Goal: Task Accomplishment & Management: Use online tool/utility

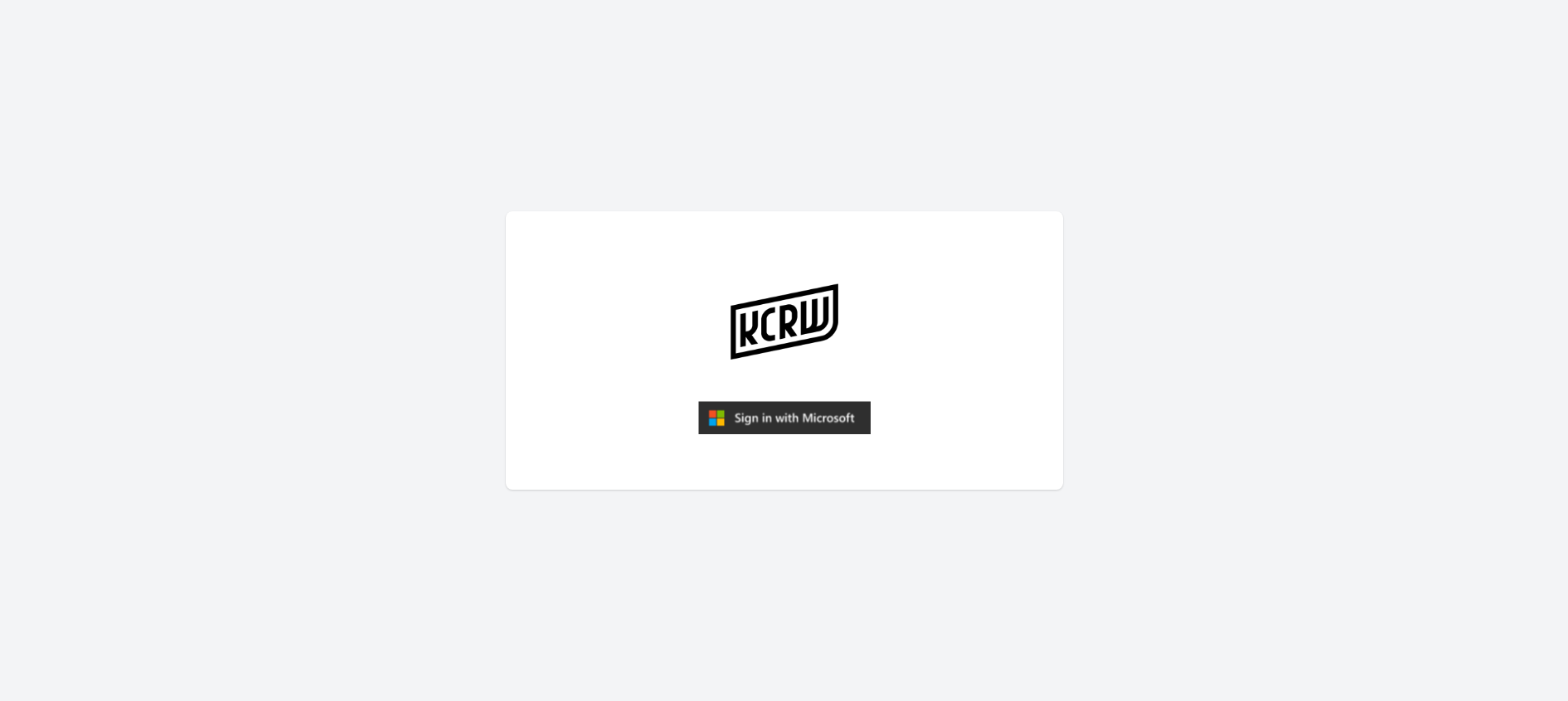
click at [725, 416] on img "submit" at bounding box center [784, 417] width 173 height 33
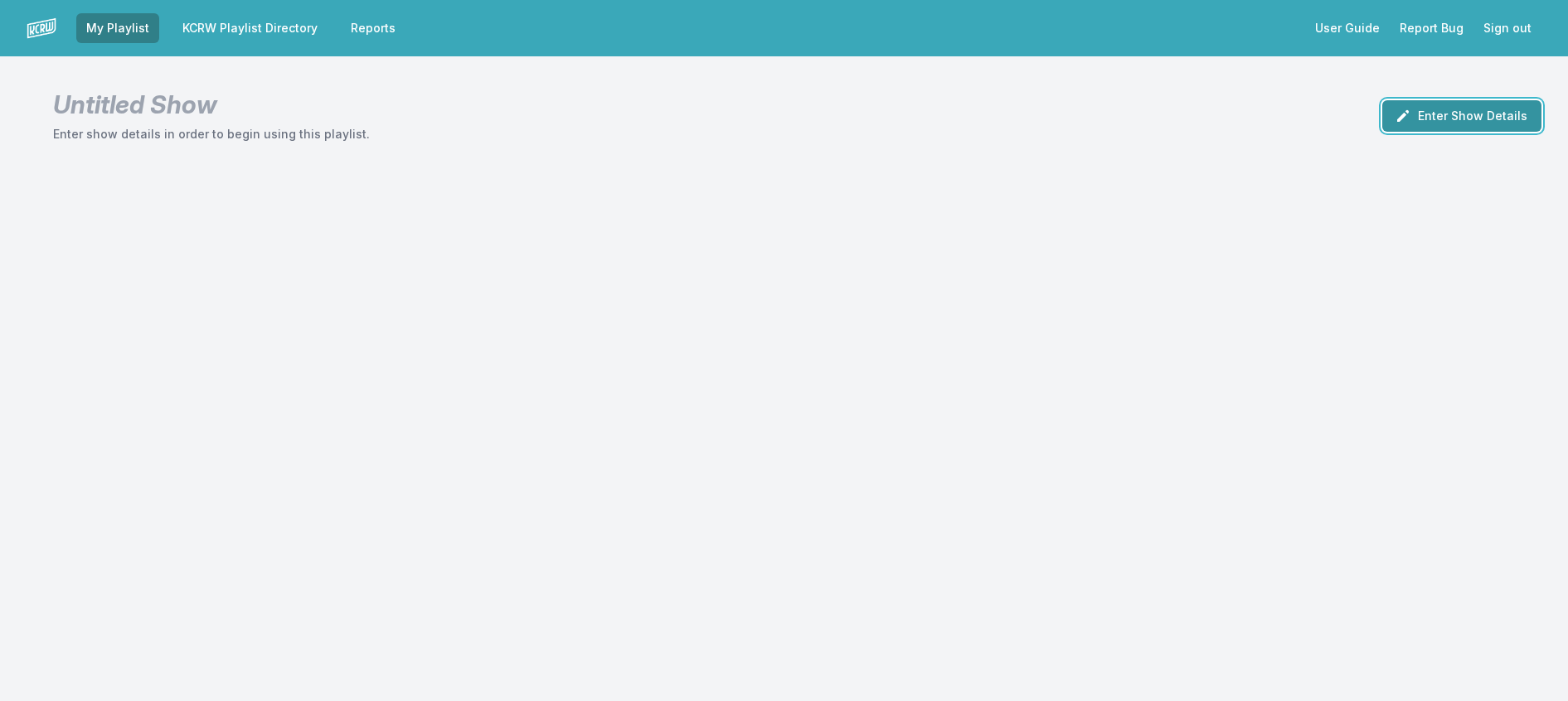
click at [1469, 125] on button "Enter Show Details" at bounding box center [1461, 115] width 159 height 31
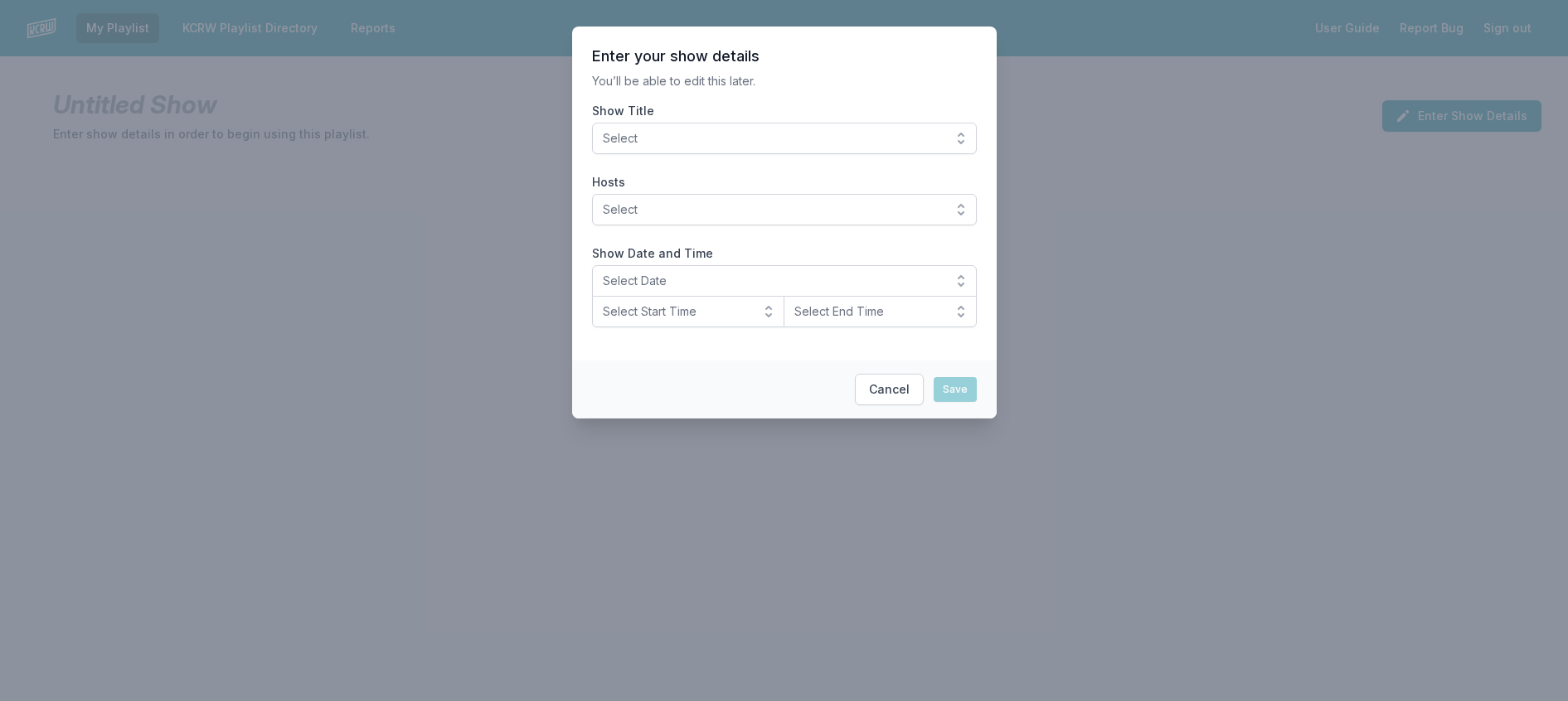
click at [621, 146] on span "Select" at bounding box center [773, 139] width 340 height 17
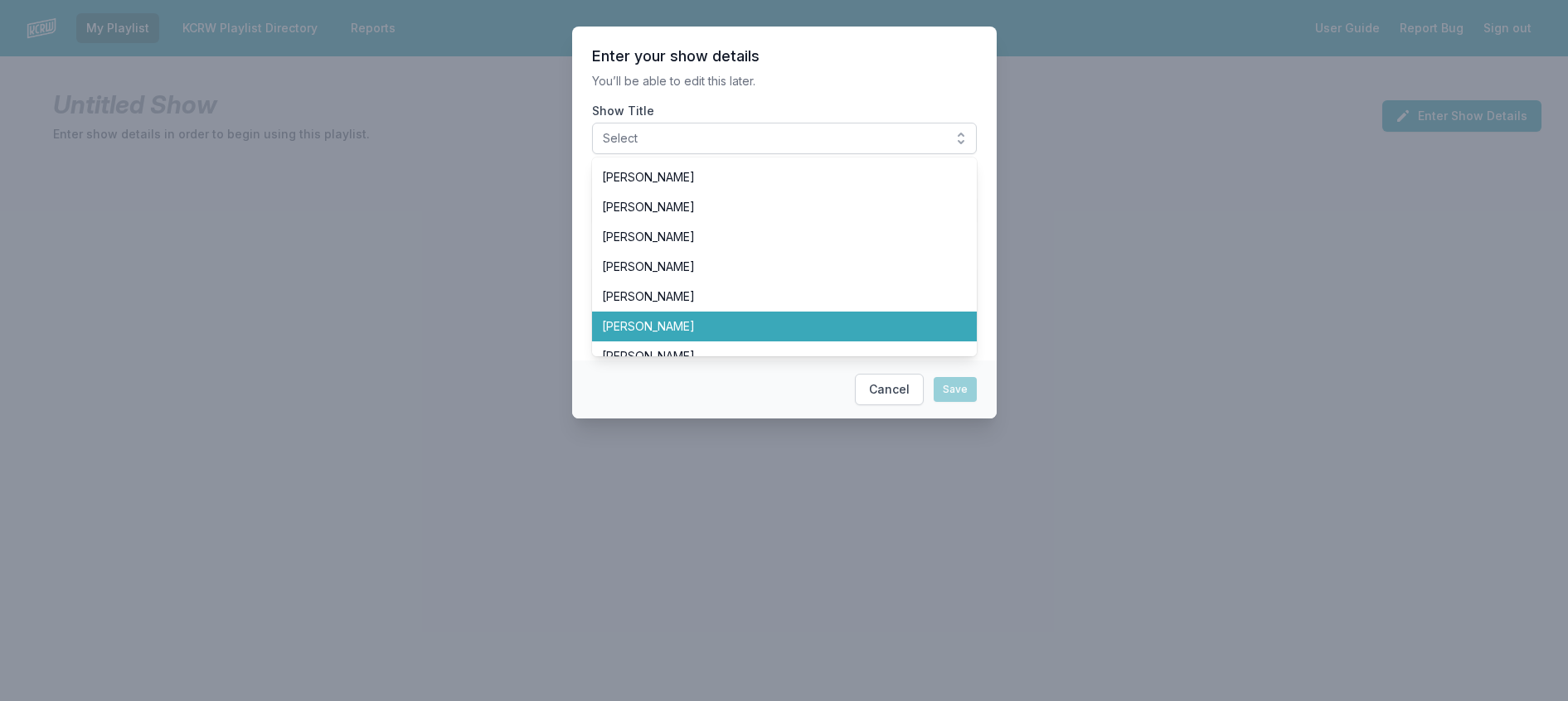
scroll to position [497, 0]
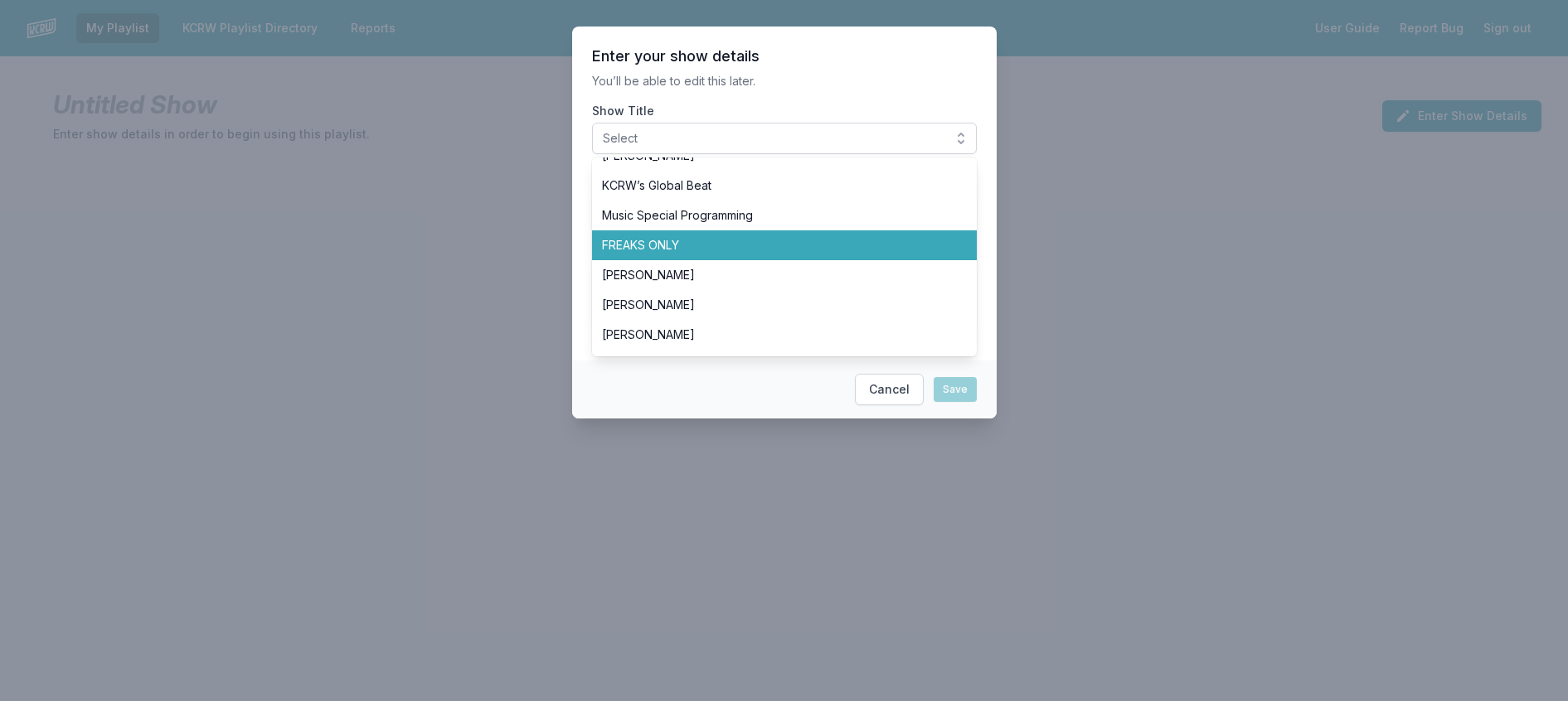
click at [659, 253] on span "FREAKS ONLY" at bounding box center [775, 246] width 345 height 17
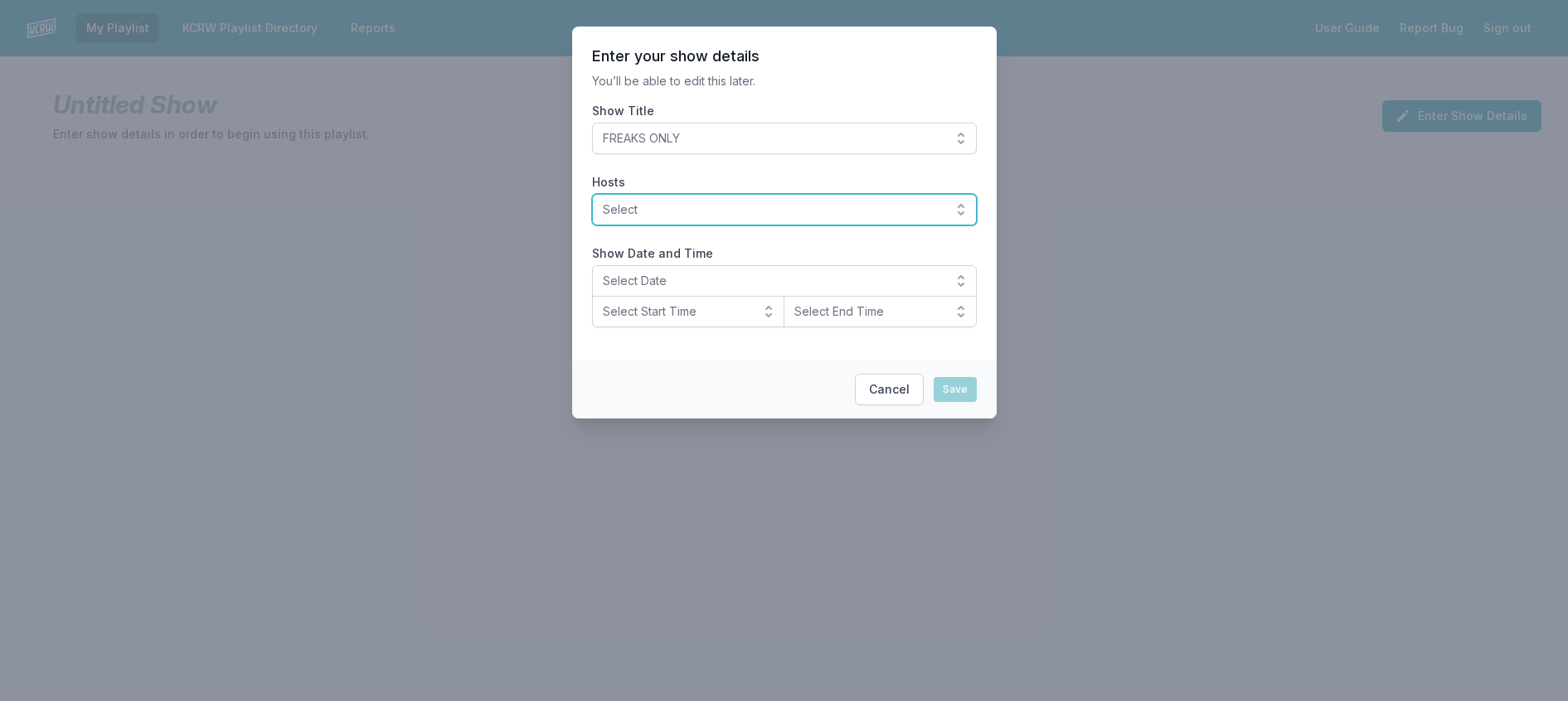
click at [710, 218] on span "Select" at bounding box center [773, 210] width 340 height 17
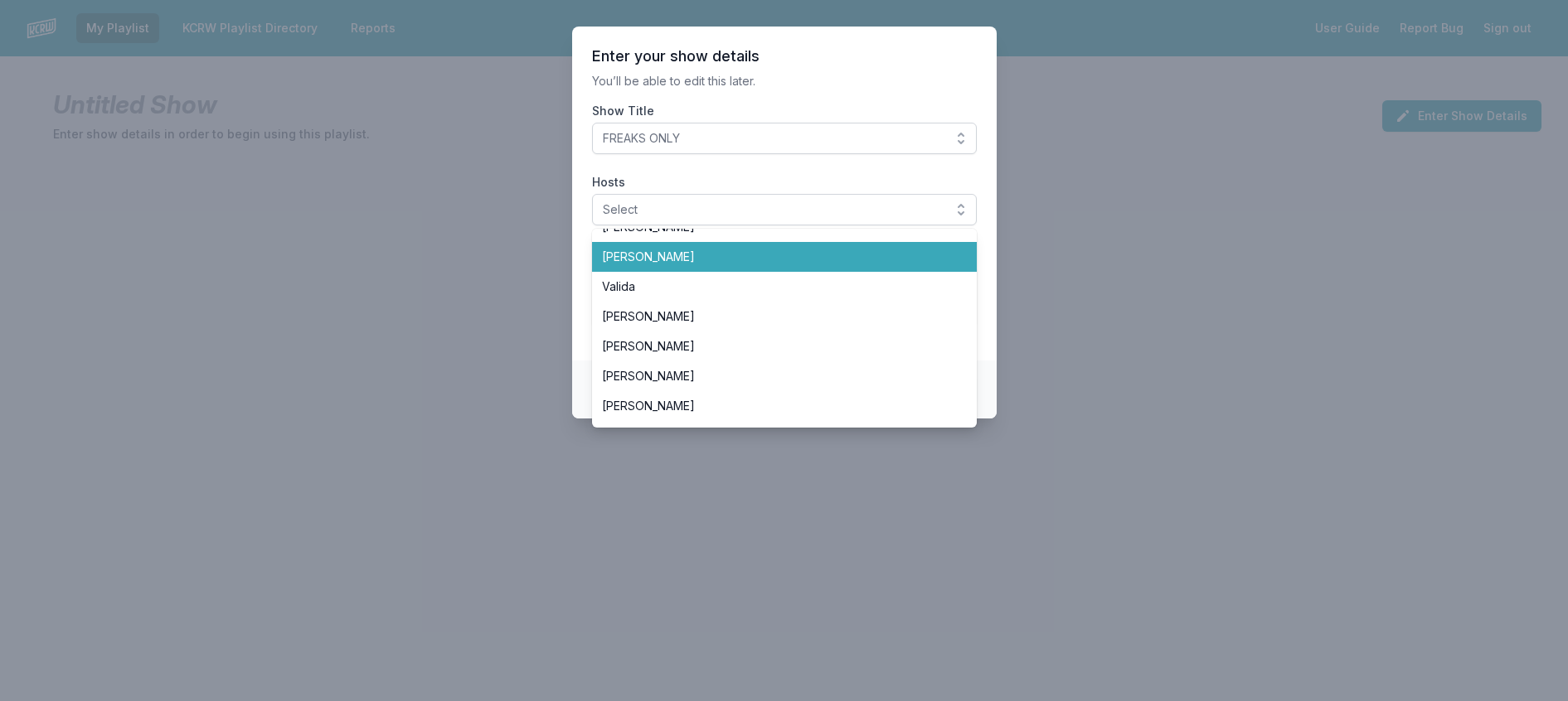
click at [749, 265] on span "Travis Holcombe" at bounding box center [775, 257] width 345 height 17
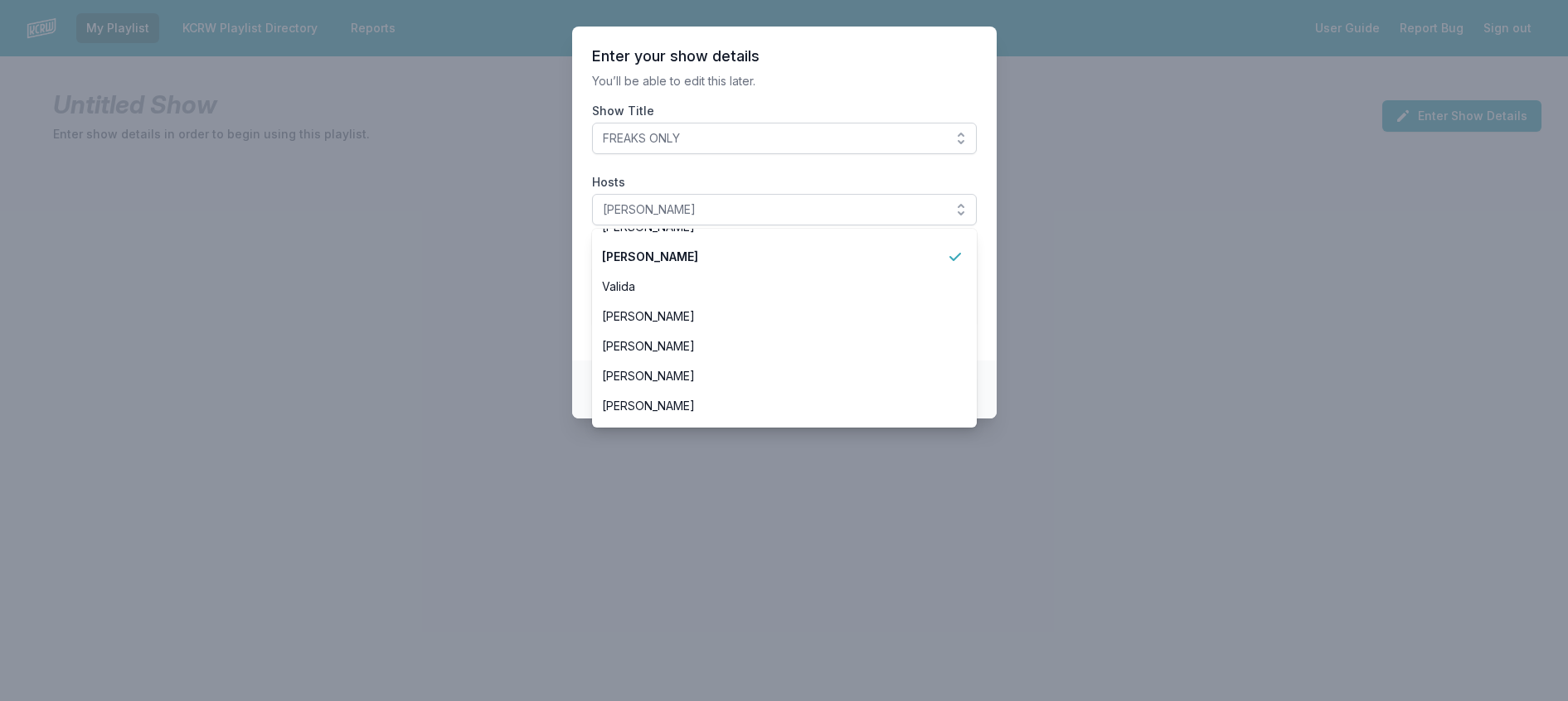
click at [730, 75] on section "Enter your show details You’ll be able to edit this later. Show Title FREAKS ON…" at bounding box center [784, 194] width 424 height 334
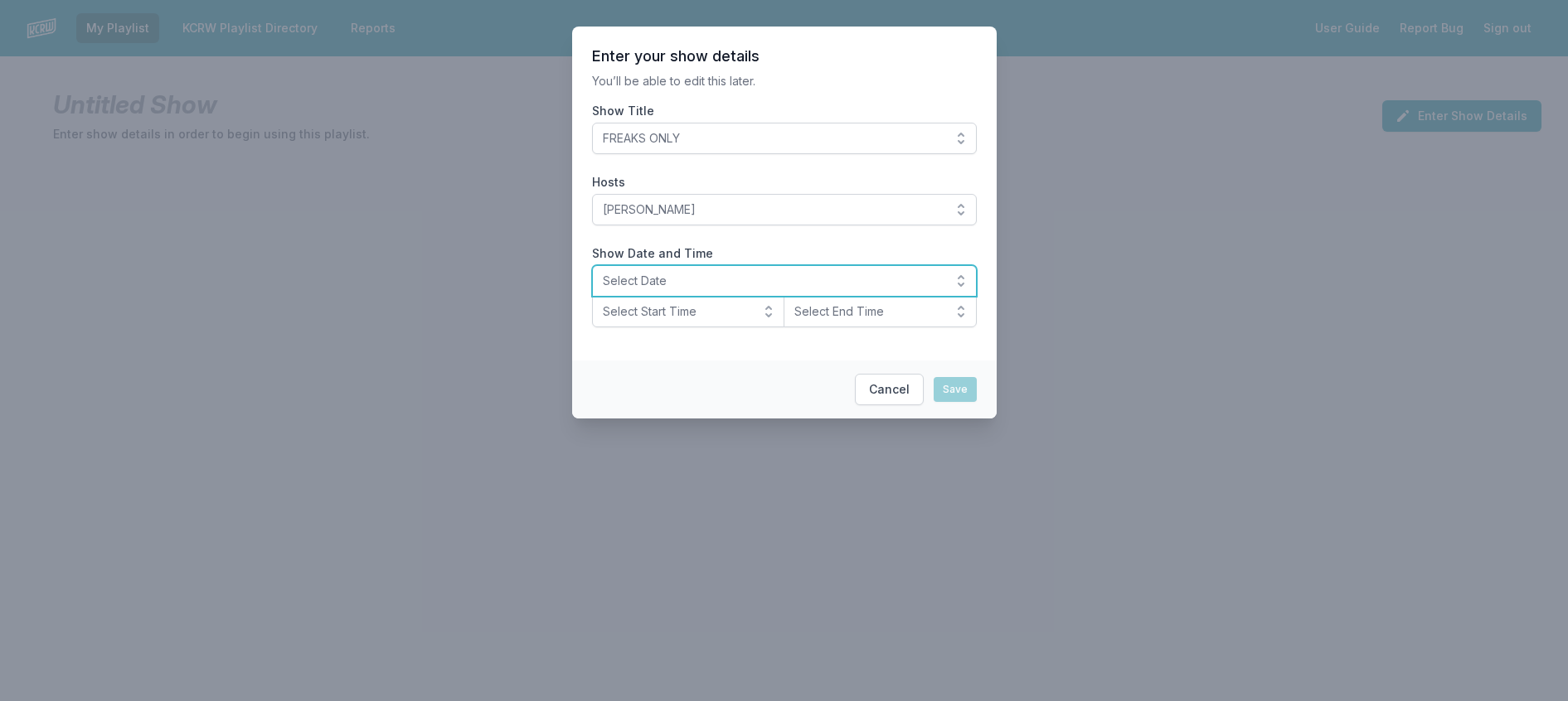
click at [635, 289] on span "Select Date" at bounding box center [773, 281] width 340 height 17
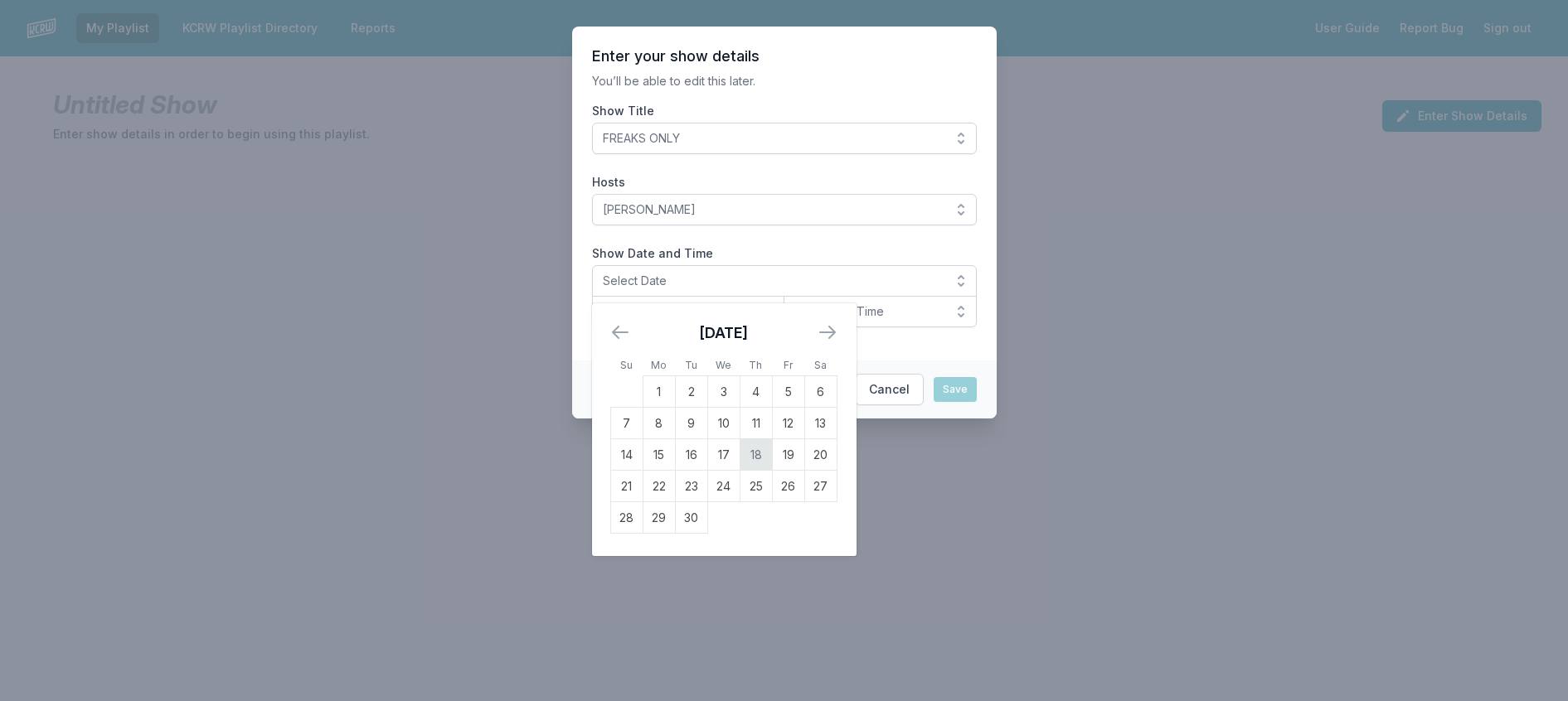
click at [739, 470] on td "18" at bounding box center [755, 454] width 32 height 31
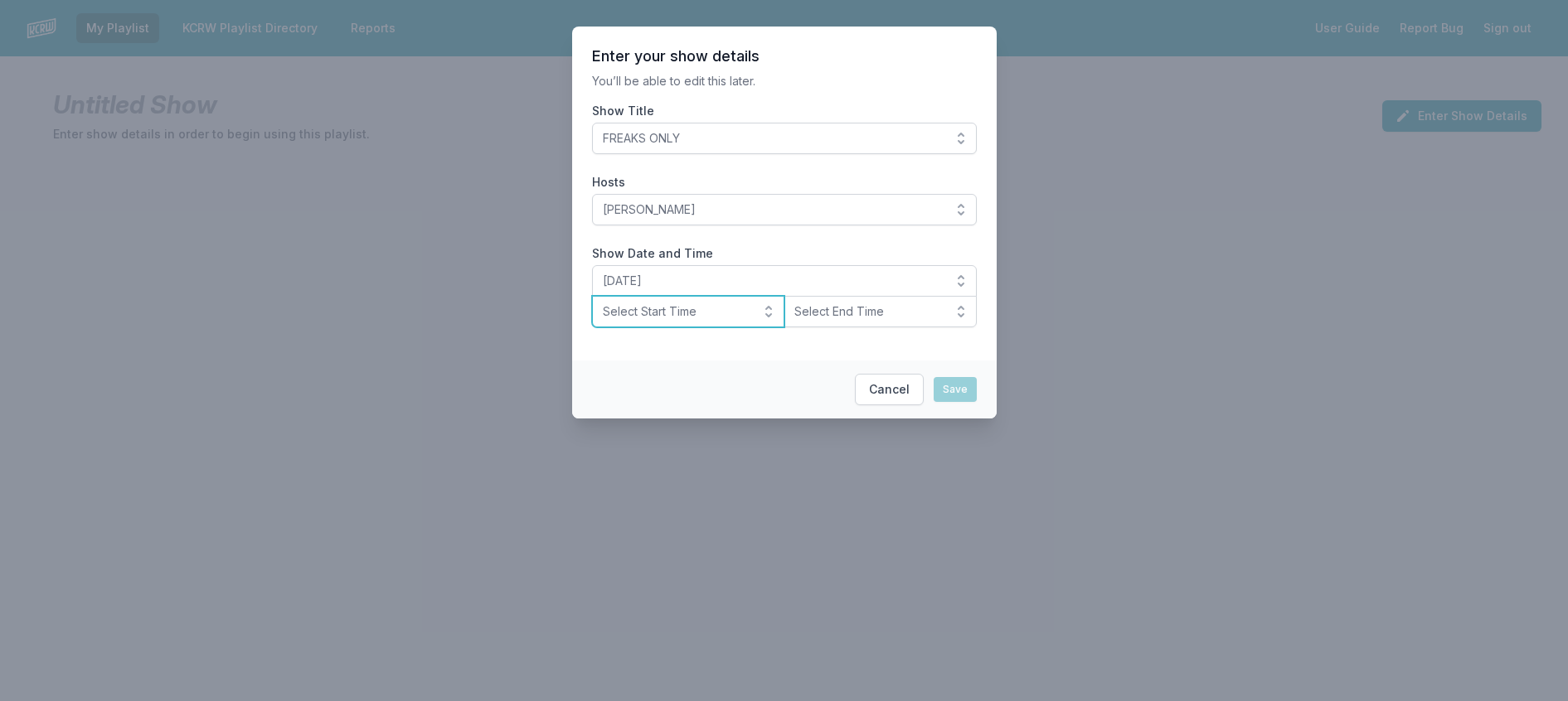
click at [647, 327] on button "Select Start Time" at bounding box center [688, 311] width 193 height 31
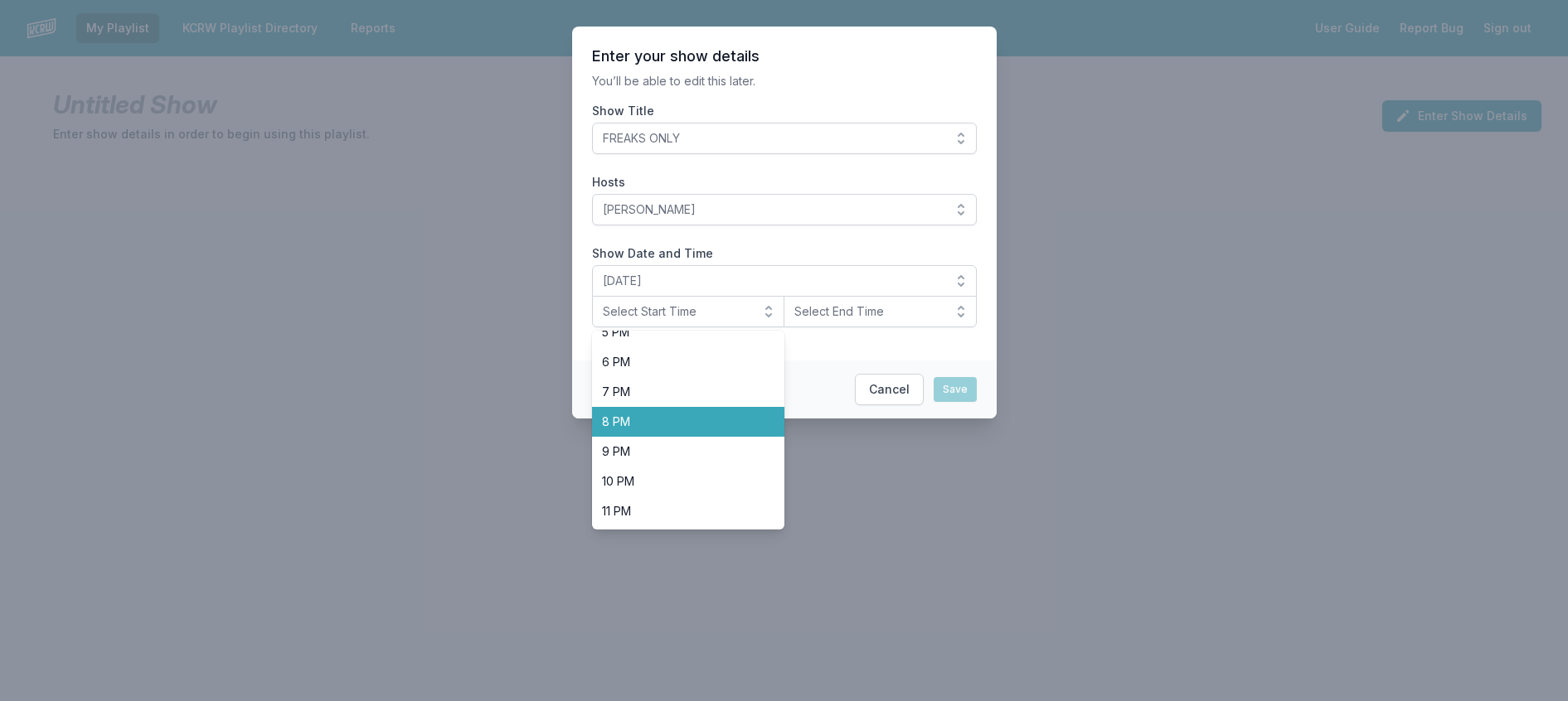
scroll to position [589, 0]
click at [648, 430] on span "8 PM" at bounding box center [679, 422] width 153 height 17
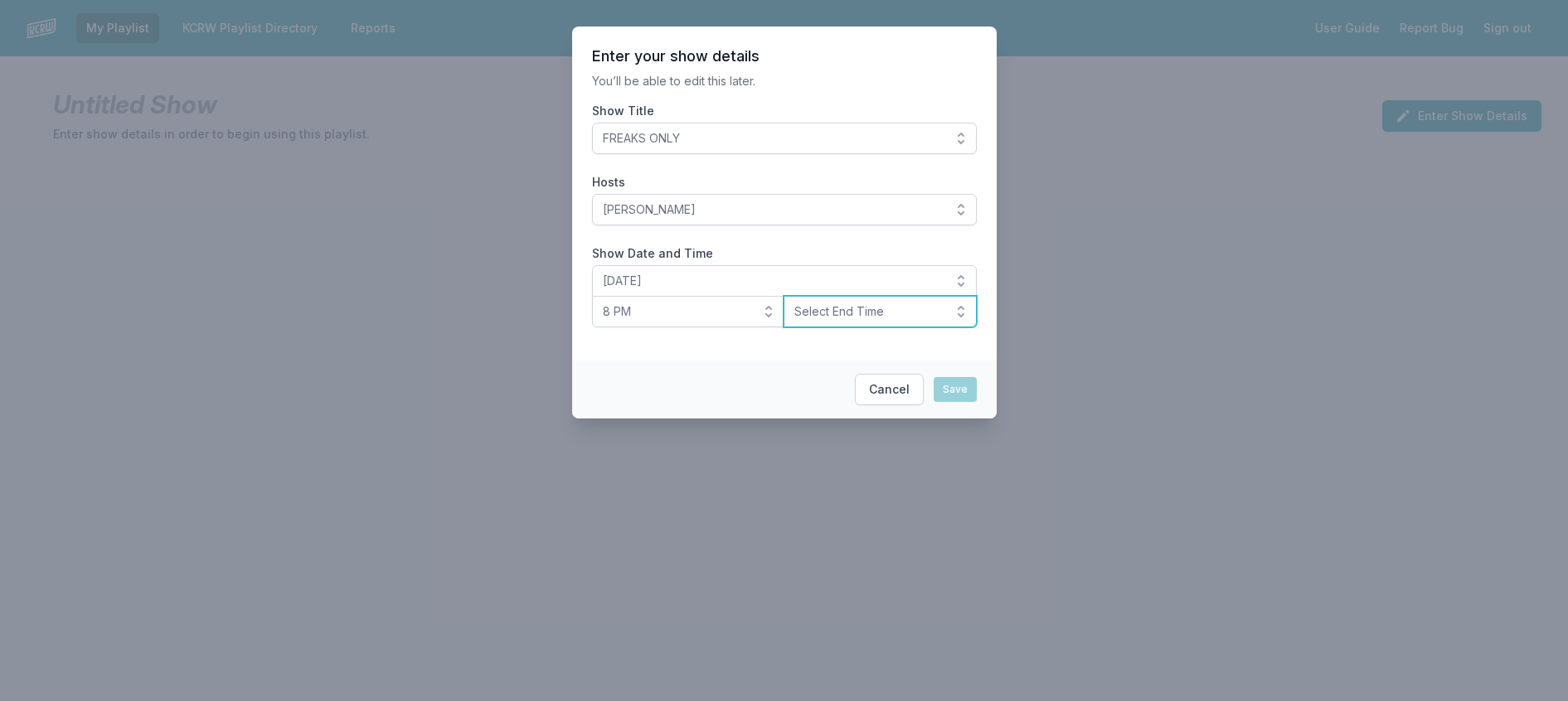
click at [813, 320] on span "Select End Time" at bounding box center [868, 311] width 148 height 17
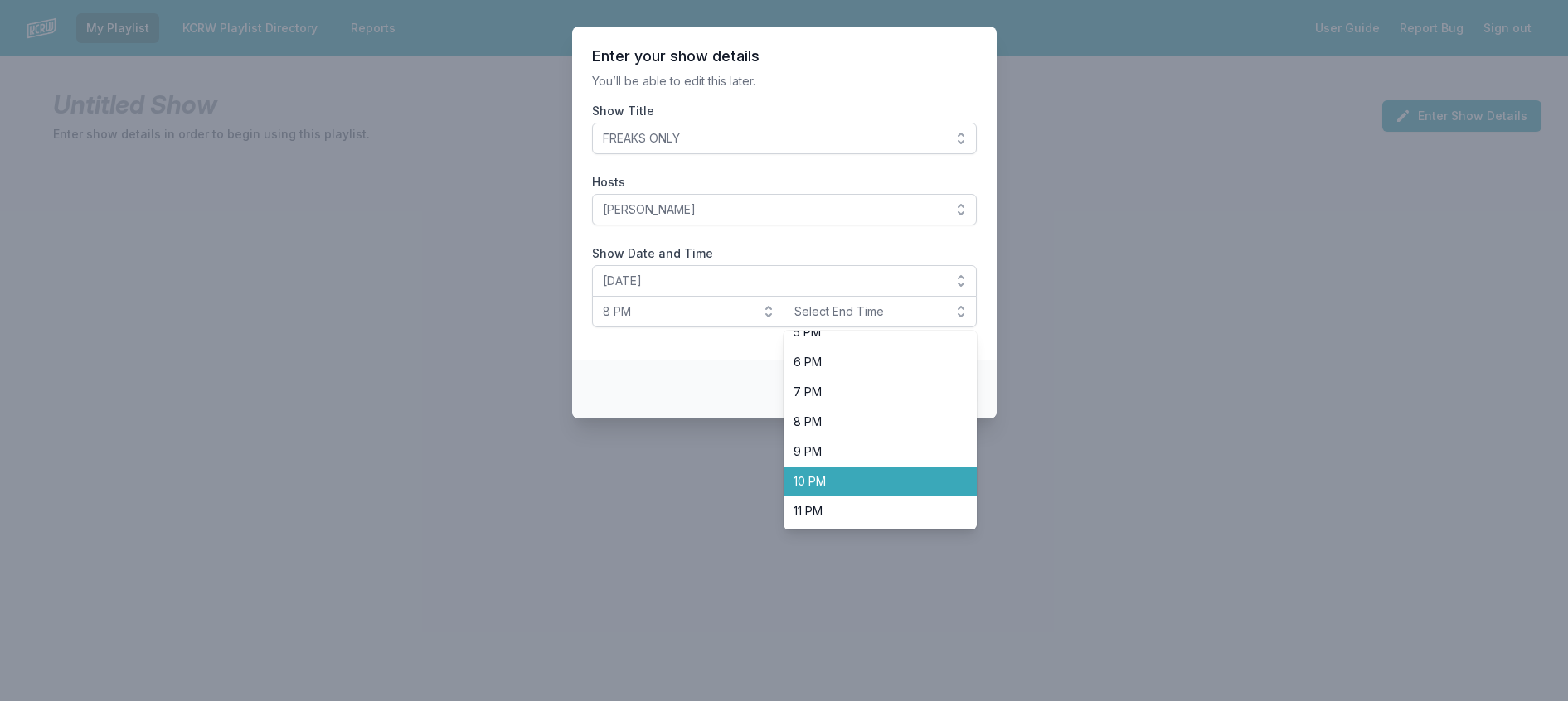
click at [860, 490] on span "10 PM" at bounding box center [870, 481] width 153 height 17
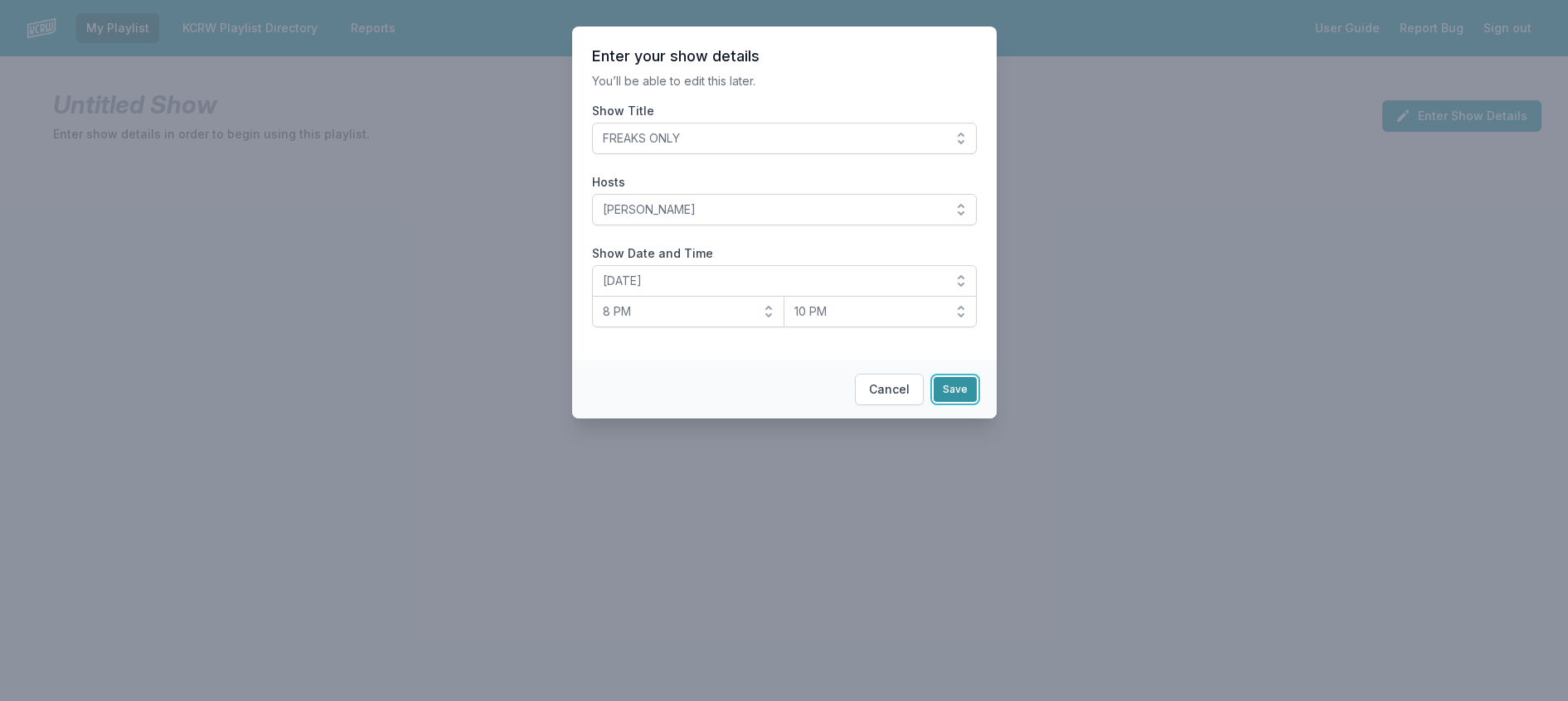
click at [976, 401] on button "Save" at bounding box center [955, 390] width 43 height 25
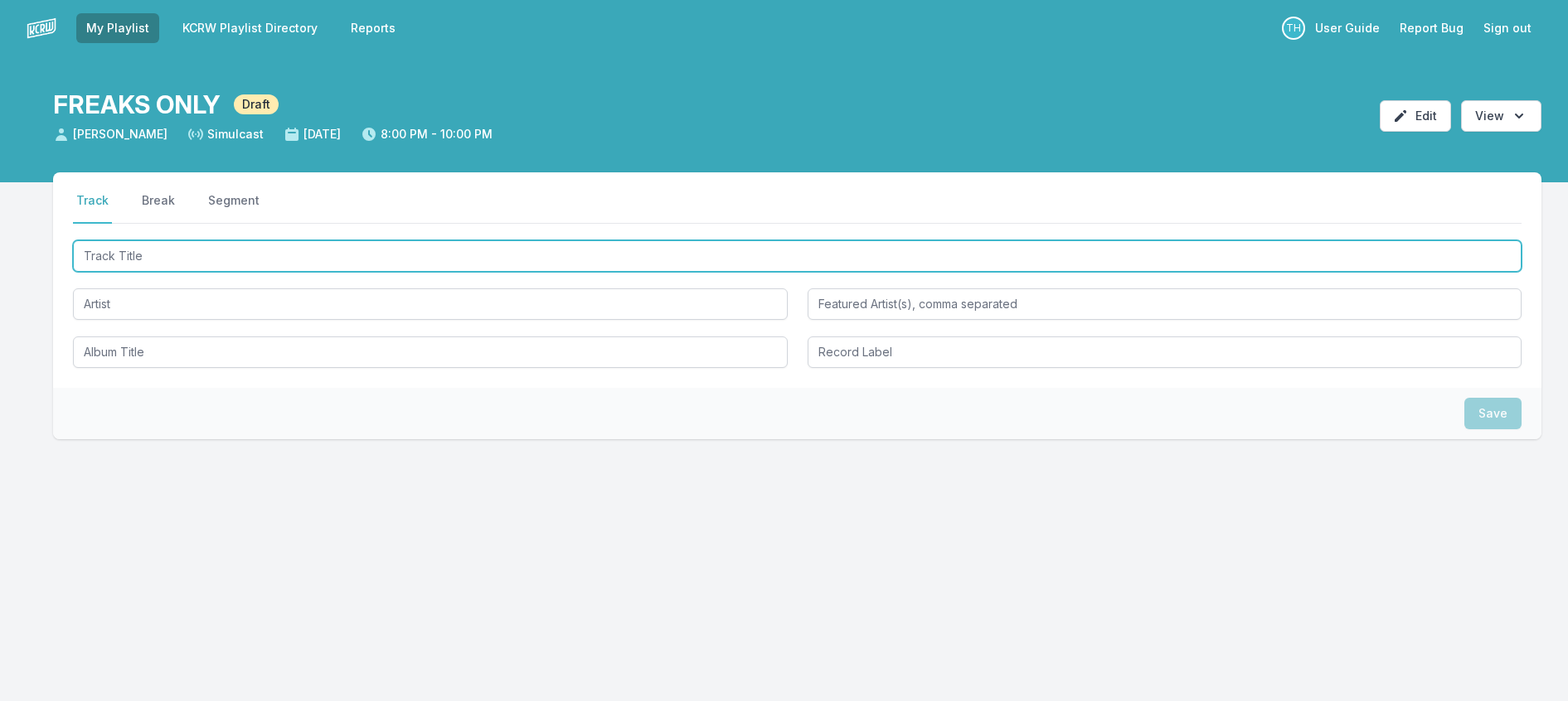
click at [285, 272] on input "Track Title" at bounding box center [797, 255] width 1448 height 31
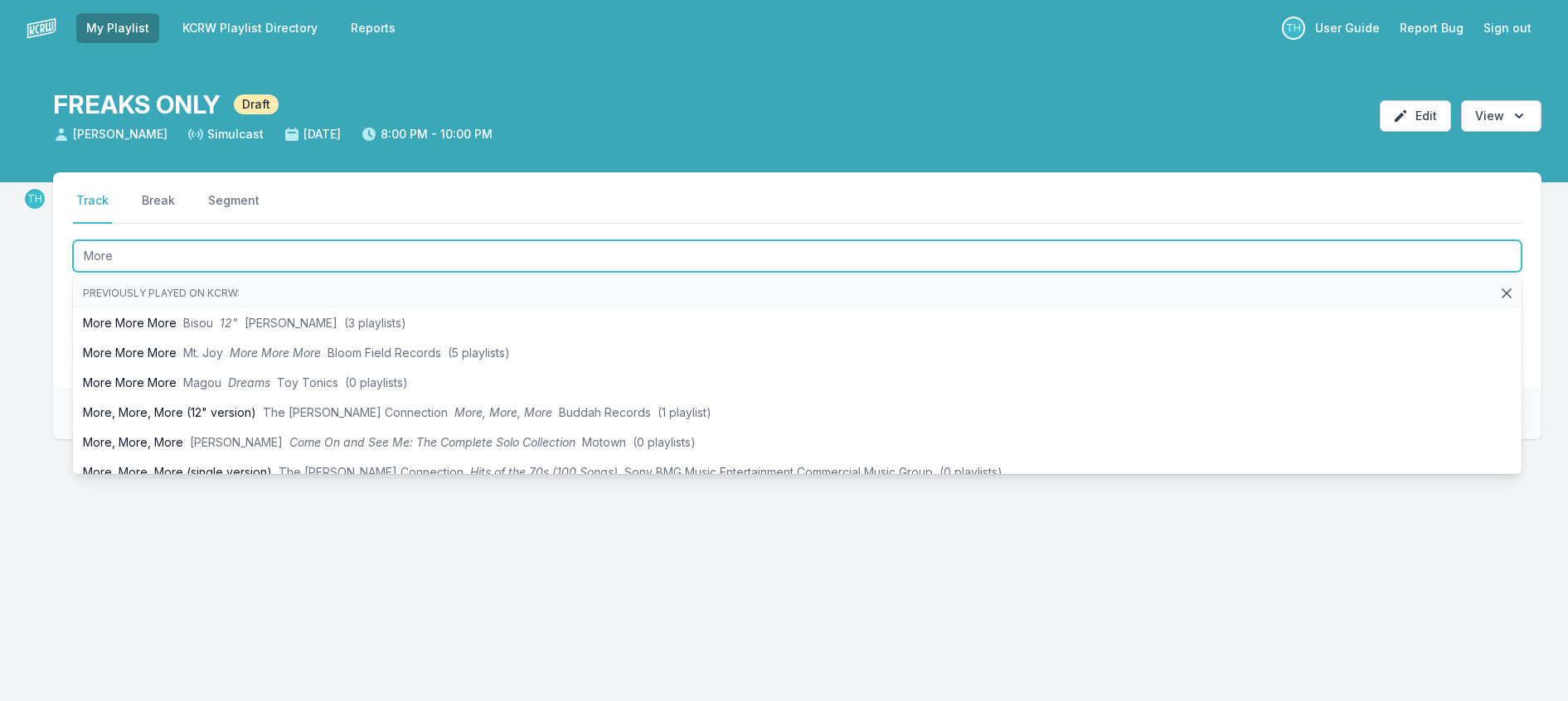
type input "More"
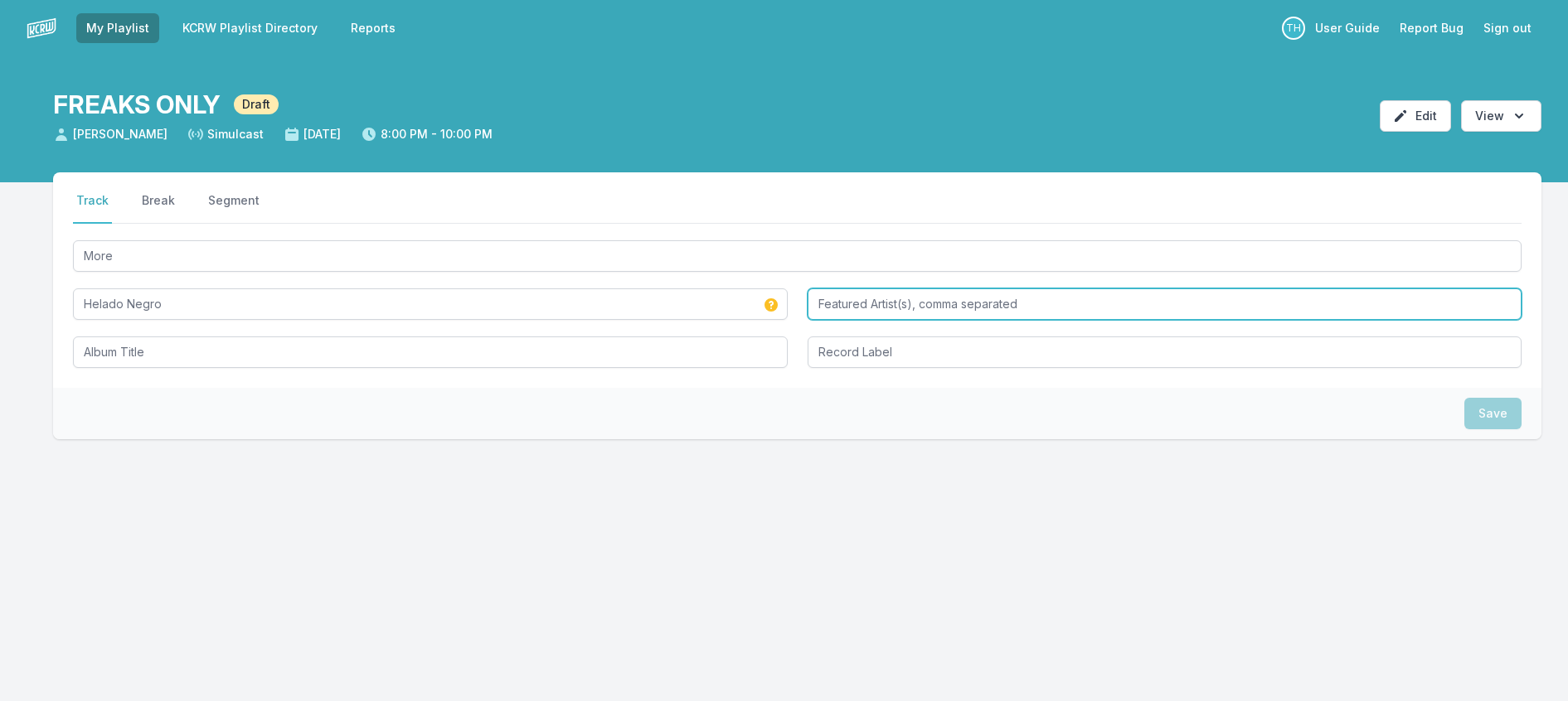
type input "Helado Negro"
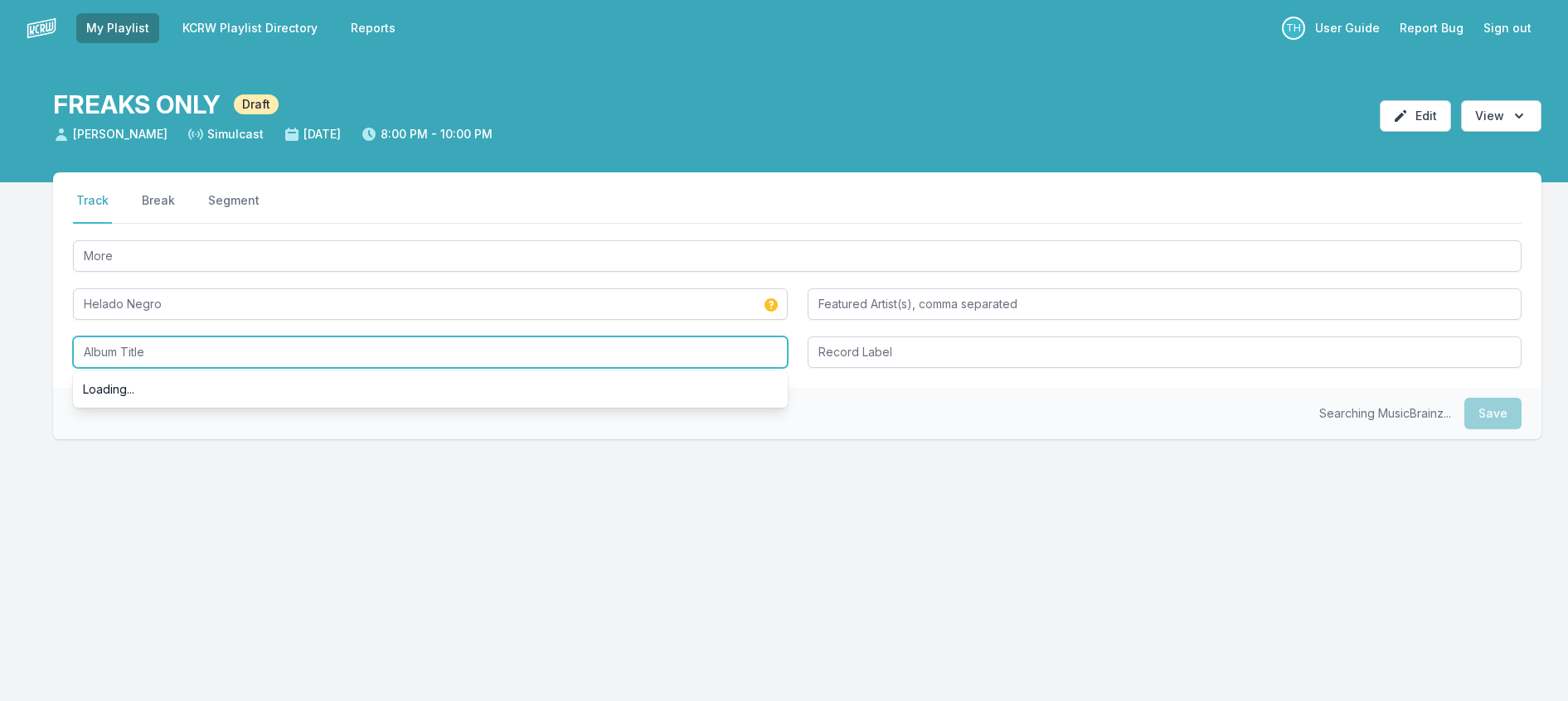
type input "N"
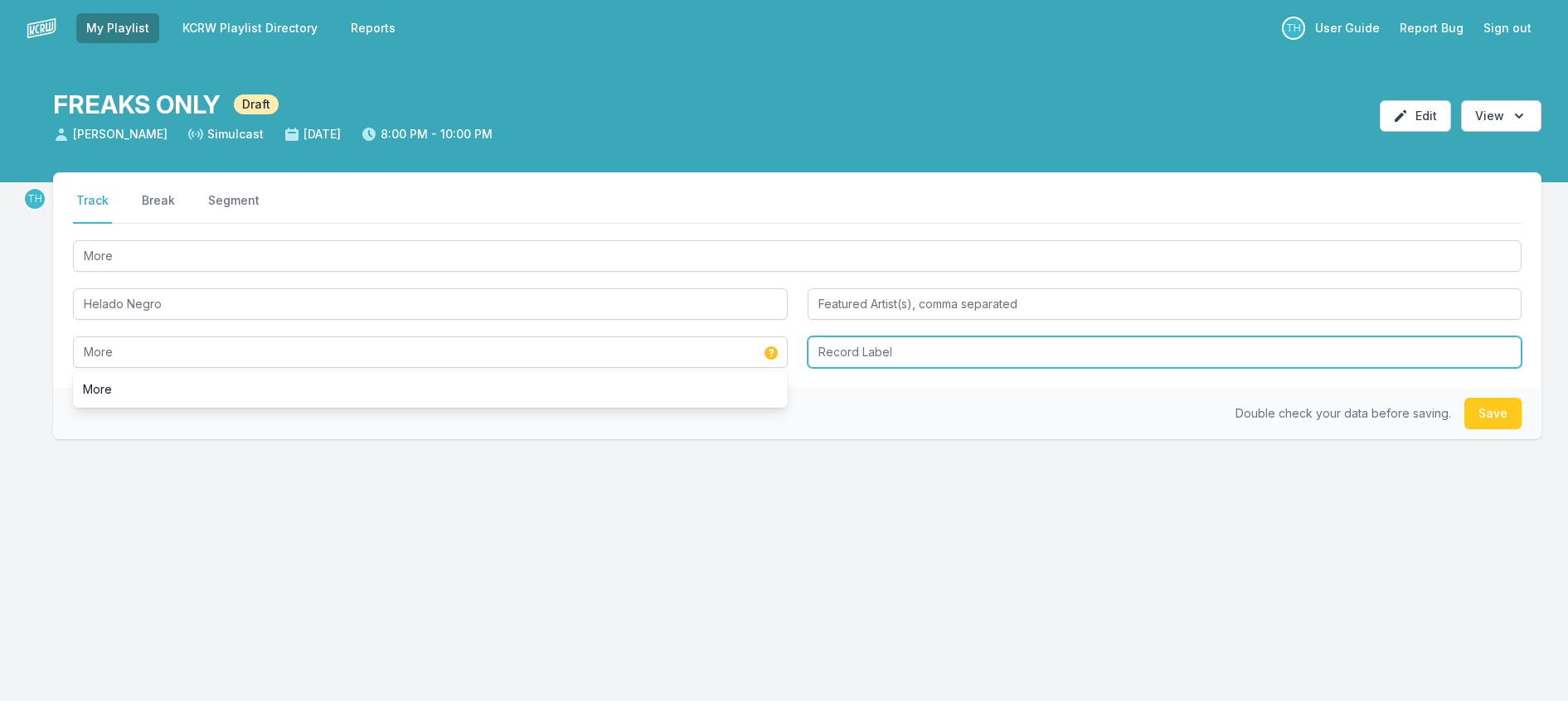
type input "More"
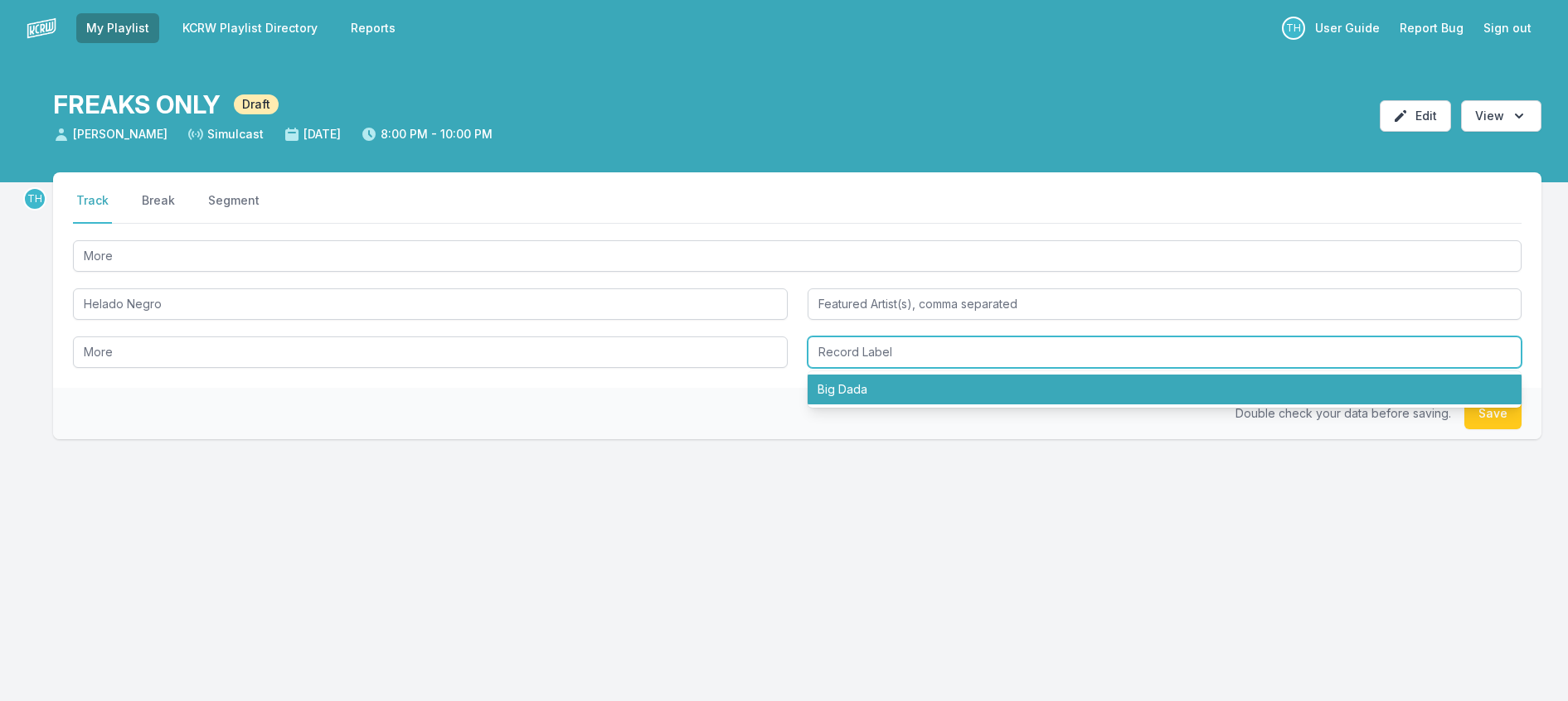
drag, startPoint x: 851, startPoint y: 446, endPoint x: 1119, endPoint y: 449, distance: 268.0
click at [851, 404] on li "Big Dada" at bounding box center [1165, 389] width 715 height 29
type input "Big Dada"
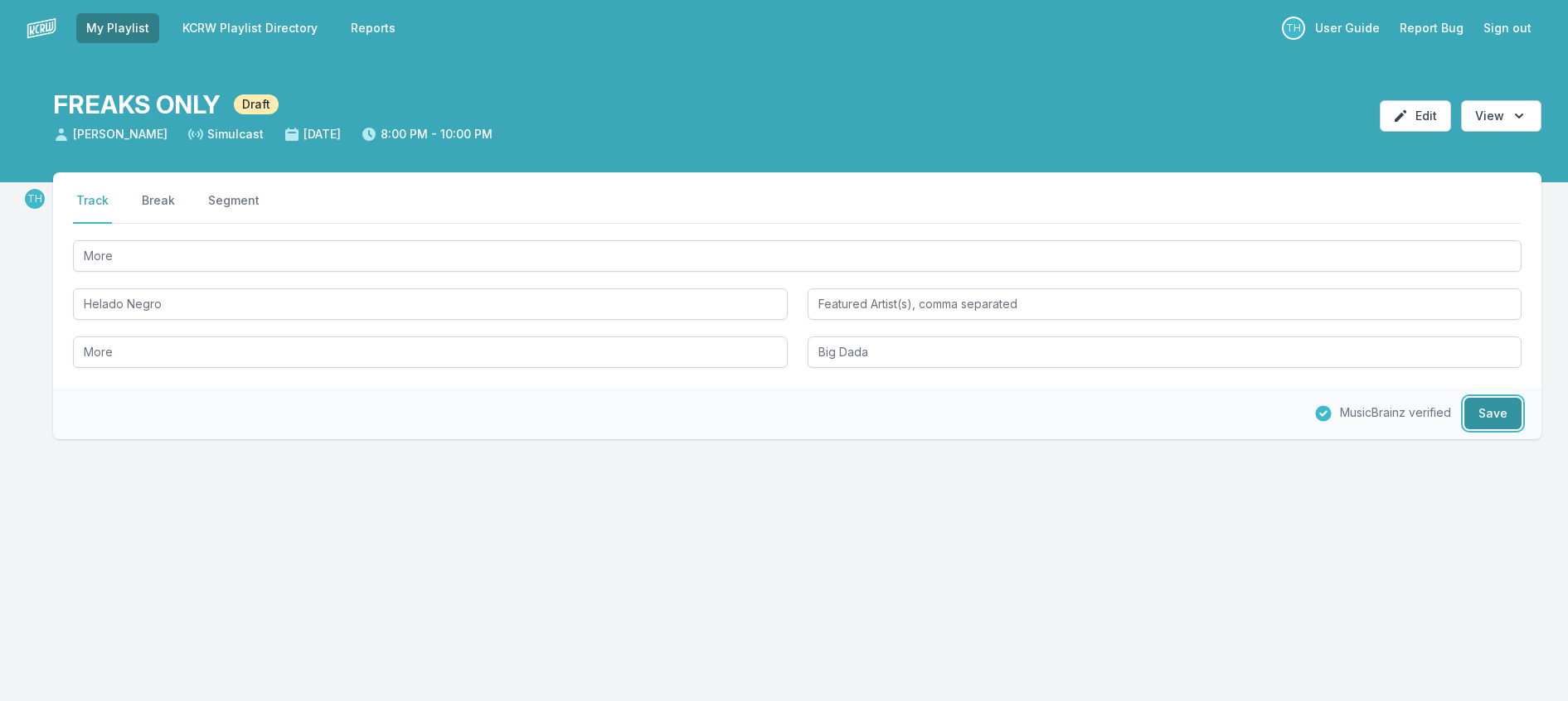
click at [1464, 429] on button "Save" at bounding box center [1493, 413] width 57 height 31
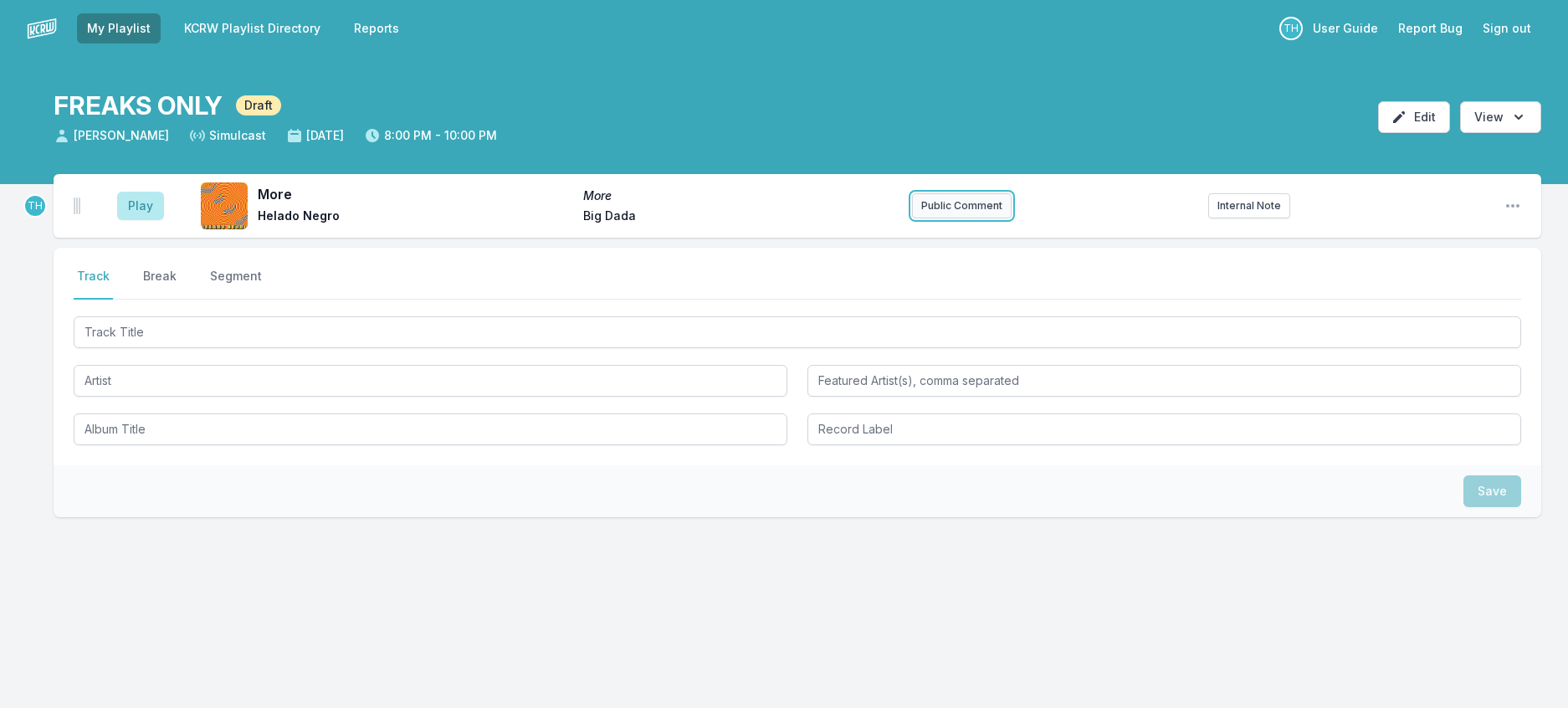
click at [948, 218] on button "Public Comment" at bounding box center [961, 206] width 99 height 25
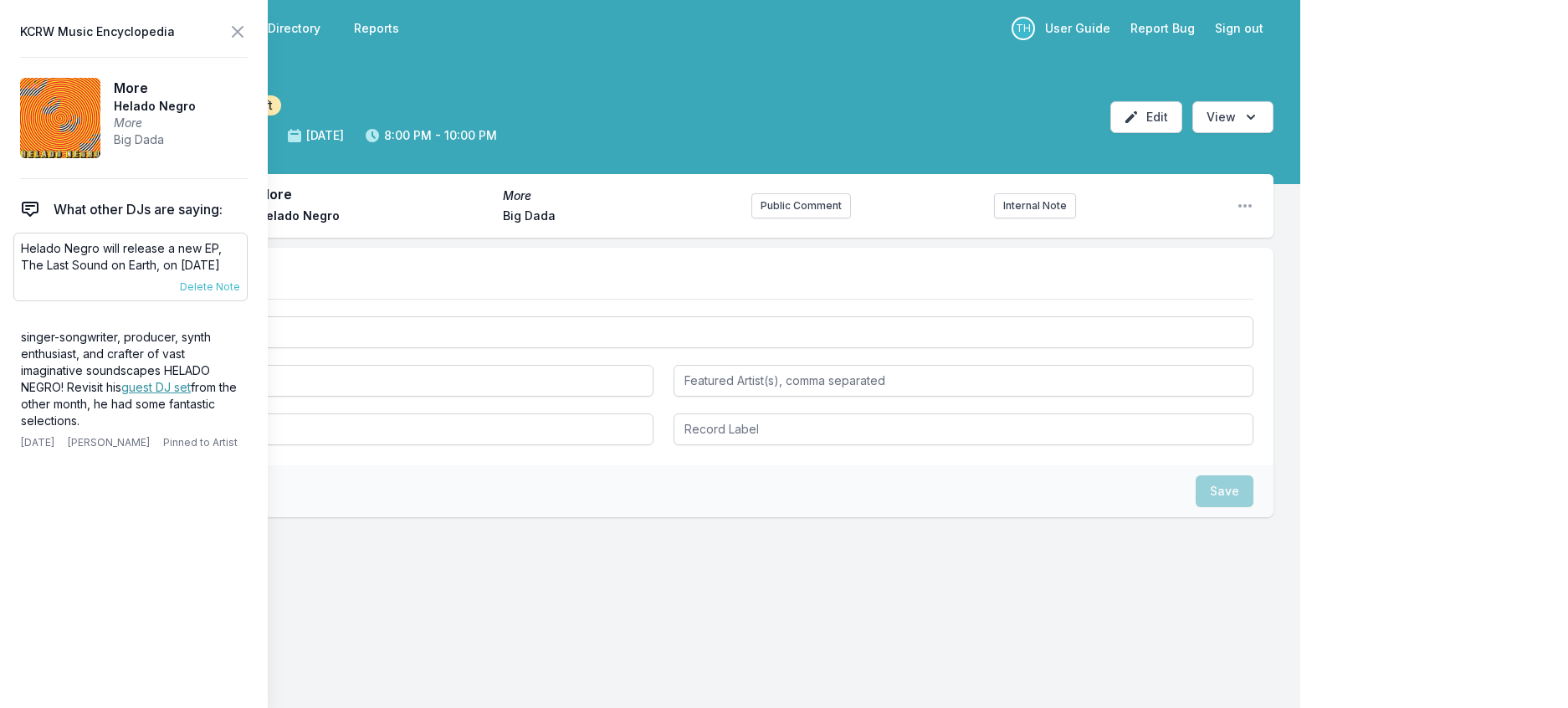
drag, startPoint x: 243, startPoint y: 293, endPoint x: 26, endPoint y: 276, distance: 217.7
click at [26, 274] on p "Helado Negro will release a new EP, The Last Sound on Earth, on [DATE]" at bounding box center [131, 257] width 219 height 33
copy p "Helado Negro will release a new EP, The Last Sound on Earth, on [DATE]"
click at [781, 218] on button "Public Comment" at bounding box center [801, 206] width 99 height 25
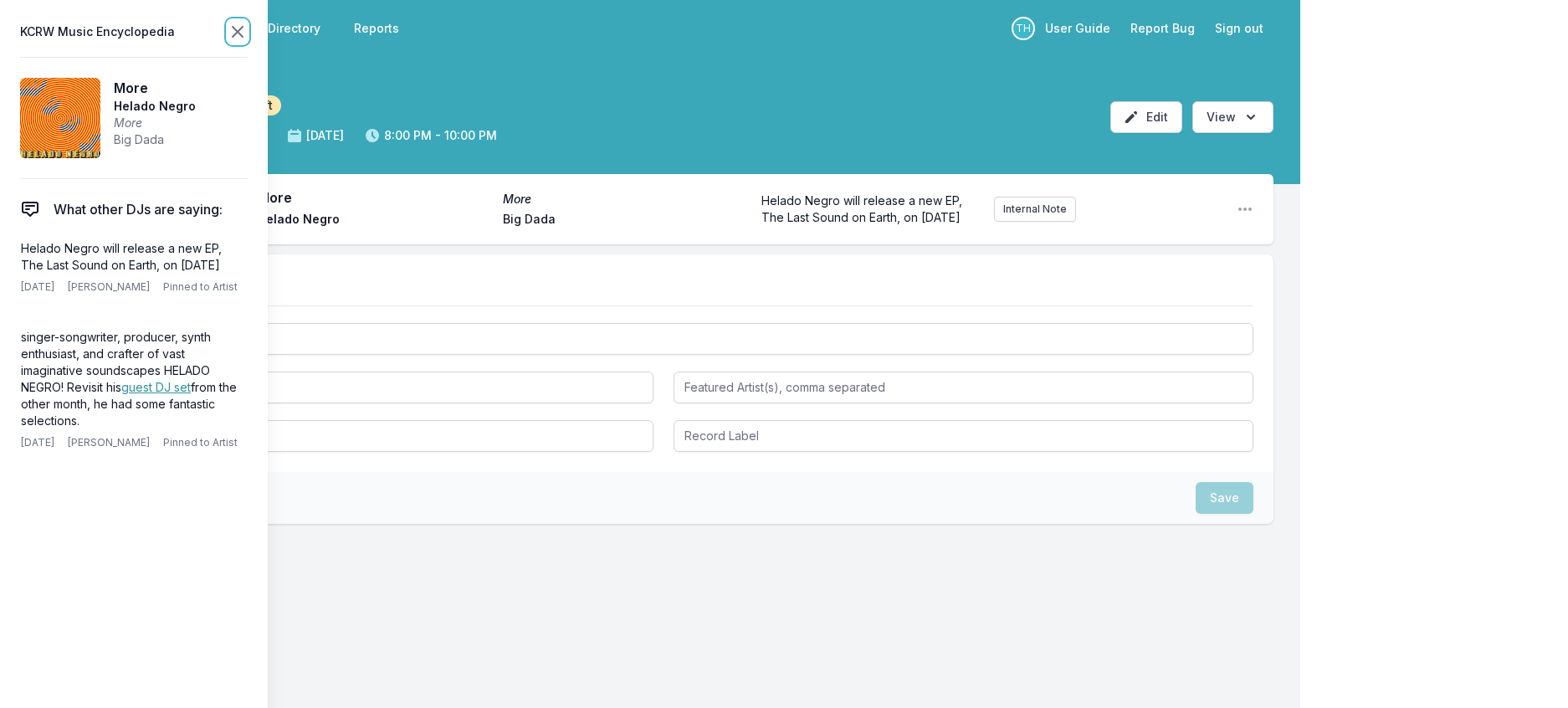
click at [247, 30] on icon at bounding box center [238, 32] width 20 height 20
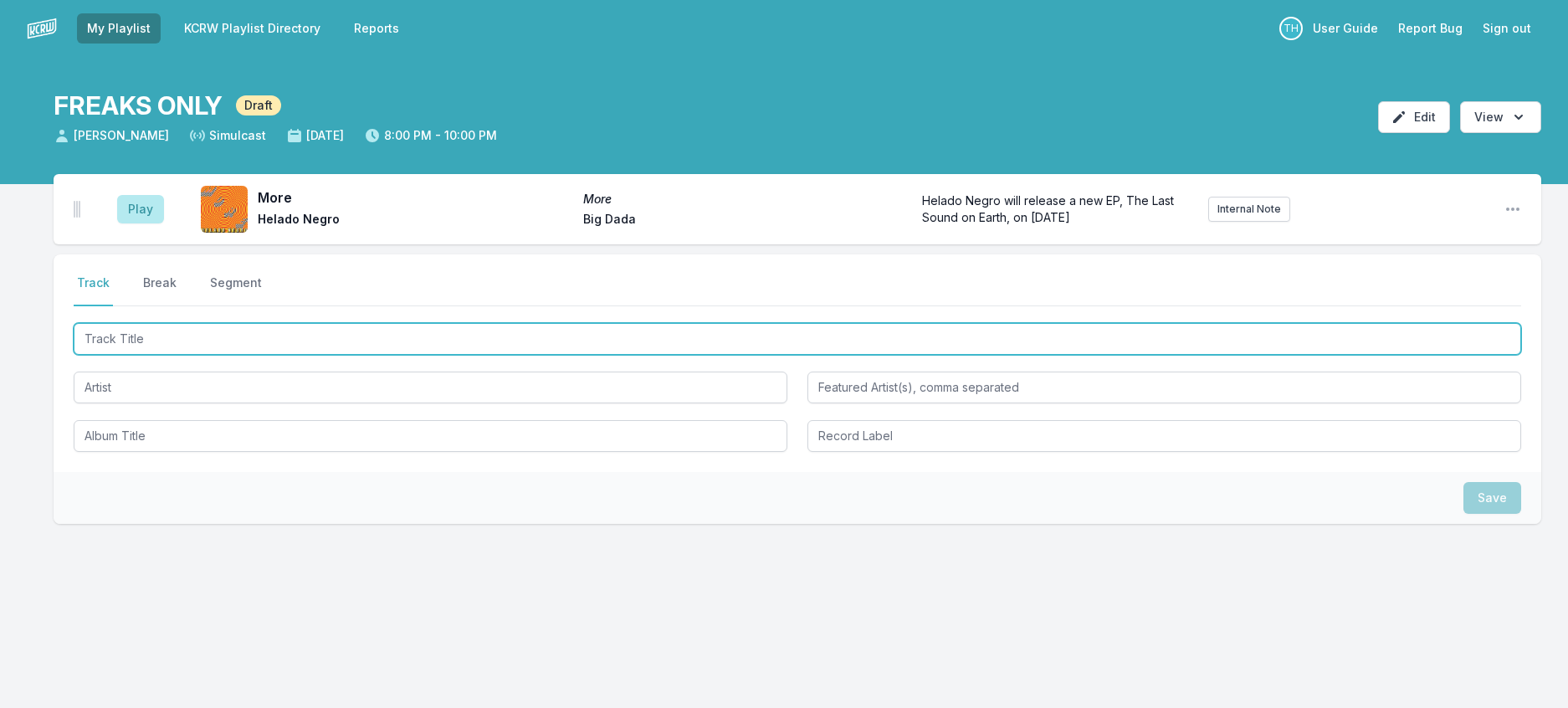
click at [202, 354] on input "Track Title" at bounding box center [797, 338] width 1447 height 31
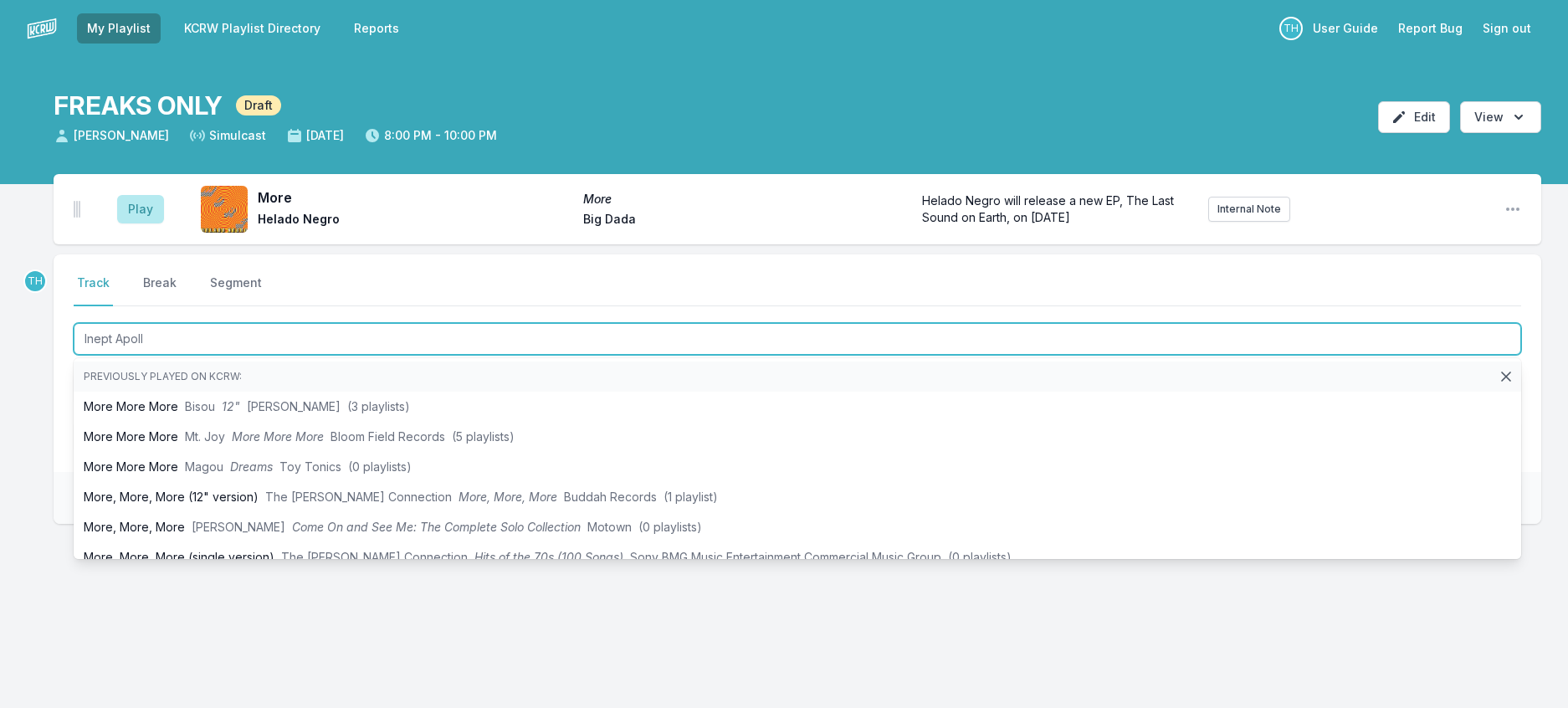
type input "Inept Apollo"
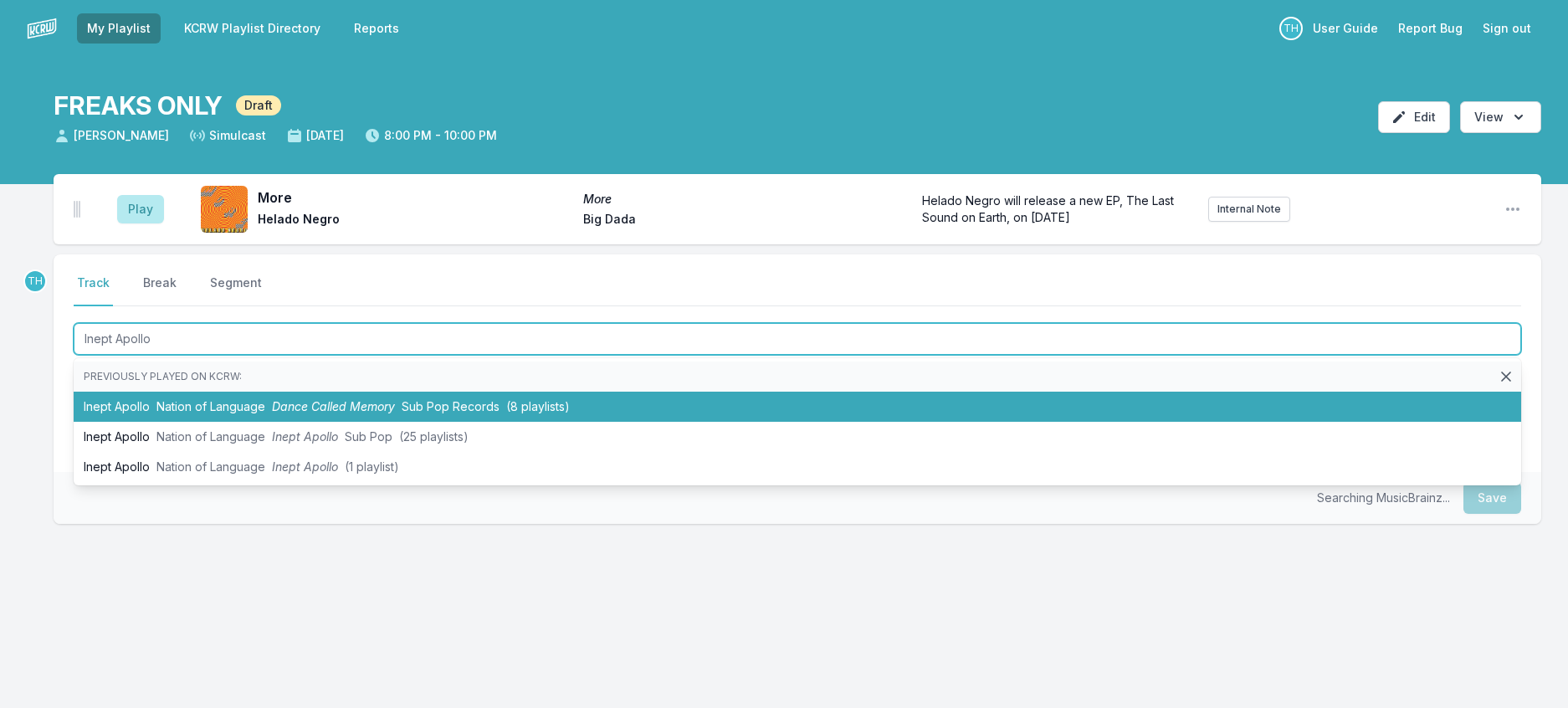
click at [292, 422] on li "Inept Apollo Nation of Language Dance Called Memory Sub Pop Records (8 playlist…" at bounding box center [797, 406] width 1447 height 30
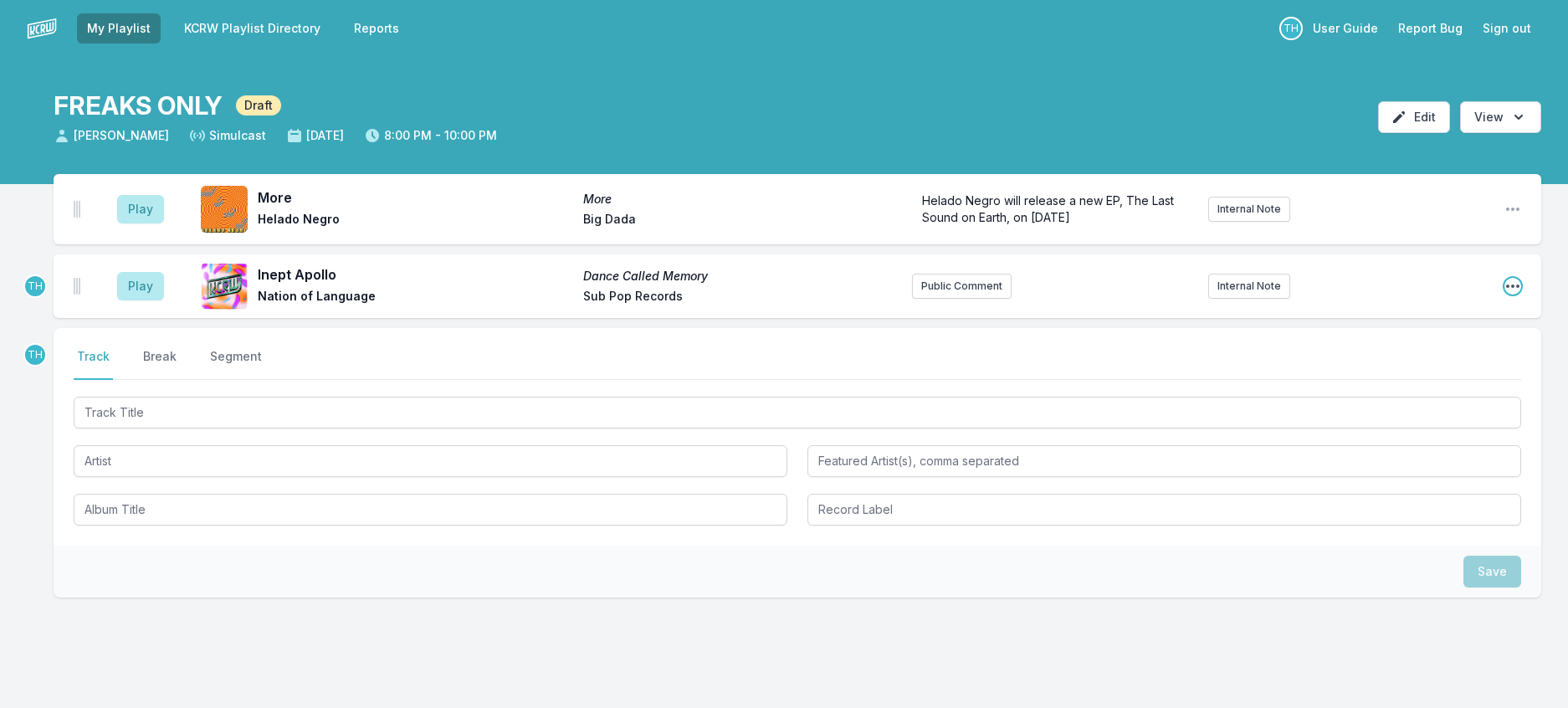
click at [1506, 295] on icon "Open playlist item options" at bounding box center [1513, 286] width 17 height 17
click at [1421, 365] on button "Edit Track Details" at bounding box center [1427, 349] width 188 height 30
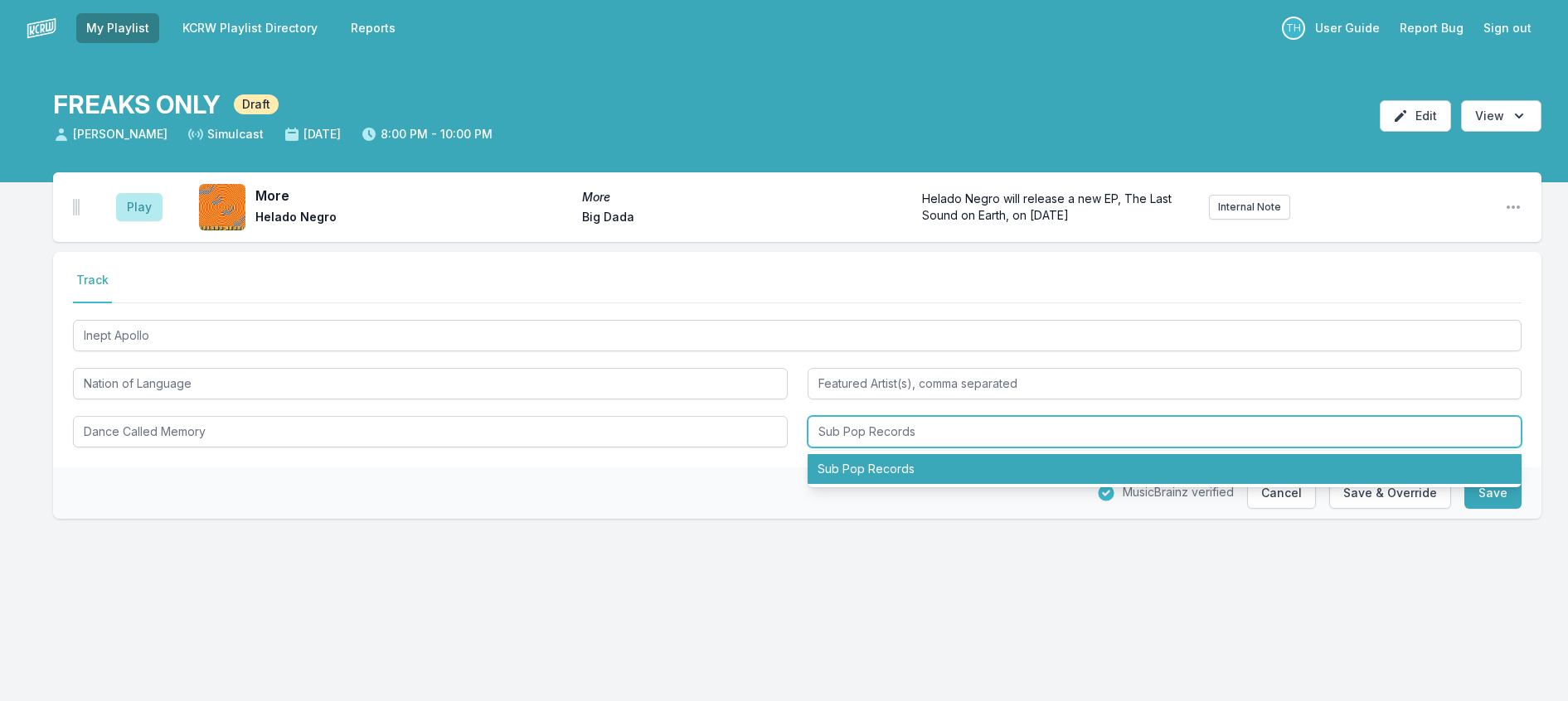
drag, startPoint x: 872, startPoint y: 481, endPoint x: 1160, endPoint y: 490, distance: 288.1
click at [1160, 448] on input "Sub Pop Records" at bounding box center [1165, 431] width 715 height 31
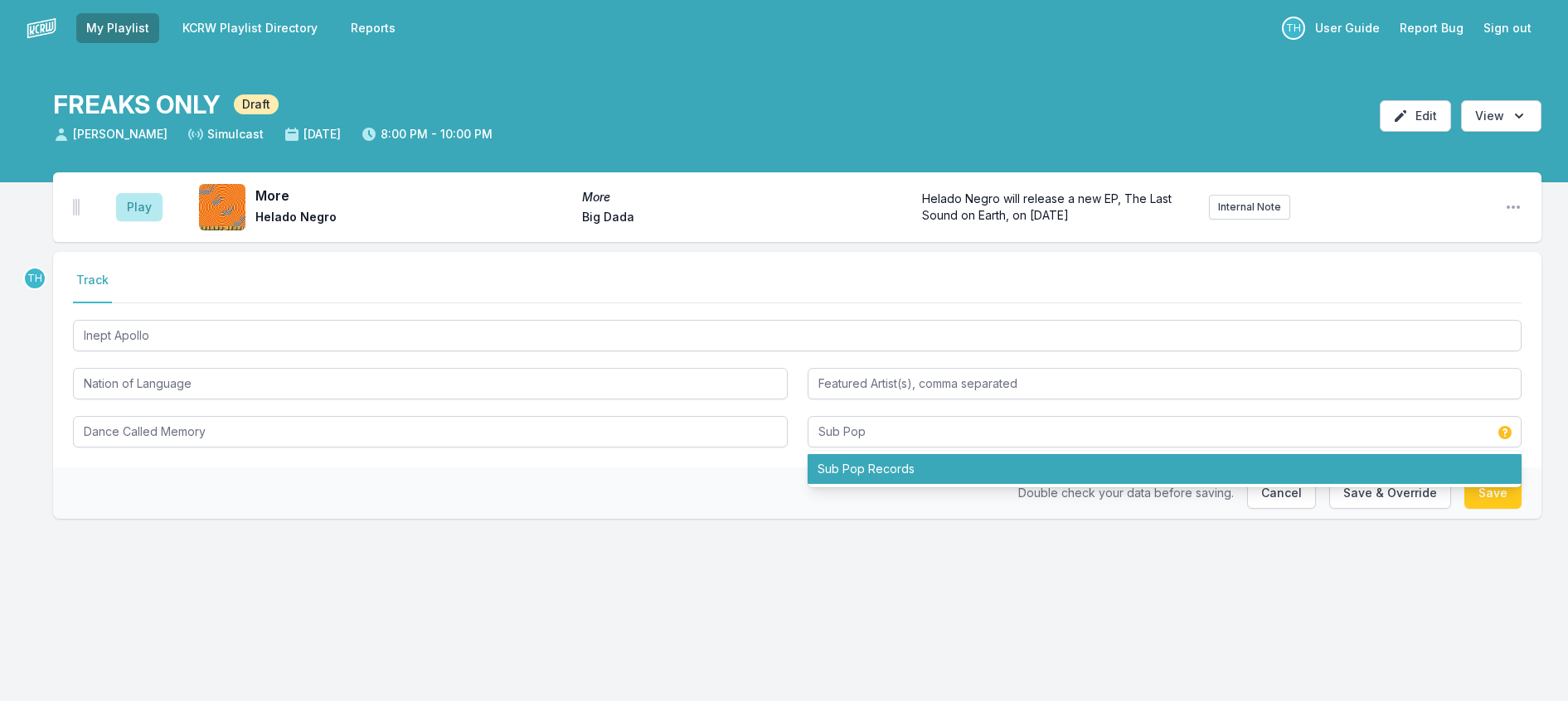
drag, startPoint x: 739, startPoint y: 548, endPoint x: 787, endPoint y: 544, distance: 48.2
click at [744, 518] on div "Double check your data before saving. Cancel Save & Override Save" at bounding box center [797, 492] width 1488 height 51
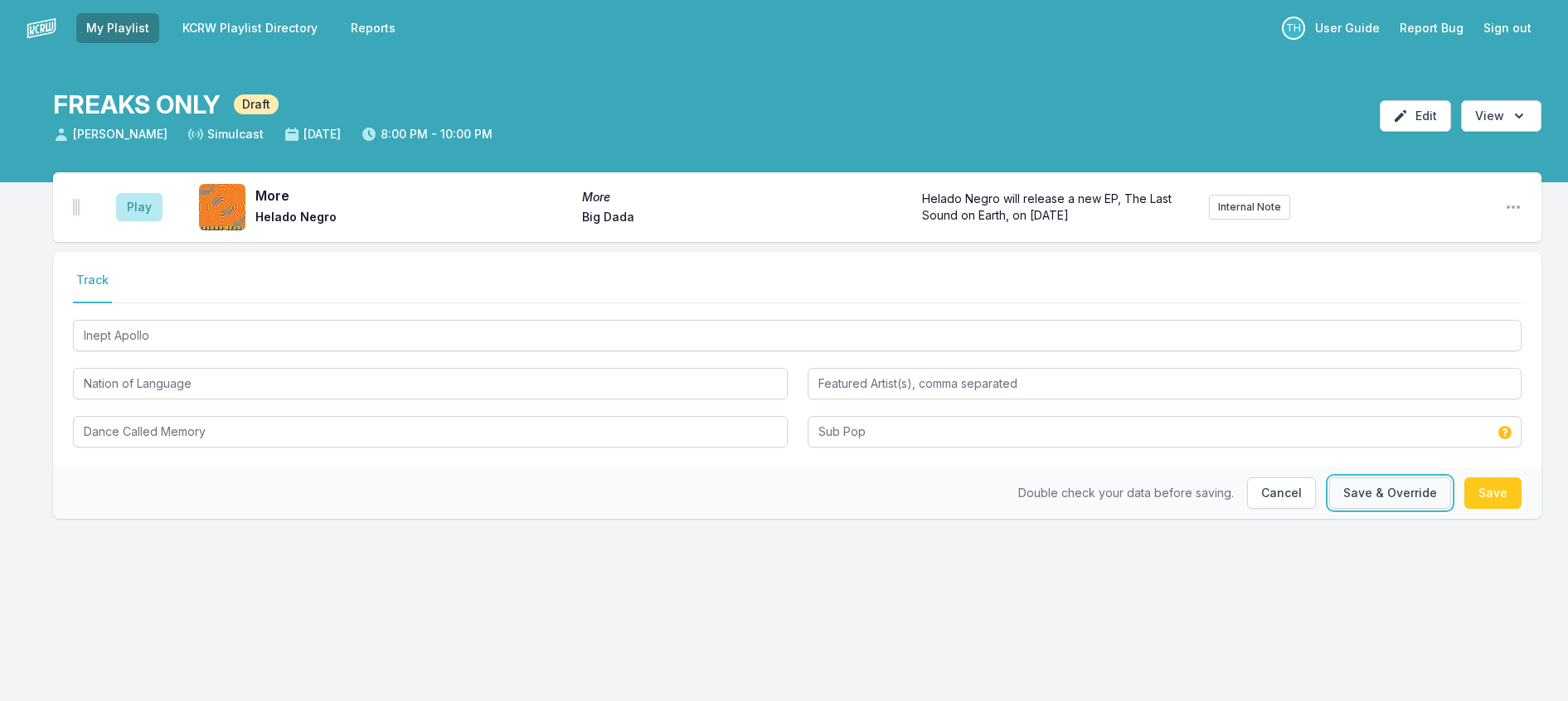
click at [1329, 508] on button "Save & Override" at bounding box center [1389, 492] width 122 height 31
type input "Sub Pop Records"
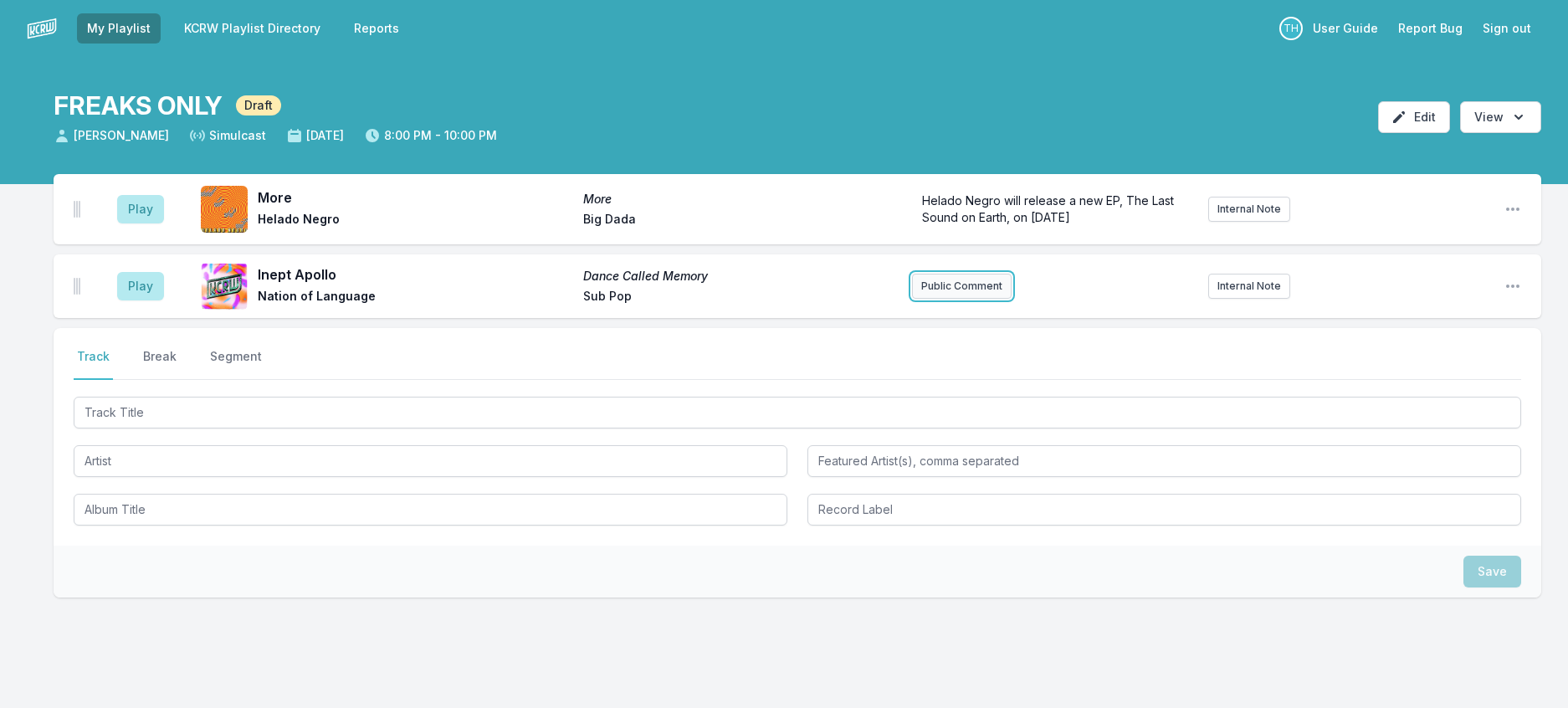
click at [933, 298] on button "Public Comment" at bounding box center [961, 286] width 99 height 25
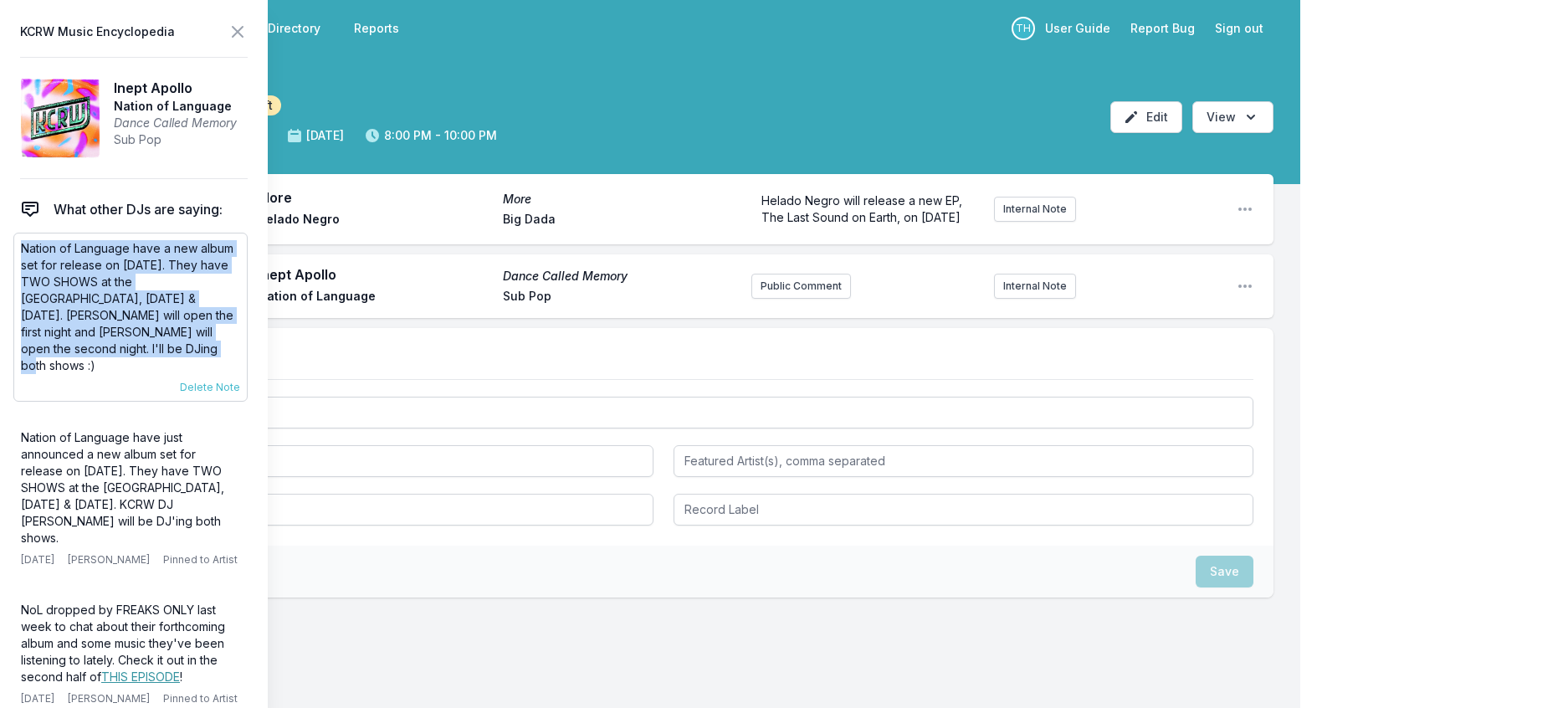
drag, startPoint x: 253, startPoint y: 371, endPoint x: 24, endPoint y: 279, distance: 246.8
click at [24, 279] on p "Nation of Language have a new album set for release on [DATE]. They have TWO SH…" at bounding box center [131, 308] width 219 height 134
copy p "Nation of Language have a new album set for release on [DATE]. They have TWO SH…"
click at [757, 298] on button "Public Comment" at bounding box center [801, 286] width 99 height 25
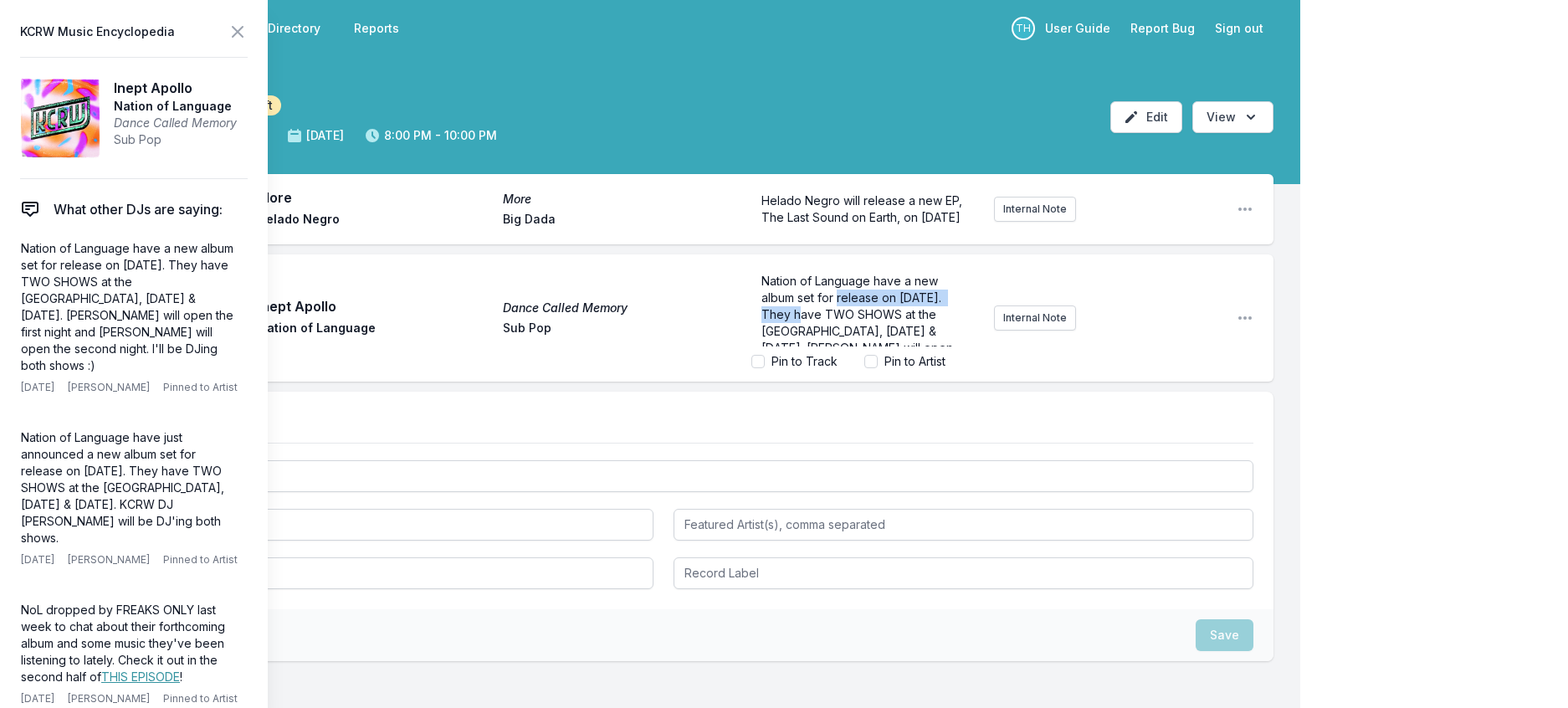
drag, startPoint x: 831, startPoint y: 369, endPoint x: 846, endPoint y: 352, distance: 22.7
click at [846, 352] on span "Nation of Language have a new album set for release on [DATE]. They have TWO SH…" at bounding box center [859, 339] width 195 height 132
click at [247, 29] on icon at bounding box center [238, 32] width 20 height 20
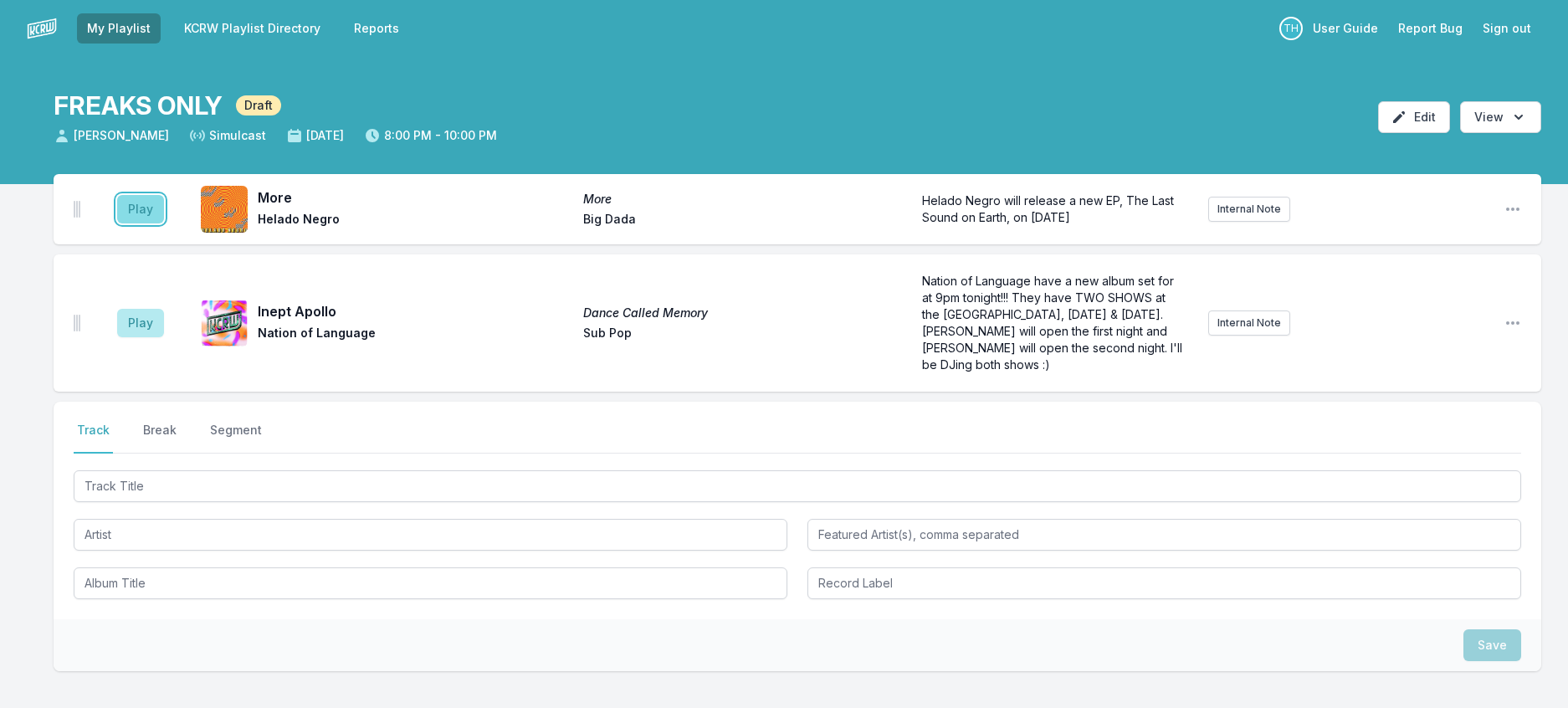
drag, startPoint x: 142, startPoint y: 229, endPoint x: 173, endPoint y: 227, distance: 31.1
click at [144, 224] on button "Play" at bounding box center [140, 208] width 47 height 28
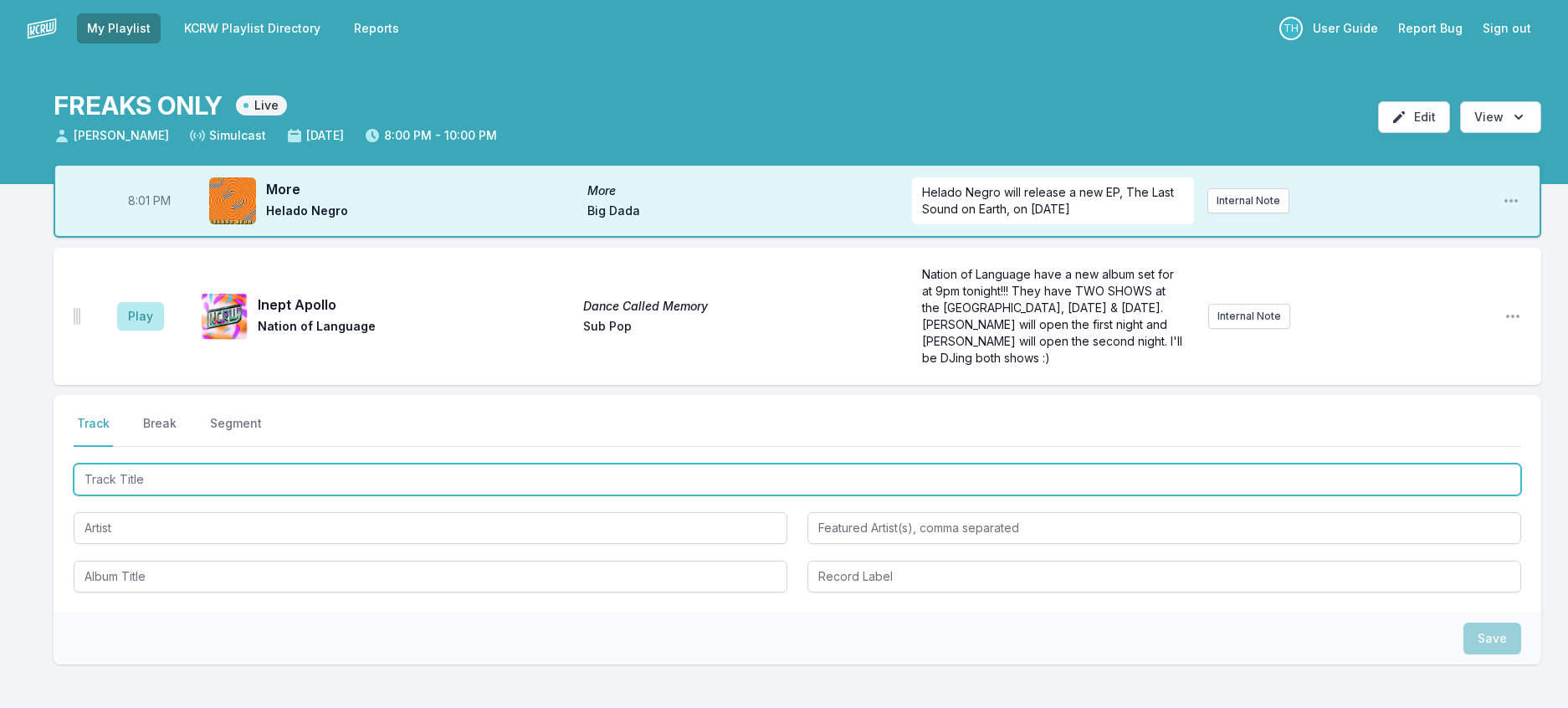
click at [348, 496] on input "Track Title" at bounding box center [797, 479] width 1447 height 31
type input "End Of Summer"
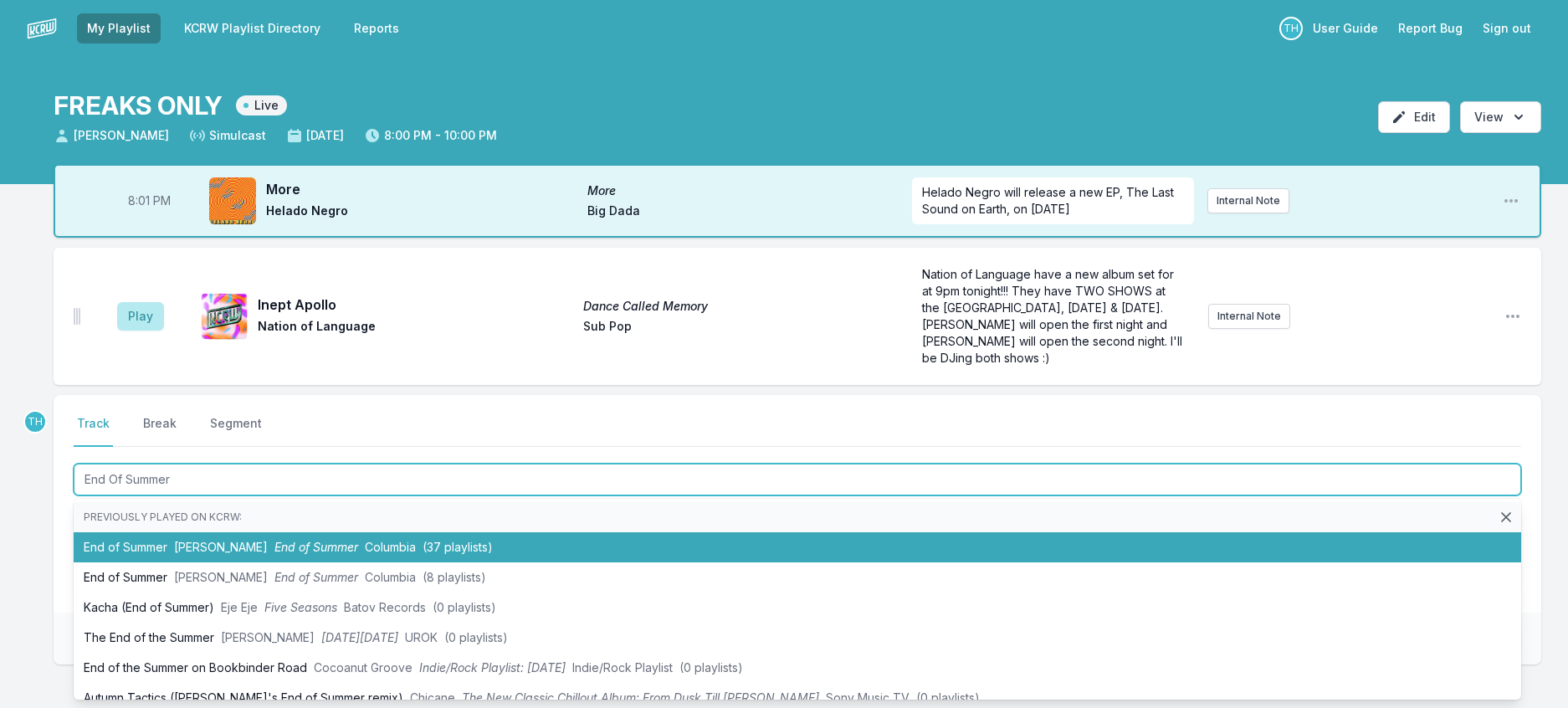
drag, startPoint x: 353, startPoint y: 609, endPoint x: 365, endPoint y: 603, distance: 13.4
click at [353, 554] on span "End of Summer" at bounding box center [316, 547] width 83 height 14
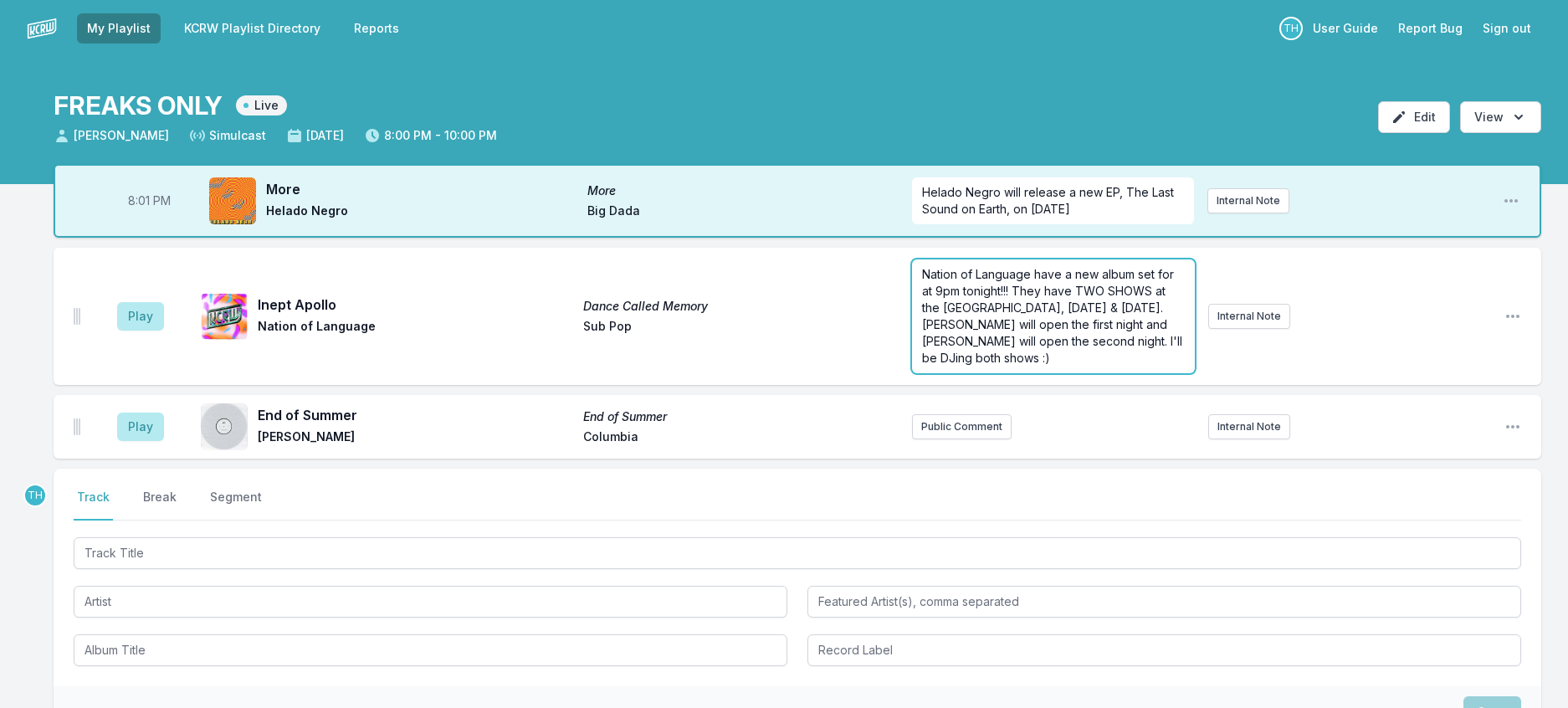
click at [1024, 373] on form "Nation of Language have a new album set for at 9pm tonight!!! They have TWO SHO…" at bounding box center [1053, 316] width 283 height 114
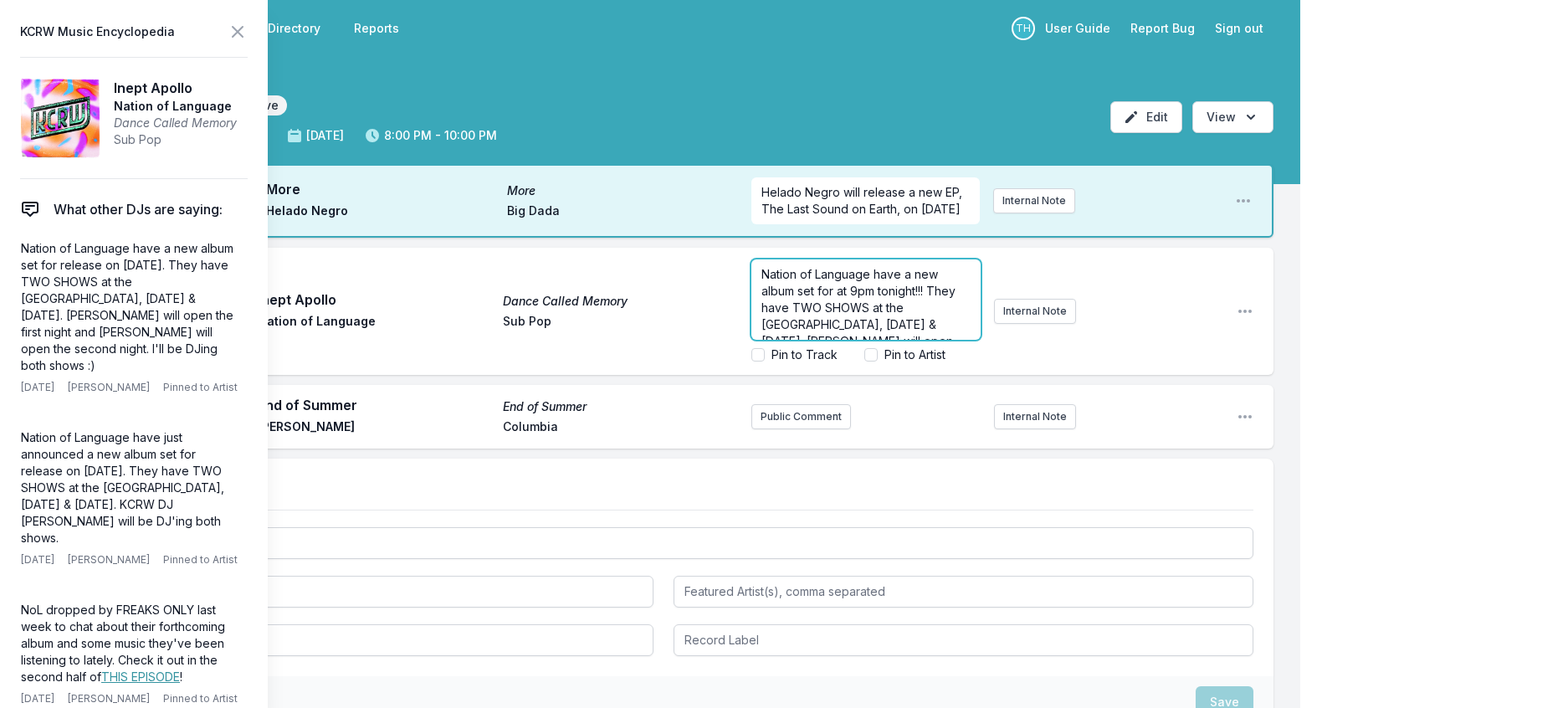
scroll to position [93, 0]
click at [854, 333] on p "Nation of Language have a new album set for at 9pm tonight!!! They have TWO SHO…" at bounding box center [866, 266] width 209 height 134
drag, startPoint x: 849, startPoint y: 394, endPoint x: 796, endPoint y: 400, distance: 53.3
click at [796, 340] on div "Nation of Language have a new album set for at 9pm tonight!!! They have TWO SHO…" at bounding box center [866, 299] width 229 height 81
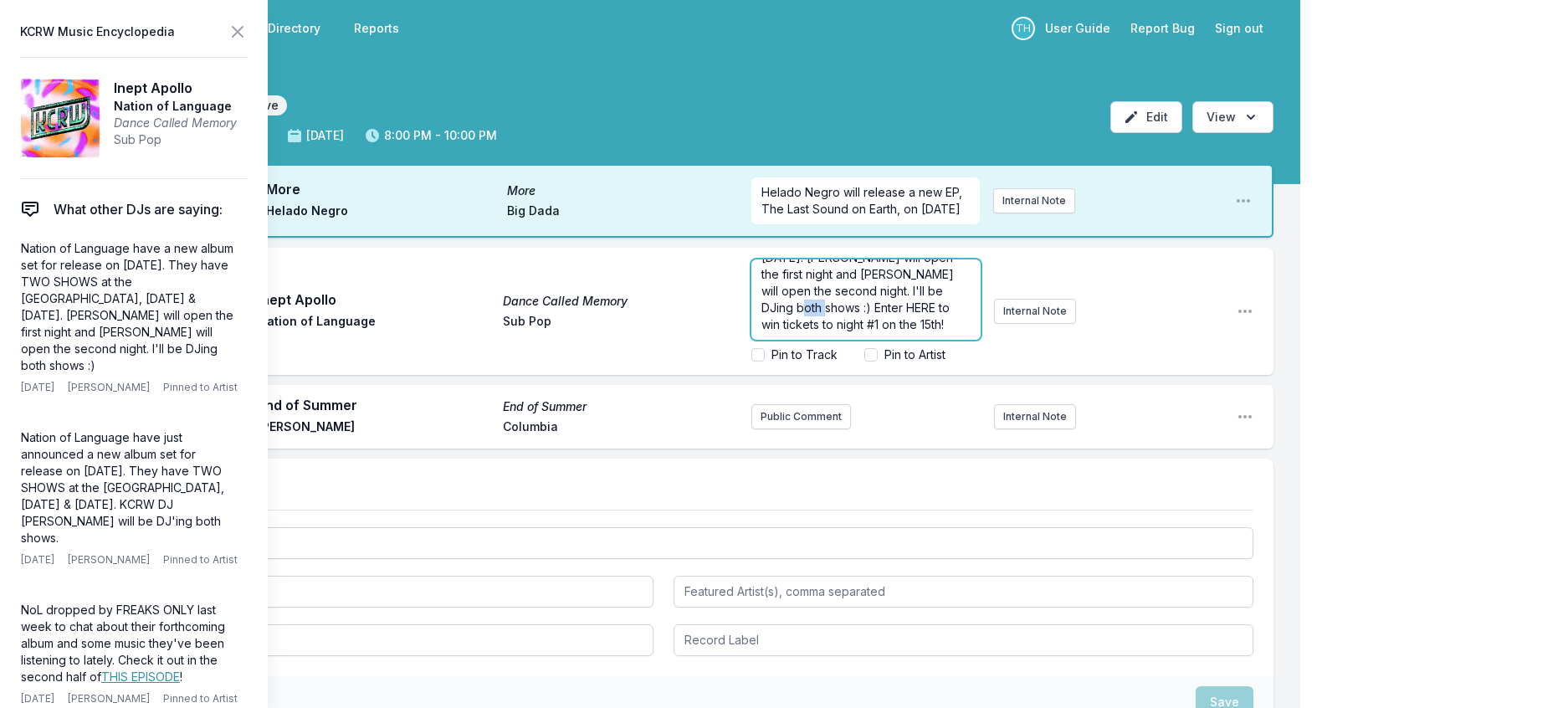
drag, startPoint x: 858, startPoint y: 362, endPoint x: 830, endPoint y: 363, distance: 28.0
click at [830, 331] on span "Nation of Language have a new album set for at 9pm tonight!!! They have TWO SHO…" at bounding box center [860, 258] width 197 height 148
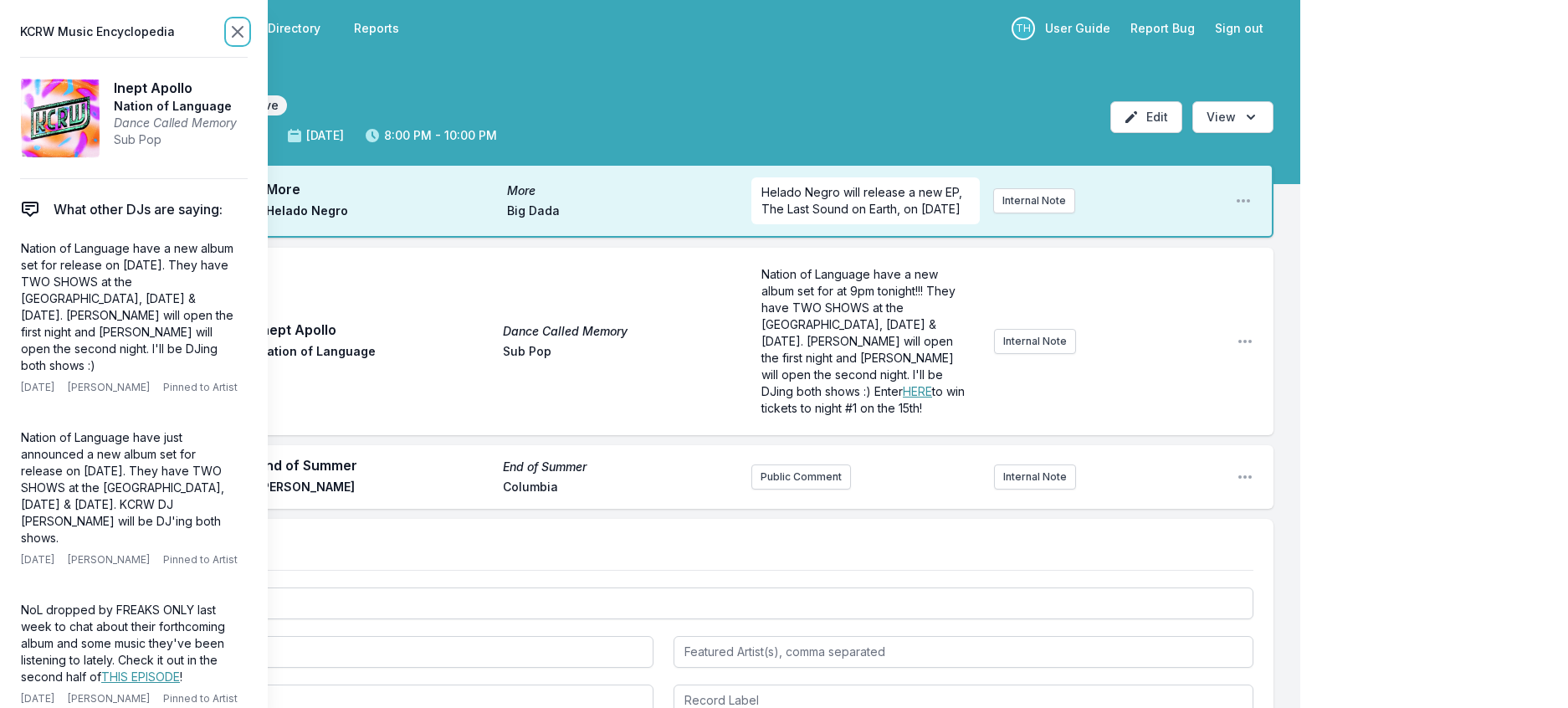
scroll to position [0, 0]
drag, startPoint x: 267, startPoint y: 28, endPoint x: 286, endPoint y: 33, distance: 19.6
click at [247, 28] on icon at bounding box center [238, 32] width 20 height 20
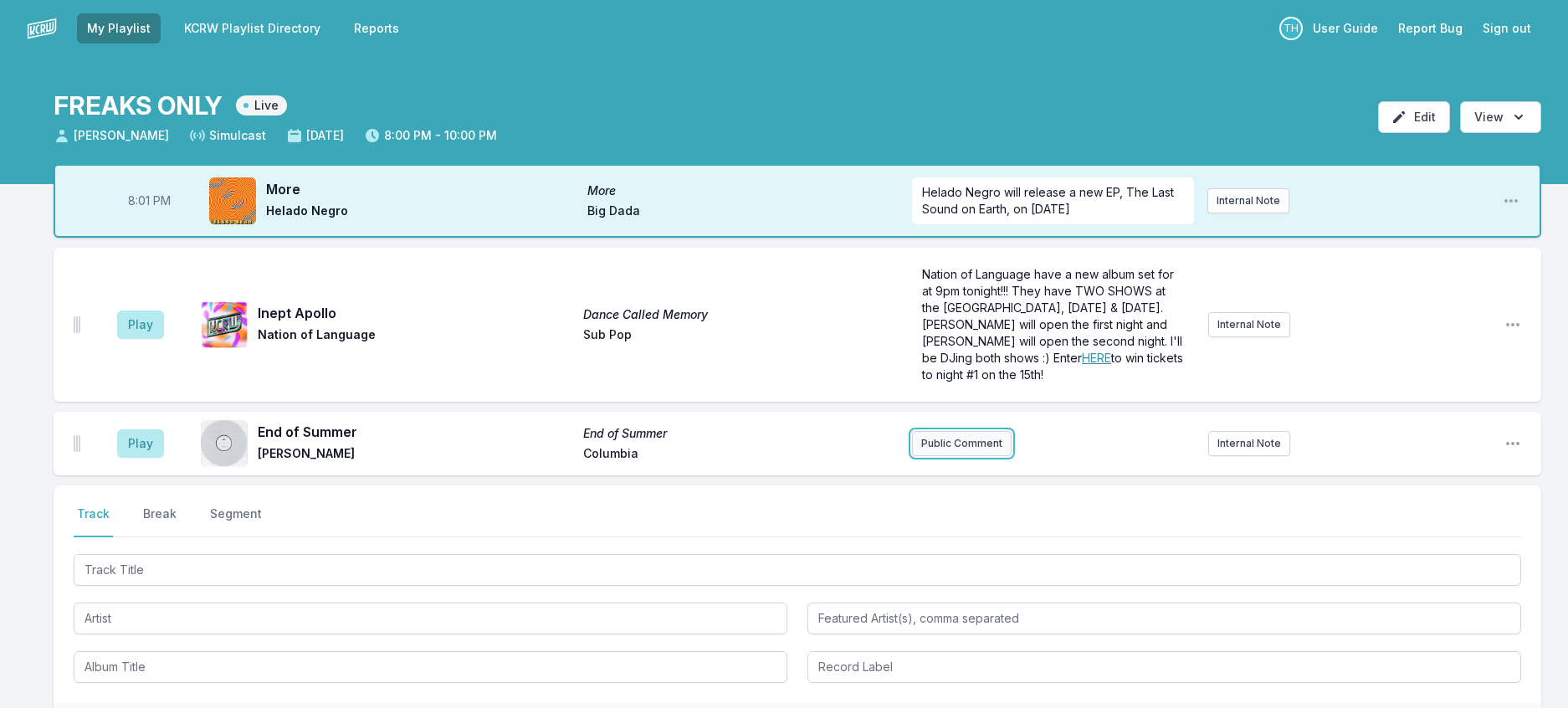
click at [937, 456] on button "Public Comment" at bounding box center [961, 444] width 99 height 25
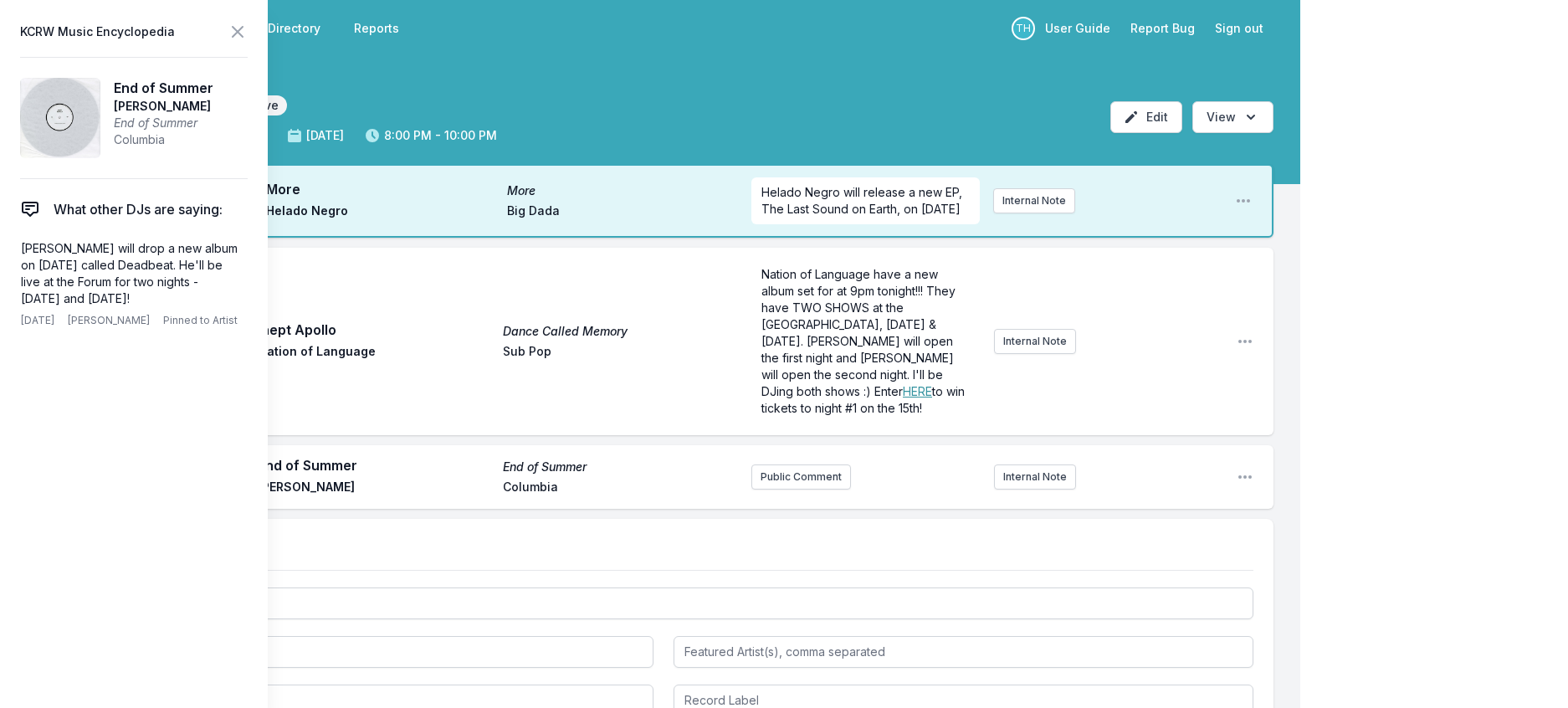
drag, startPoint x: 195, startPoint y: 333, endPoint x: 11, endPoint y: 285, distance: 190.2
click at [11, 285] on aside "KCRW Music Encyclopedia End of Summer [PERSON_NAME] End of Summer Columbia What…" at bounding box center [133, 354] width 268 height 708
copy p "[PERSON_NAME] will drop a new album on [DATE] called Deadbeat. He'll be live at…"
click at [765, 490] on button "Public Comment" at bounding box center [801, 477] width 99 height 25
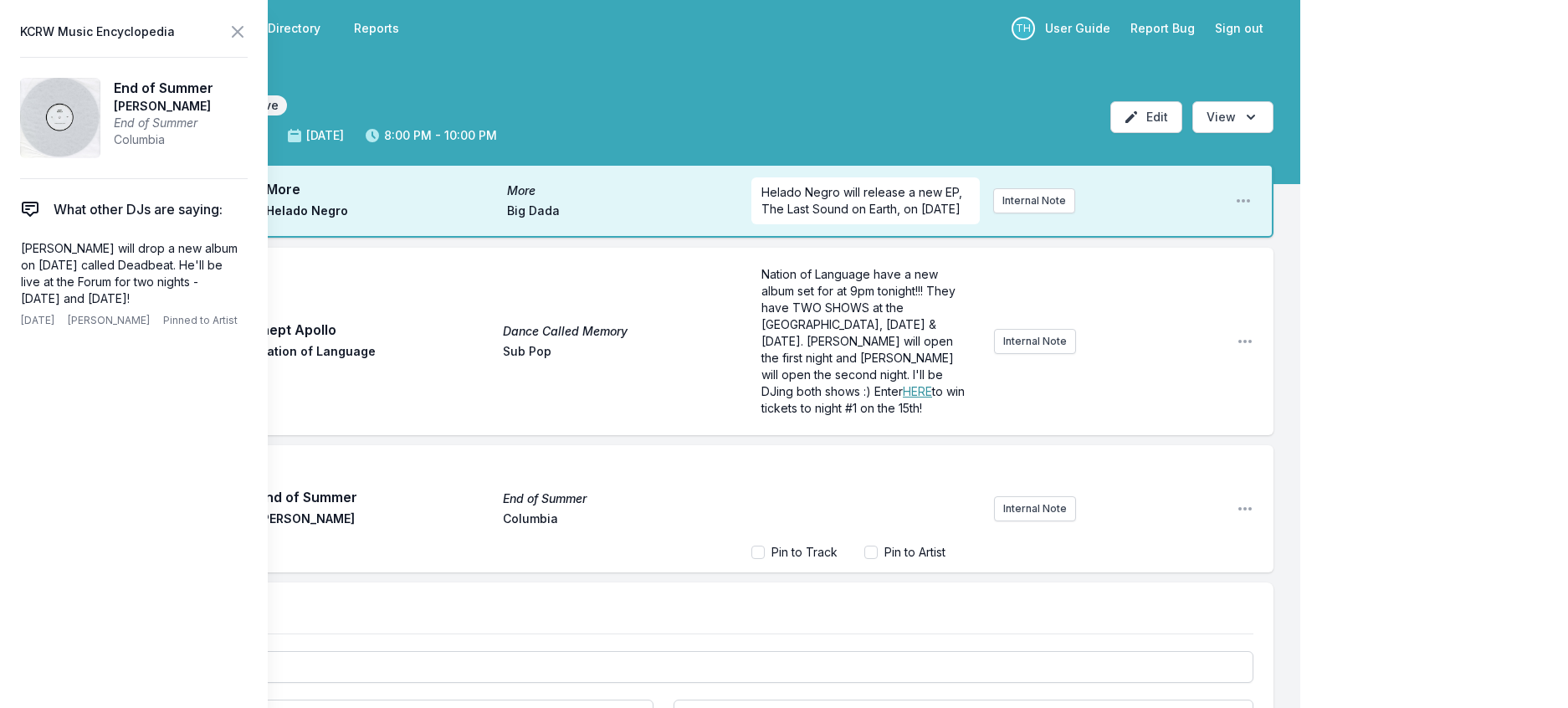
scroll to position [20, 0]
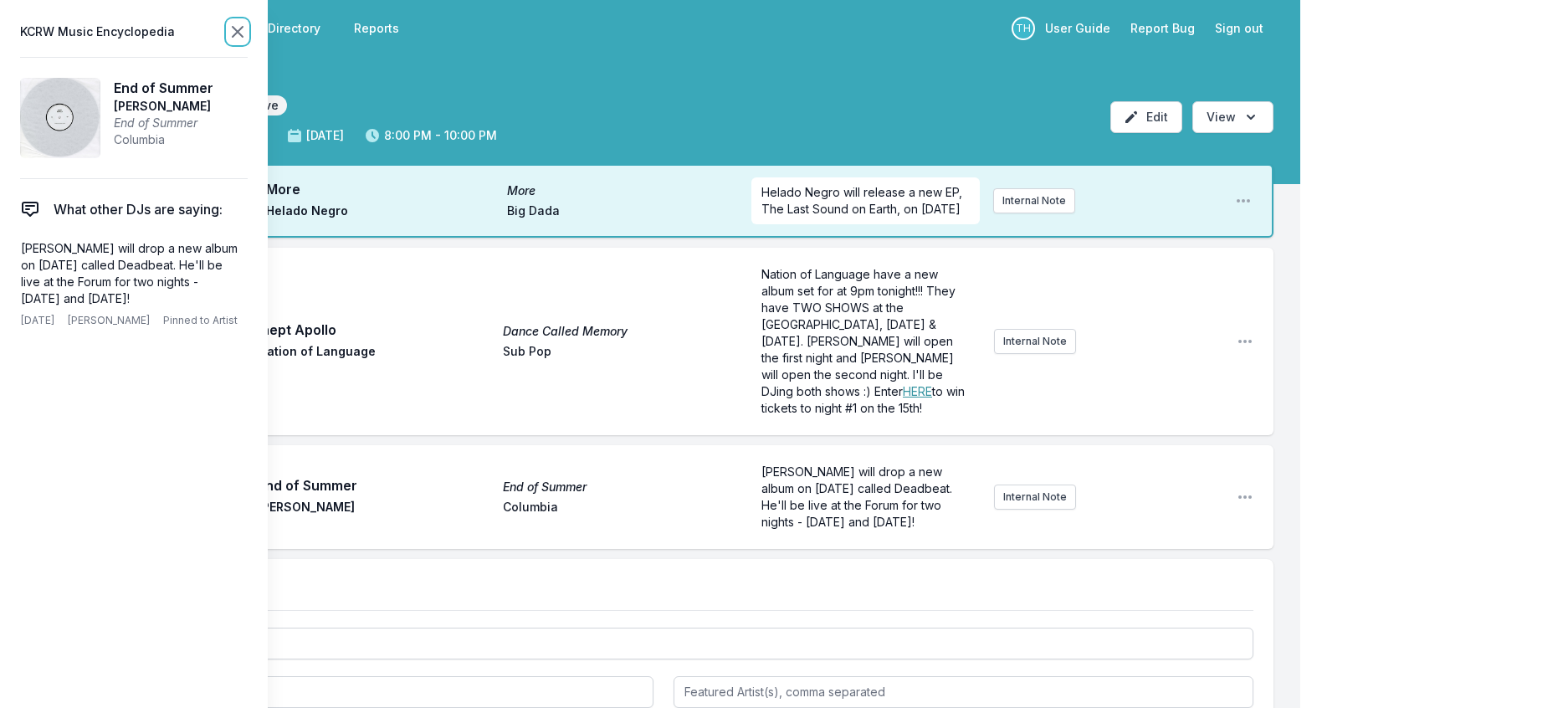
click at [247, 42] on icon at bounding box center [238, 32] width 20 height 20
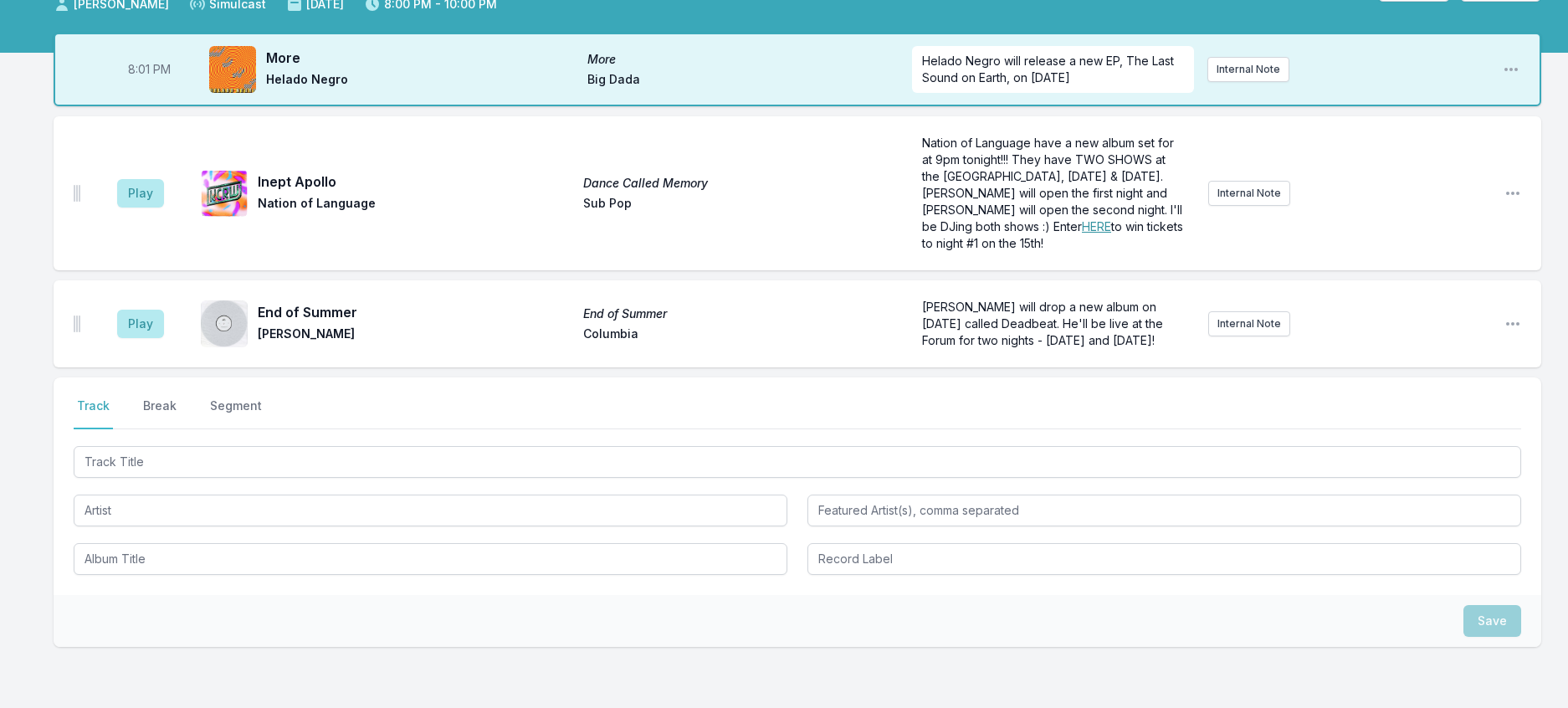
scroll to position [167, 0]
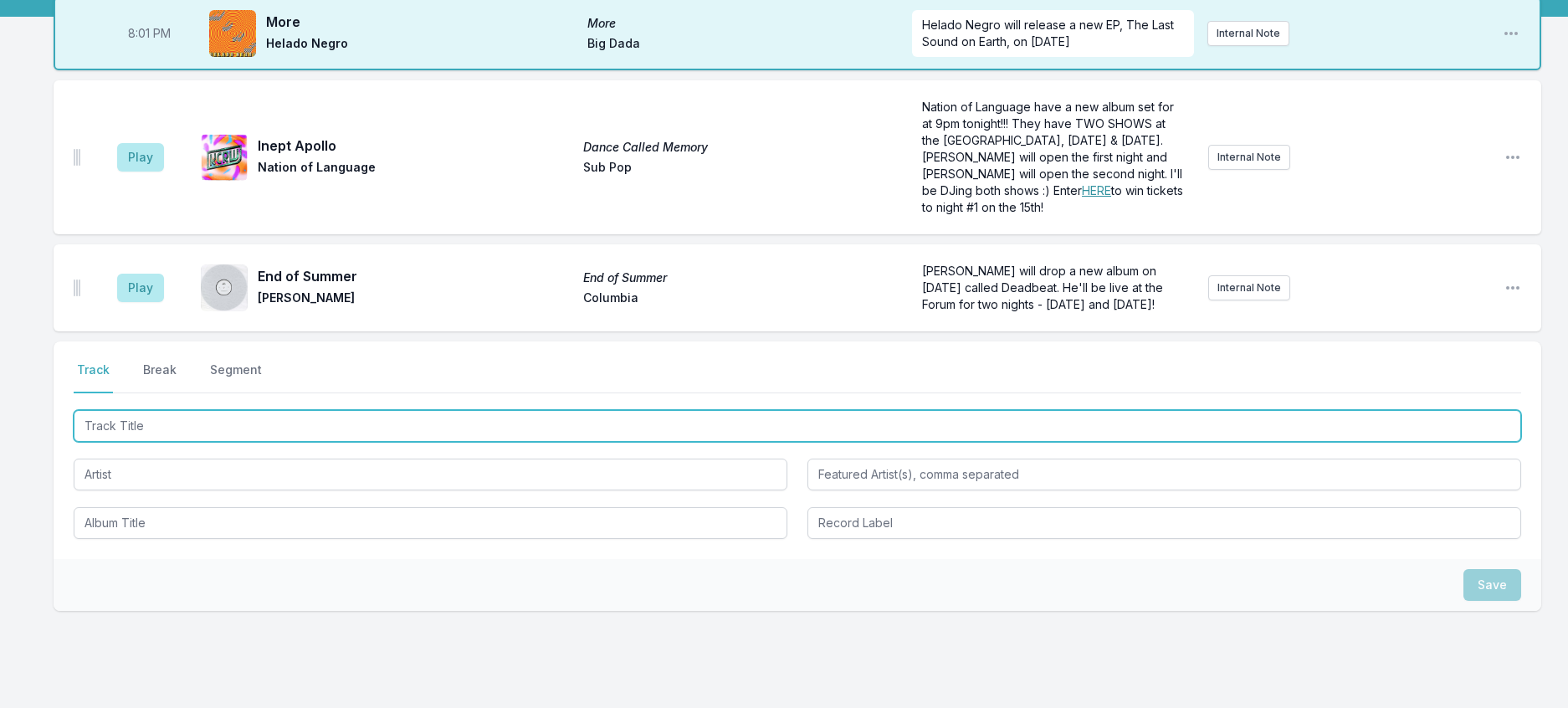
click at [238, 442] on input "Track Title" at bounding box center [797, 425] width 1447 height 31
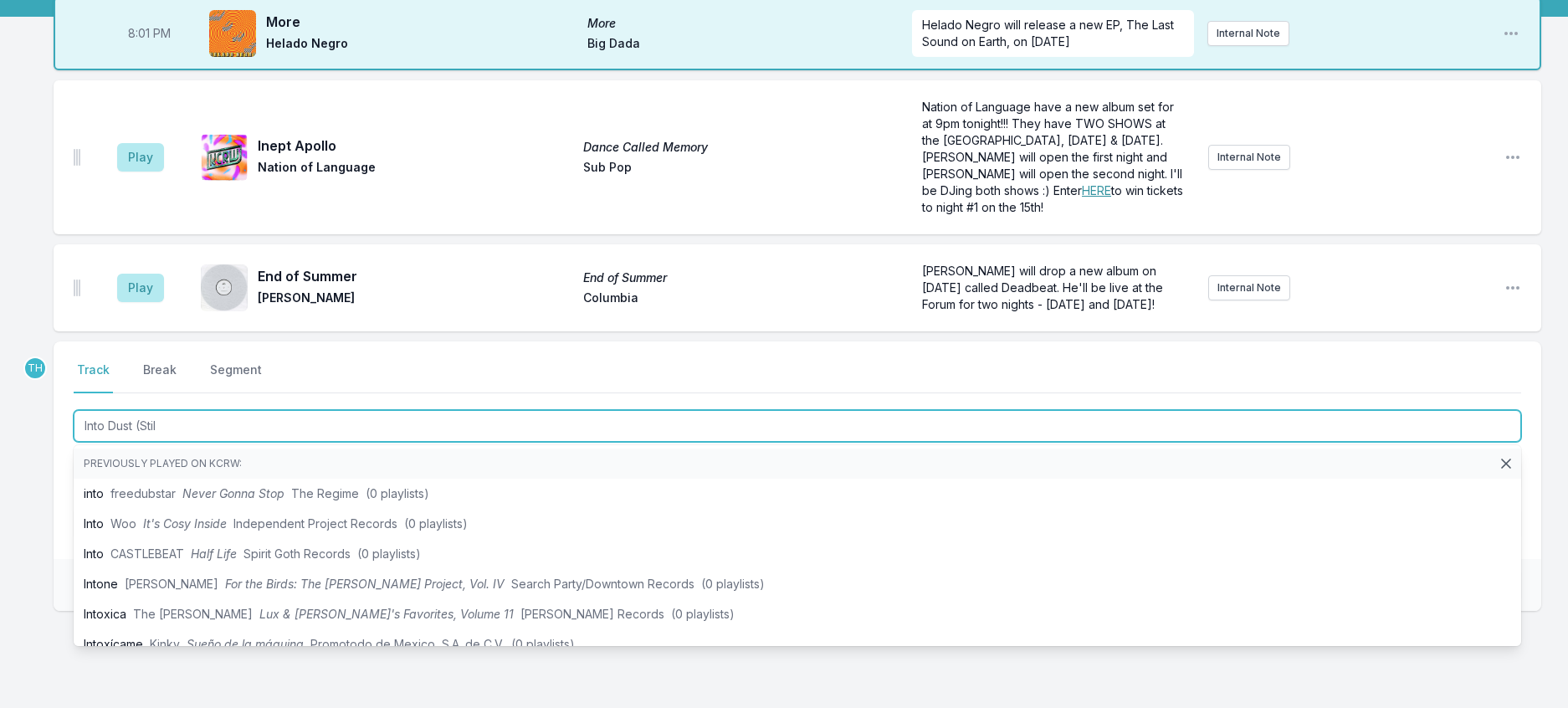
type input "Into Dust (Still"
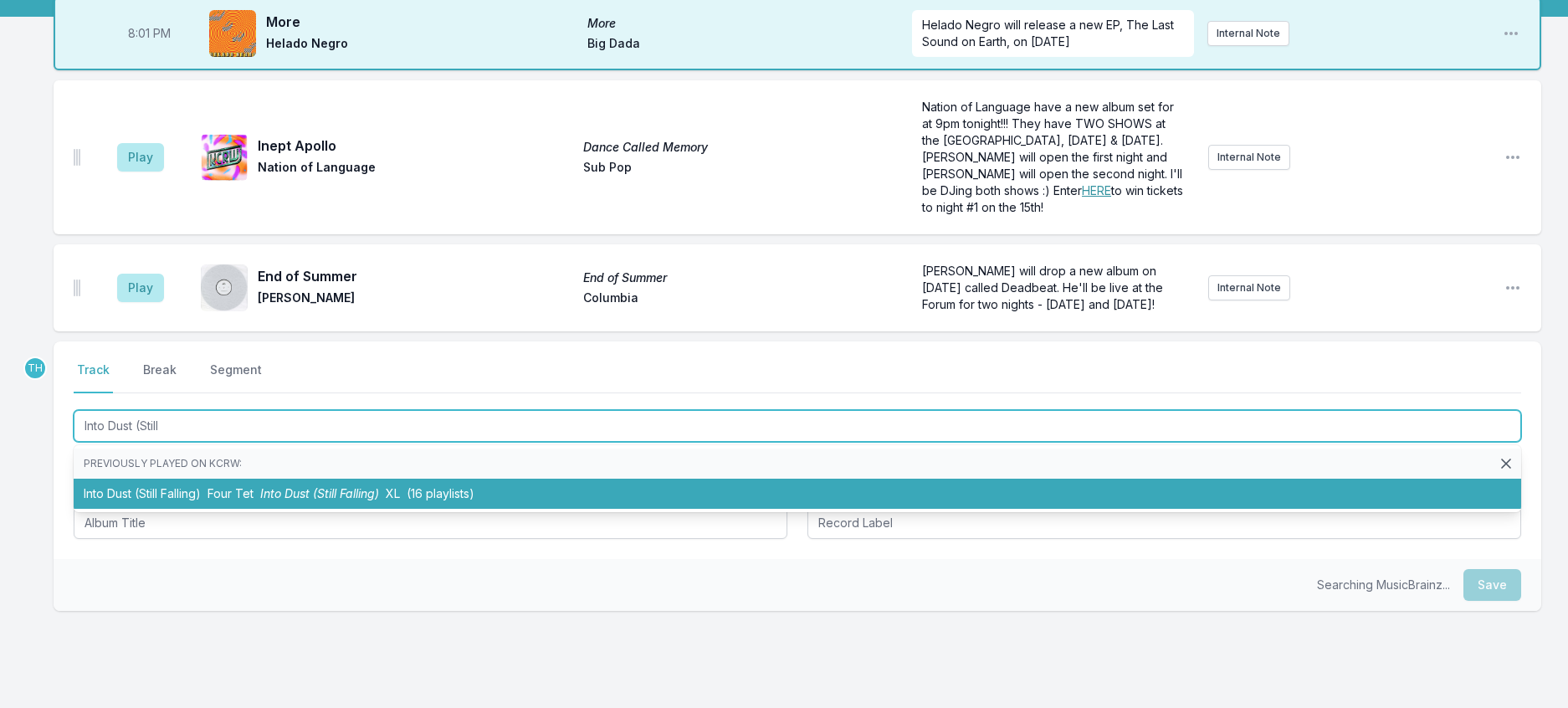
click at [253, 501] on span "Four Tet" at bounding box center [230, 493] width 46 height 14
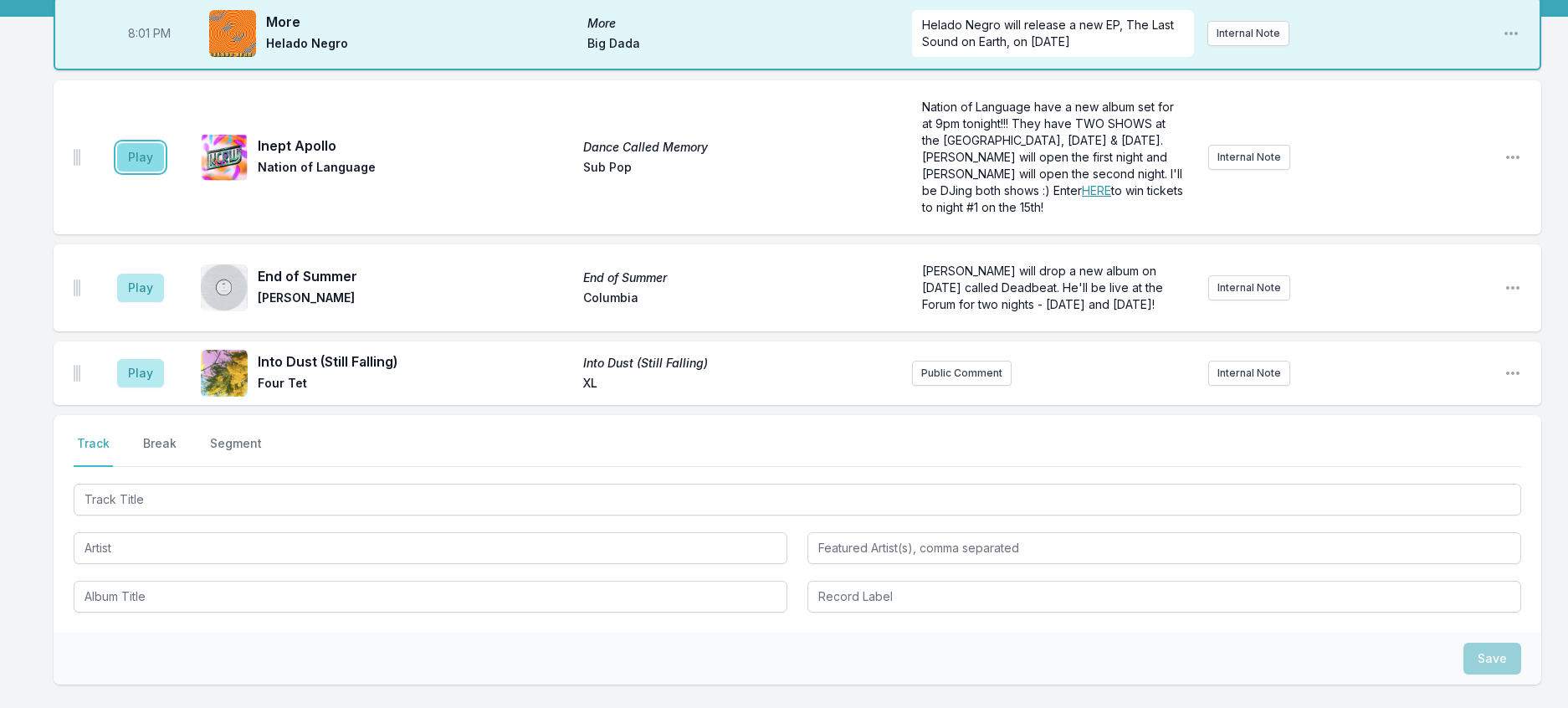
click at [162, 172] on button "Play" at bounding box center [140, 156] width 47 height 28
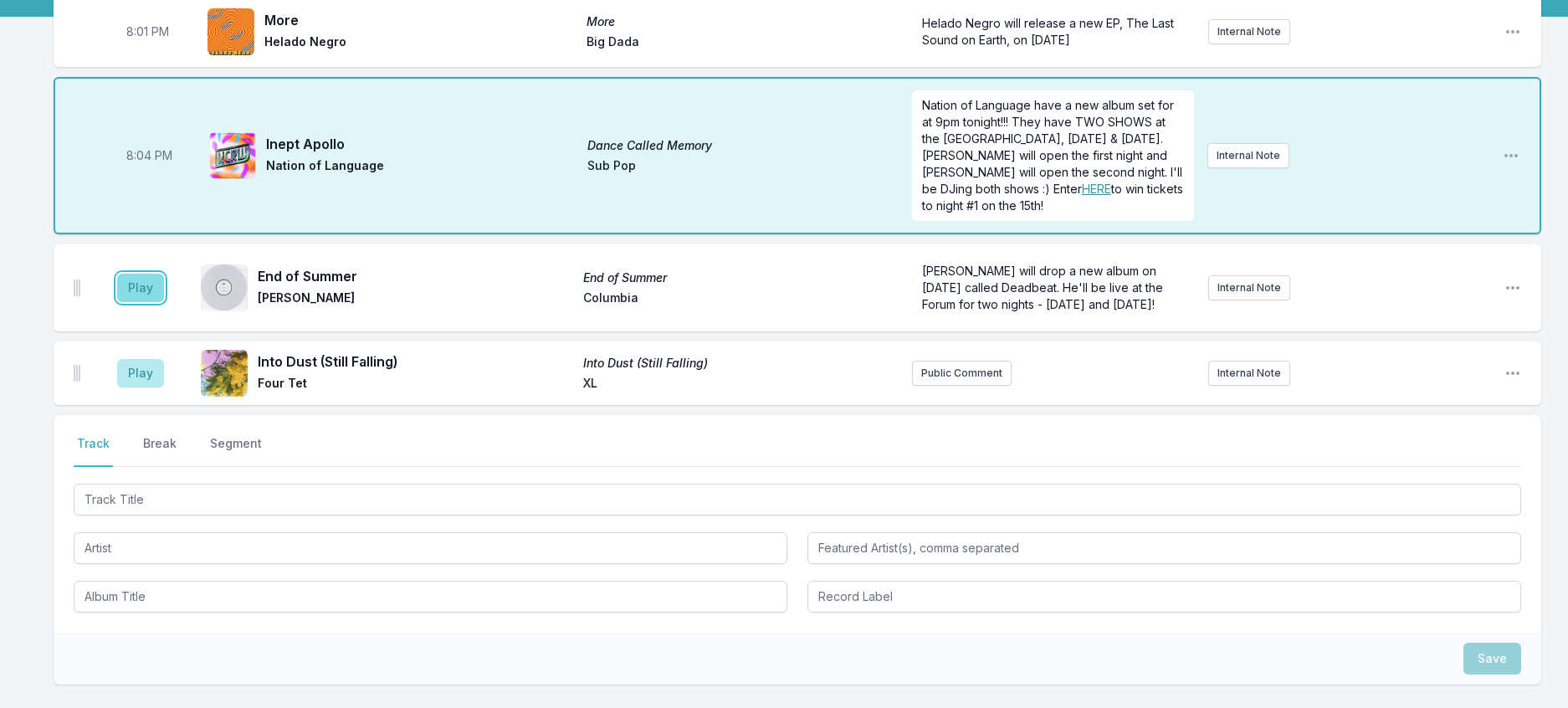
drag, startPoint x: 173, startPoint y: 354, endPoint x: 331, endPoint y: 376, distance: 159.5
click at [164, 302] on button "Play" at bounding box center [140, 287] width 47 height 28
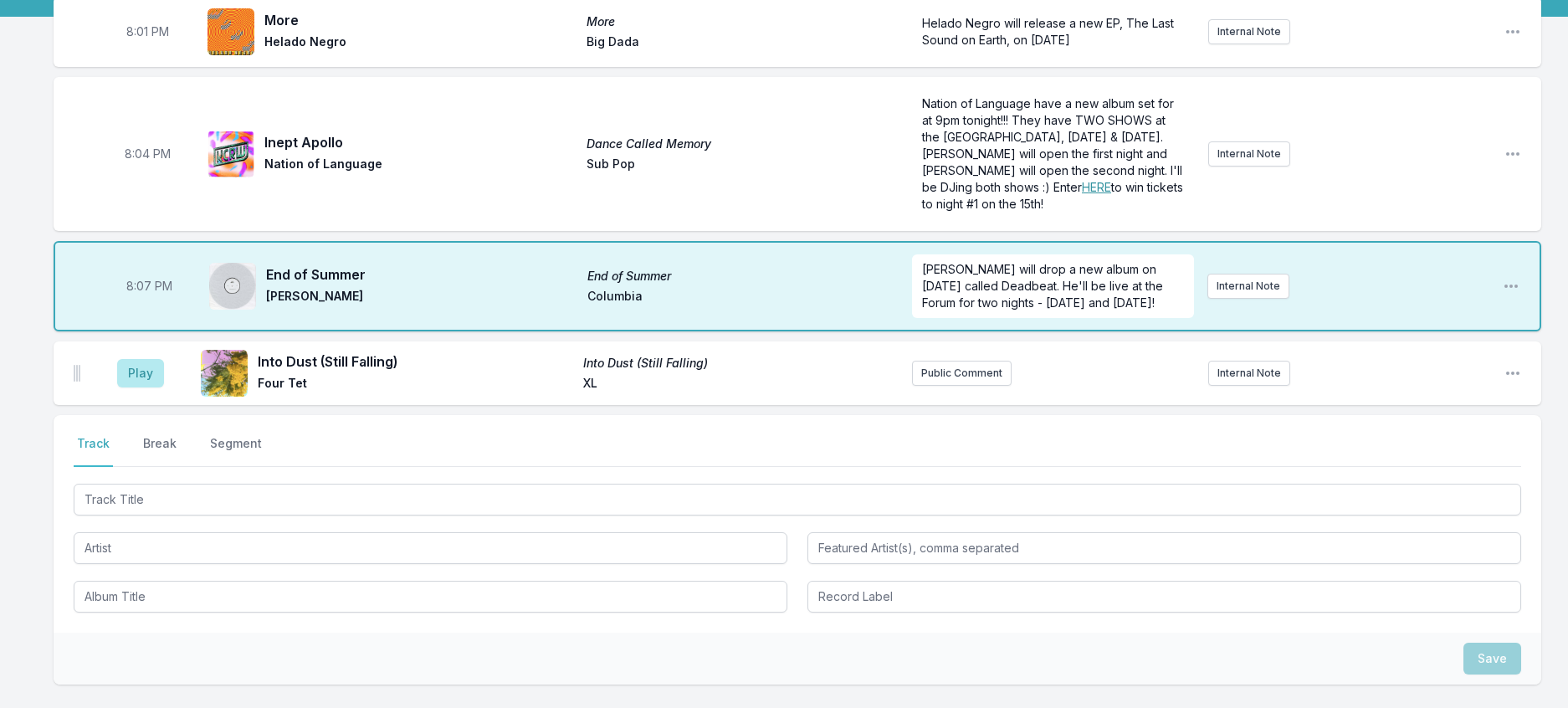
scroll to position [418, 0]
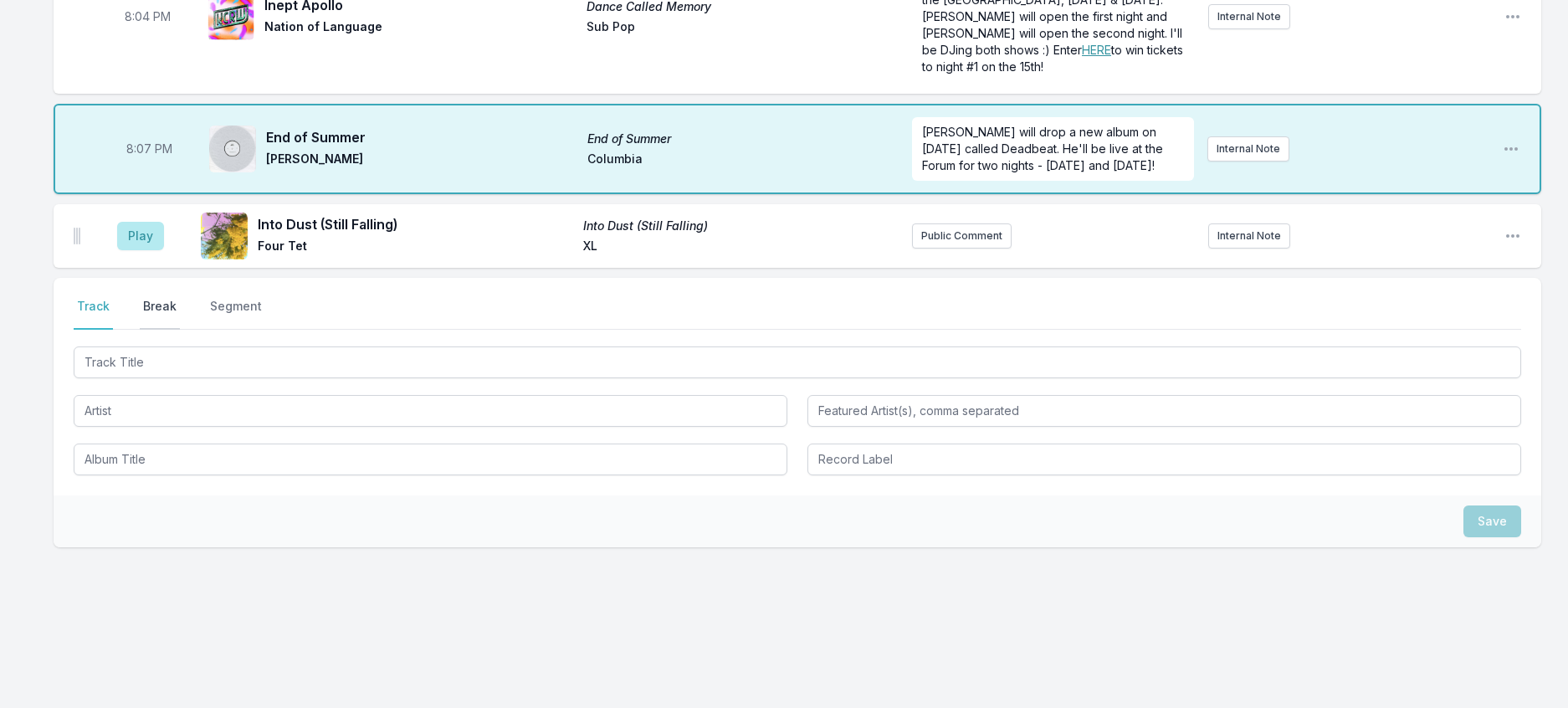
click at [180, 297] on button "Break" at bounding box center [159, 313] width 40 height 31
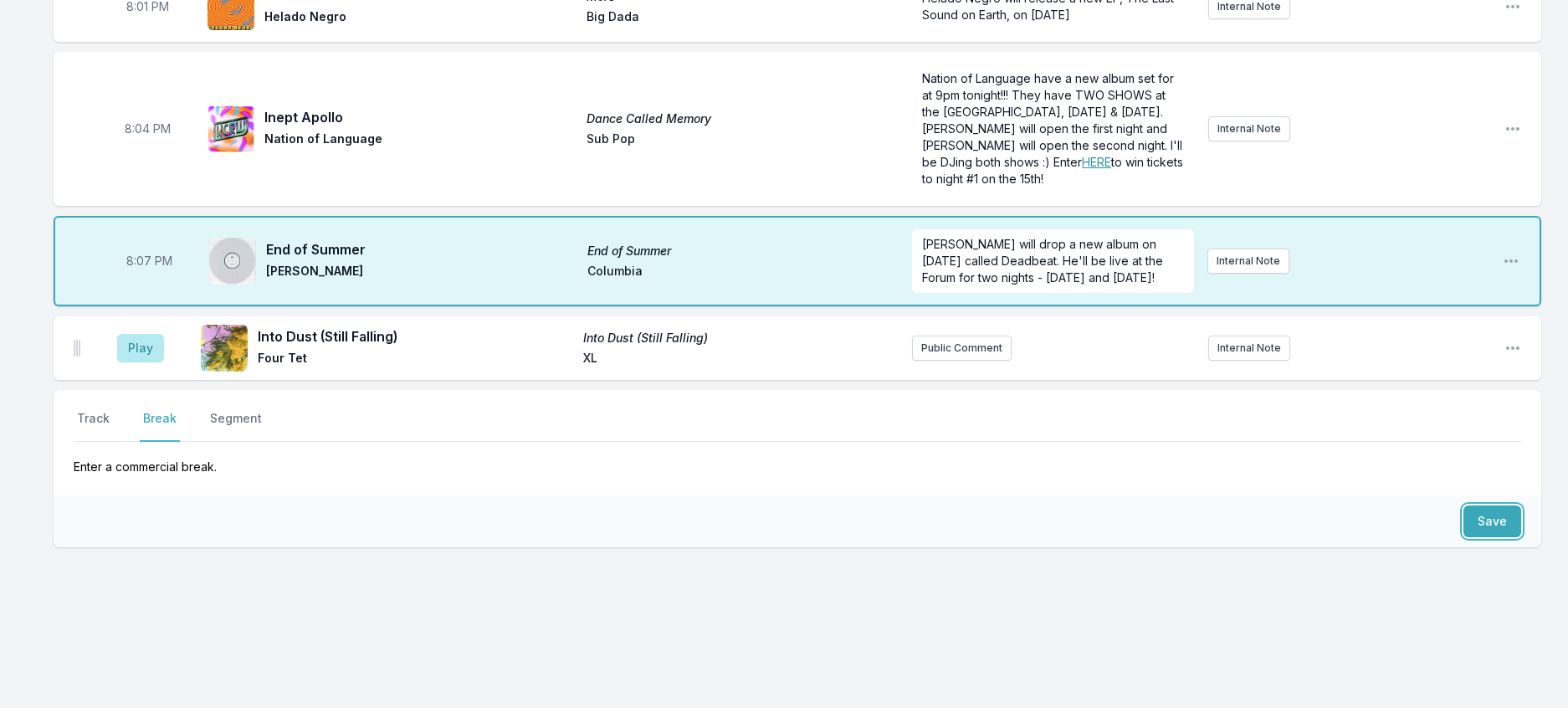
drag, startPoint x: 1463, startPoint y: 481, endPoint x: 1445, endPoint y: 482, distance: 18.0
click at [1463, 506] on button "Save" at bounding box center [1492, 521] width 58 height 31
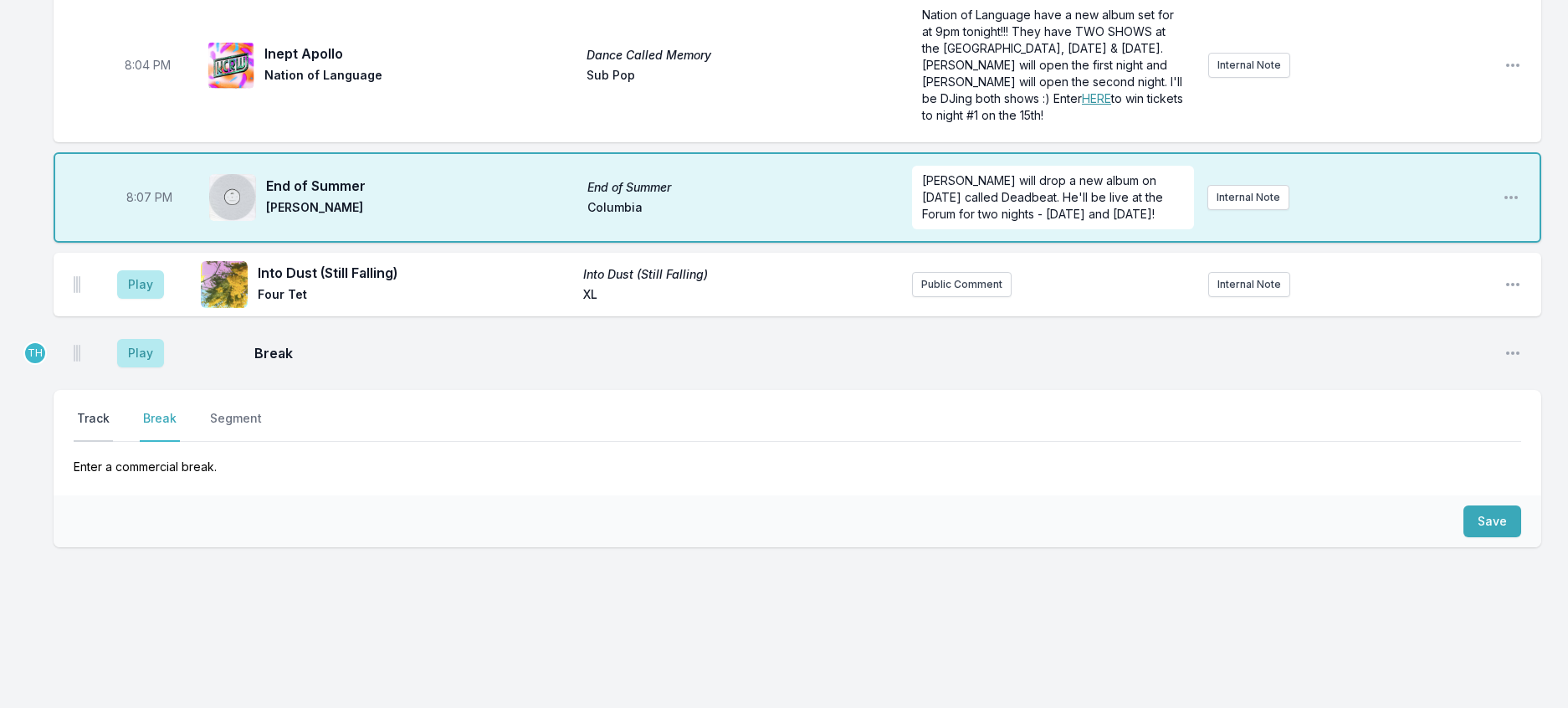
click at [106, 442] on button "Track" at bounding box center [93, 425] width 39 height 31
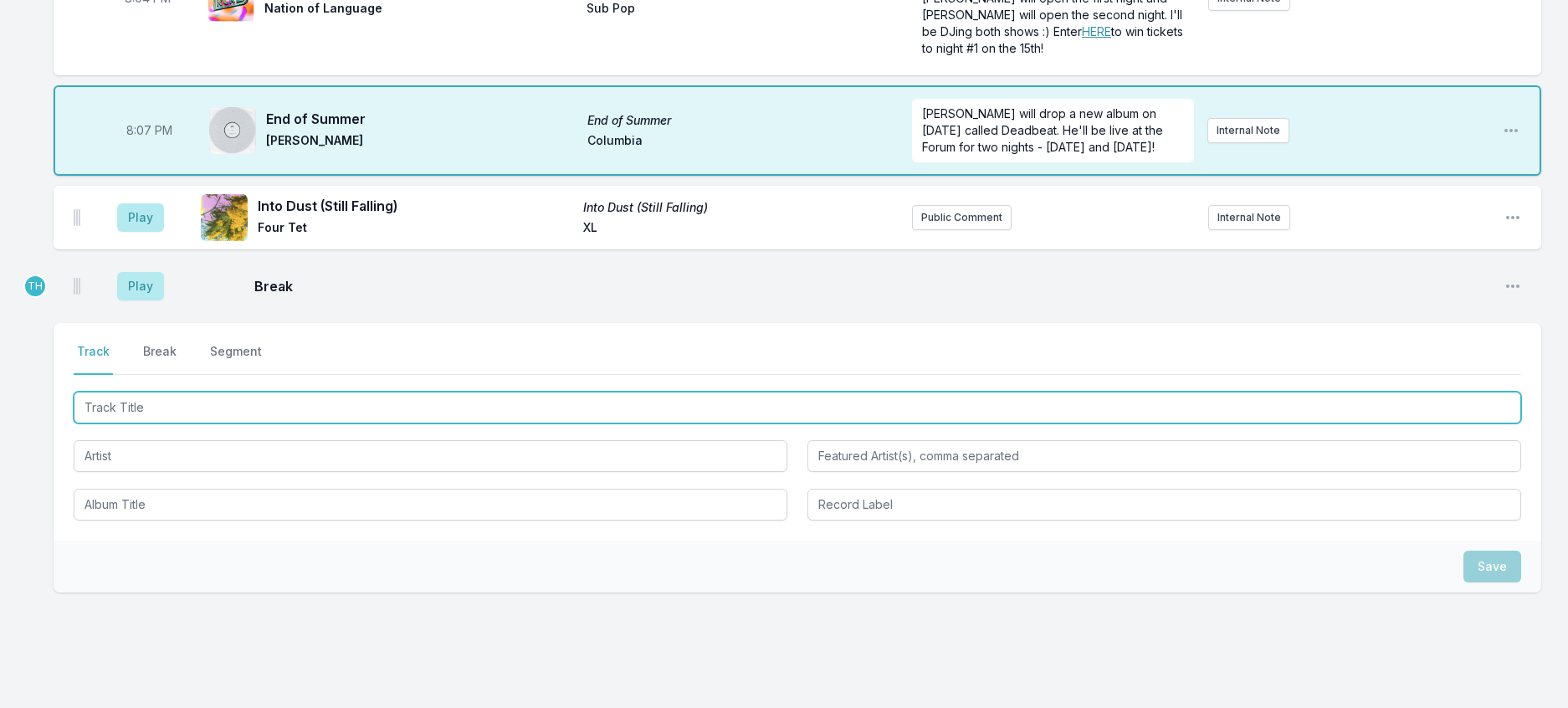
click at [153, 423] on input "Track Title" at bounding box center [797, 407] width 1447 height 31
type input "Stupid Love"
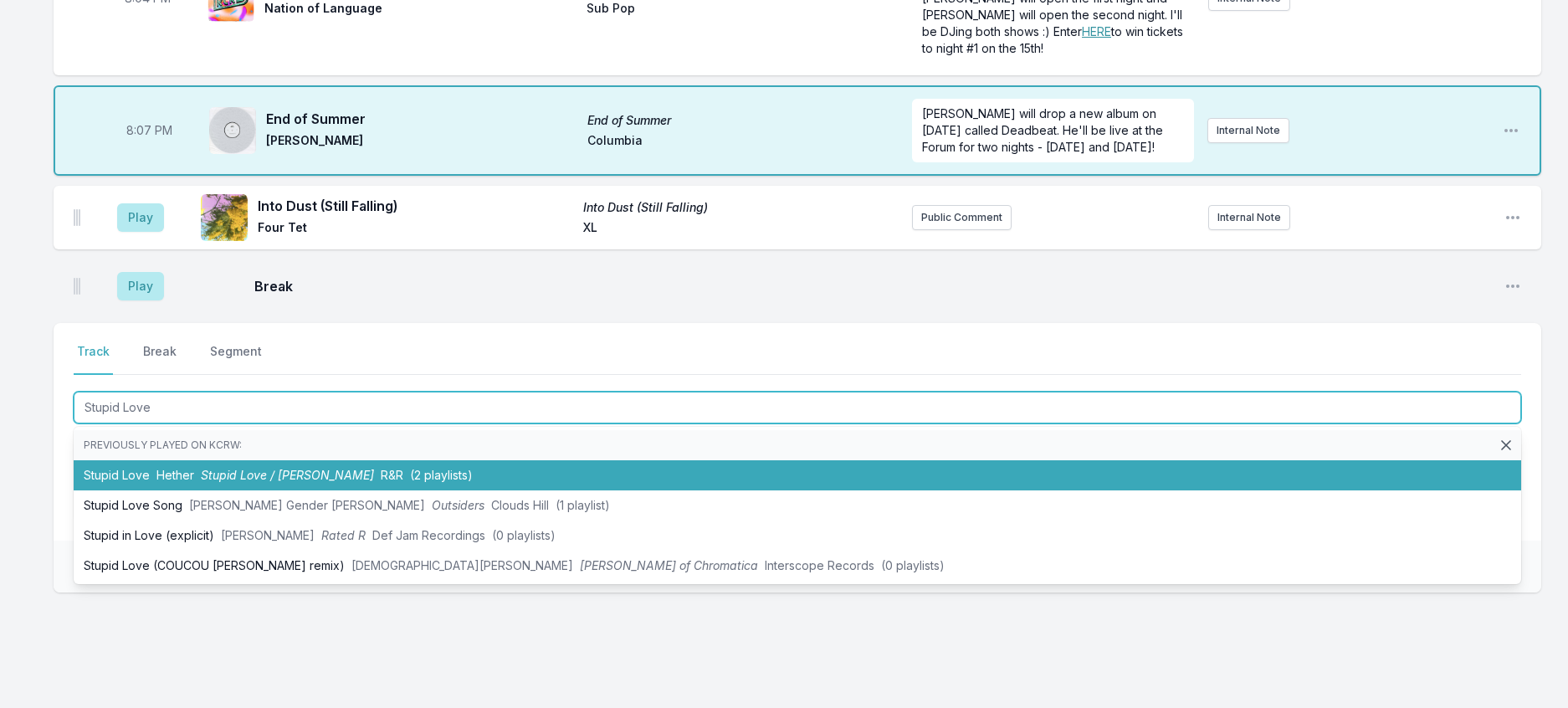
click at [258, 490] on li "Stupid Love Hether Stupid Love / [PERSON_NAME] (2 playlists)" at bounding box center [797, 474] width 1447 height 30
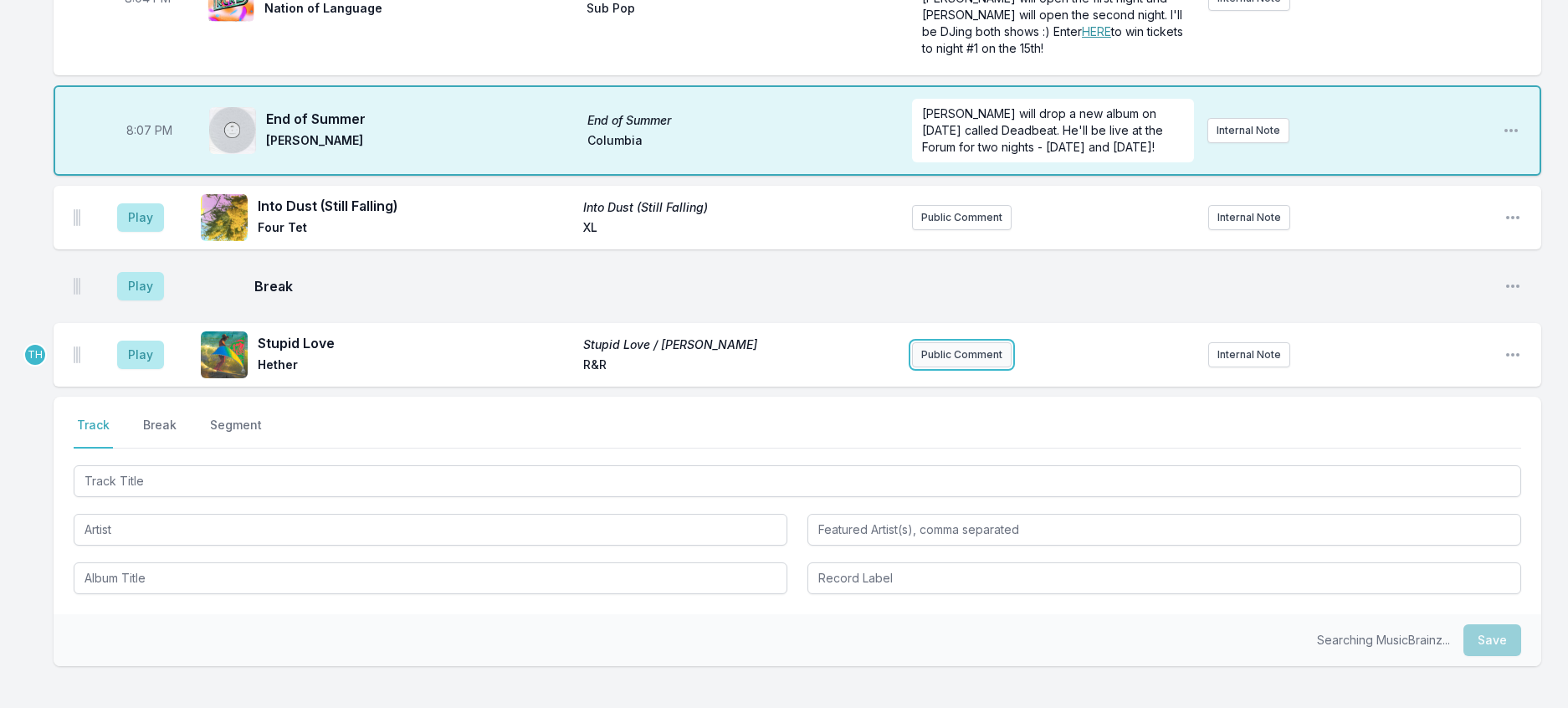
click at [1006, 367] on button "Public Comment" at bounding box center [961, 355] width 99 height 25
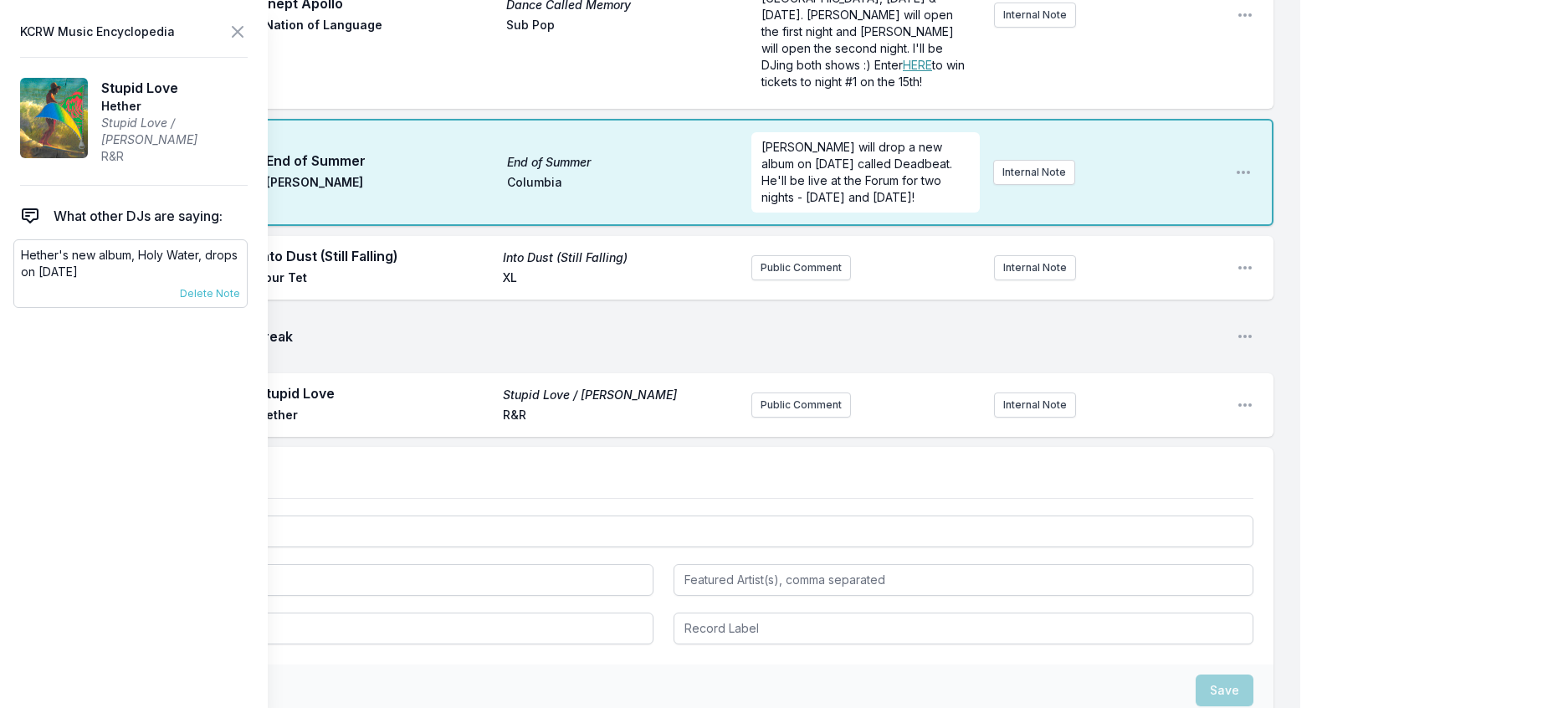
drag, startPoint x: 143, startPoint y: 298, endPoint x: 15, endPoint y: 279, distance: 129.4
click at [15, 279] on div "[PERSON_NAME]'s new album, Holy Water, drops on [DATE] [DATE] [PERSON_NAME] Pin…" at bounding box center [131, 274] width 235 height 69
copy p "Hether's new album, Holy Water, drops on [DATE]"
click at [751, 417] on button "Public Comment" at bounding box center [801, 405] width 99 height 25
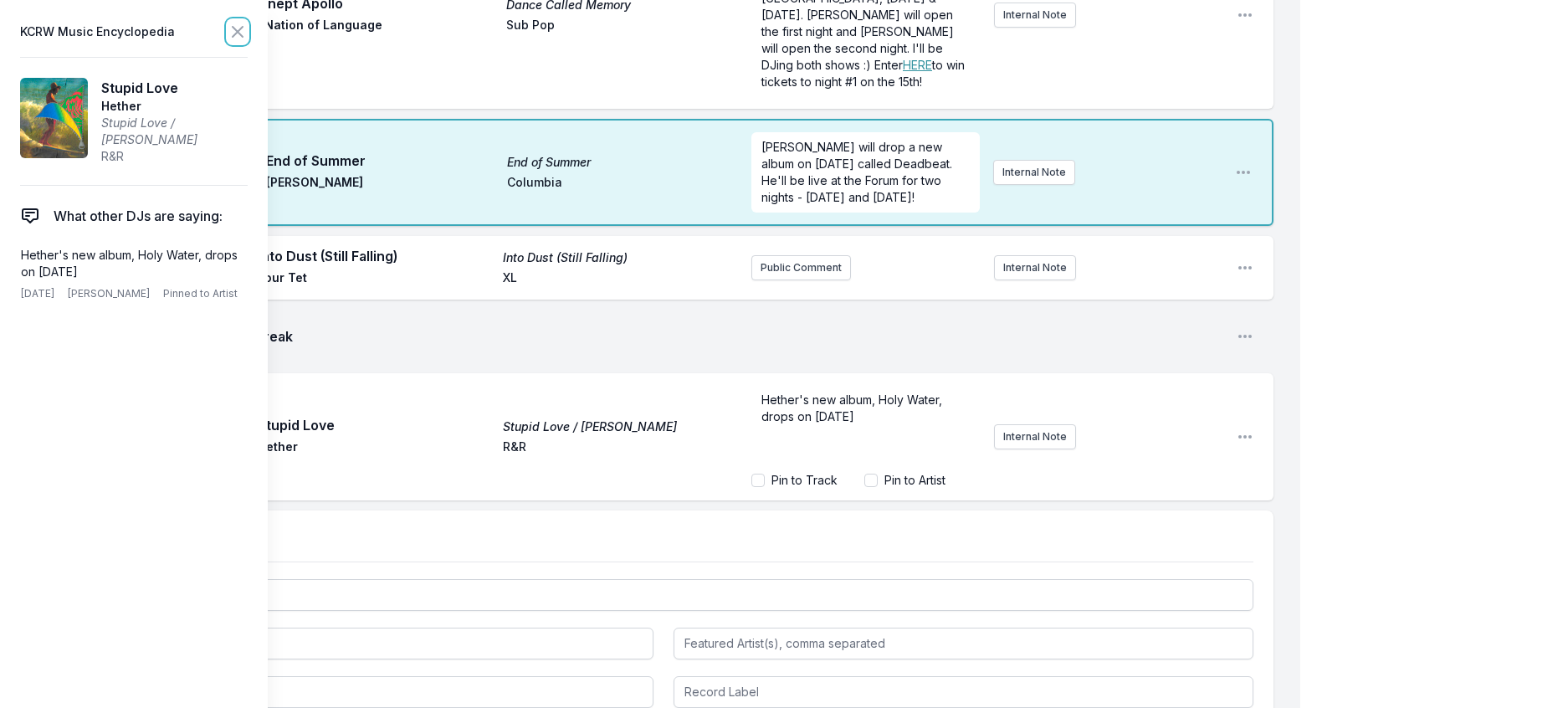
drag, startPoint x: 270, startPoint y: 36, endPoint x: 341, endPoint y: 184, distance: 164.1
click at [247, 40] on icon at bounding box center [238, 32] width 20 height 20
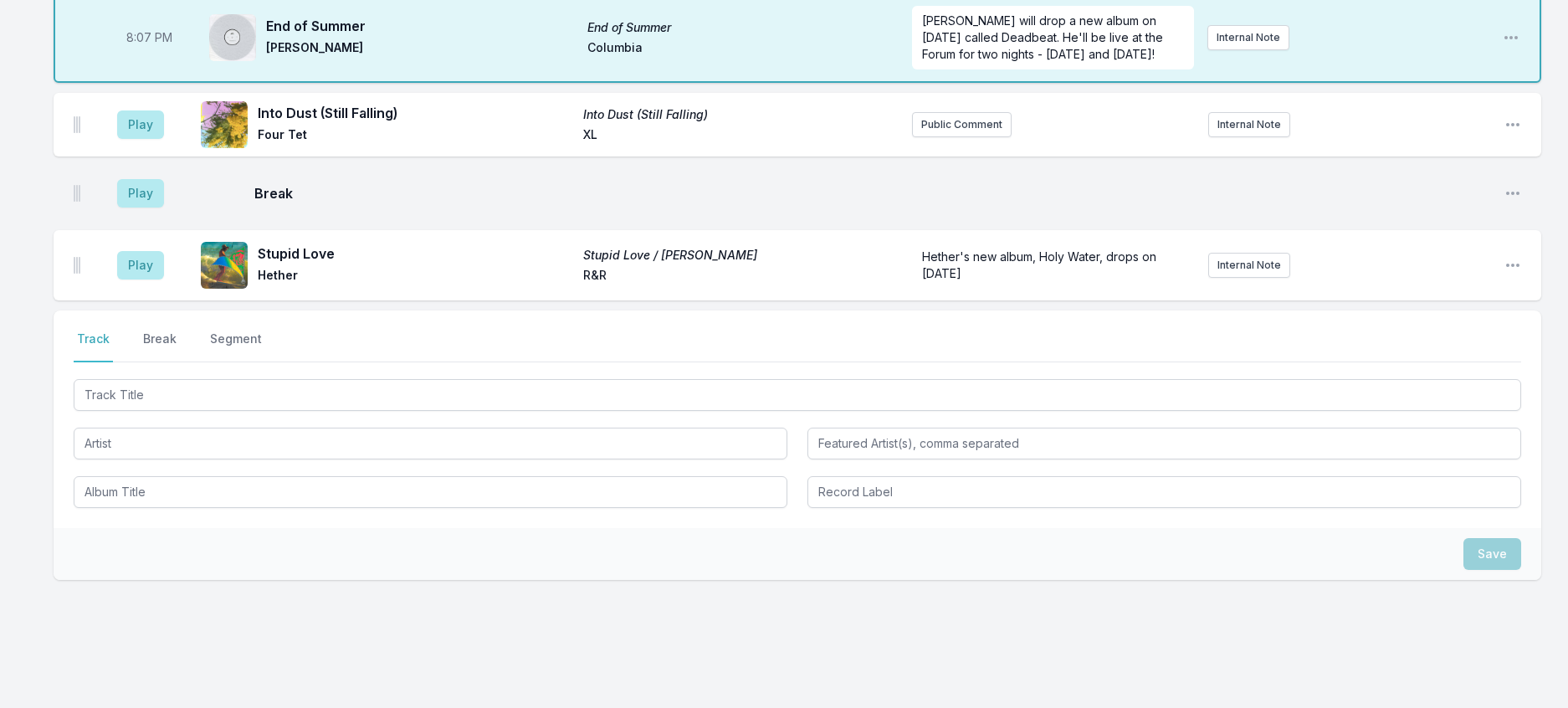
scroll to position [490, 0]
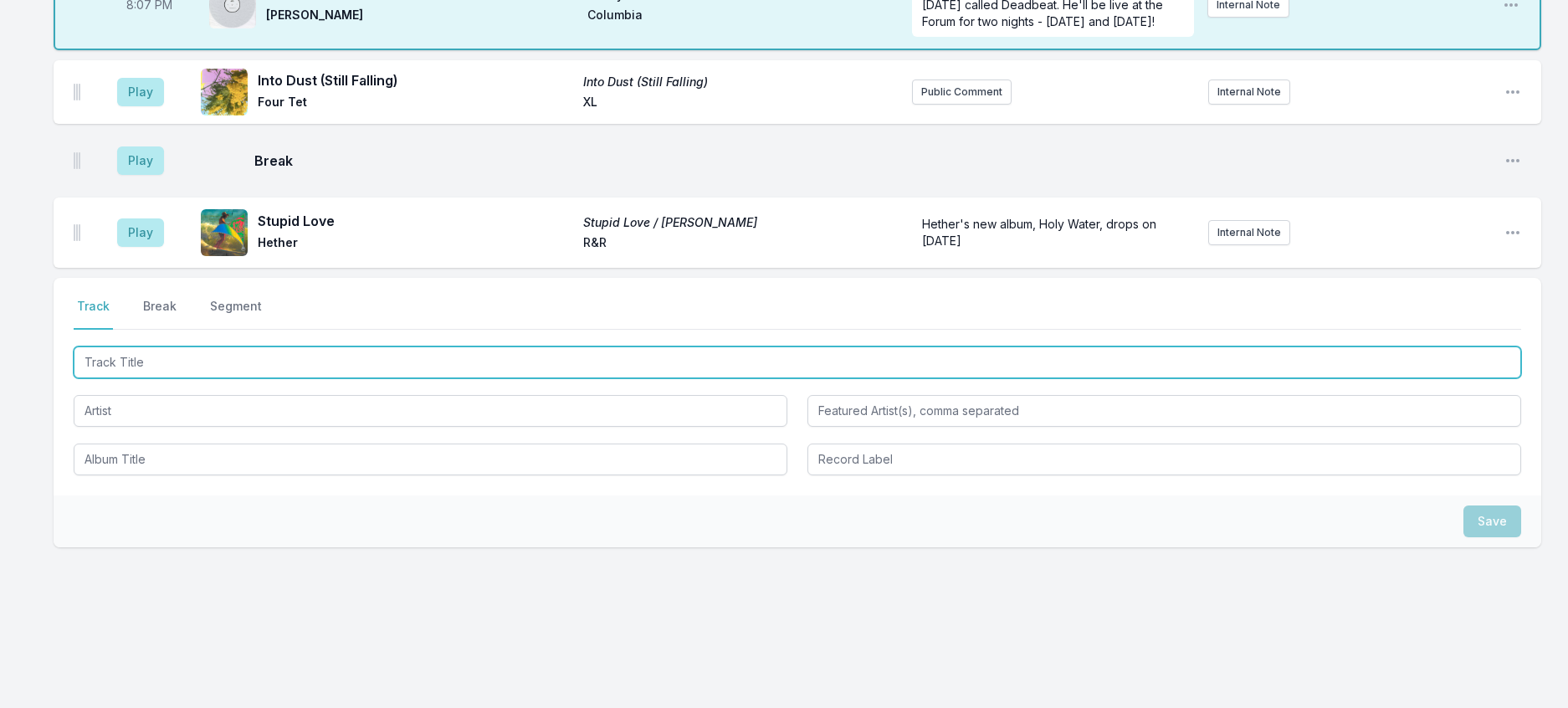
click at [178, 378] on input "Track Title" at bounding box center [797, 362] width 1447 height 31
type input "Indifference"
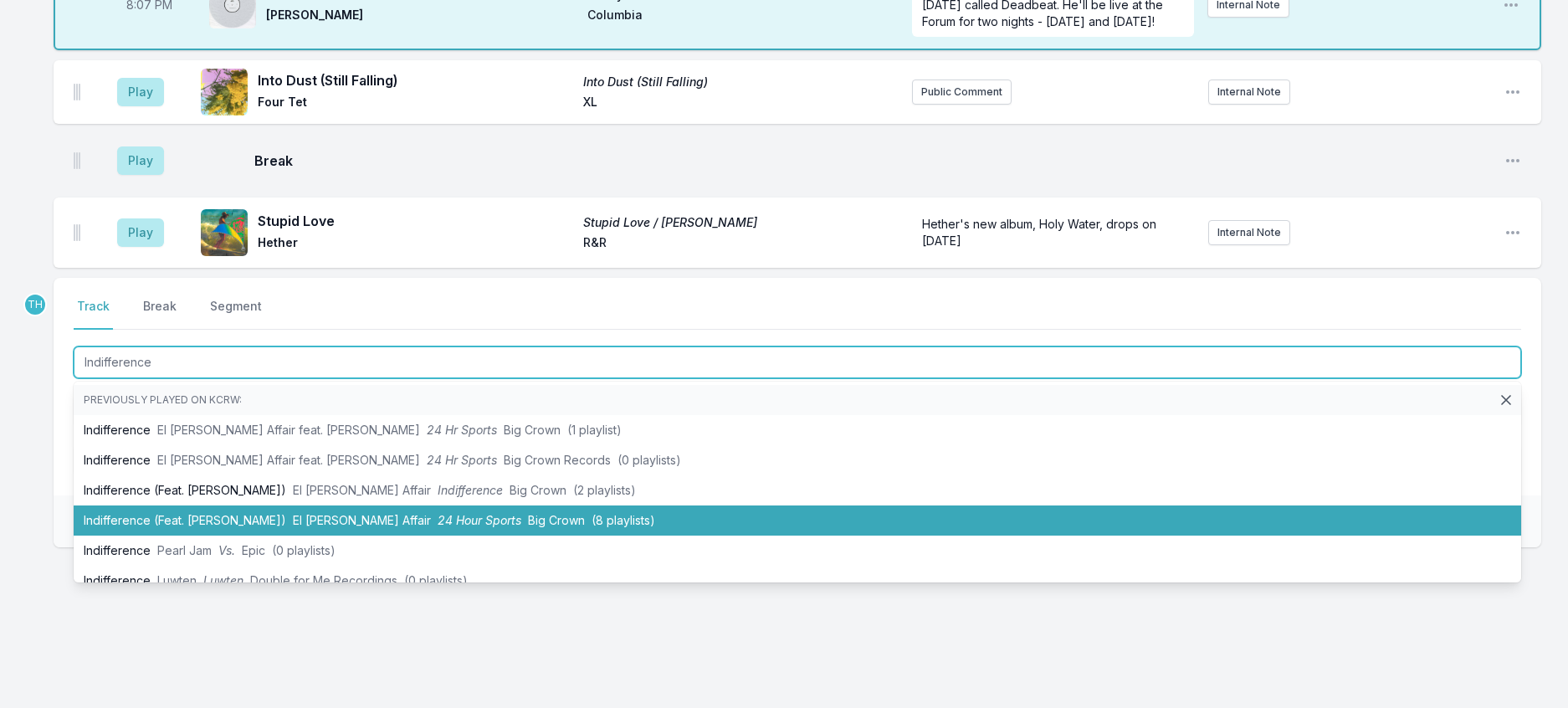
click at [397, 535] on li "Indifference (Feat. [PERSON_NAME]) El [PERSON_NAME] Affair 24 Hour Sports Big C…" at bounding box center [797, 520] width 1447 height 30
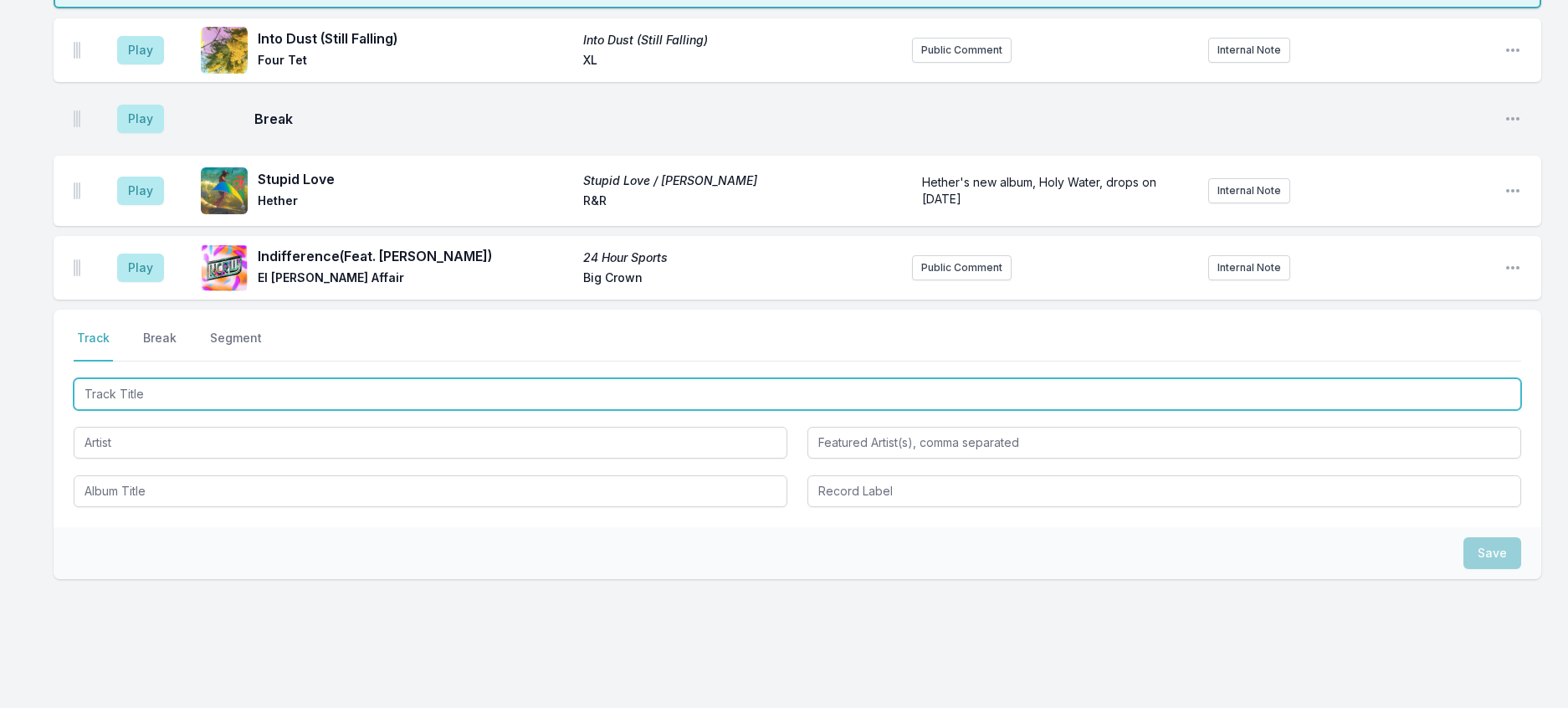
click at [416, 410] on input "Track Title" at bounding box center [797, 394] width 1447 height 31
type input "C"
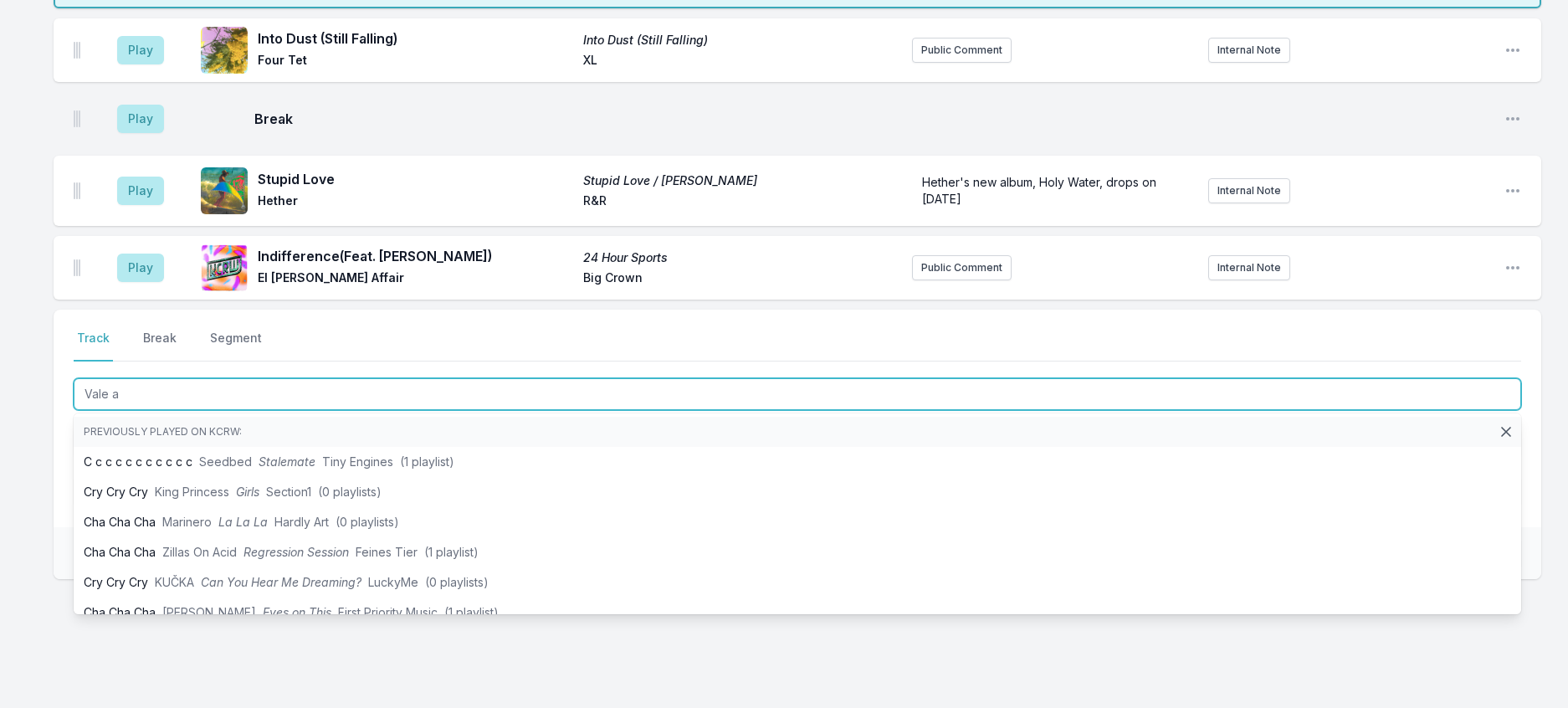
type input "Vale a"
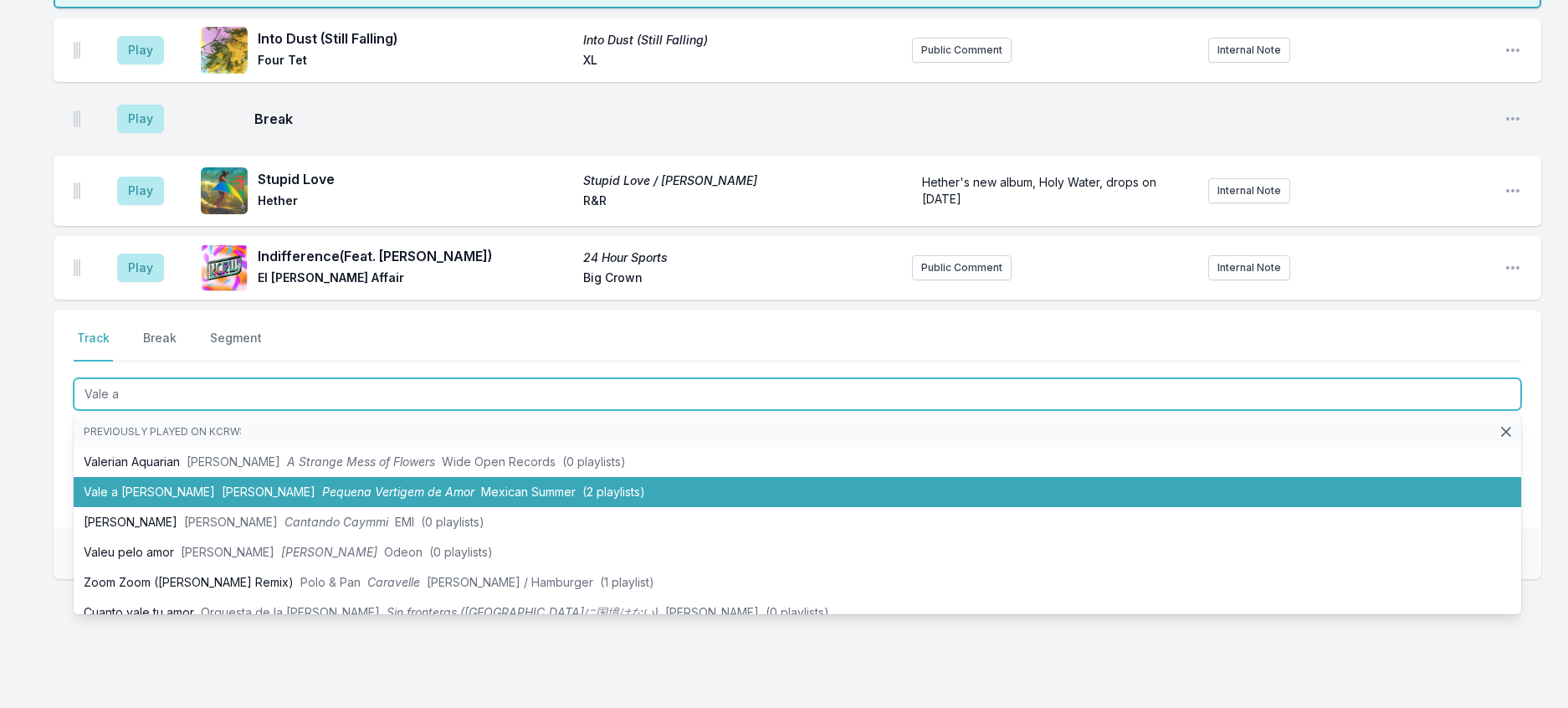
click at [376, 499] on span "Pequena Vertigem de Amor" at bounding box center [398, 491] width 152 height 14
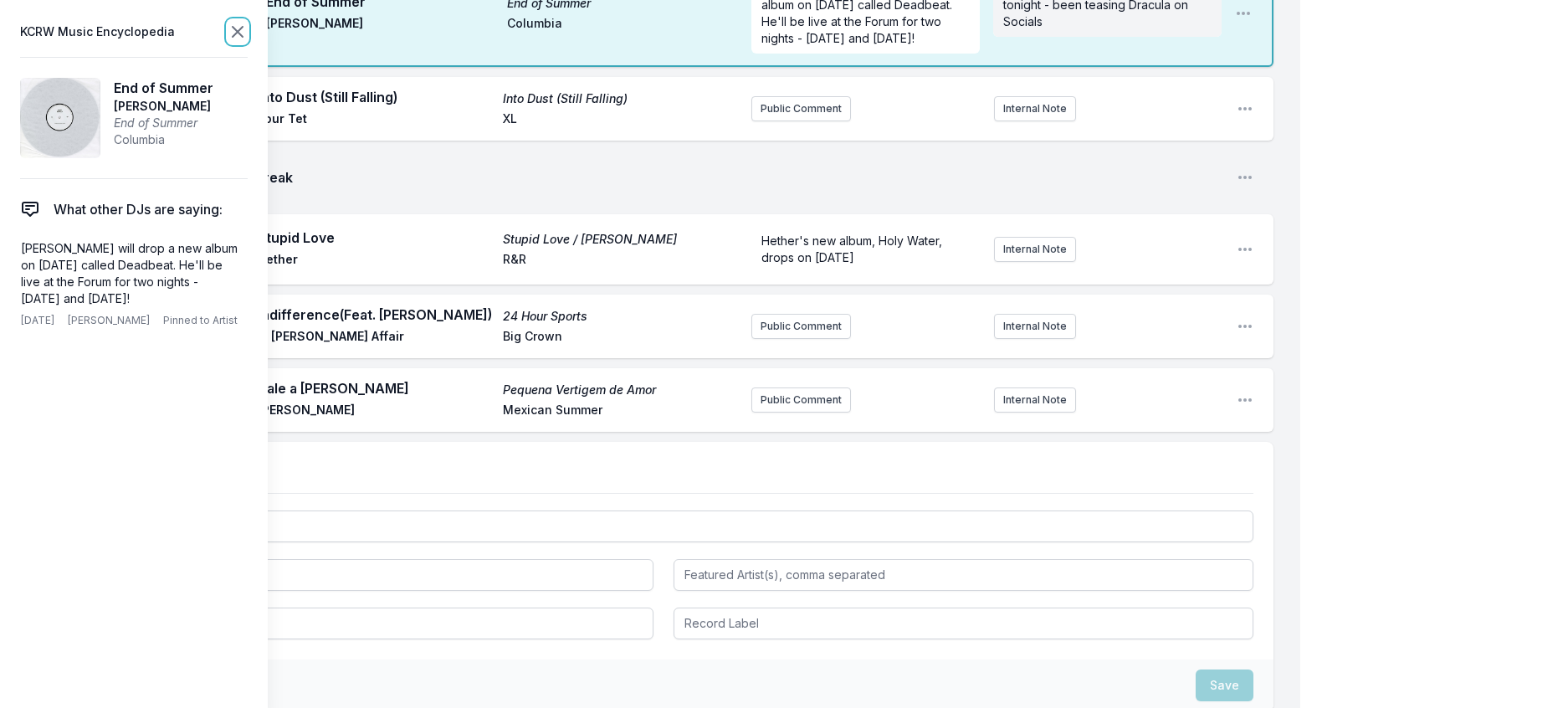
click at [247, 36] on icon at bounding box center [238, 32] width 20 height 20
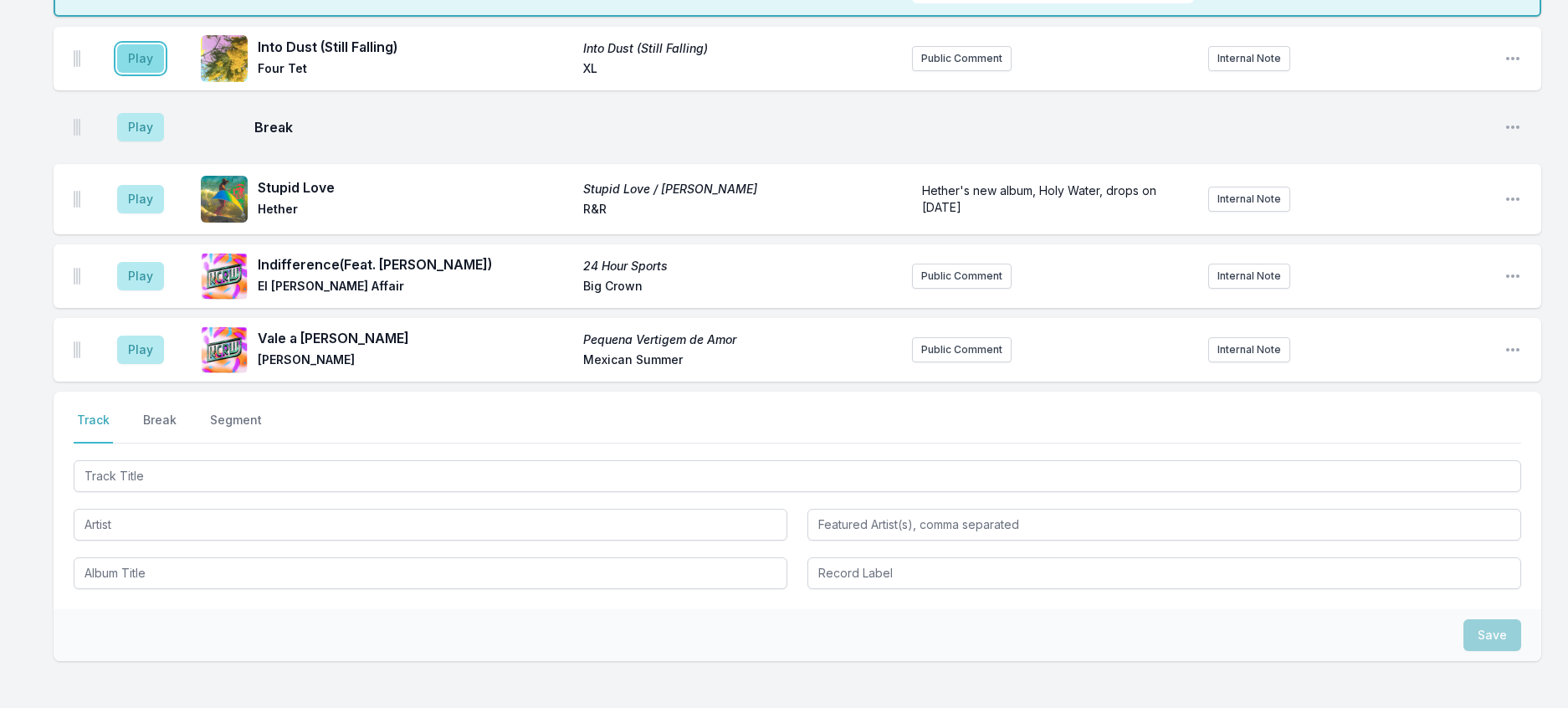
click at [164, 73] on button "Play" at bounding box center [140, 58] width 47 height 28
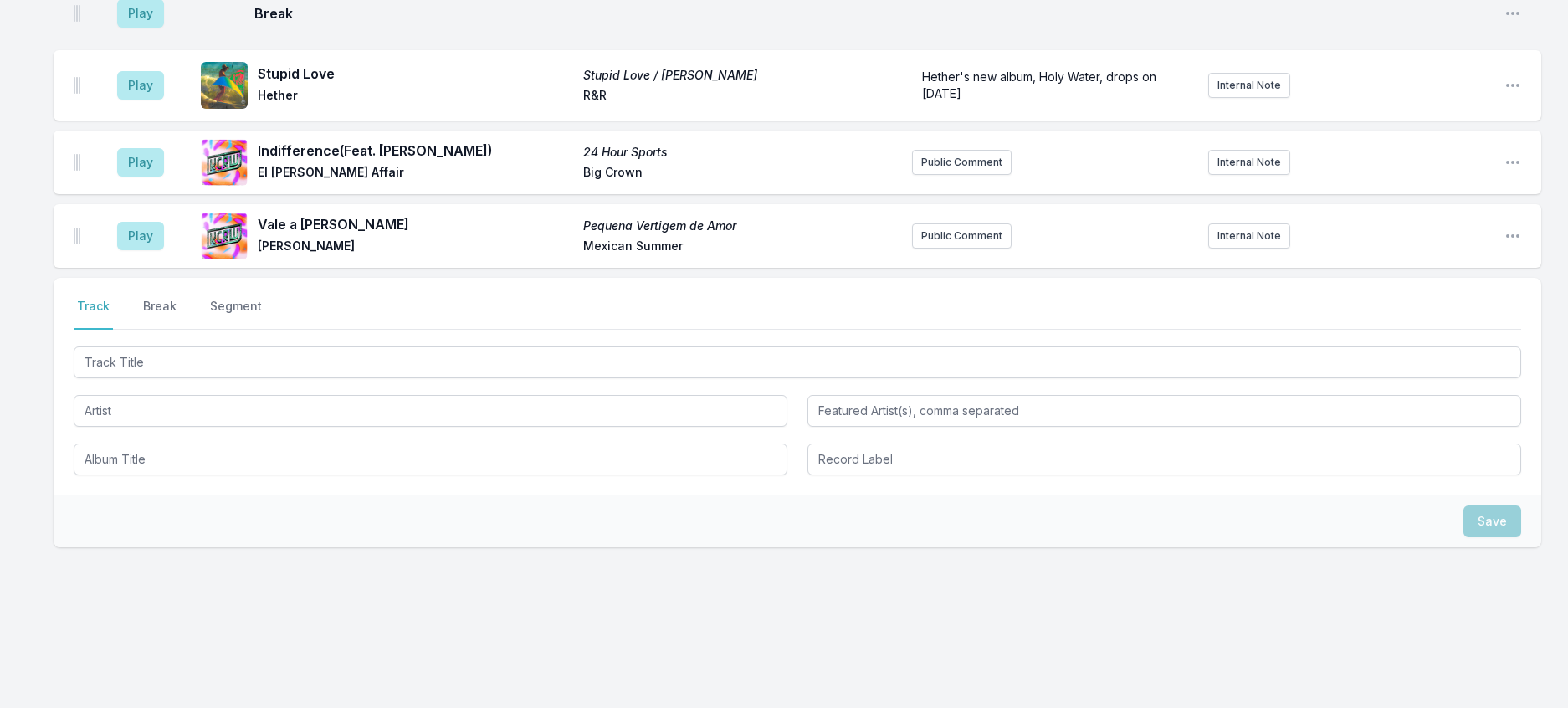
scroll to position [648, 0]
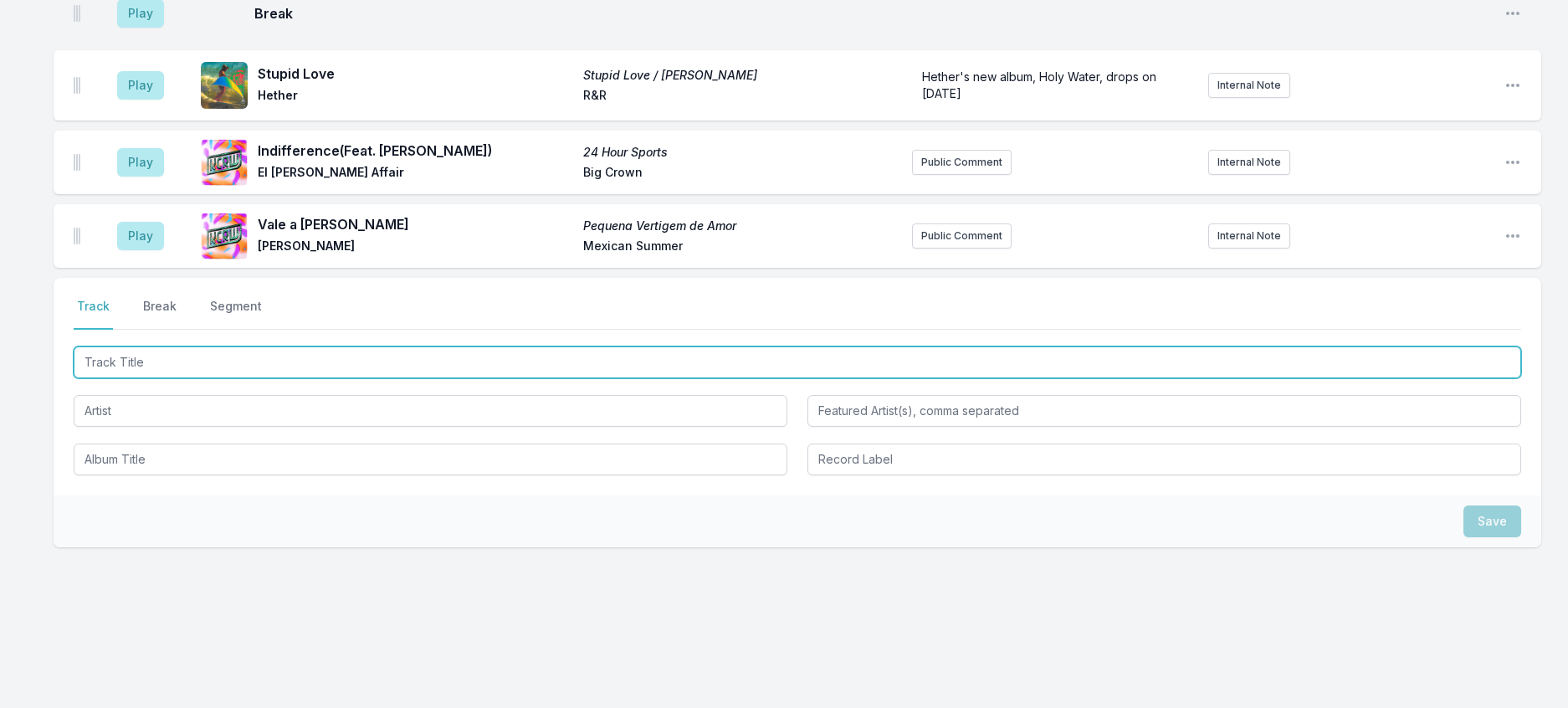
click at [292, 378] on input "Track Title" at bounding box center [797, 362] width 1447 height 31
type input "centro (aLt)"
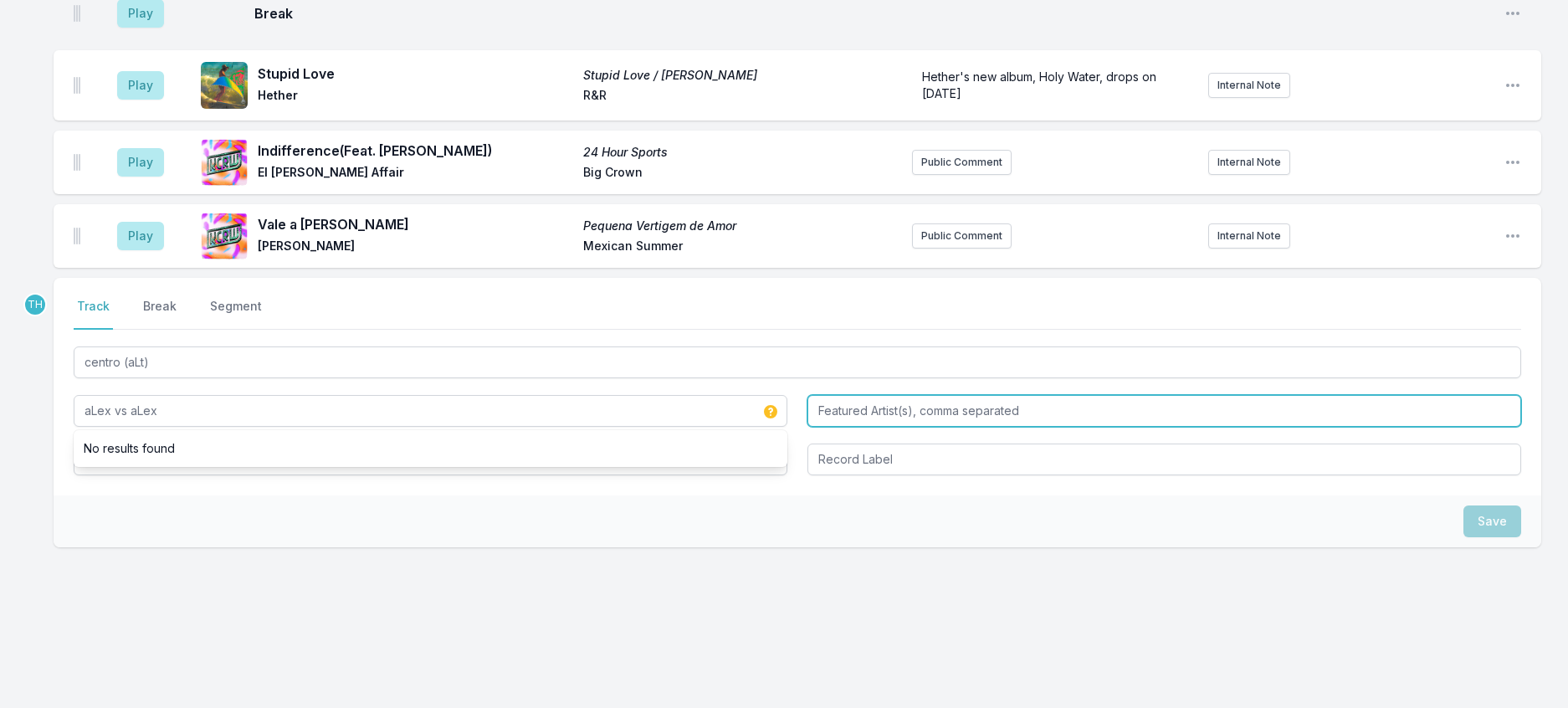
type input "aLex vs aLex"
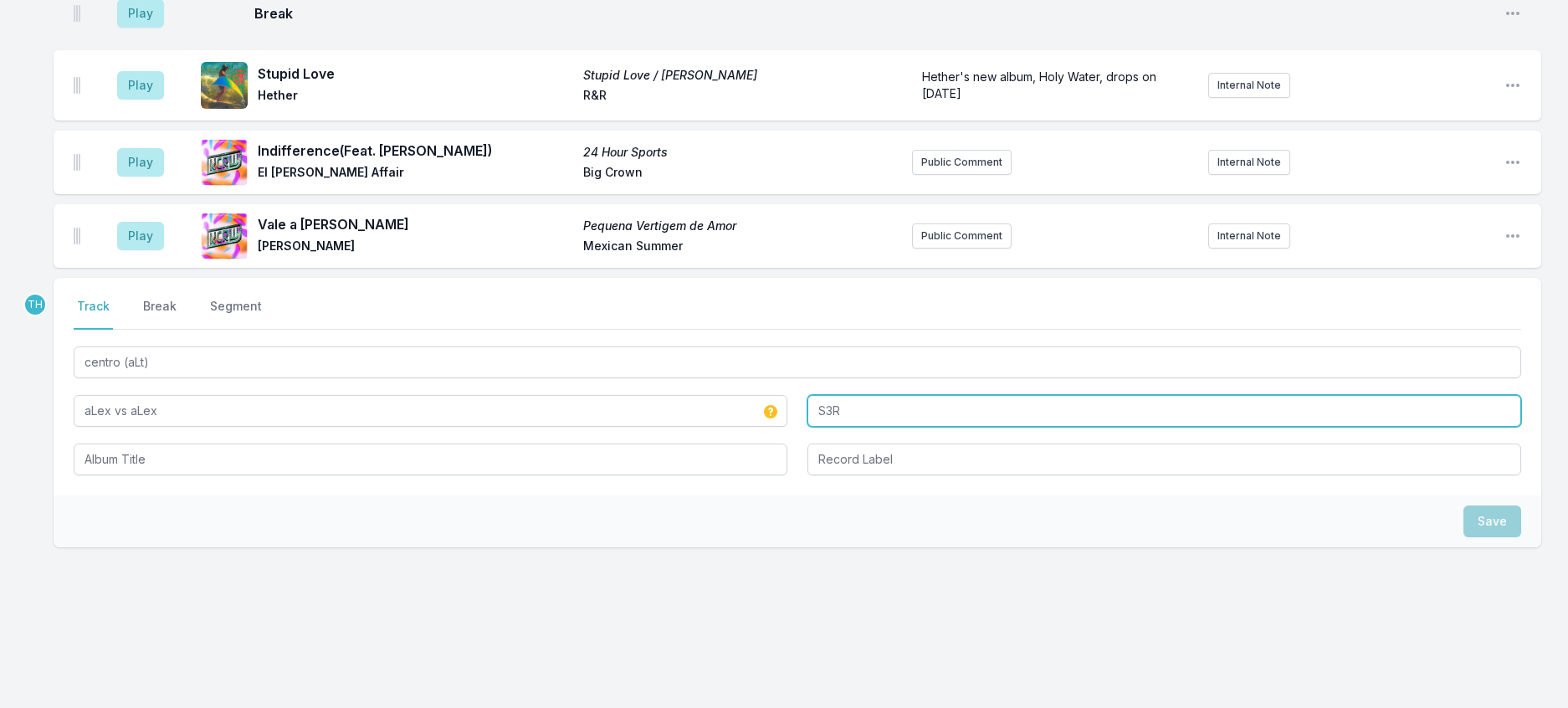
type input "S3R"
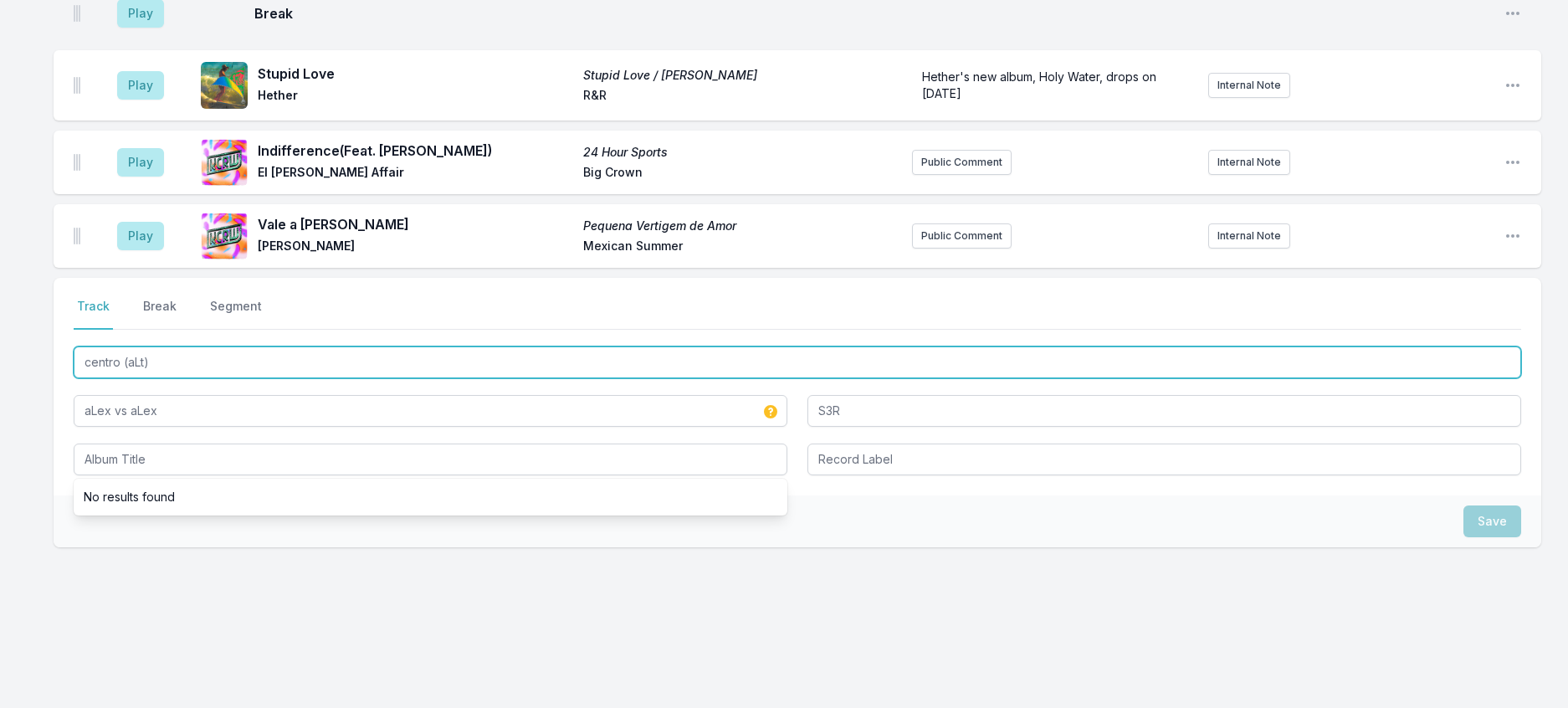
drag, startPoint x: 234, startPoint y: 450, endPoint x: 31, endPoint y: 427, distance: 204.3
click at [32, 427] on div "8:01 PM More More Helado Negro Big Dada Helado Negro will release a new EP, The…" at bounding box center [784, 138] width 1568 height 1140
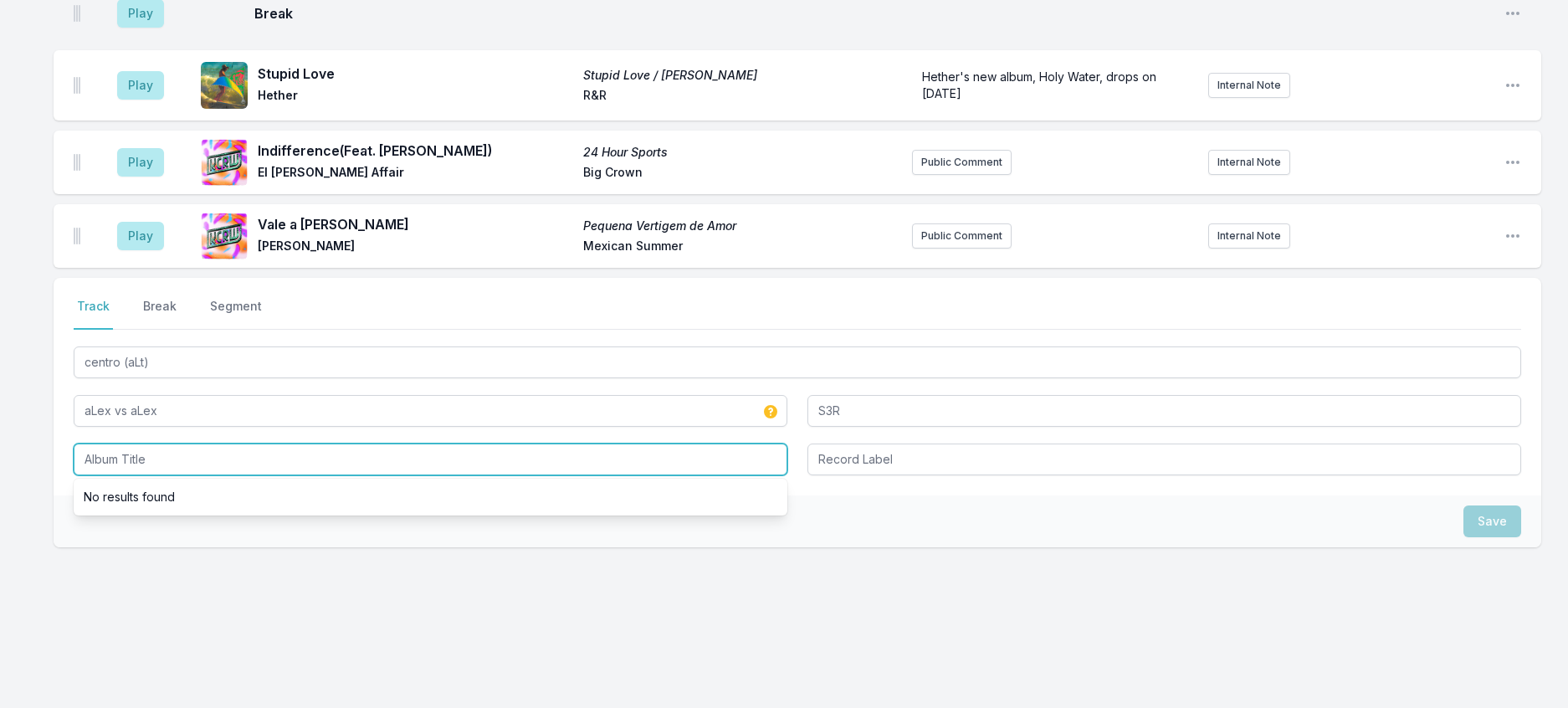
click at [138, 475] on input "Album Title" at bounding box center [431, 459] width 714 height 31
paste input "centro (aLt)"
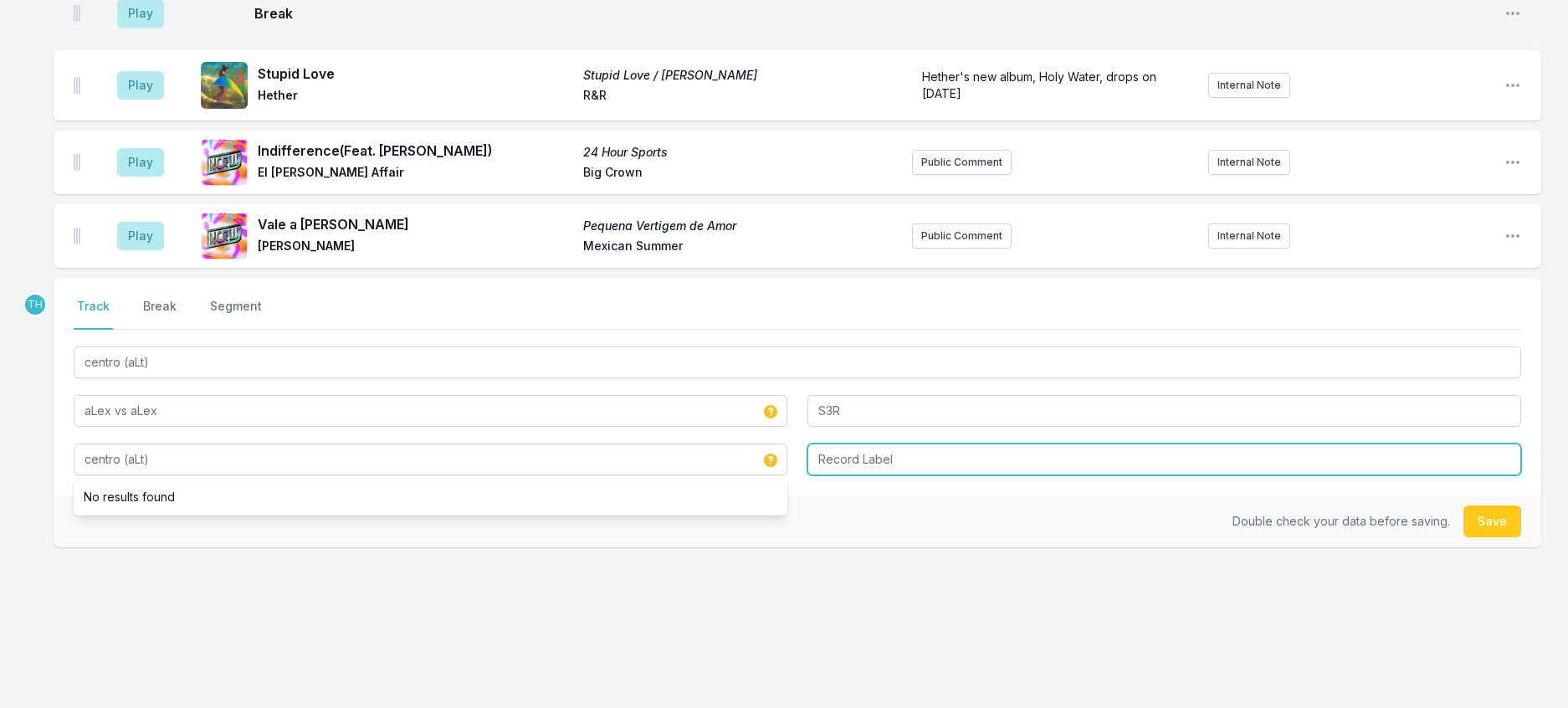
type input "centro (aLt)"
type input "omw"
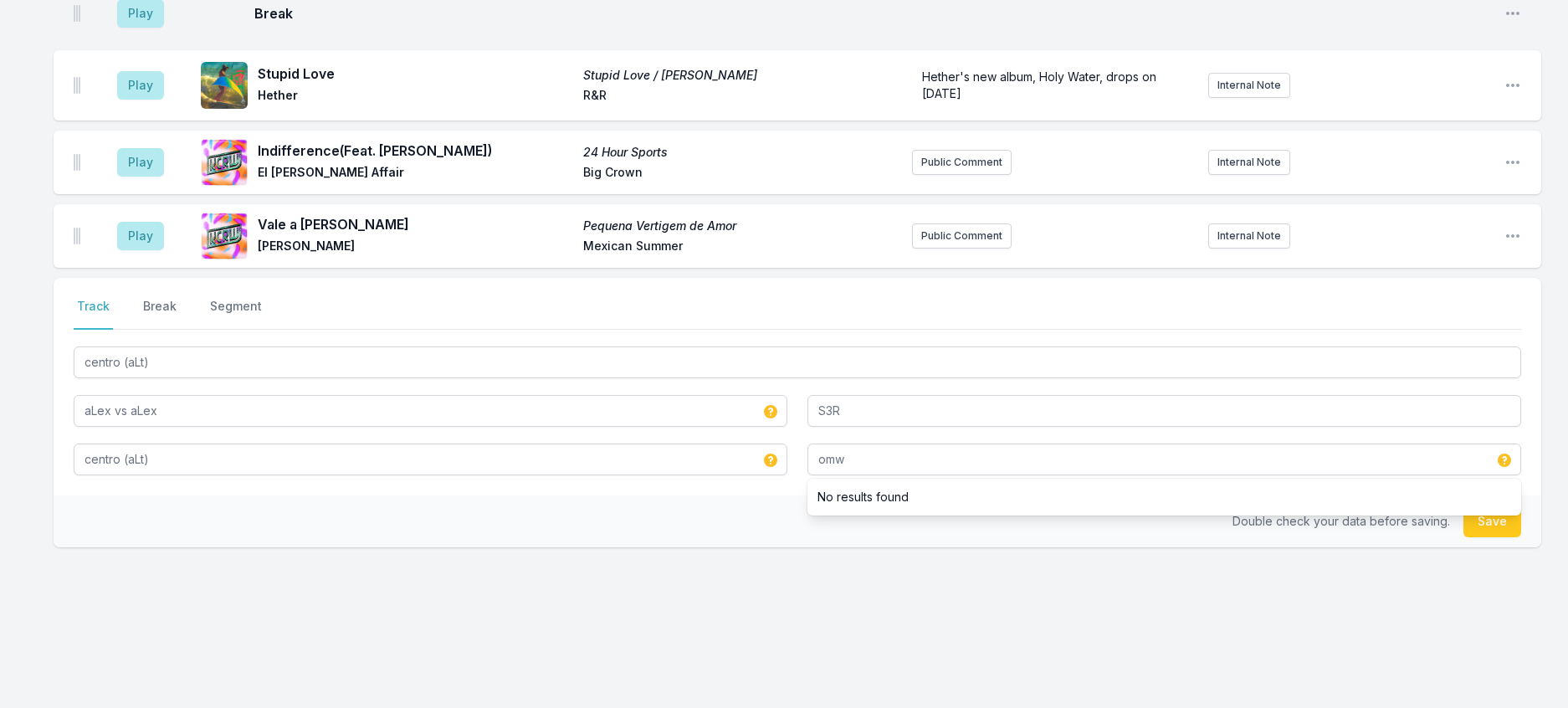
drag, startPoint x: 606, startPoint y: 647, endPoint x: 786, endPoint y: 610, distance: 183.8
click at [609, 547] on div "Double check your data before saving. Save" at bounding box center [797, 521] width 1487 height 52
click at [1482, 537] on button "Save" at bounding box center [1492, 521] width 58 height 31
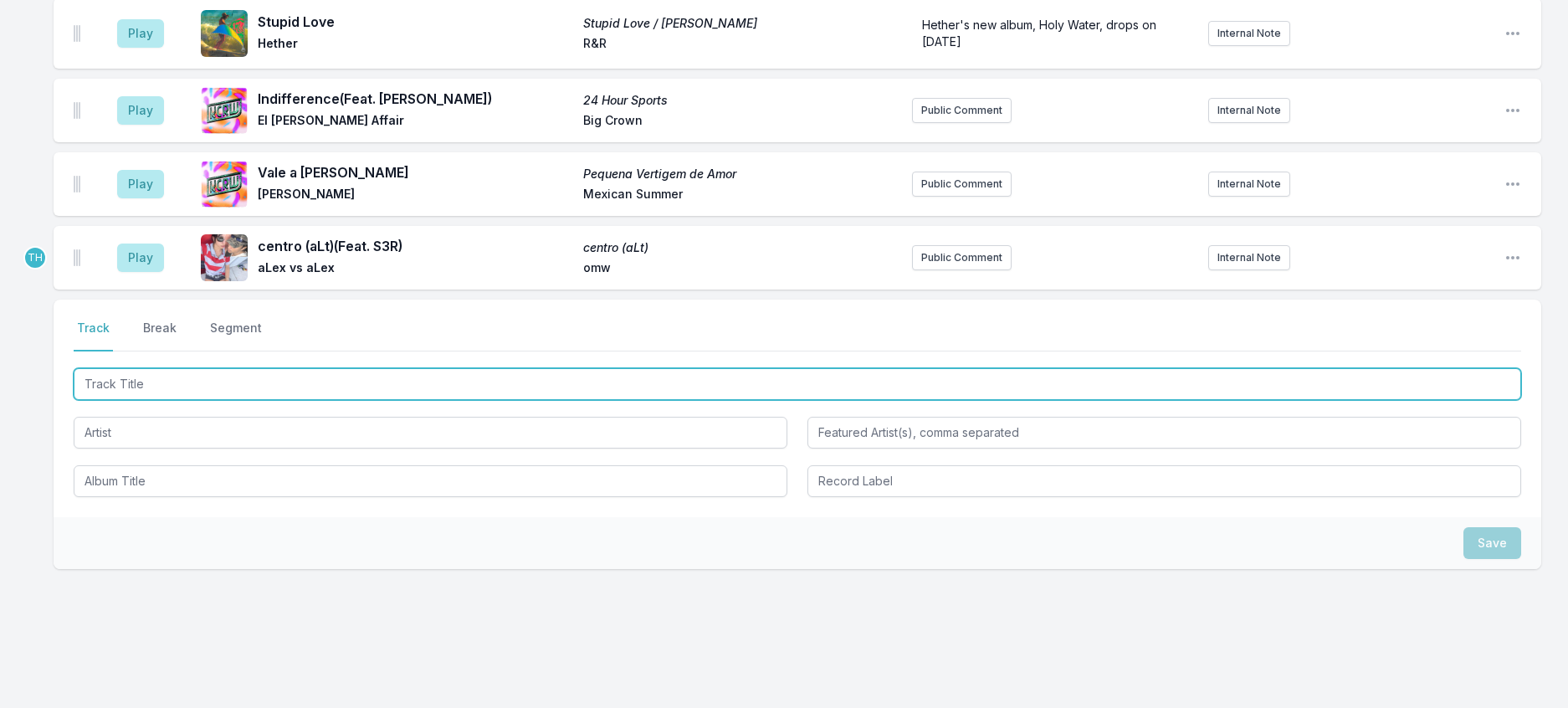
click at [242, 400] on input "Track Title" at bounding box center [797, 383] width 1447 height 31
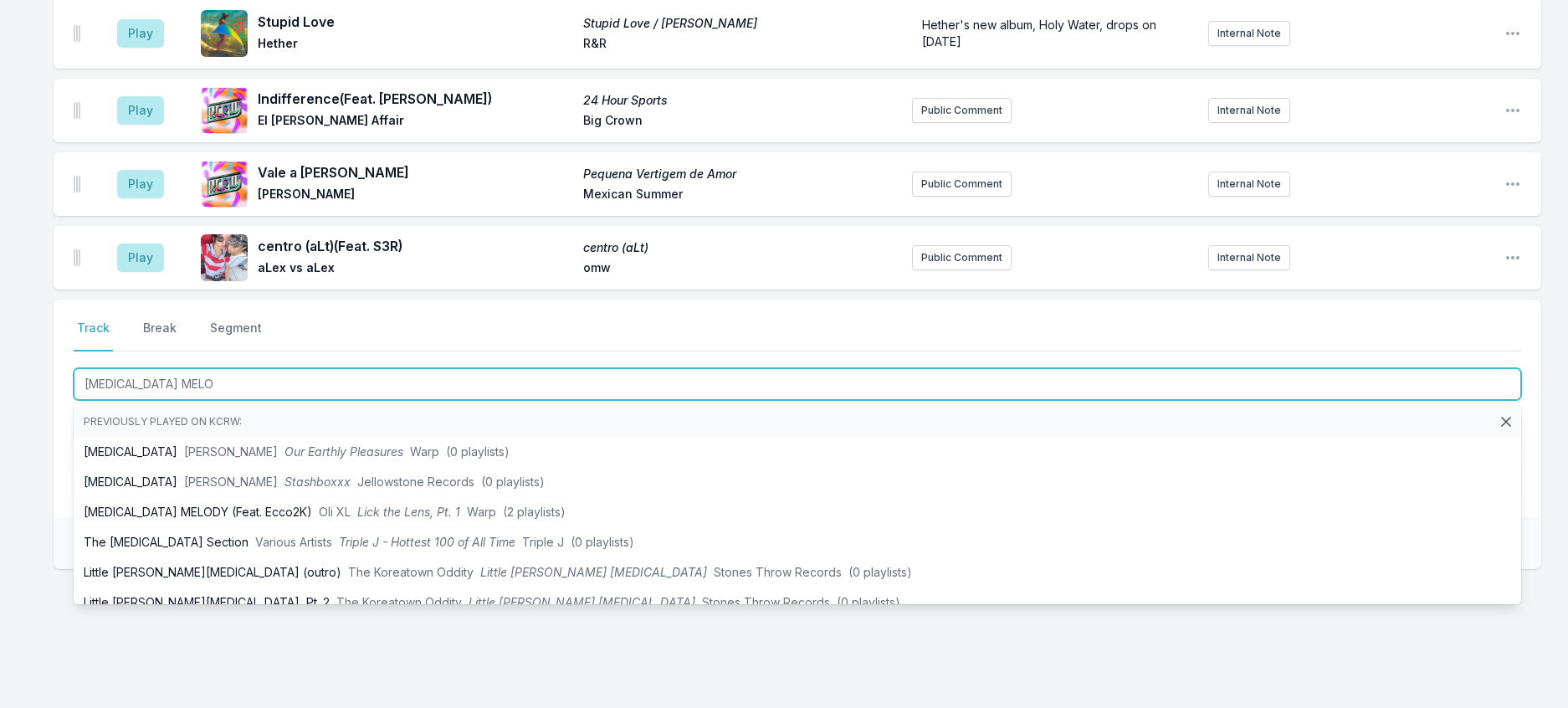
type input "[MEDICAL_DATA] MELOD"
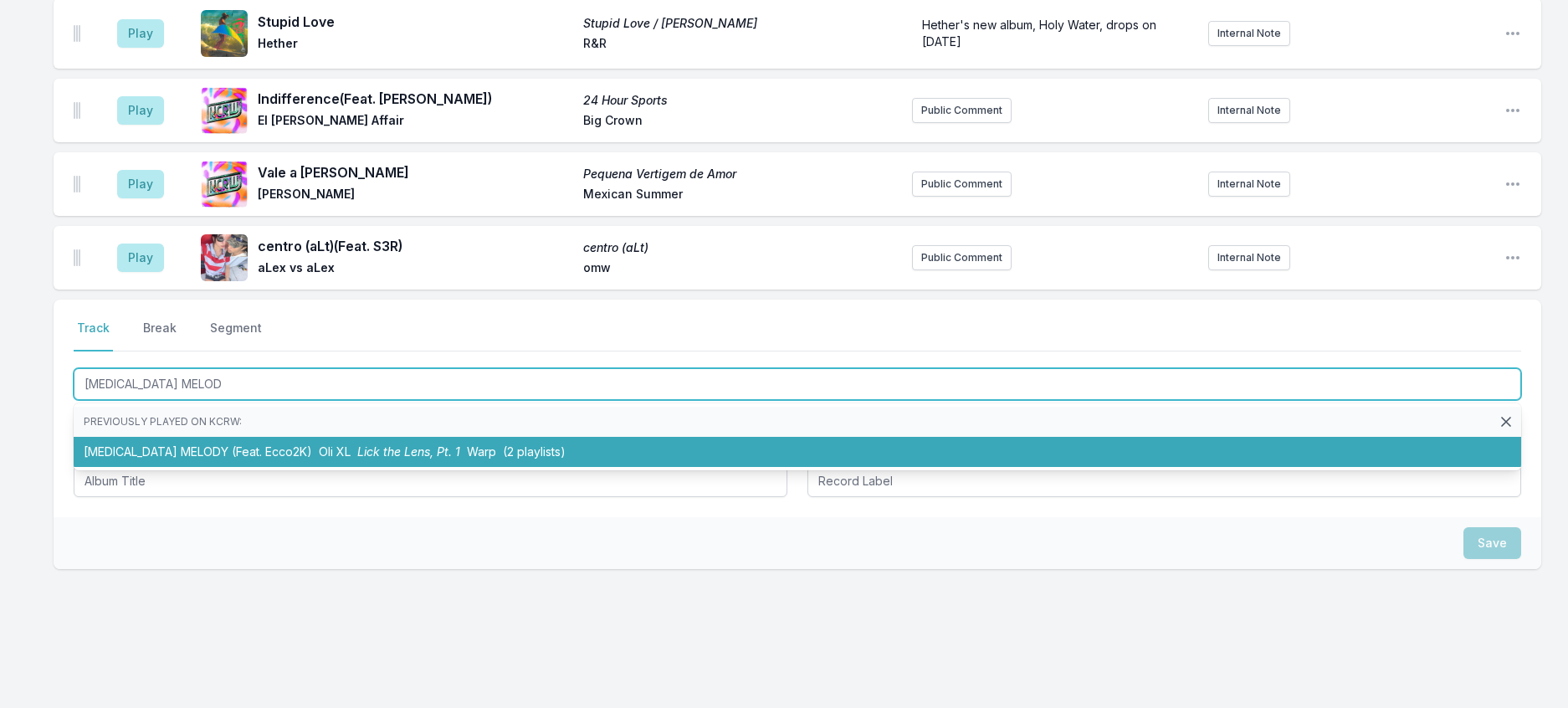
click at [270, 467] on li "[MEDICAL_DATA] MELODY (Feat. Ecco2K) Oli XL Lick the Lens, Pt. 1 Warp (2 playli…" at bounding box center [797, 451] width 1447 height 30
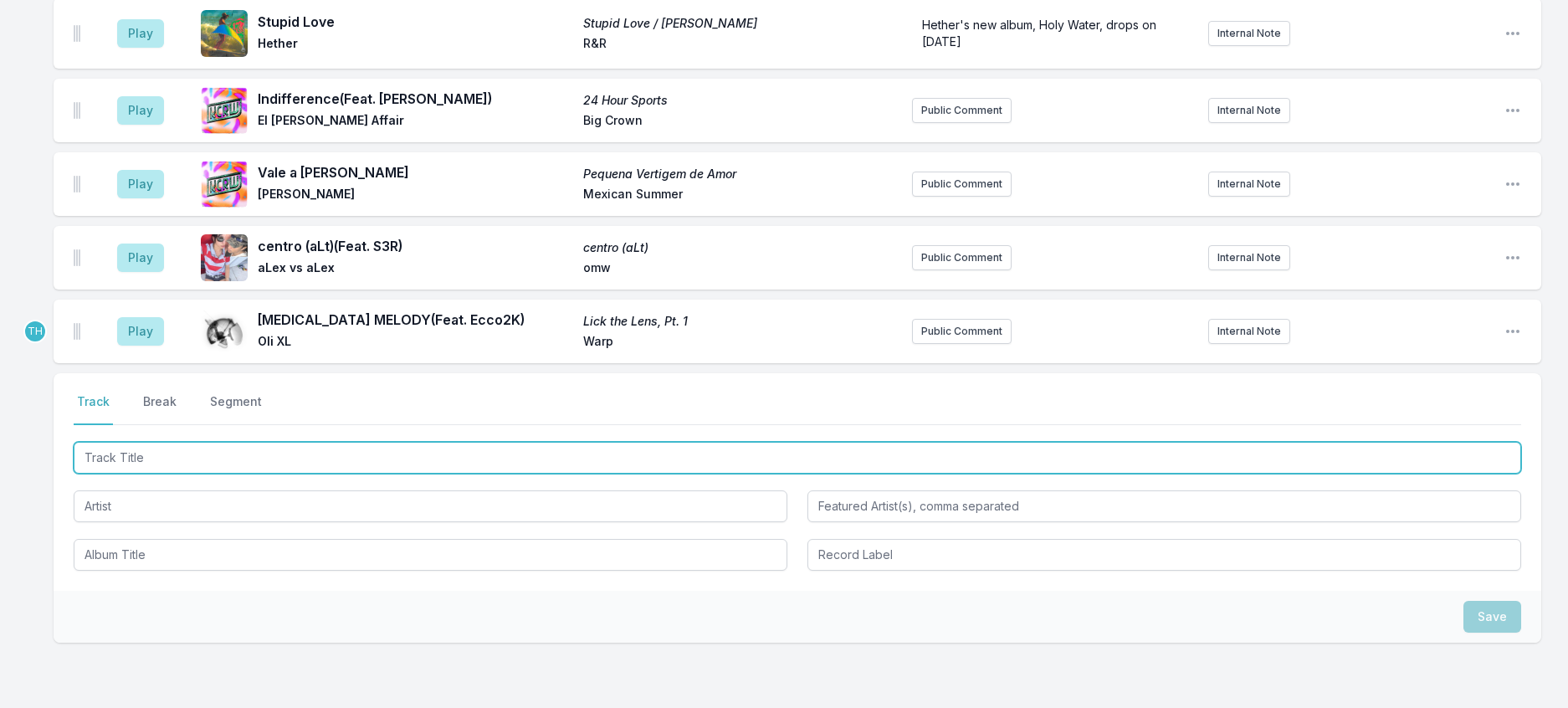
click at [339, 473] on input "Track Title" at bounding box center [797, 457] width 1447 height 31
type input "Bankroll Peelers"
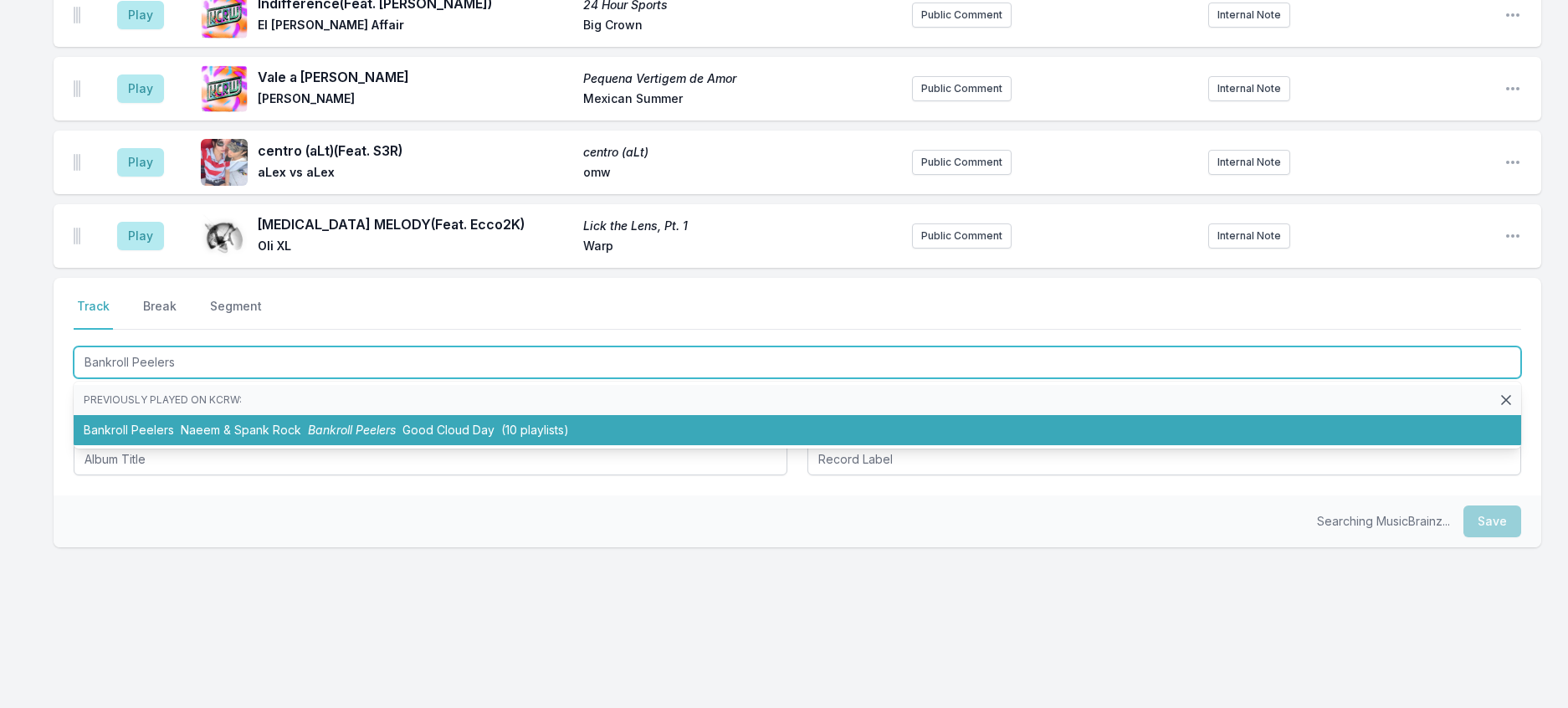
click at [439, 445] on li "Bankroll Peelers Naeem & Spank Rock Bankroll Peelers Good Cloud Day (10 playlis…" at bounding box center [797, 429] width 1447 height 30
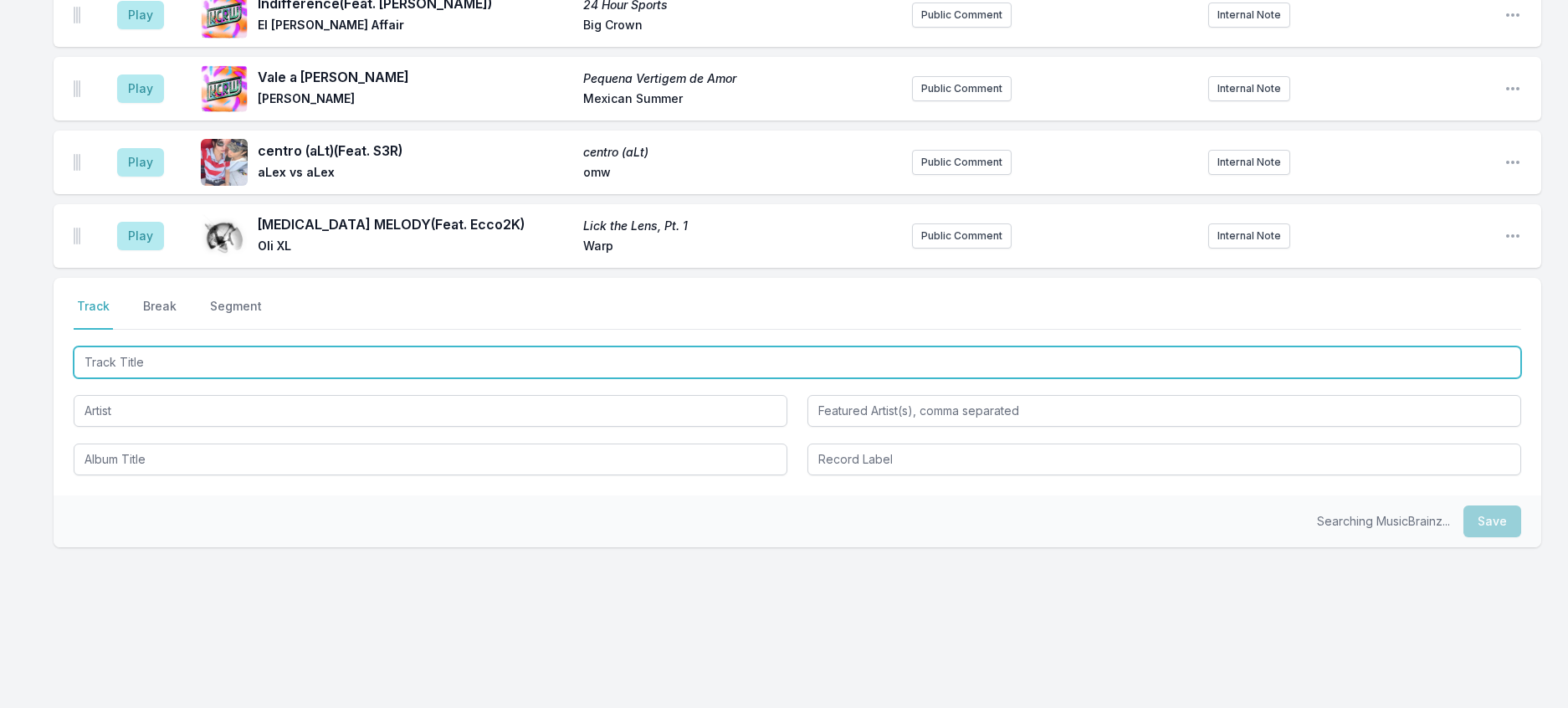
scroll to position [898, 0]
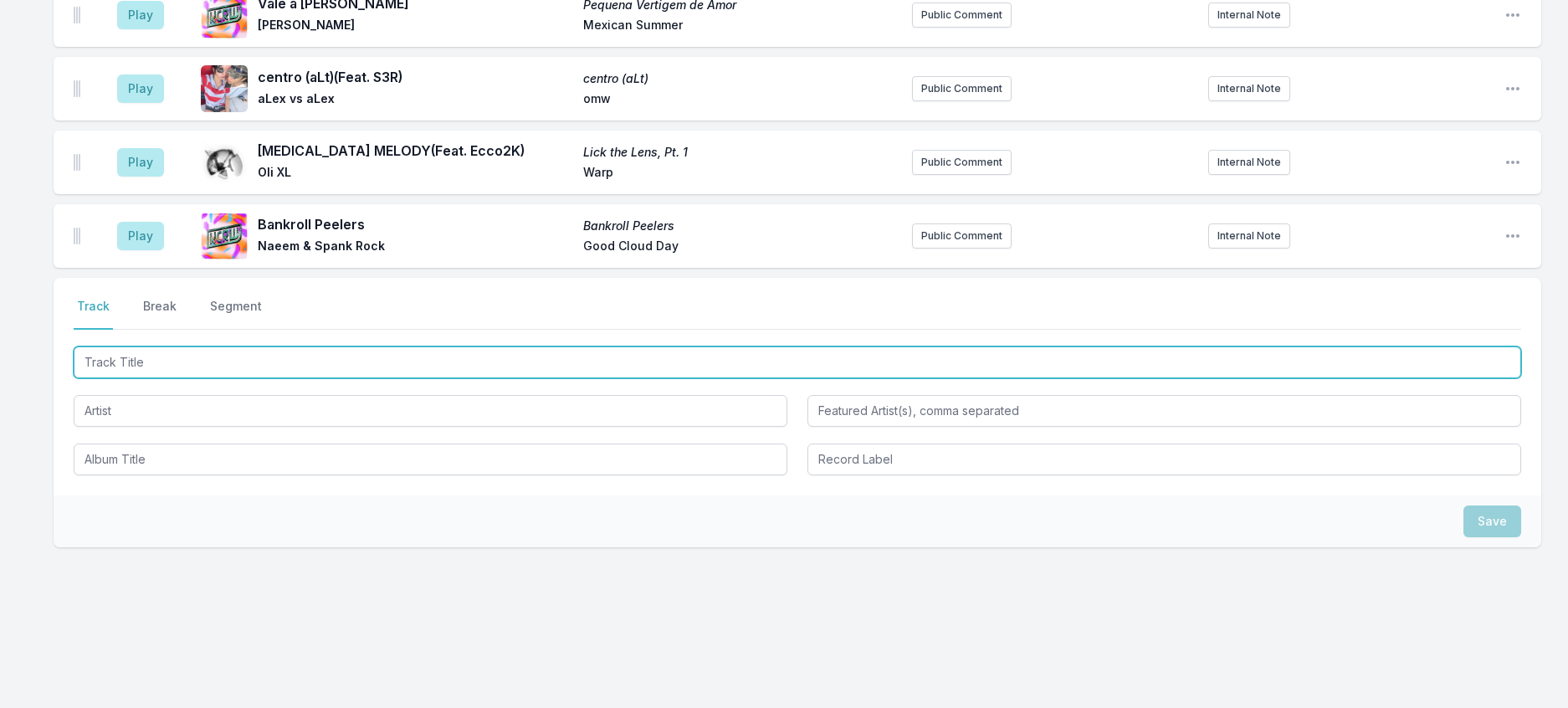
click at [319, 378] on input "Track Title" at bounding box center [797, 362] width 1447 height 31
type input "Functions On The Low"
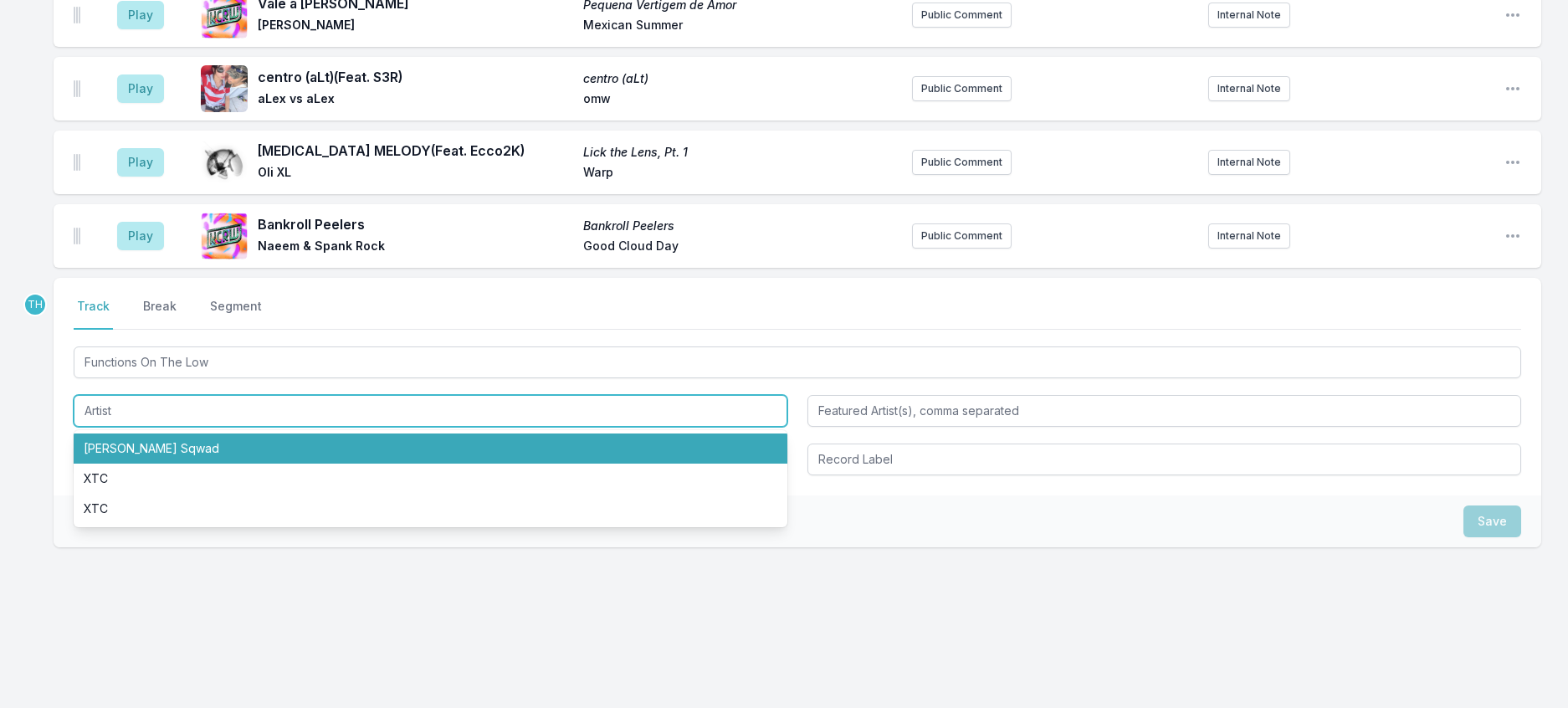
click at [163, 463] on li "[PERSON_NAME] Sqwad" at bounding box center [431, 448] width 714 height 30
type input "[PERSON_NAME] Sqwad"
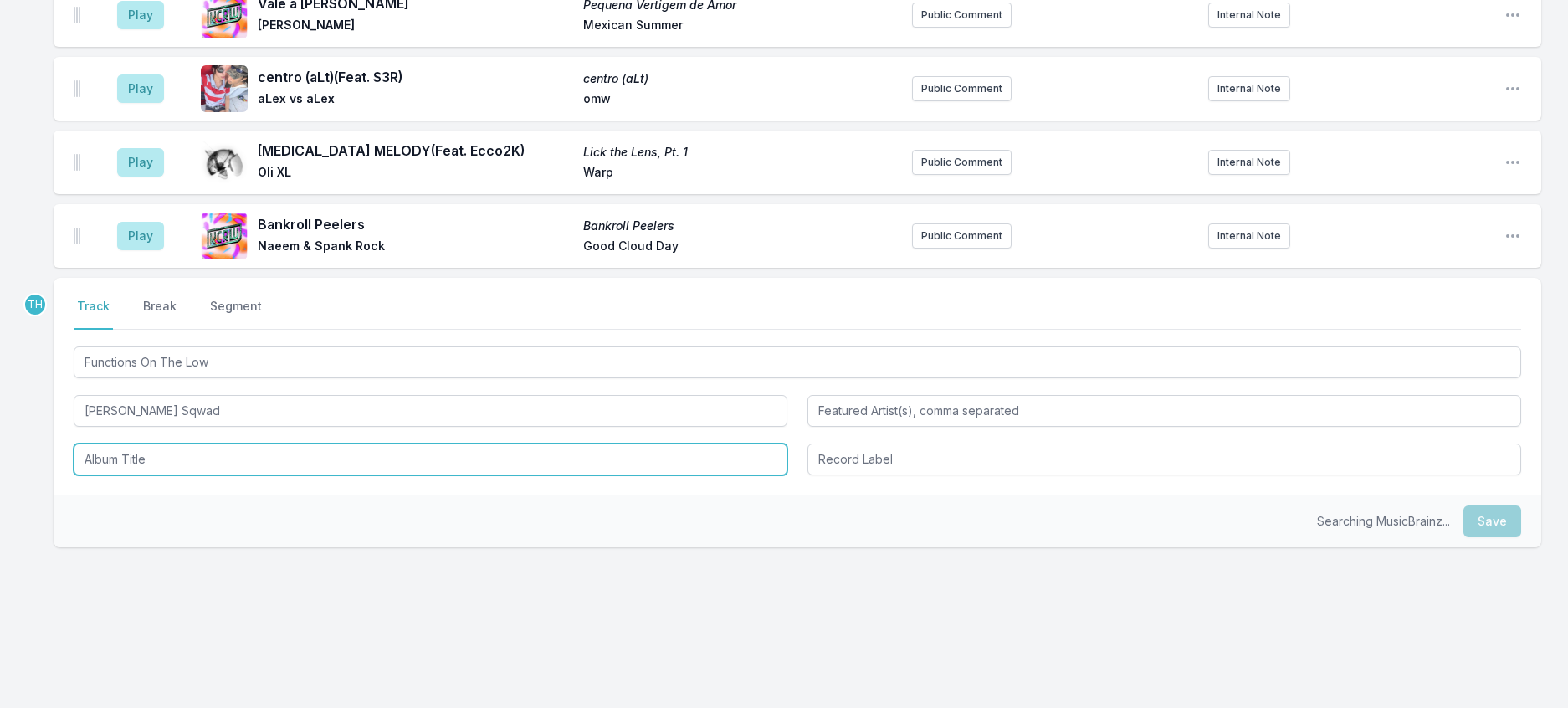
click at [182, 475] on input "Album Title" at bounding box center [431, 459] width 714 height 31
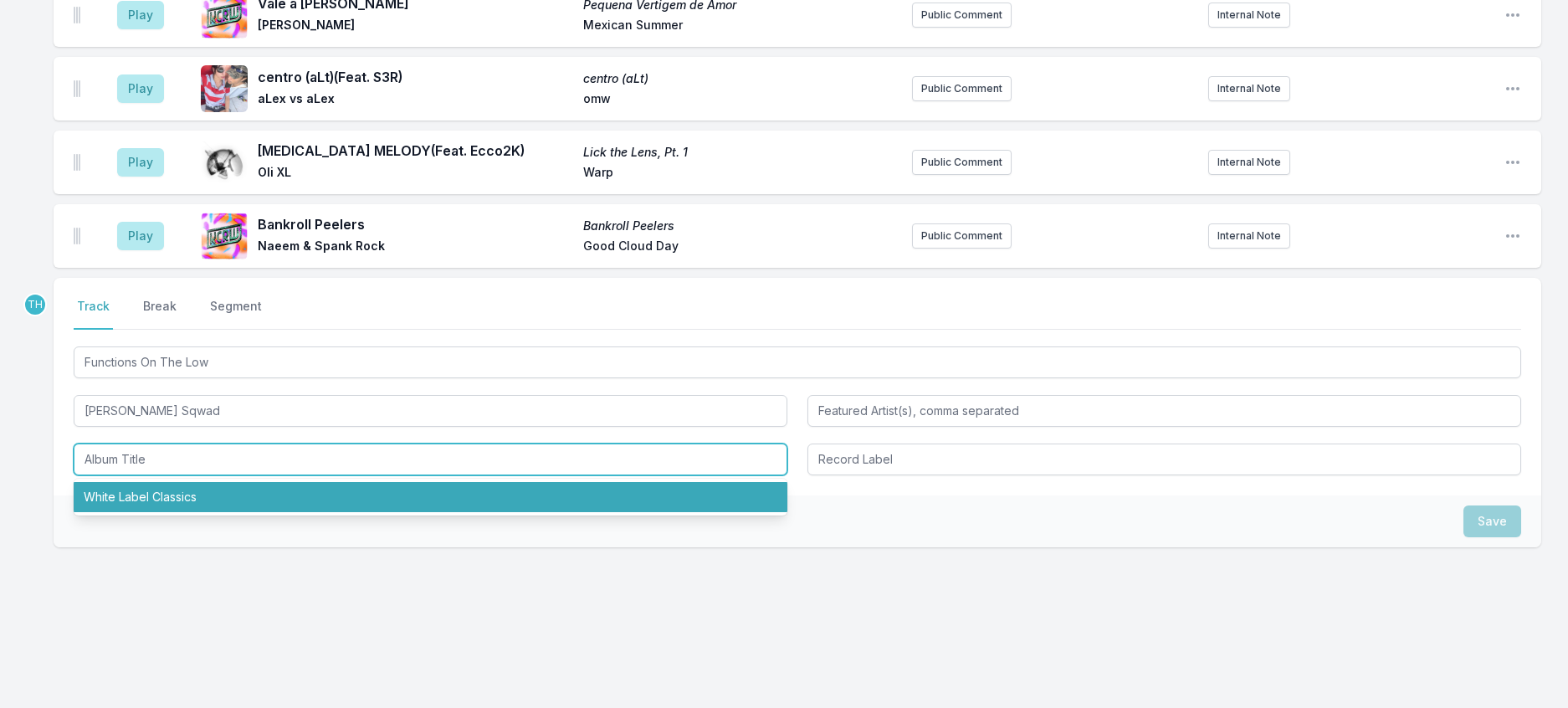
drag, startPoint x: 169, startPoint y: 587, endPoint x: 501, endPoint y: 571, distance: 332.4
click at [170, 512] on li "White Label Classics" at bounding box center [431, 496] width 714 height 30
type input "White Label Classics"
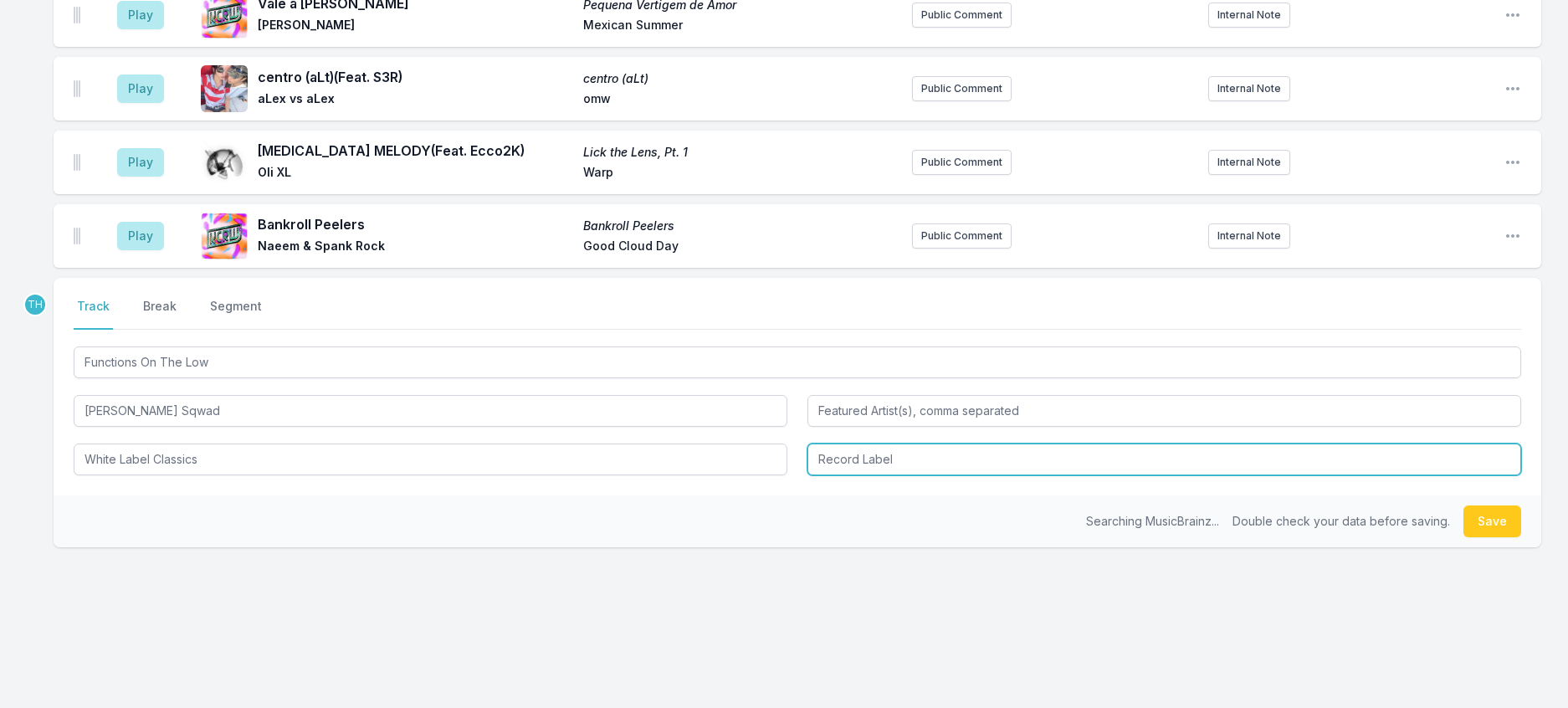
click at [853, 475] on input "Record Label" at bounding box center [1164, 459] width 714 height 31
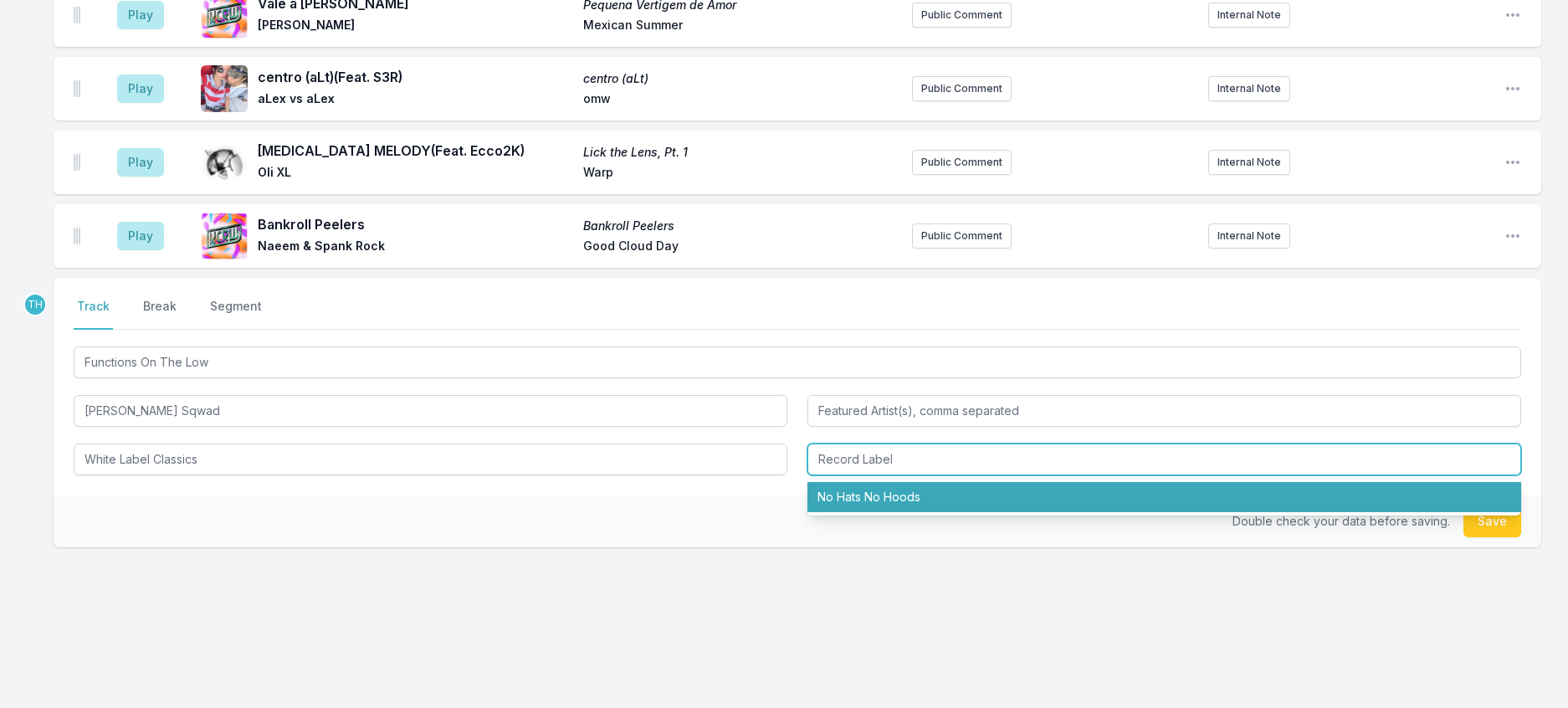
click at [857, 512] on li "No Hats No Hoods" at bounding box center [1164, 496] width 714 height 30
type input "No Hats No Hoods"
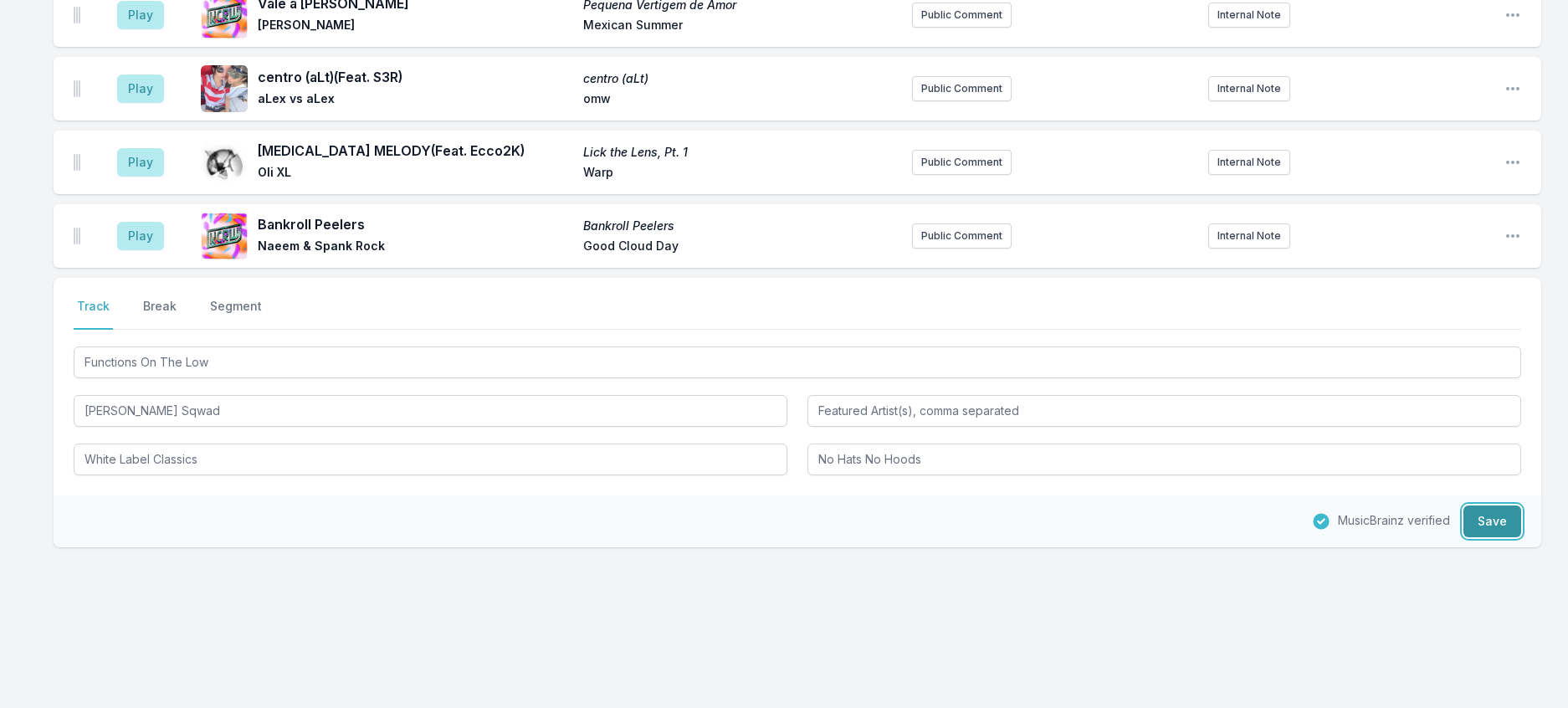
click at [1495, 537] on button "Save" at bounding box center [1492, 521] width 58 height 31
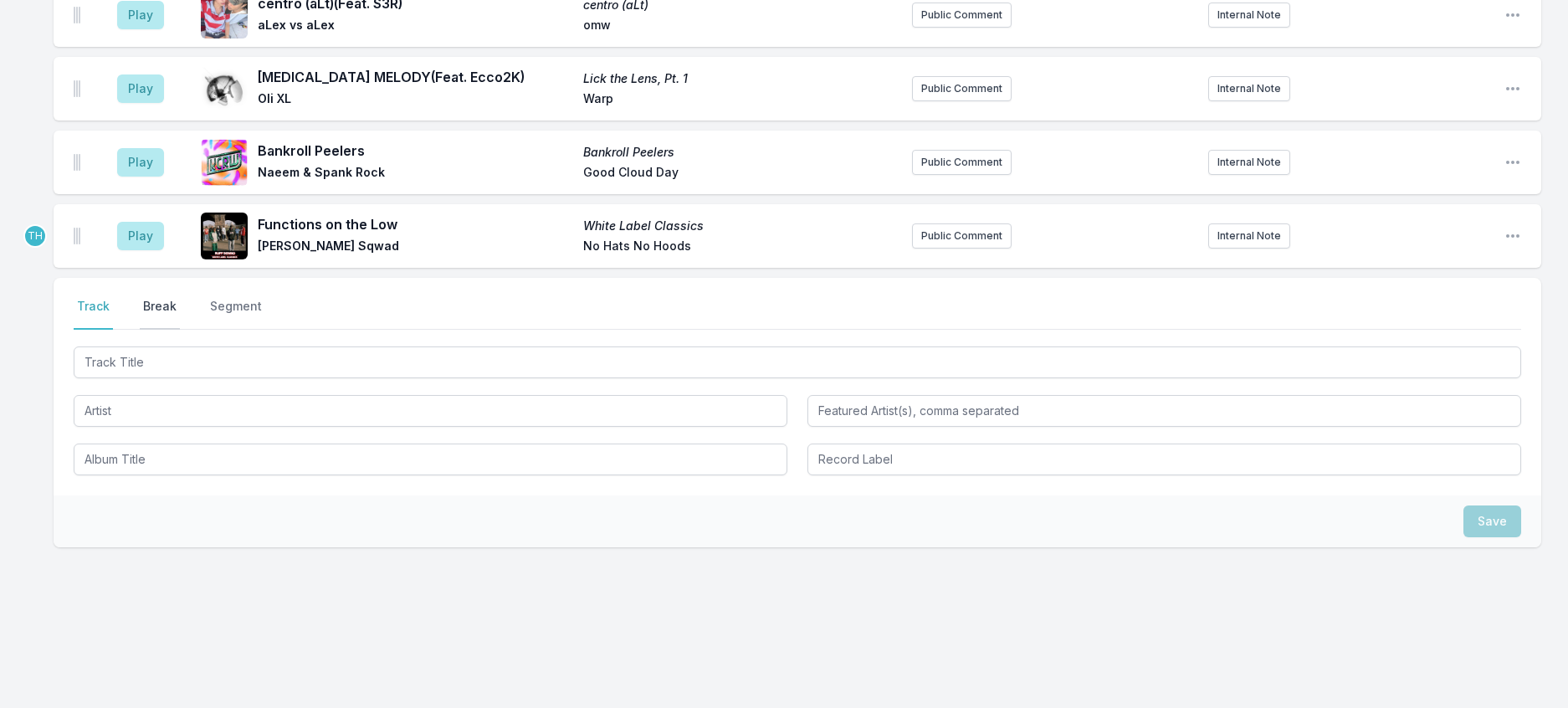
click at [172, 330] on button "Break" at bounding box center [159, 313] width 40 height 31
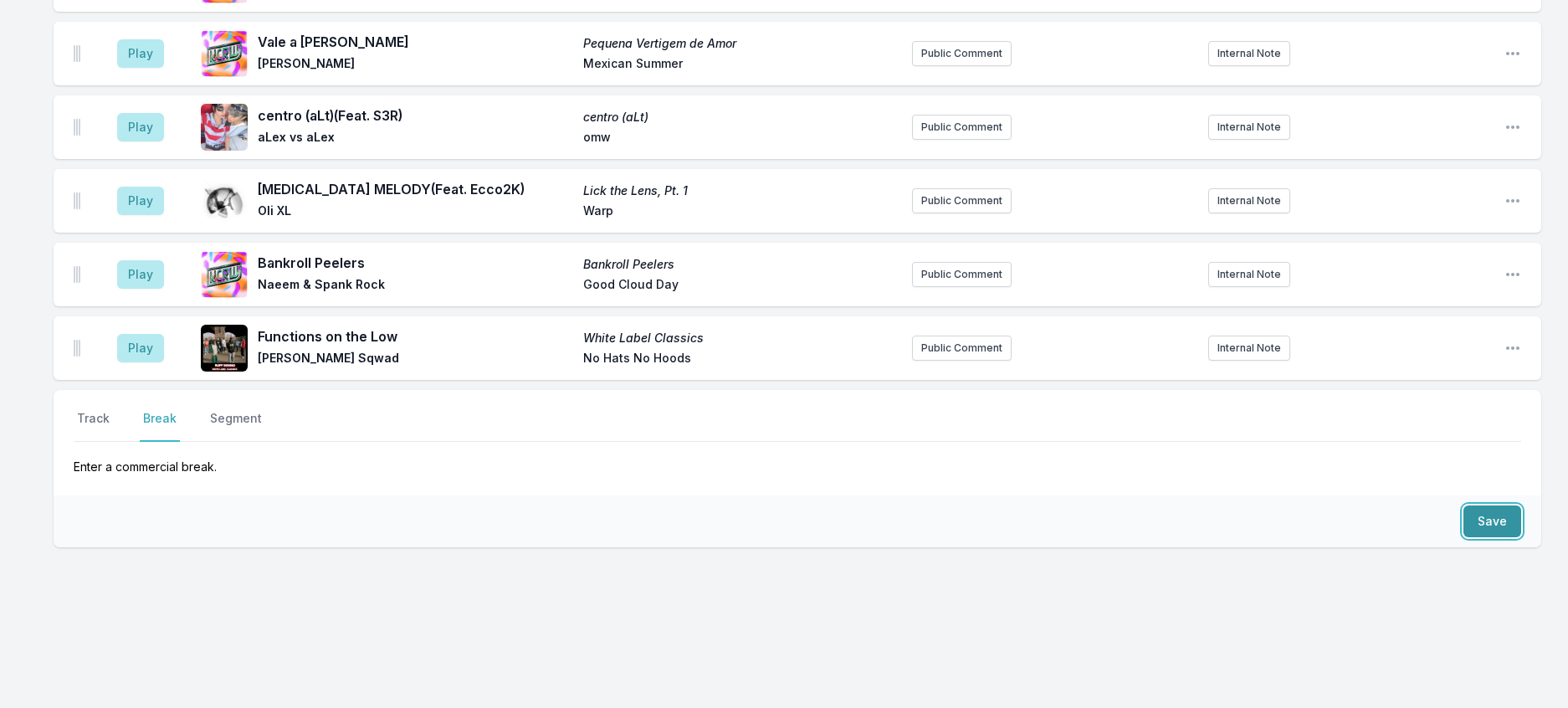
click at [1483, 512] on button "Save" at bounding box center [1492, 521] width 58 height 31
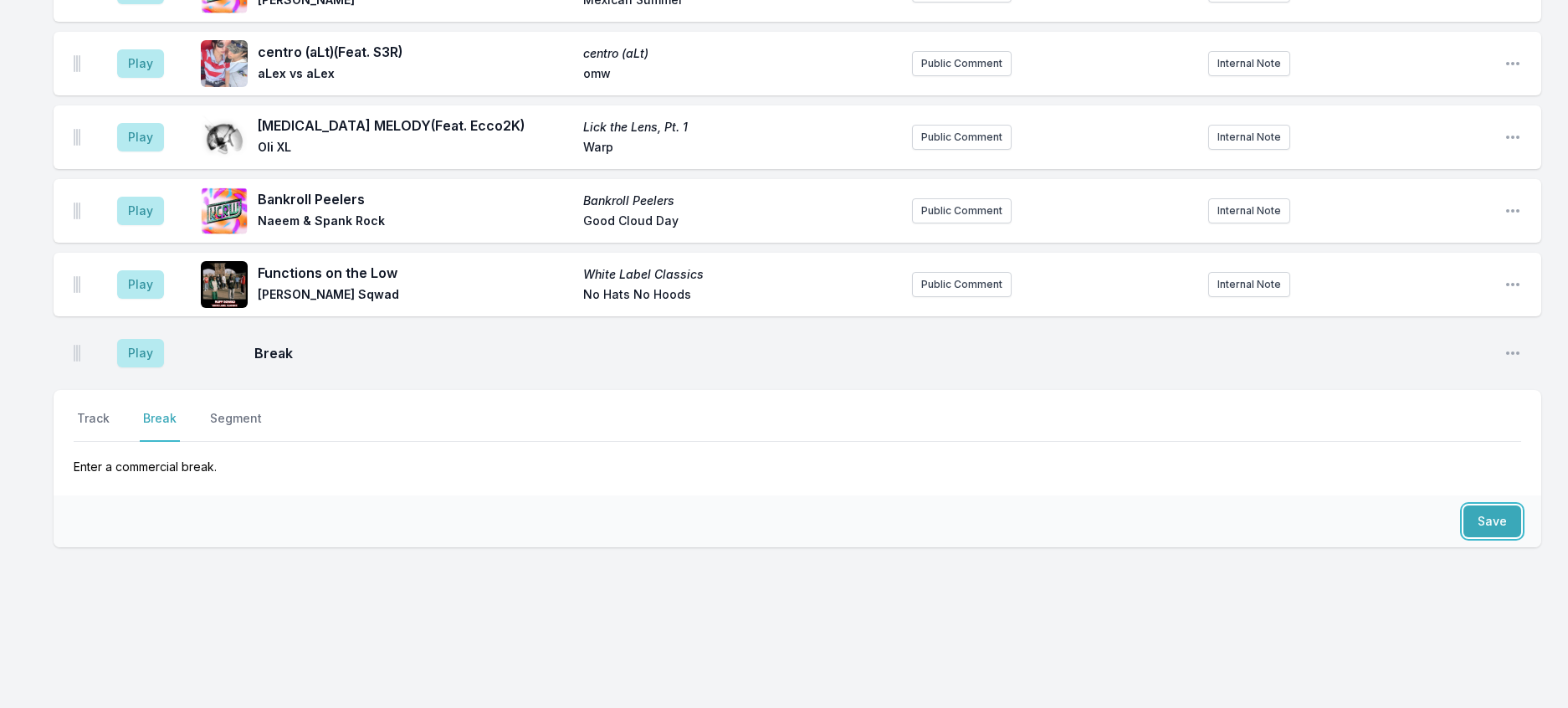
scroll to position [1051, 0]
click at [94, 410] on button "Track" at bounding box center [93, 425] width 39 height 31
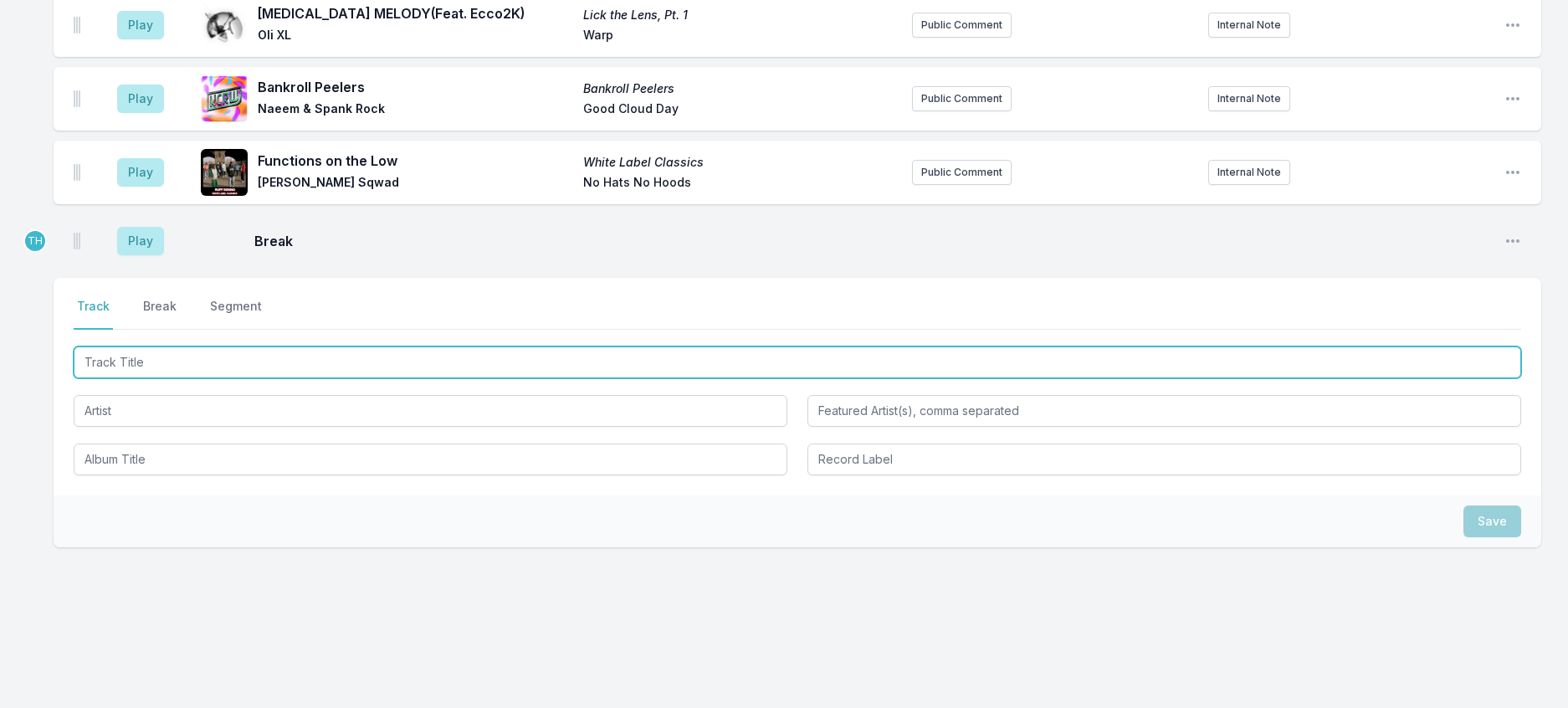
click at [127, 378] on input "Track Title" at bounding box center [797, 362] width 1447 height 31
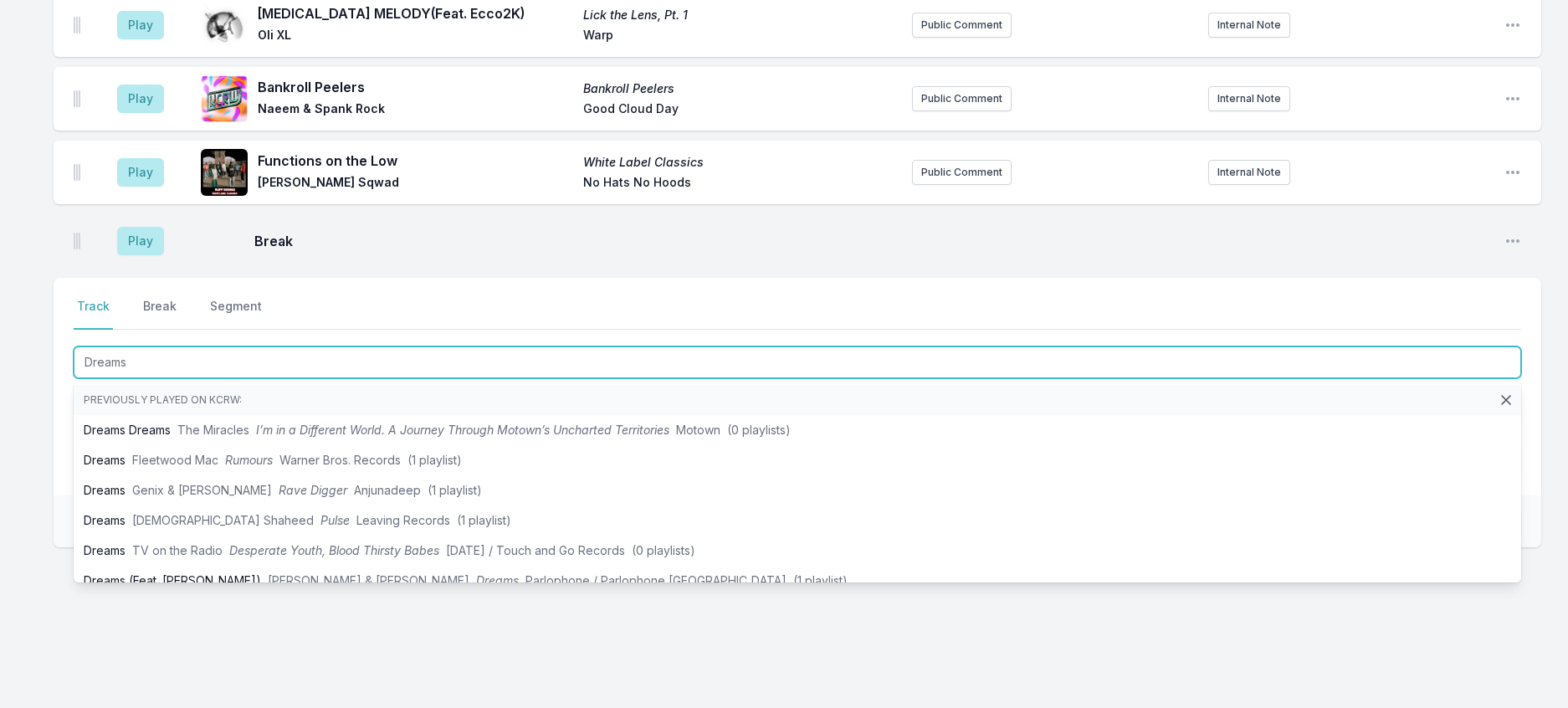
type input "Dreams"
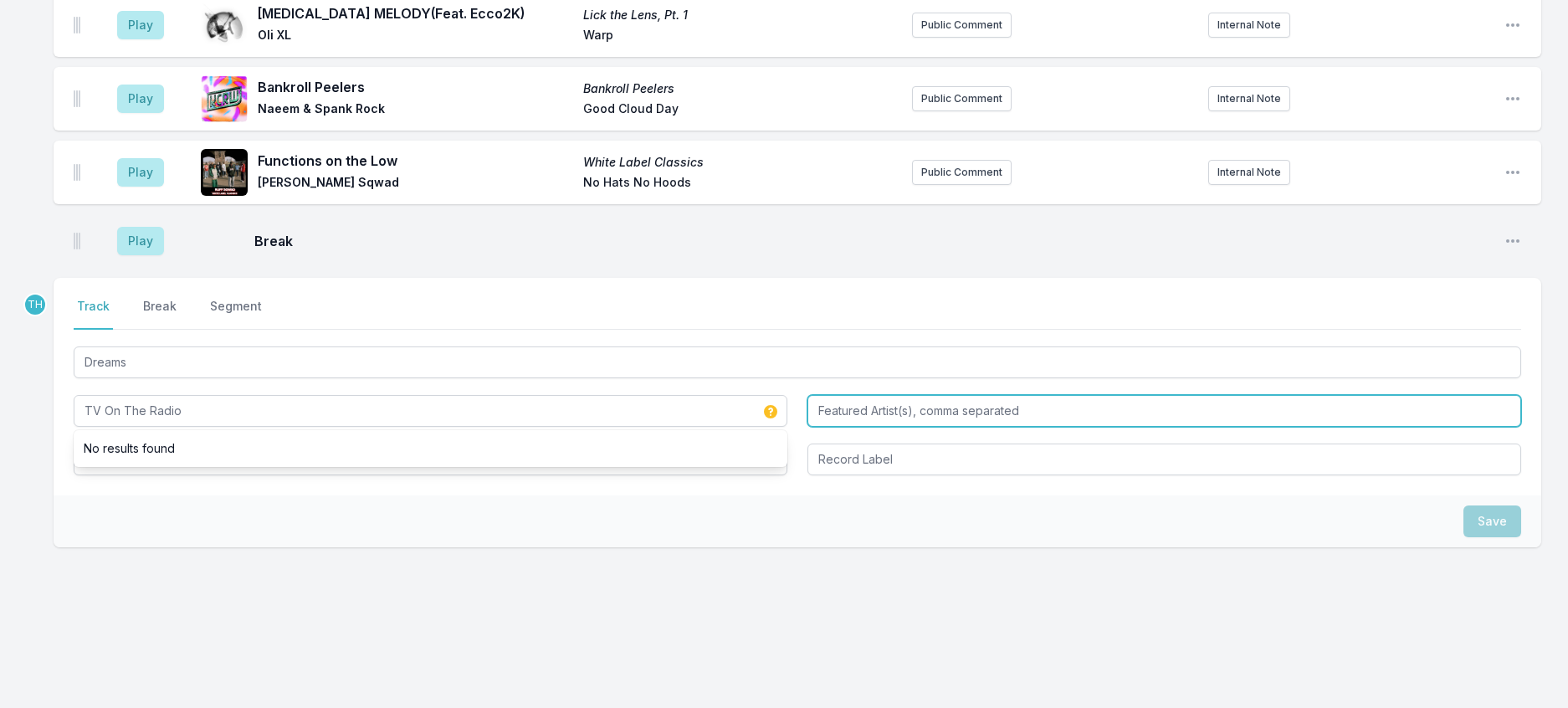
type input "TV On The Radio"
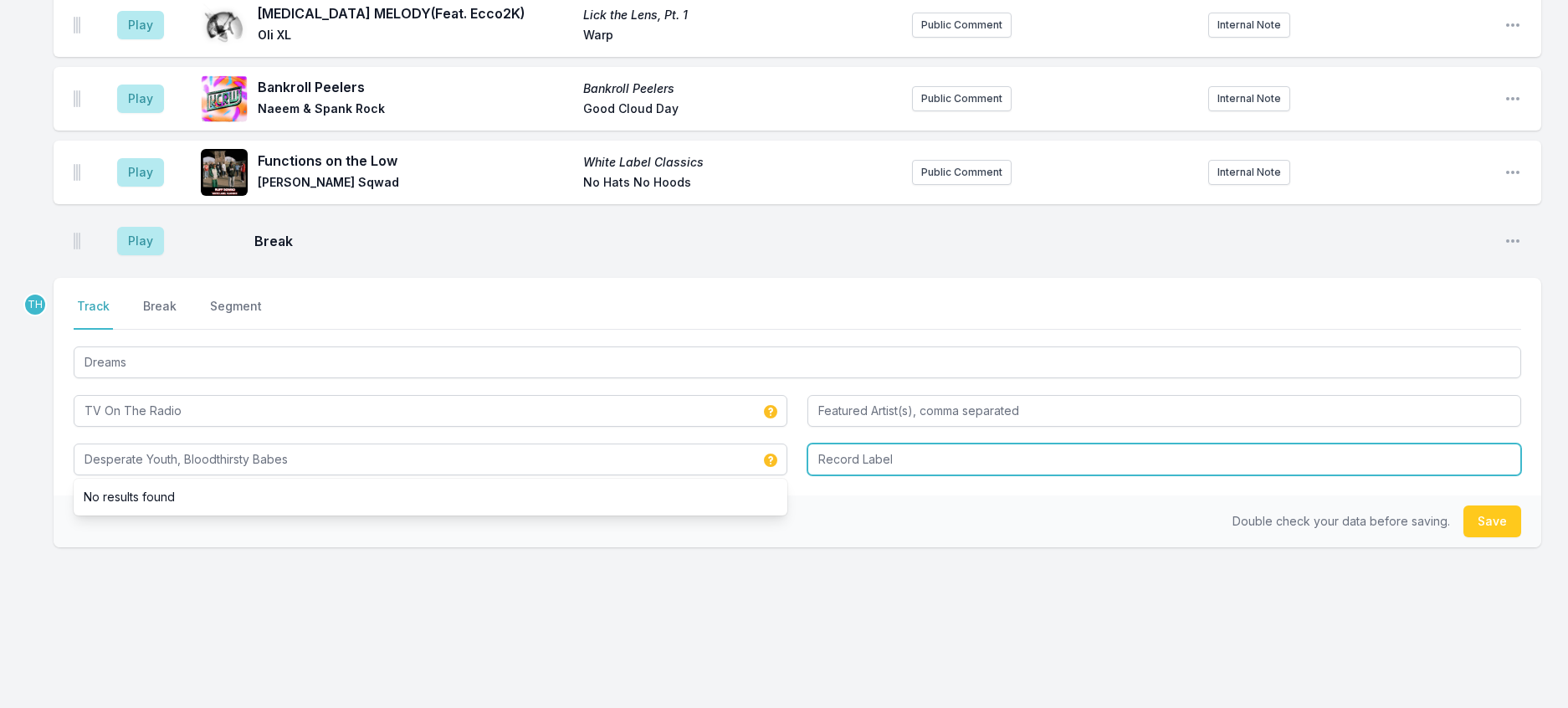
type input "Desperate Youth, Bloodthirsty Babes"
type input "Touch & Go"
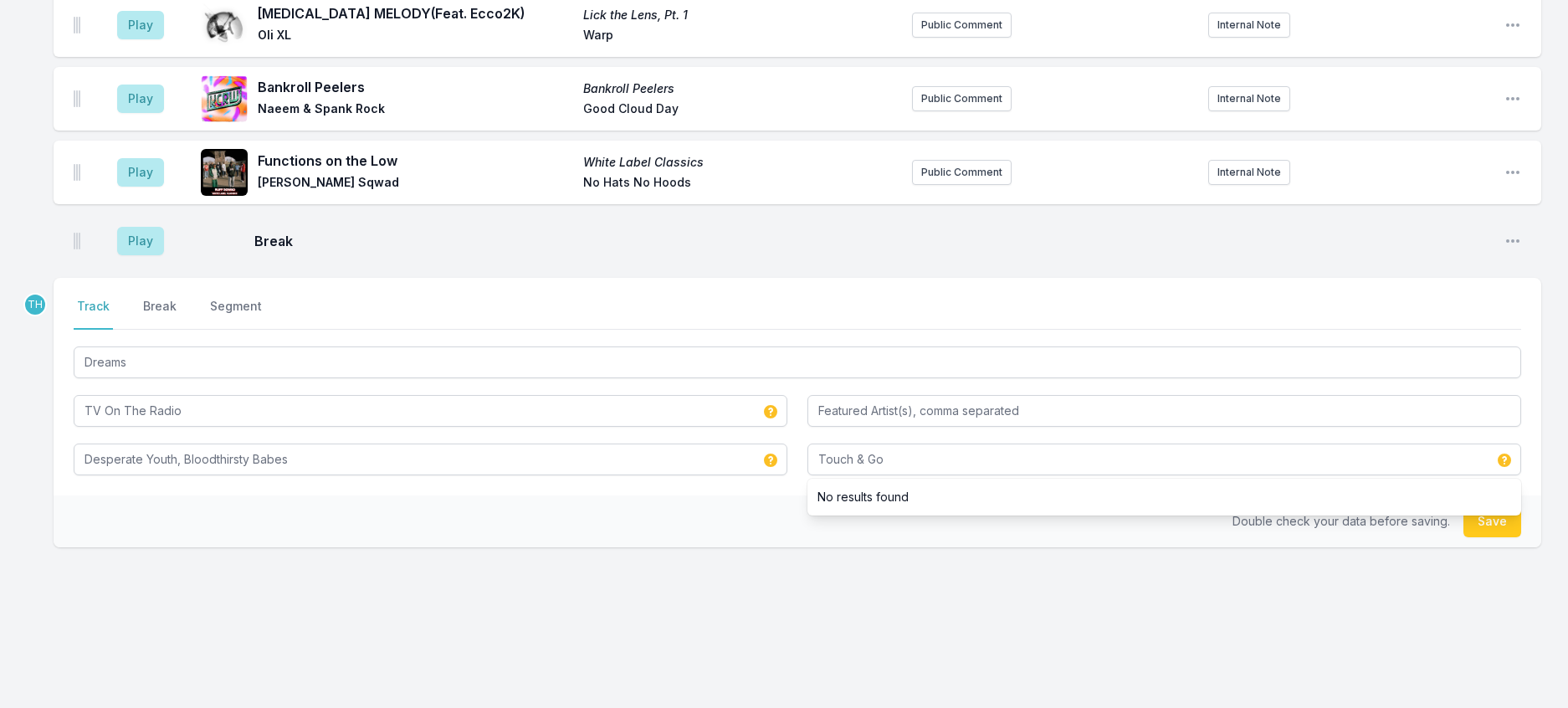
click at [700, 547] on div "Double check your data before saving. Save" at bounding box center [797, 521] width 1487 height 52
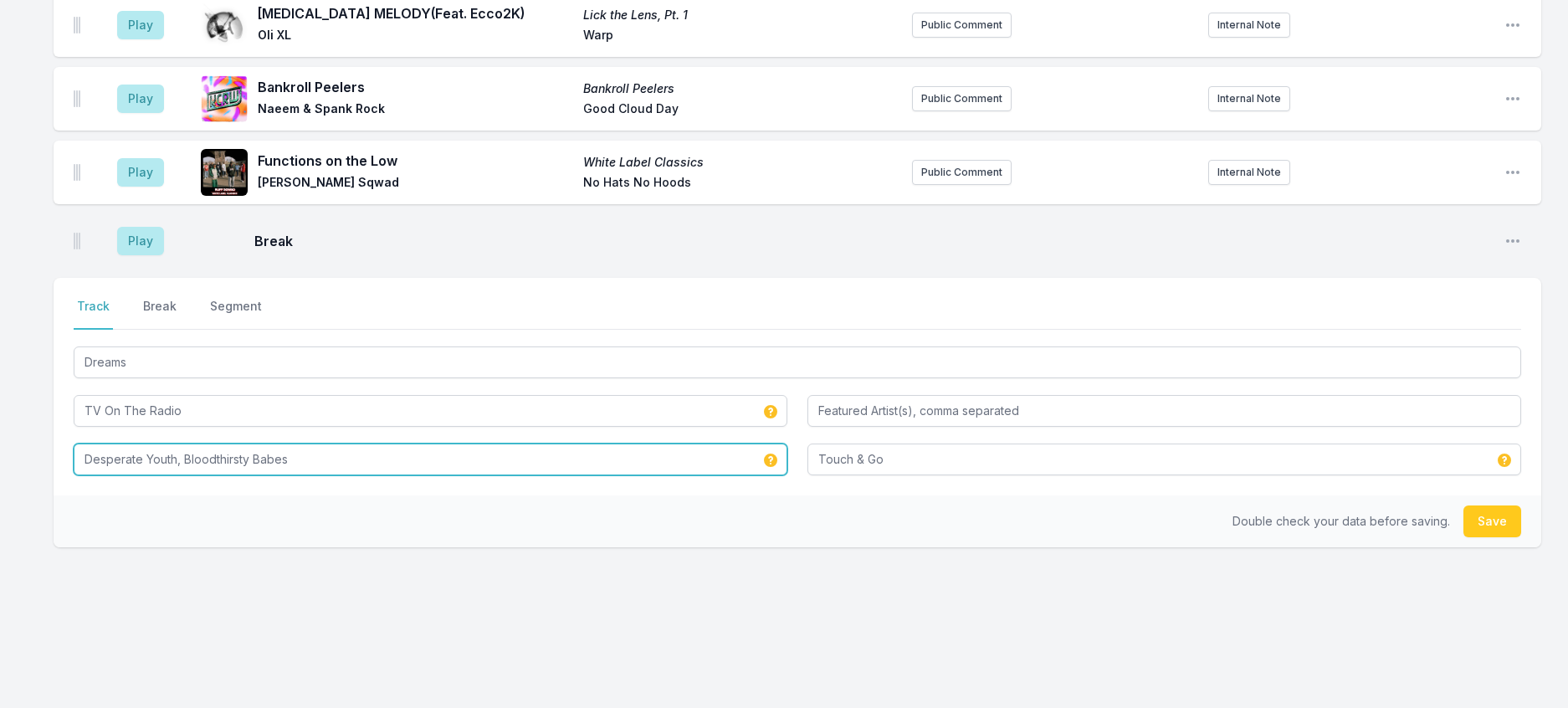
click at [237, 475] on input "Desperate Youth, Bloodthirsty Babes" at bounding box center [431, 459] width 714 height 31
type input "Desperate Youth, Blood Thirsty Babes"
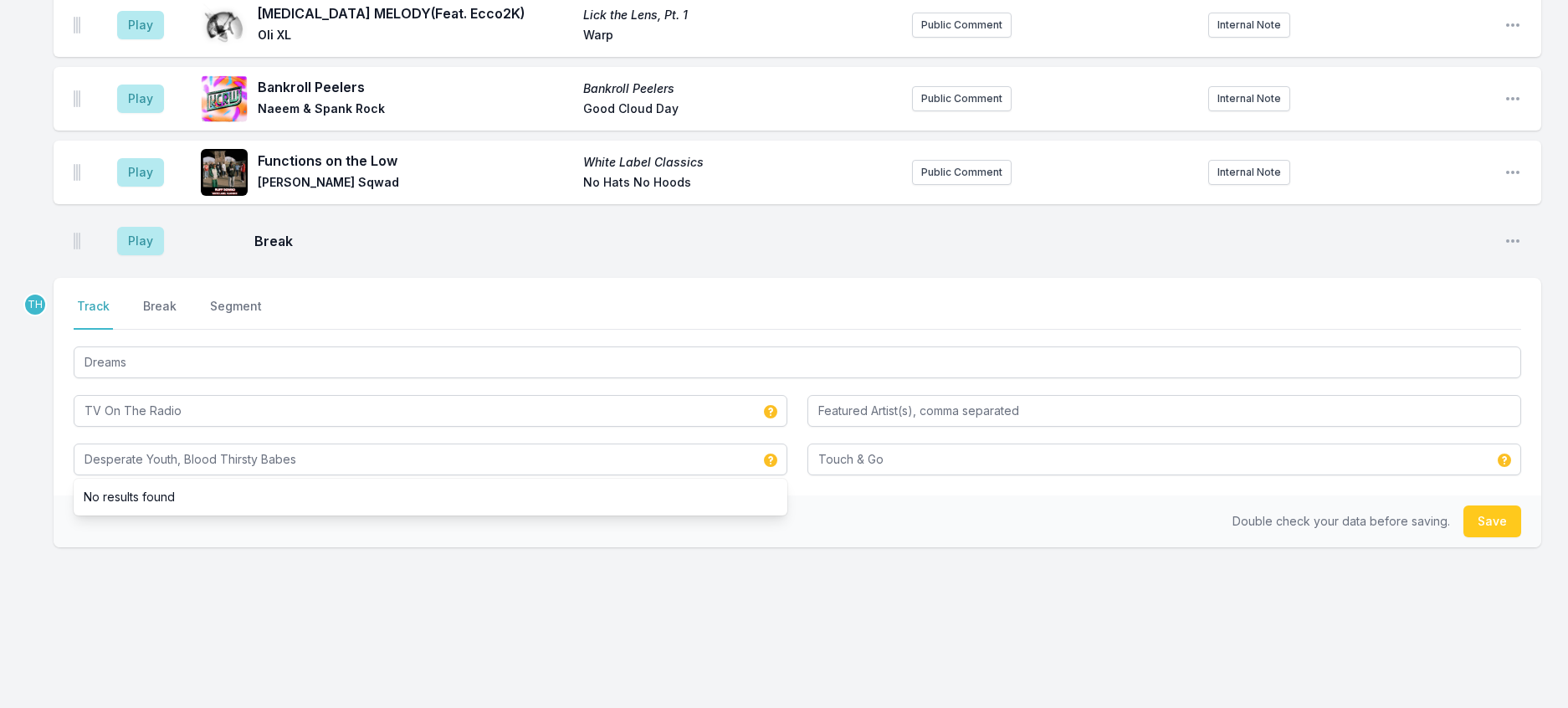
drag, startPoint x: 886, startPoint y: 641, endPoint x: 1285, endPoint y: 580, distance: 403.6
click at [886, 547] on div "Double check your data before saving. Save" at bounding box center [797, 521] width 1487 height 52
click at [1463, 537] on button "Save" at bounding box center [1492, 521] width 58 height 31
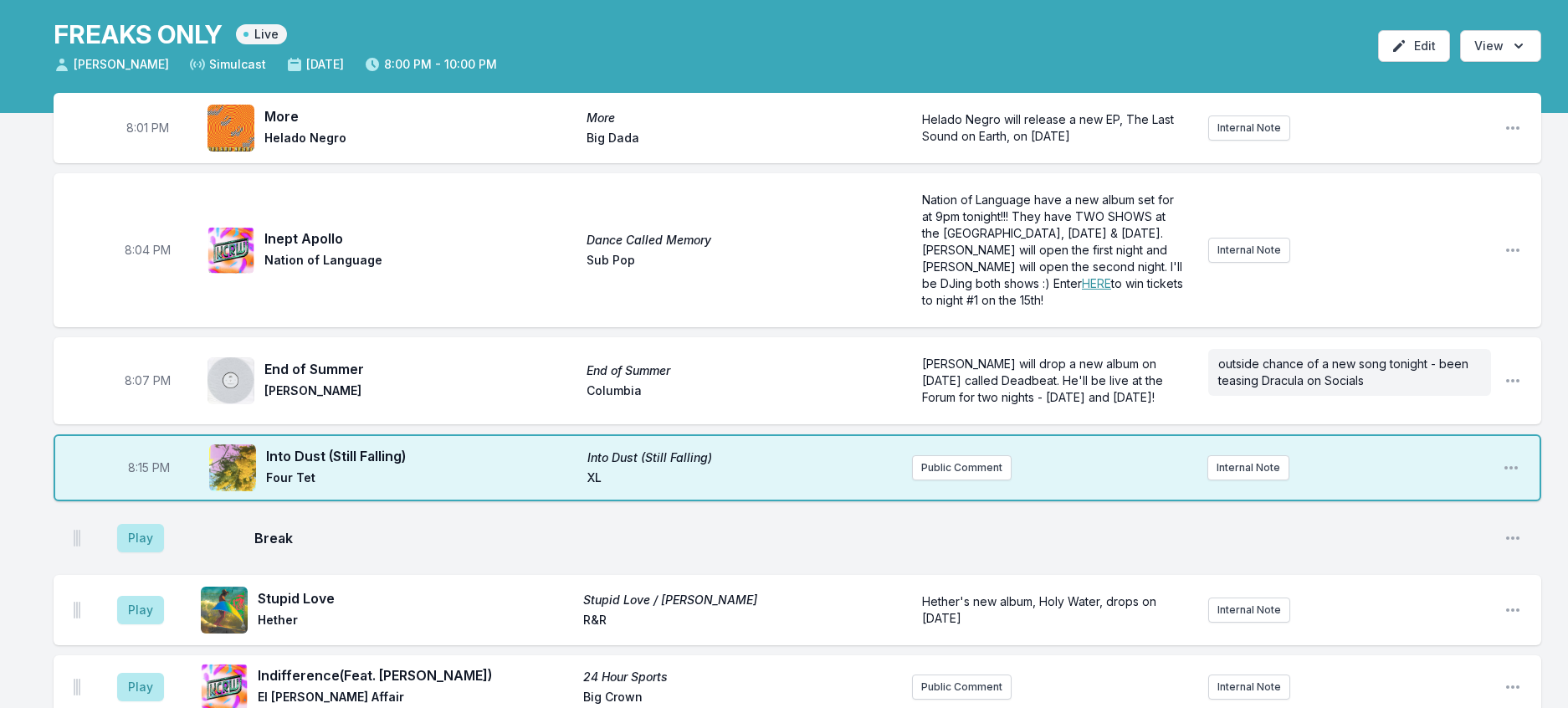
scroll to position [47, 0]
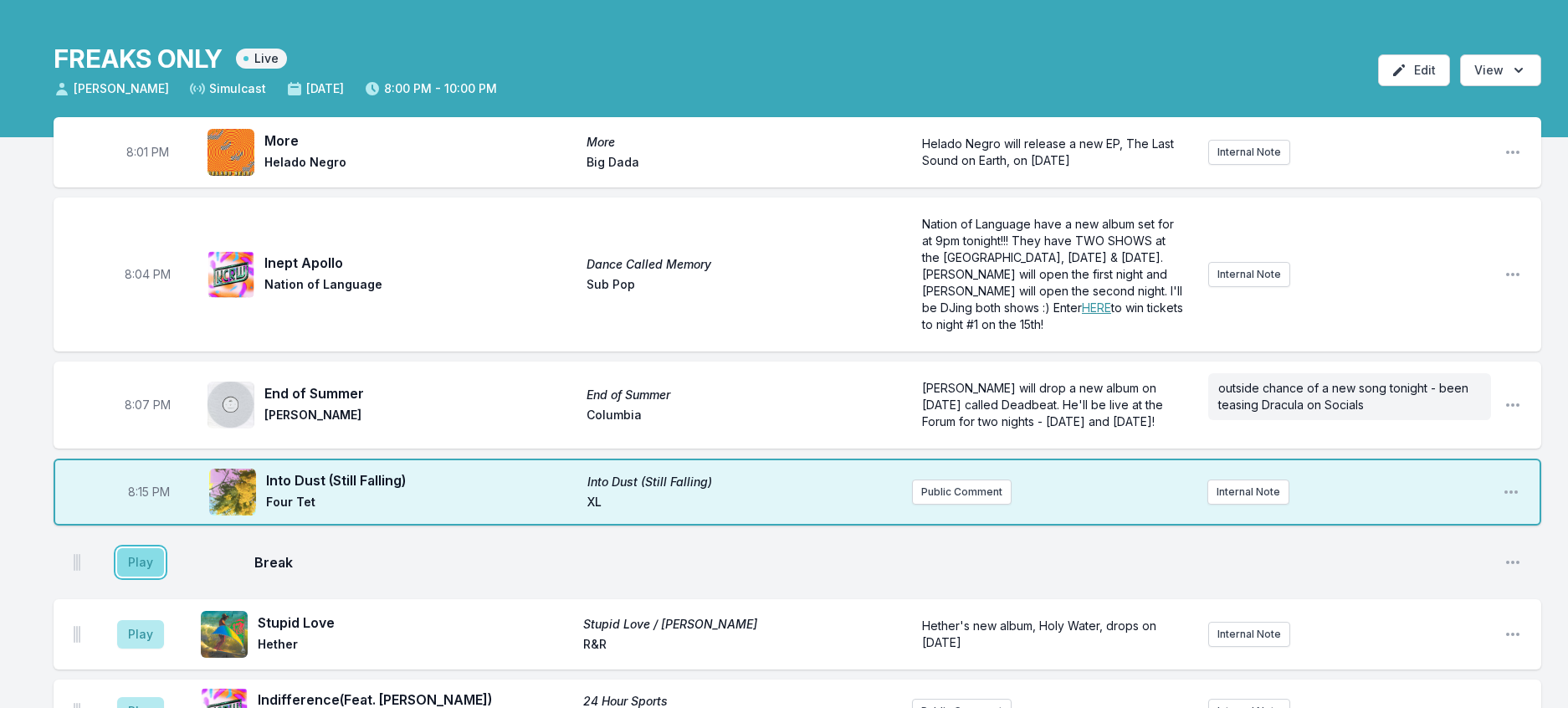
click at [164, 576] on button "Play" at bounding box center [140, 562] width 47 height 28
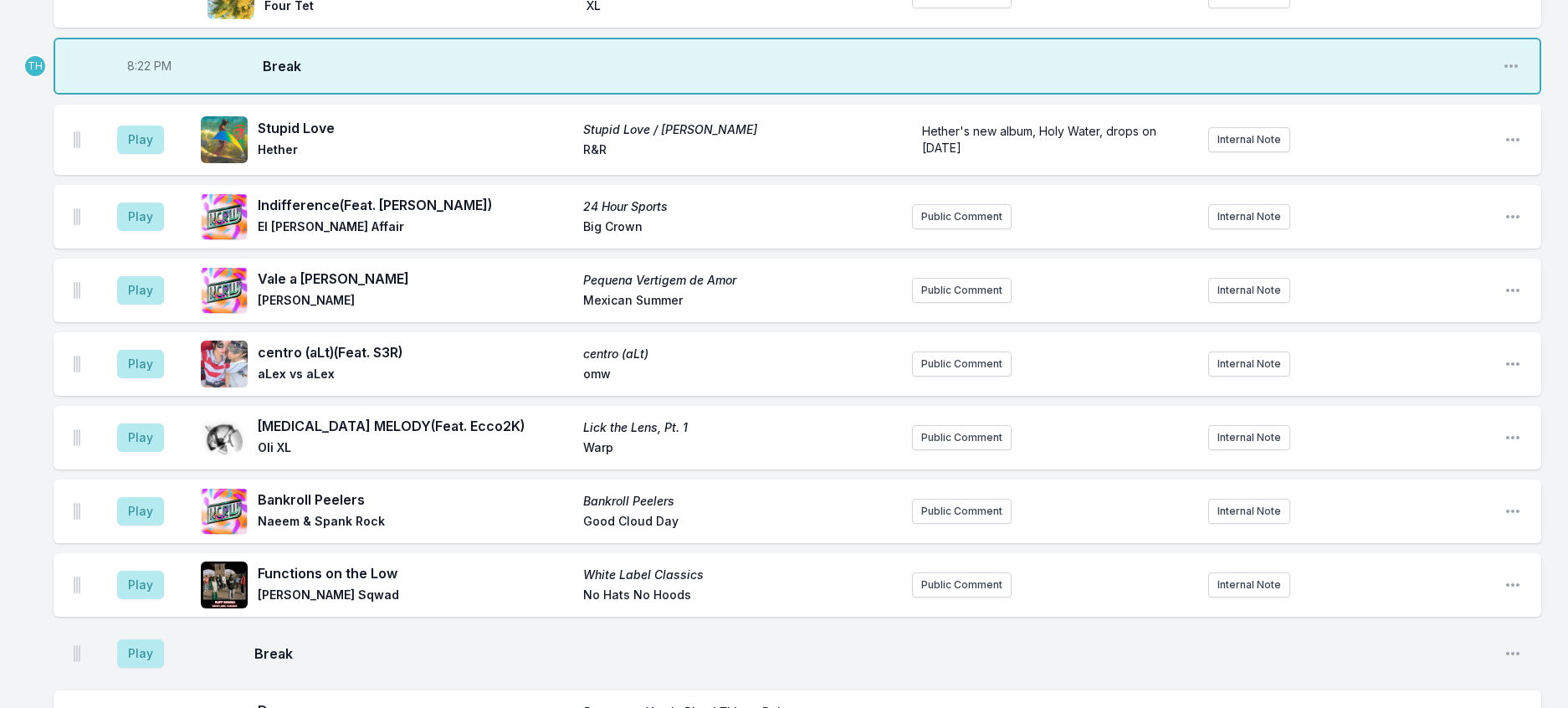
scroll to position [549, 0]
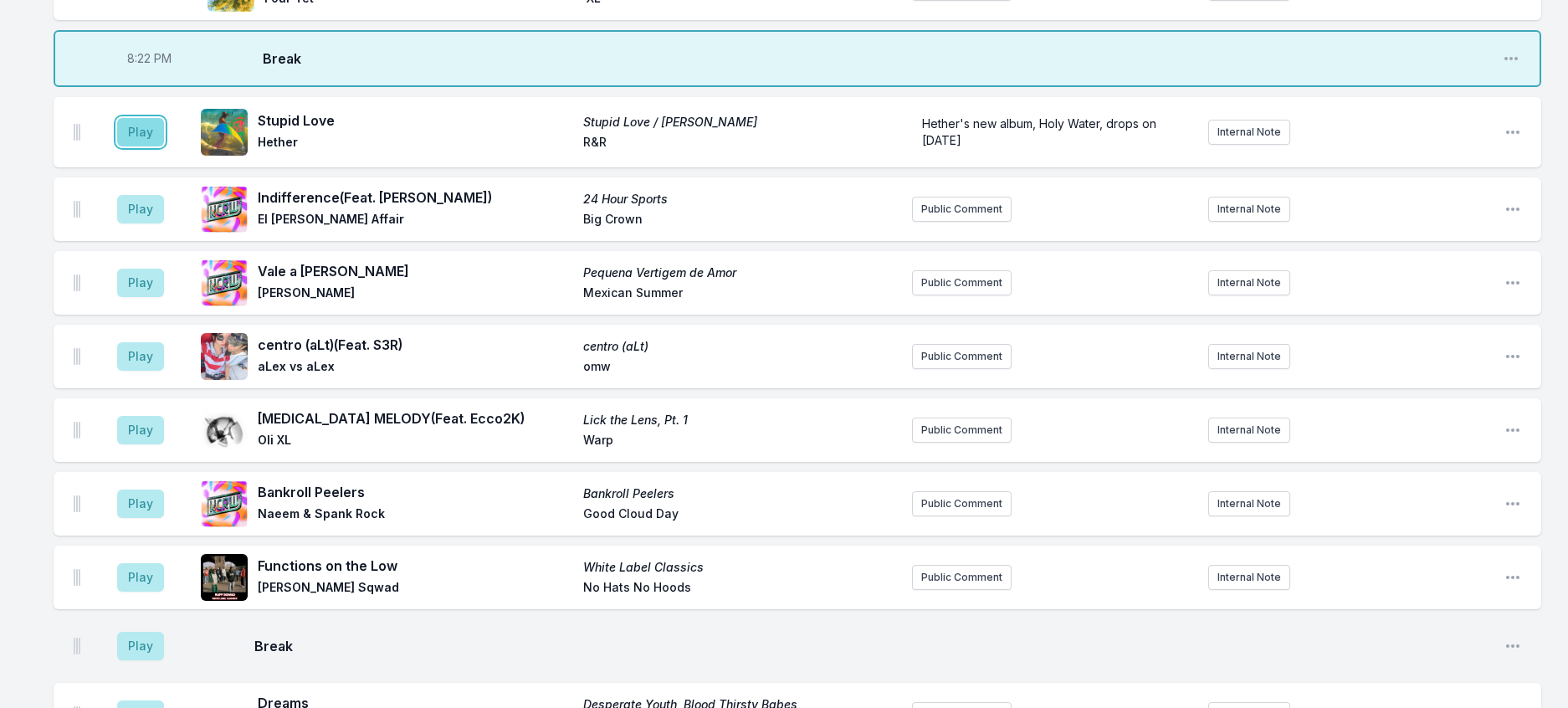
drag, startPoint x: 158, startPoint y: 235, endPoint x: 500, endPoint y: 224, distance: 342.2
click at [158, 146] on button "Play" at bounding box center [140, 132] width 47 height 28
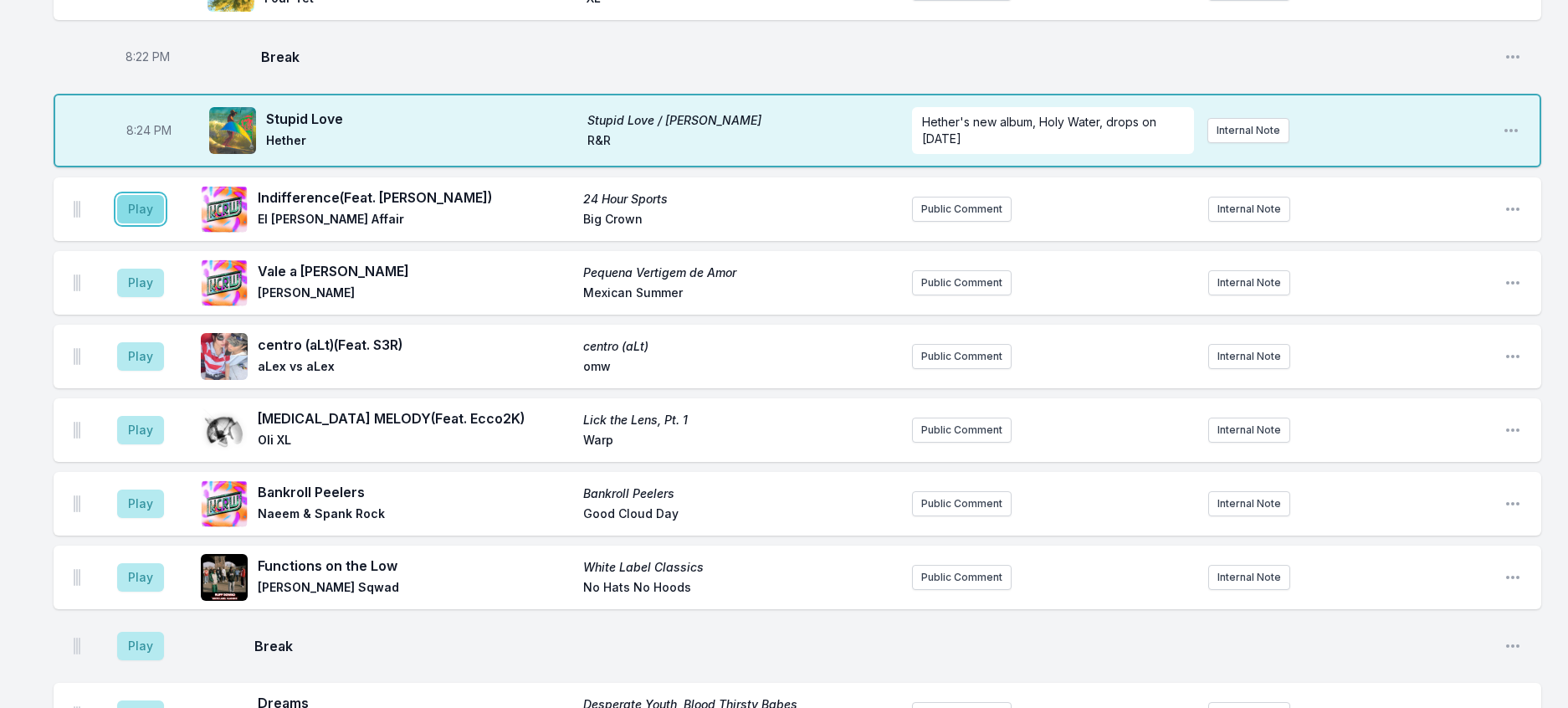
click at [161, 224] on button "Play" at bounding box center [140, 208] width 47 height 28
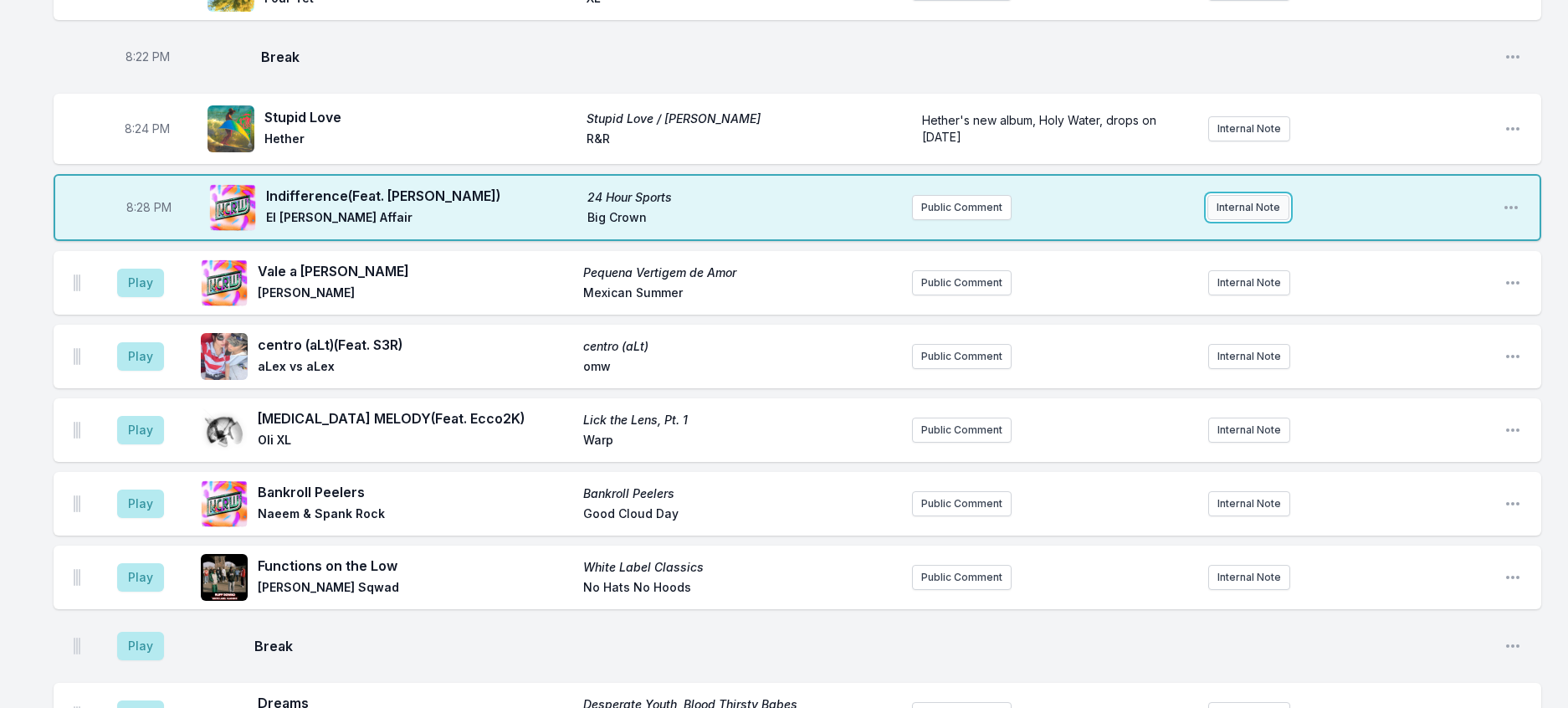
click at [1253, 220] on button "Internal Note" at bounding box center [1248, 207] width 82 height 25
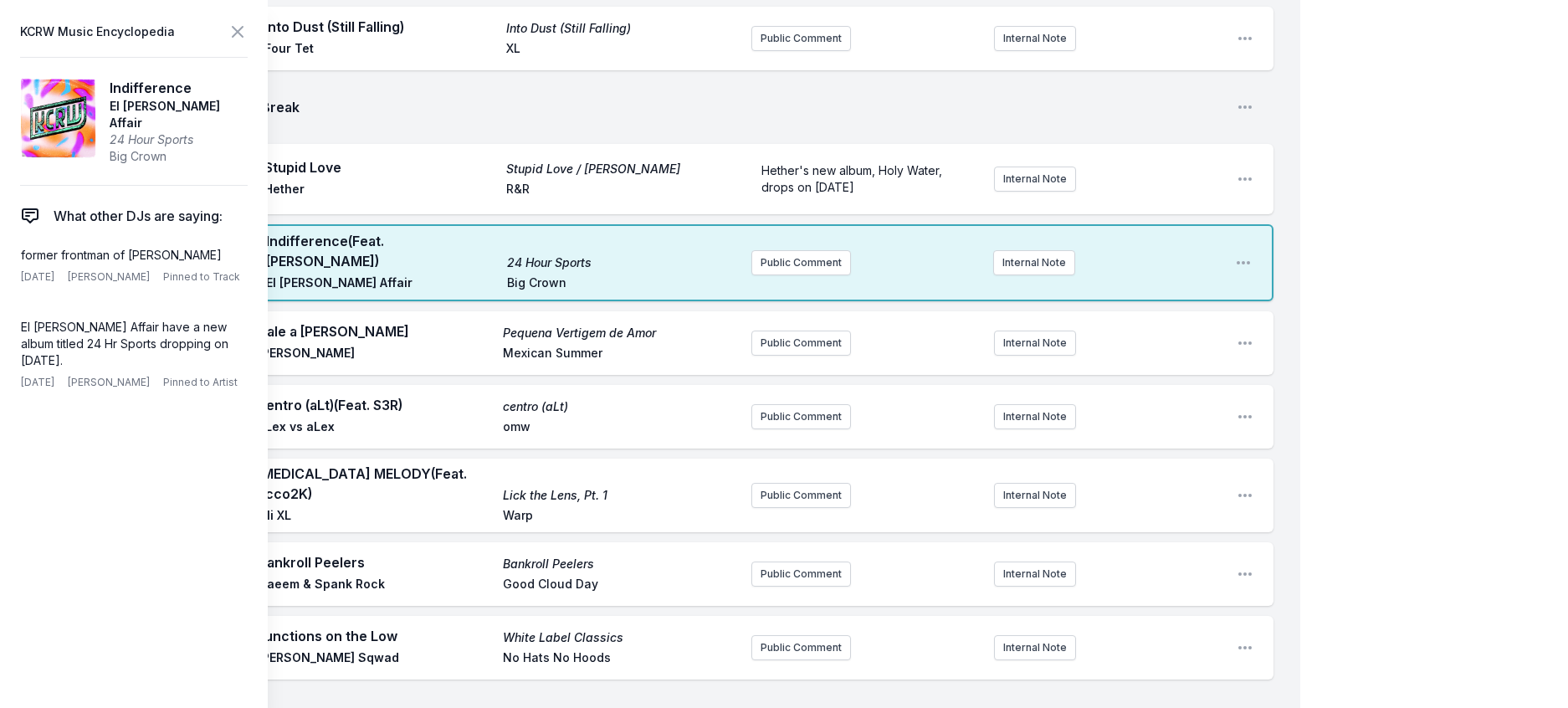
drag, startPoint x: 255, startPoint y: 279, endPoint x: 14, endPoint y: 276, distance: 241.0
click at [15, 276] on div "former frontman of [PERSON_NAME] [DATE] [PERSON_NAME] Pinned to Track Delete No…" at bounding box center [131, 265] width 235 height 52
copy p "former frontman of [PERSON_NAME]"
click at [1007, 275] on button "Internal Note" at bounding box center [1034, 263] width 82 height 25
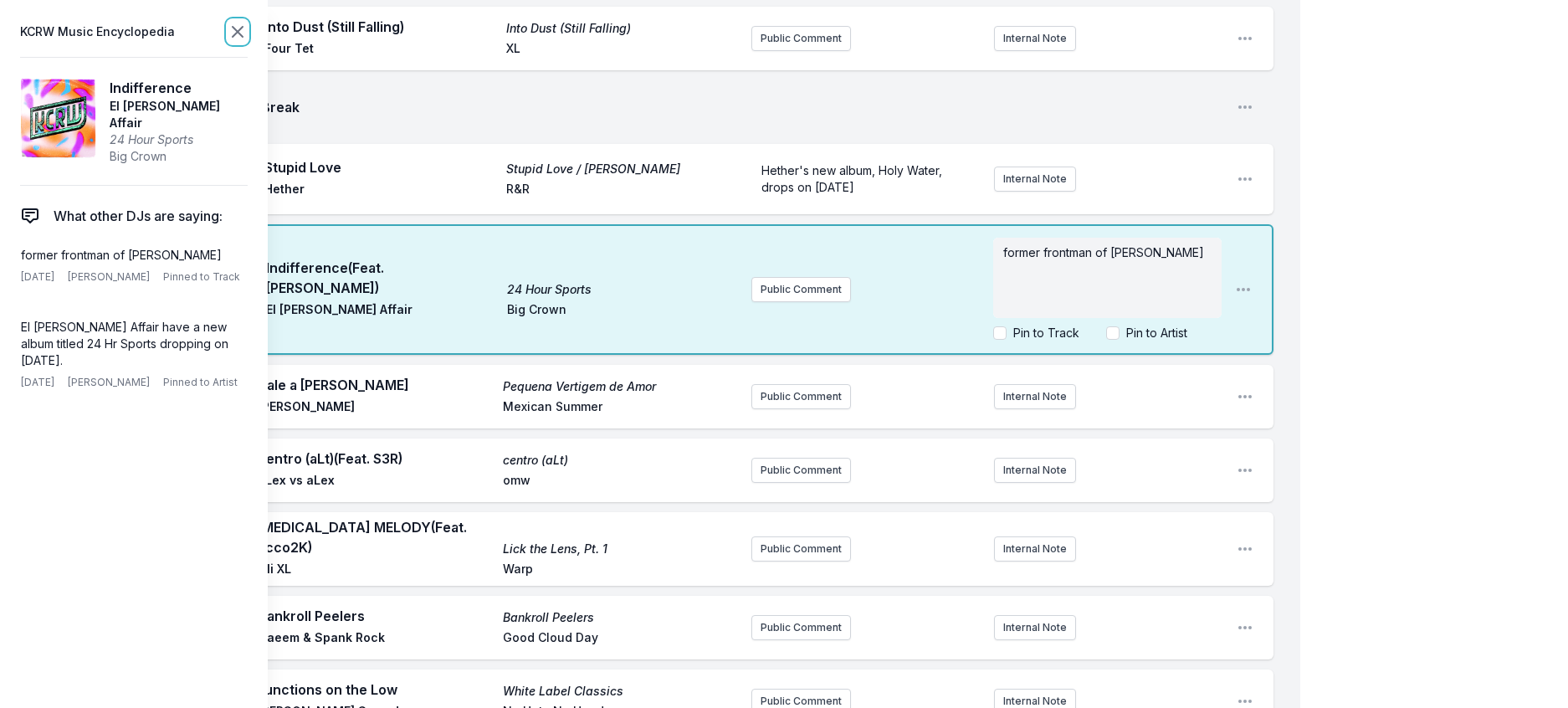
click at [247, 33] on icon at bounding box center [238, 32] width 20 height 20
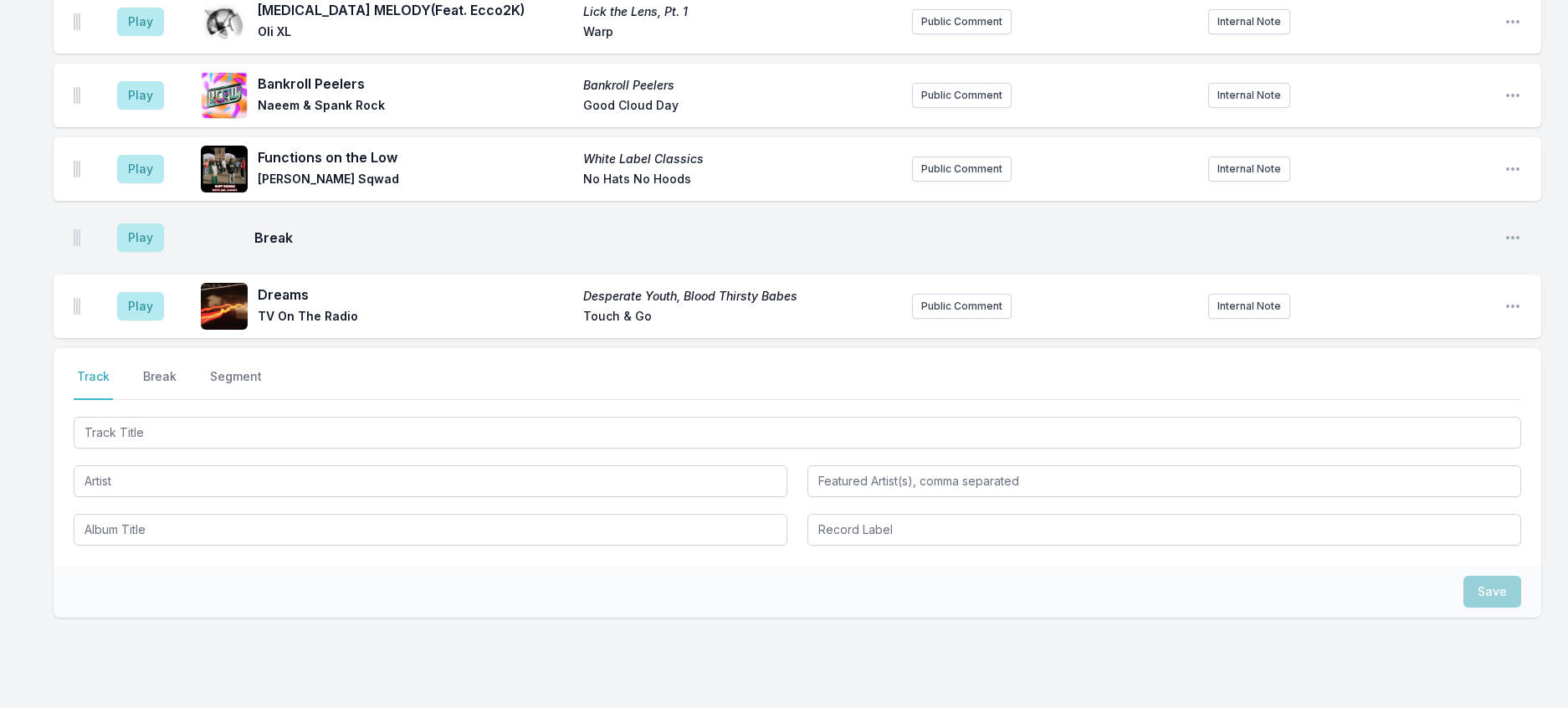
scroll to position [967, 0]
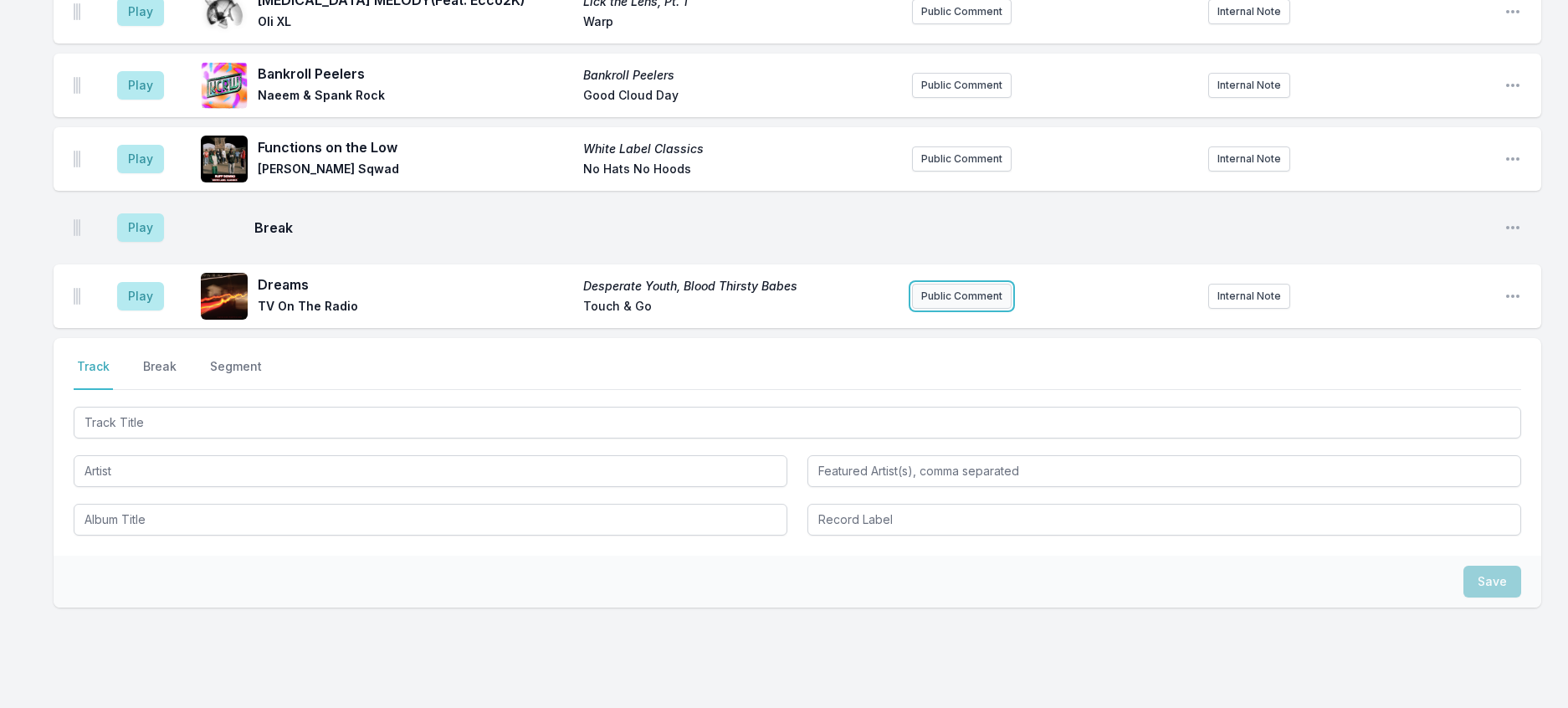
click at [956, 309] on button "Public Comment" at bounding box center [961, 297] width 99 height 25
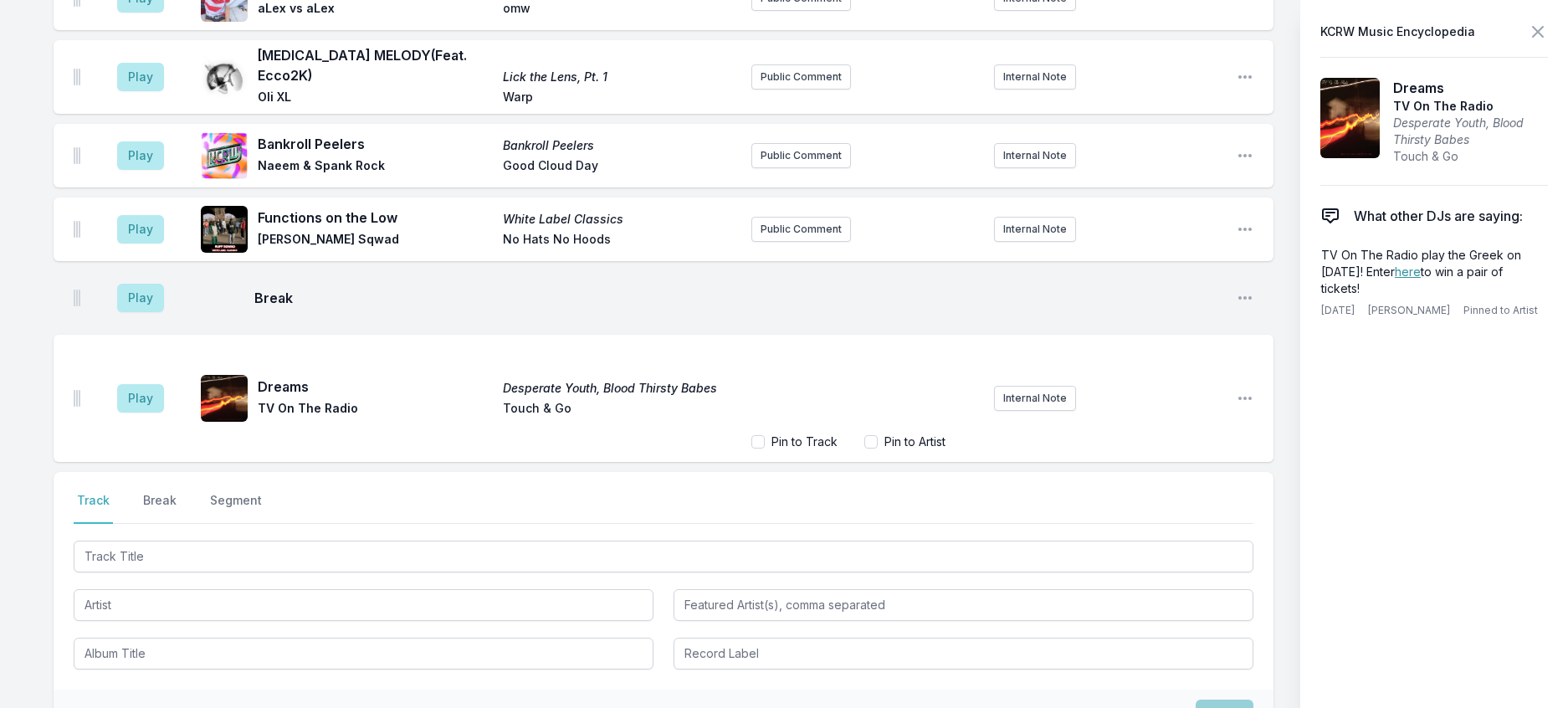
scroll to position [1039, 0]
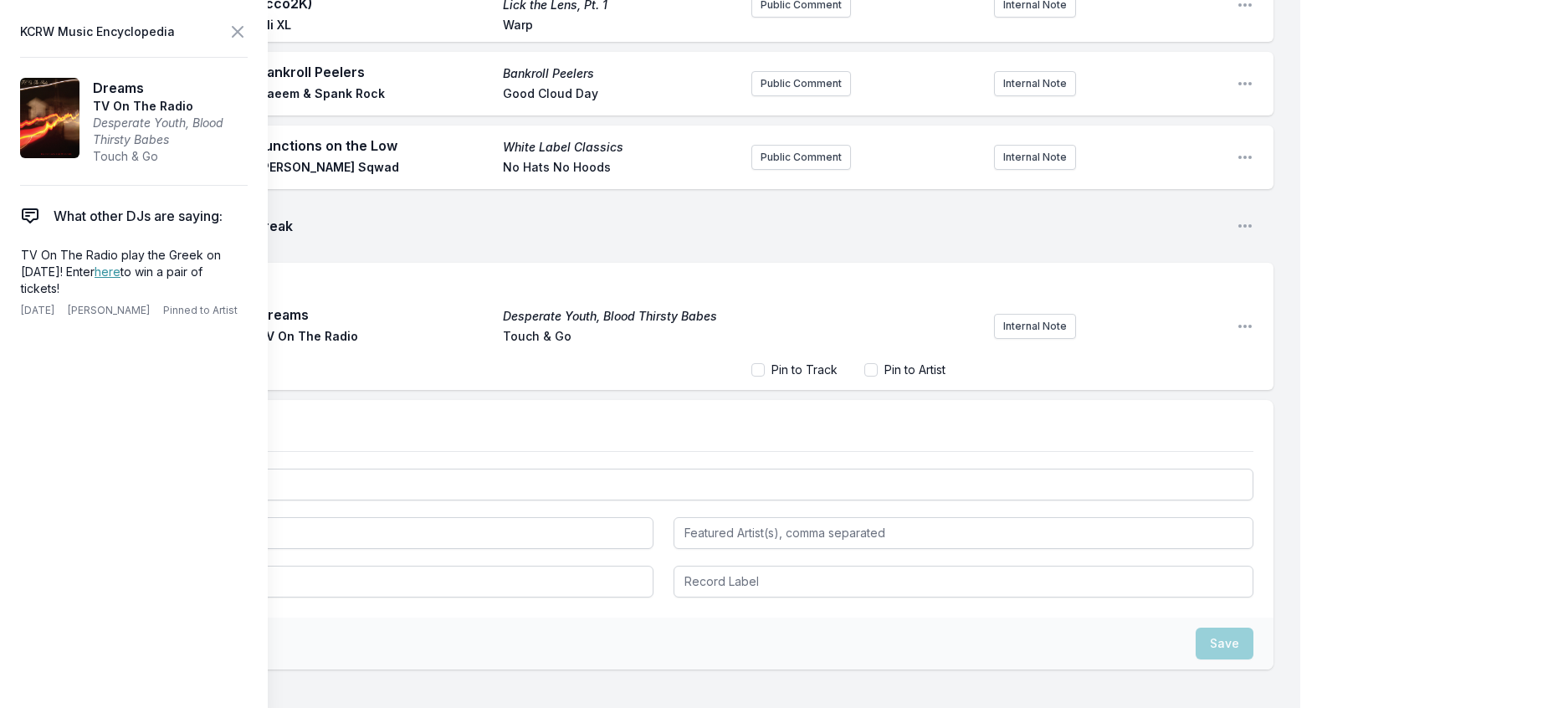
click at [858, 354] on div "﻿" at bounding box center [866, 314] width 229 height 81
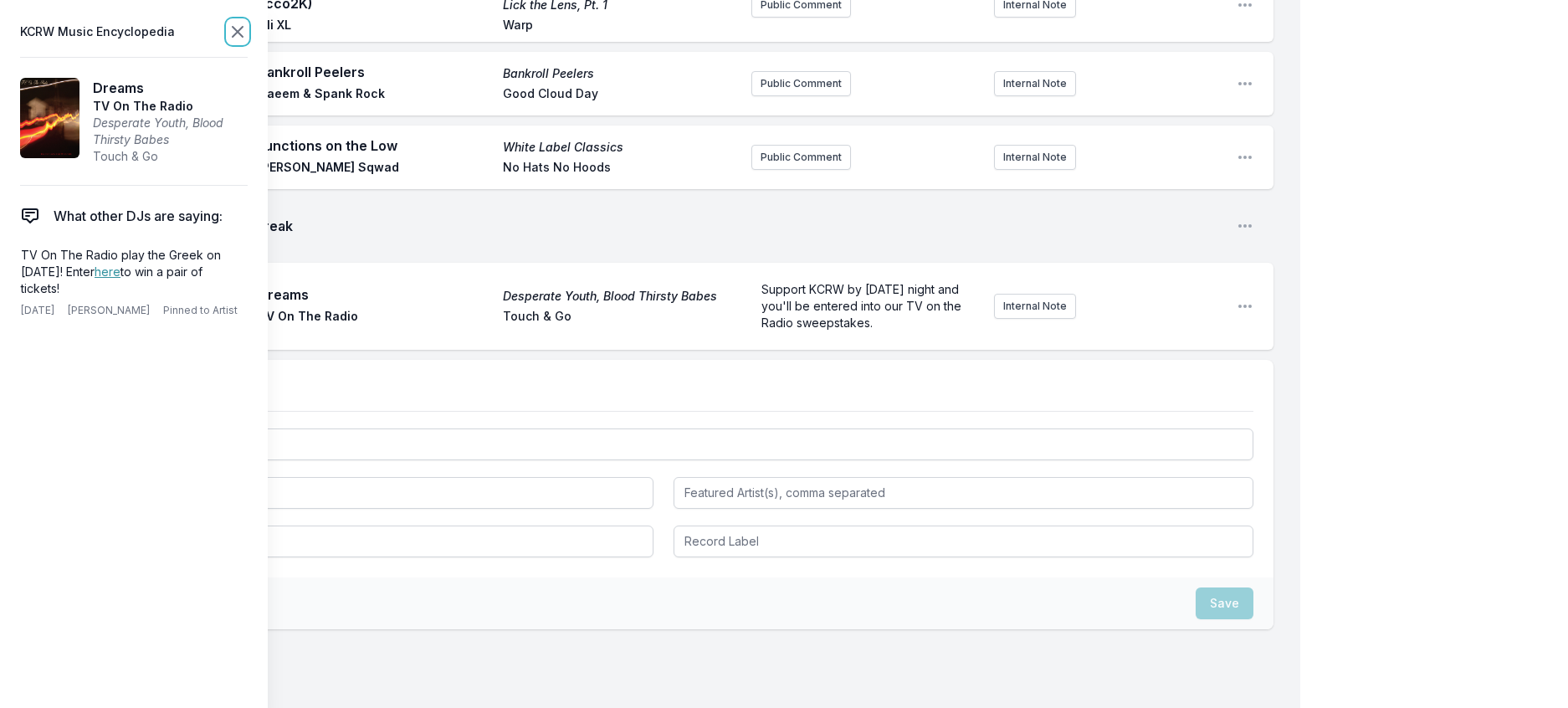
click at [247, 35] on icon at bounding box center [238, 32] width 20 height 20
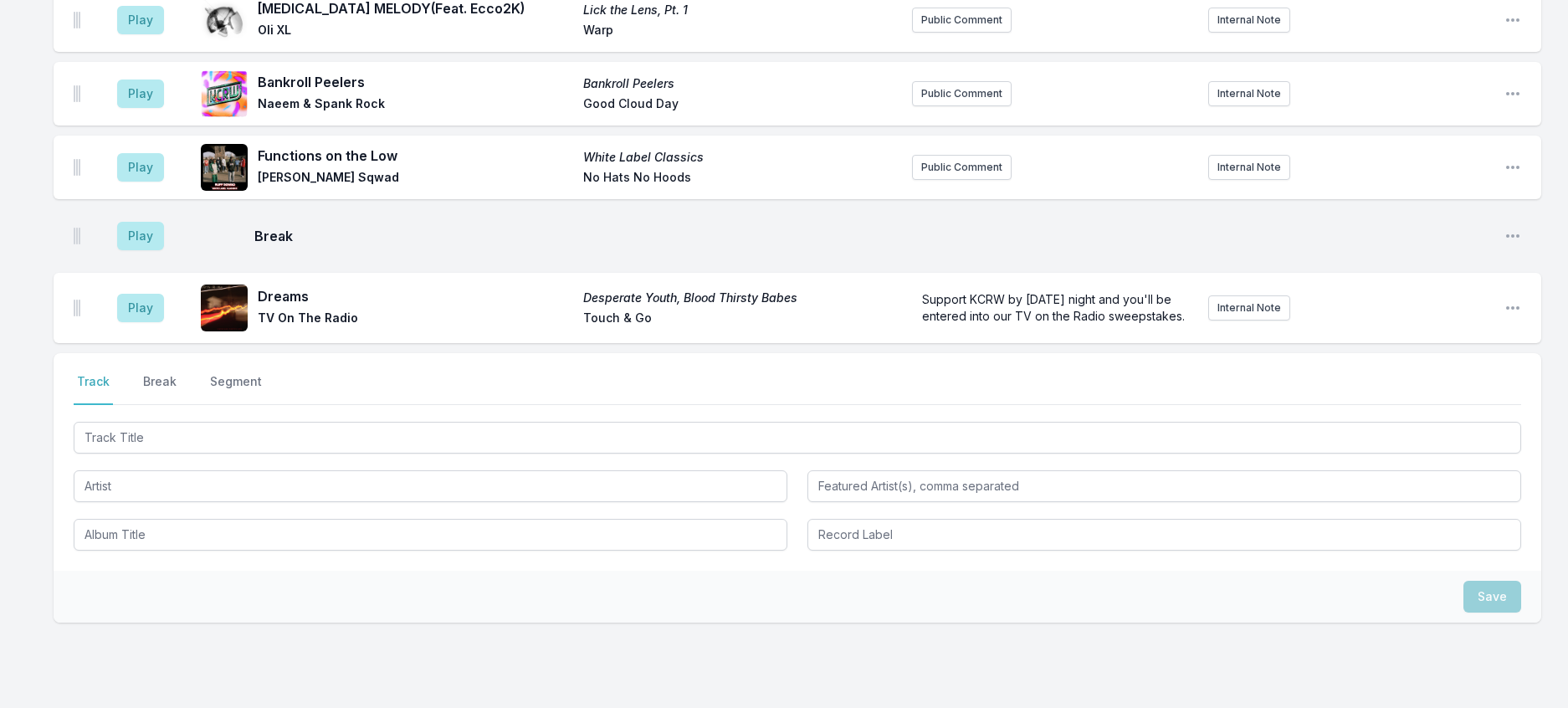
scroll to position [845, 0]
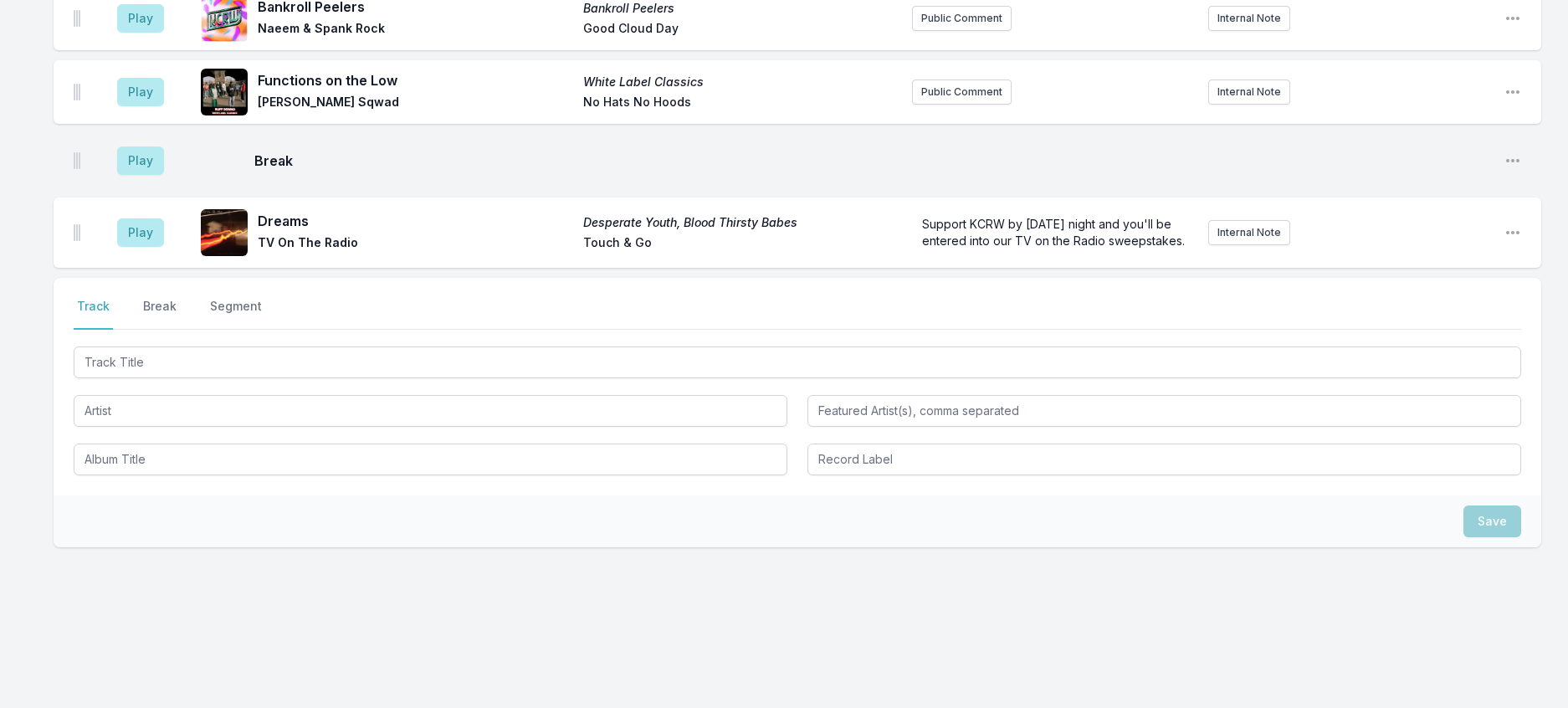
scroll to position [1289, 0]
click at [1027, 209] on form "Support KCRW by [DATE] night and you'll be entered into our TV on the Radio swe…" at bounding box center [1053, 232] width 283 height 47
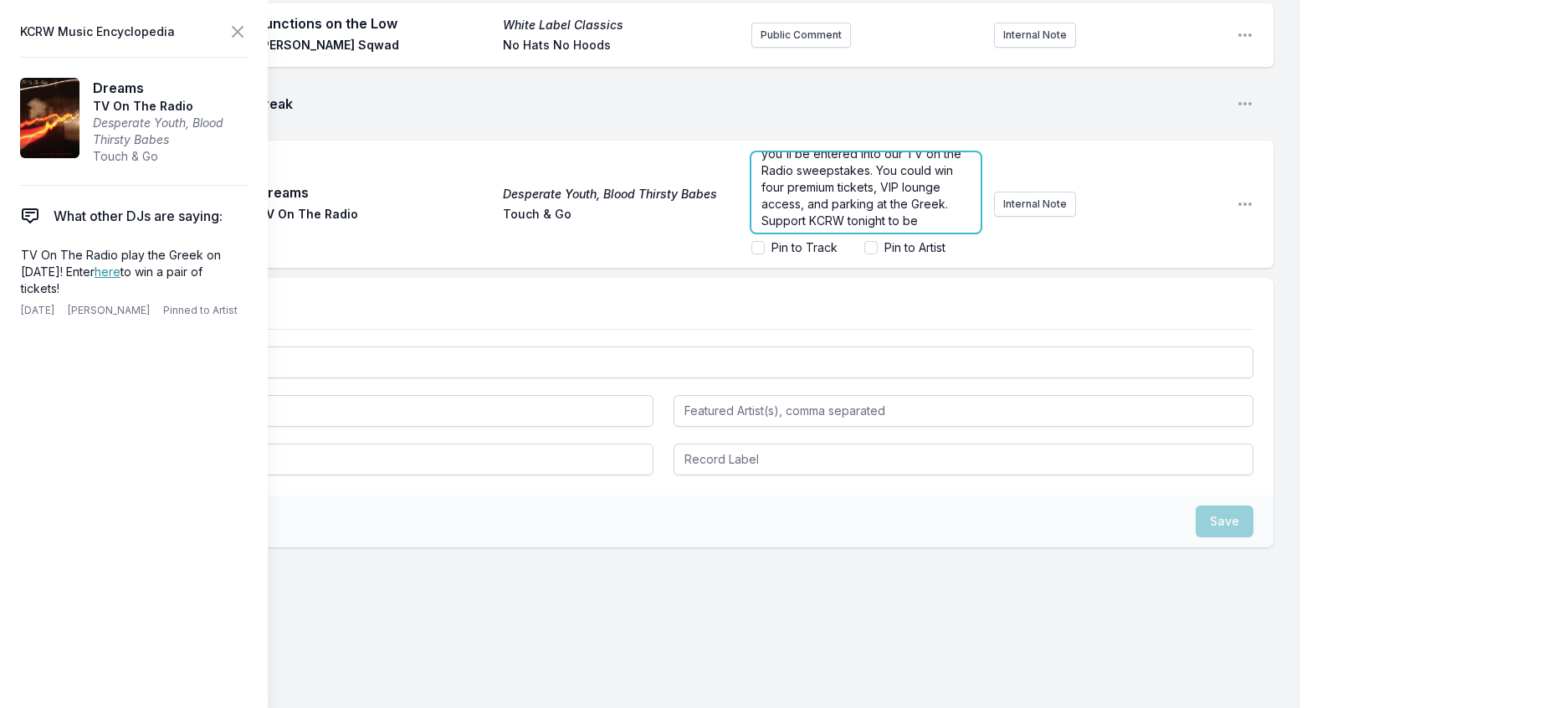
scroll to position [93, 0]
drag, startPoint x: 843, startPoint y: 258, endPoint x: 807, endPoint y: 218, distance: 53.8
click at [807, 218] on p "Support KCRW by [DATE] night and you'll be entered into our TV on the Radio swe…" at bounding box center [866, 167] width 209 height 117
drag, startPoint x: 771, startPoint y: 215, endPoint x: 834, endPoint y: 195, distance: 66.1
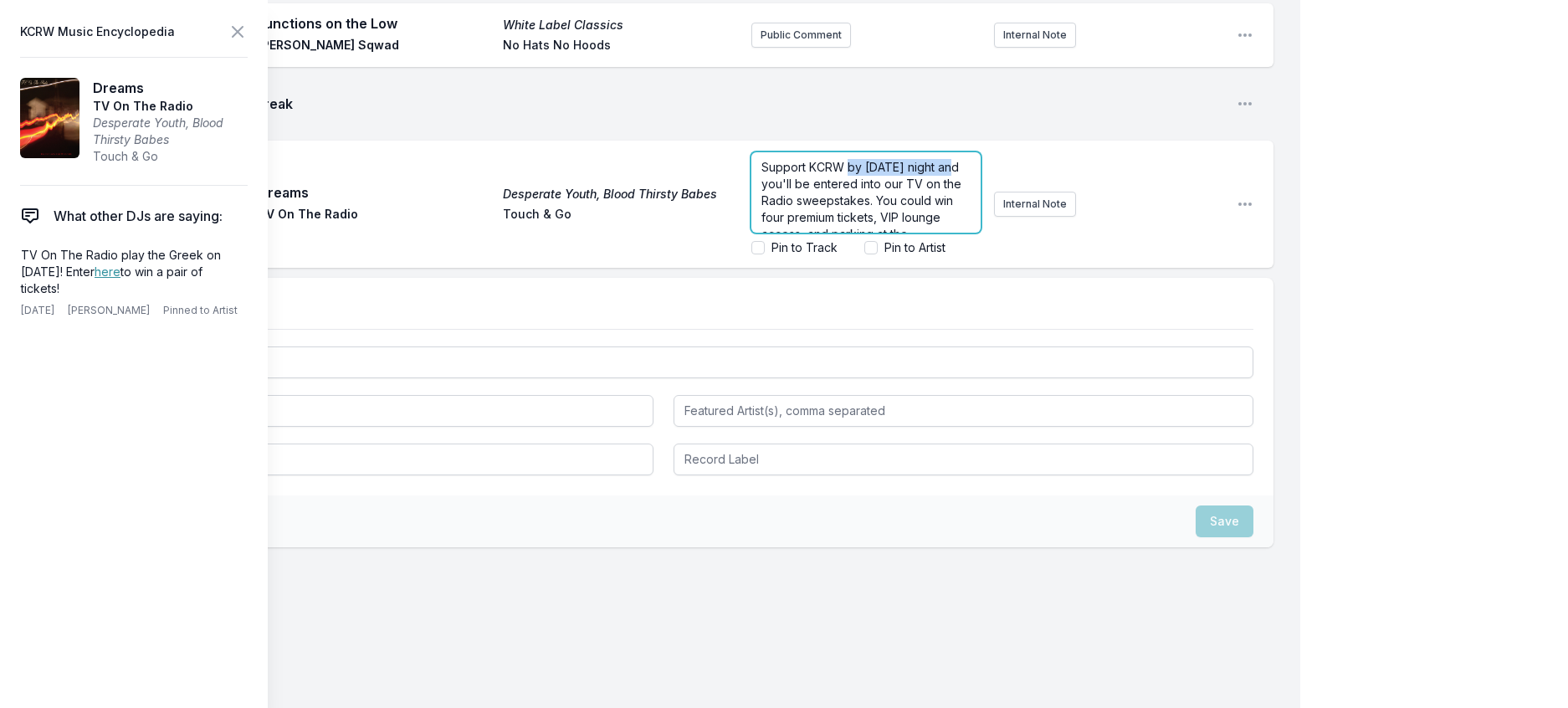
click at [834, 195] on span "Support KCRW by [DATE] night and you'll be entered into our TV on the Radio swe…" at bounding box center [863, 208] width 203 height 98
drag, startPoint x: 829, startPoint y: 195, endPoint x: 620, endPoint y: 201, distance: 209.1
click at [620, 201] on div "Play Dreams Desperate Youth, Blood Thirsty Babes TV On The Radio Touch & Go Sup…" at bounding box center [663, 204] width 1220 height 127
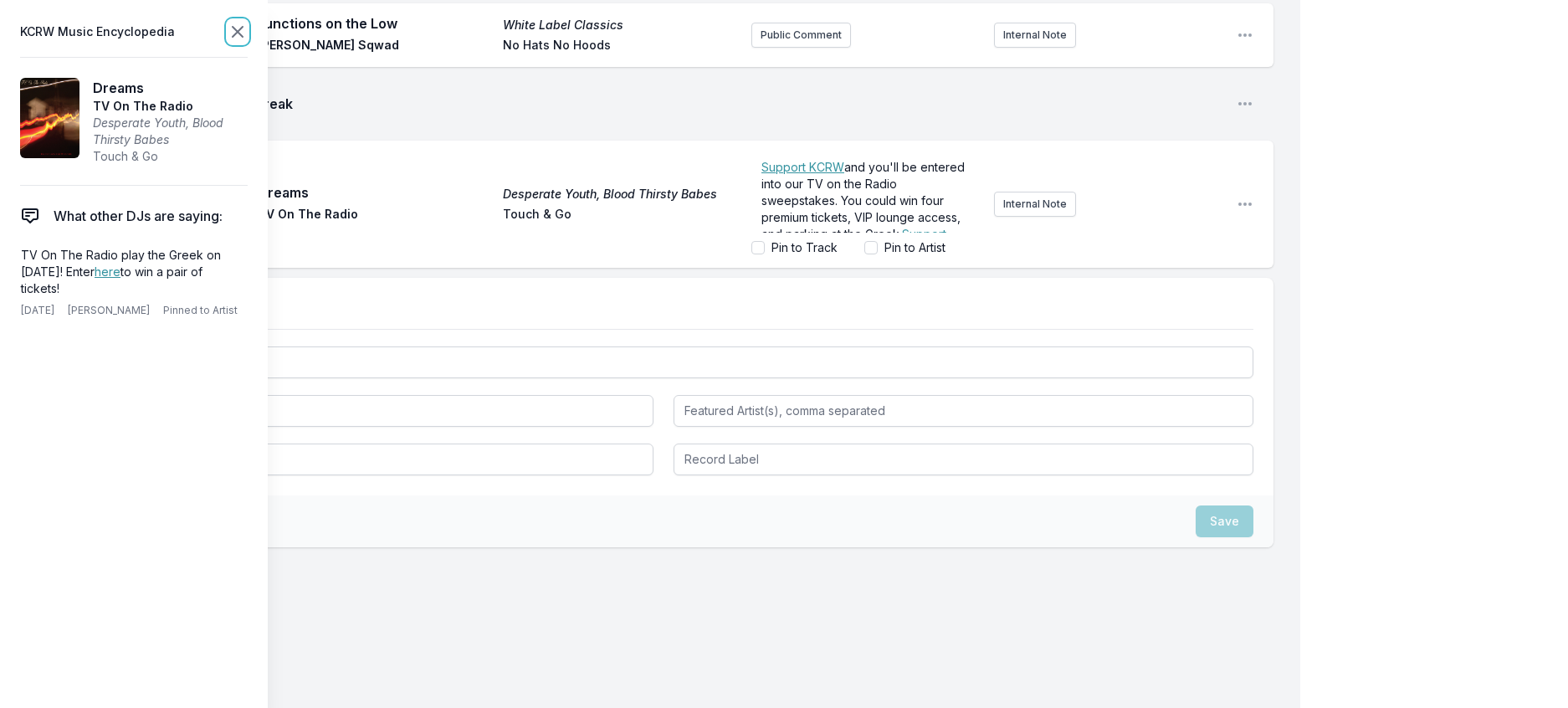
click at [247, 37] on icon at bounding box center [238, 32] width 20 height 20
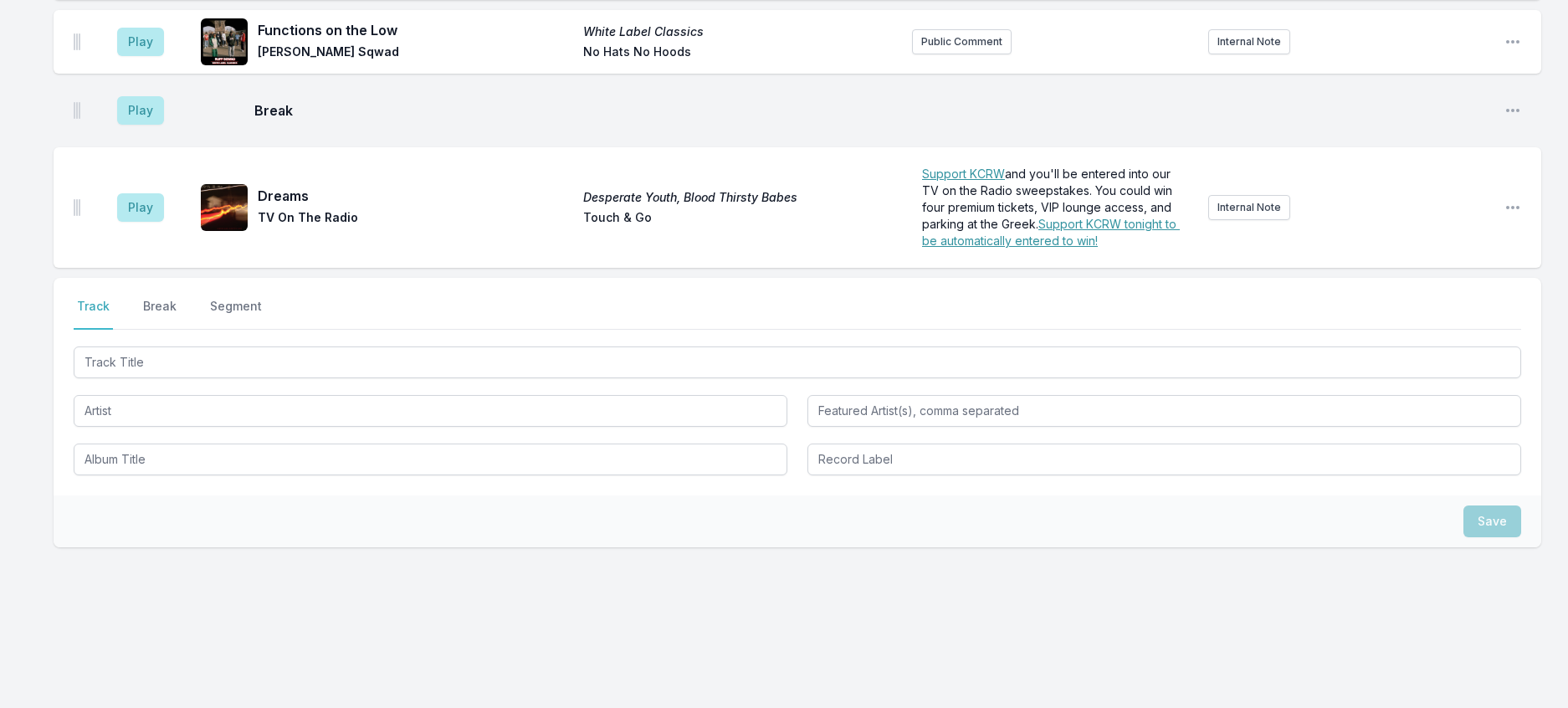
scroll to position [1345, 0]
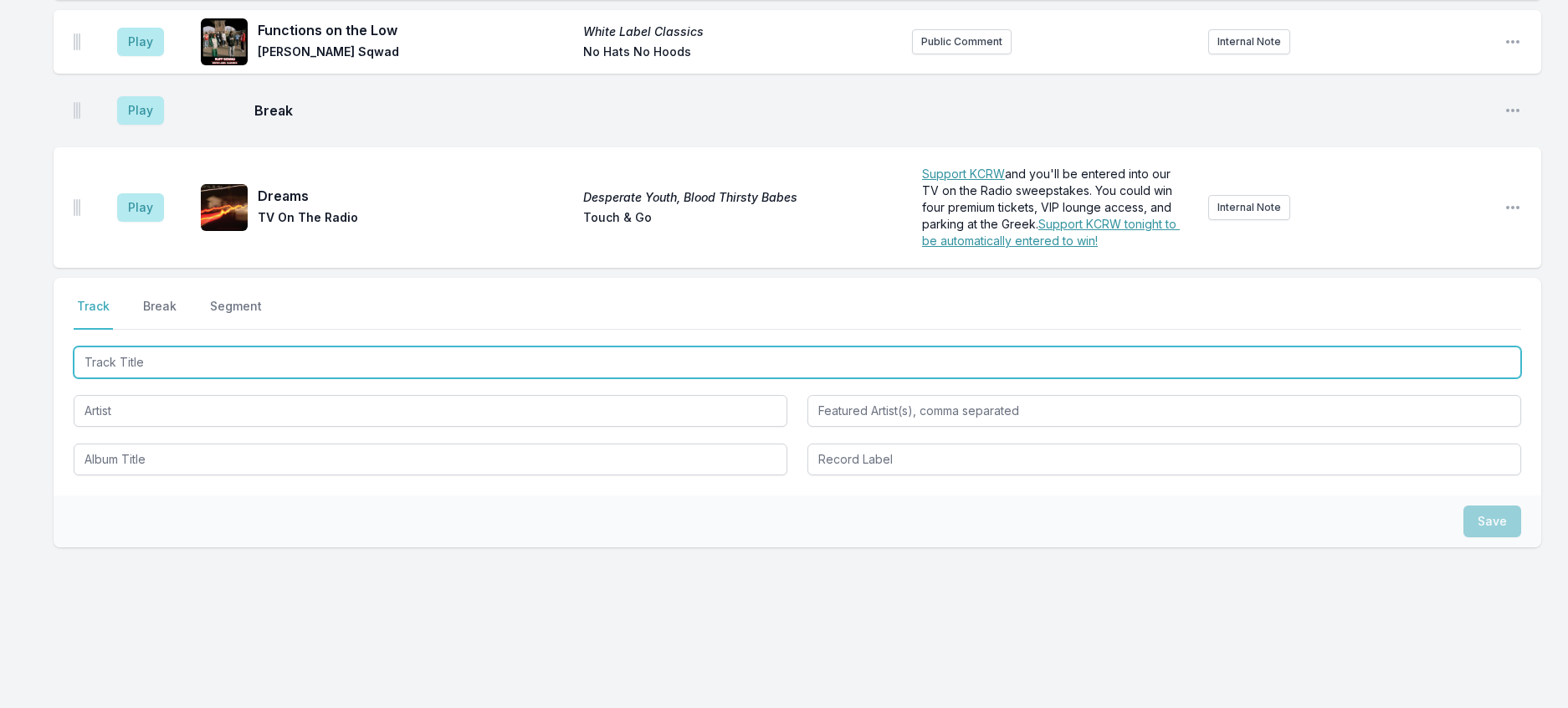
click at [340, 347] on input "Track Title" at bounding box center [797, 362] width 1447 height 31
type input "Angles Mortz"
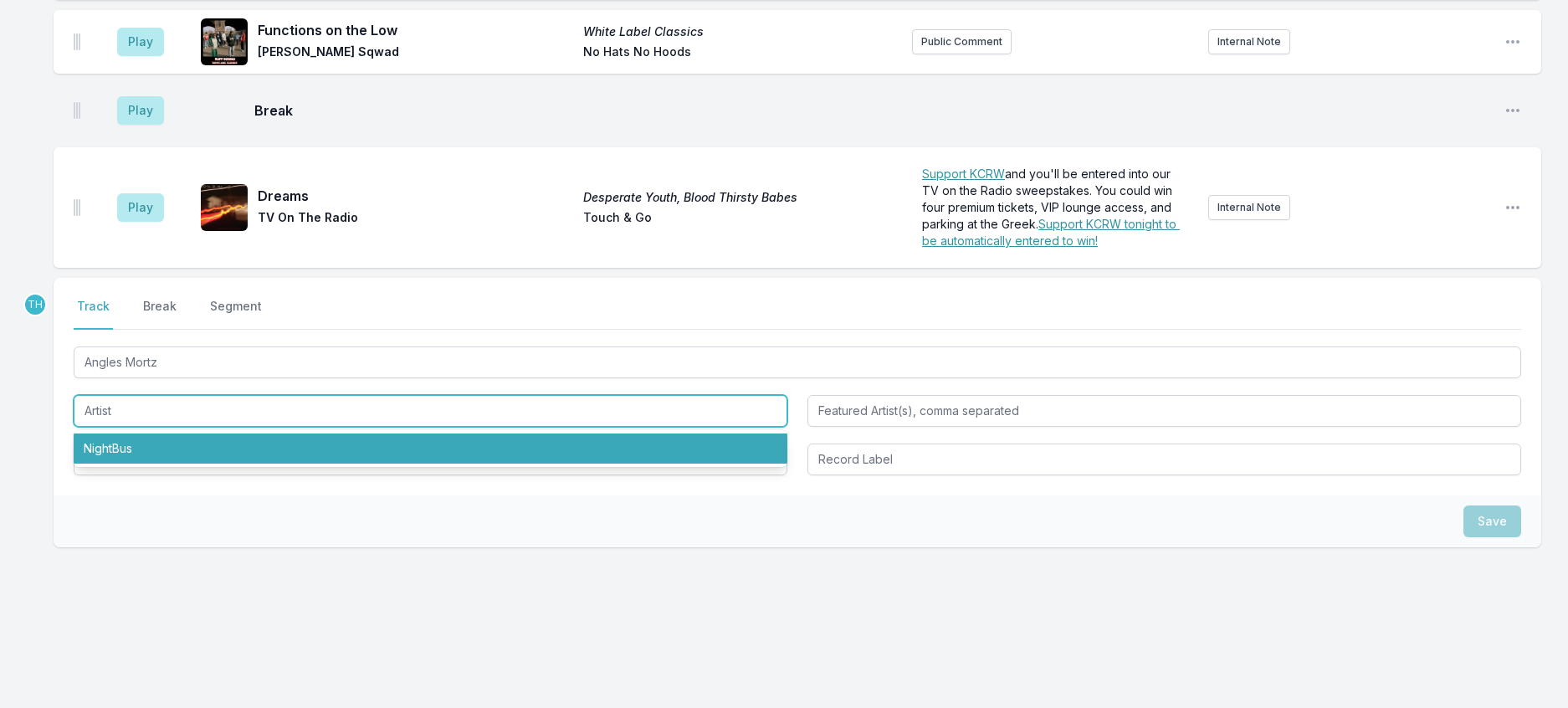
click at [203, 433] on li "NightBus" at bounding box center [431, 448] width 714 height 30
type input "NightBus"
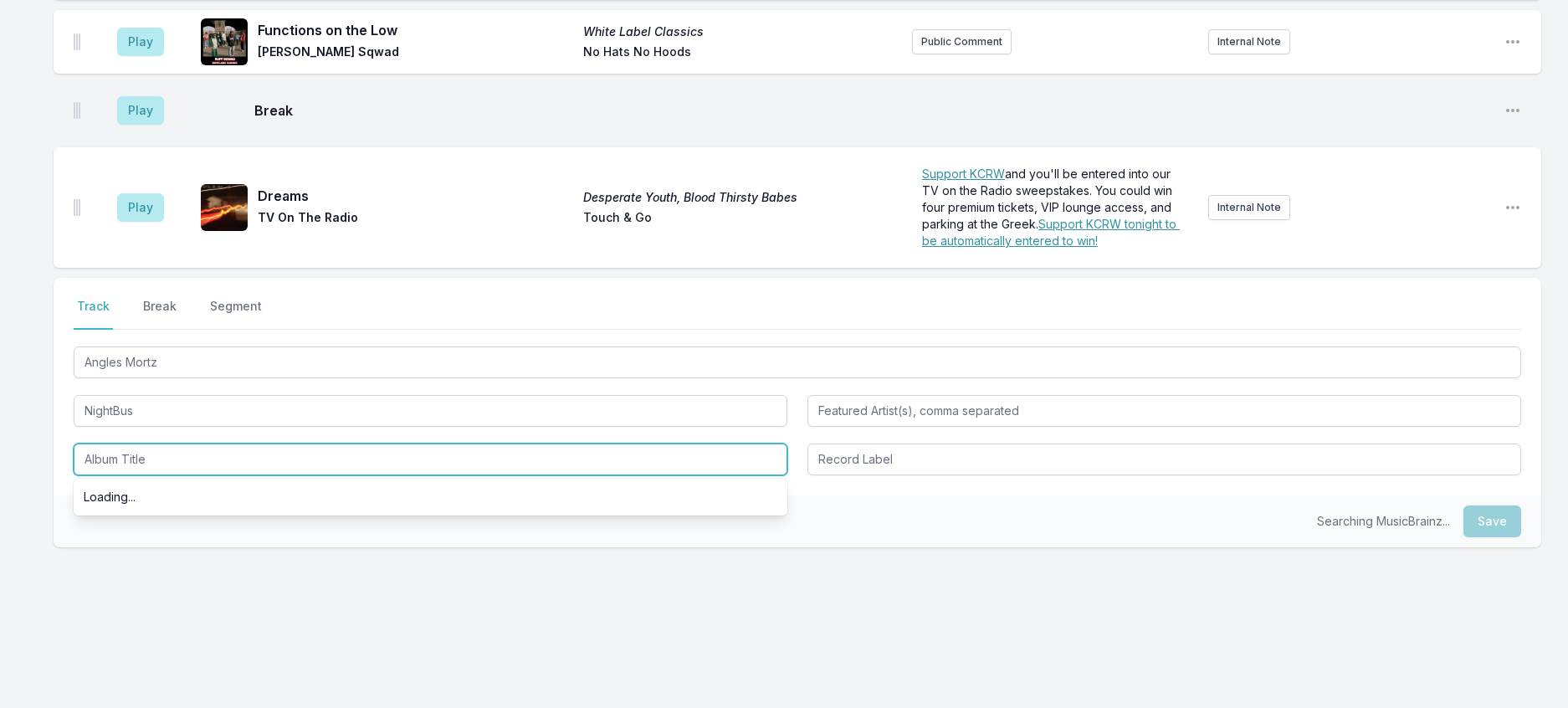
click at [167, 444] on input "Album Title" at bounding box center [431, 459] width 714 height 31
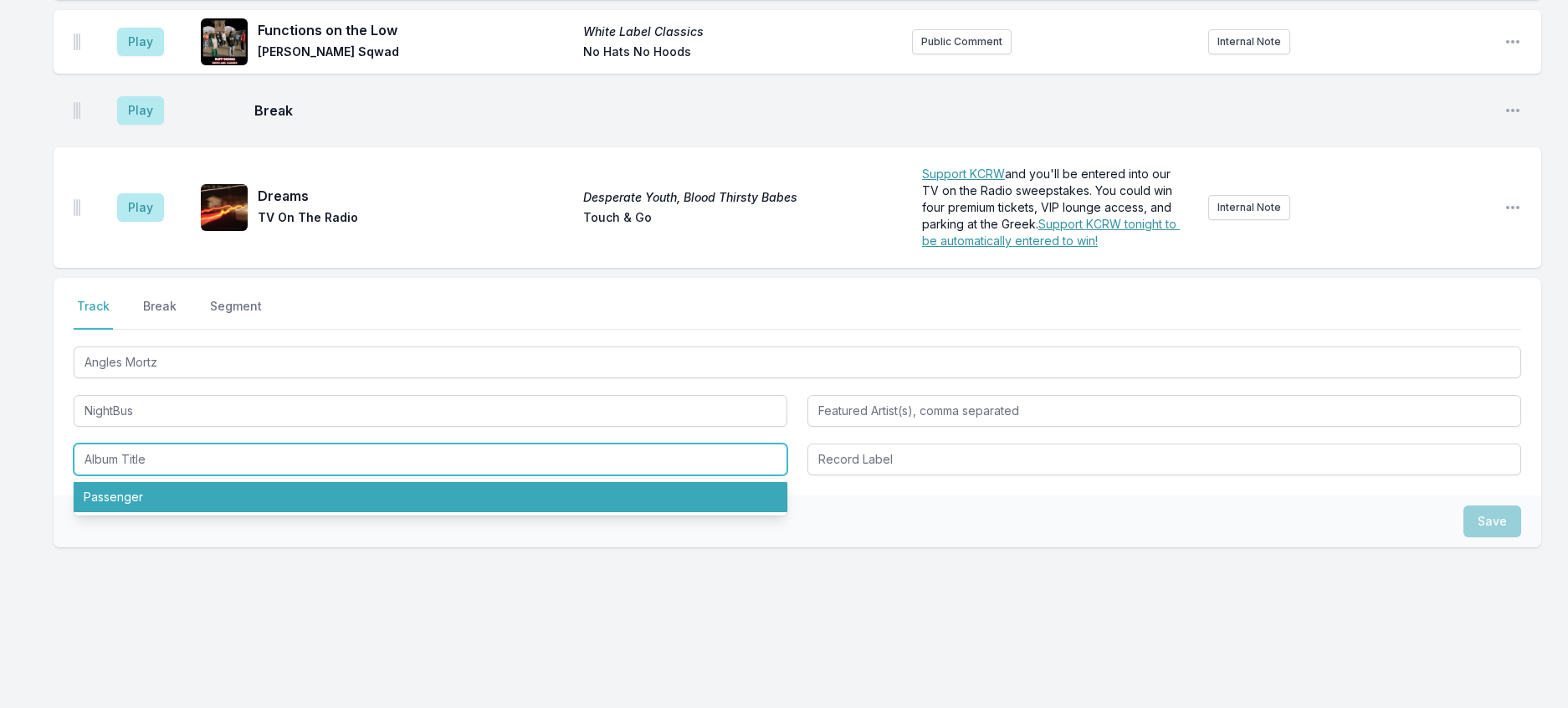
click at [161, 482] on li "Passenger" at bounding box center [431, 496] width 714 height 30
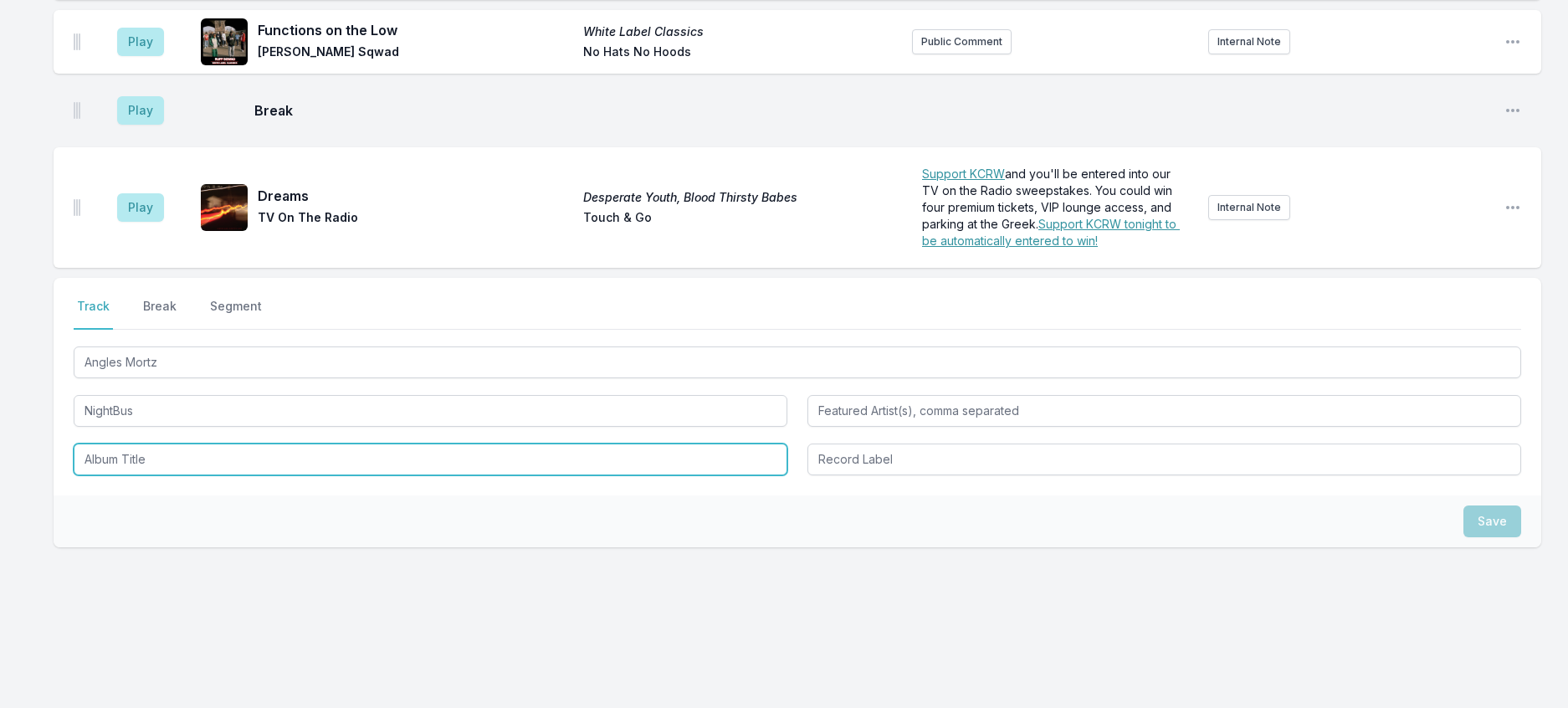
type input "Passenger"
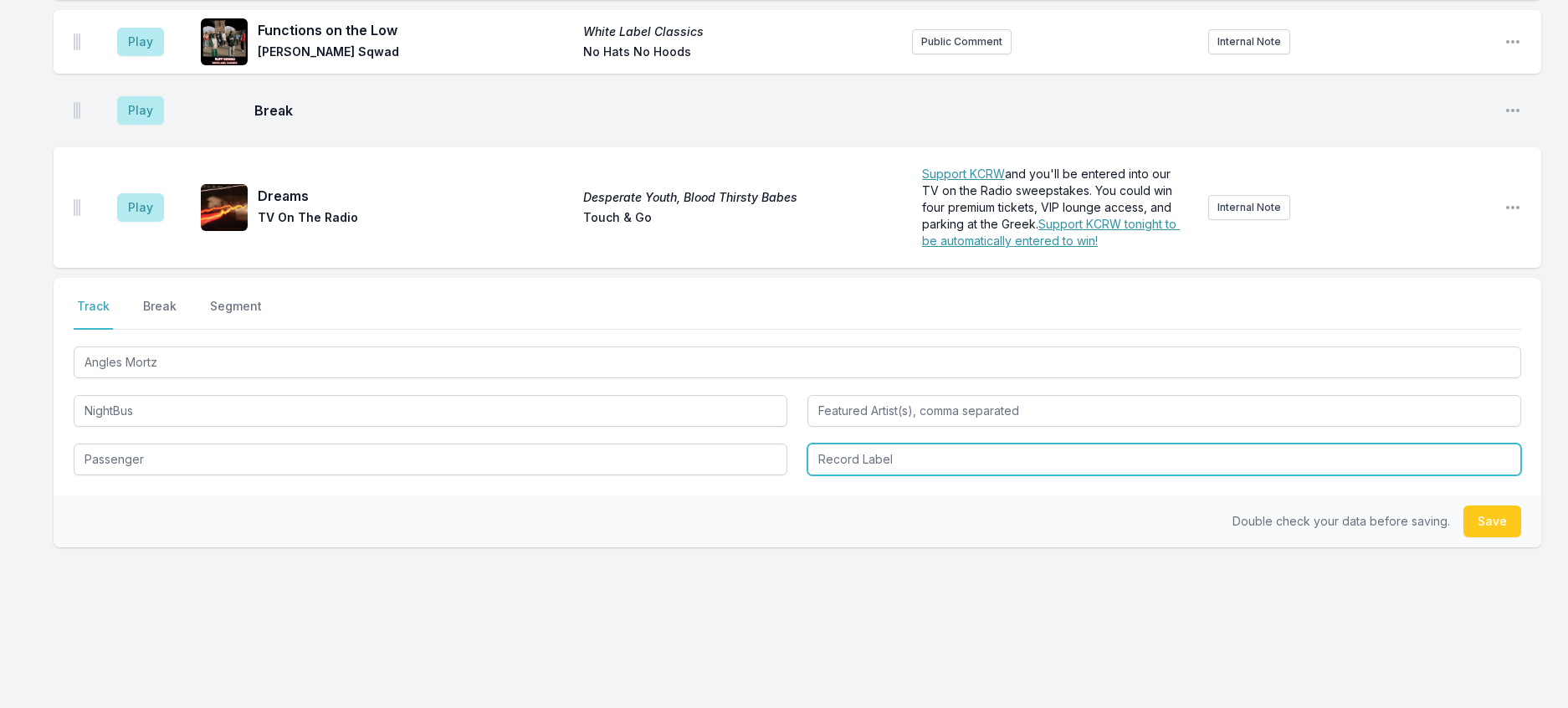
click at [854, 444] on input "Record Label" at bounding box center [1164, 459] width 714 height 31
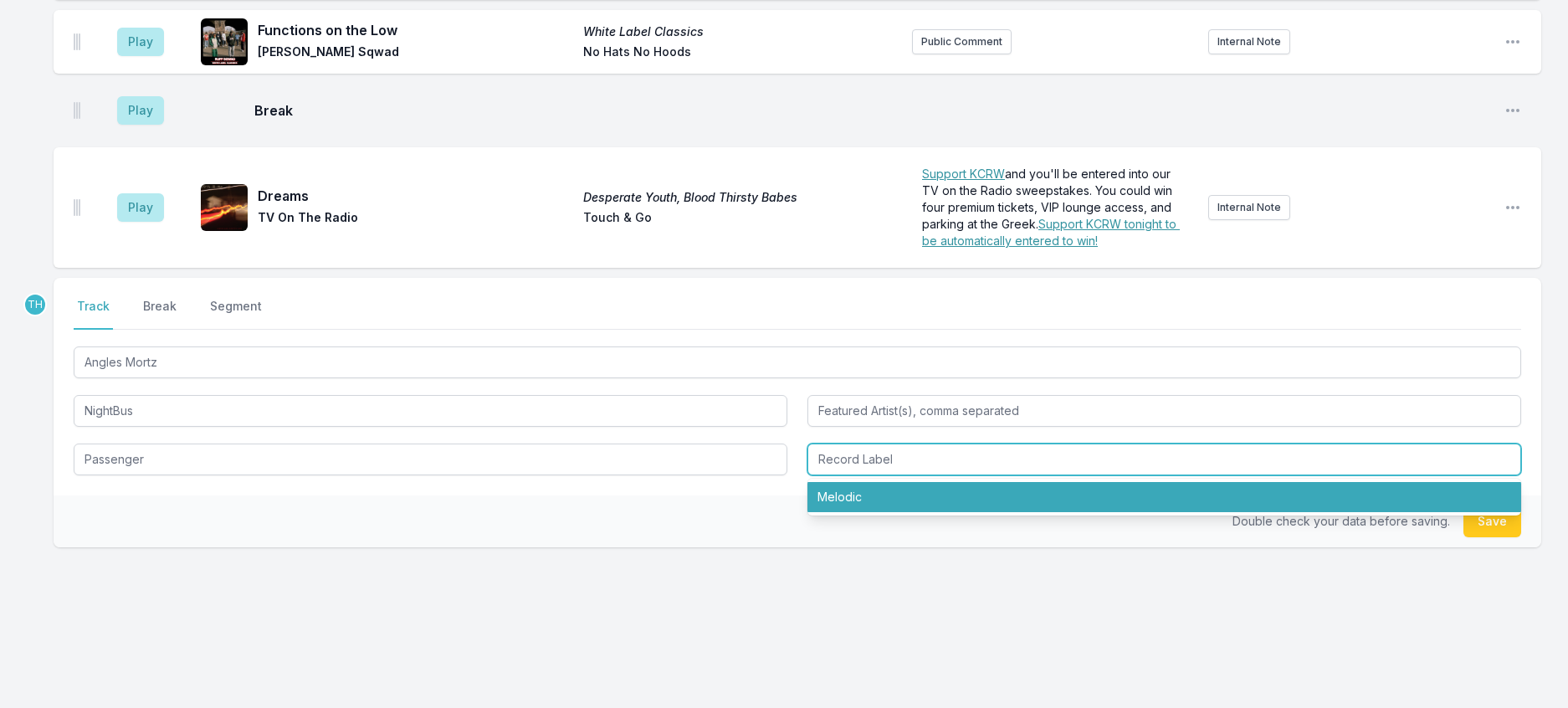
drag, startPoint x: 862, startPoint y: 462, endPoint x: 1261, endPoint y: 447, distance: 399.3
click at [866, 482] on li "Melodic" at bounding box center [1164, 496] width 714 height 30
type input "Melodic"
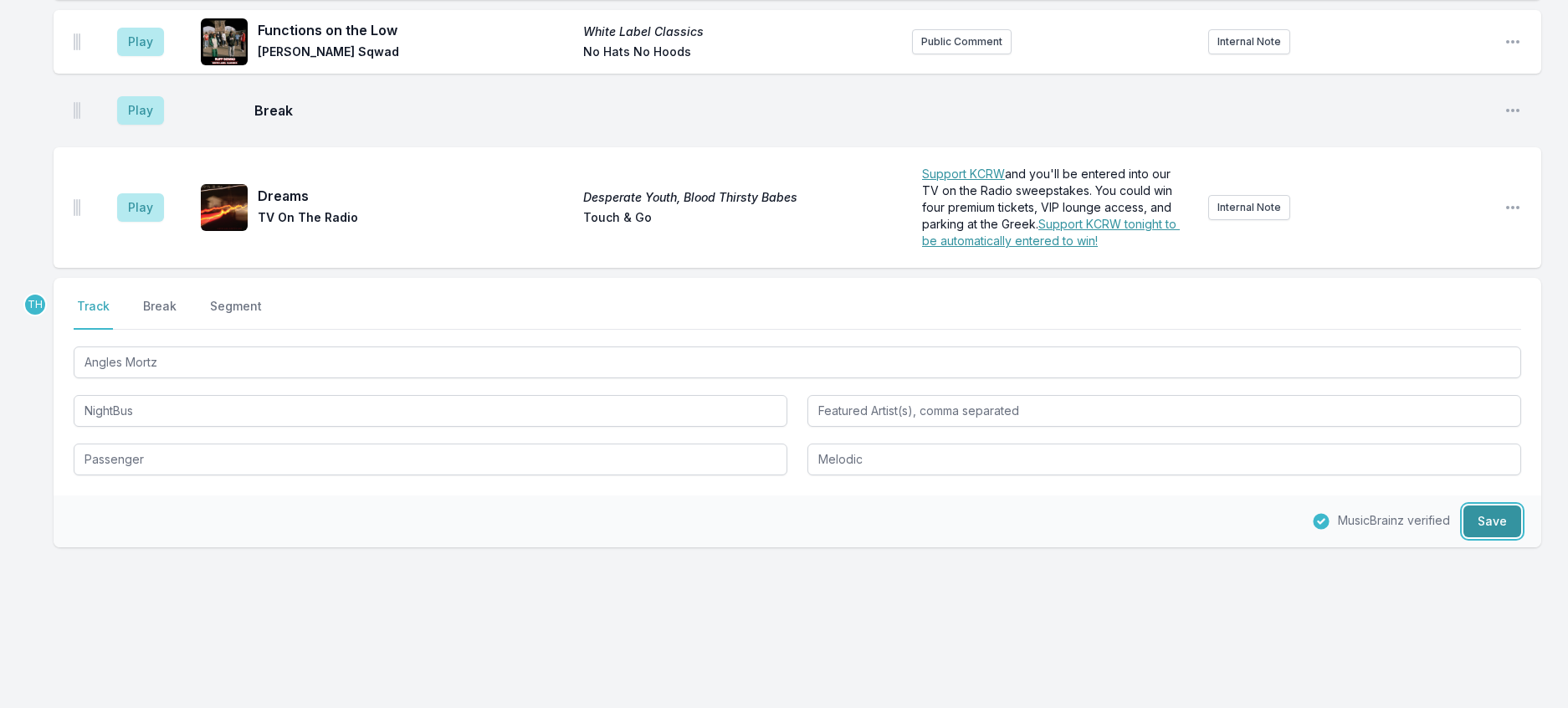
click at [1463, 506] on button "Save" at bounding box center [1492, 521] width 58 height 31
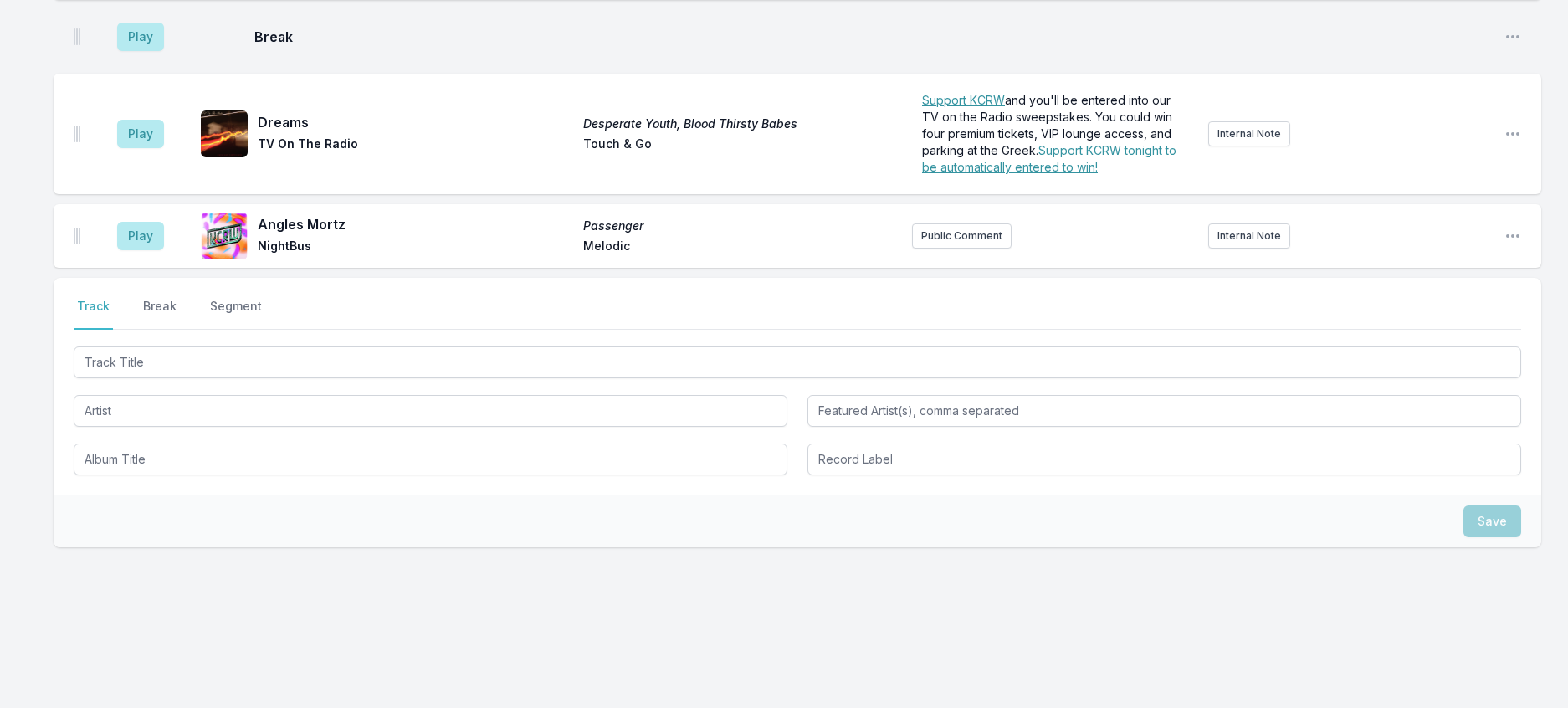
scroll to position [1428, 0]
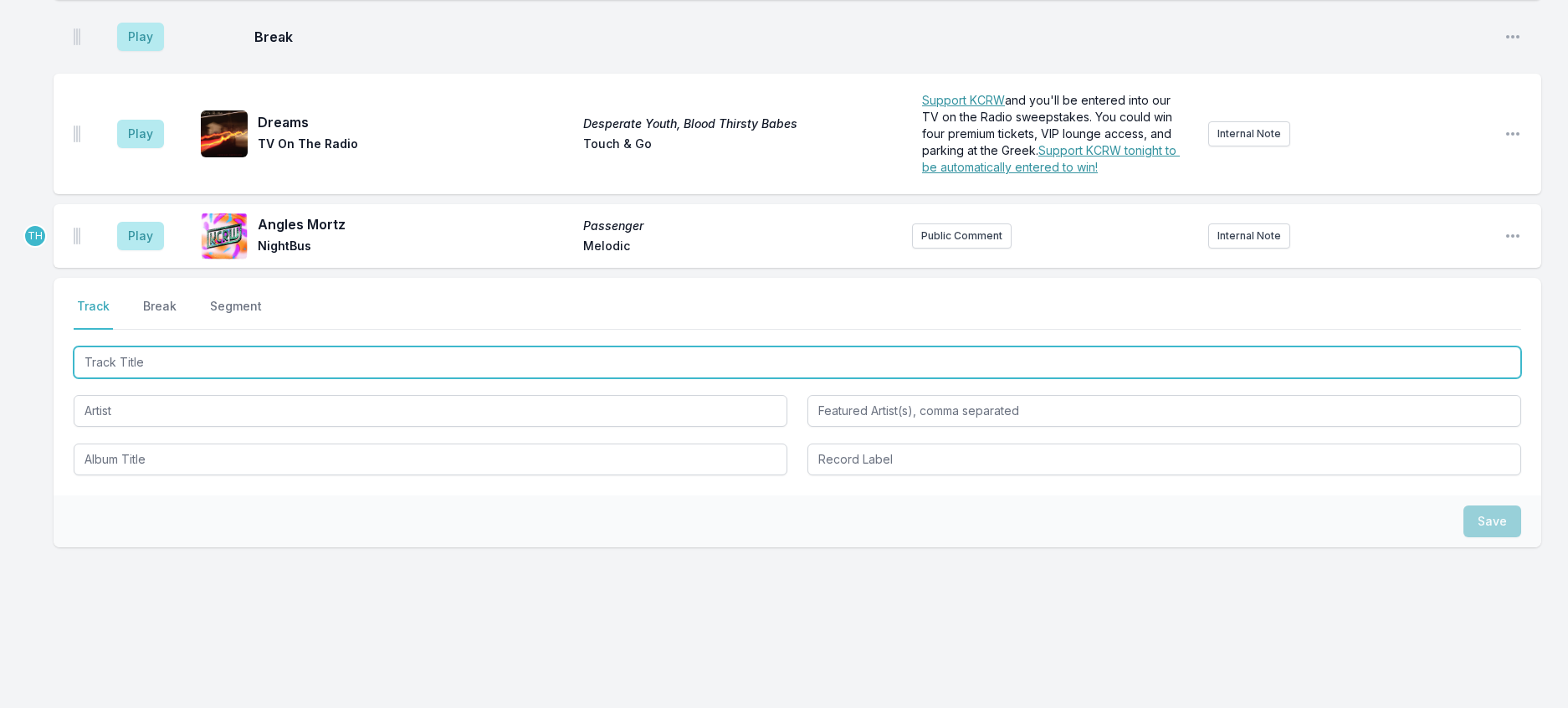
click at [309, 347] on input "Track Title" at bounding box center [797, 362] width 1447 height 31
type input "Always Gonna Be The Same"
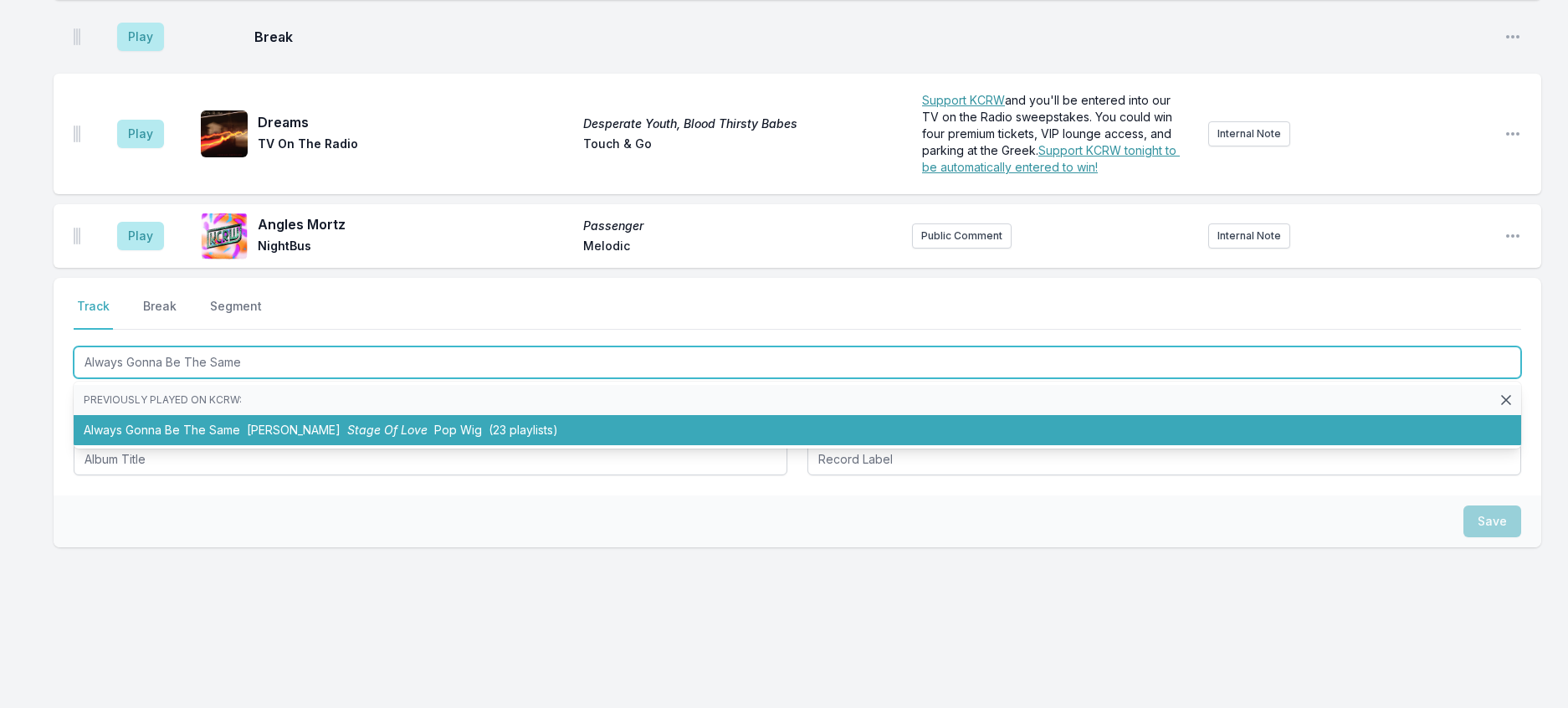
click at [399, 415] on li "Always Gonna Be The Same [PERSON_NAME] Stage Of Love Pop Wig (23 playlists)" at bounding box center [797, 429] width 1447 height 30
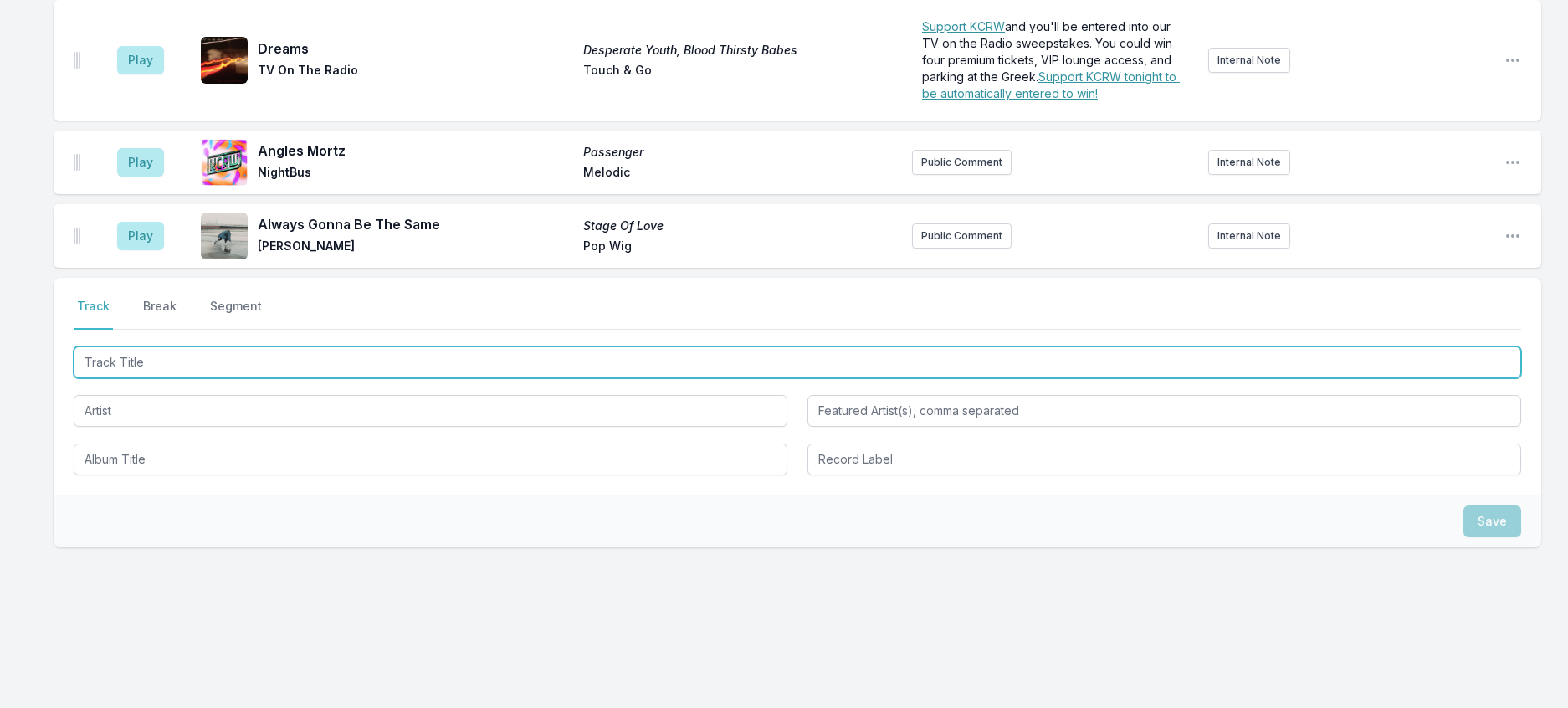
scroll to position [1510, 0]
click at [389, 347] on input "Track Title" at bounding box center [797, 362] width 1447 height 31
type input "All Systems Are Ly"
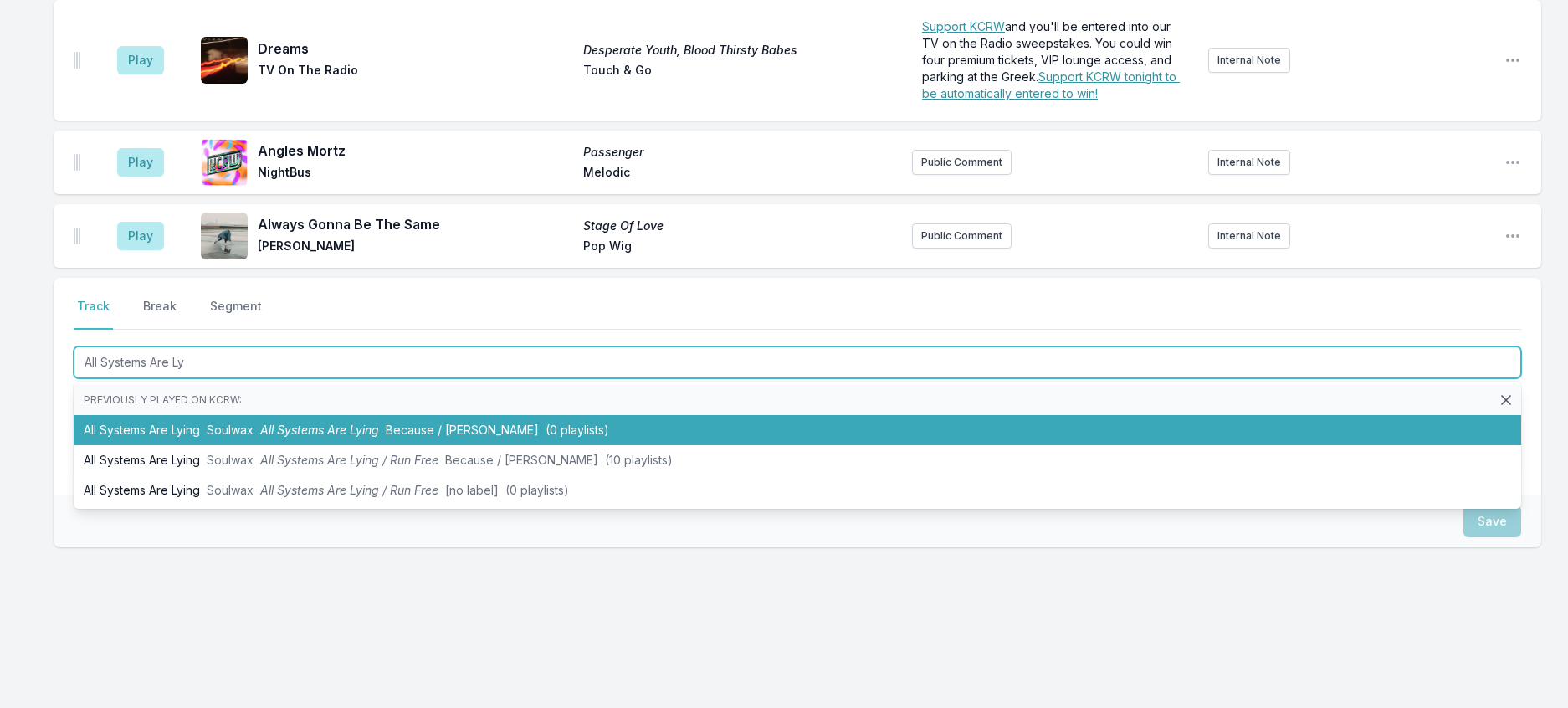
click at [420, 415] on li "All Systems Are Lying Soulwax All Systems Are Lying Because / Deewee (0 playlis…" at bounding box center [797, 429] width 1447 height 30
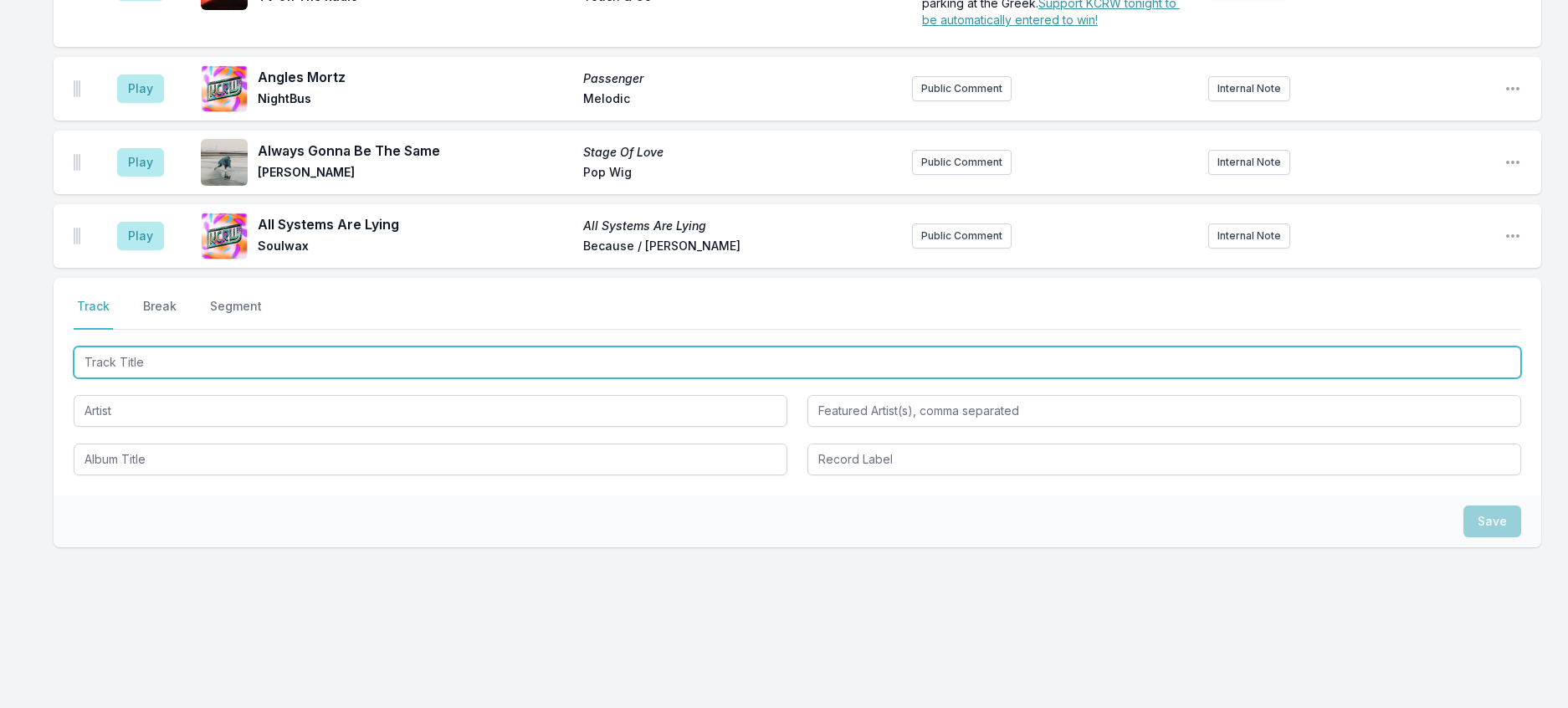
scroll to position [1593, 0]
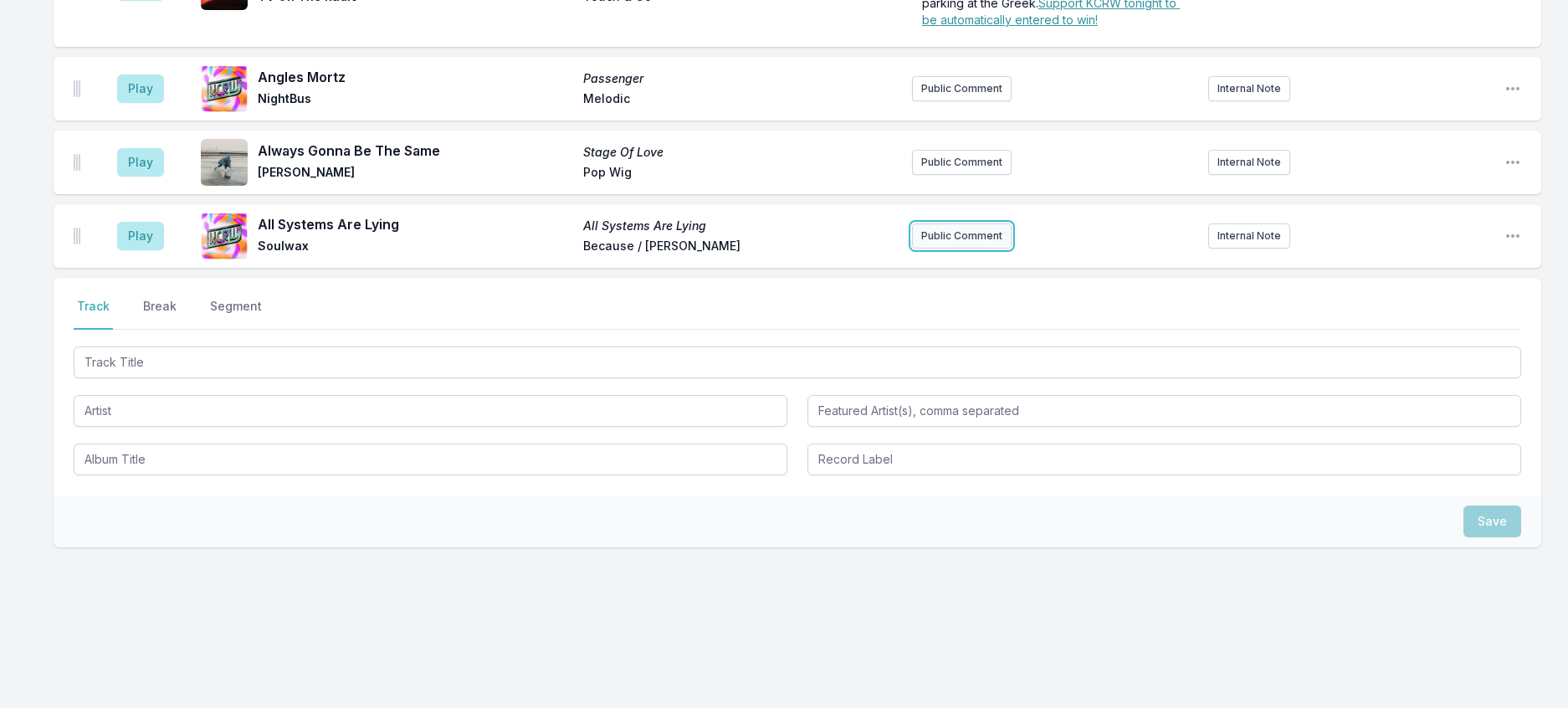
click at [944, 224] on button "Public Comment" at bounding box center [961, 236] width 99 height 25
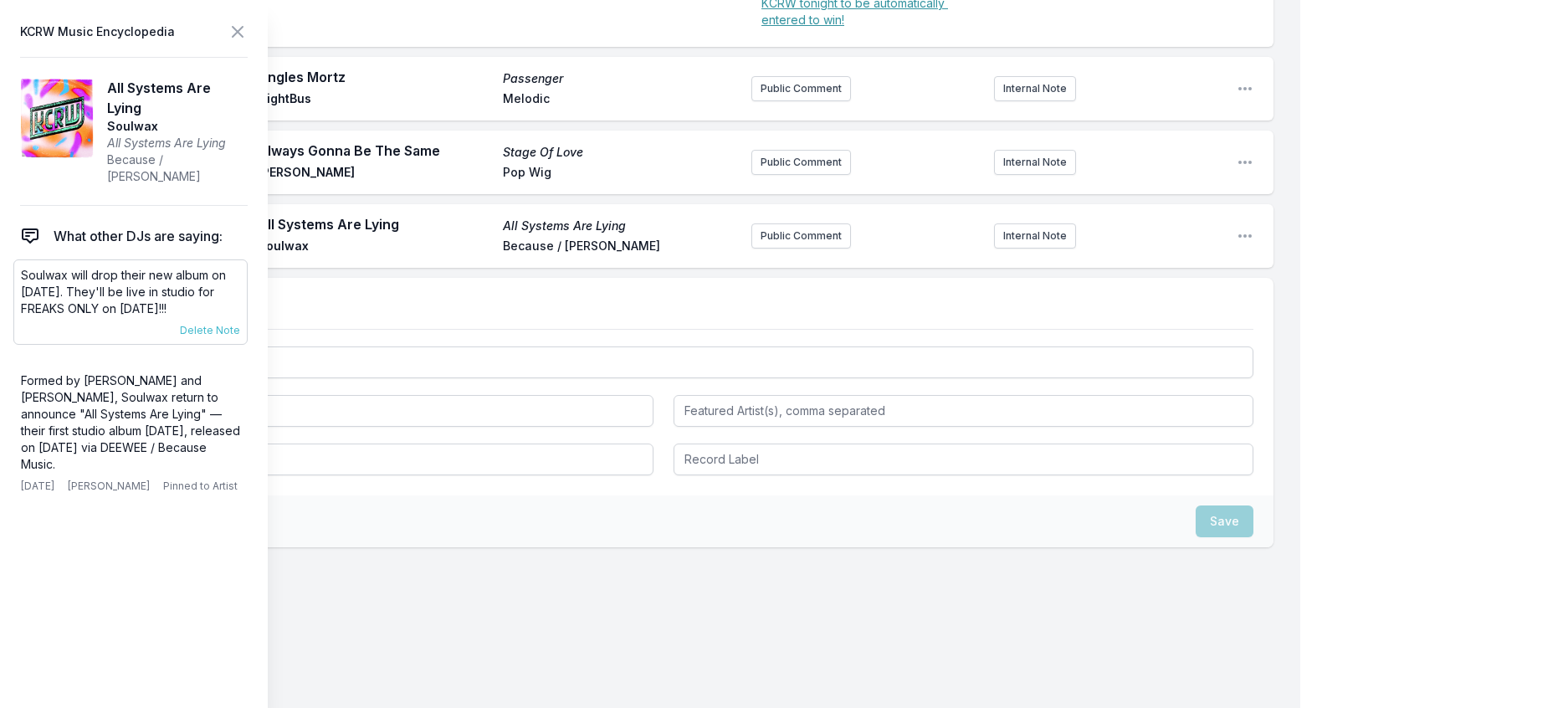
scroll to position [1594, 0]
drag, startPoint x: 242, startPoint y: 326, endPoint x: 9, endPoint y: 299, distance: 234.6
click at [9, 299] on aside "KCRW Music Encyclopedia All Systems Are Lying Soulwax All Systems Are Lying Bec…" at bounding box center [133, 354] width 268 height 708
copy p "Soulwax will drop their new album on [DATE]. They'll be live in studio for FREA…"
click at [771, 248] on button "Public Comment" at bounding box center [801, 236] width 99 height 25
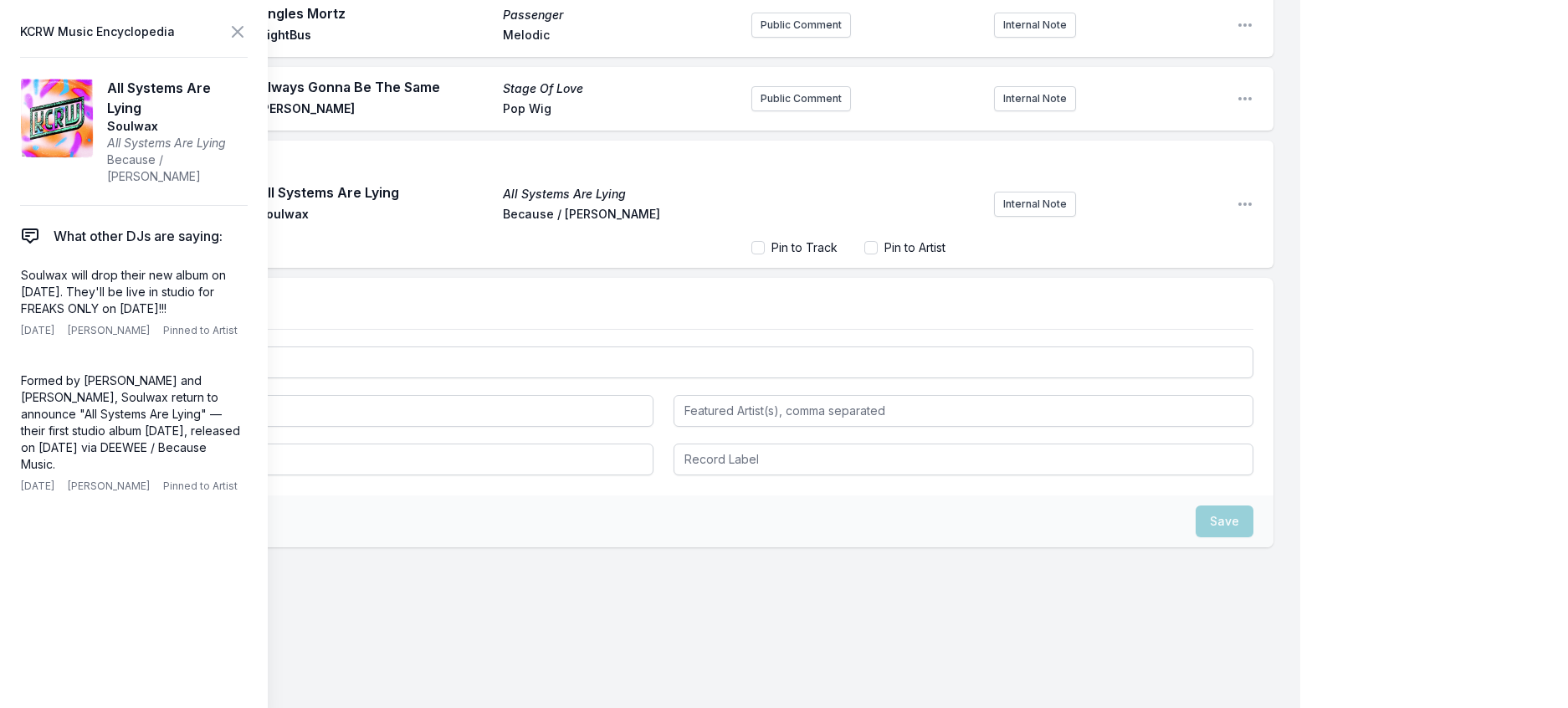
scroll to position [1665, 0]
drag, startPoint x: 793, startPoint y: 275, endPoint x: 780, endPoint y: 276, distance: 13.0
click at [780, 207] on span "Soulwax will drop their new album on [DATE]. They'll be live in studio for FREA…" at bounding box center [865, 184] width 208 height 48
click at [247, 42] on icon at bounding box center [238, 32] width 20 height 20
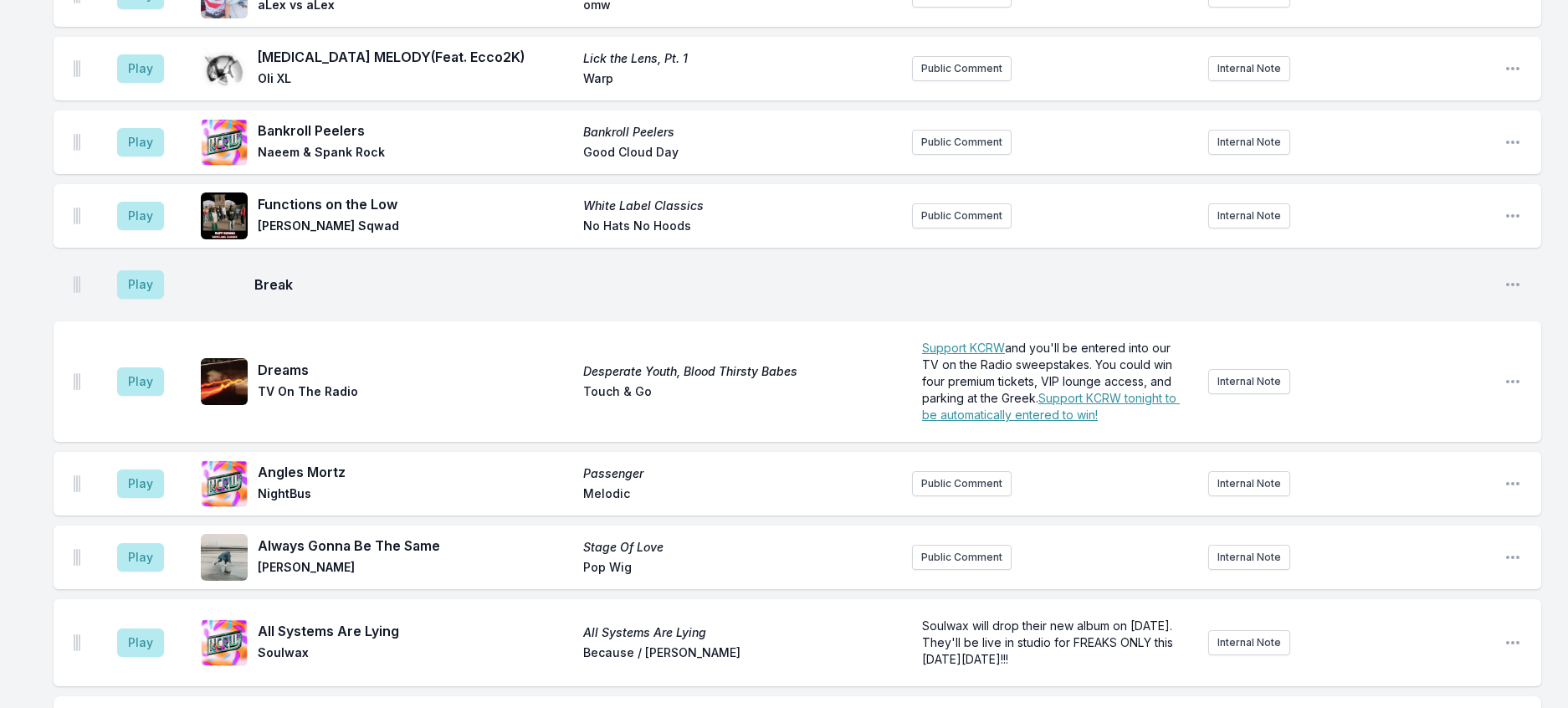
scroll to position [886, 0]
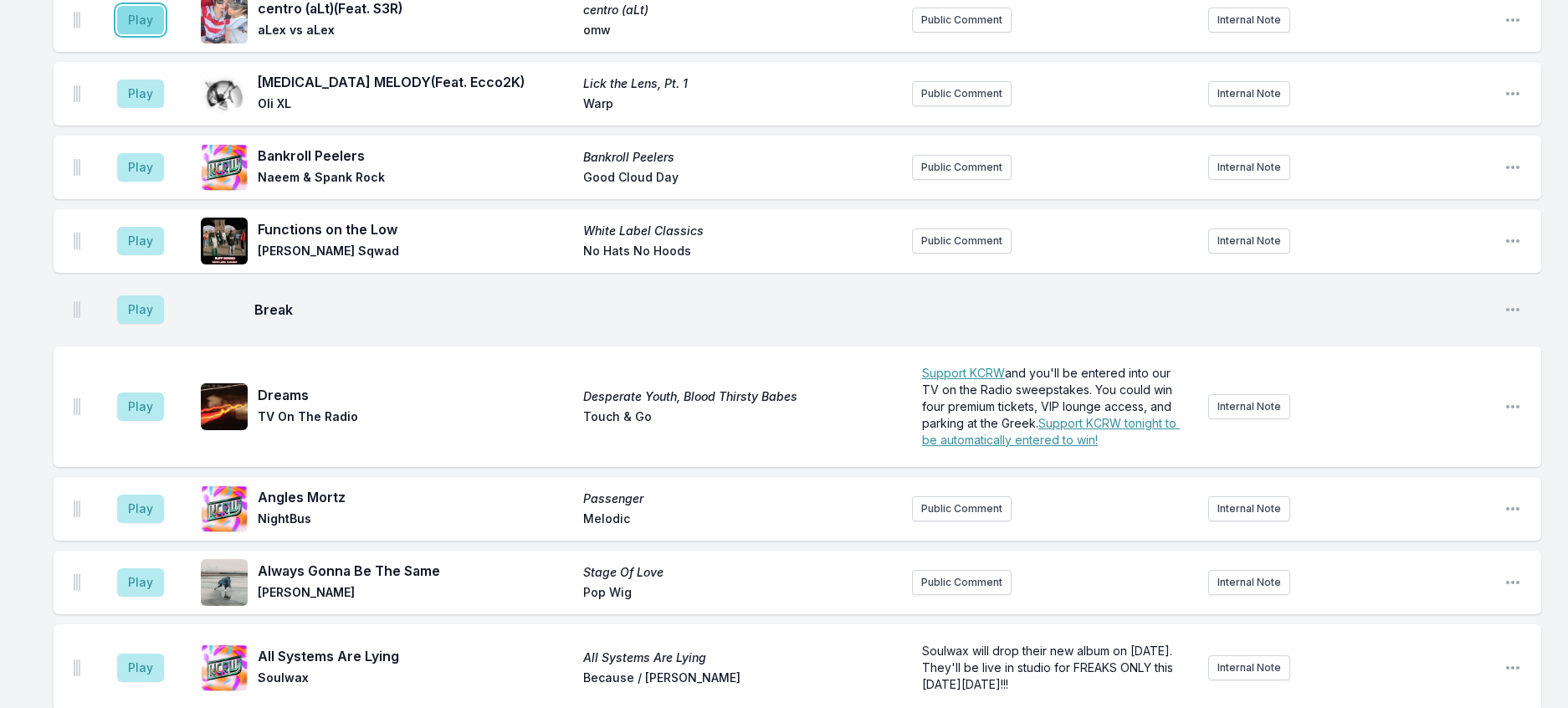
click at [150, 34] on button "Play" at bounding box center [140, 20] width 47 height 28
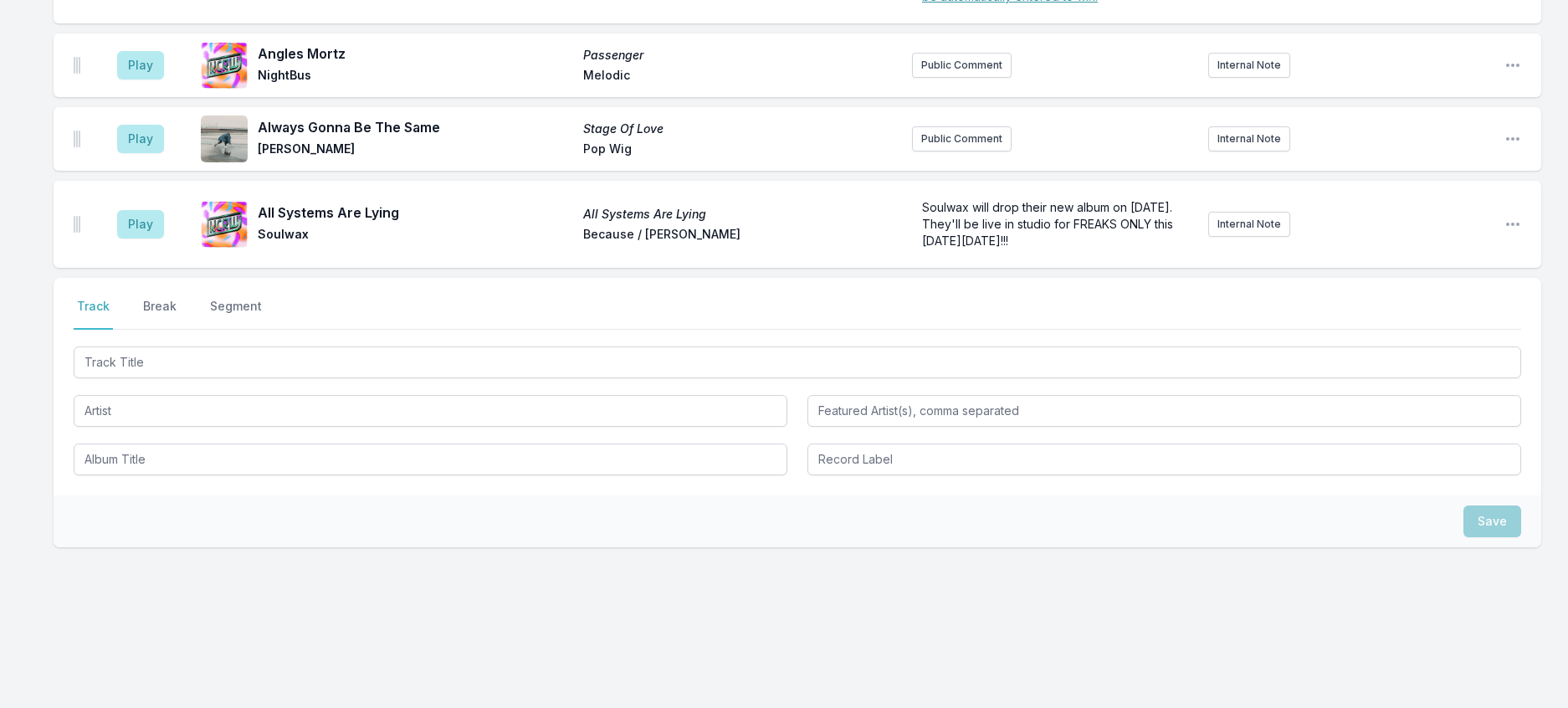
scroll to position [1471, 0]
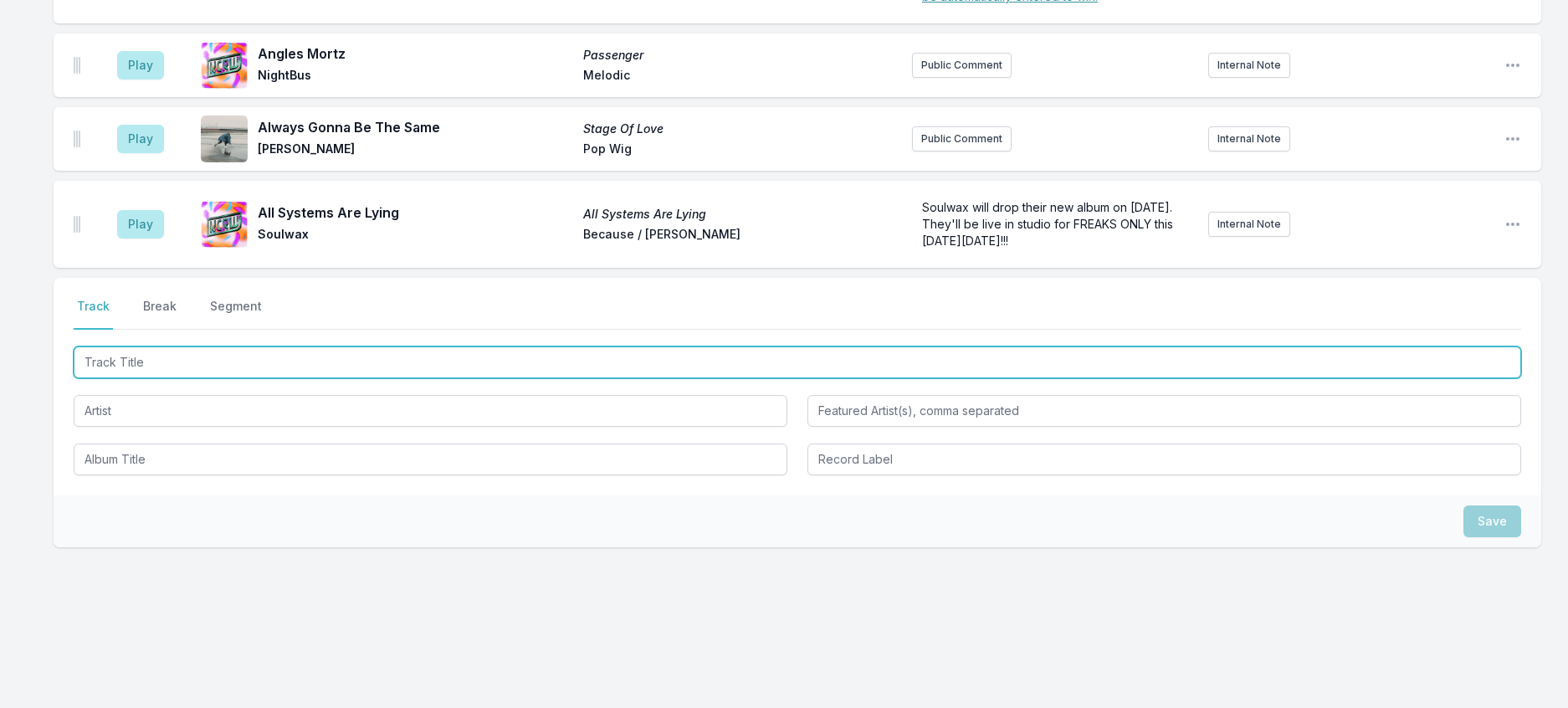
click at [275, 378] on input "Track Title" at bounding box center [797, 362] width 1447 height 31
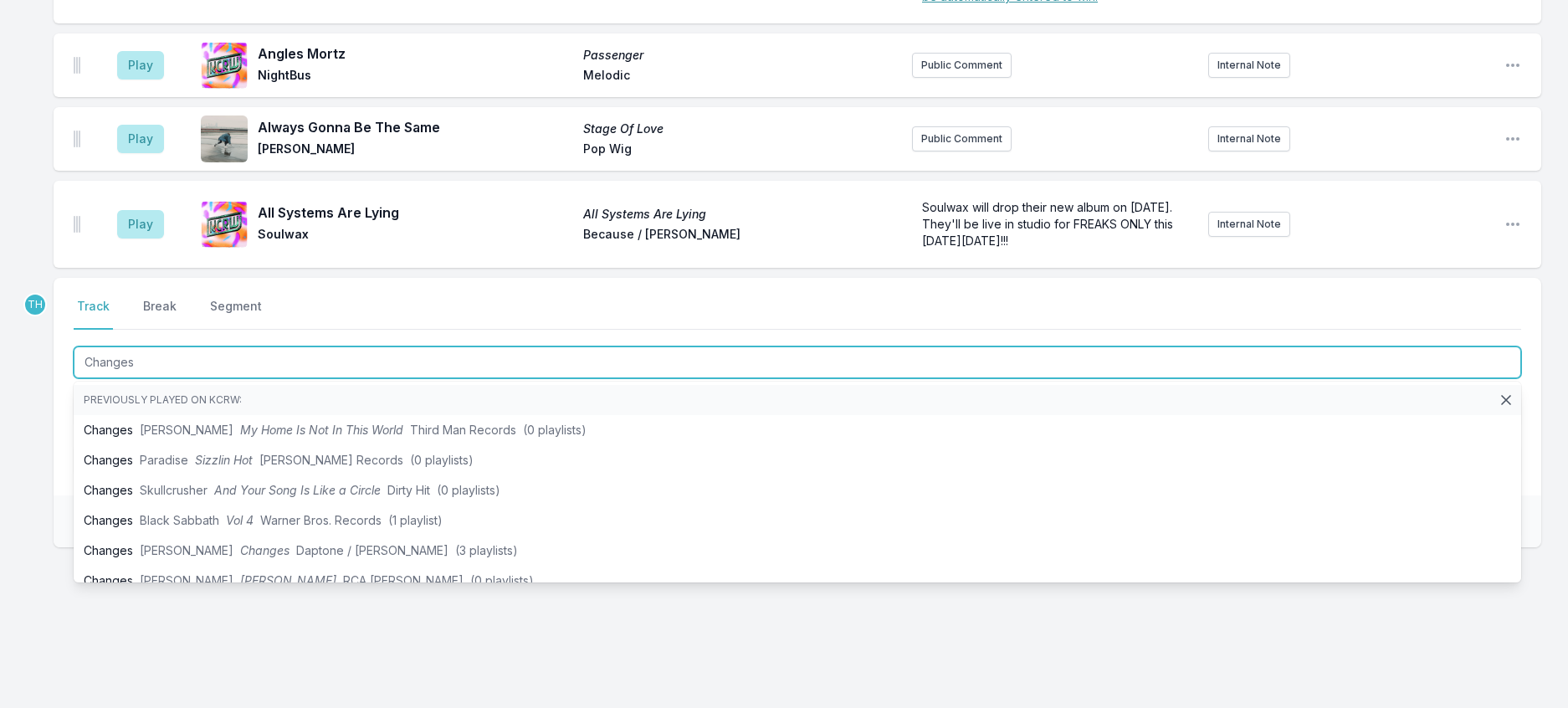
type input "Changes"
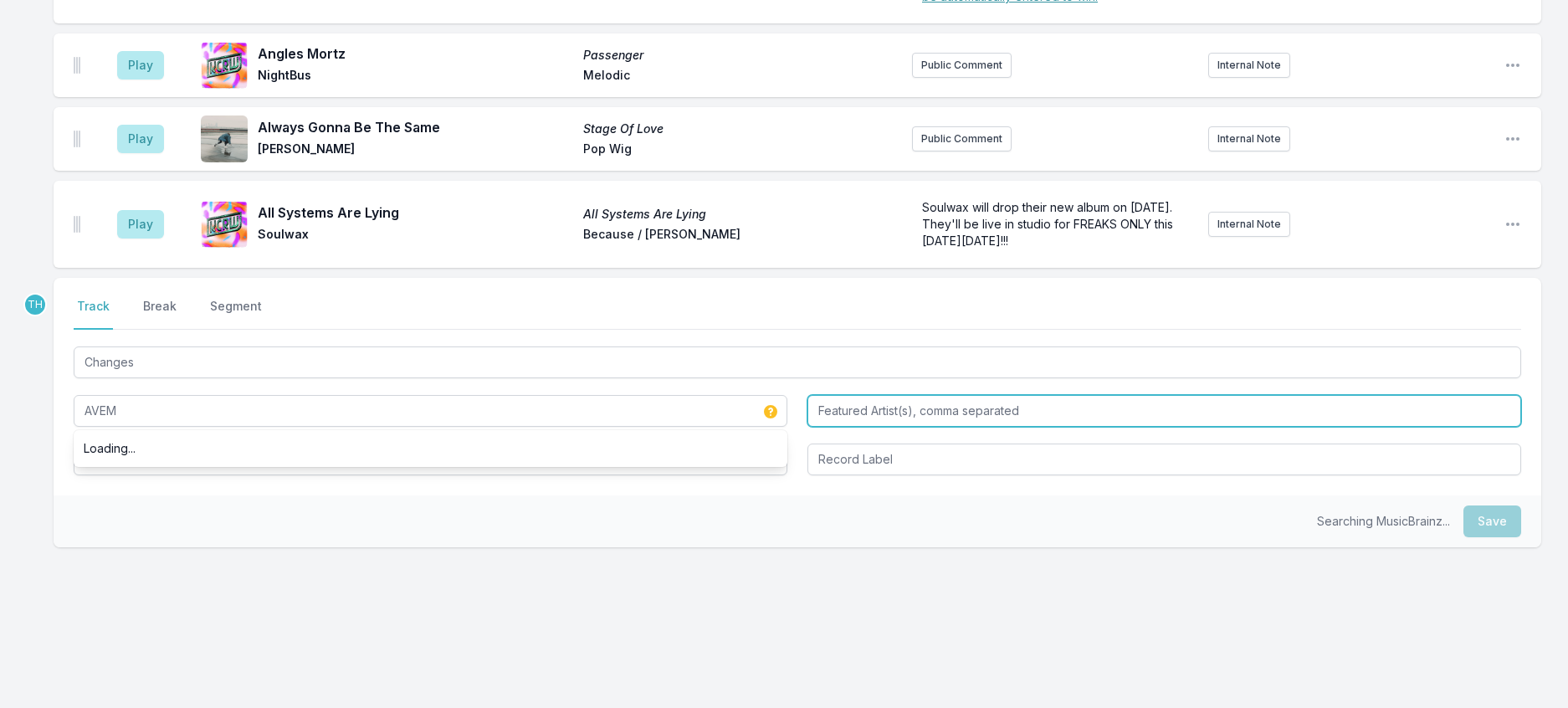
type input "AVEM"
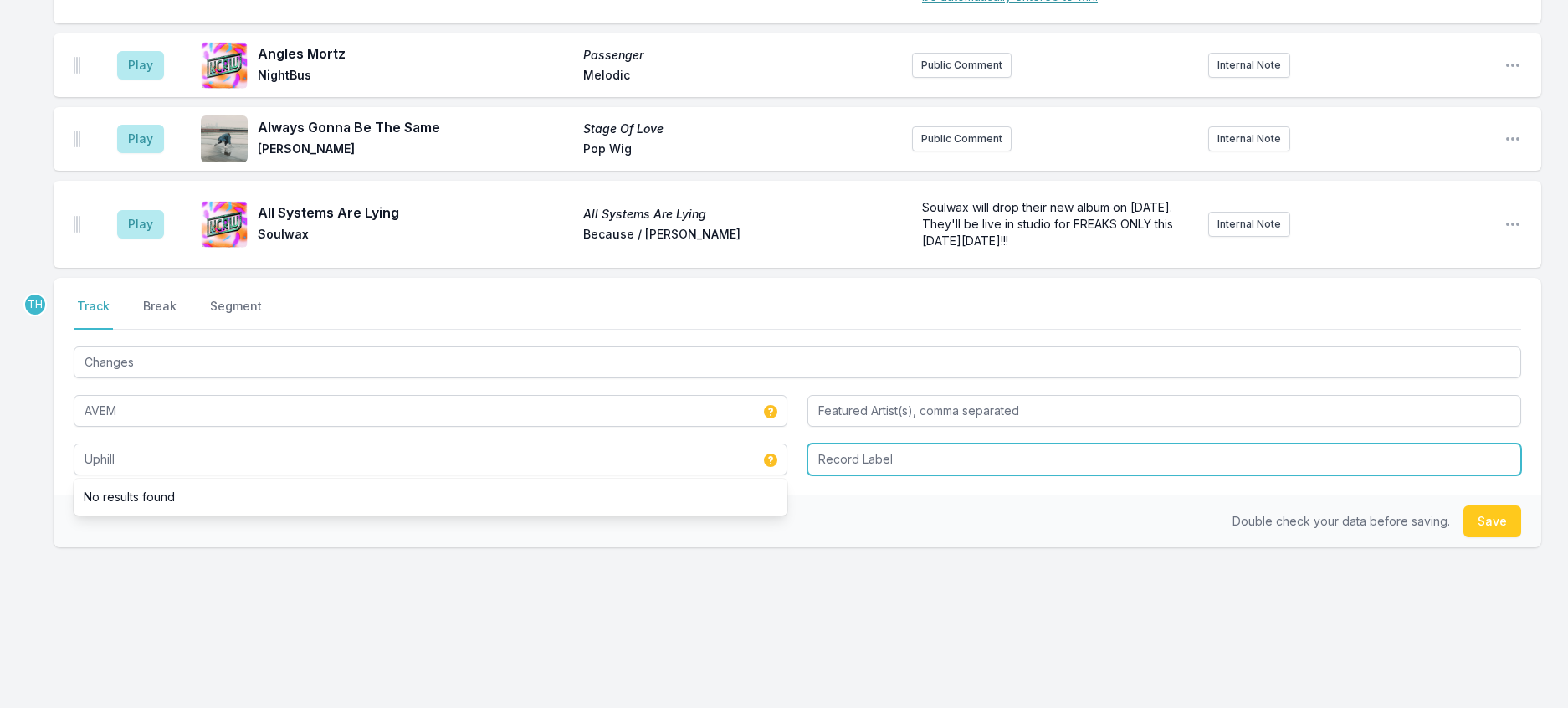
type input "Uphill"
type input "LOKD"
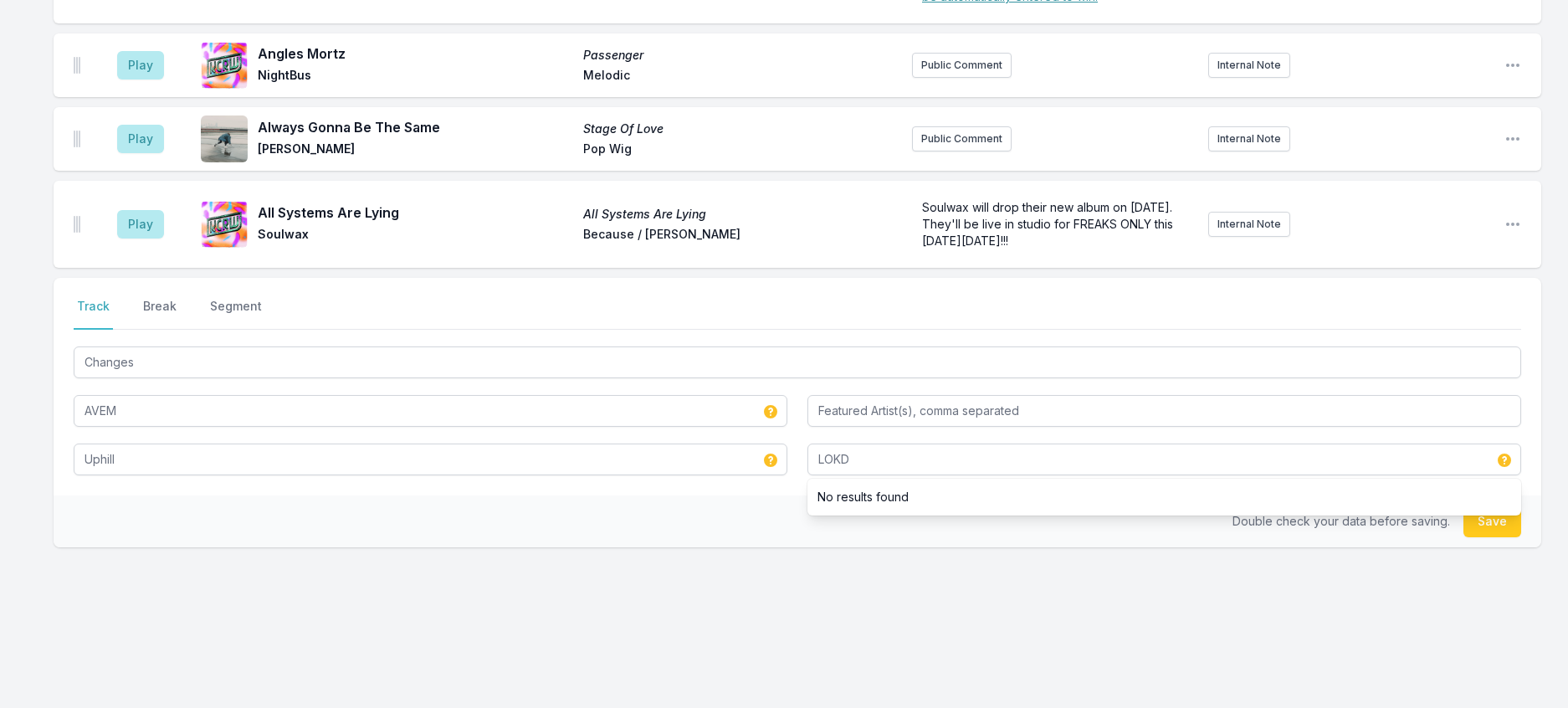
click at [652, 547] on div "Double check your data before saving. Save" at bounding box center [797, 521] width 1487 height 52
click at [1470, 537] on button "Save" at bounding box center [1492, 521] width 58 height 31
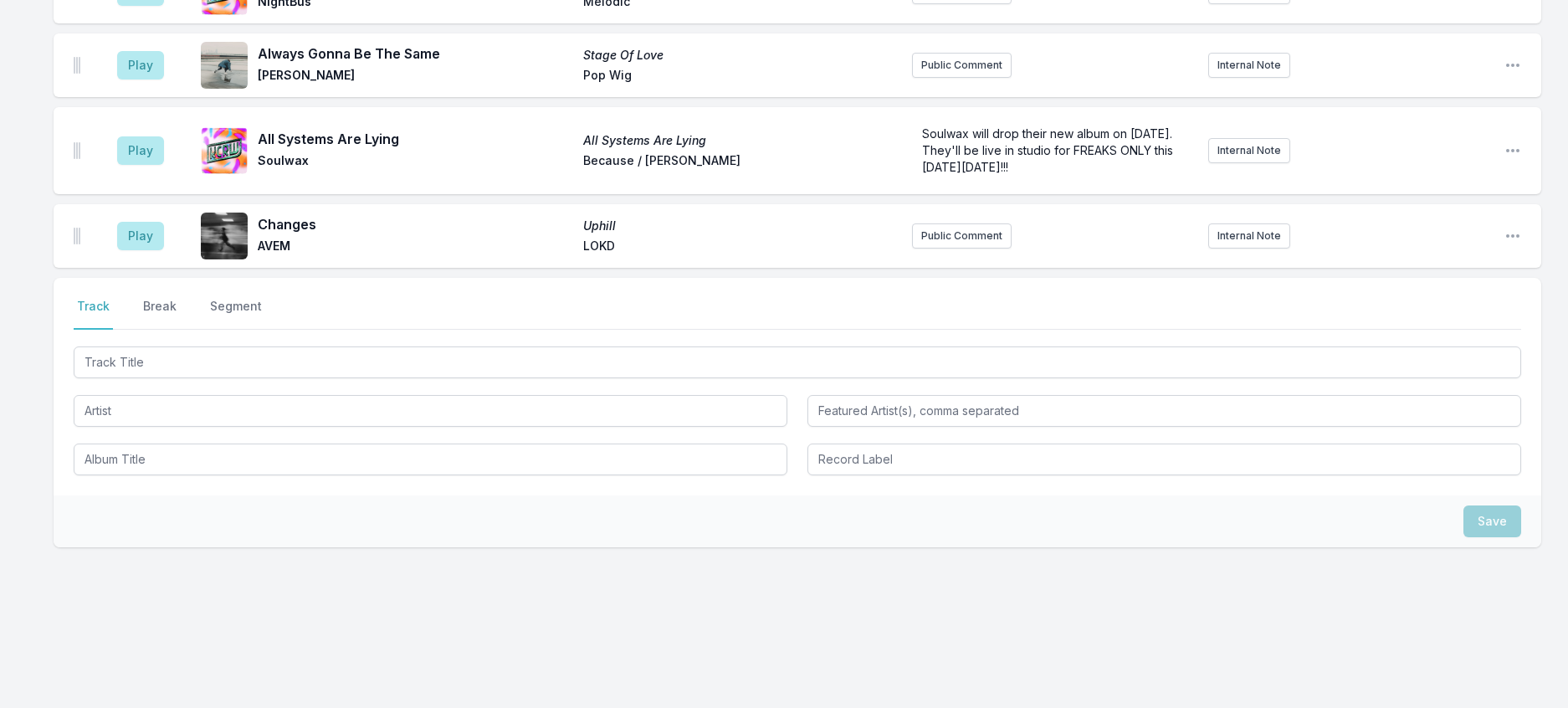
scroll to position [1554, 0]
click at [180, 330] on button "Break" at bounding box center [159, 313] width 40 height 31
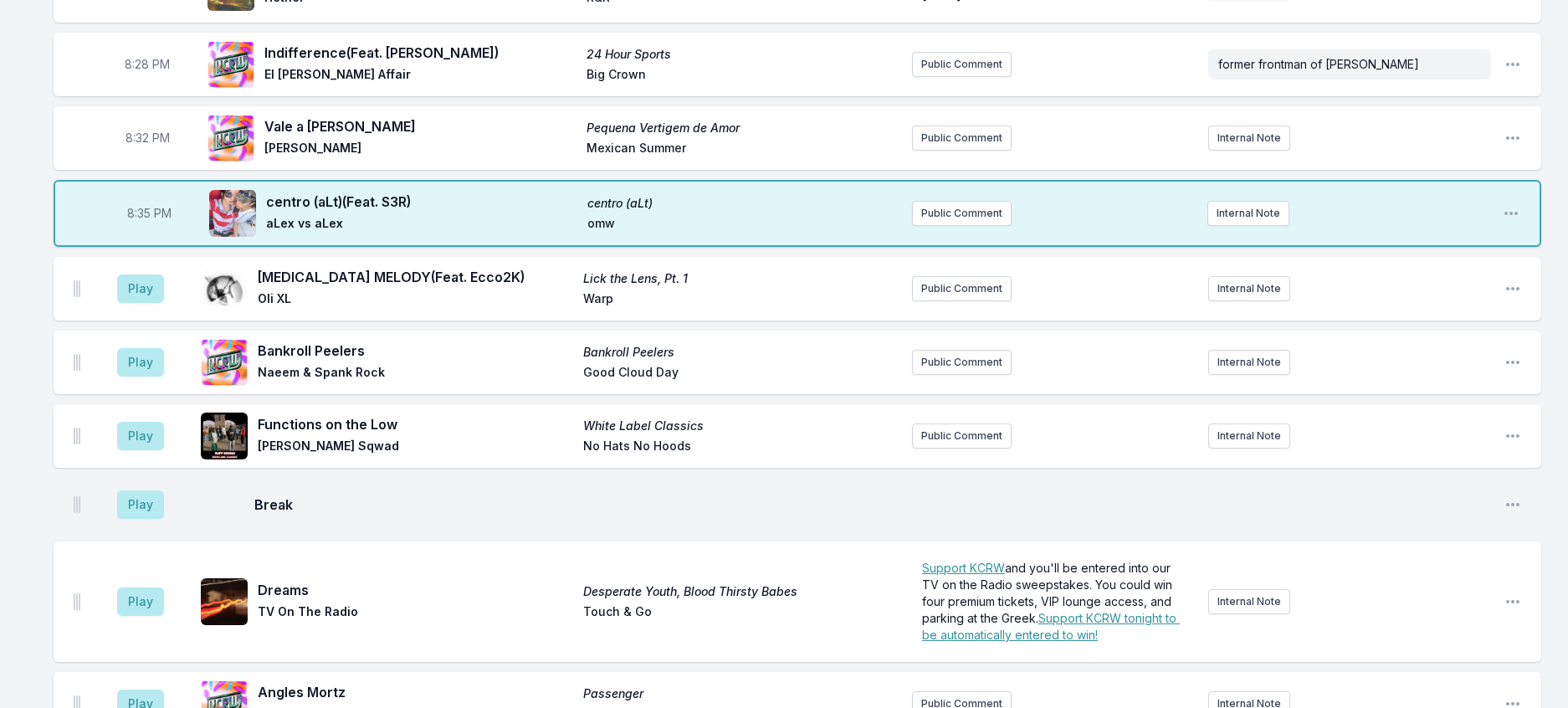
scroll to position [801, 0]
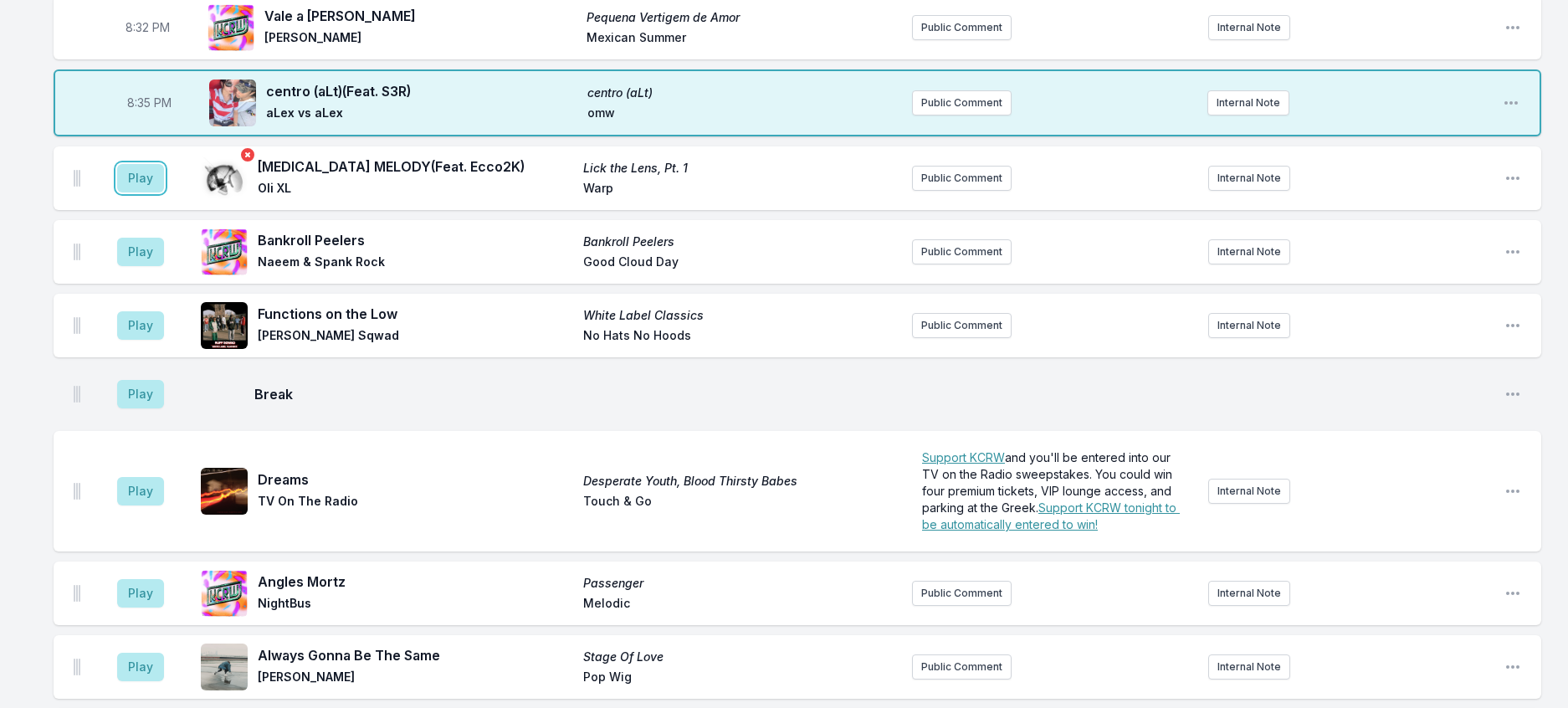
drag, startPoint x: 166, startPoint y: 326, endPoint x: 254, endPoint y: 336, distance: 88.6
click at [164, 192] on button "Play" at bounding box center [140, 178] width 47 height 28
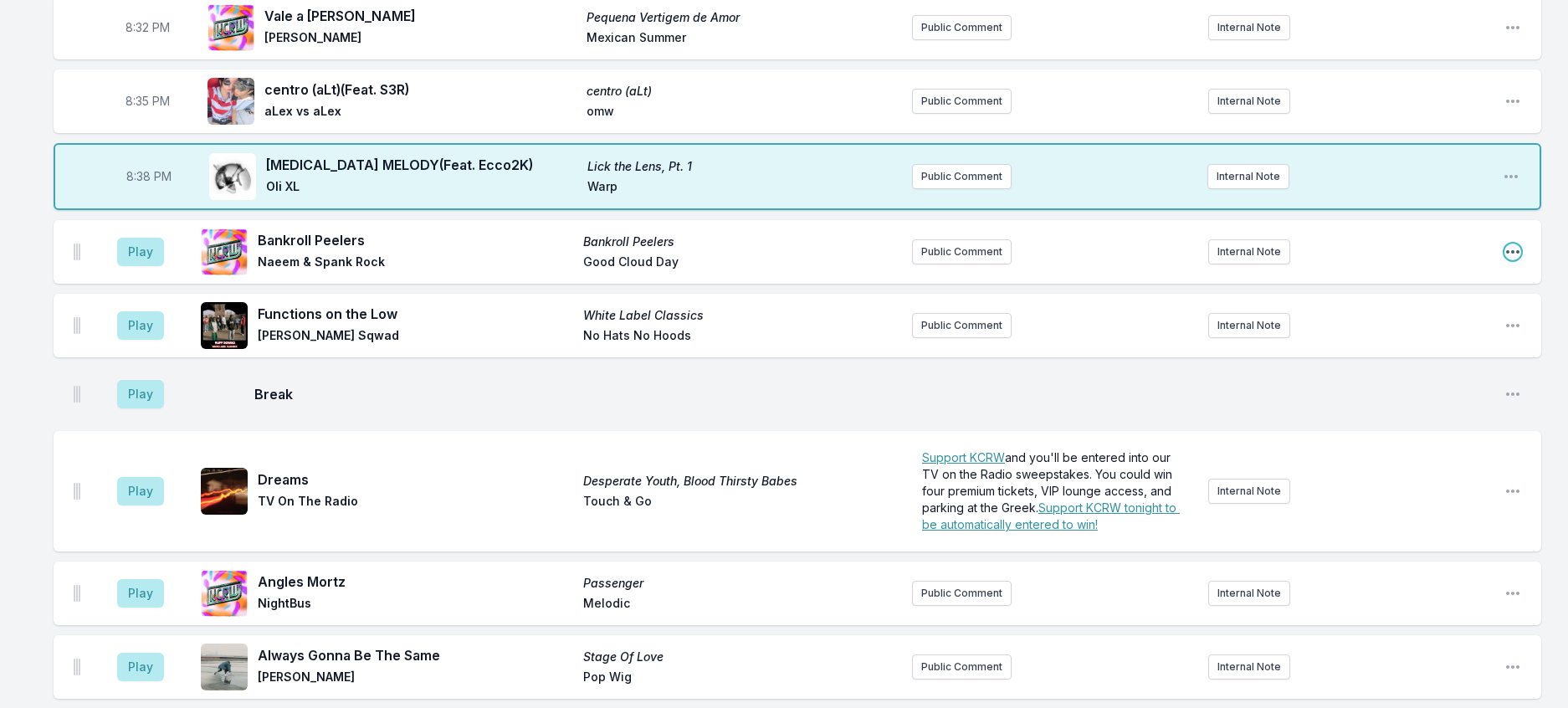
click at [1506, 253] on icon "Open playlist item options" at bounding box center [1513, 252] width 14 height 3
click at [1399, 360] on button "Delete Entry" at bounding box center [1427, 345] width 188 height 30
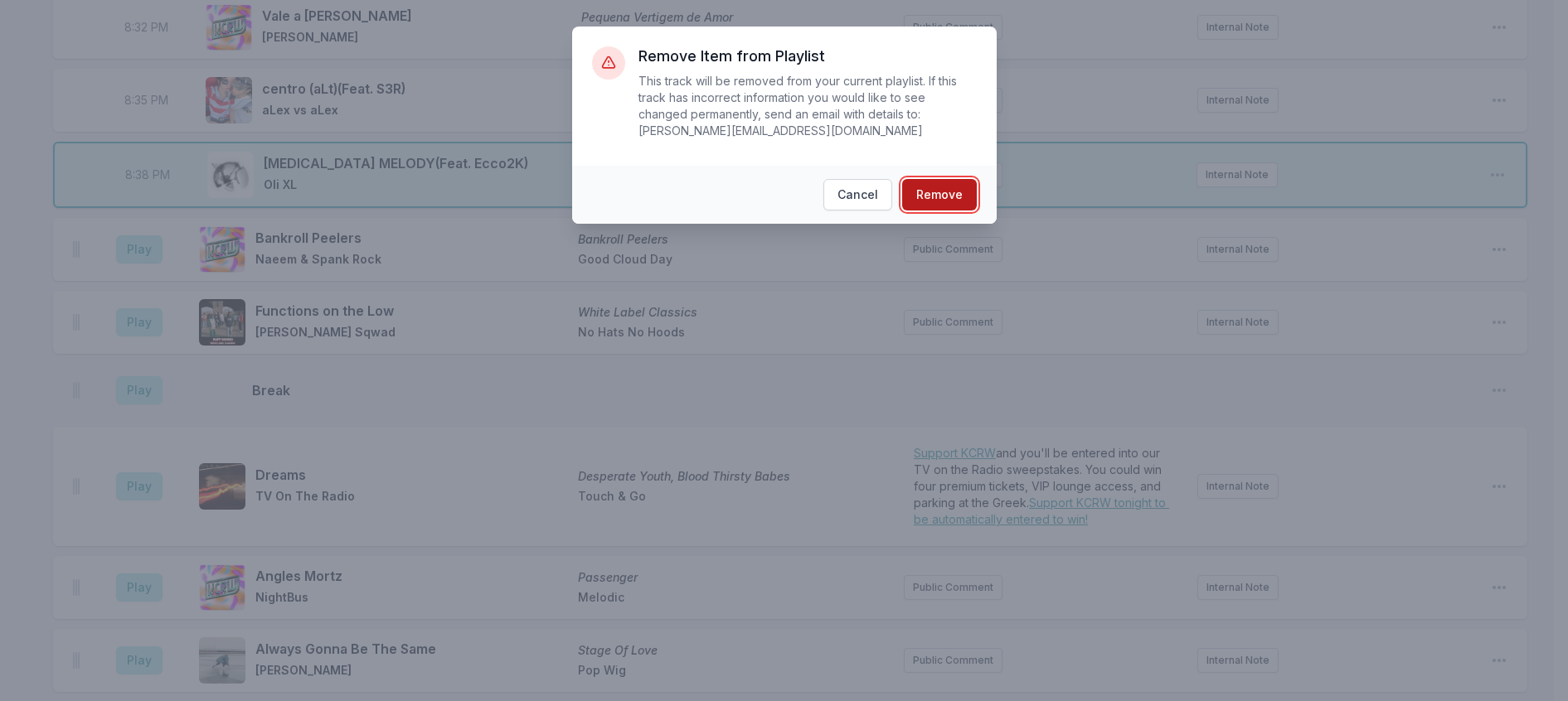
drag, startPoint x: 984, startPoint y: 194, endPoint x: 970, endPoint y: 199, distance: 14.9
click at [977, 194] on button "Remove" at bounding box center [939, 194] width 75 height 31
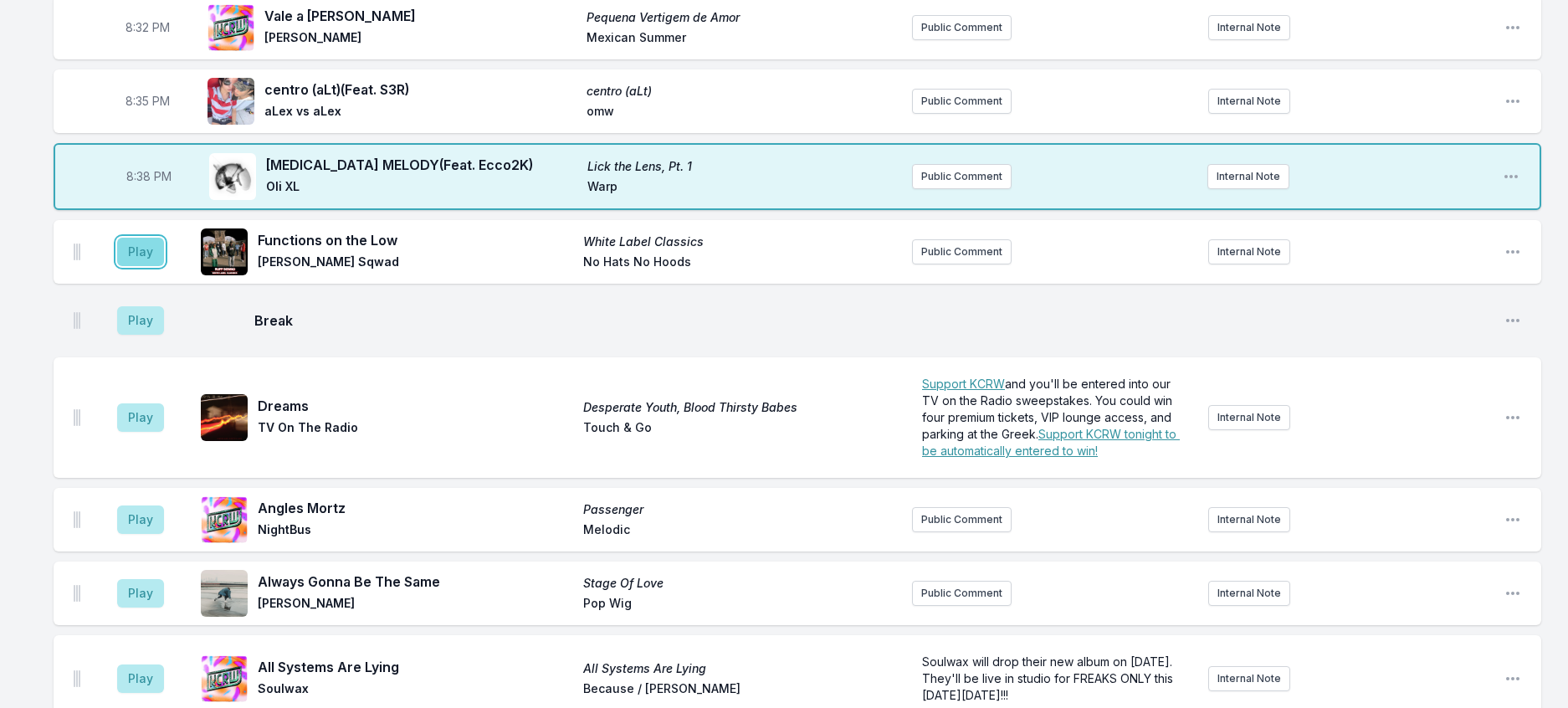
click at [151, 266] on button "Play" at bounding box center [140, 252] width 47 height 28
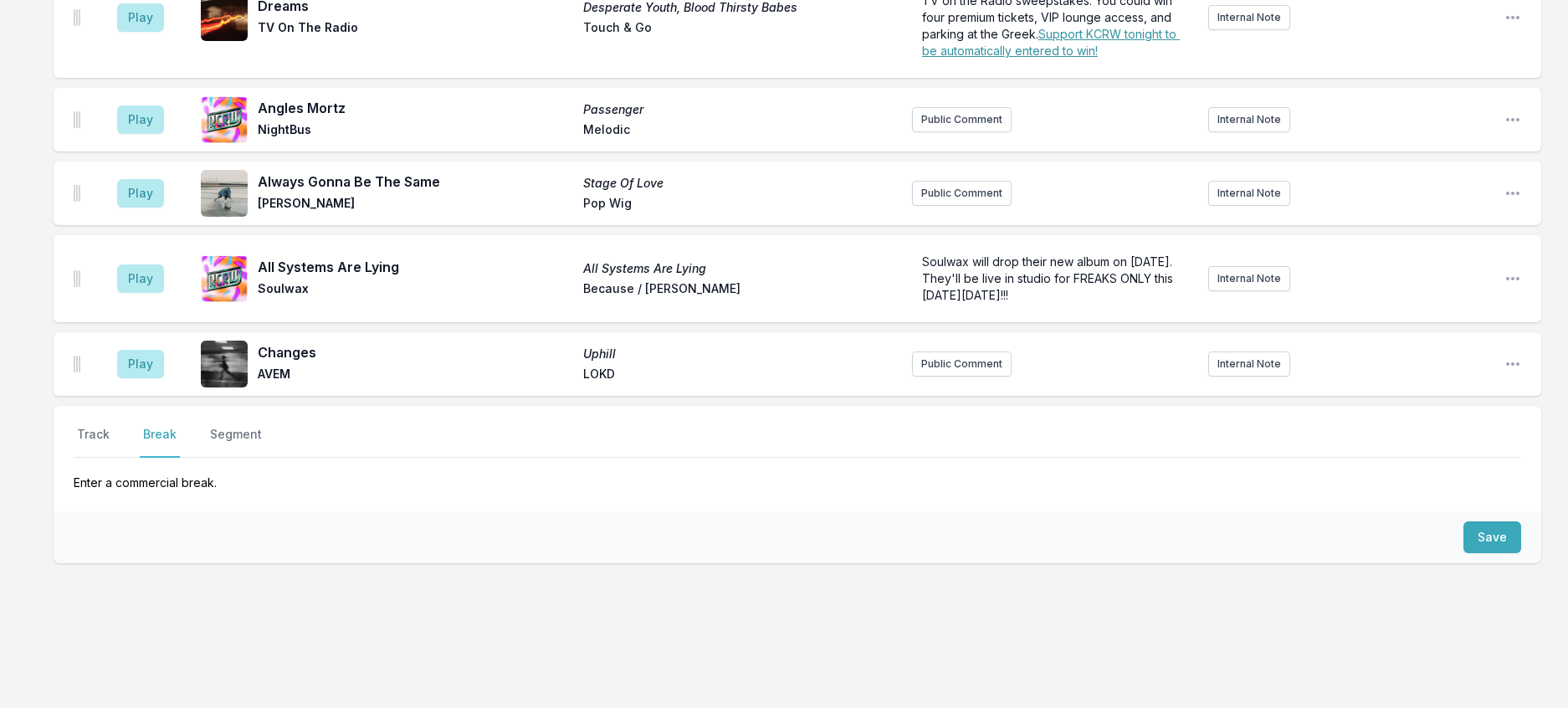
scroll to position [1178, 0]
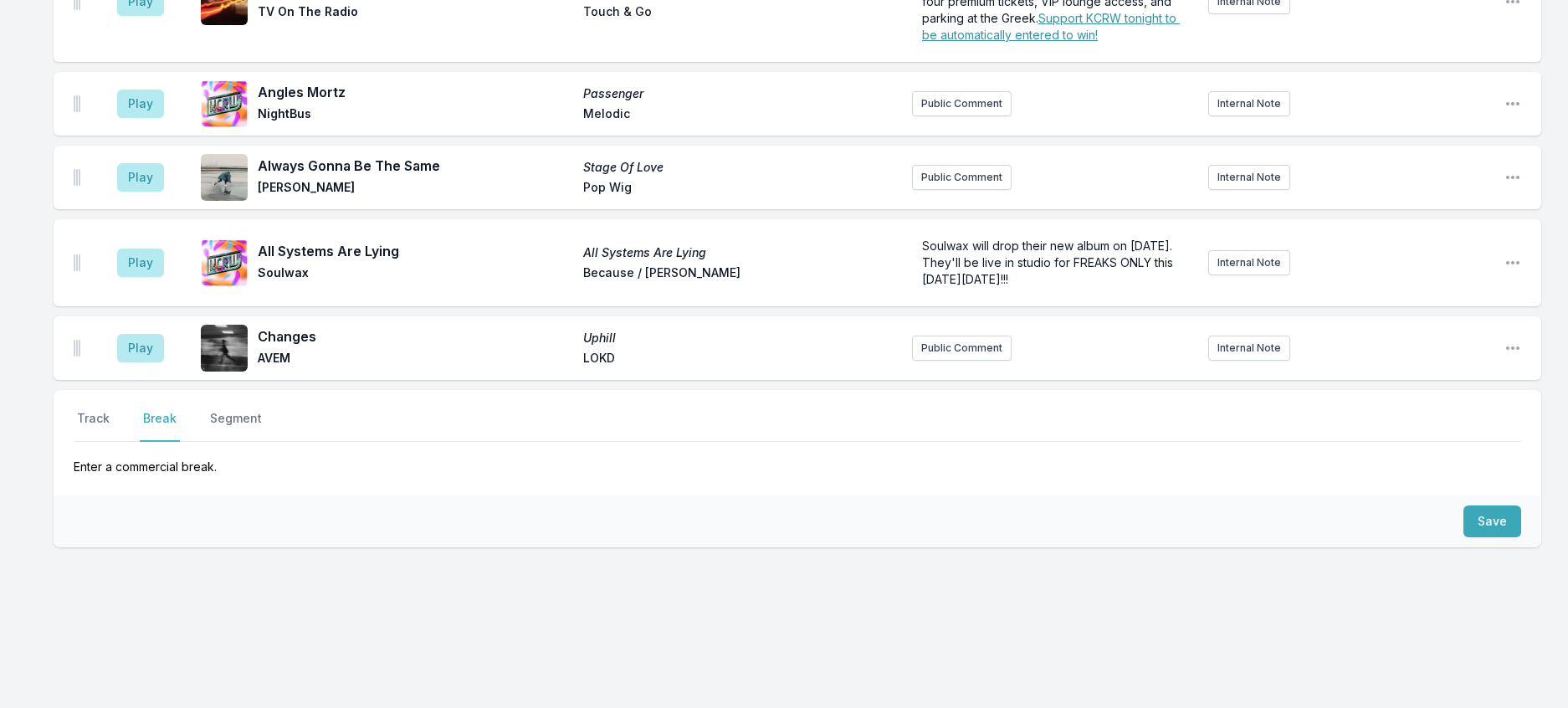
scroll to position [1513, 0]
click at [1477, 506] on button "Save" at bounding box center [1492, 521] width 58 height 31
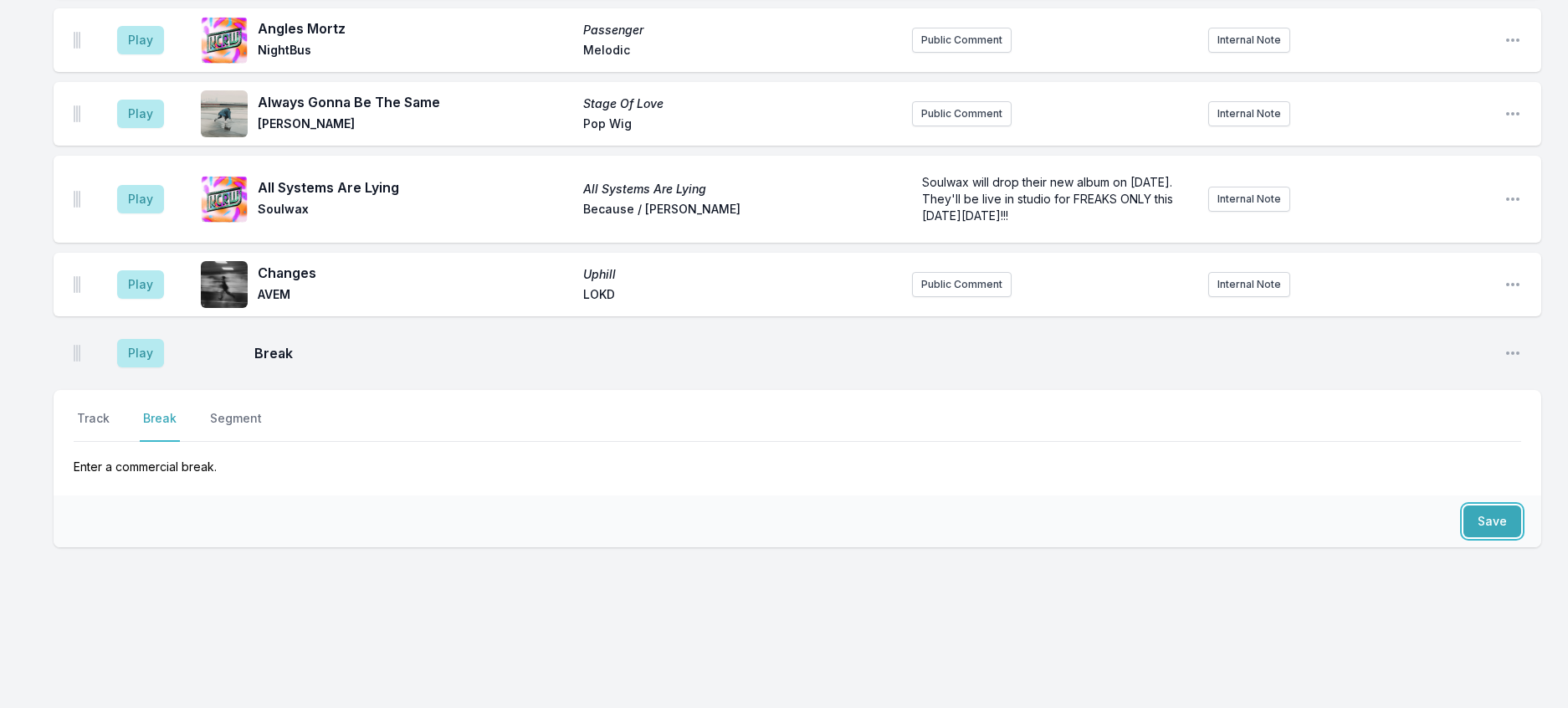
scroll to position [1585, 0]
click at [113, 410] on button "Track" at bounding box center [93, 425] width 39 height 31
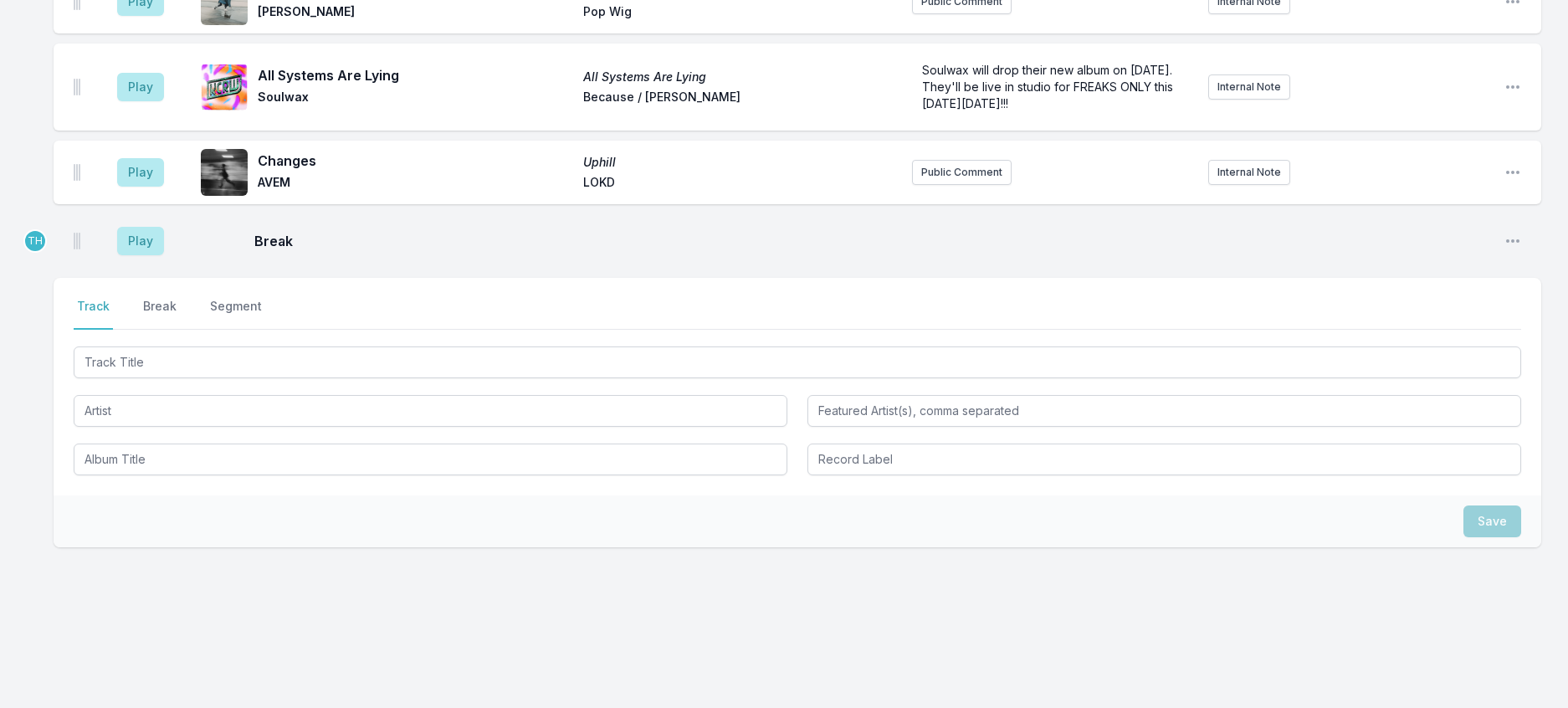
click at [152, 467] on div at bounding box center [797, 410] width 1447 height 133
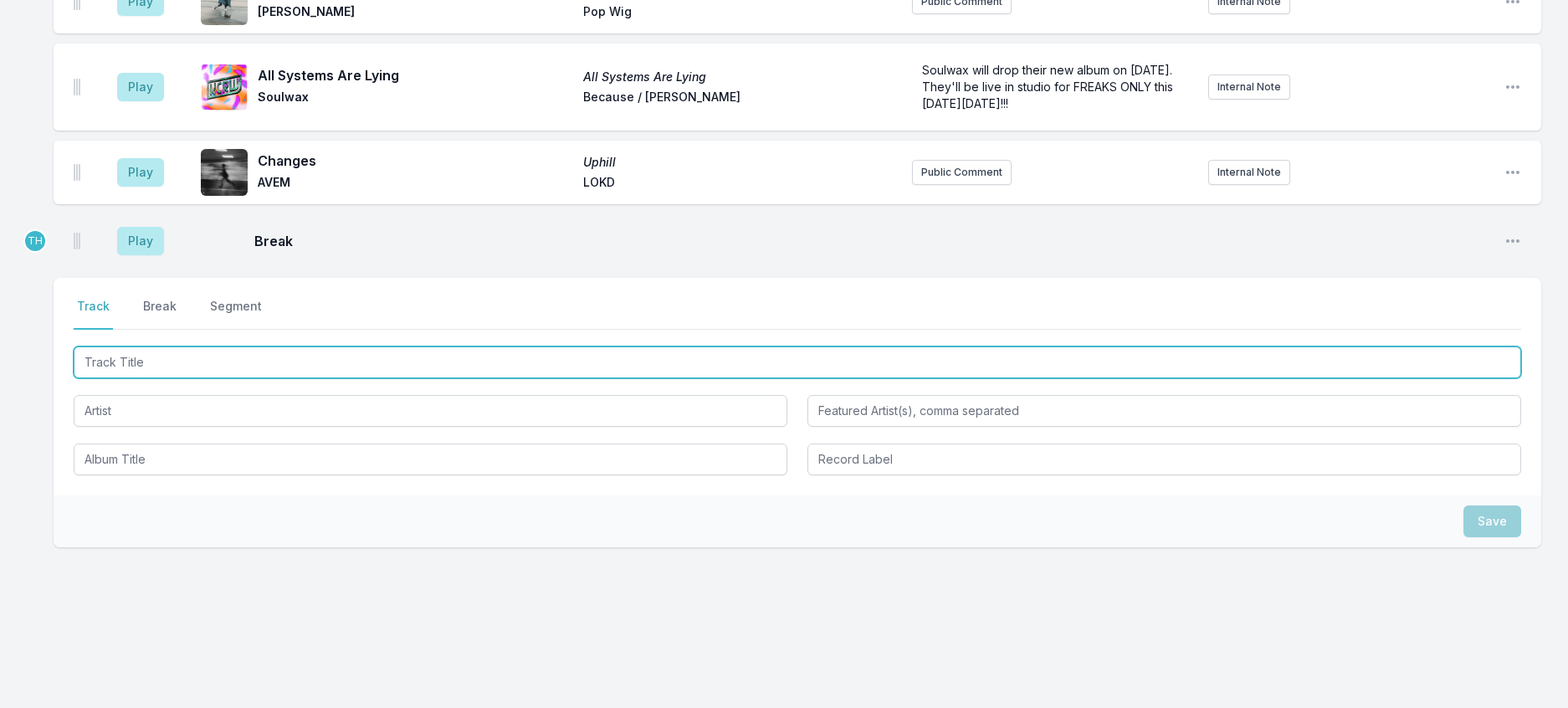
click at [157, 378] on input "Track Title" at bounding box center [797, 362] width 1447 height 31
type input "In Another Life"
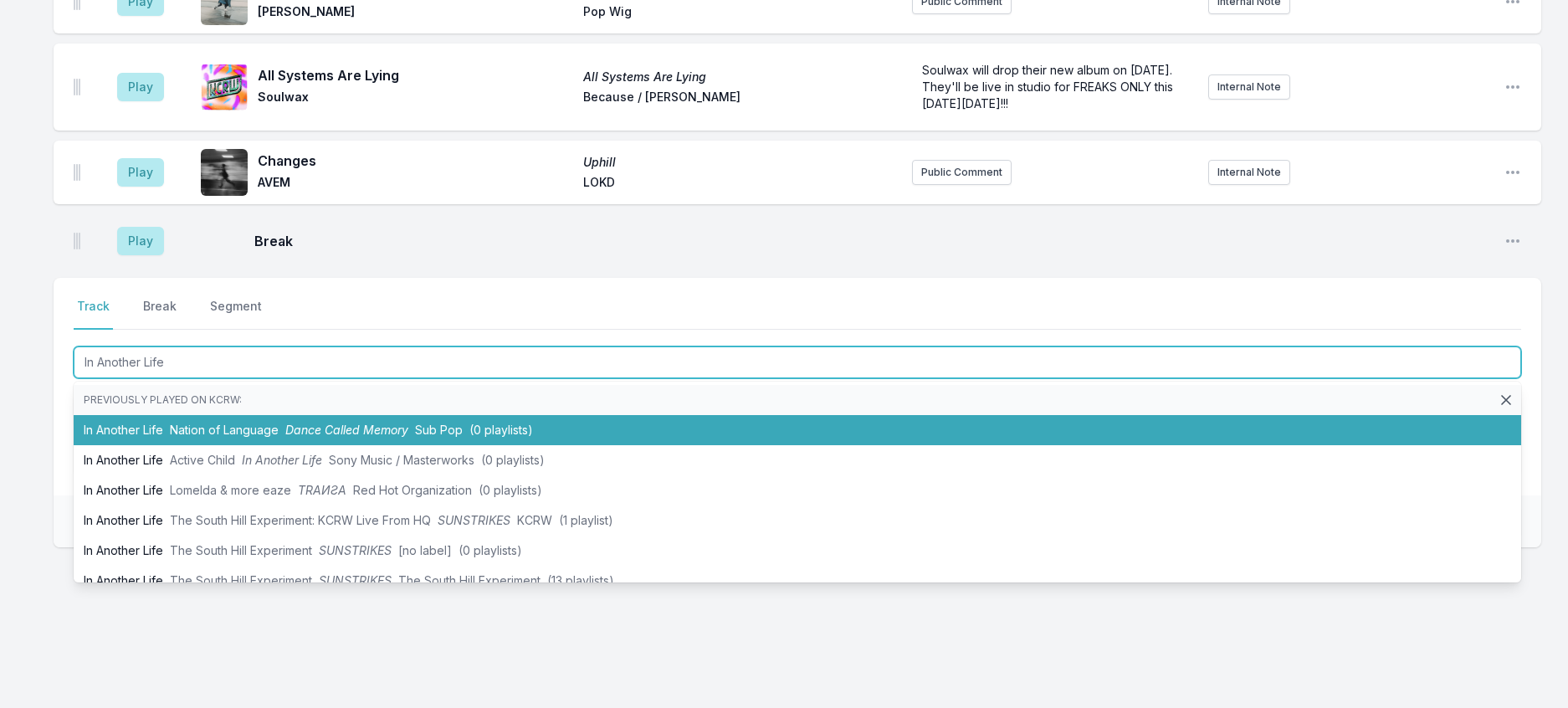
click at [477, 445] on li "In Another Life Nation of Language Dance Called Memory Sub Pop (0 playlists)" at bounding box center [797, 429] width 1447 height 30
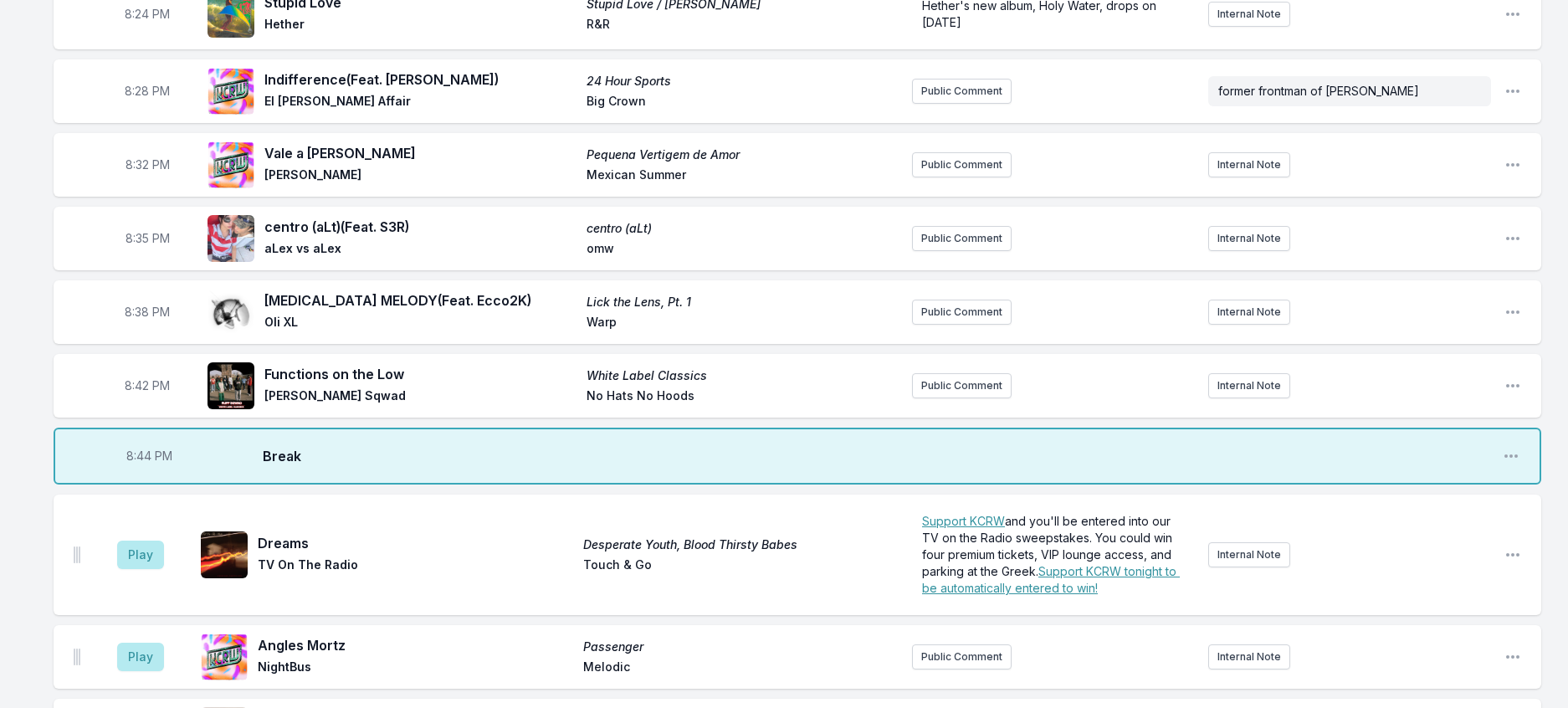
scroll to position [998, 0]
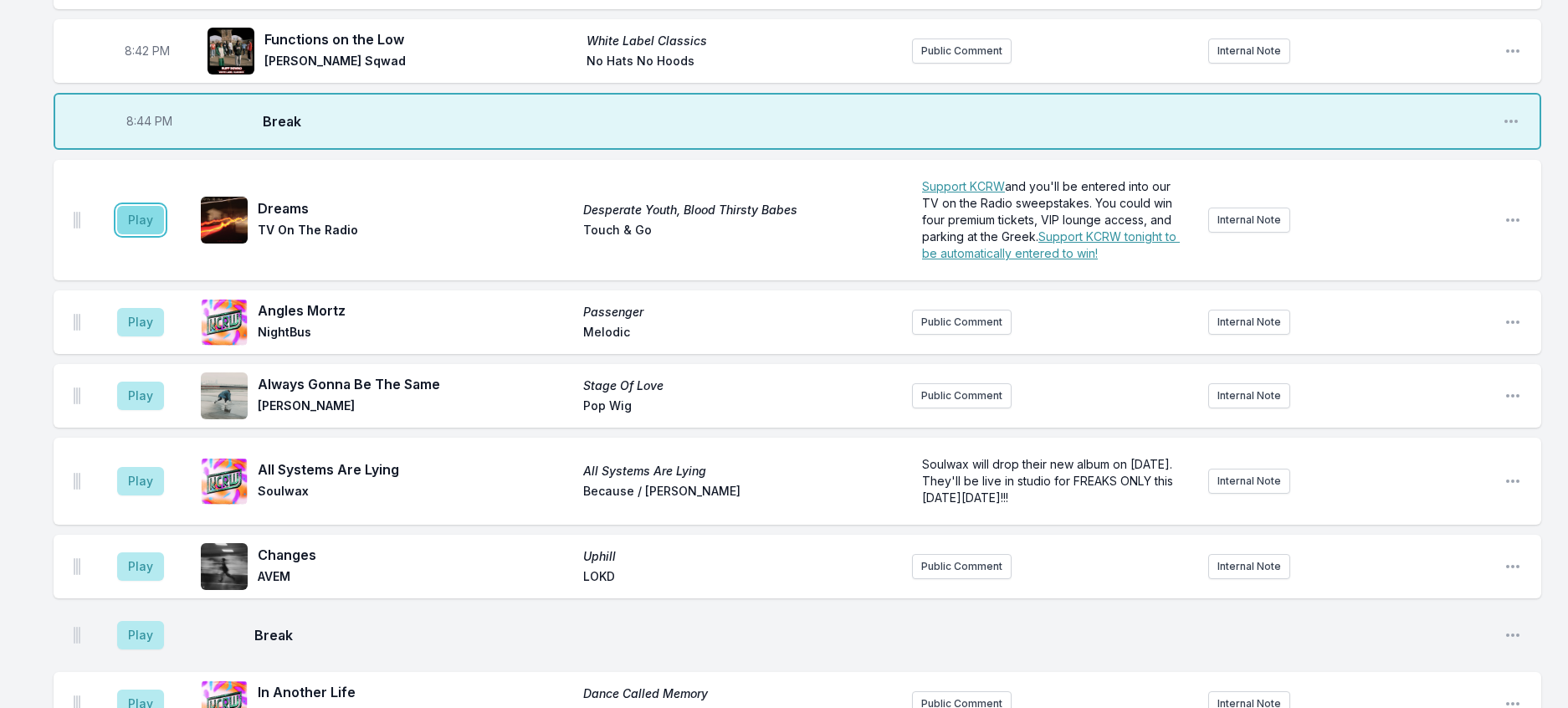
click at [160, 235] on button "Play" at bounding box center [140, 219] width 47 height 28
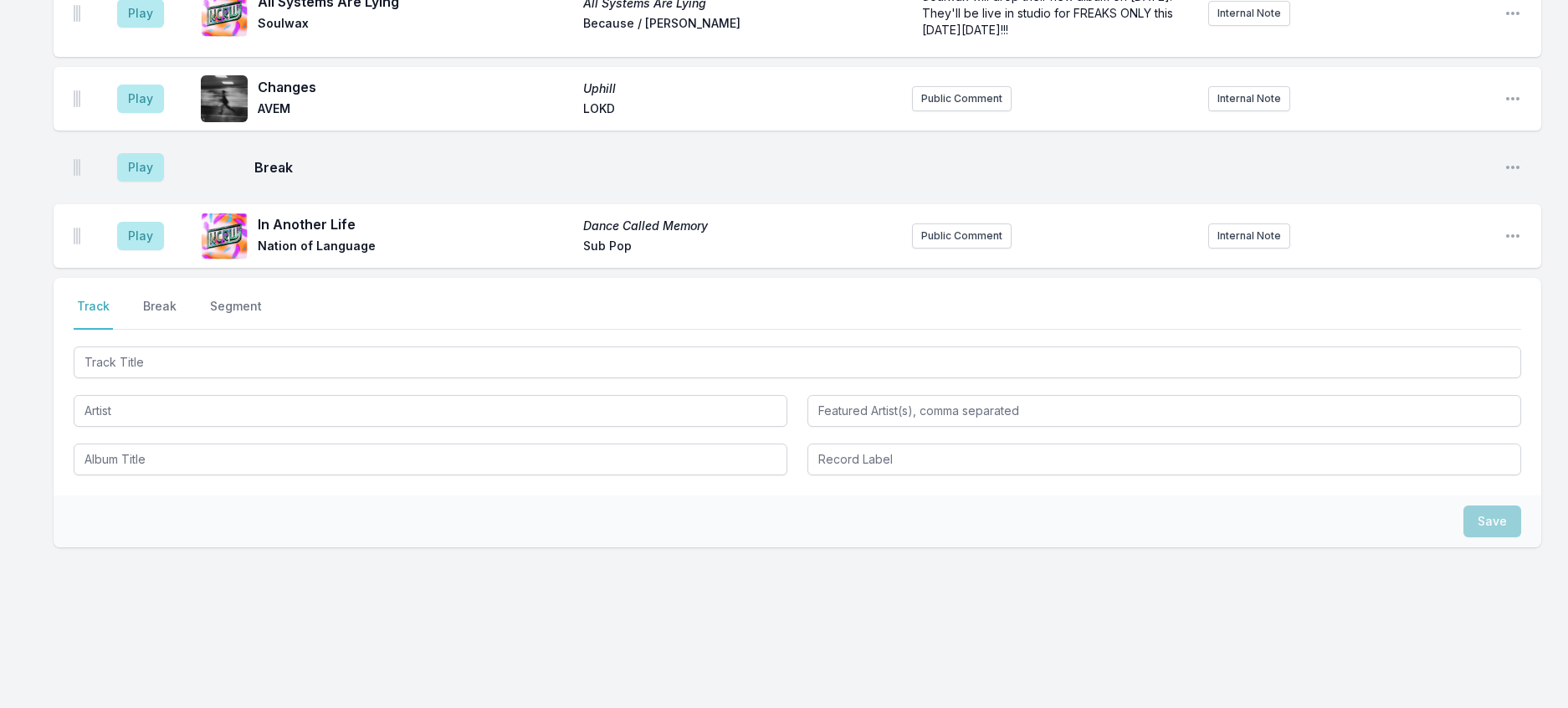
scroll to position [1500, 0]
click at [962, 248] on button "Public Comment" at bounding box center [961, 236] width 99 height 25
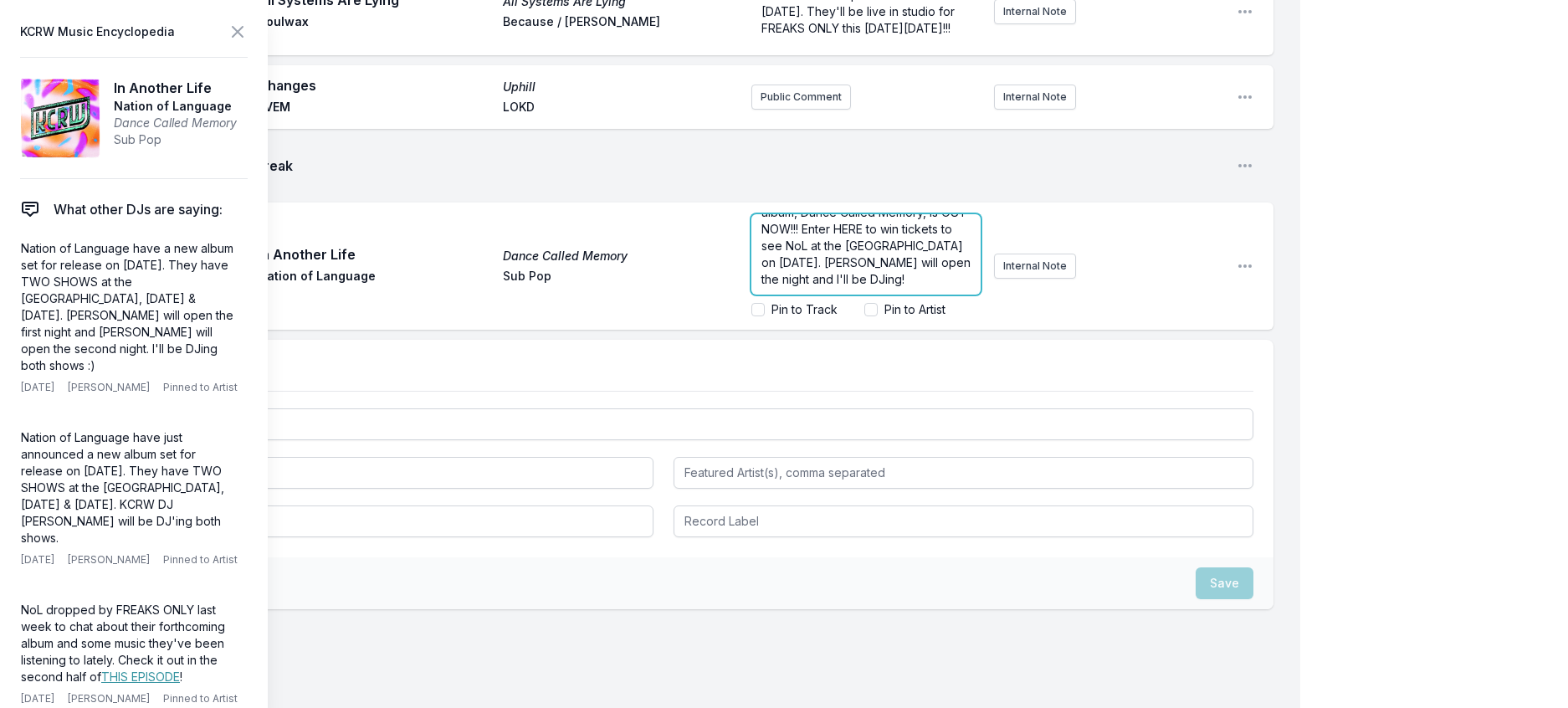
scroll to position [53, 0]
drag, startPoint x: 773, startPoint y: 530, endPoint x: 742, endPoint y: 531, distance: 31.0
click at [761, 286] on span "Nation of Language's 4th studio album, Dance Called Memory, is OUT NOW!!! Enter…" at bounding box center [868, 237] width 212 height 98
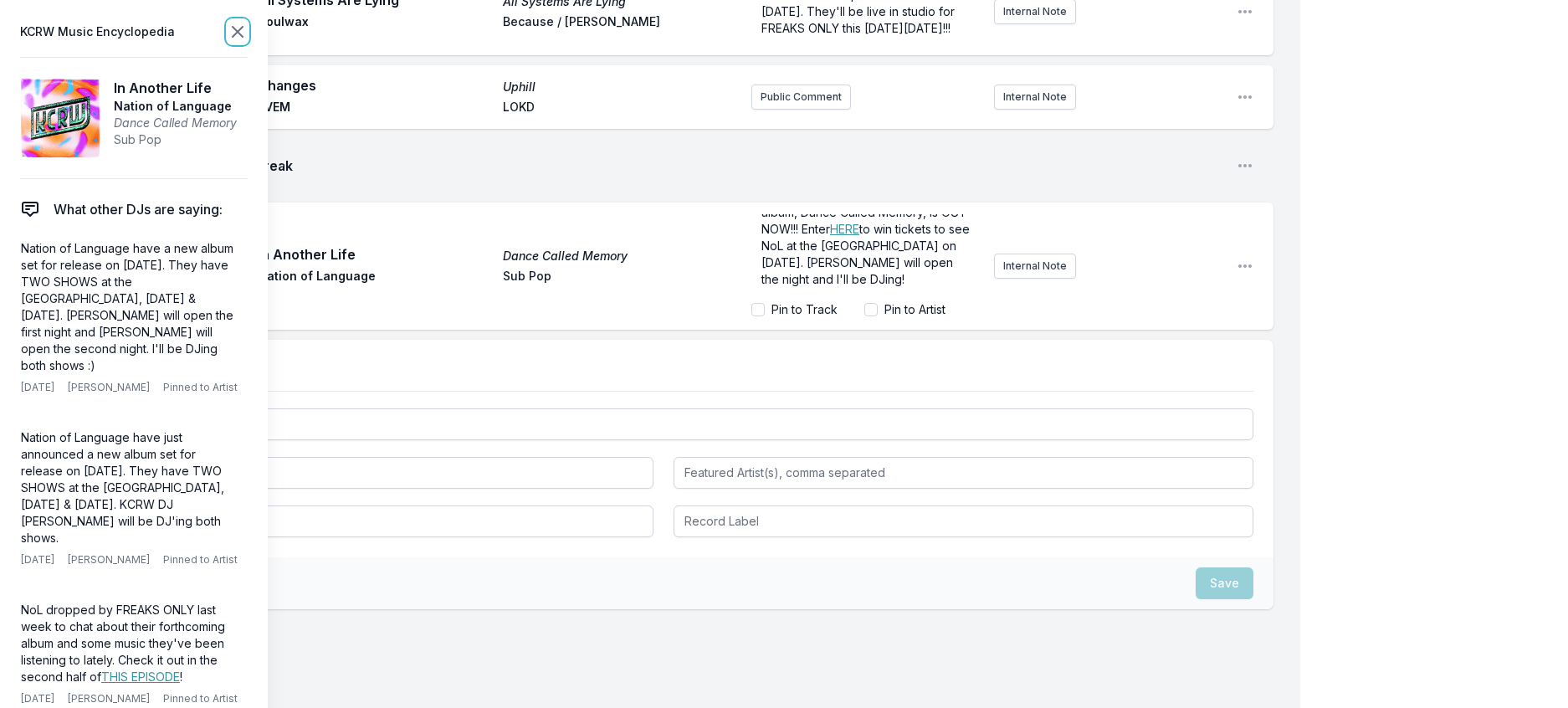
click at [247, 25] on icon at bounding box center [238, 32] width 20 height 20
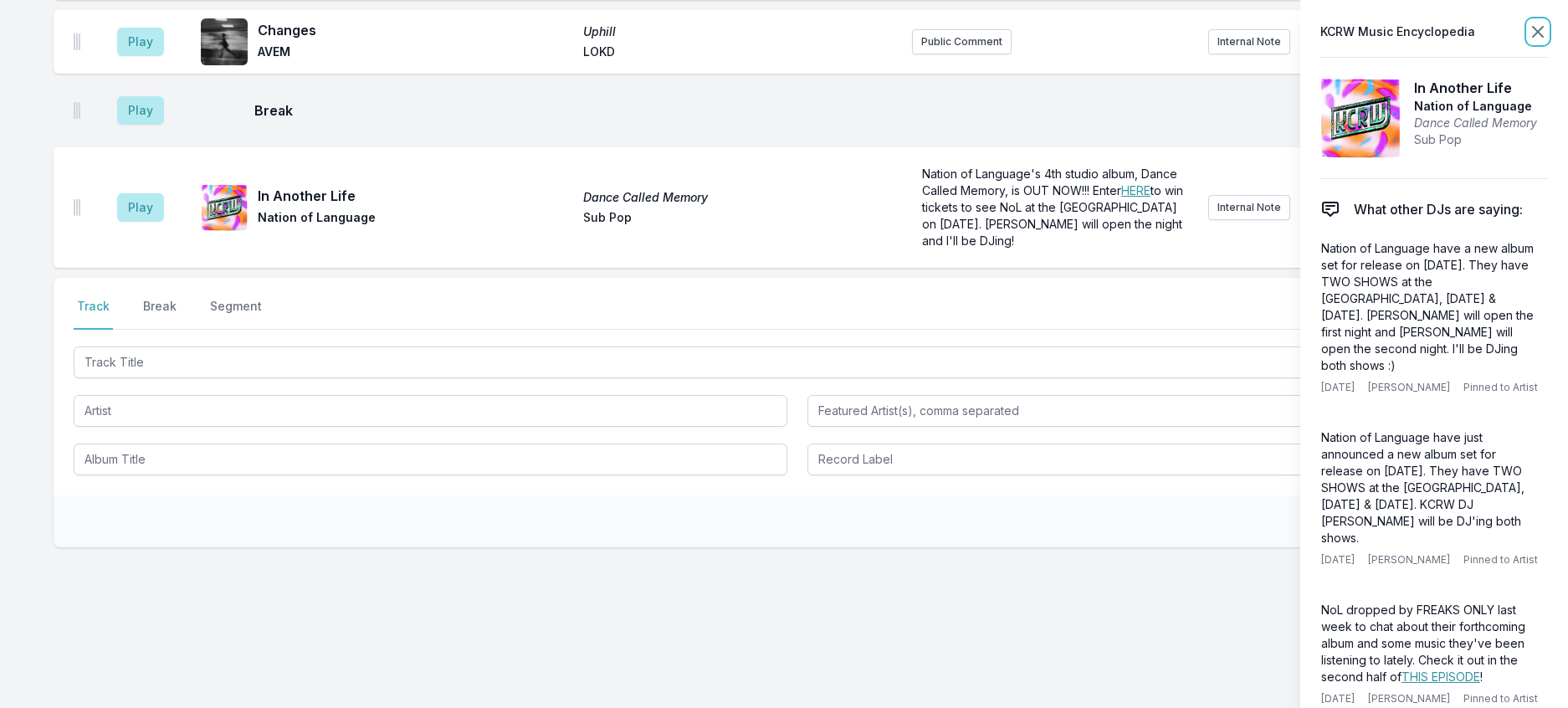
scroll to position [0, 0]
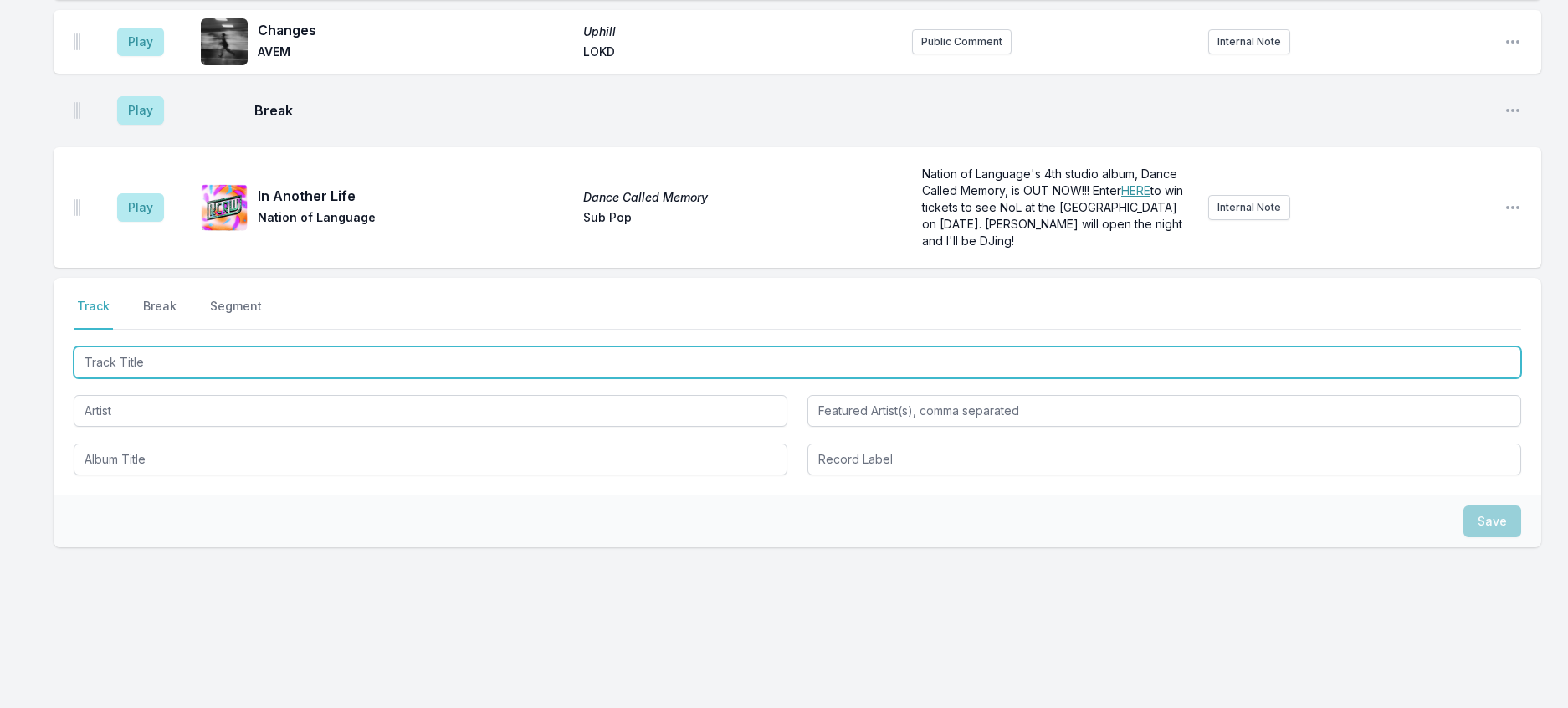
click at [308, 378] on input "Track Title" at bounding box center [797, 362] width 1447 height 31
type input "Shadow Over Me"
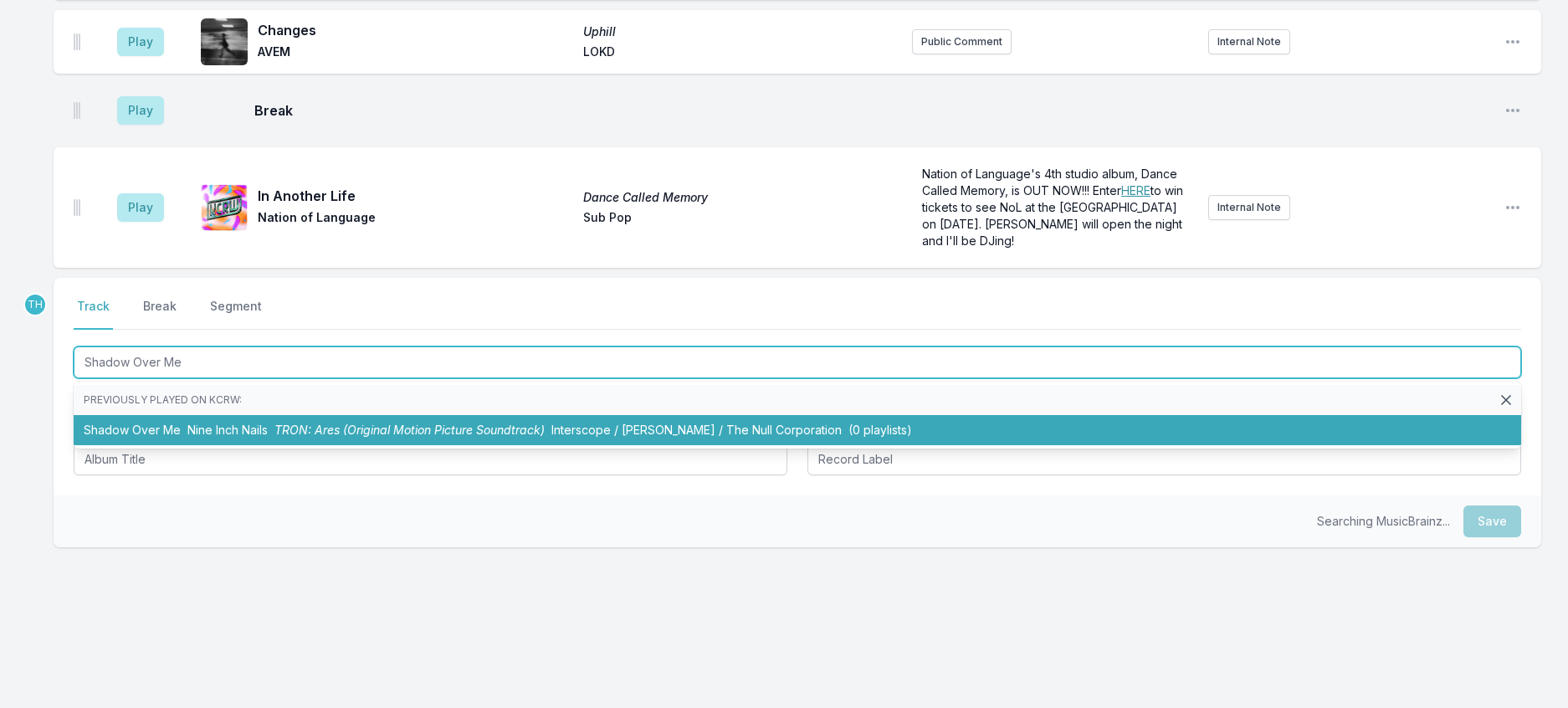
click at [481, 422] on span "TRON: Ares (Original Motion Picture Soundtrack)" at bounding box center [410, 429] width 270 height 14
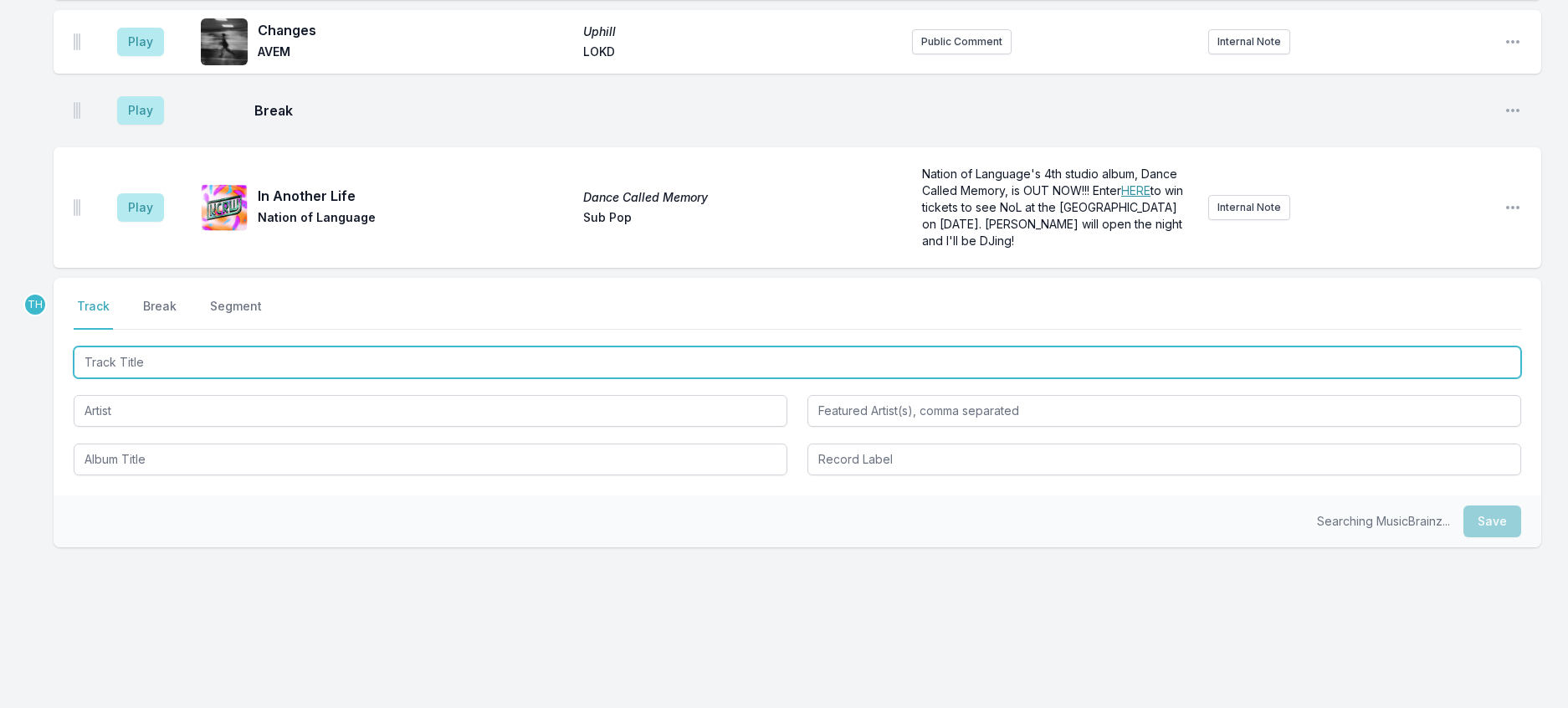
scroll to position [1910, 0]
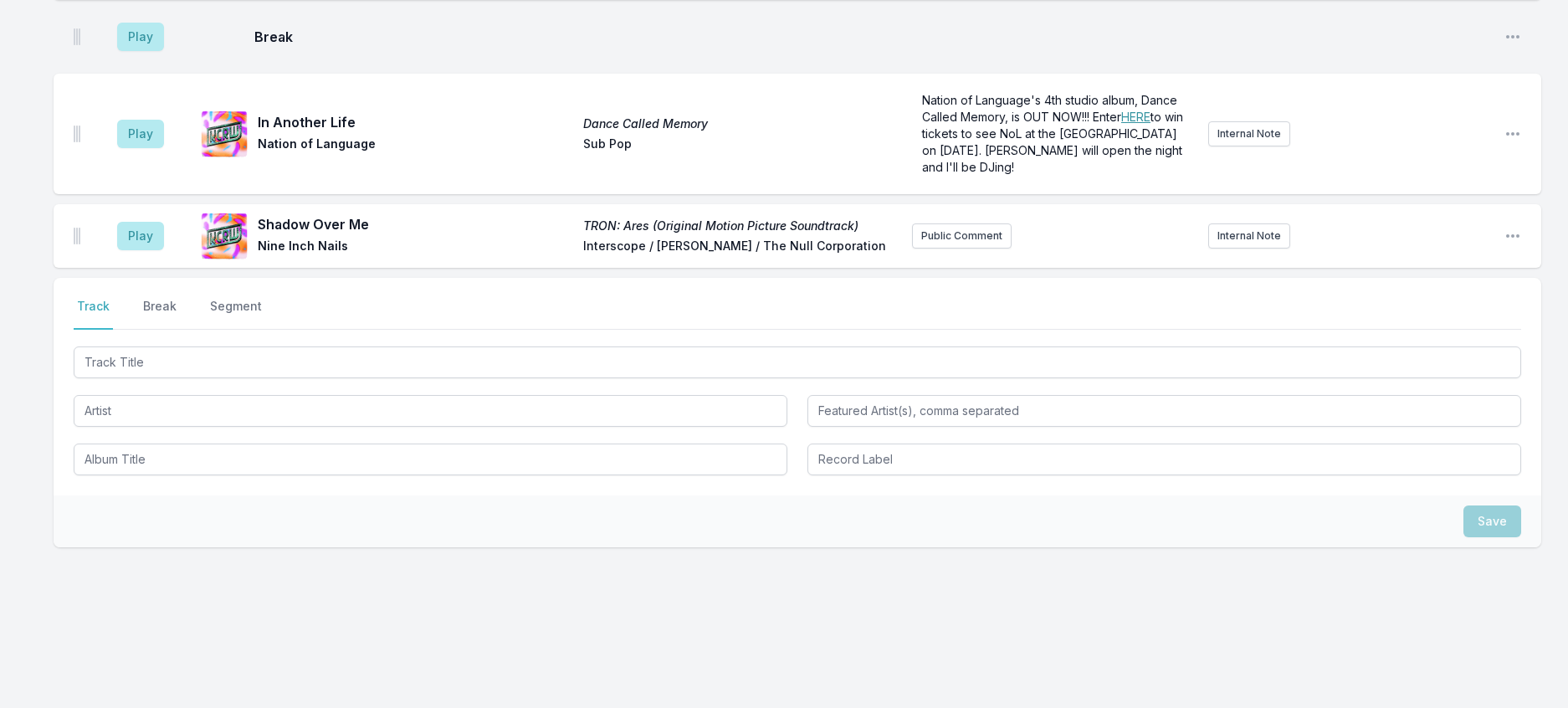
click at [961, 204] on div "Play Shadow Over Me TRON: Ares (Original Motion Picture Soundtrack) Nine Inch N…" at bounding box center [797, 235] width 1487 height 64
click at [954, 224] on button "Public Comment" at bounding box center [961, 236] width 99 height 25
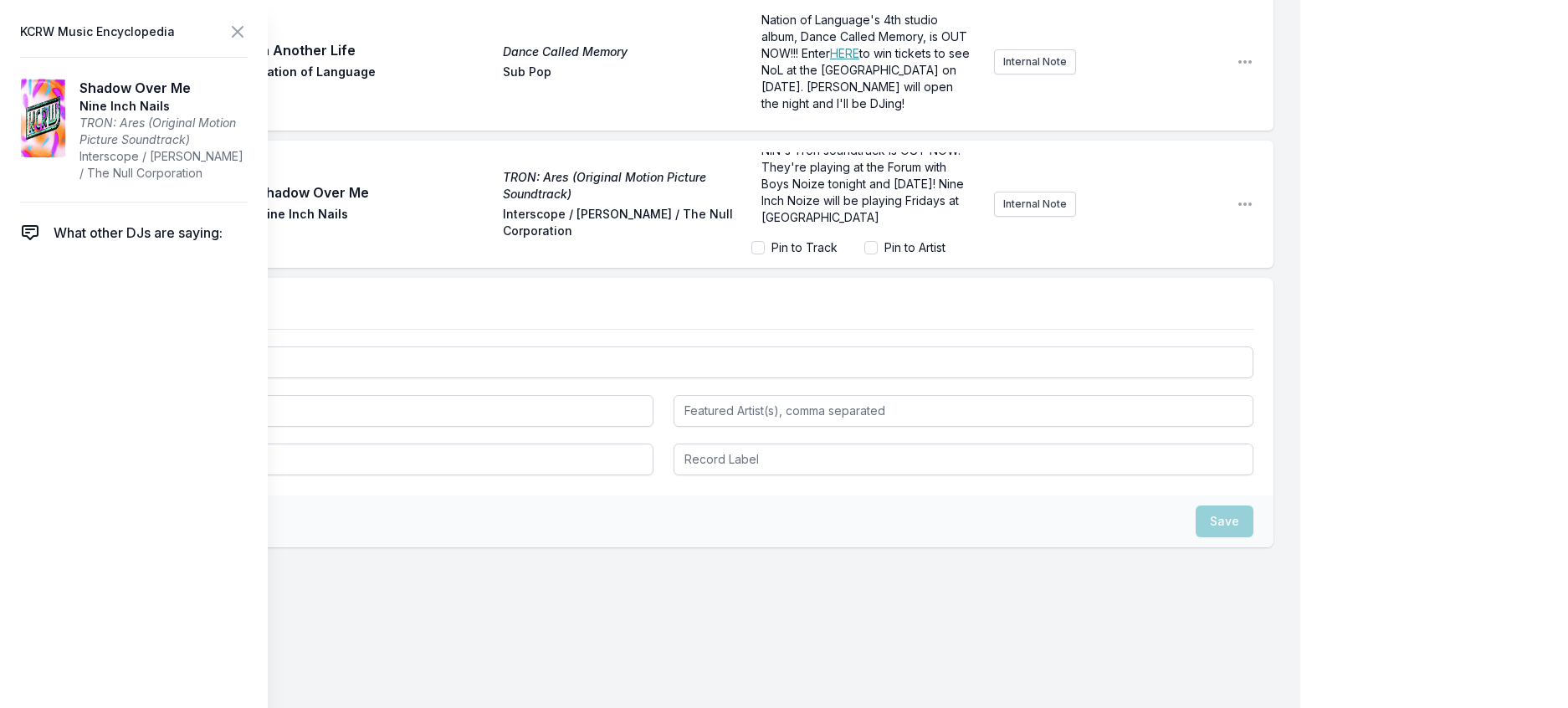
scroll to position [28, 0]
click at [247, 34] on icon at bounding box center [238, 32] width 20 height 20
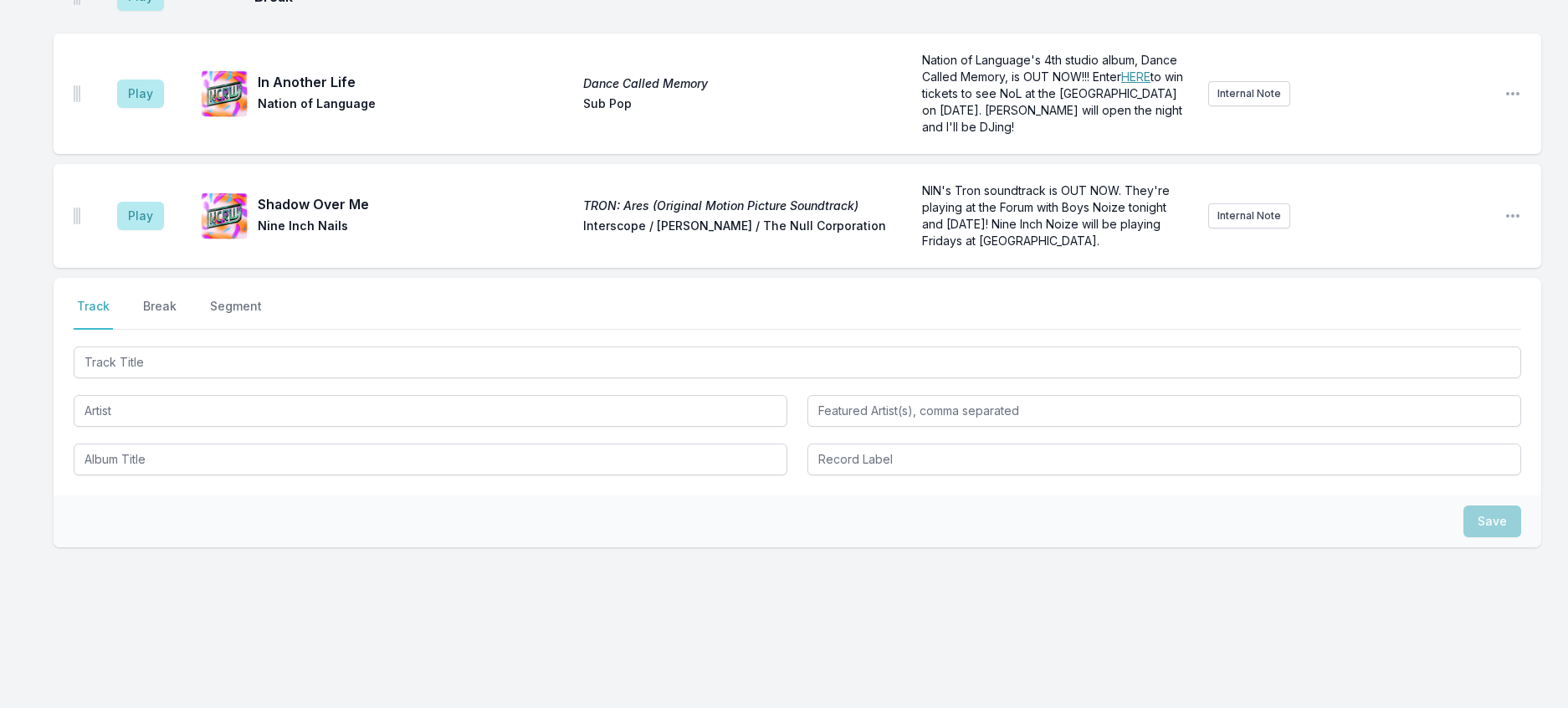
scroll to position [1985, 0]
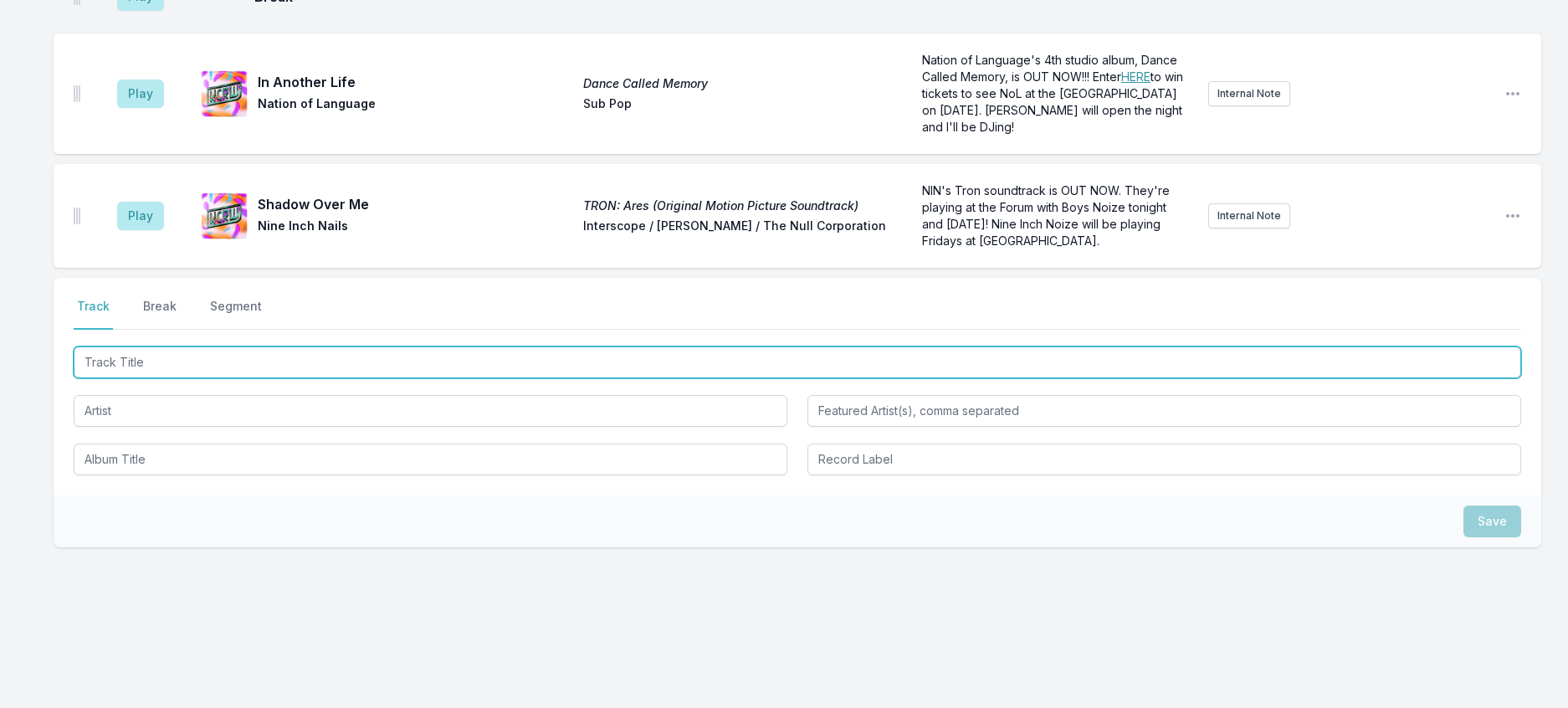
click at [393, 347] on input "Track Title" at bounding box center [797, 362] width 1447 height 31
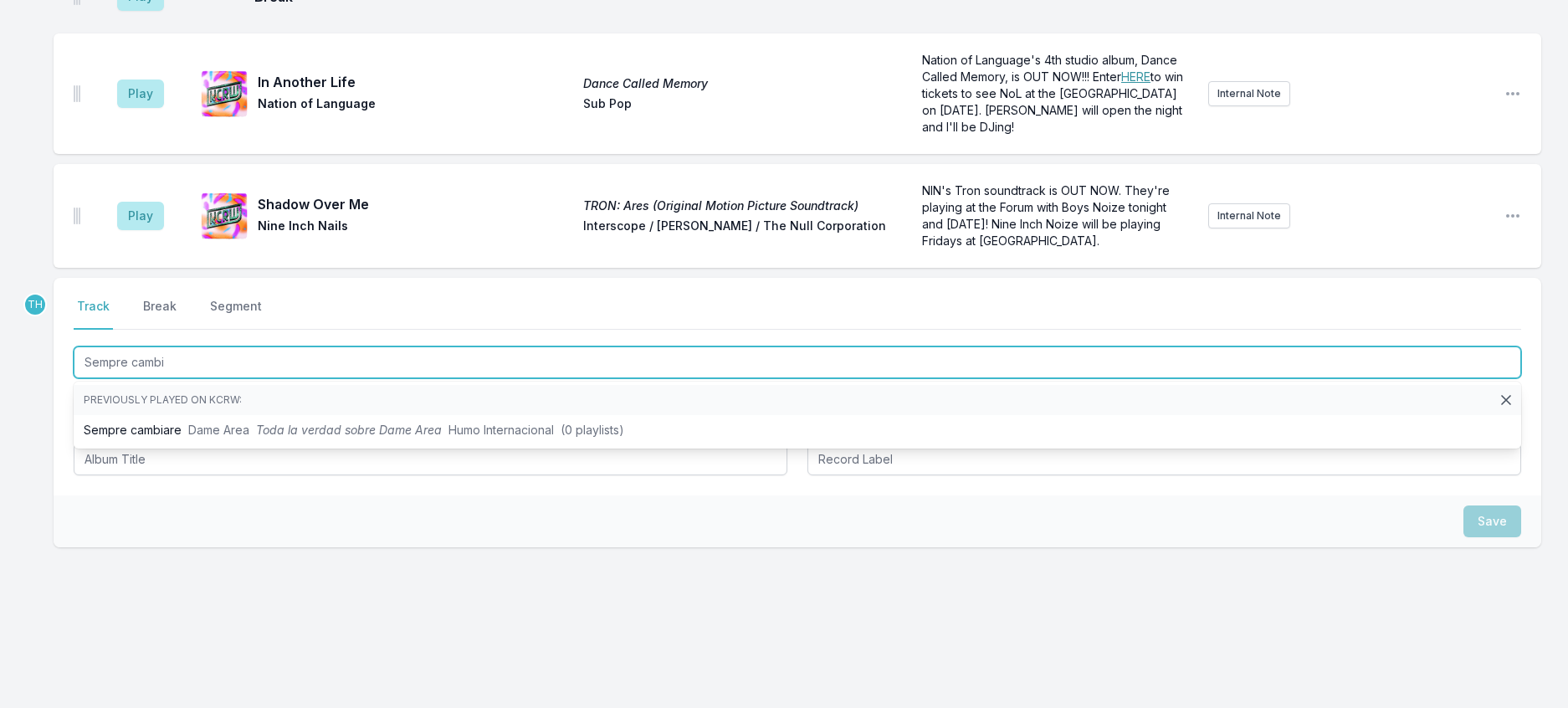
type input "Sempre [MEDICAL_DATA]"
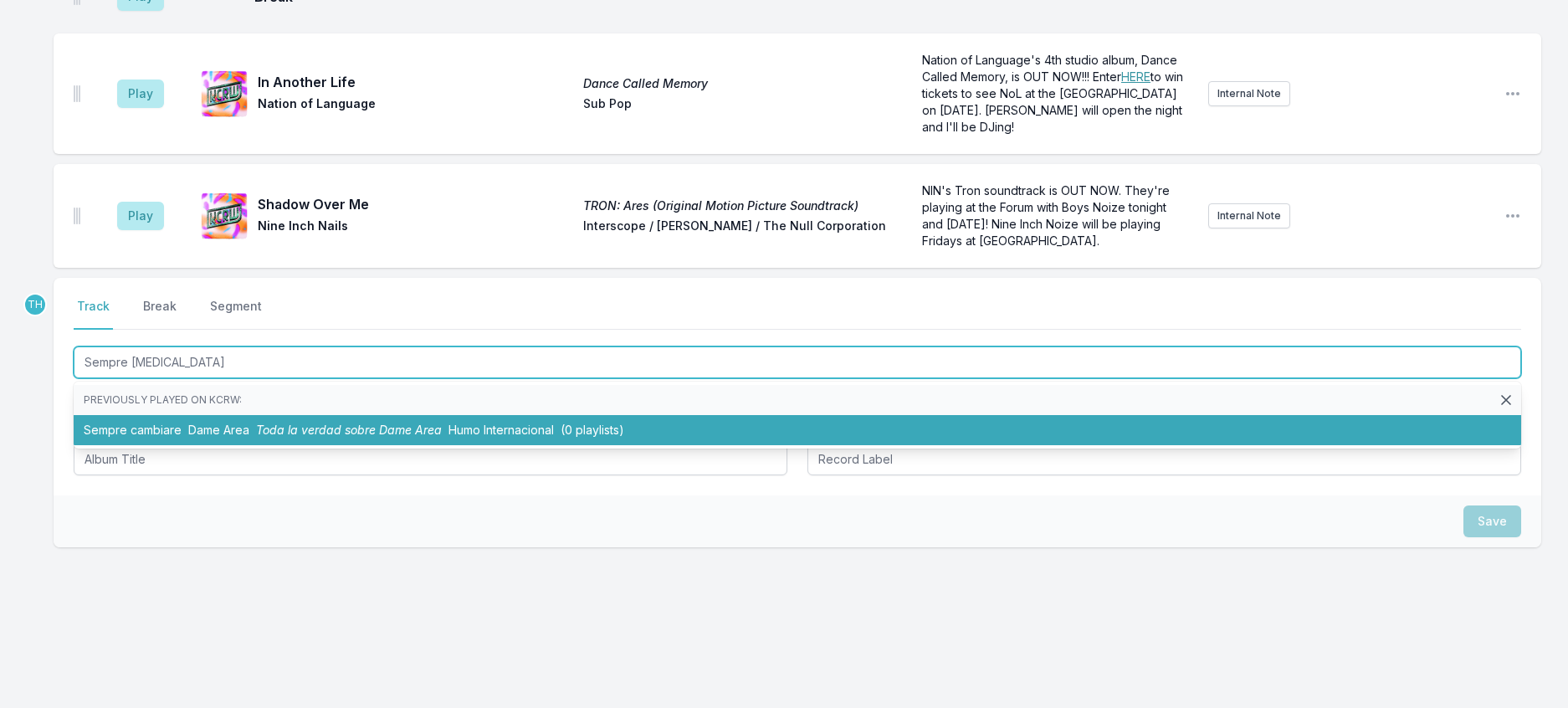
click at [410, 422] on span "Toda la verdad sobre Dame Area" at bounding box center [348, 429] width 186 height 14
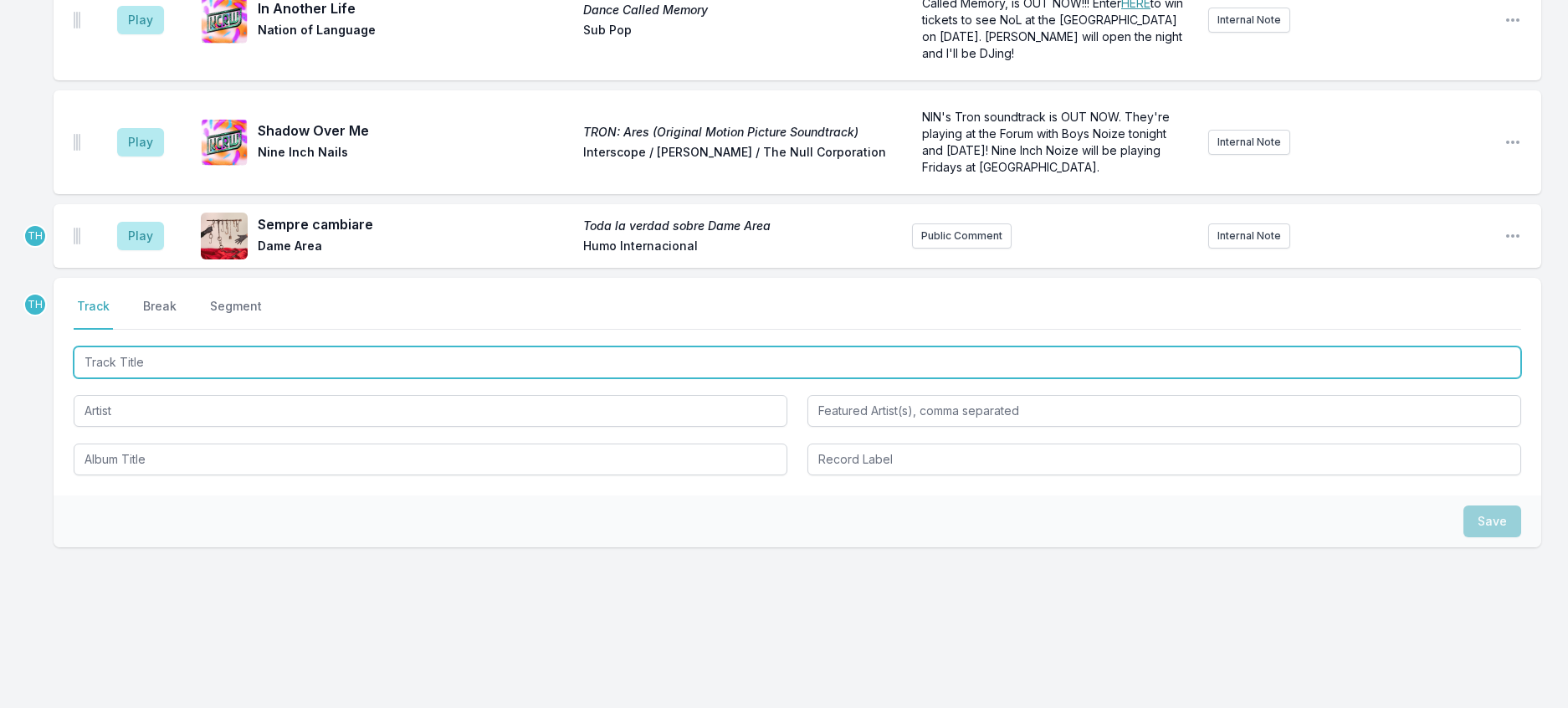
scroll to position [1816, 0]
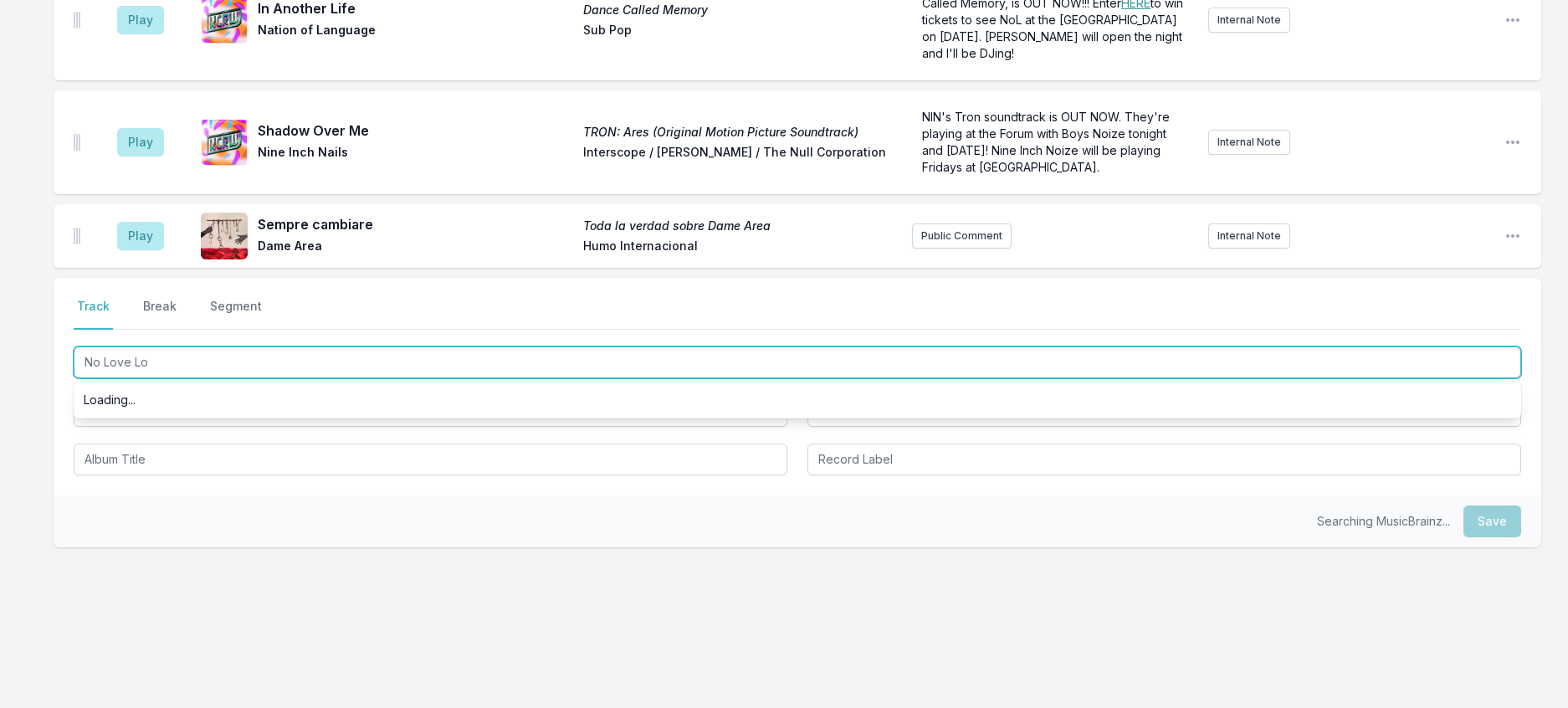
type input "No Love Los"
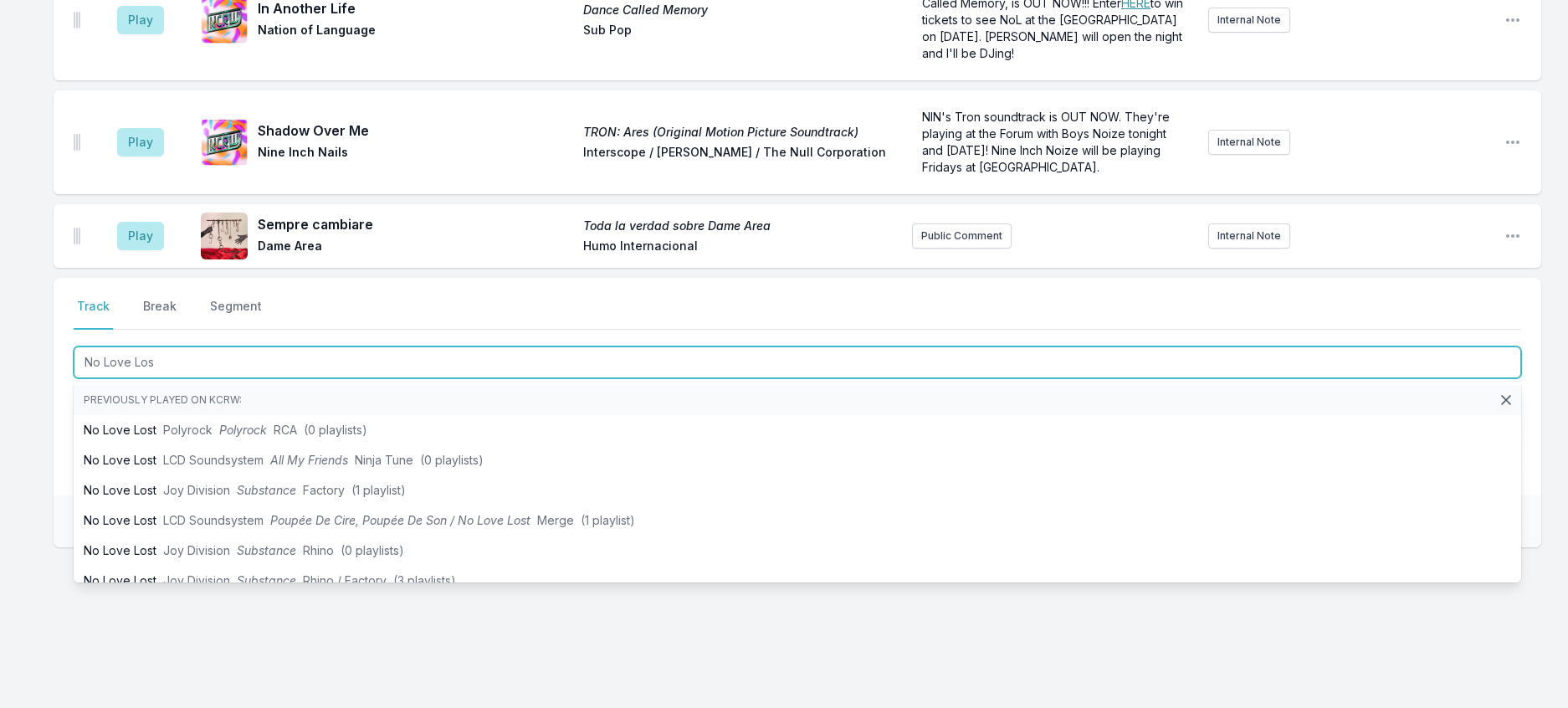
scroll to position [1900, 0]
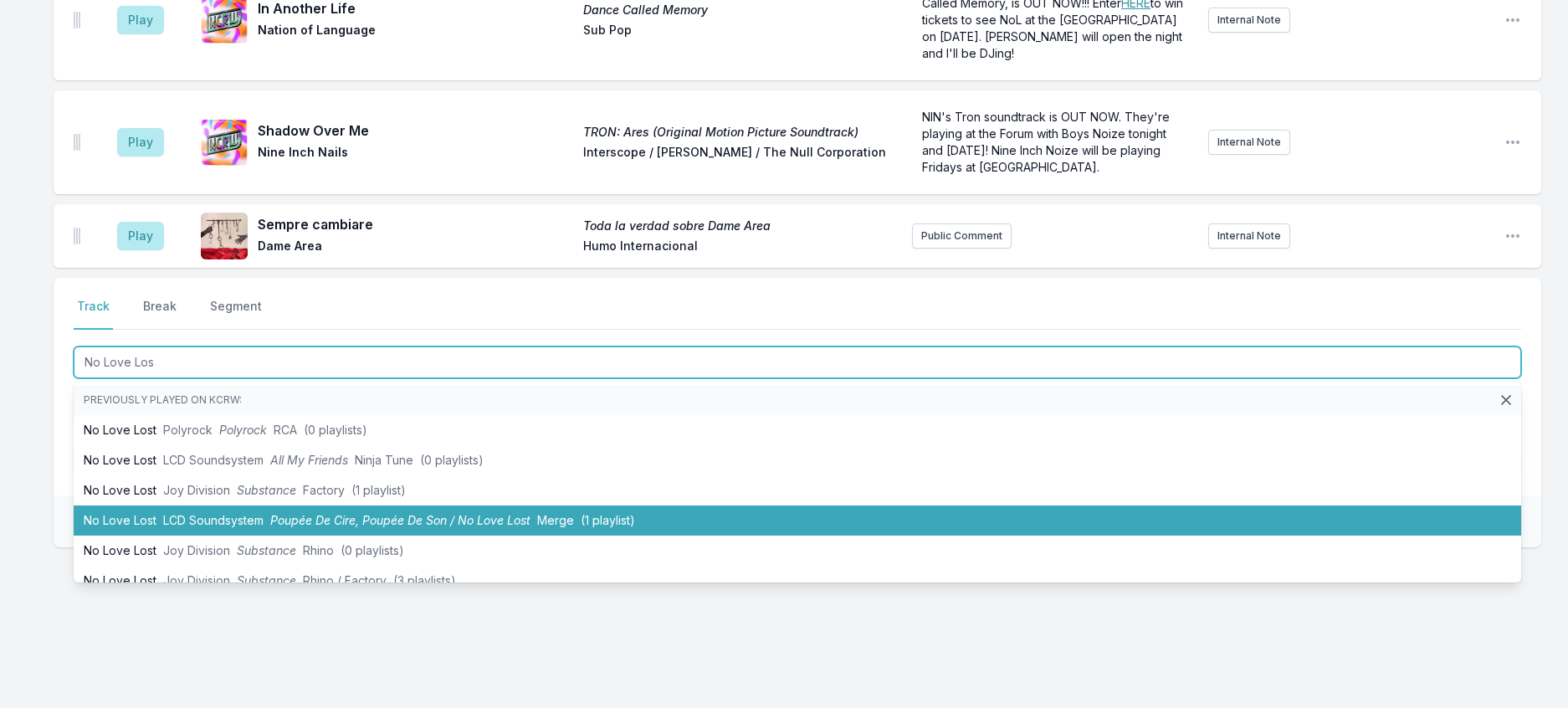
click at [525, 527] on span "Poupée De Cire, Poupée De Son / No Love Lost" at bounding box center [400, 519] width 260 height 14
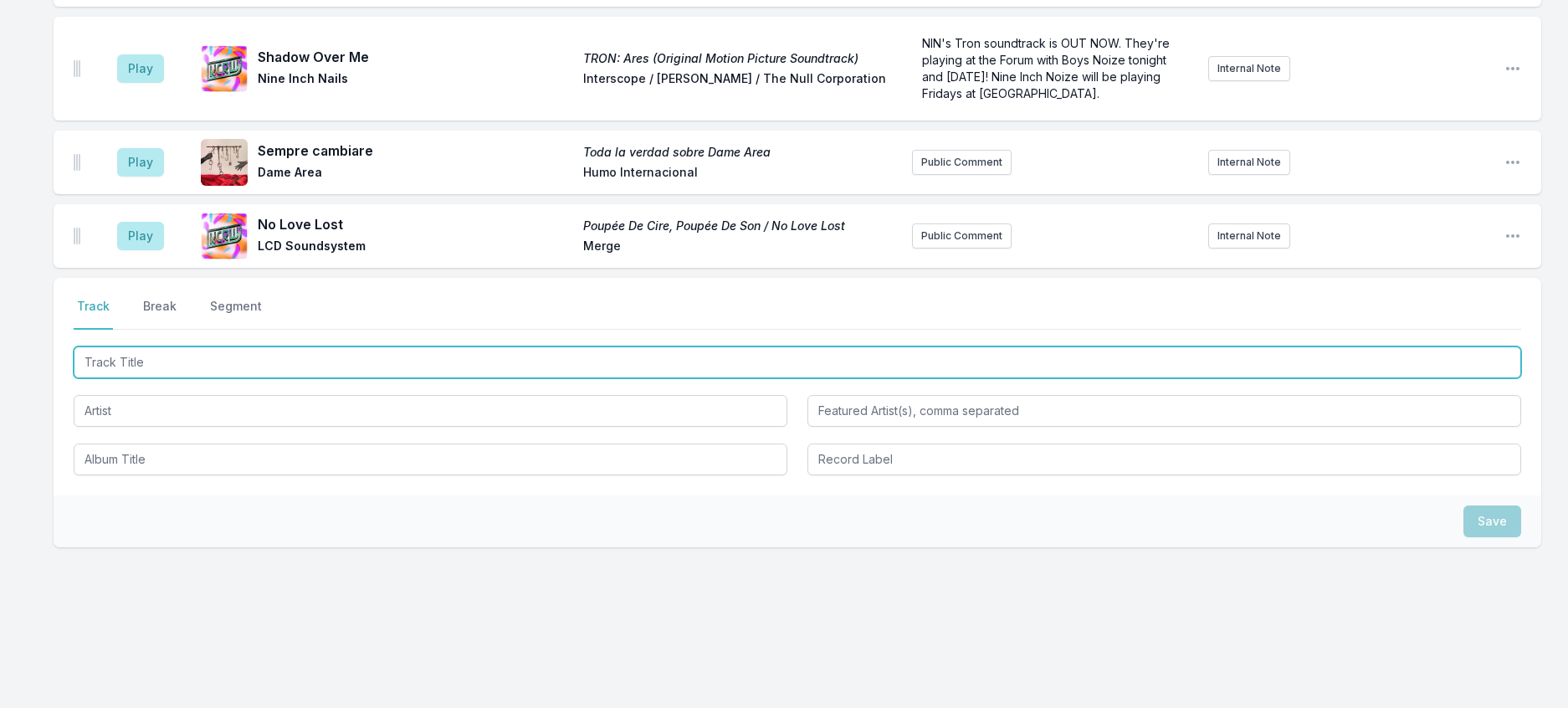
scroll to position [1983, 0]
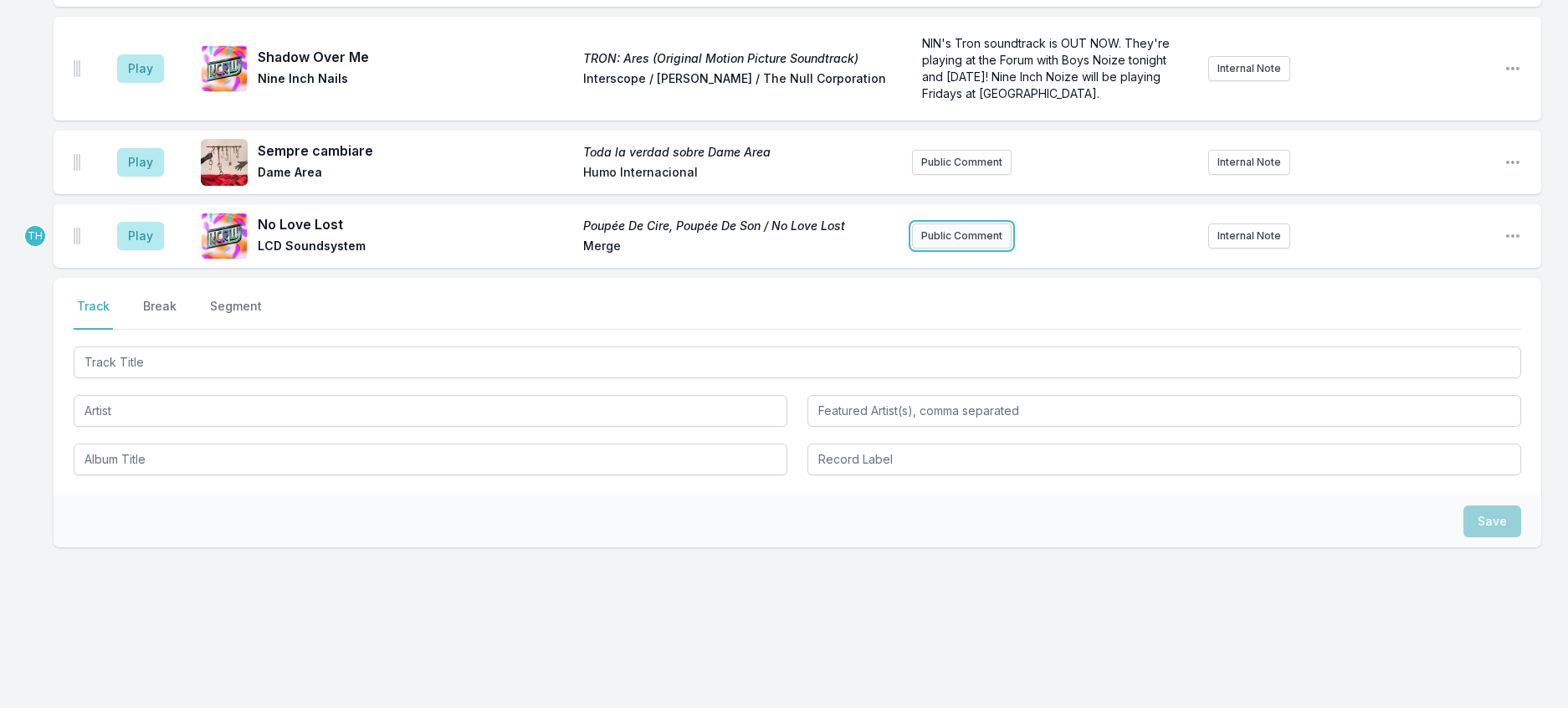
click at [954, 248] on button "Public Comment" at bounding box center [961, 236] width 99 height 25
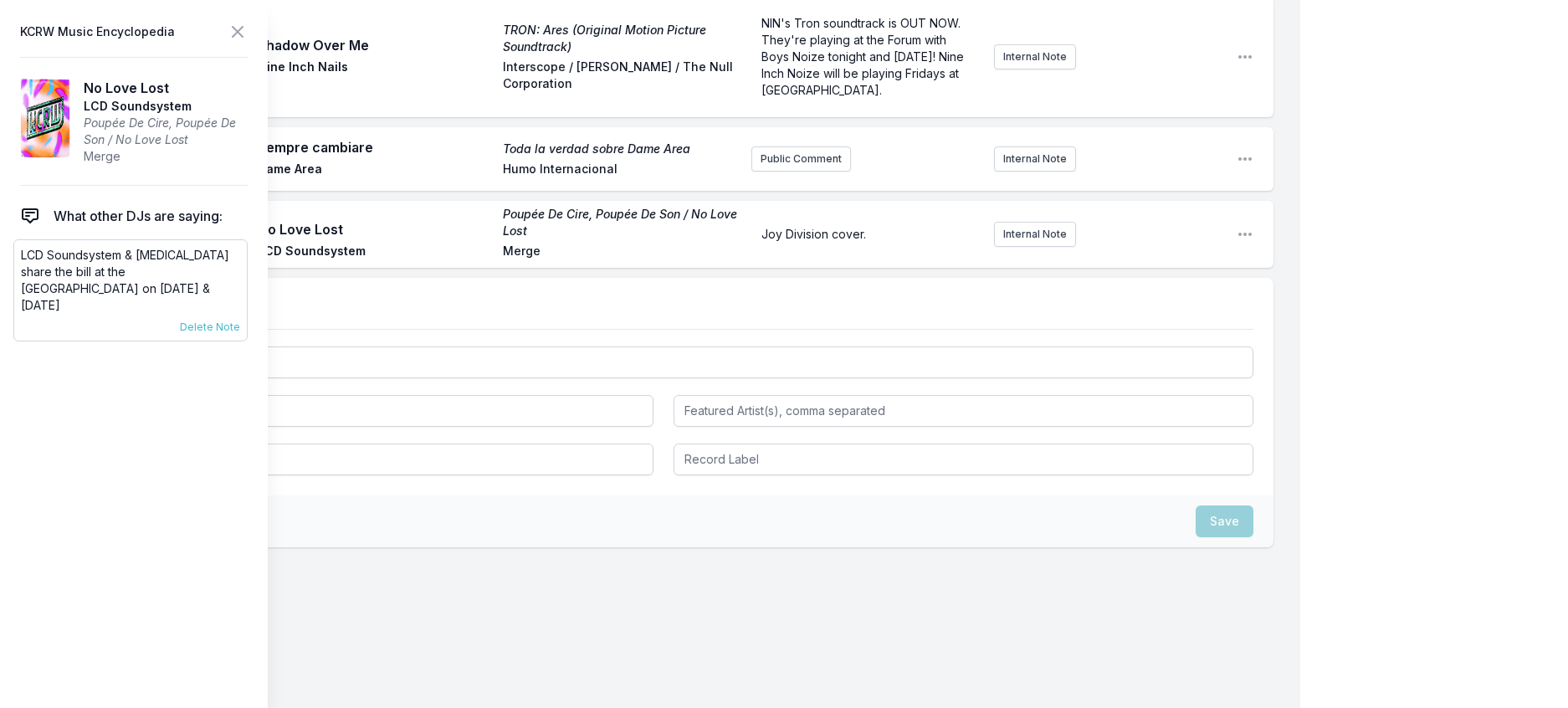
scroll to position [1987, 0]
drag, startPoint x: 59, startPoint y: 328, endPoint x: 21, endPoint y: 282, distance: 59.7
click at [21, 282] on div "LCD Soundsystem & [MEDICAL_DATA] share the bill at the [GEOGRAPHIC_DATA] on [DA…" at bounding box center [131, 291] width 235 height 102
copy p "LCD Soundsystem & [MEDICAL_DATA] share the bill at the [GEOGRAPHIC_DATA] on [DA…"
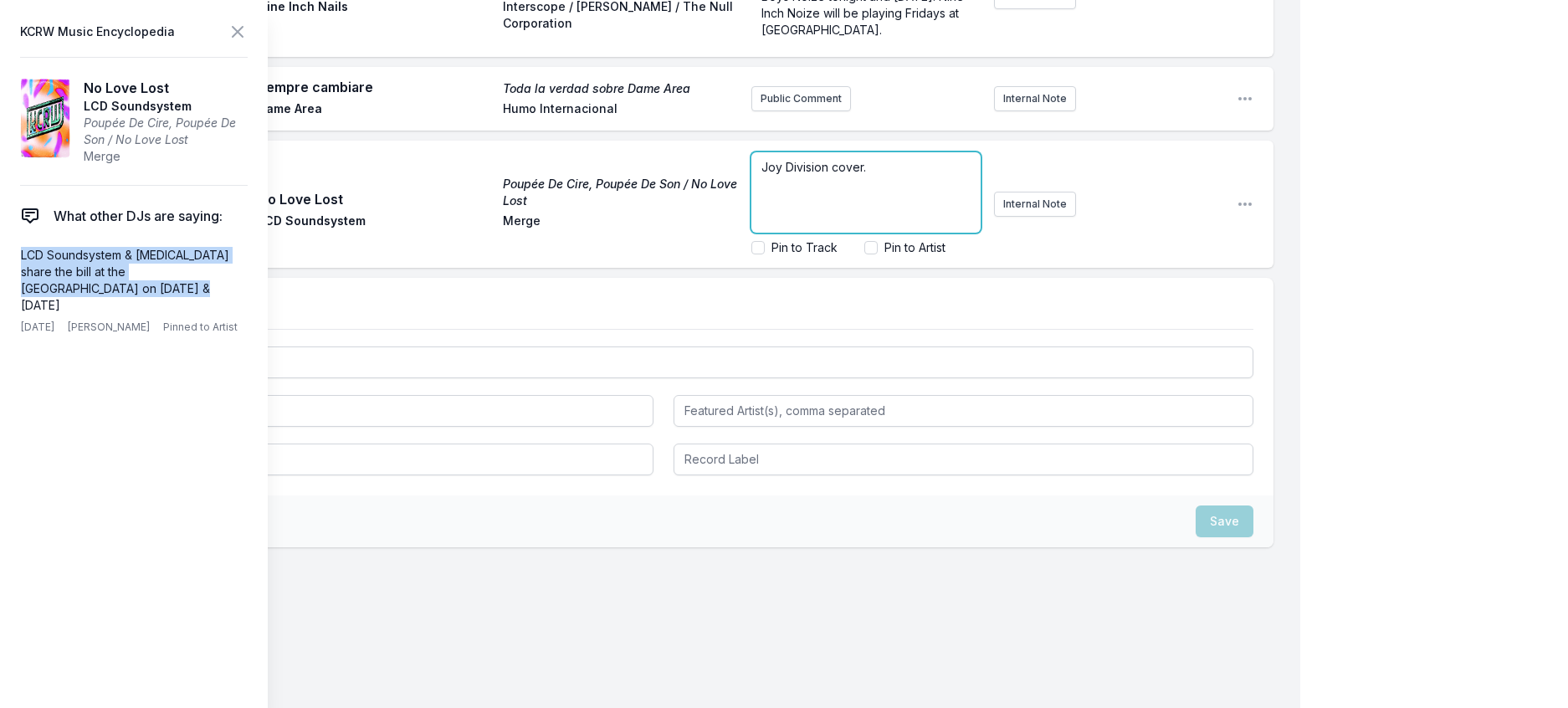
scroll to position [2055, 0]
click at [842, 256] on form "Joy Division cover. Pin to Track Pin to Artist" at bounding box center [866, 204] width 229 height 104
click at [874, 176] on p "Joy Division cover." at bounding box center [866, 167] width 209 height 17
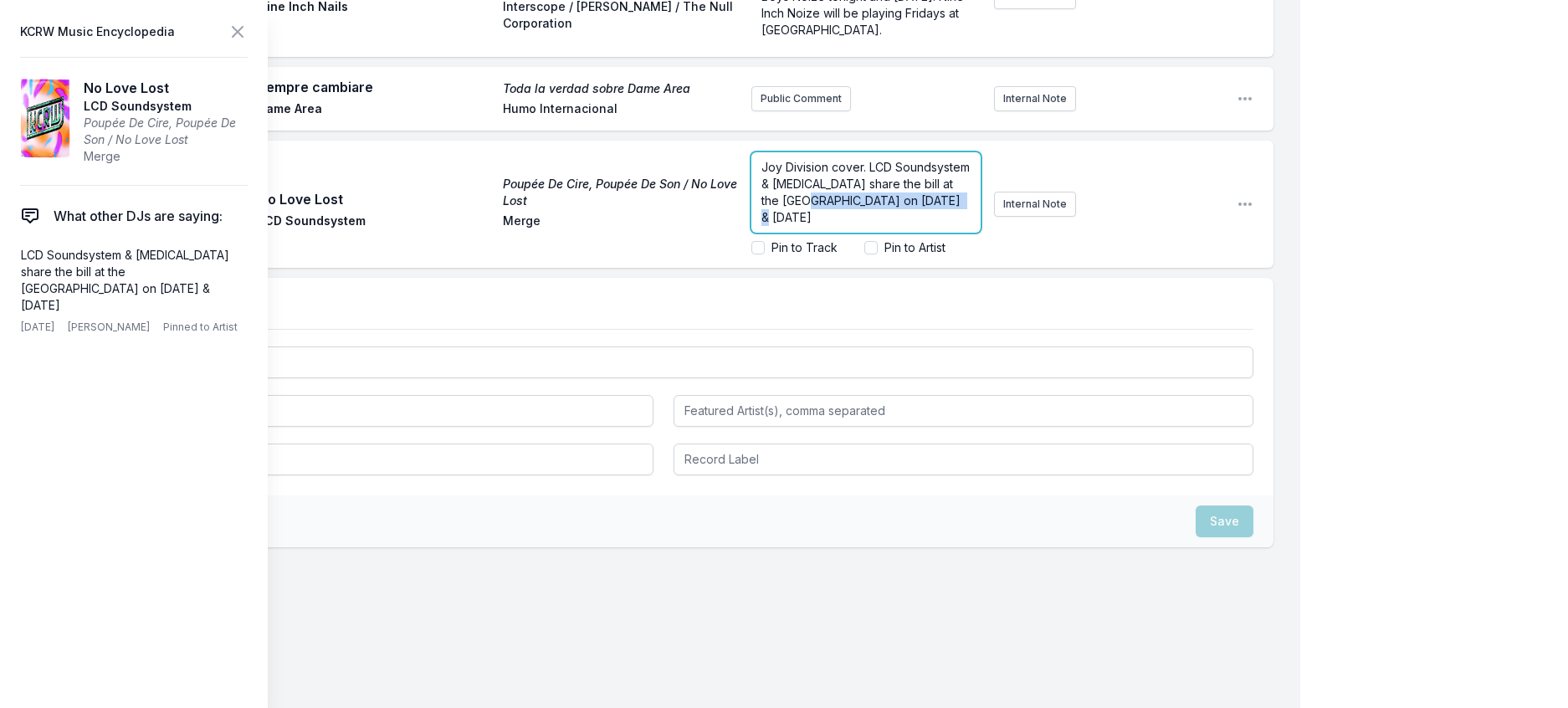
drag, startPoint x: 890, startPoint y: 501, endPoint x: 933, endPoint y: 524, distance: 48.8
click at [933, 226] on p "Joy Division cover. LCD Soundsystem & [MEDICAL_DATA] share the bill at the [GEO…" at bounding box center [866, 192] width 209 height 67
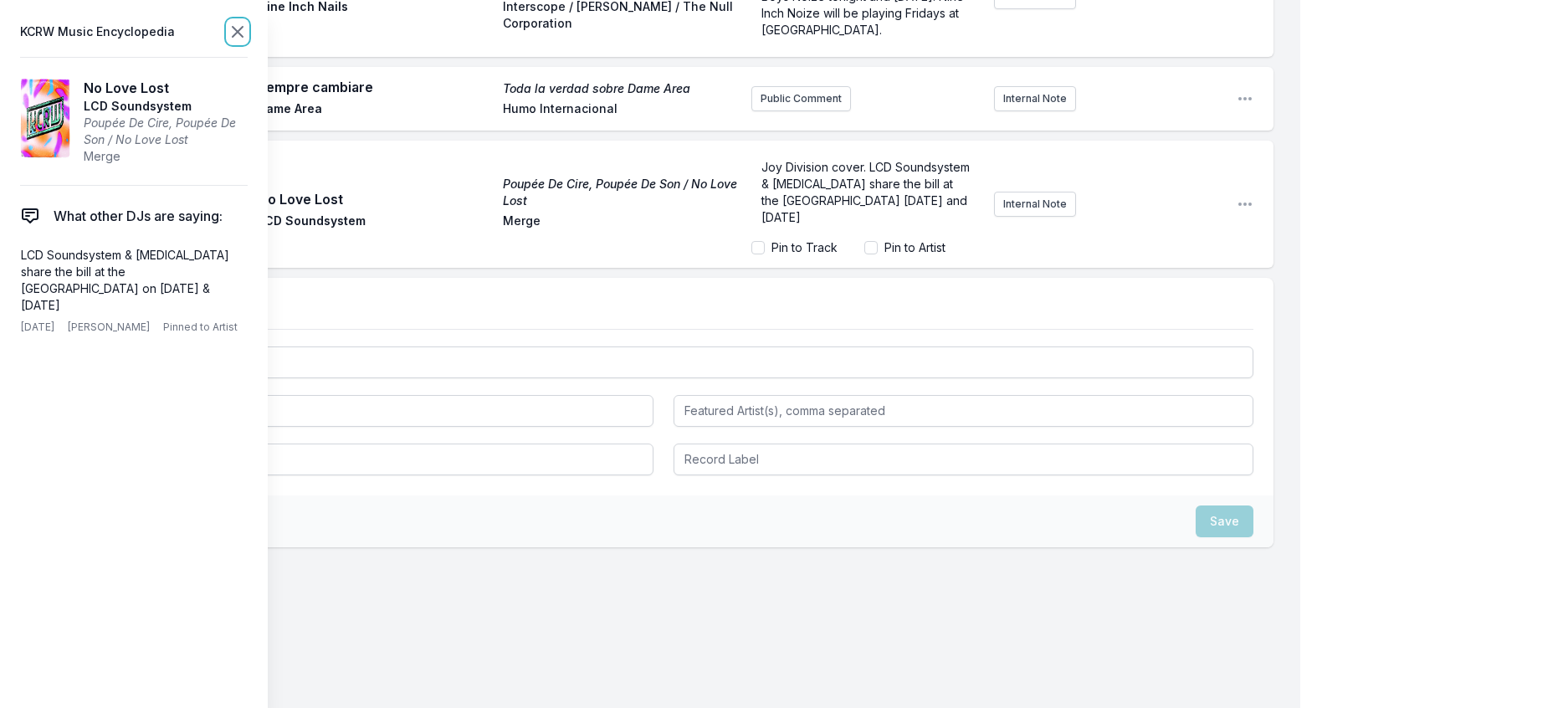
scroll to position [2028, 0]
click at [247, 37] on icon at bounding box center [238, 32] width 20 height 20
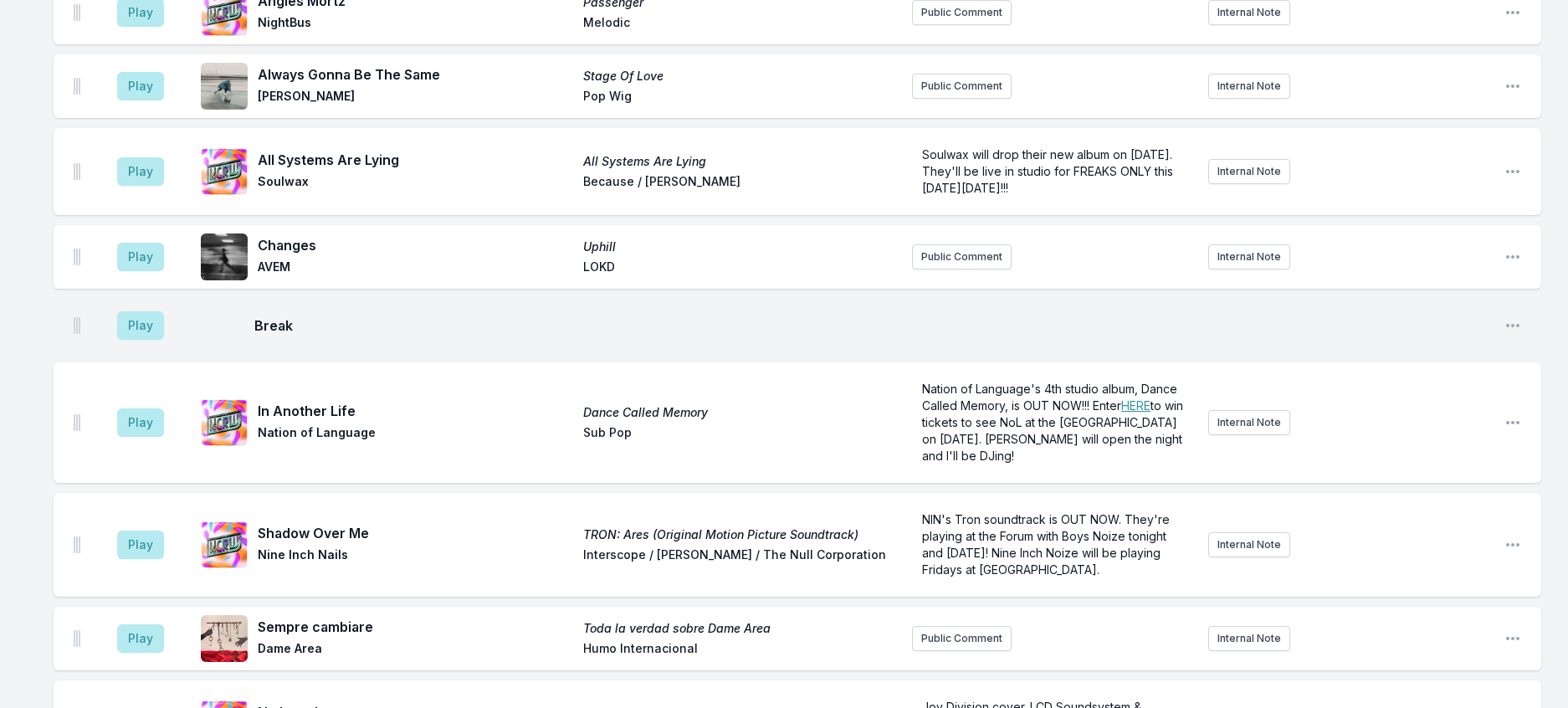
scroll to position [1275, 0]
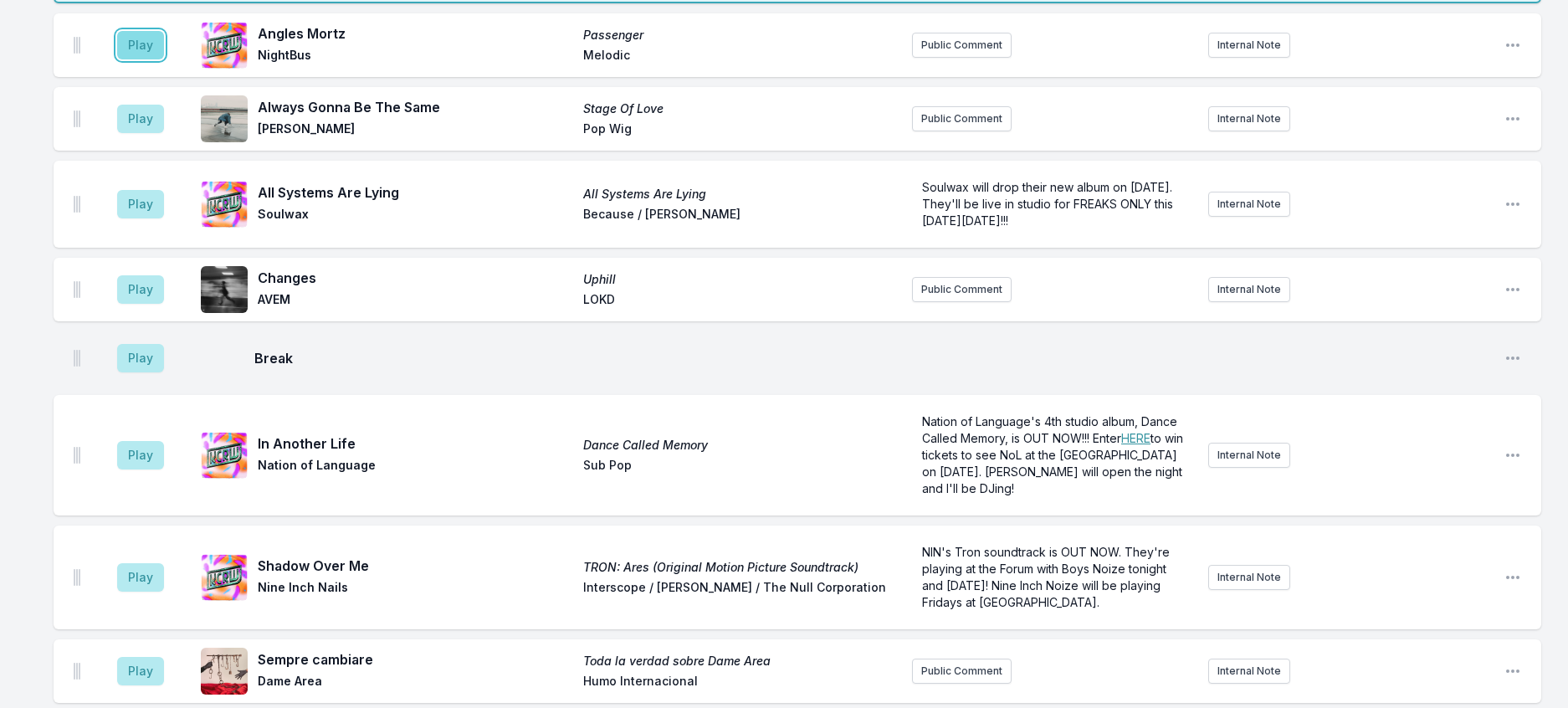
click at [158, 59] on button "Play" at bounding box center [140, 44] width 47 height 28
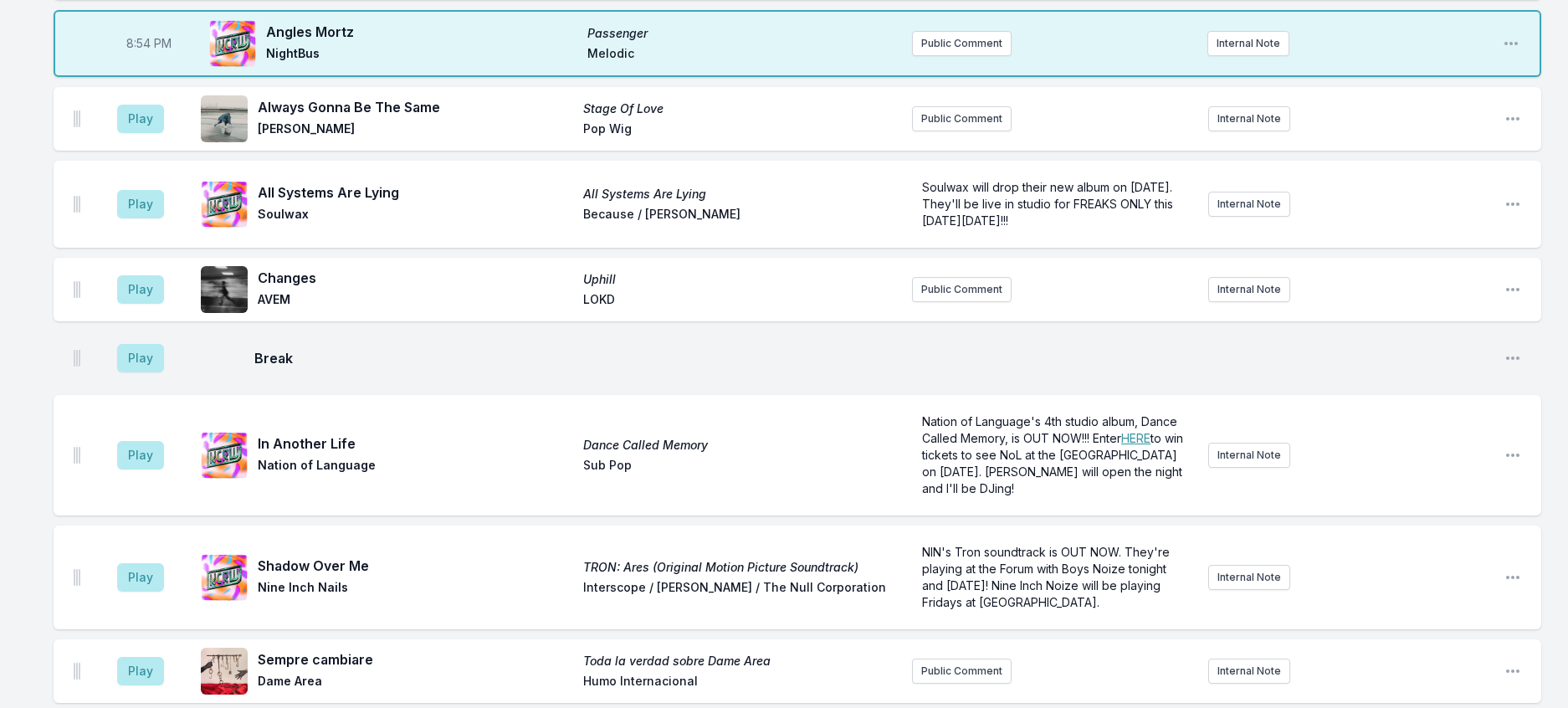
click at [161, 52] on span "8:54 PM" at bounding box center [149, 43] width 45 height 17
click at [160, 59] on input "20:54" at bounding box center [149, 42] width 93 height 31
type input "20:51"
click at [1554, 226] on div "8:01 PM More More Helado Negro Big Dada Helado Negro will release a new EP, The…" at bounding box center [784, 65] width 1568 height 2351
drag, startPoint x: 153, startPoint y: 327, endPoint x: 263, endPoint y: 314, distance: 110.8
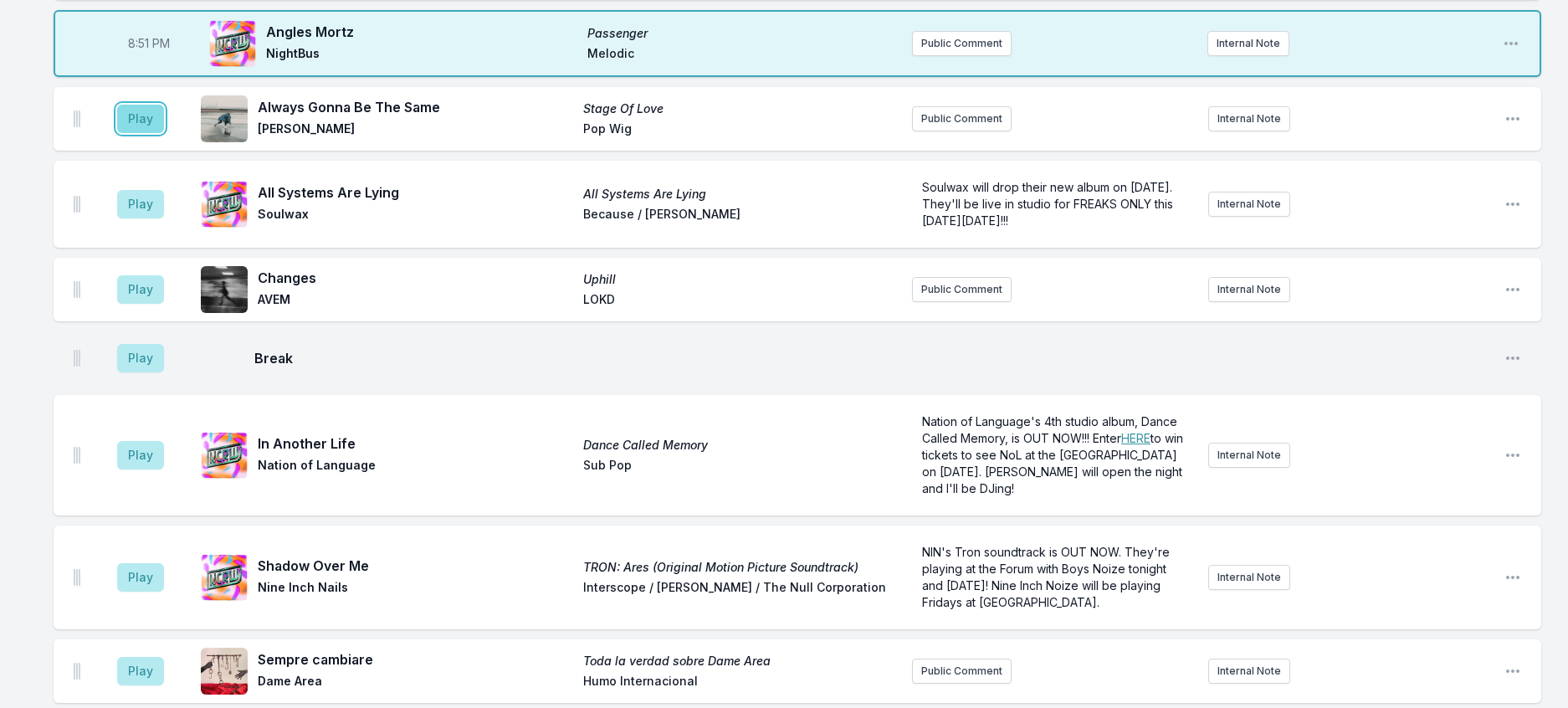
click at [154, 133] on button "Play" at bounding box center [140, 118] width 47 height 28
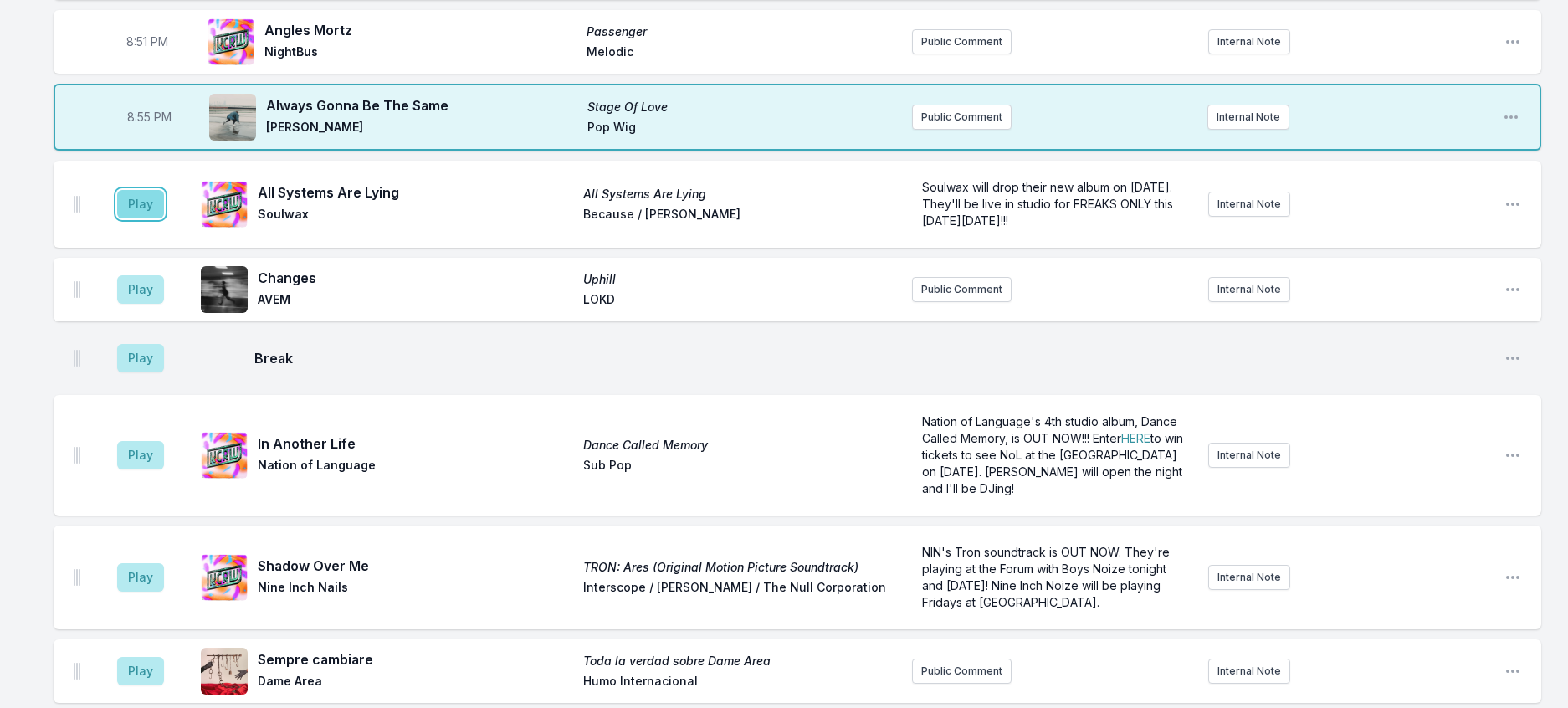
click at [164, 218] on button "Play" at bounding box center [140, 203] width 47 height 28
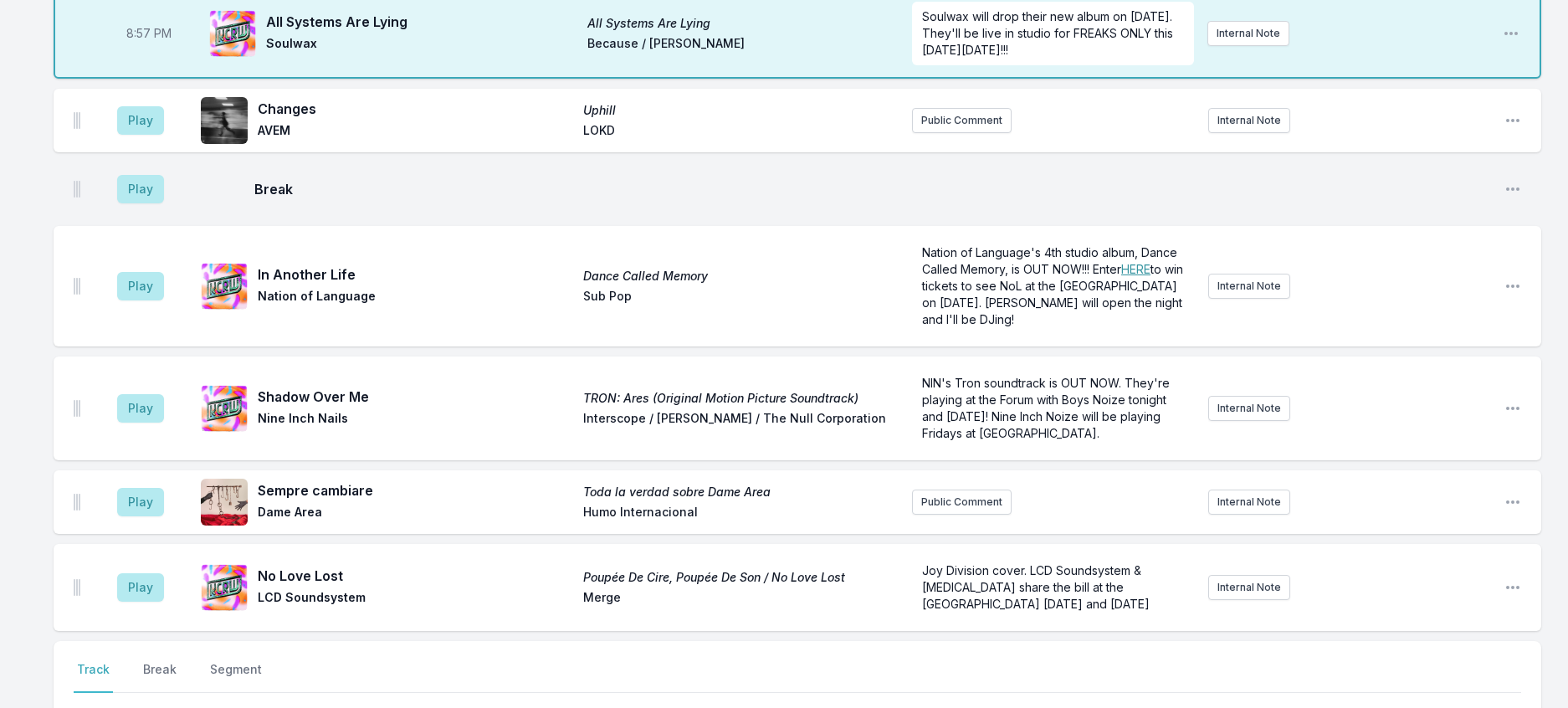
scroll to position [1610, 0]
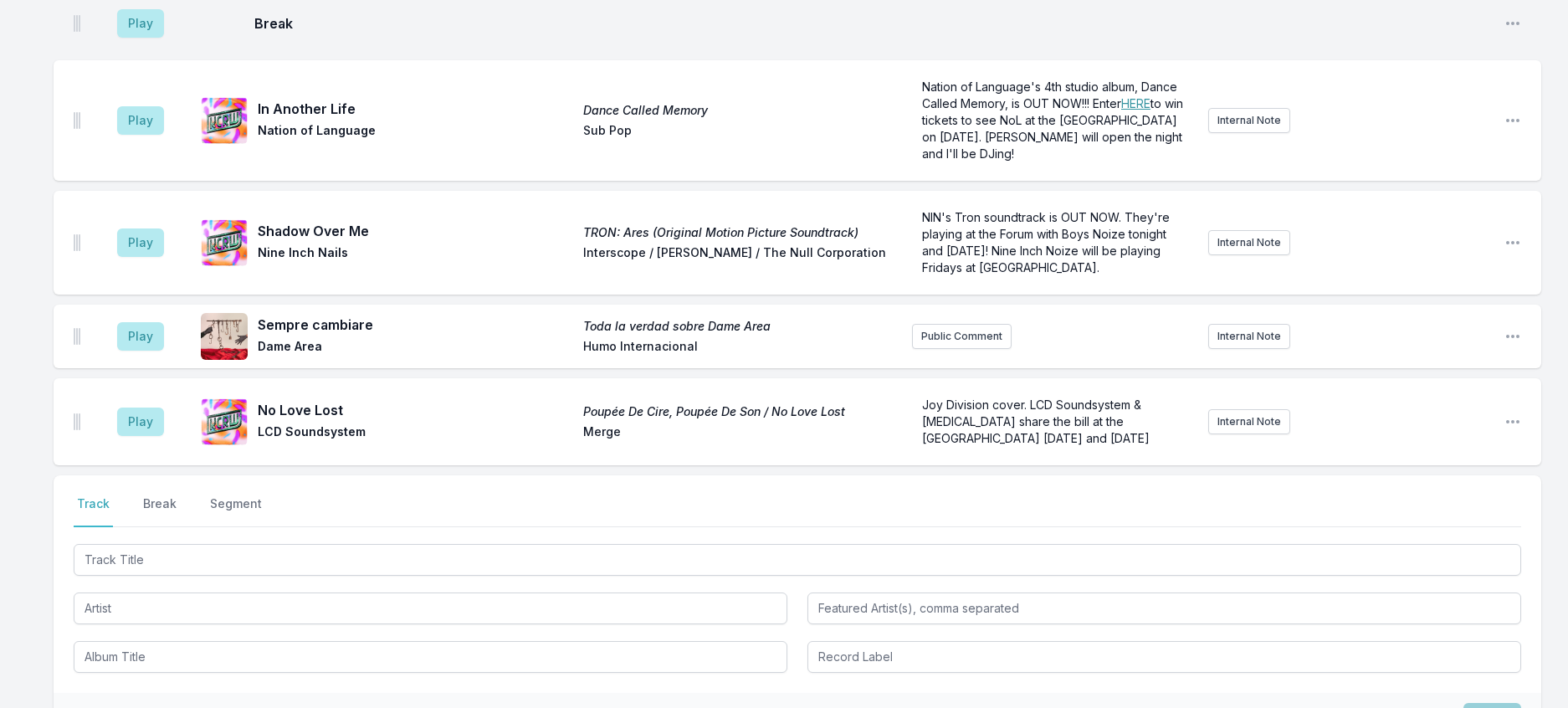
click at [1373, 64] on button "Delete Entry" at bounding box center [1427, 48] width 188 height 30
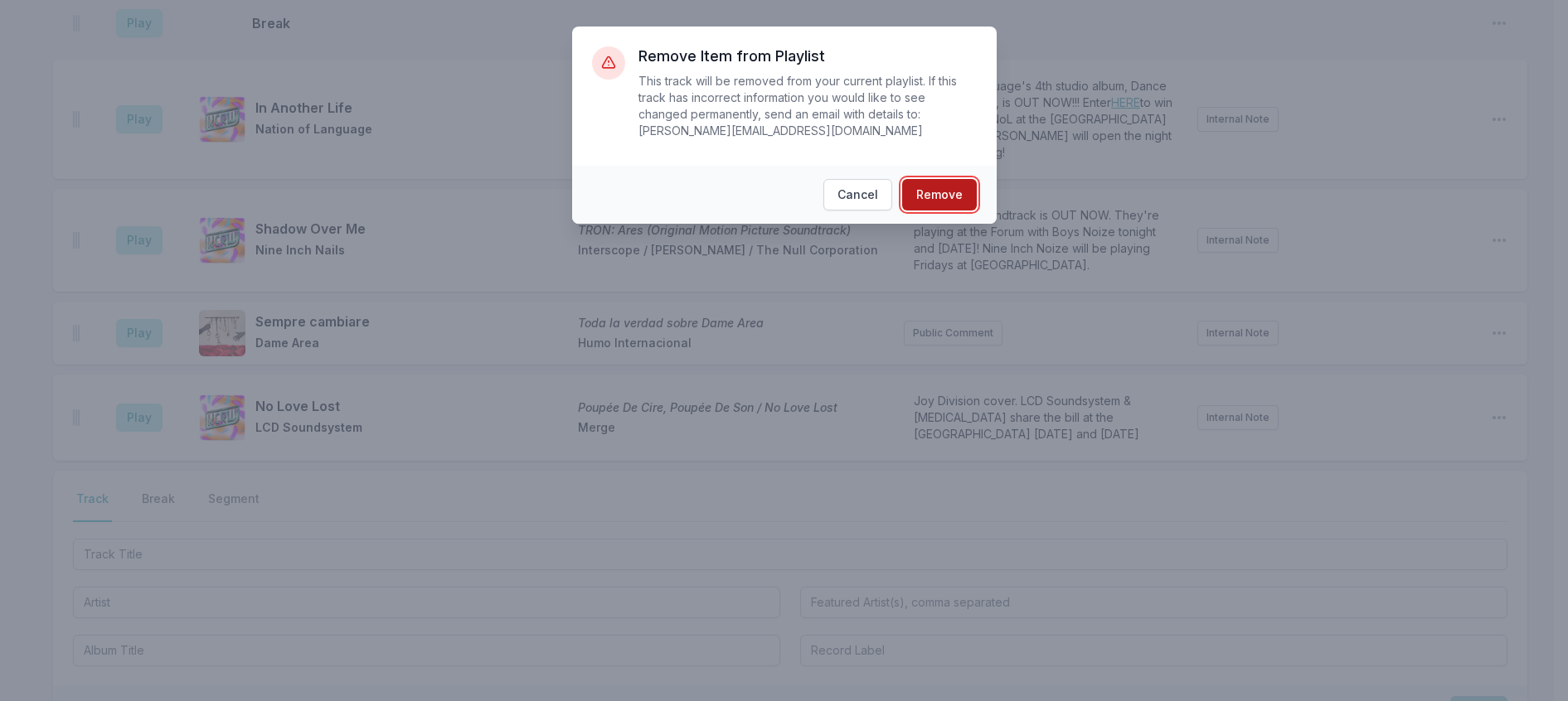
click at [964, 207] on button "Remove" at bounding box center [939, 194] width 75 height 31
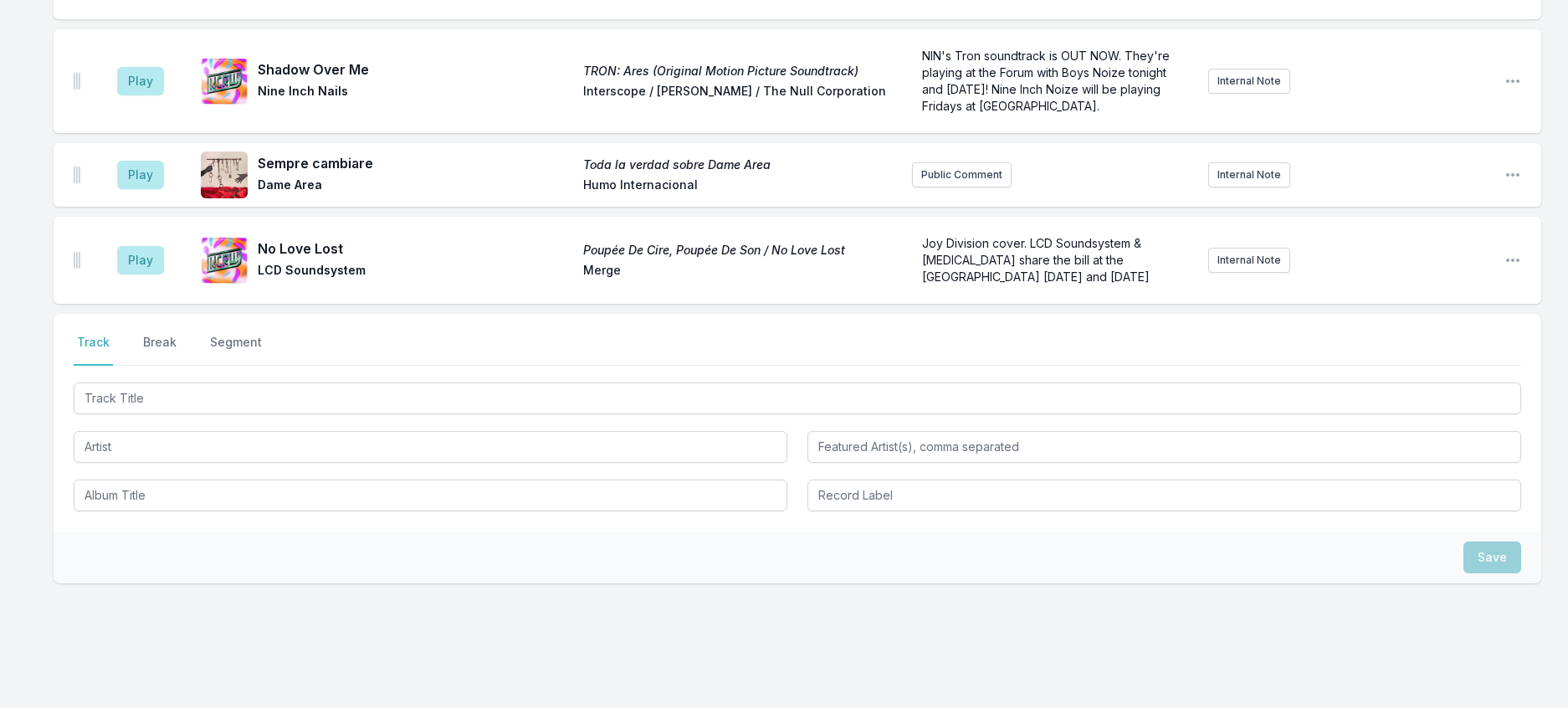
scroll to position [1694, 0]
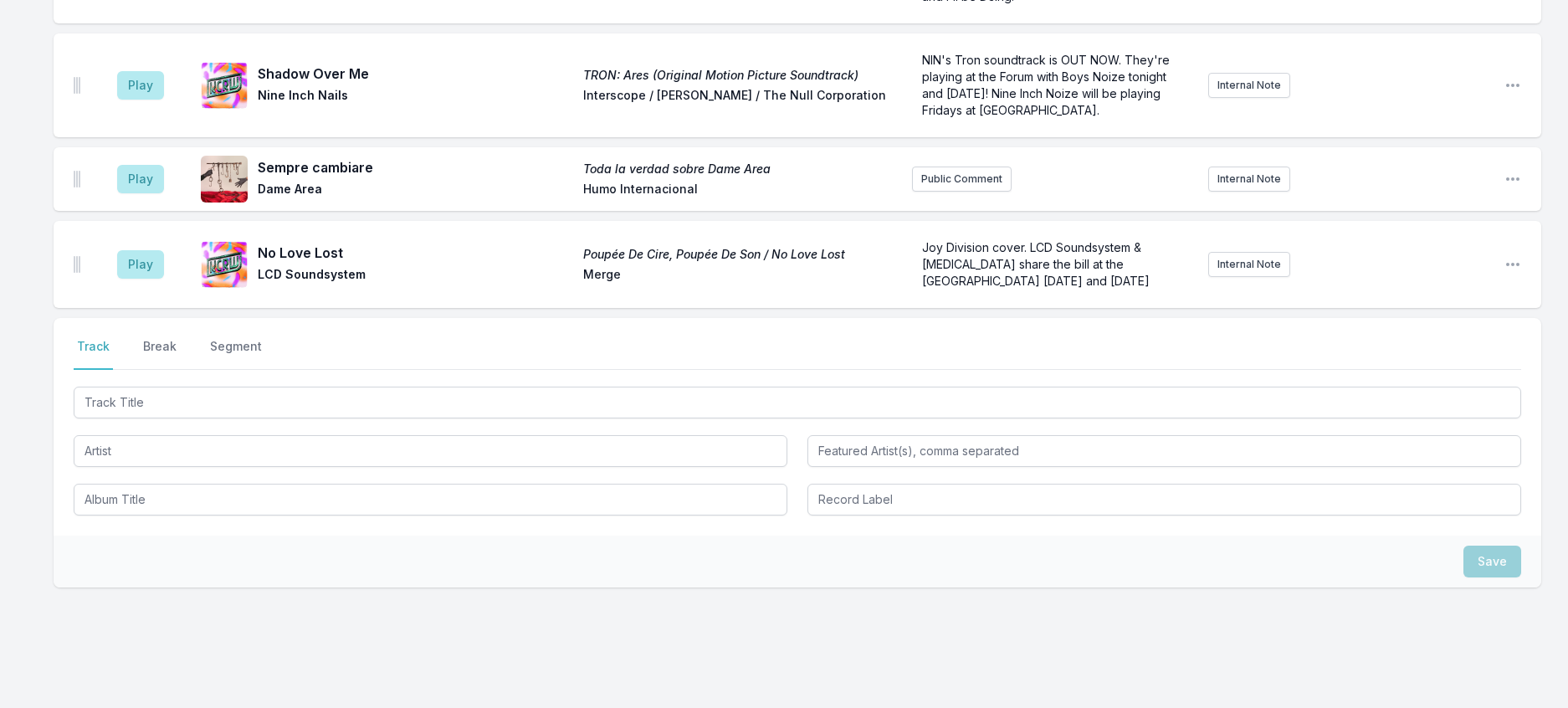
drag, startPoint x: 162, startPoint y: 229, endPoint x: 307, endPoint y: 217, distance: 145.5
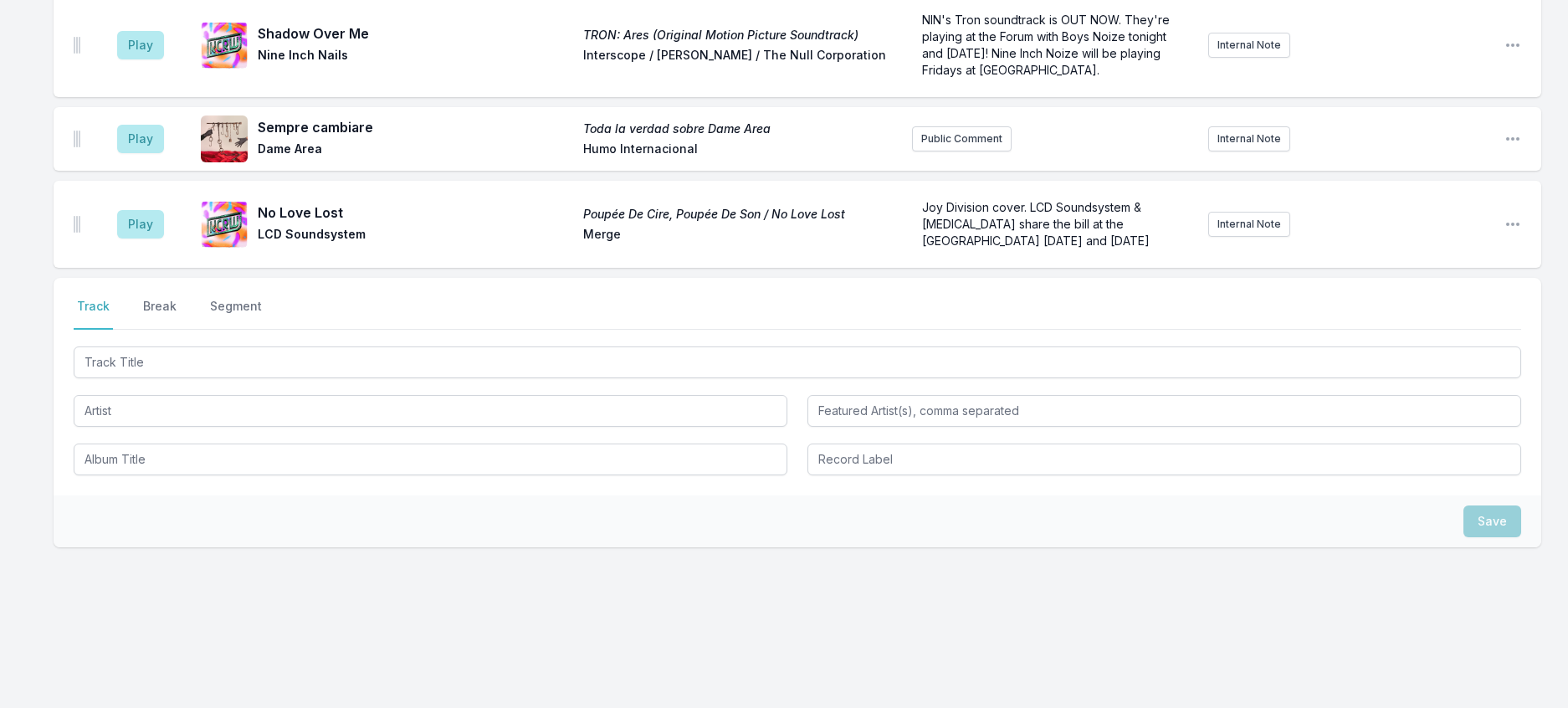
scroll to position [2026, 0]
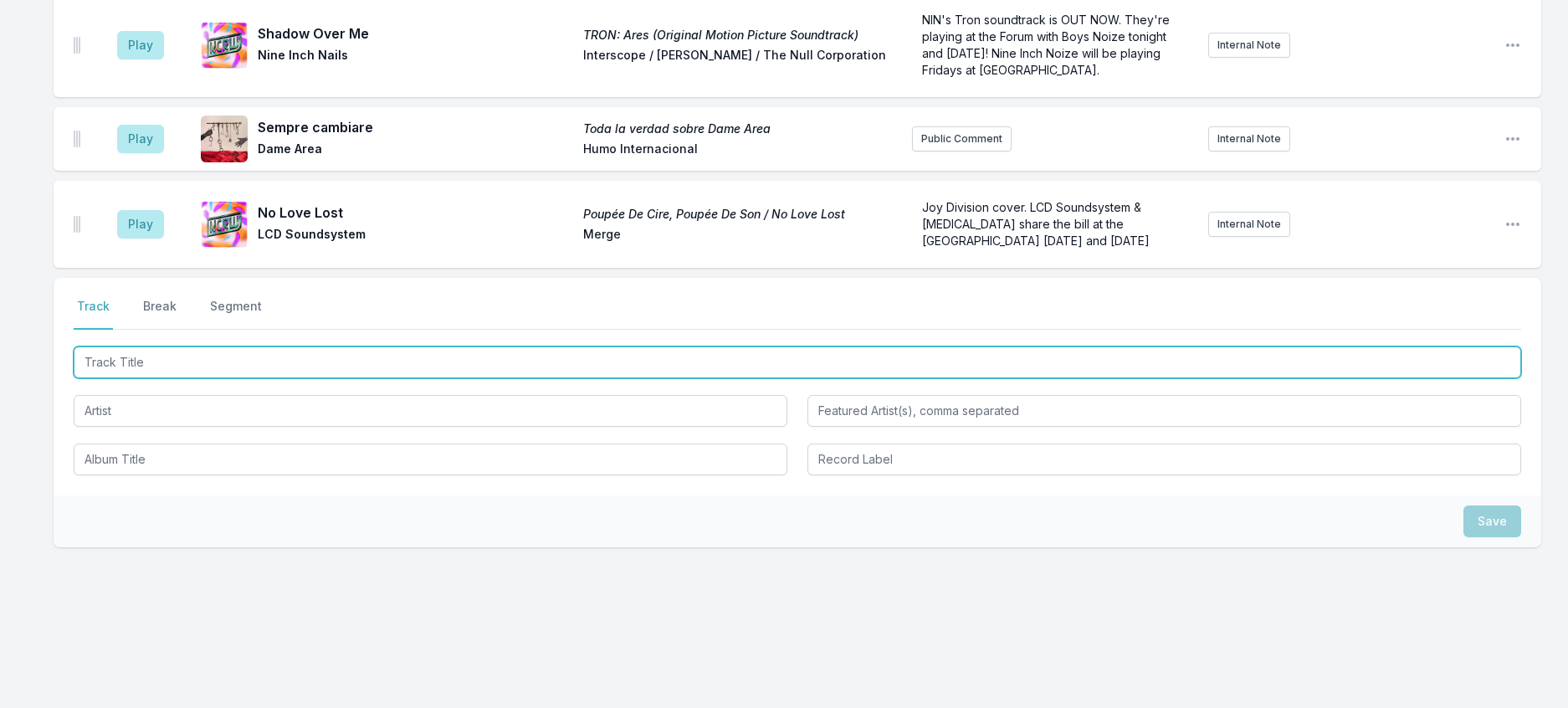
click at [171, 378] on input "Track Title" at bounding box center [797, 362] width 1447 height 31
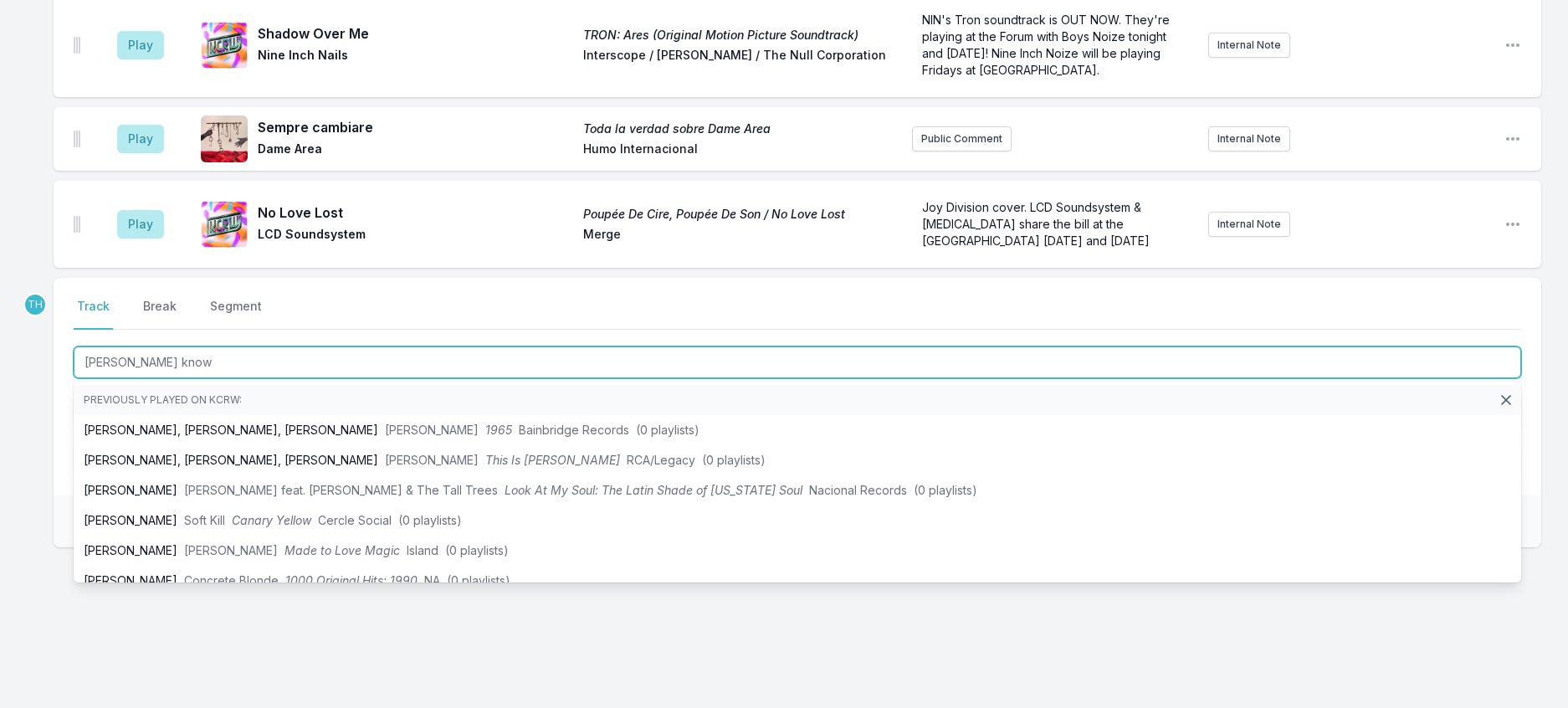
type input "[PERSON_NAME] knows"
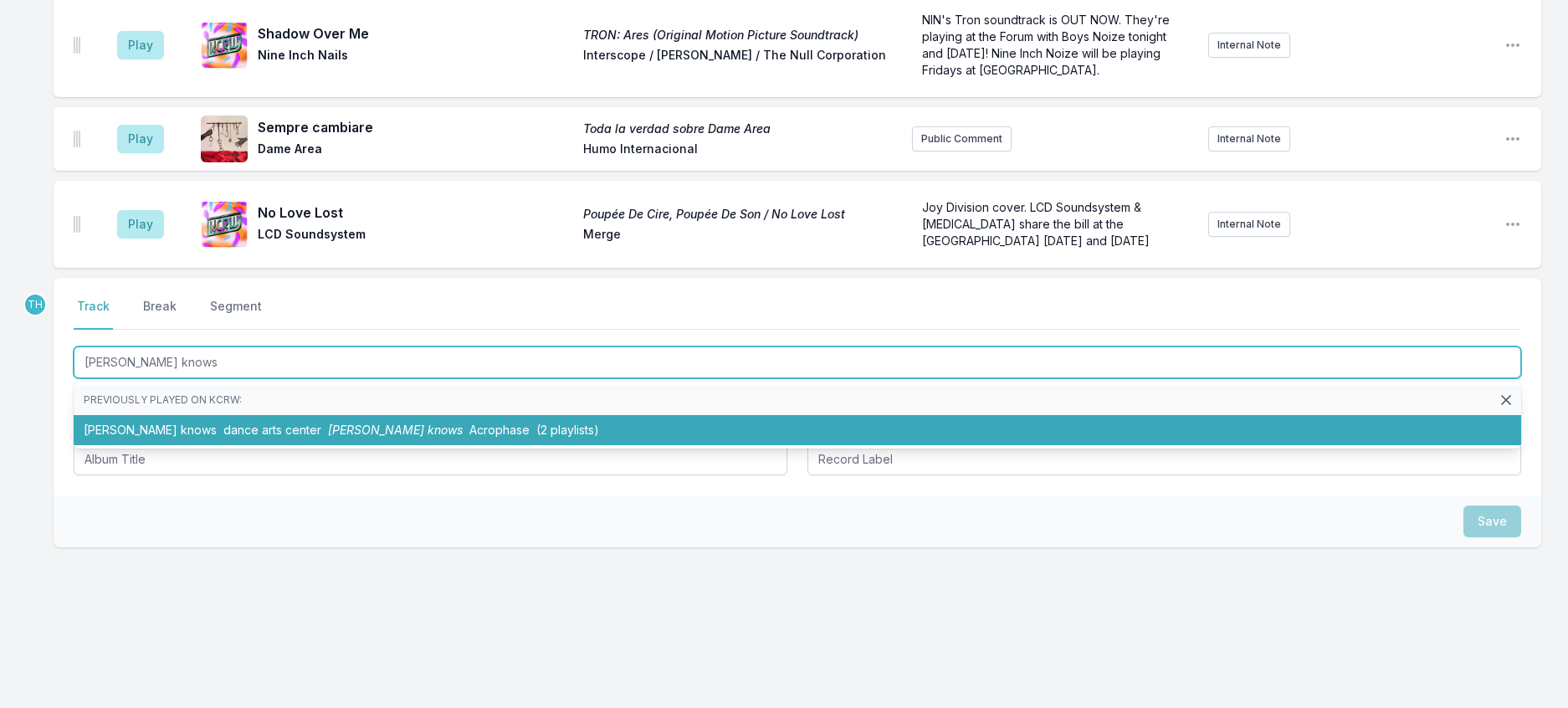
click at [257, 437] on span "dance arts center" at bounding box center [272, 429] width 98 height 14
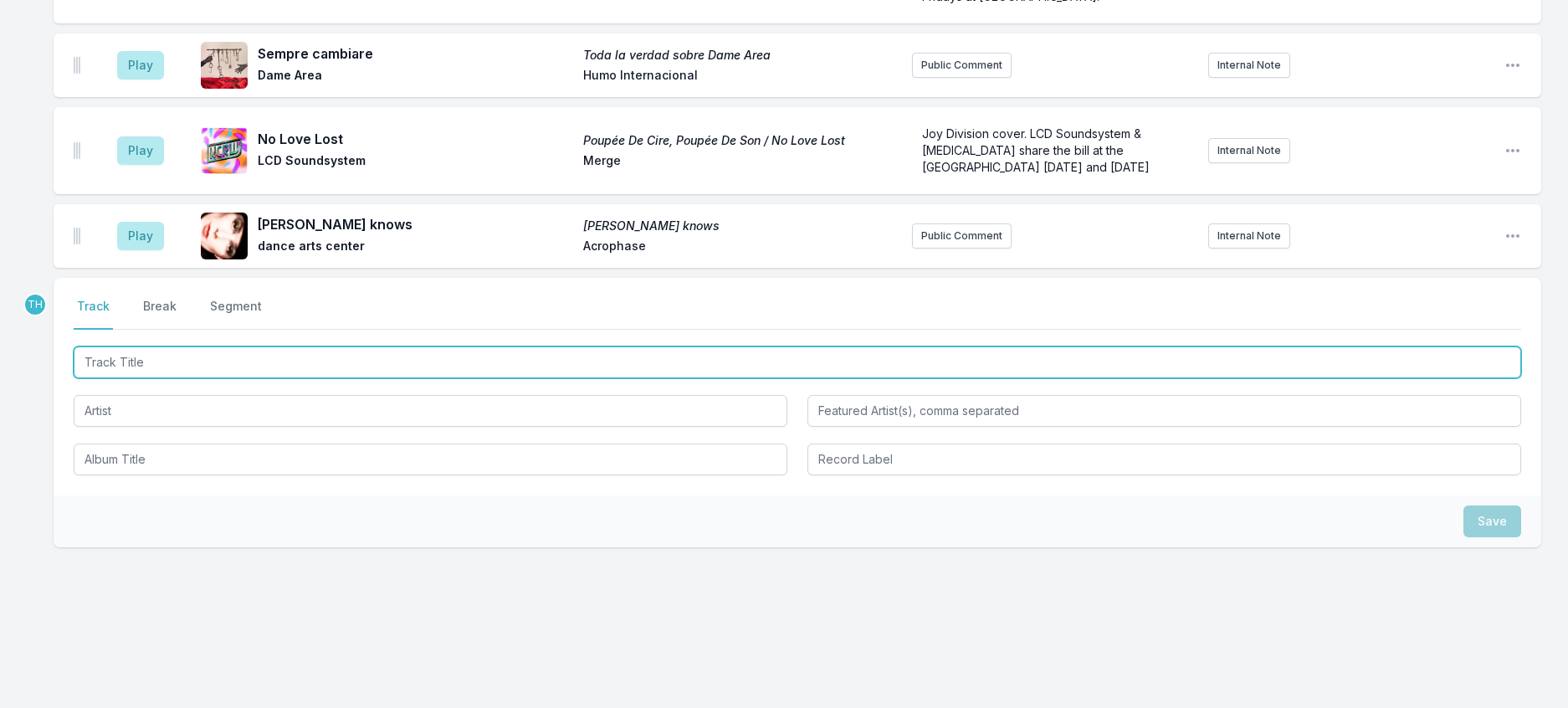
scroll to position [2110, 0]
click at [336, 378] on input "Track Title" at bounding box center [797, 362] width 1447 height 31
type input "The Bubbles"
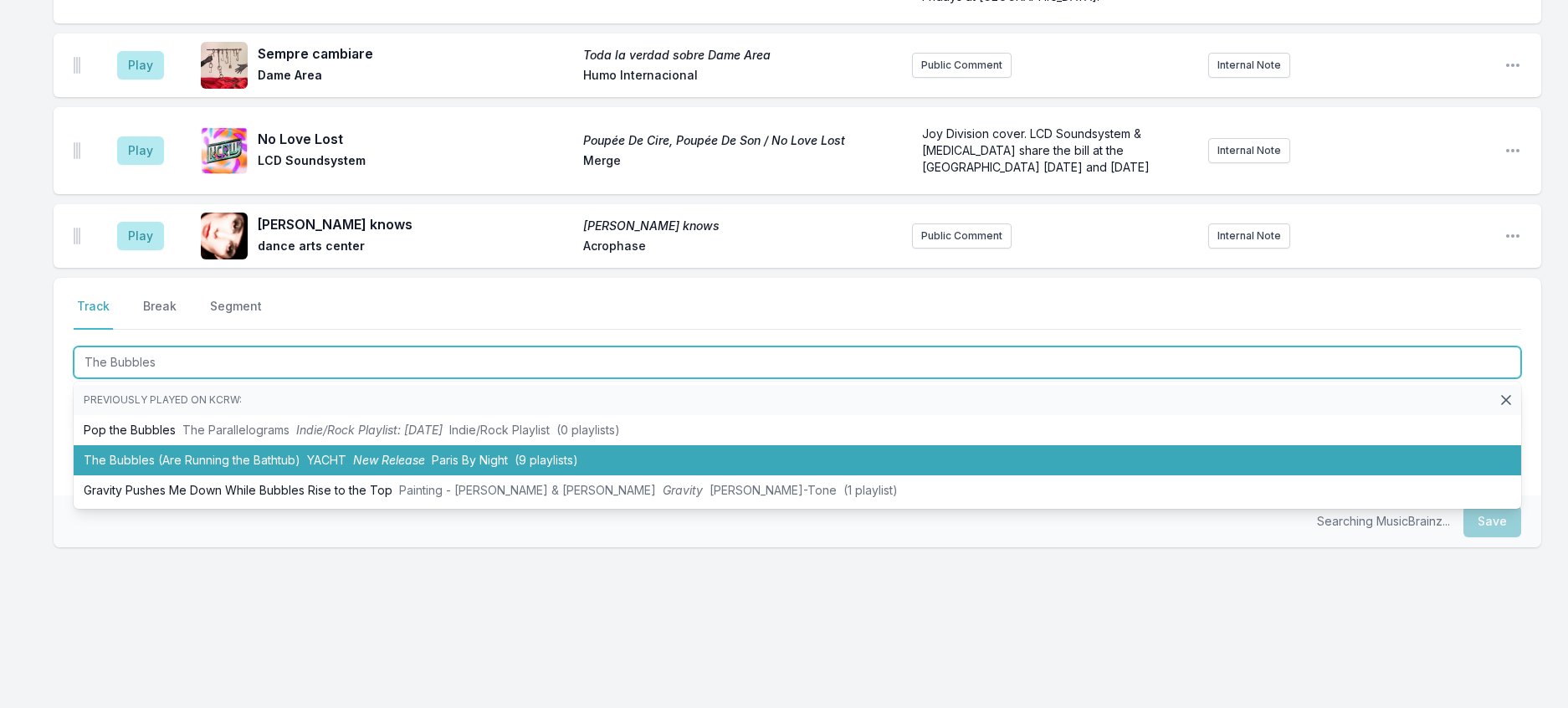
click at [376, 475] on li "The Bubbles (Are Running the Bathtub) YACHT New Release Paris By Night (9 playl…" at bounding box center [797, 460] width 1447 height 30
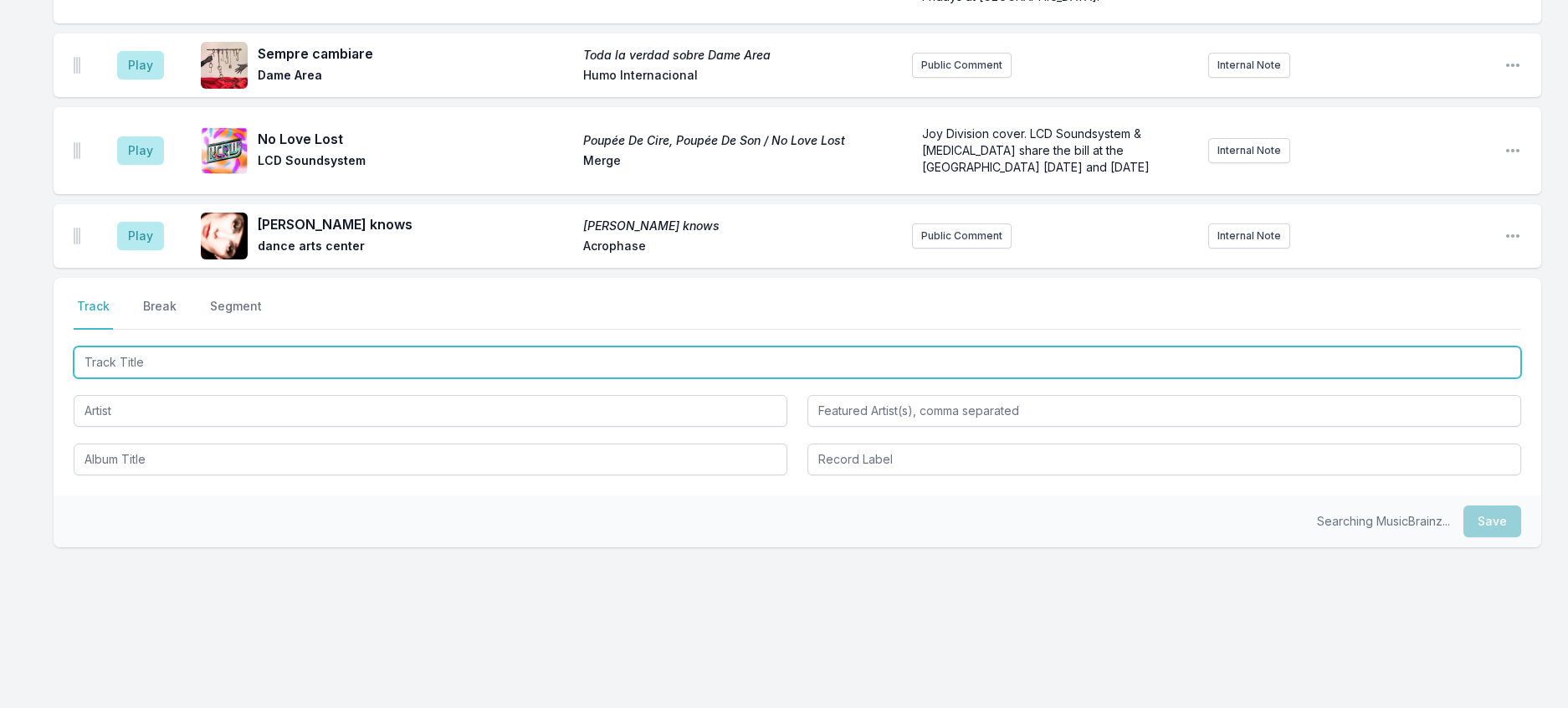
scroll to position [2192, 0]
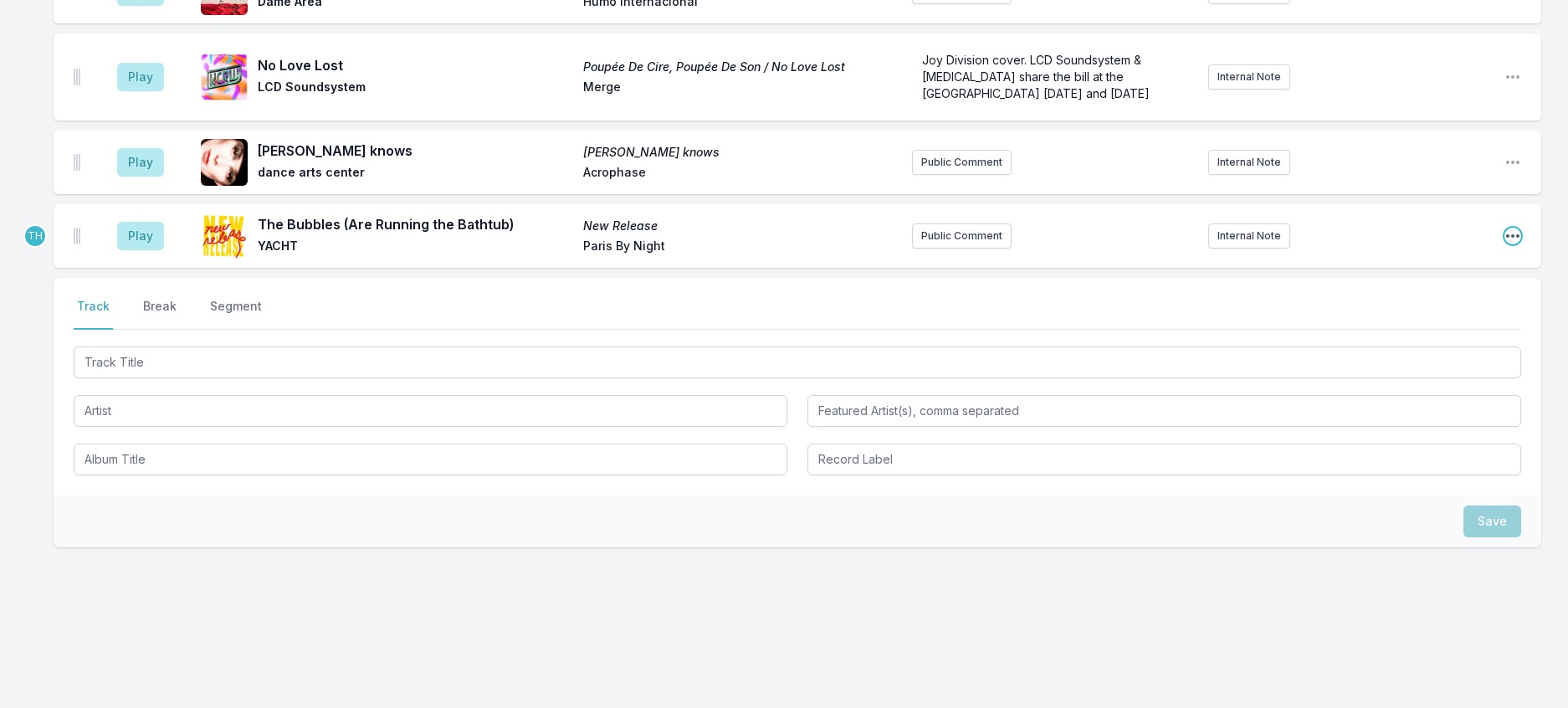
click at [1514, 244] on icon "Open playlist item options" at bounding box center [1513, 236] width 17 height 17
drag, startPoint x: 1388, startPoint y: 323, endPoint x: 1378, endPoint y: 315, distance: 12.8
click at [1387, 314] on button "Edit Track Details" at bounding box center [1427, 299] width 188 height 30
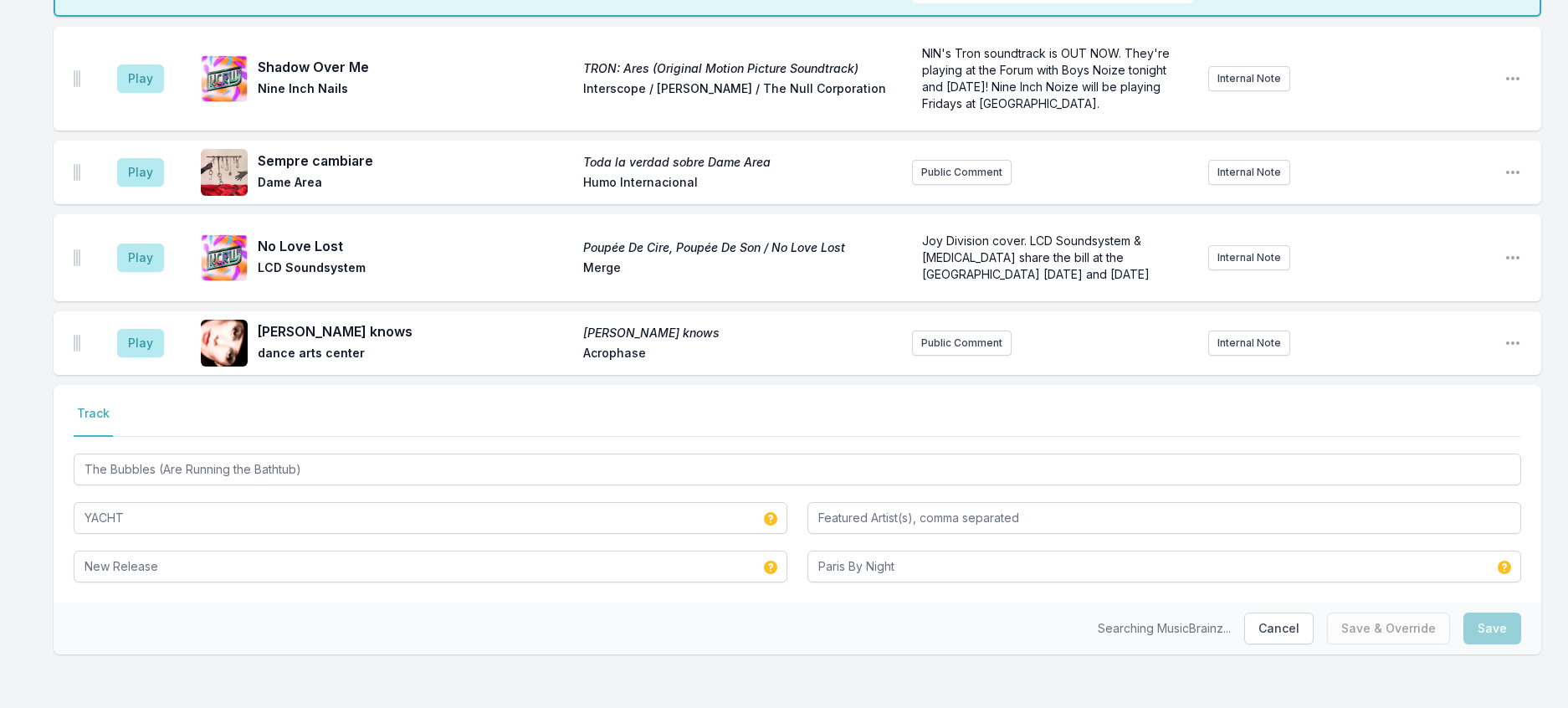
scroll to position [2057, 0]
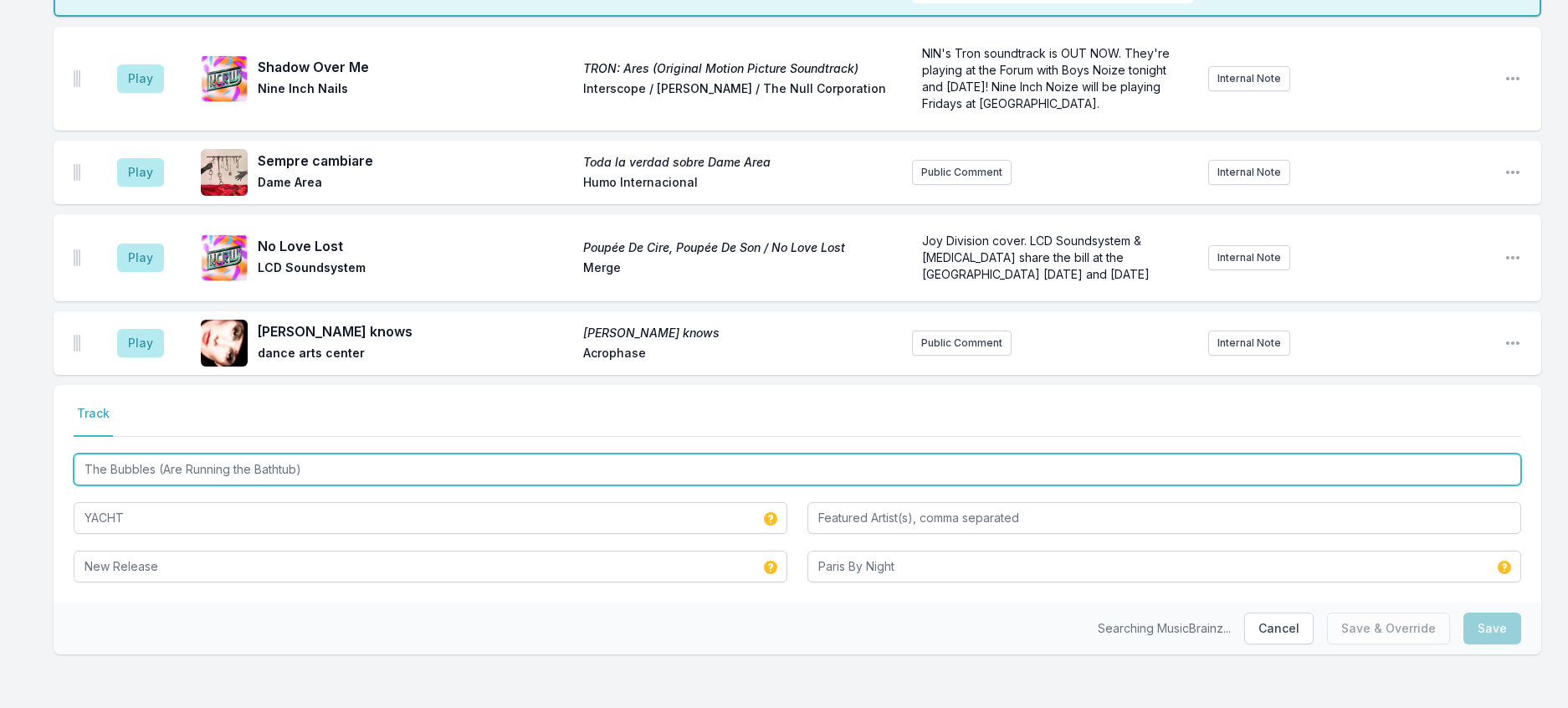
click at [373, 454] on input "The Bubbles (Are Running the Bathtub)" at bounding box center [797, 469] width 1447 height 31
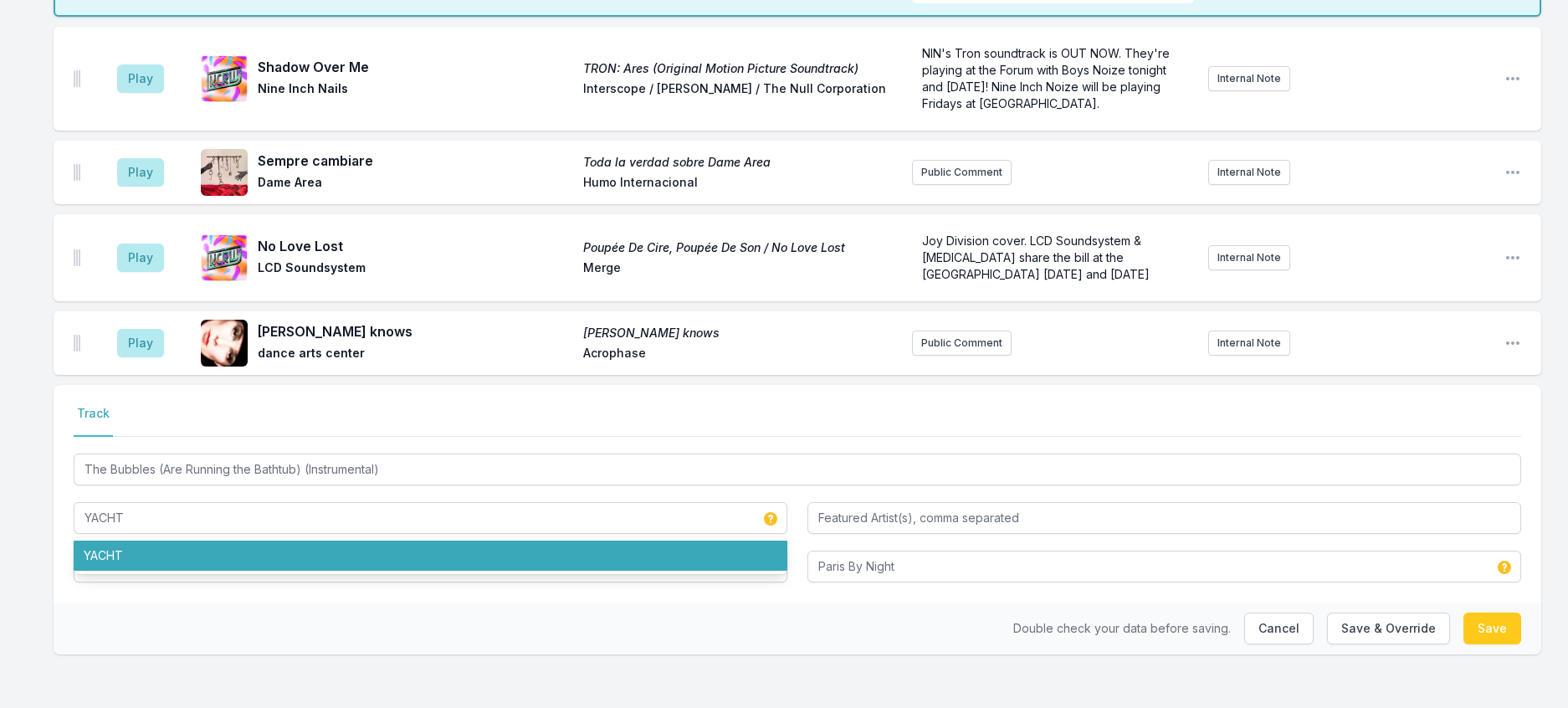
click at [229, 614] on div "Double check your data before saving. Cancel Save & Override Save" at bounding box center [797, 628] width 1487 height 52
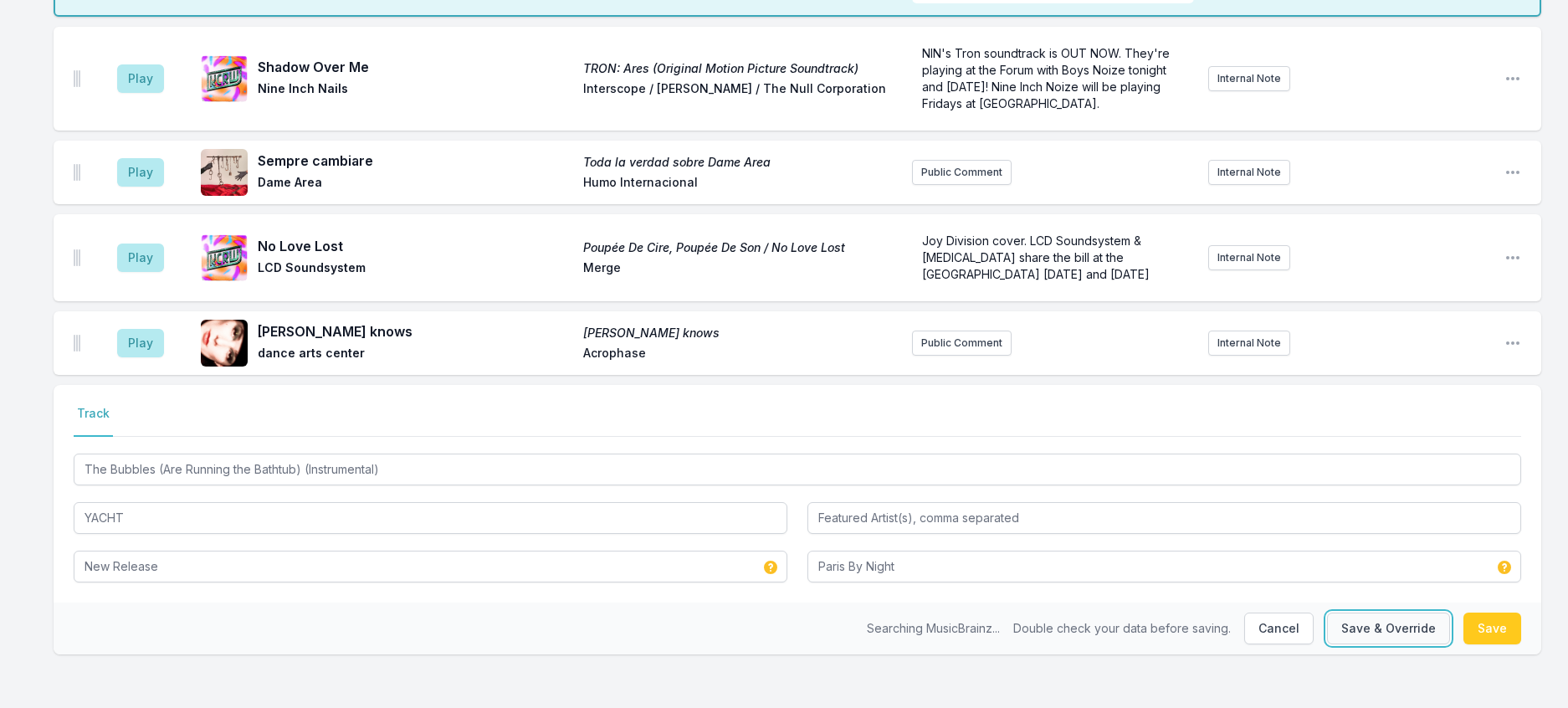
click at [1327, 616] on button "Save & Override" at bounding box center [1388, 628] width 123 height 31
type input "The Bubbles (Are Running the Bathtub)"
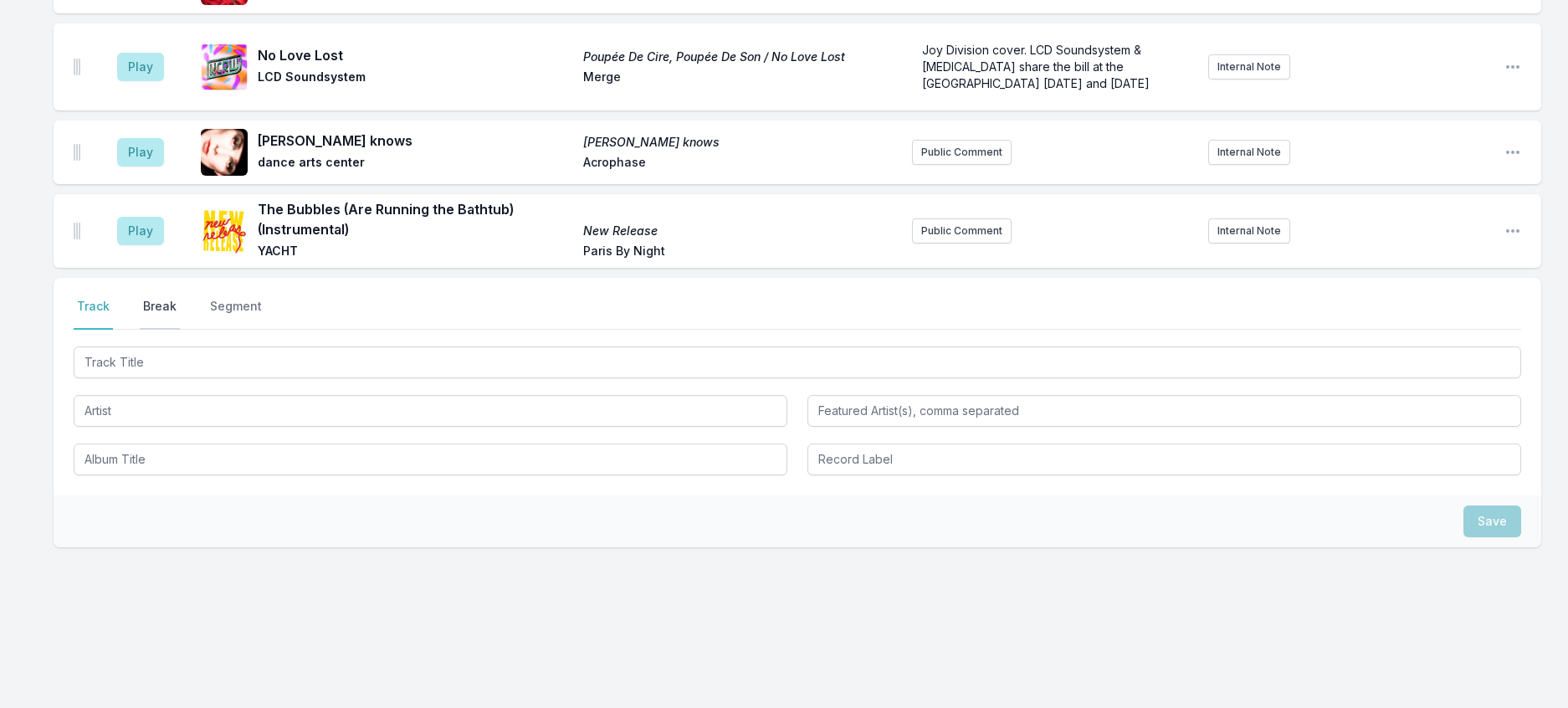
click at [177, 330] on button "Break" at bounding box center [159, 313] width 40 height 31
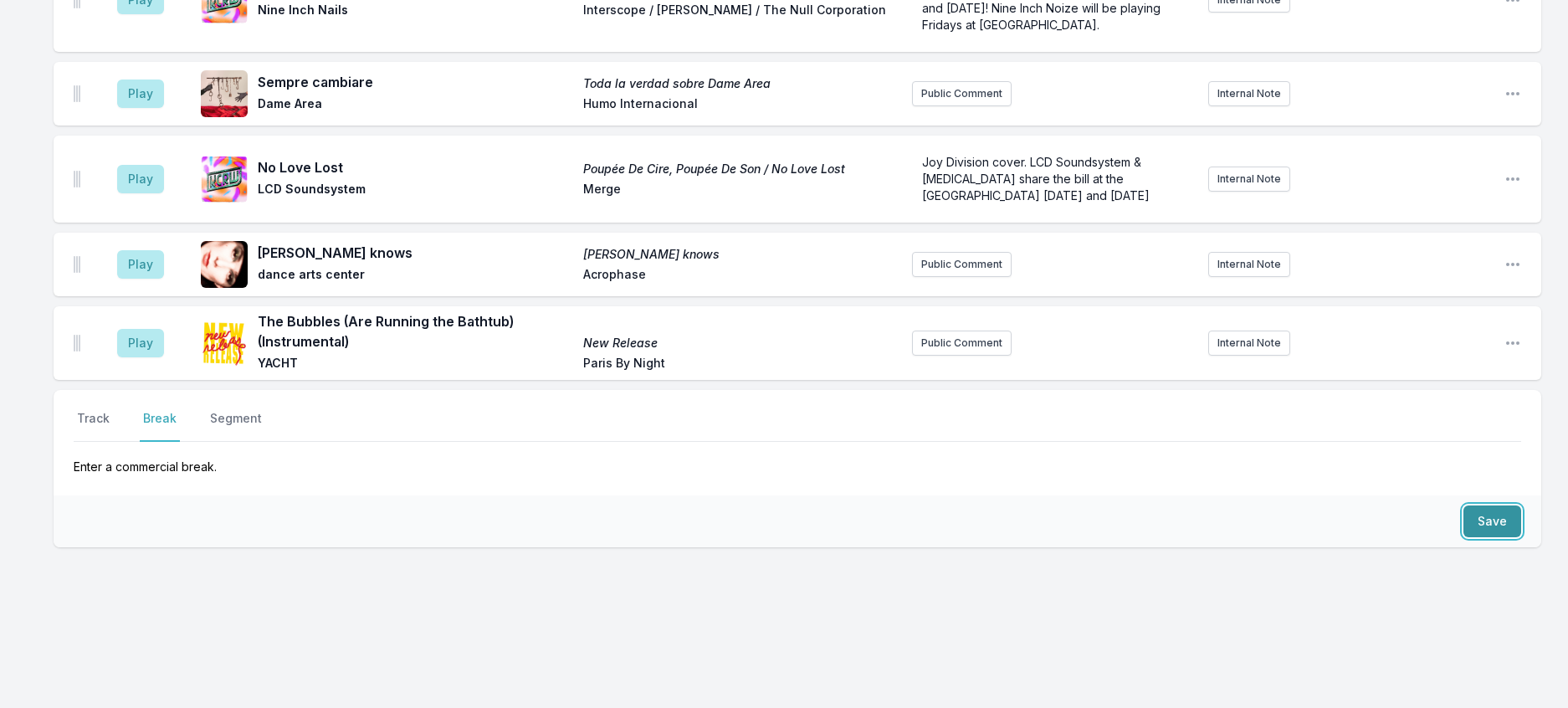
click at [1463, 537] on button "Save" at bounding box center [1492, 521] width 58 height 31
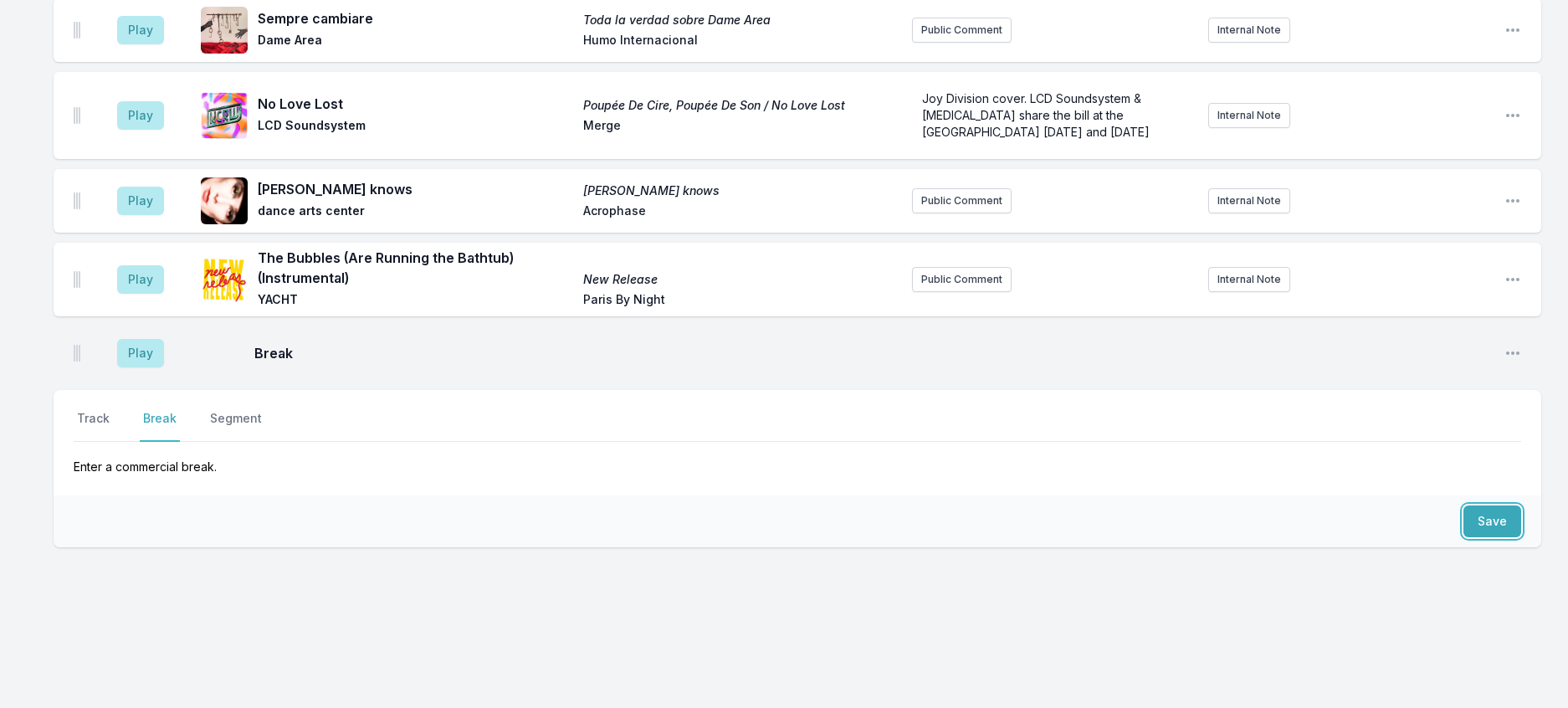
scroll to position [2129, 0]
click at [109, 442] on button "Track" at bounding box center [93, 425] width 39 height 31
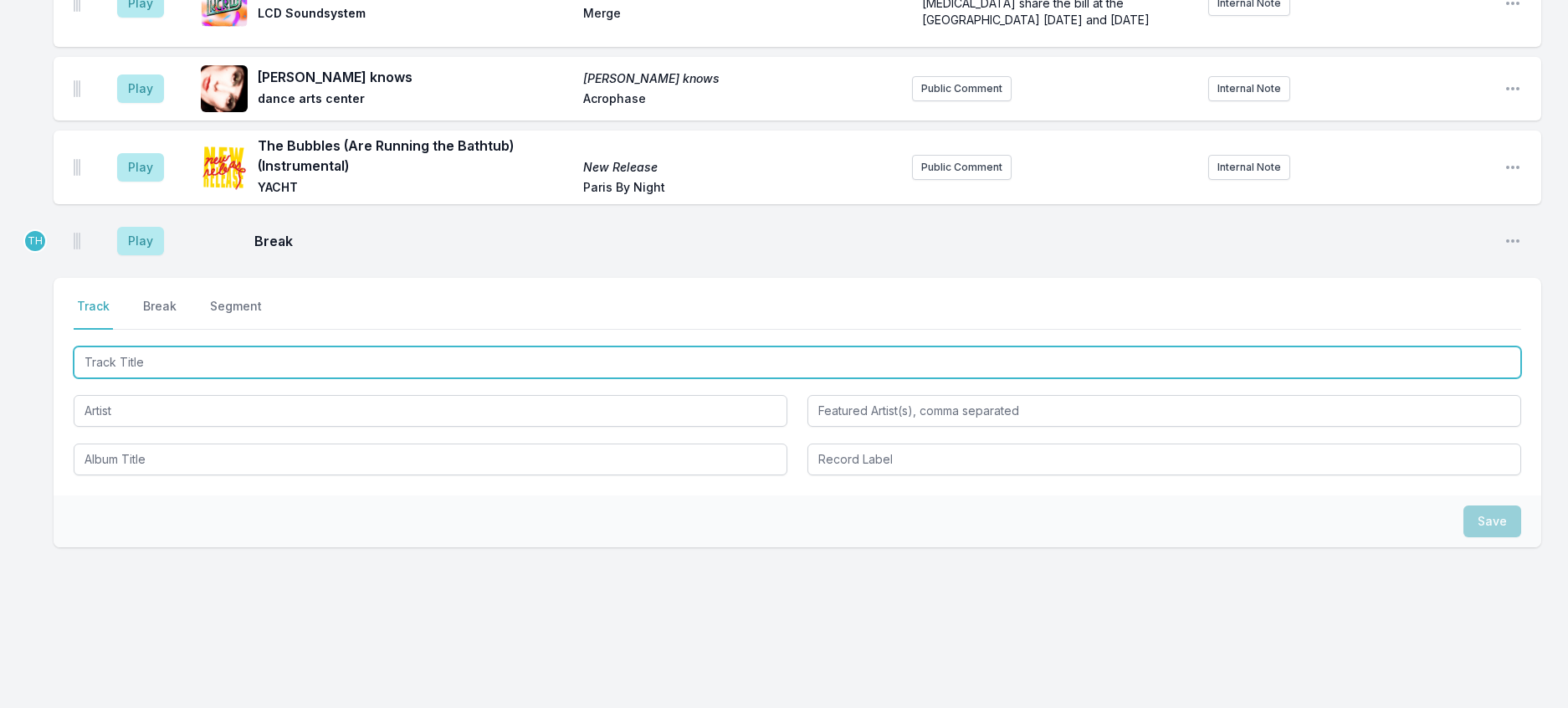
click at [186, 378] on input "Track Title" at bounding box center [797, 362] width 1447 height 31
type input "Shadow Of Love"
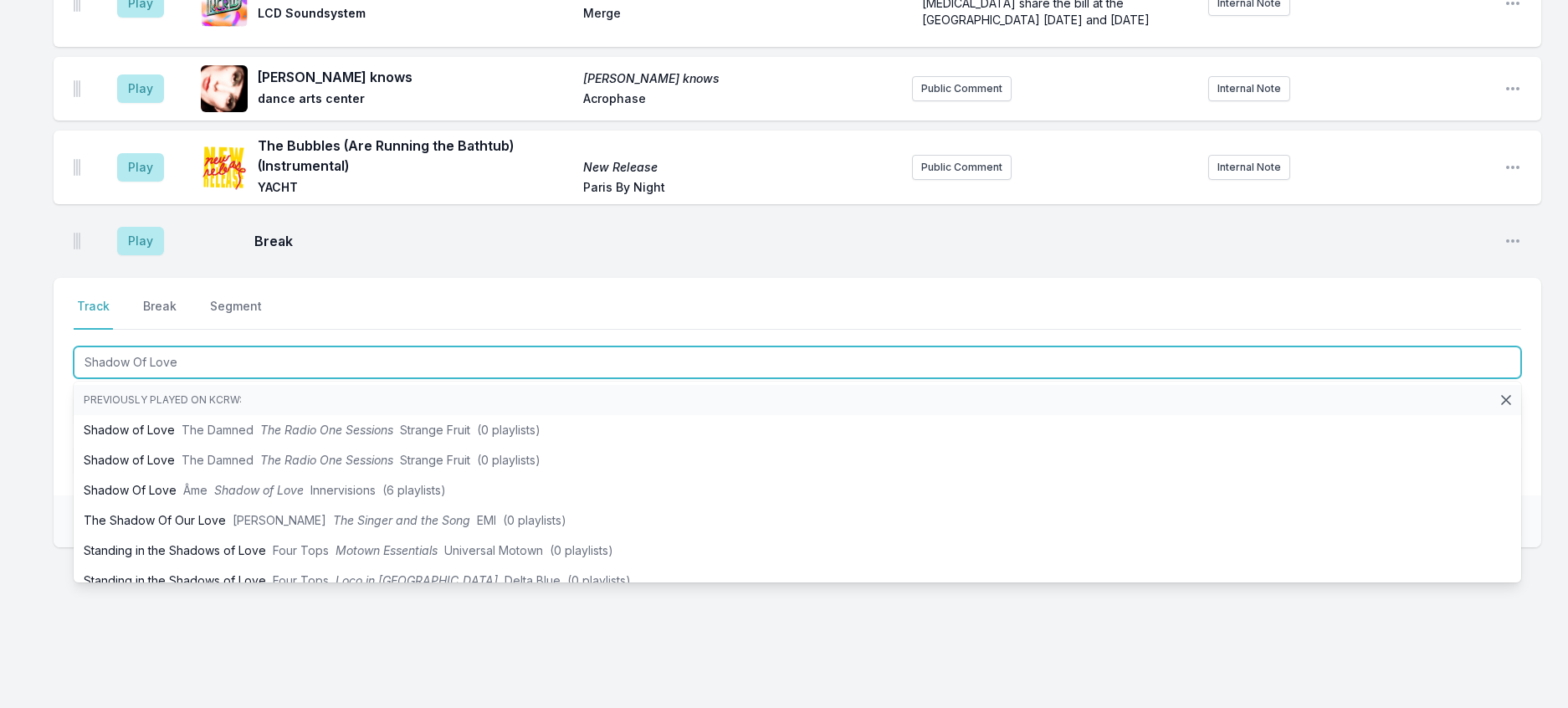
scroll to position [2212, 0]
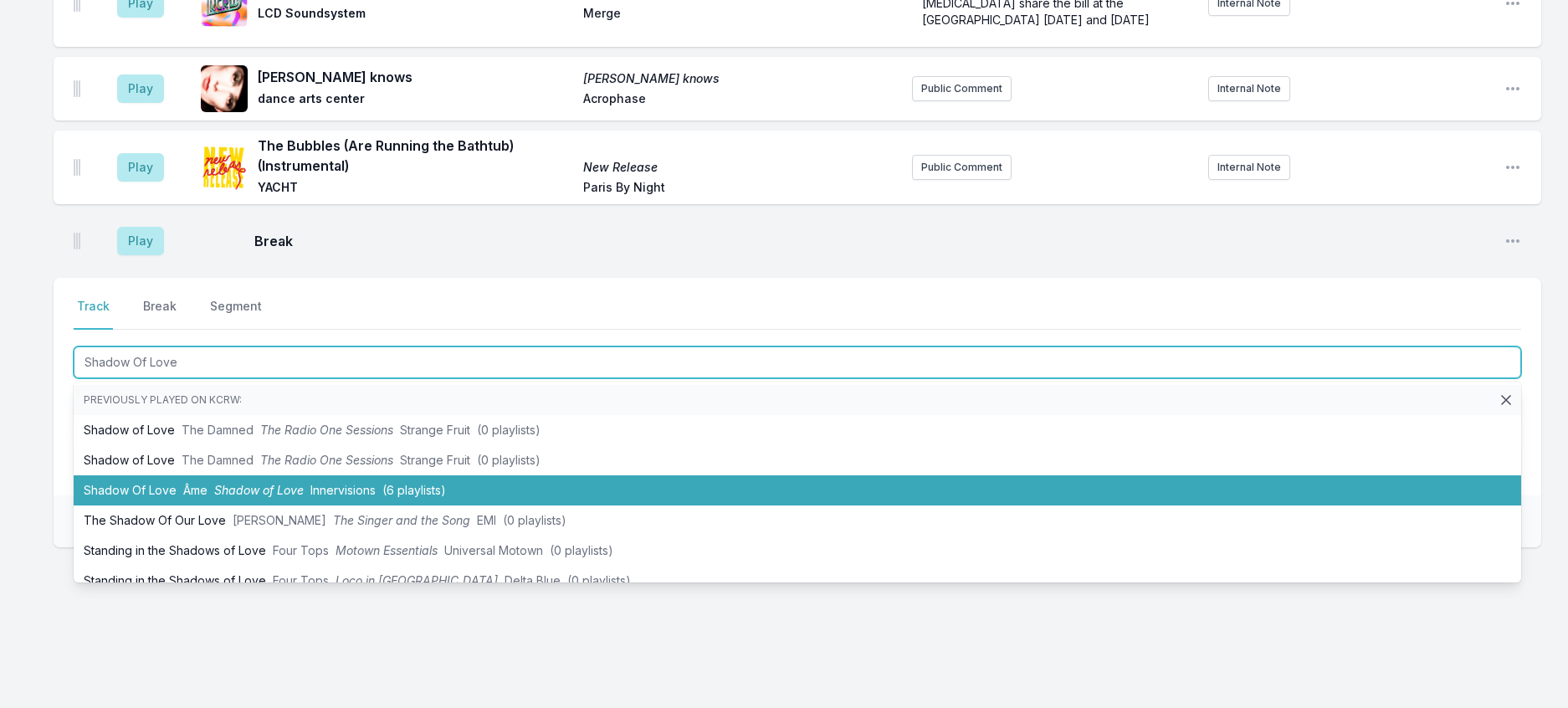
click at [365, 497] on span "Innervisions" at bounding box center [342, 490] width 65 height 14
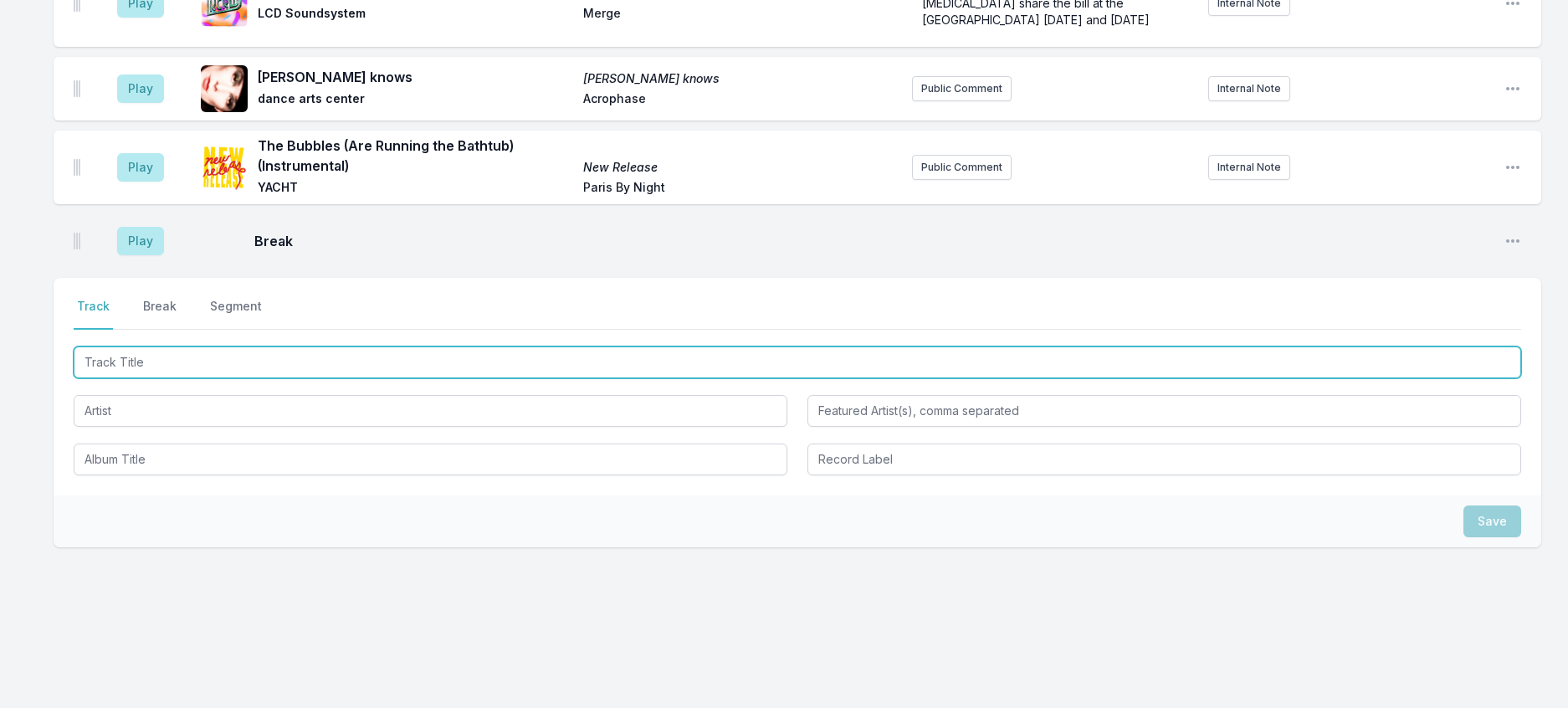
scroll to position [2295, 0]
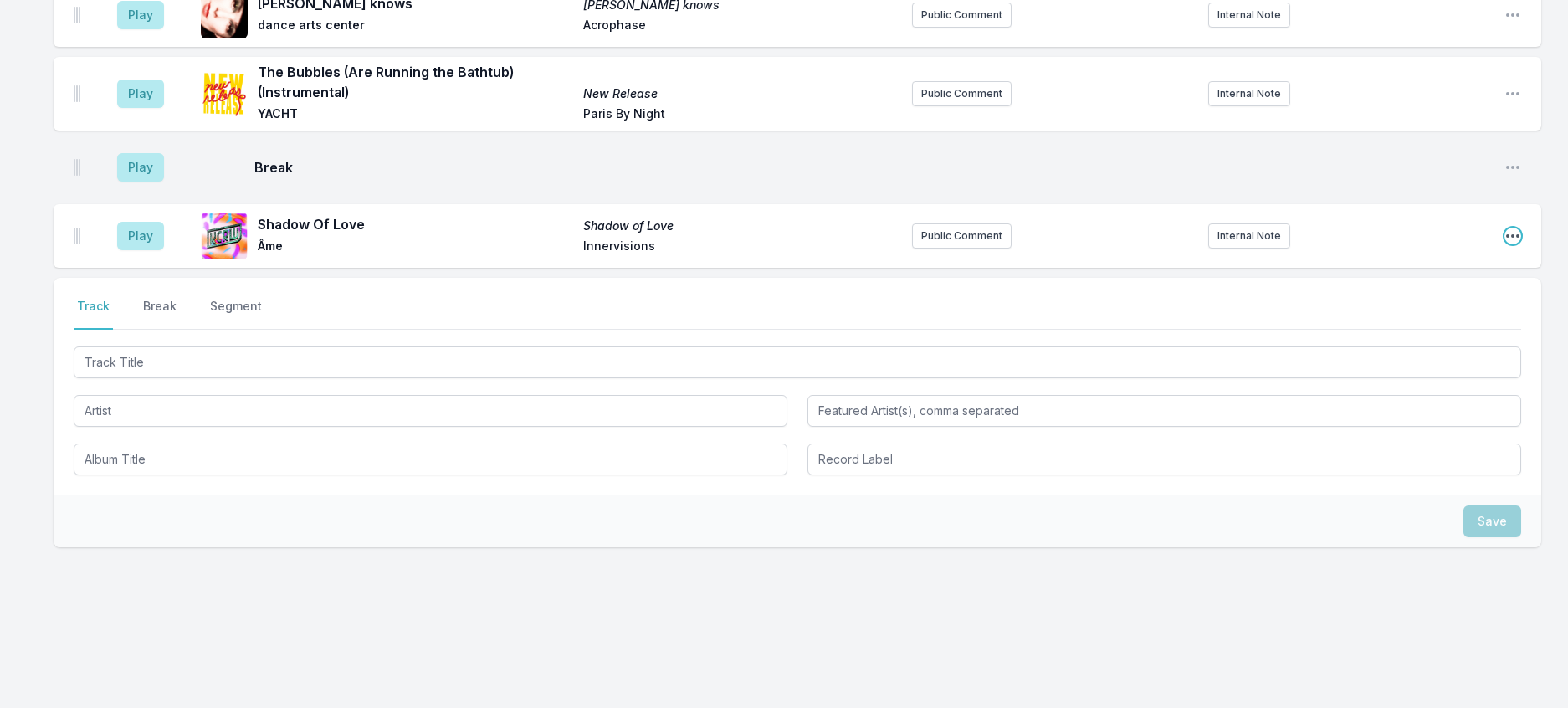
click at [1504, 244] on icon "Open playlist item options" at bounding box center [1513, 236] width 17 height 17
click at [1401, 314] on button "Edit Track Details" at bounding box center [1427, 299] width 188 height 30
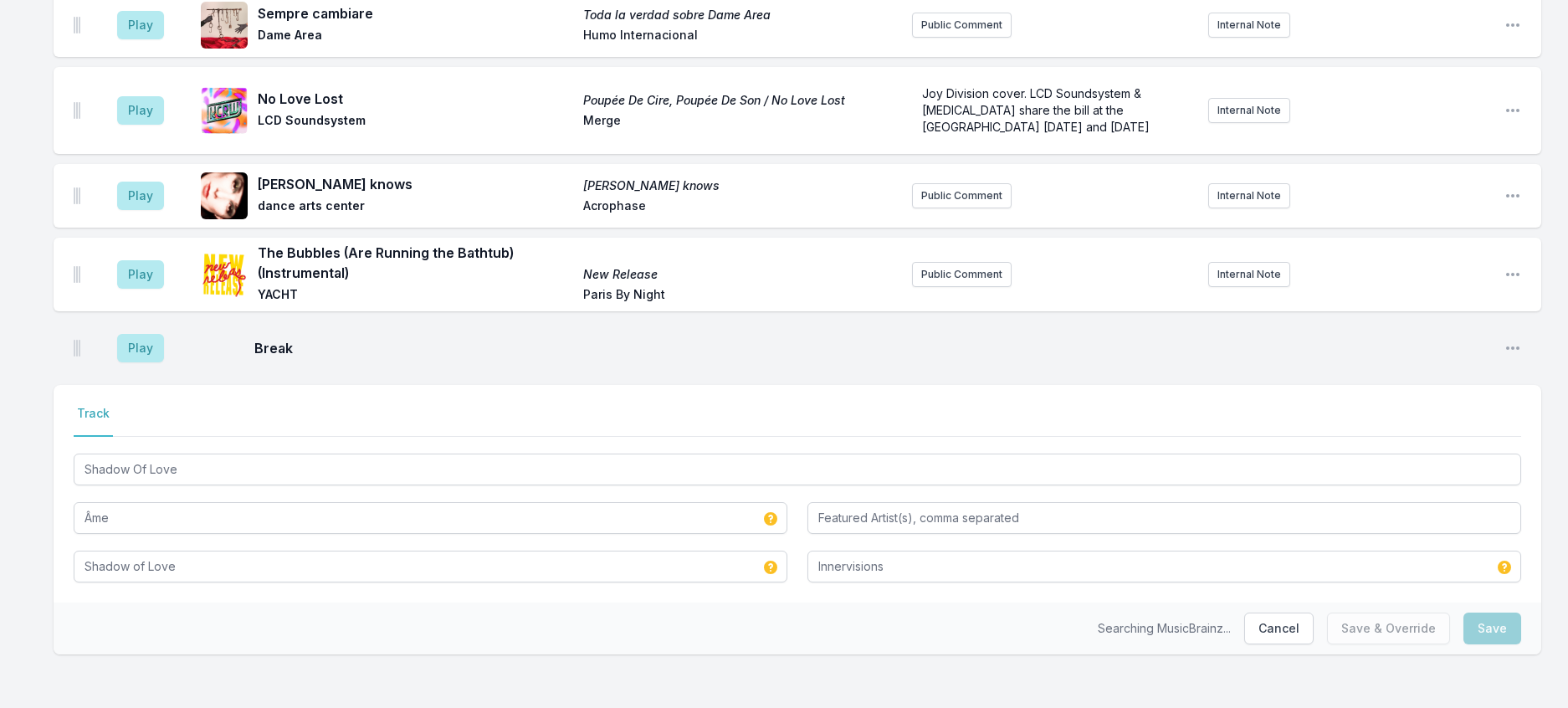
scroll to position [2223, 0]
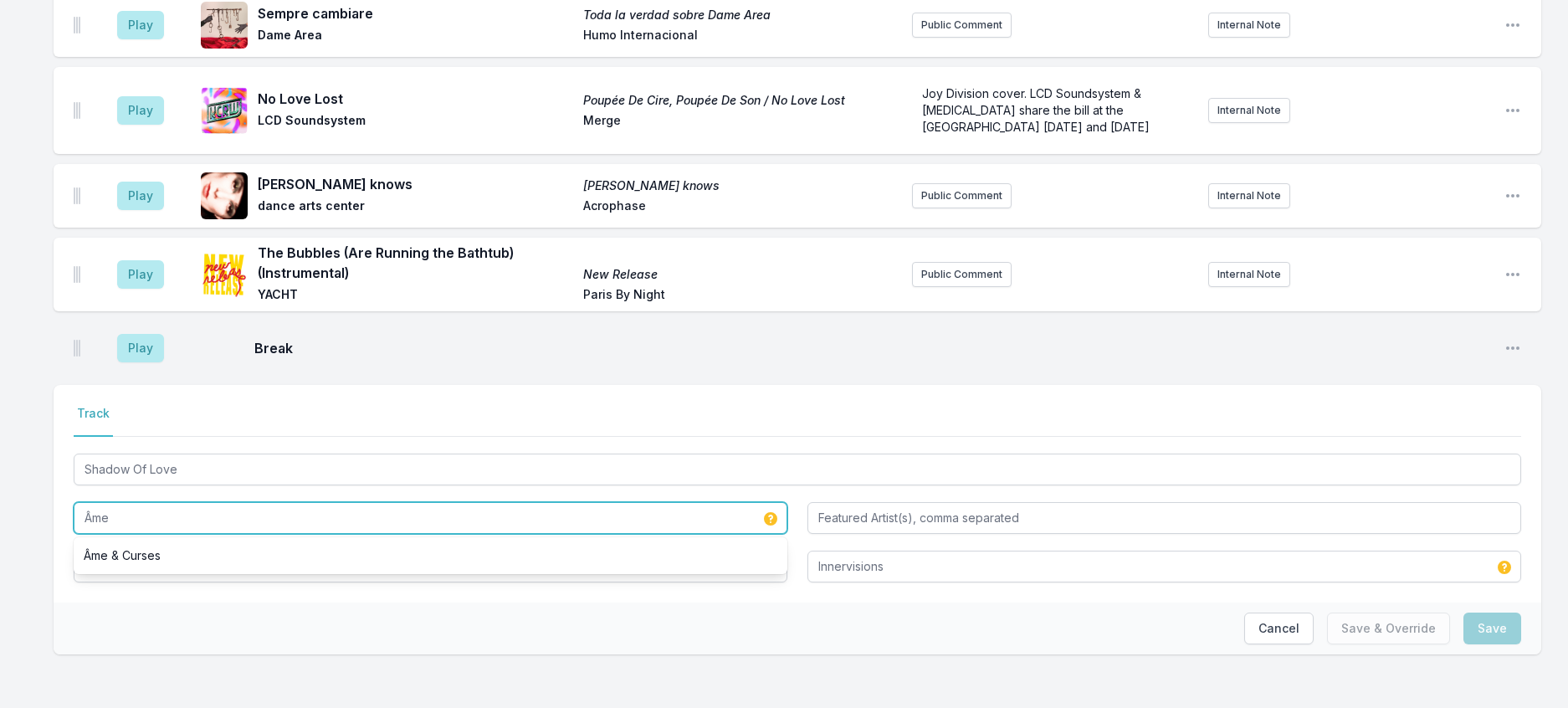
click at [217, 502] on input "Âme" at bounding box center [431, 518] width 714 height 31
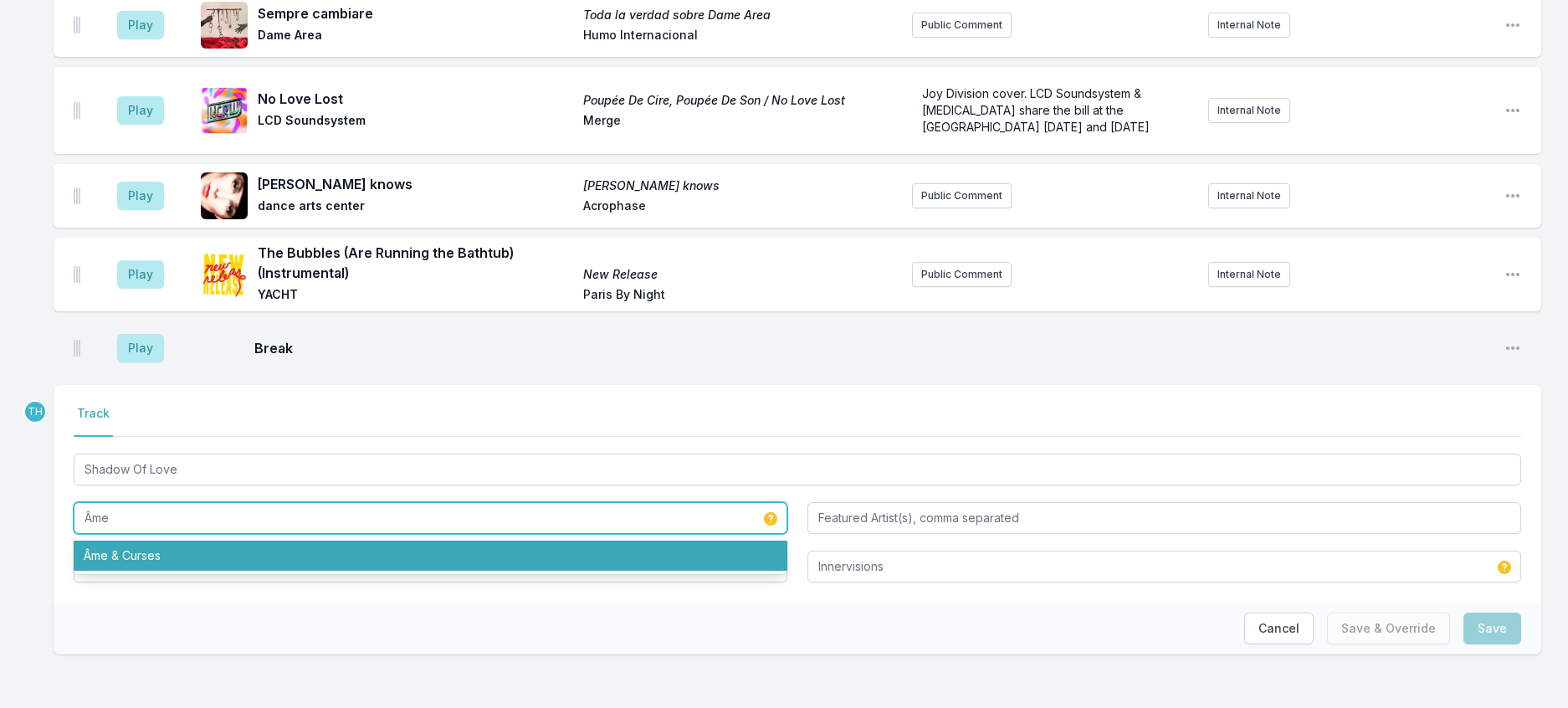
click at [115, 541] on li "Âme & Curses" at bounding box center [431, 555] width 714 height 30
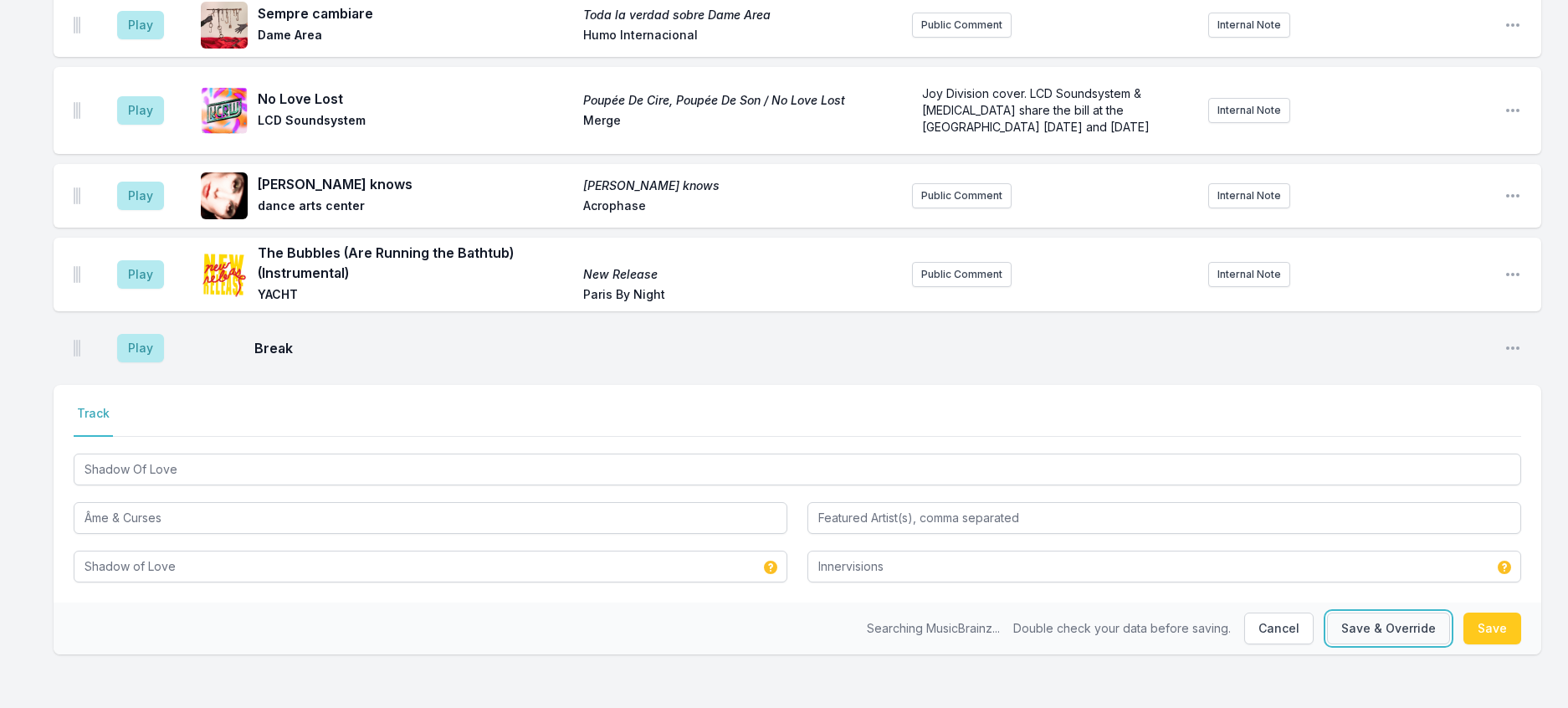
click at [1327, 613] on button "Save & Override" at bounding box center [1388, 628] width 123 height 31
type input "Âme"
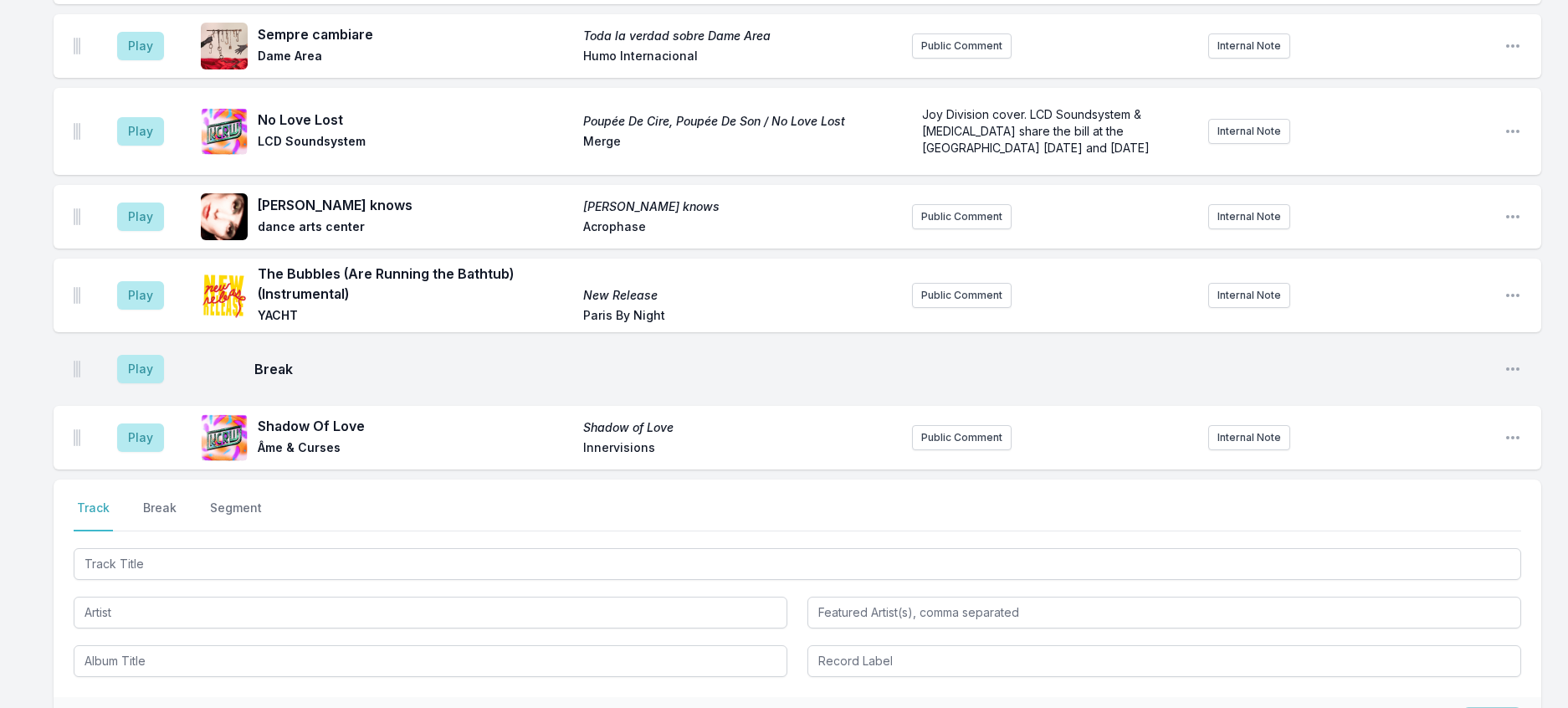
scroll to position [1804, 0]
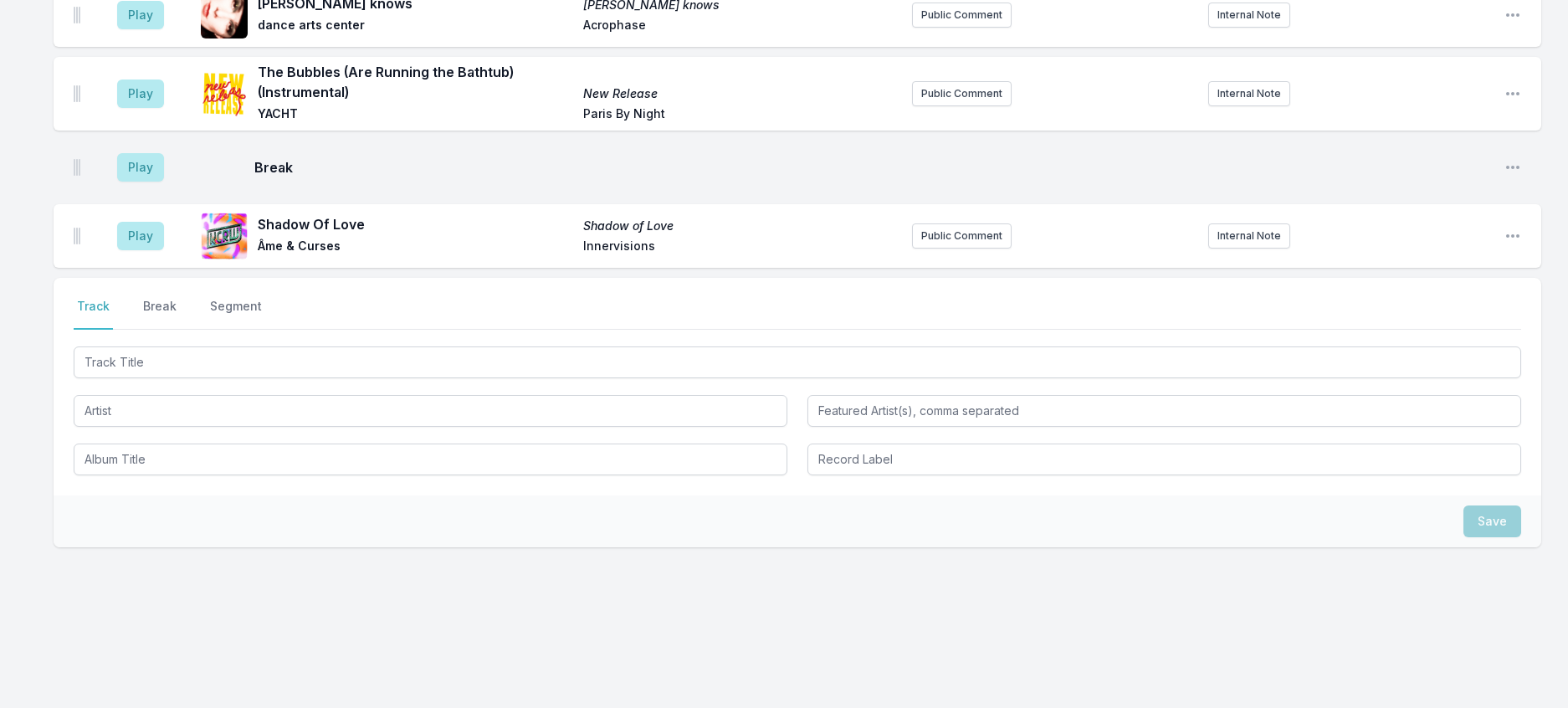
scroll to position [2223, 0]
click at [948, 248] on button "Public Comment" at bounding box center [961, 236] width 99 height 25
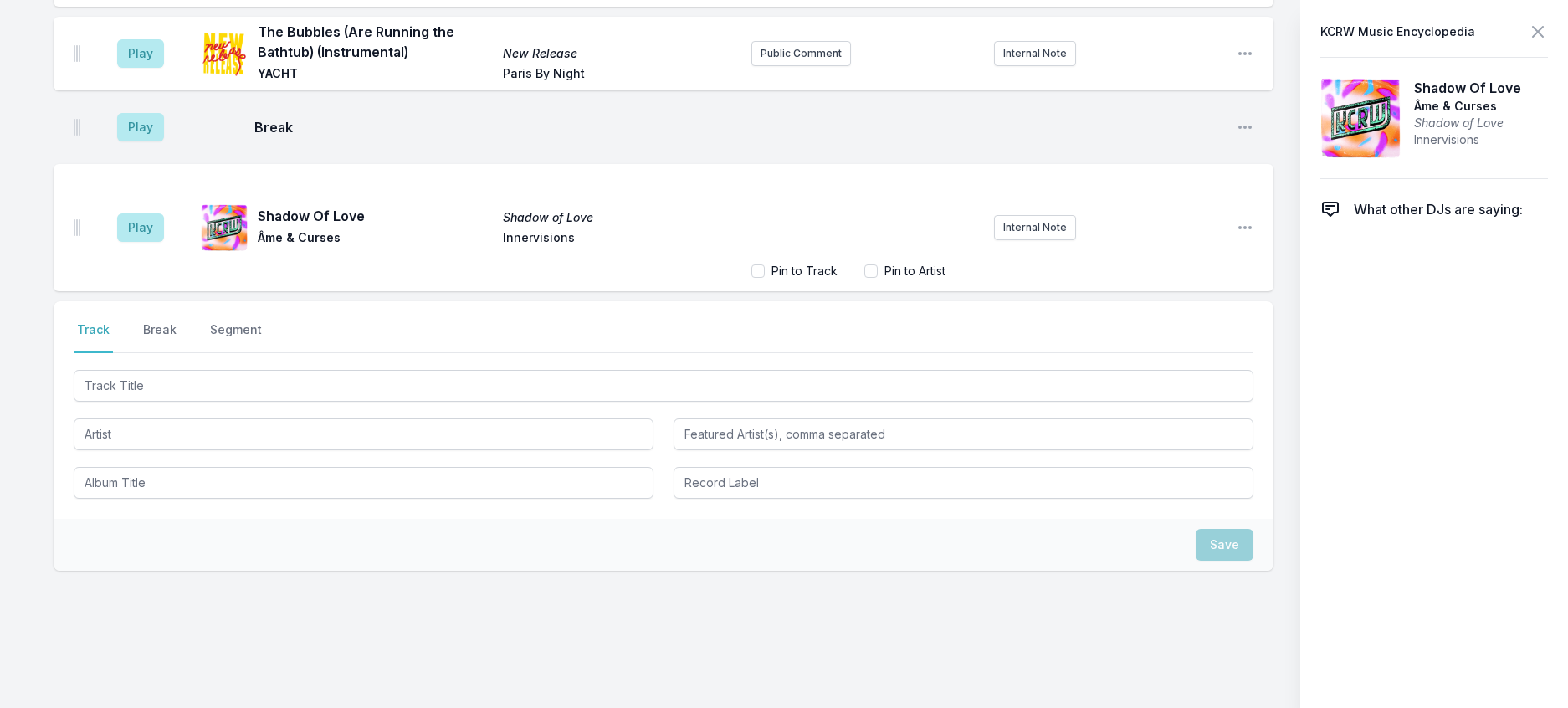
scroll to position [2293, 0]
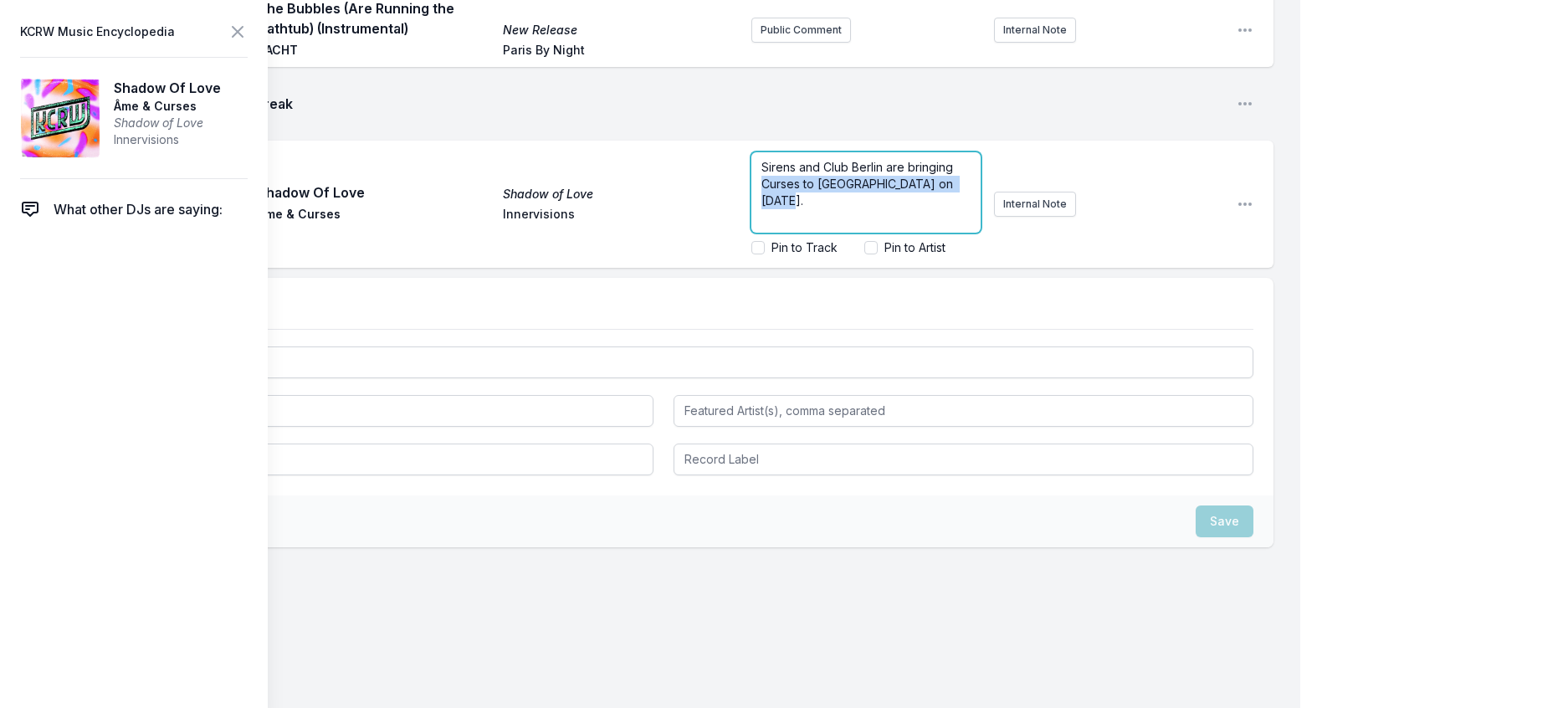
drag, startPoint x: 830, startPoint y: 556, endPoint x: 787, endPoint y: 535, distance: 47.9
click at [787, 207] on span "Sirens and Club Berlin are bringing Curses to [GEOGRAPHIC_DATA] on [DATE]." at bounding box center [858, 184] width 195 height 48
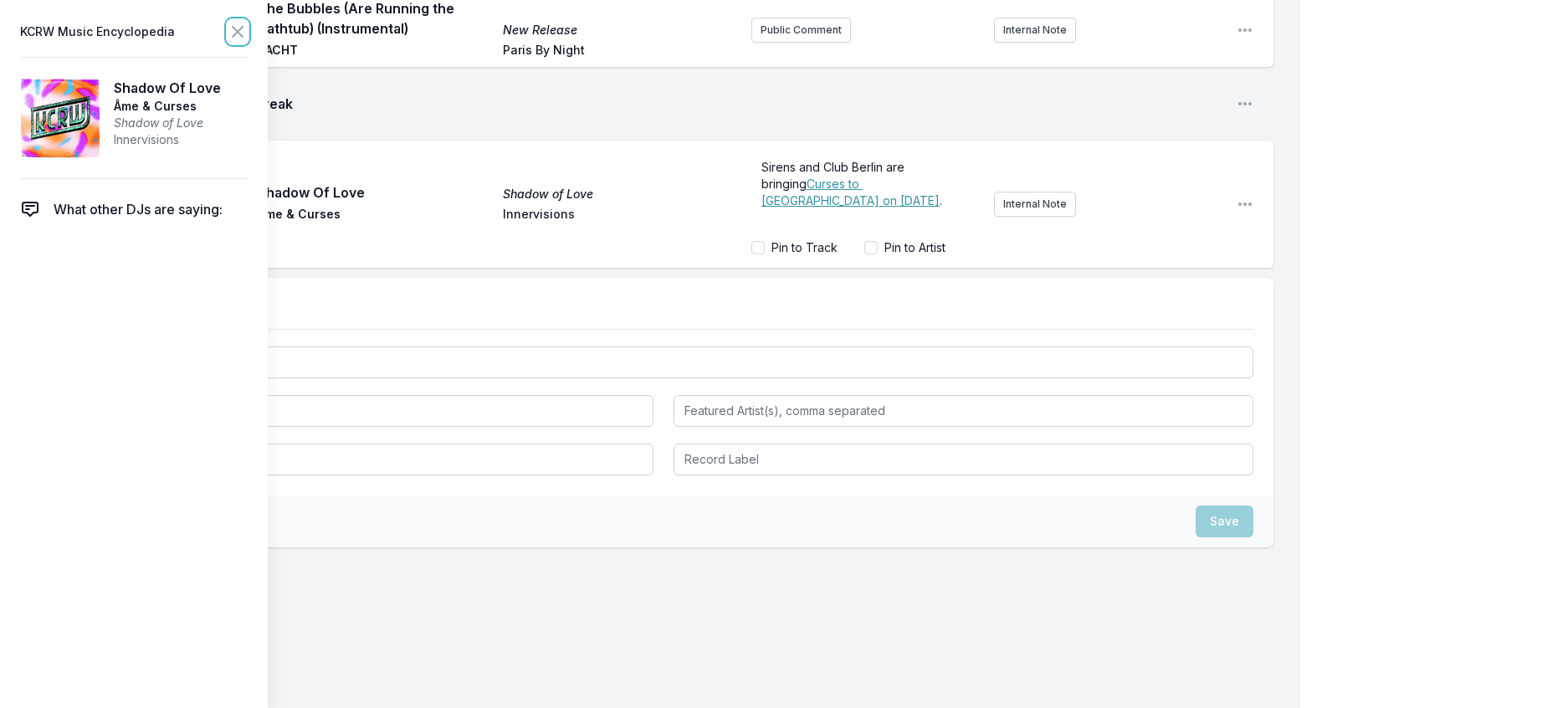
drag, startPoint x: 269, startPoint y: 29, endPoint x: 514, endPoint y: 209, distance: 304.0
click at [247, 30] on icon at bounding box center [238, 32] width 20 height 20
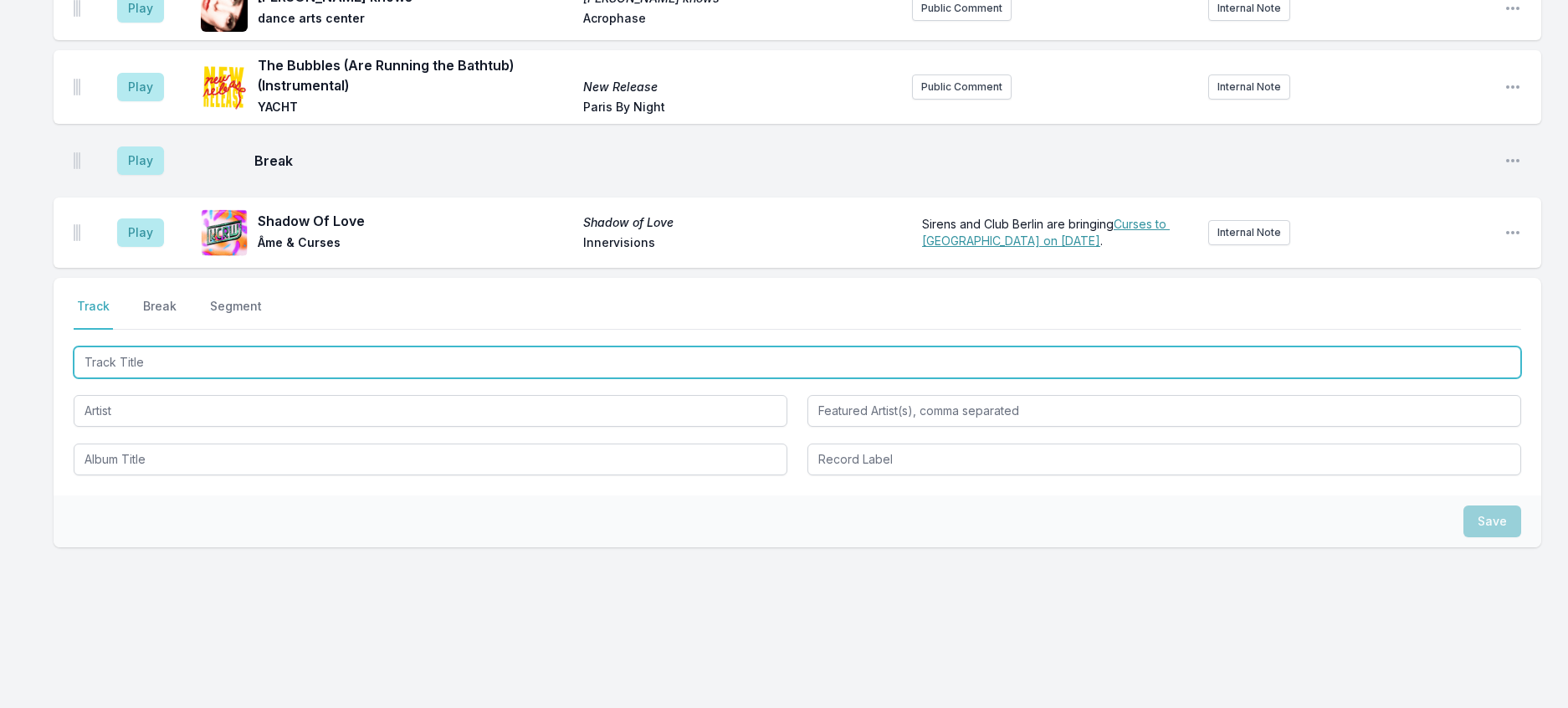
click at [240, 378] on input "Track Title" at bounding box center [797, 362] width 1447 height 31
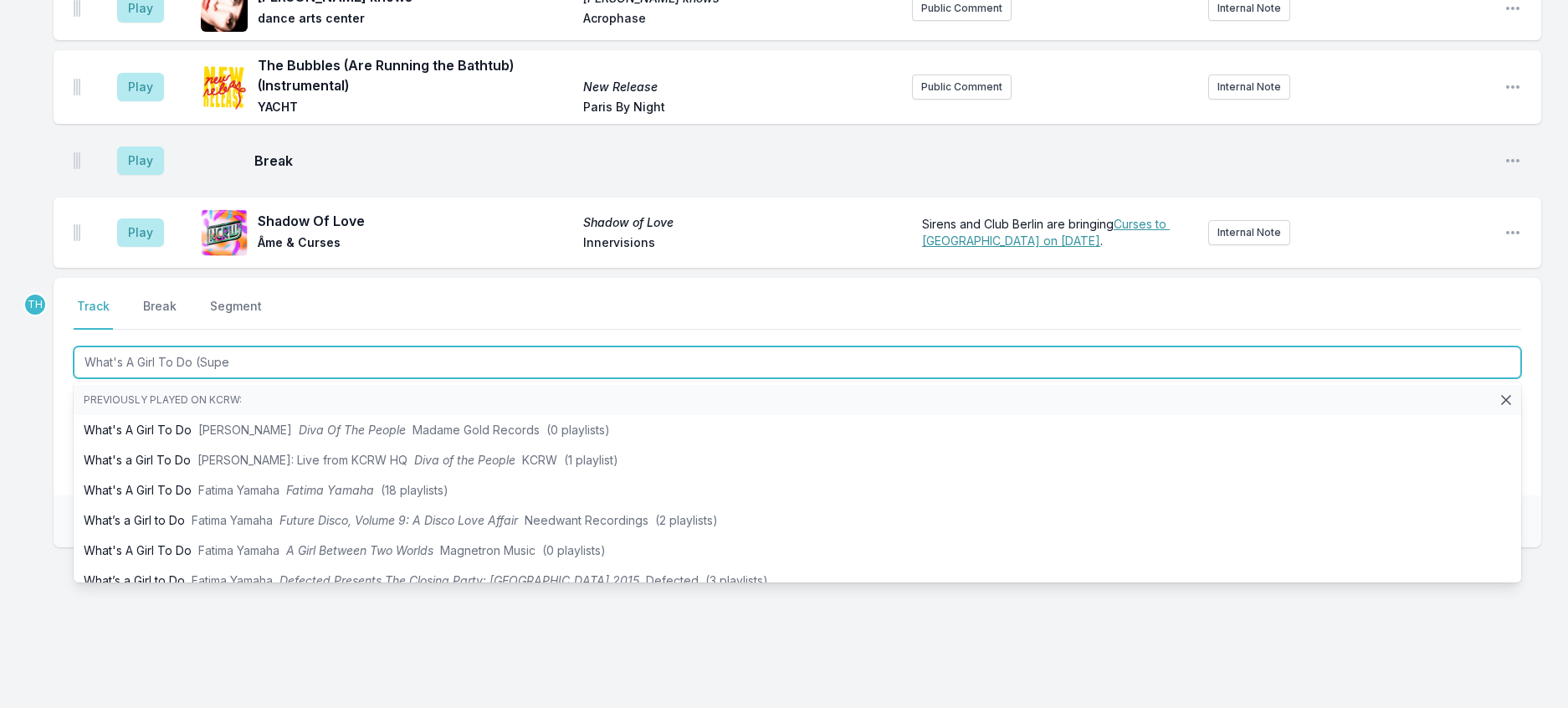
type input "What's A Girl To Do (Super"
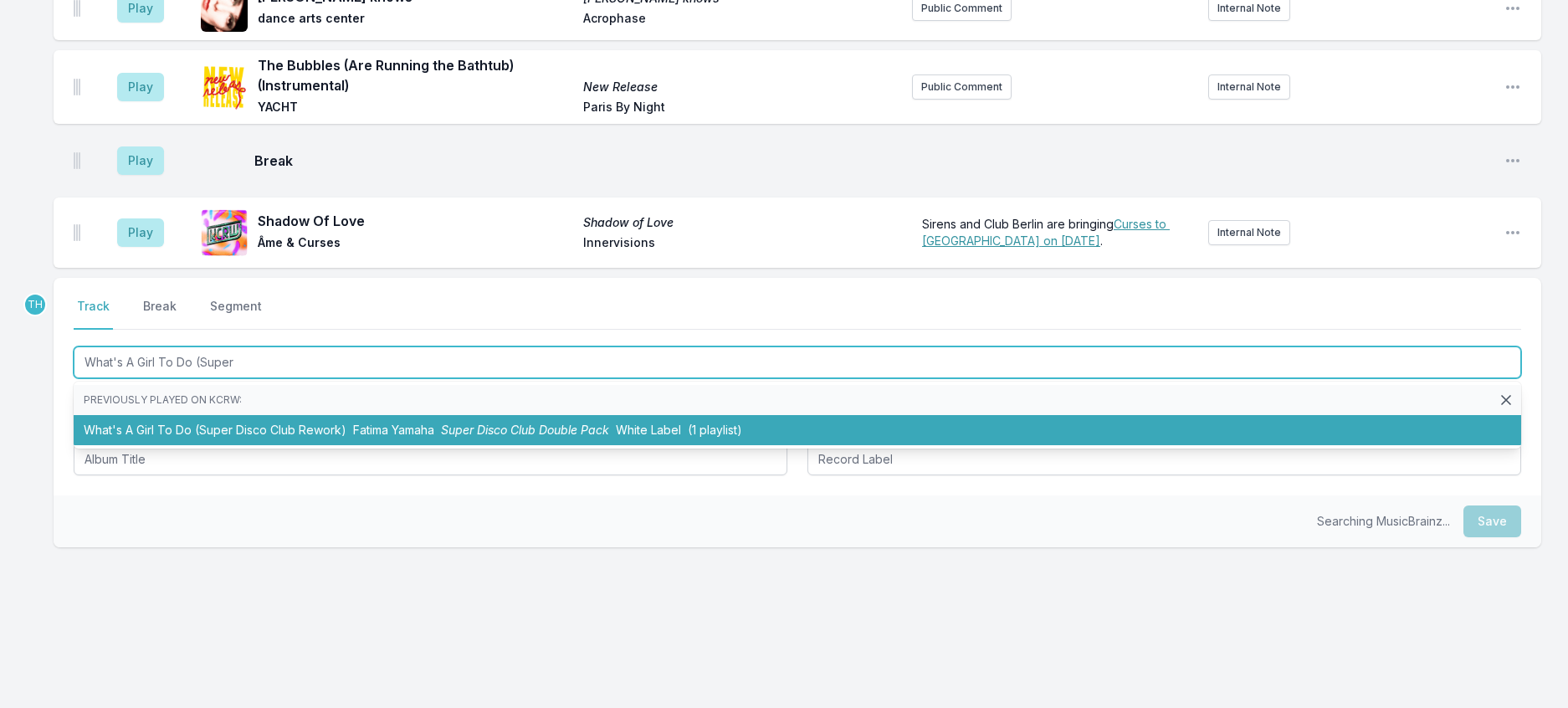
click at [311, 445] on li "What's A Girl To Do (Super Disco Club Rework) Fatima Yamaha Super Disco Club Do…" at bounding box center [797, 429] width 1447 height 30
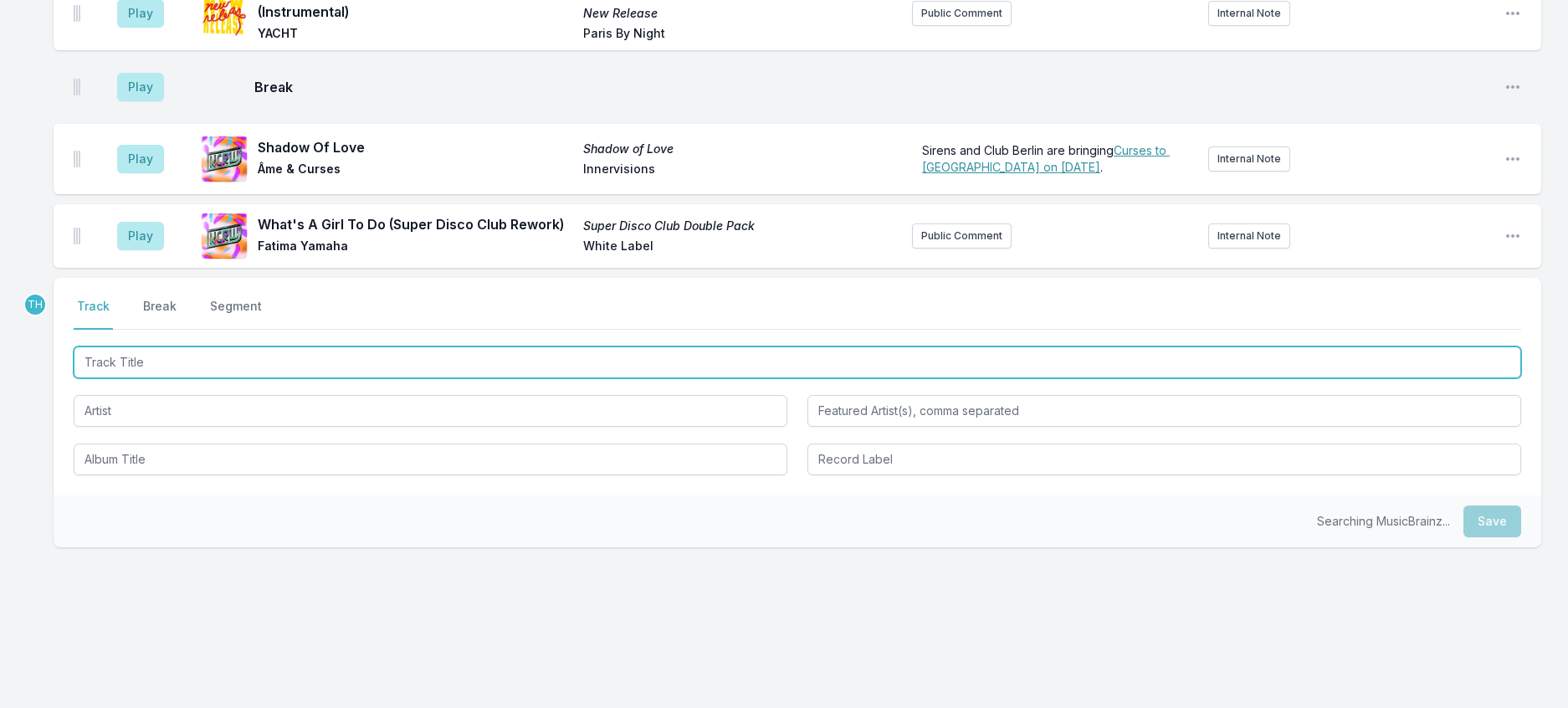
scroll to position [2387, 0]
click at [344, 378] on input "Track Title" at bounding box center [797, 362] width 1447 height 31
type input "Disco Wich Aa (Peaking Lights Remix)"
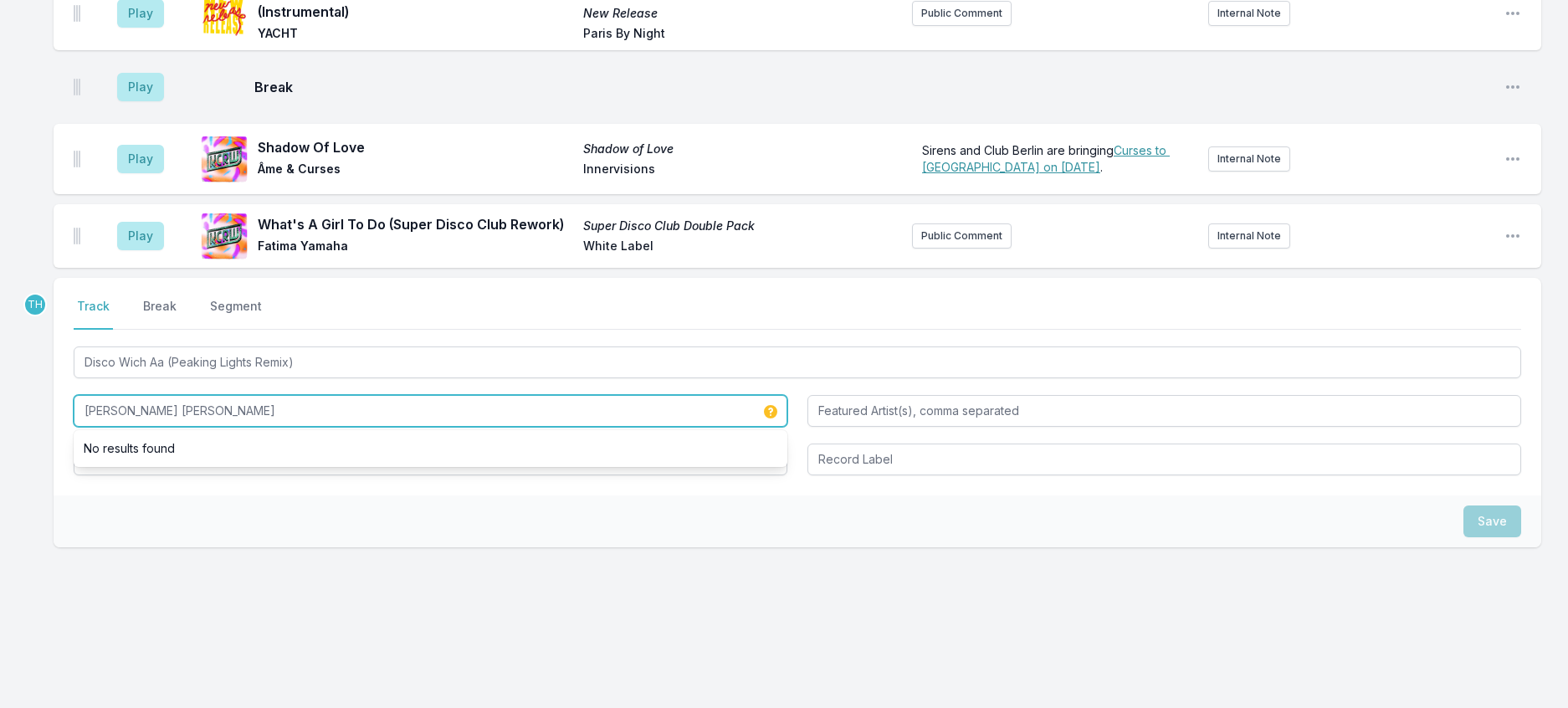
type input "[PERSON_NAME] [PERSON_NAME]"
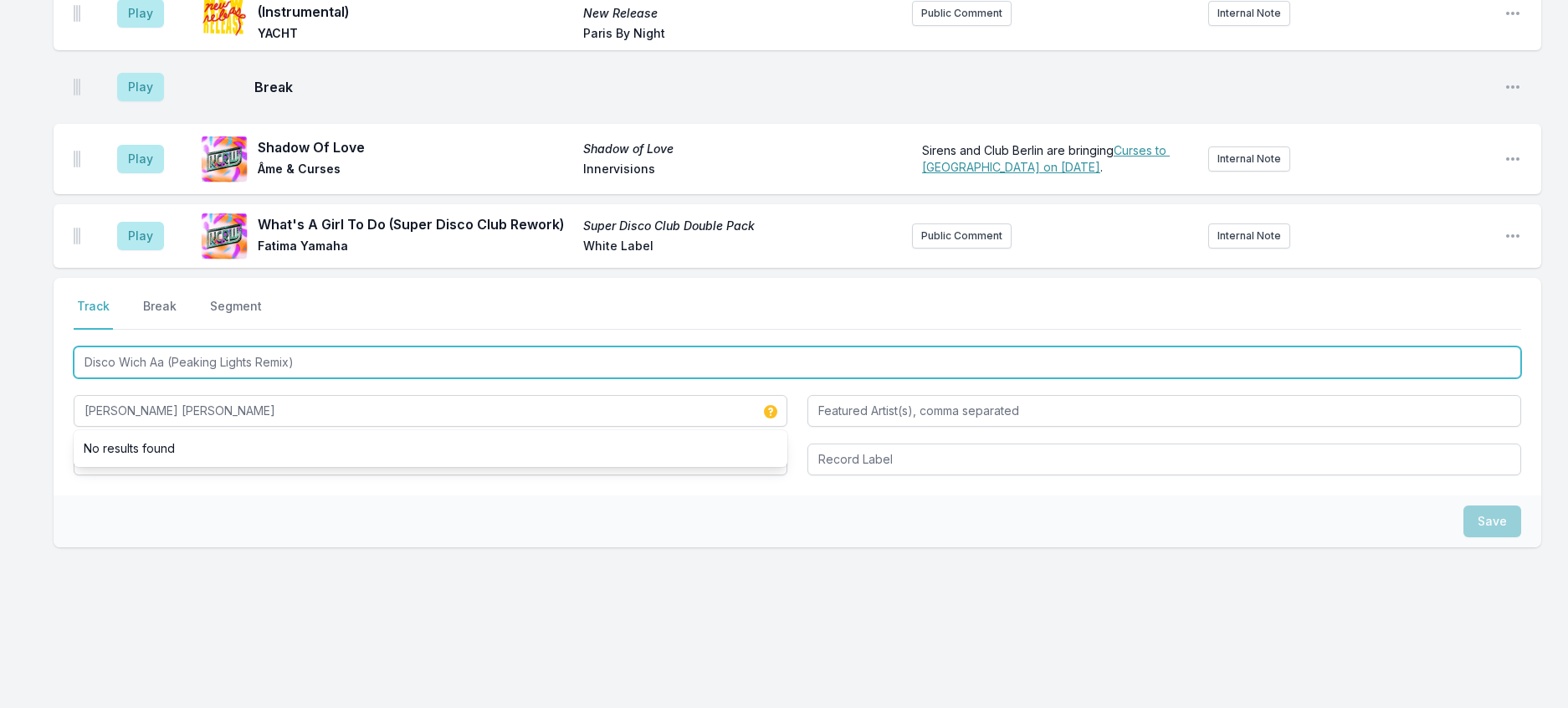
drag, startPoint x: 183, startPoint y: 457, endPoint x: 31, endPoint y: 456, distance: 152.0
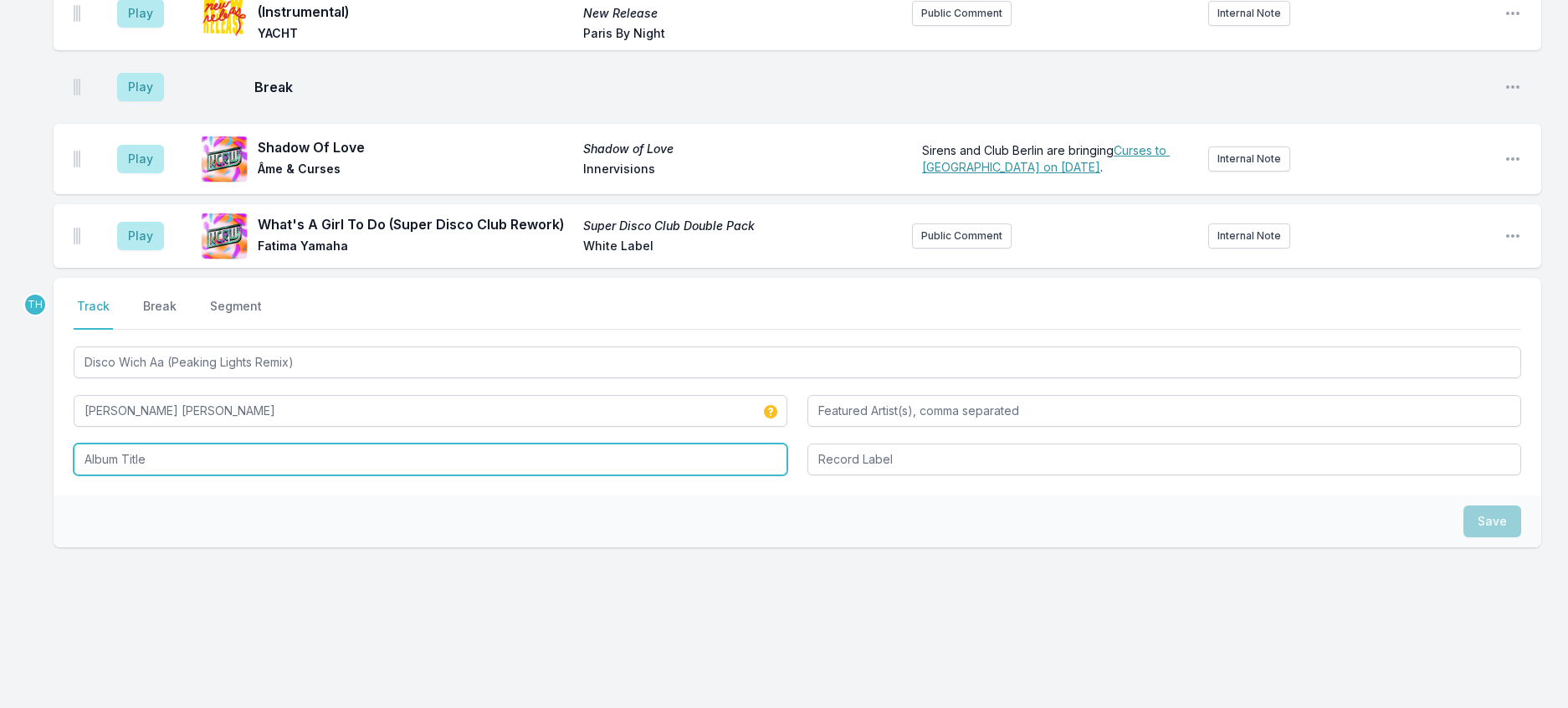
click at [163, 475] on input "Album Title" at bounding box center [431, 459] width 714 height 31
paste input "Disco Wich Aa"
type input "Disco Wich Aa"
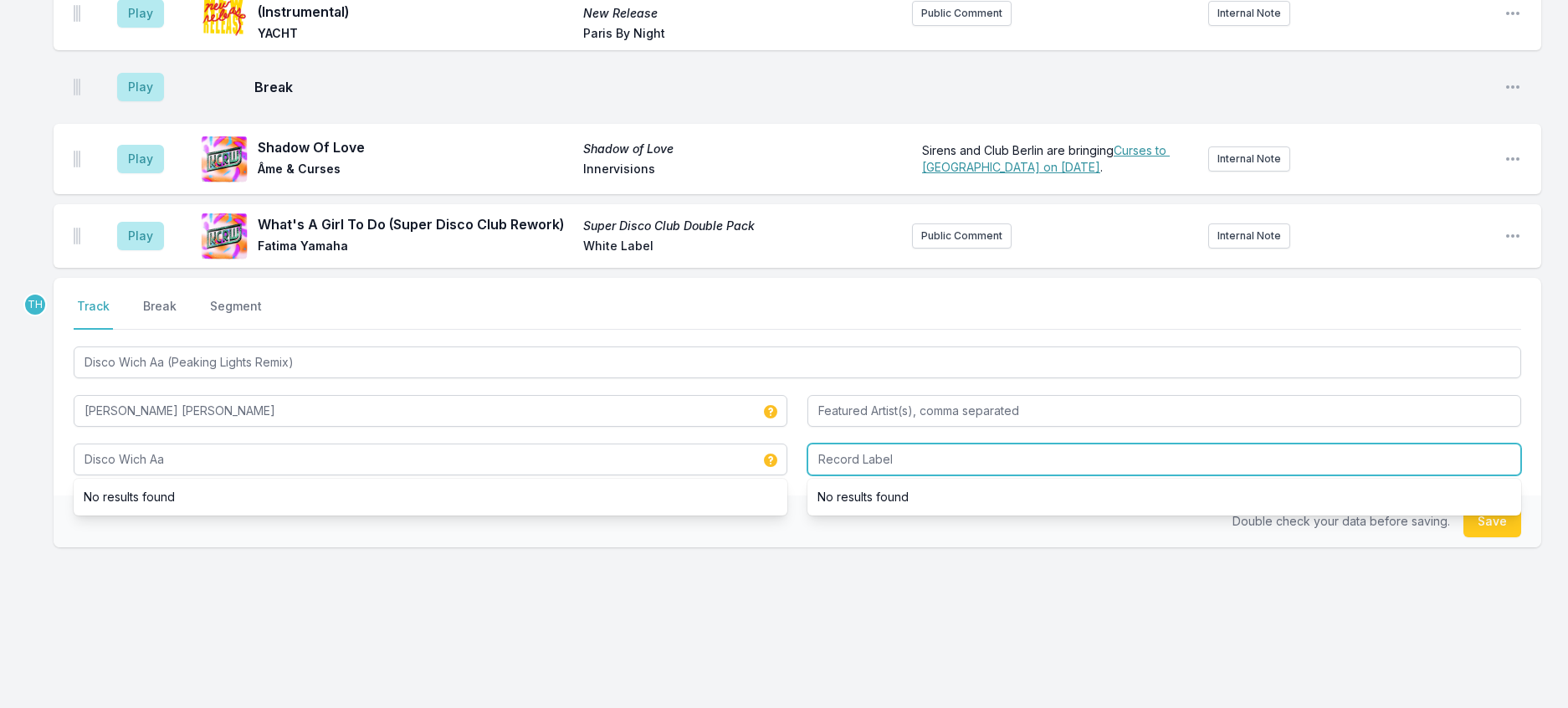
click at [885, 475] on input "Record Label" at bounding box center [1164, 459] width 714 height 31
type input "Naya Beat"
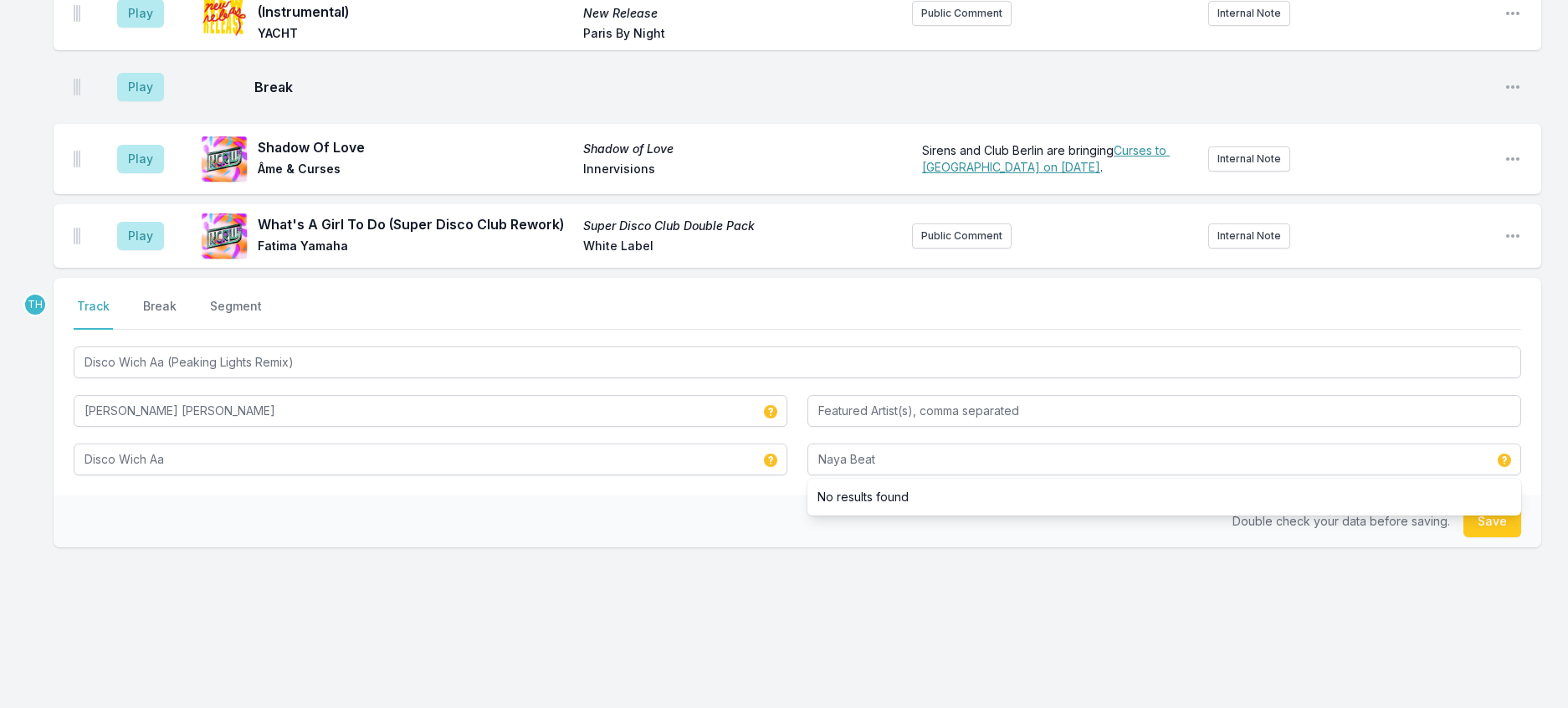
click at [613, 547] on div "Double check your data before saving. Save" at bounding box center [797, 521] width 1487 height 52
click at [1475, 537] on button "Save" at bounding box center [1492, 521] width 58 height 31
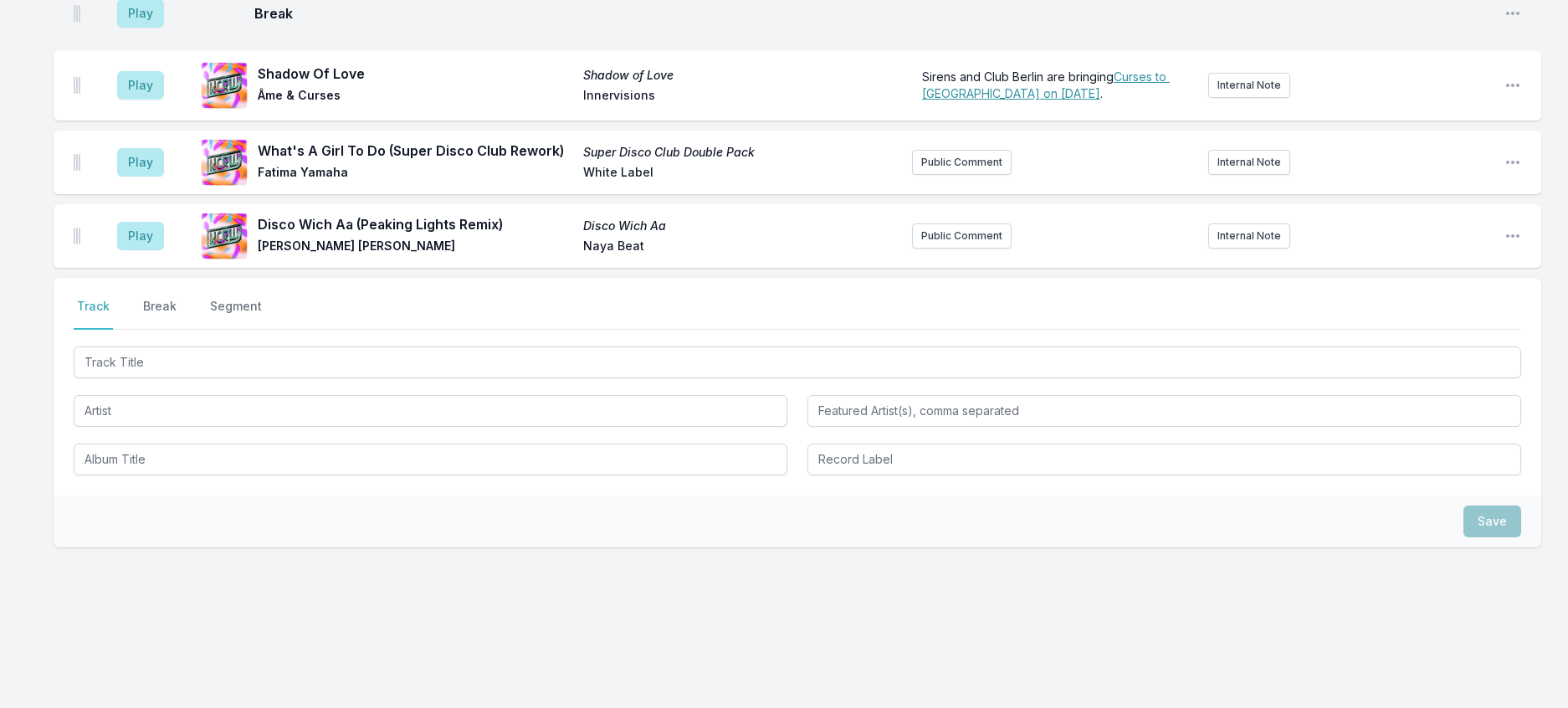
scroll to position [2470, 0]
click at [912, 248] on button "Public Comment" at bounding box center [961, 236] width 99 height 25
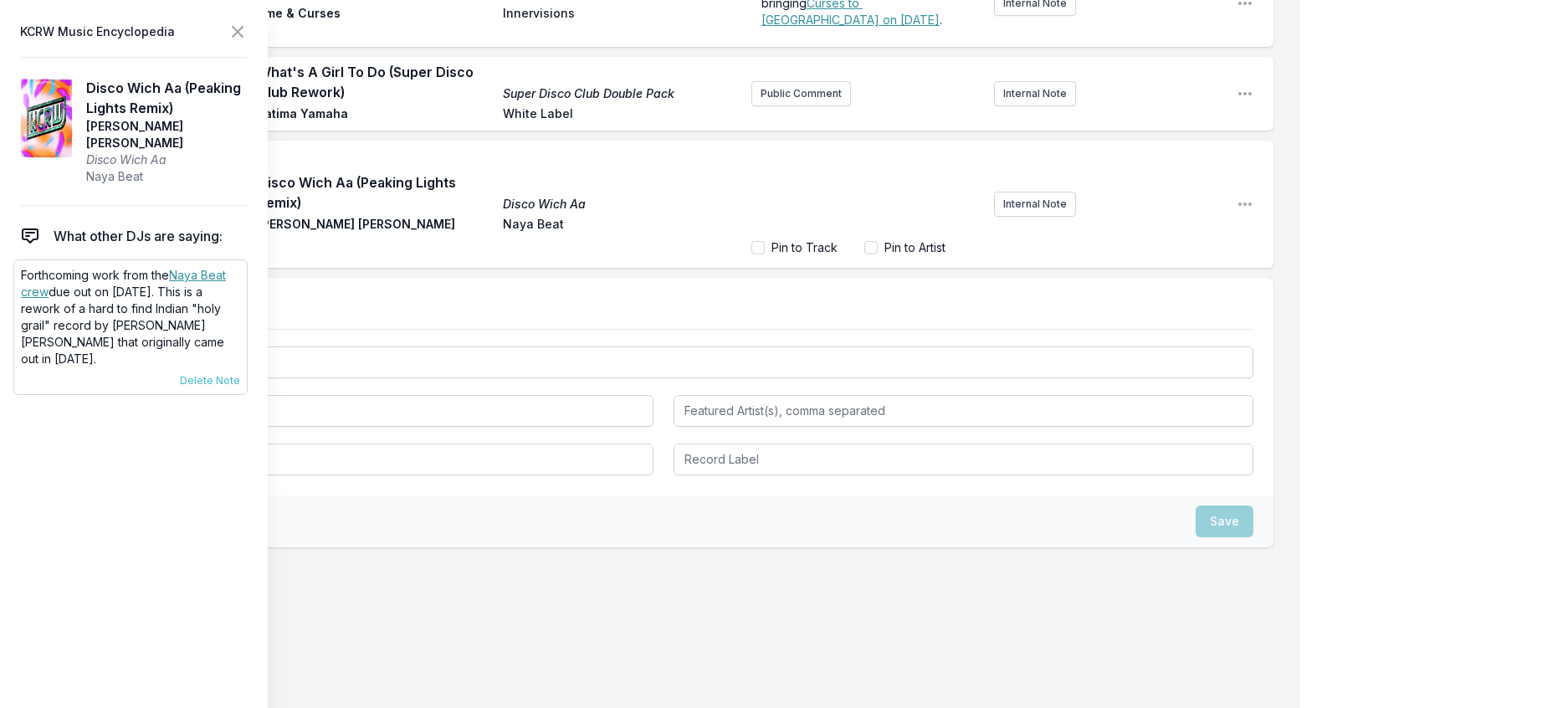
scroll to position [2482, 0]
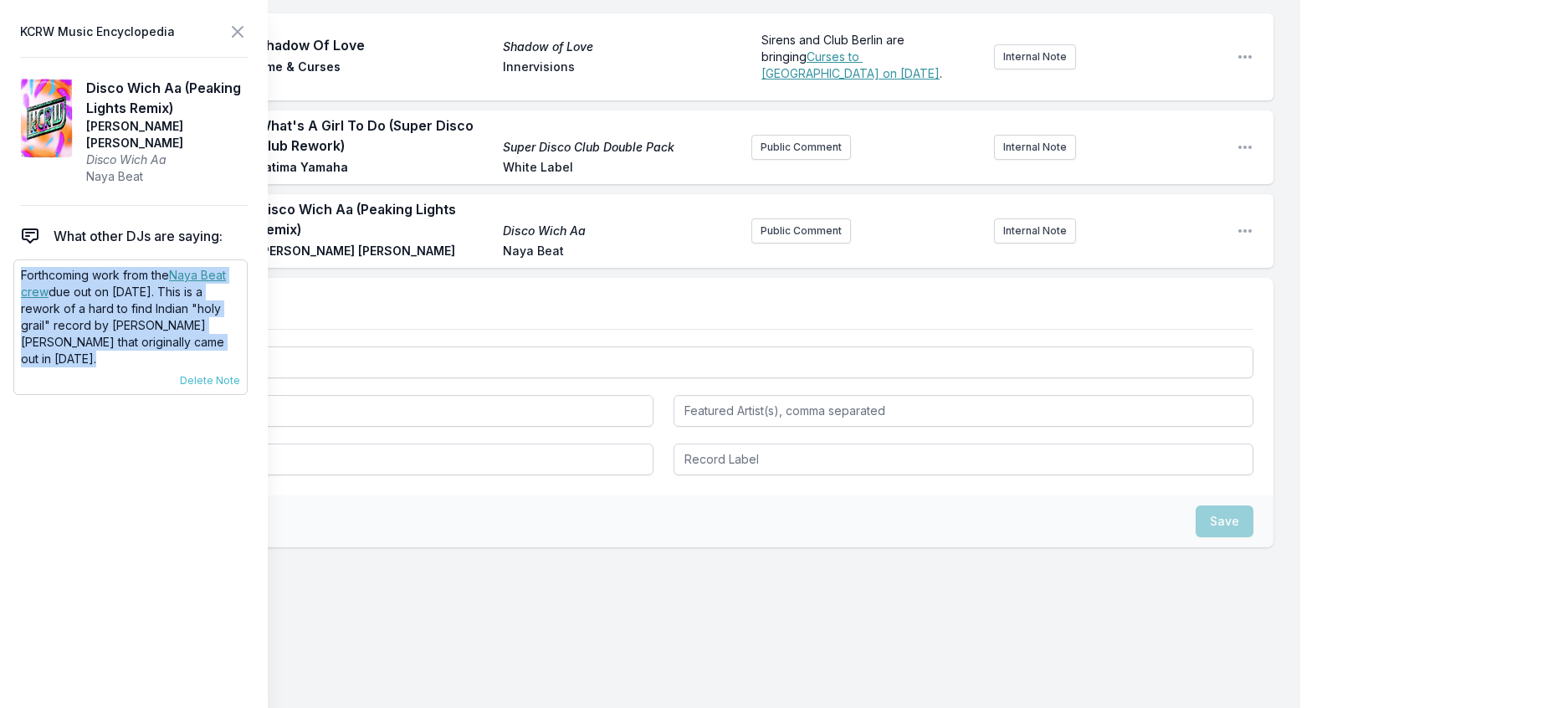
drag, startPoint x: 187, startPoint y: 367, endPoint x: 16, endPoint y: 292, distance: 186.7
click at [16, 292] on div "Forthcoming work from the Naya Beat crew due out on [DATE]. This is a rework of…" at bounding box center [131, 326] width 235 height 135
copy p "Forthcoming work from the Naya Beat crew due out on [DATE]. This is a rework of…"
click at [778, 243] on button "Public Comment" at bounding box center [801, 231] width 99 height 25
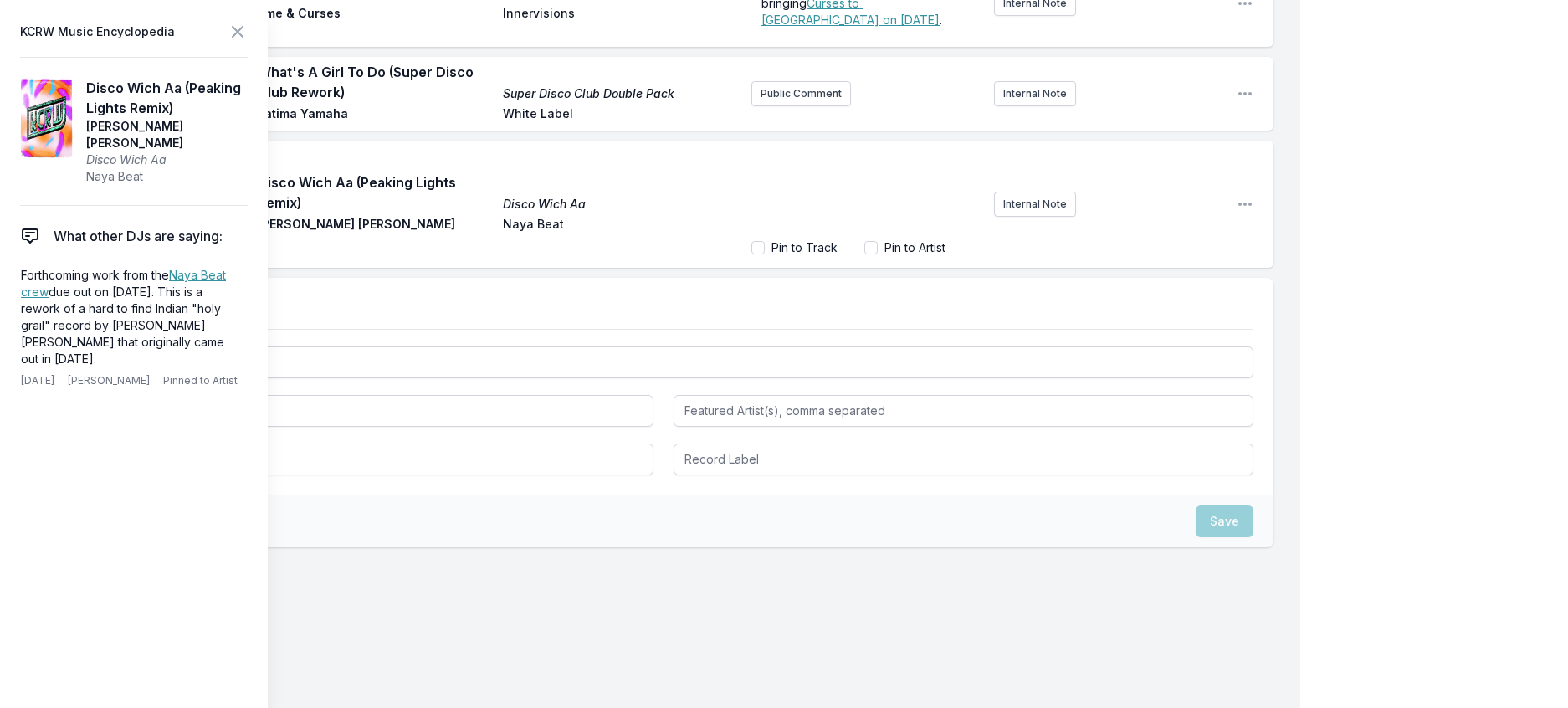
scroll to position [57, 0]
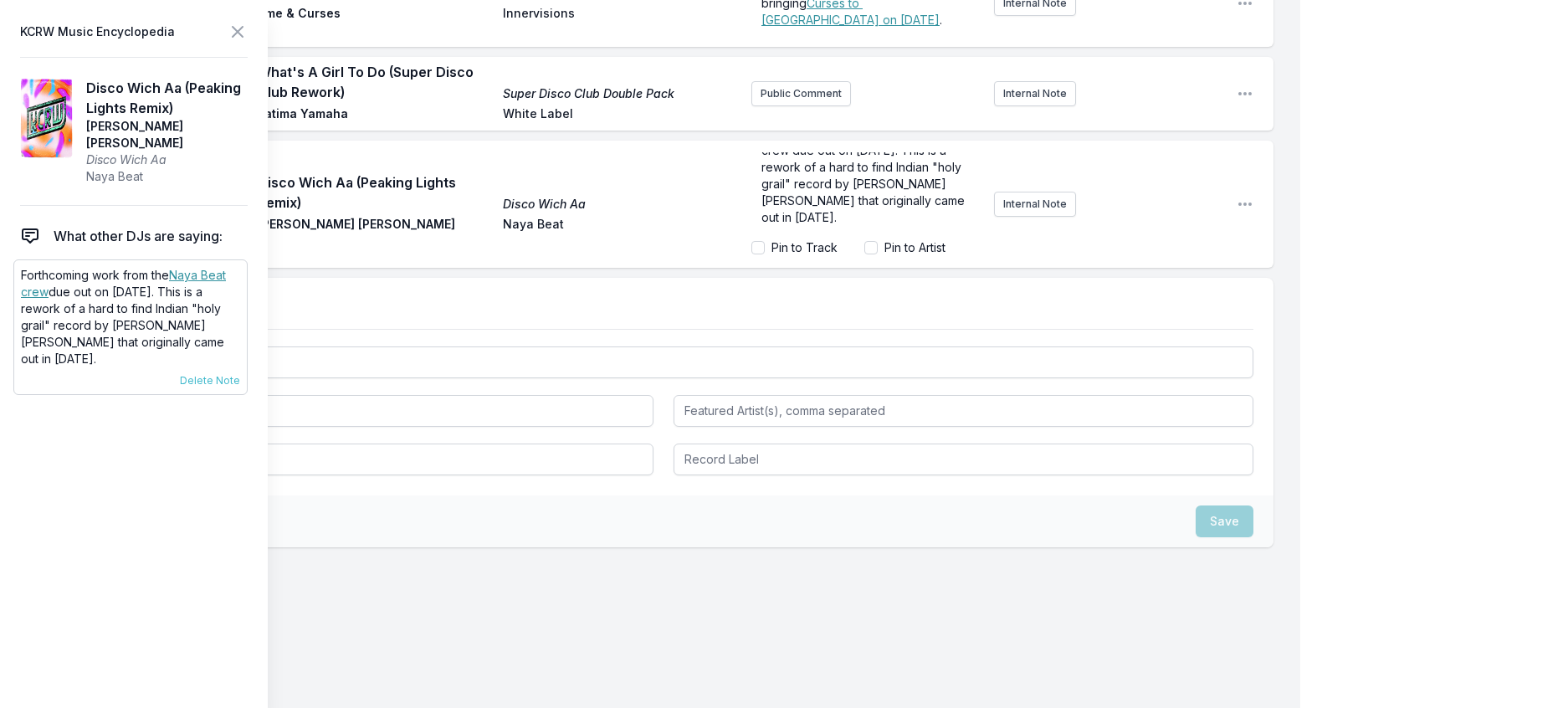
click at [207, 284] on link "Naya Beat crew" at bounding box center [123, 283] width 205 height 31
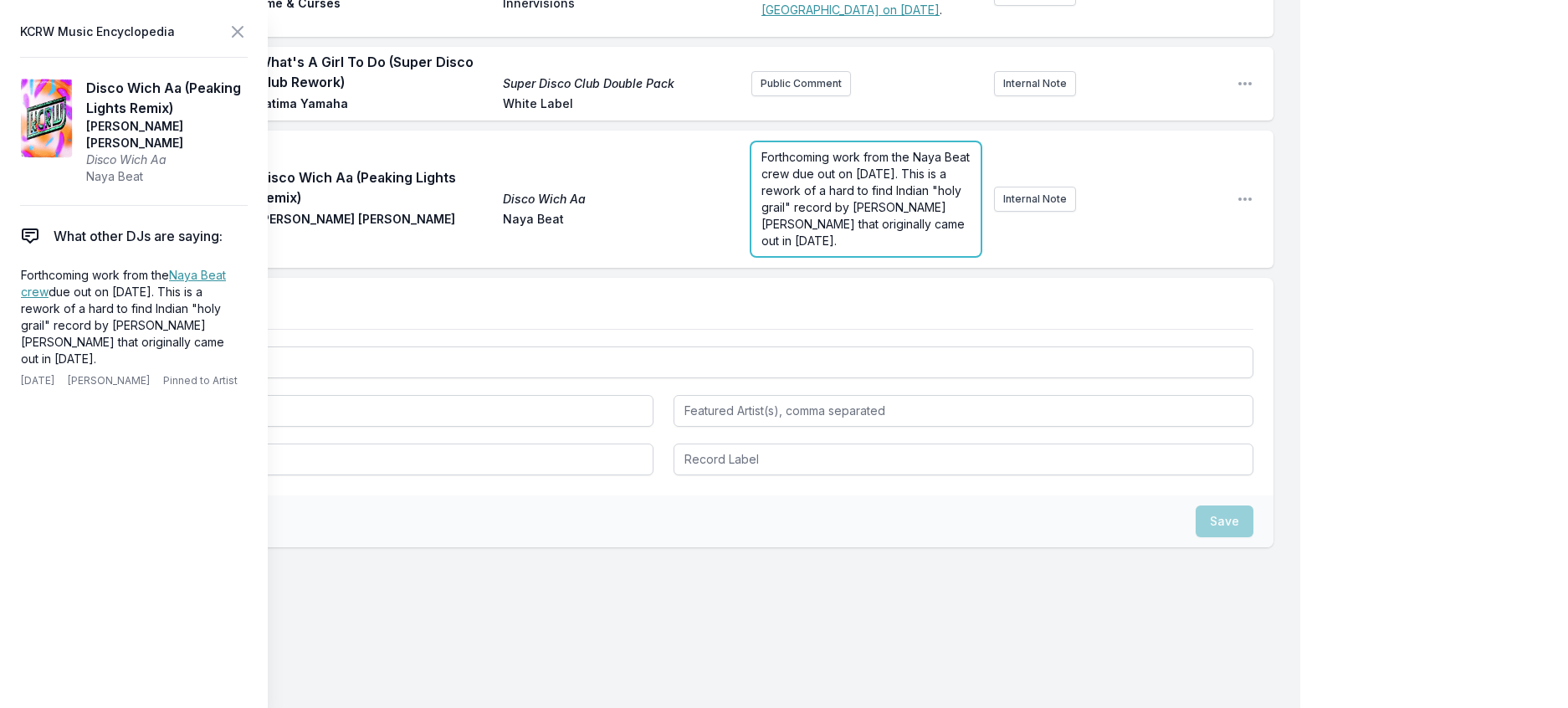
scroll to position [2542, 0]
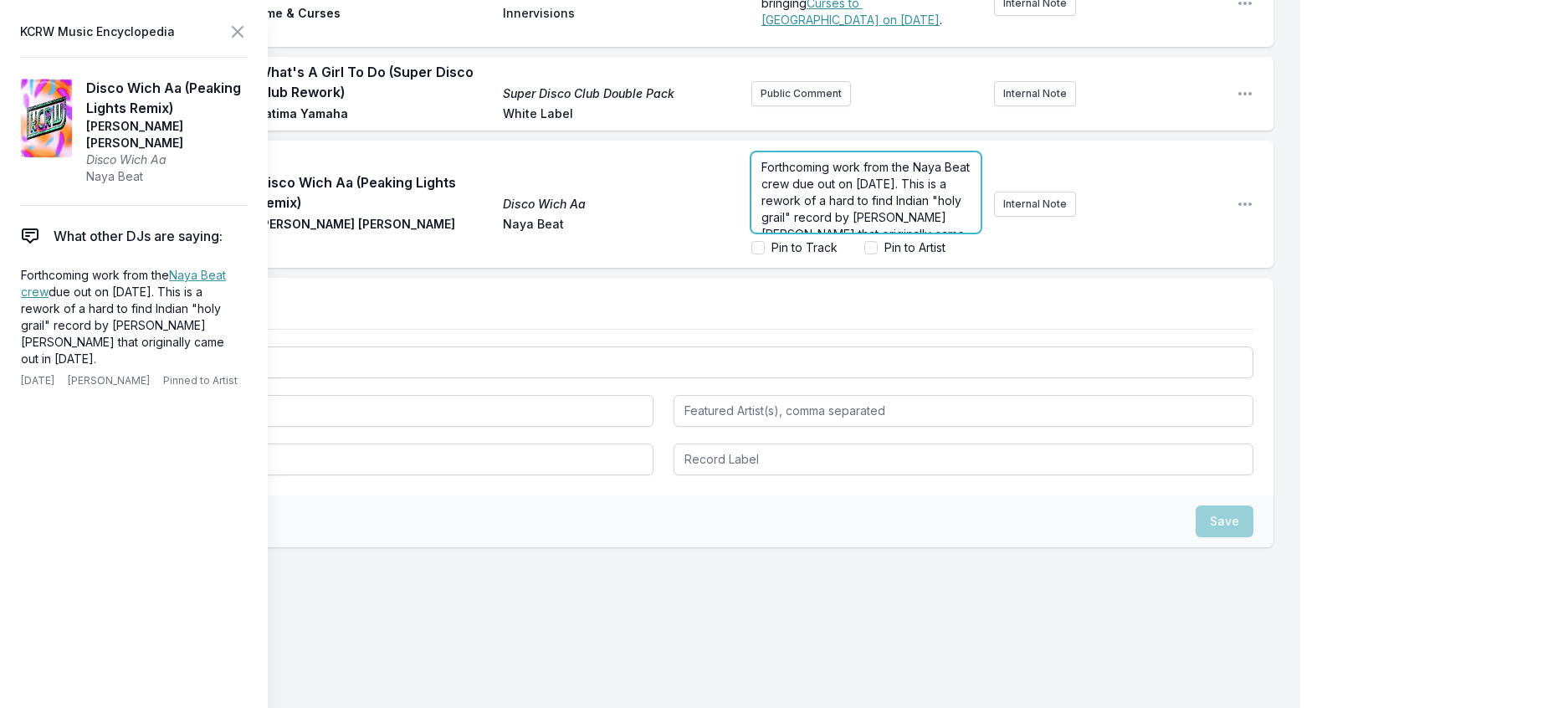
drag, startPoint x: 815, startPoint y: 460, endPoint x: 688, endPoint y: 459, distance: 127.0
click at [688, 268] on div "Play Disco Wich Aa (Peaking Lights Remix) Disco Wich Aa [PERSON_NAME] [PERSON_N…" at bounding box center [663, 204] width 1220 height 127
drag, startPoint x: 817, startPoint y: 470, endPoint x: 658, endPoint y: 464, distance: 159.1
click at [658, 268] on div "Play Disco Wich Aa (Peaking Lights Remix) Disco Wich Aa [PERSON_NAME] [PERSON_N…" at bounding box center [663, 204] width 1220 height 127
drag, startPoint x: 761, startPoint y: 511, endPoint x: 767, endPoint y: 490, distance: 21.8
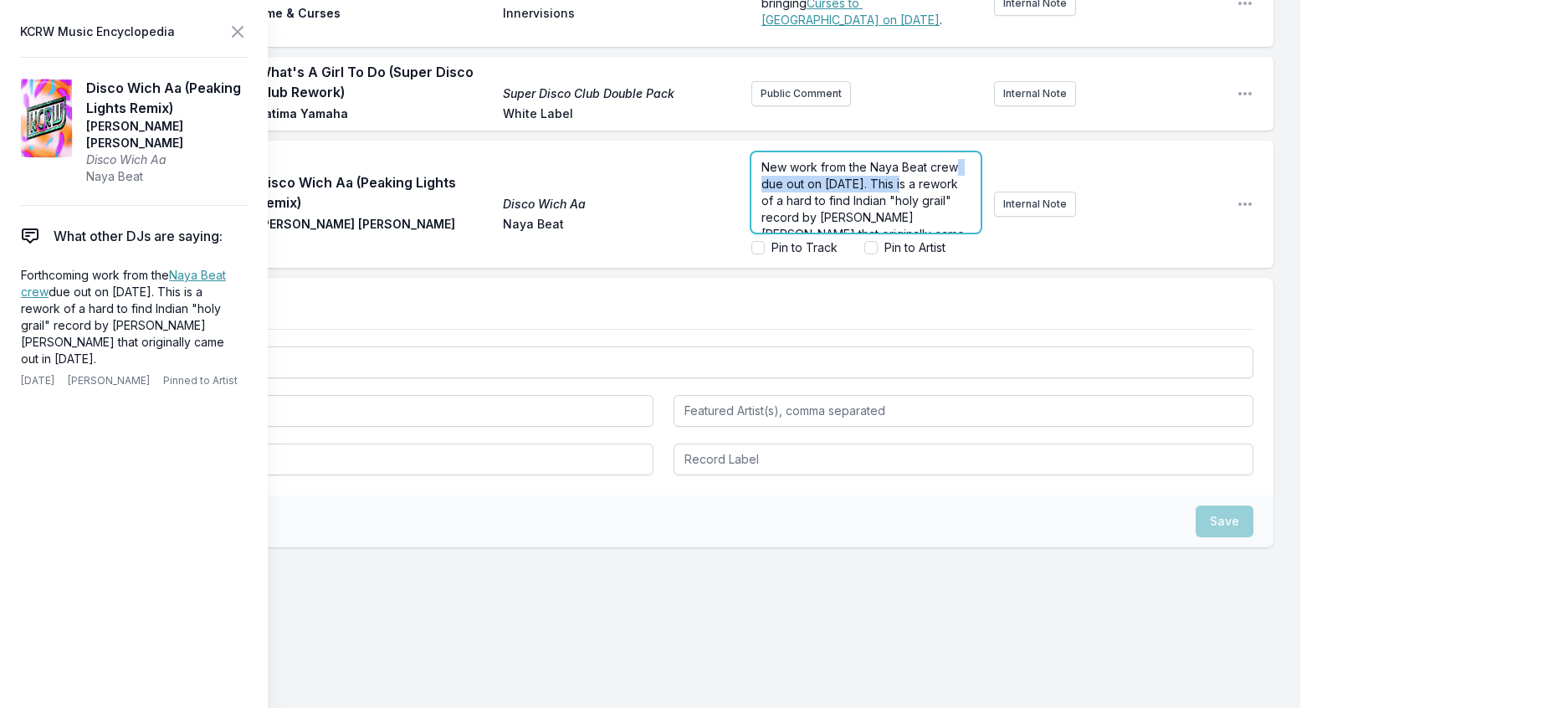
click at [767, 258] on span "New work from the Naya Beat crew due out on [DATE]. This is a rework of a hard …" at bounding box center [864, 208] width 207 height 98
drag, startPoint x: 765, startPoint y: 494, endPoint x: 860, endPoint y: 474, distance: 97.1
click at [858, 241] on span "New work from the Naya Beat crew. This is a rework of a hard to find Indian "ho…" at bounding box center [862, 200] width 201 height 81
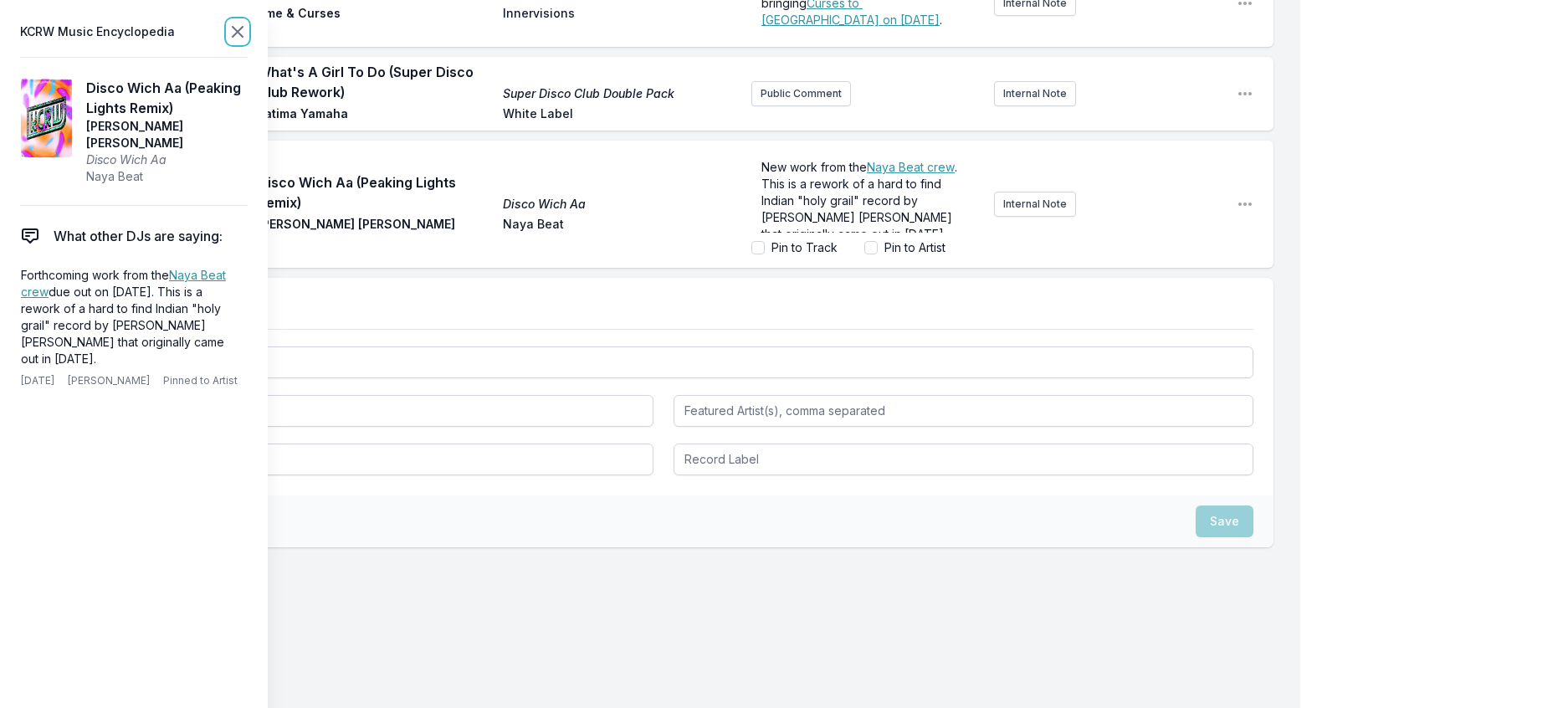
click at [242, 37] on icon at bounding box center [238, 32] width 10 height 10
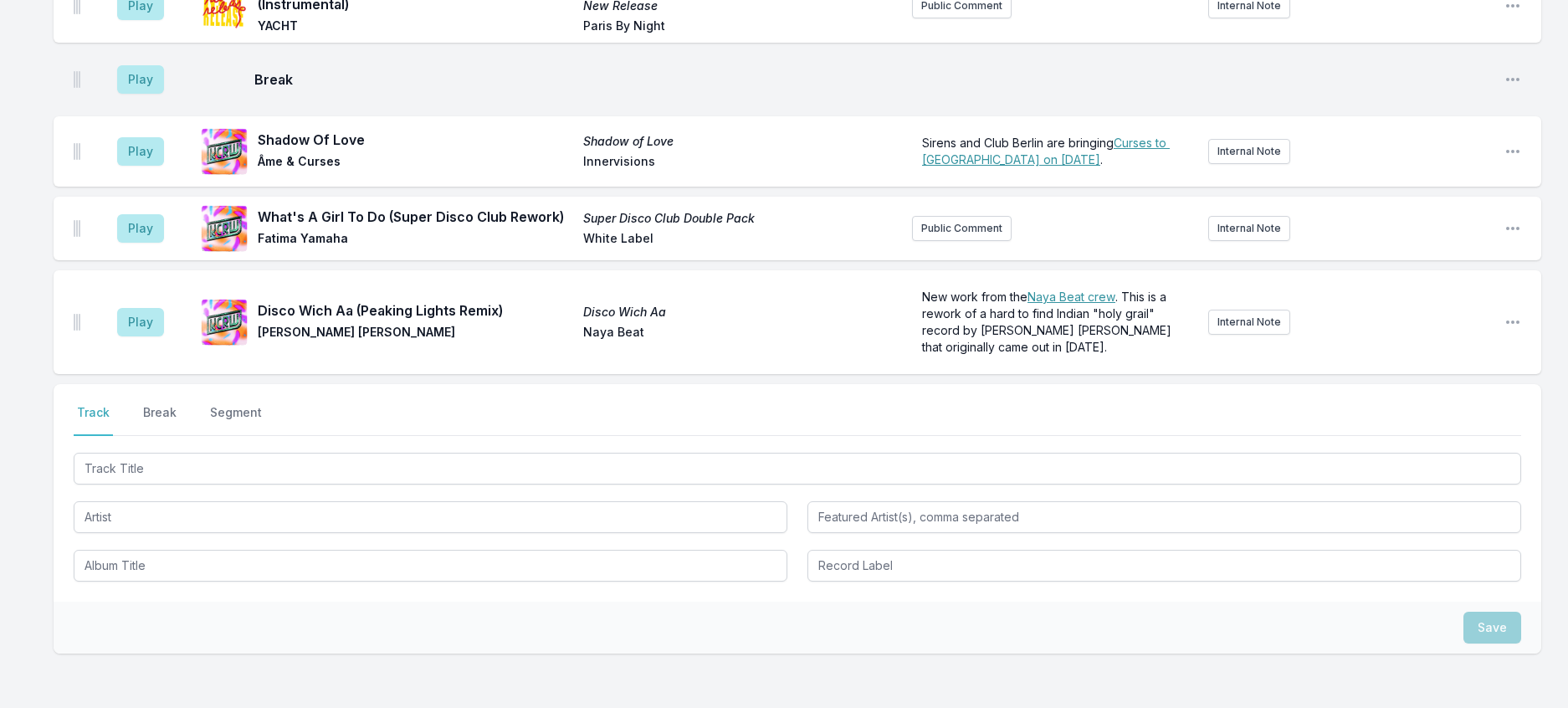
scroll to position [1781, 0]
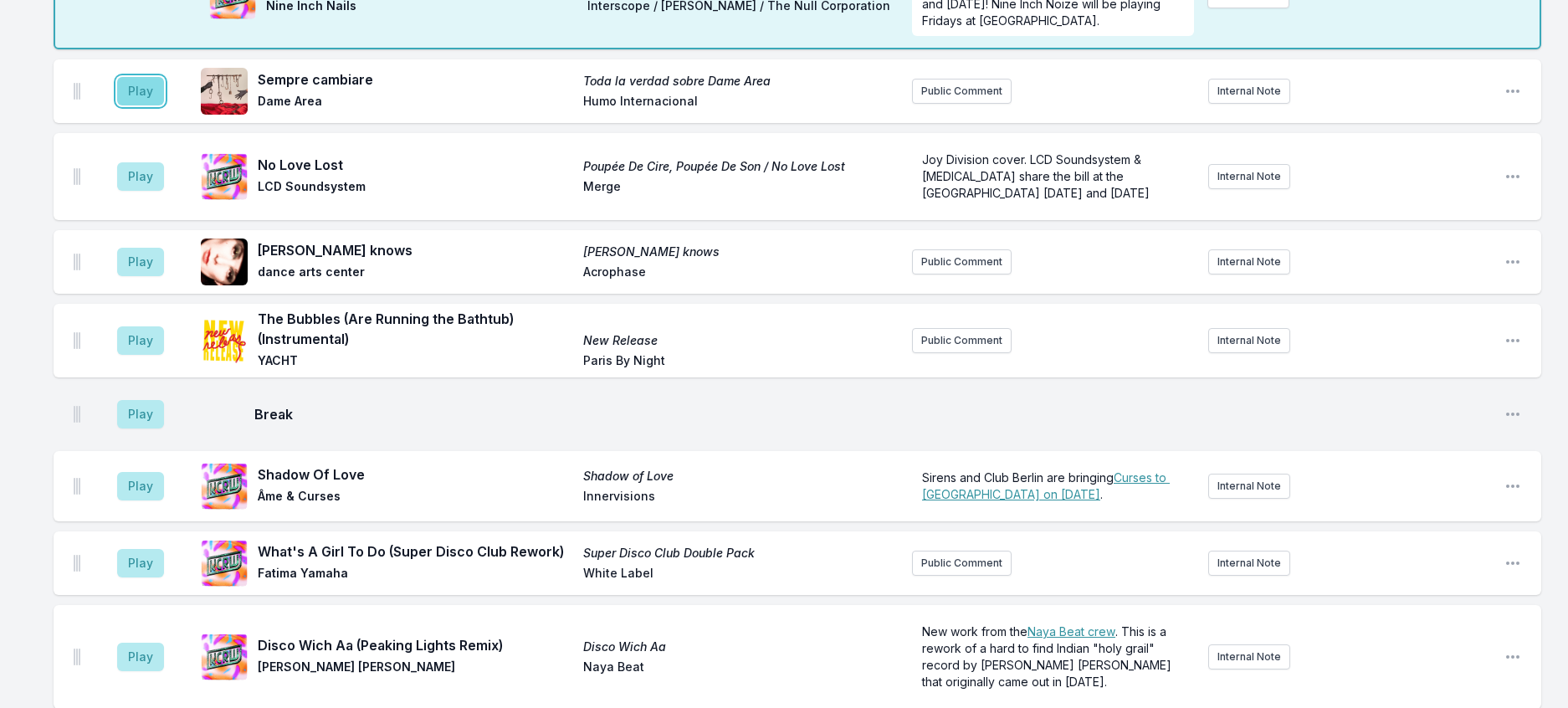
click at [164, 105] on button "Play" at bounding box center [140, 91] width 47 height 28
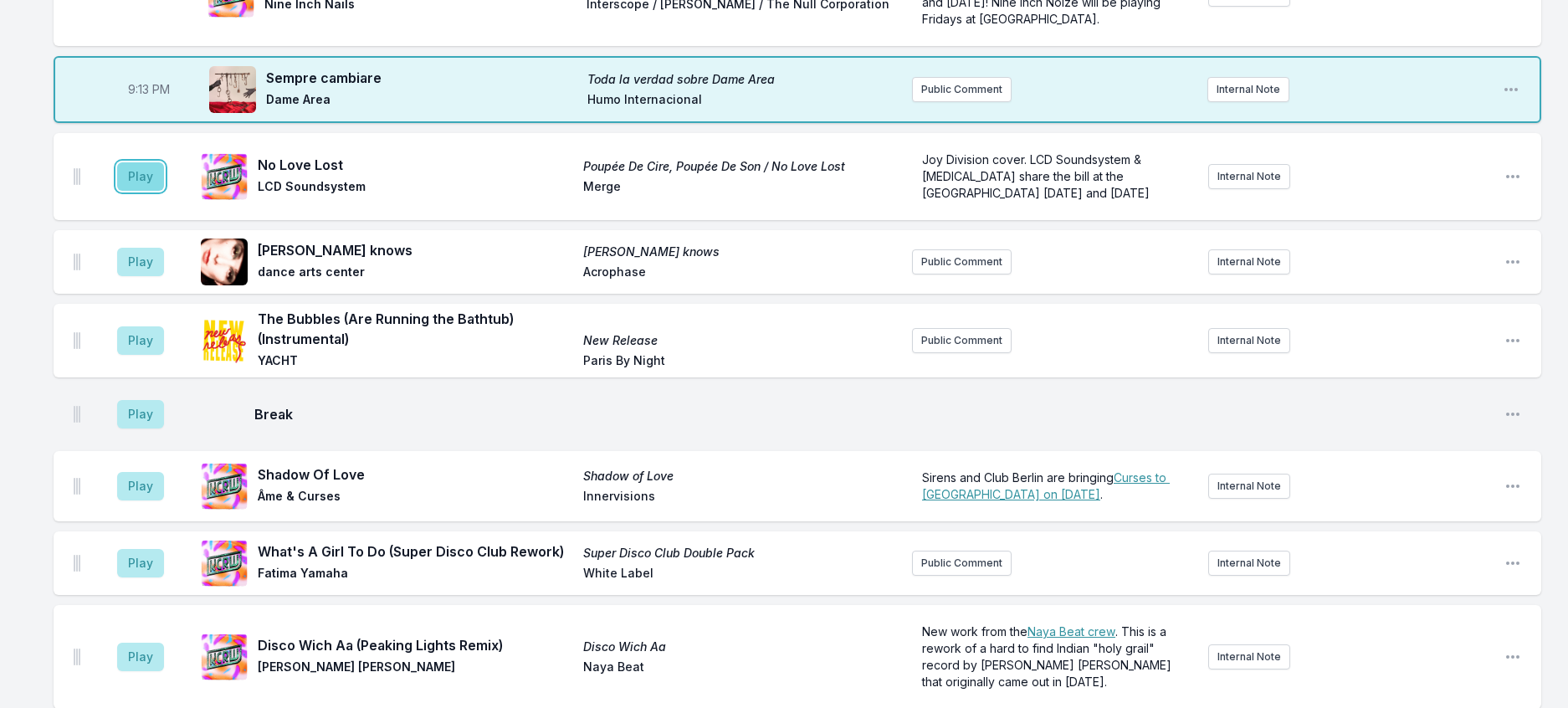
click at [150, 190] on button "Play" at bounding box center [140, 176] width 47 height 28
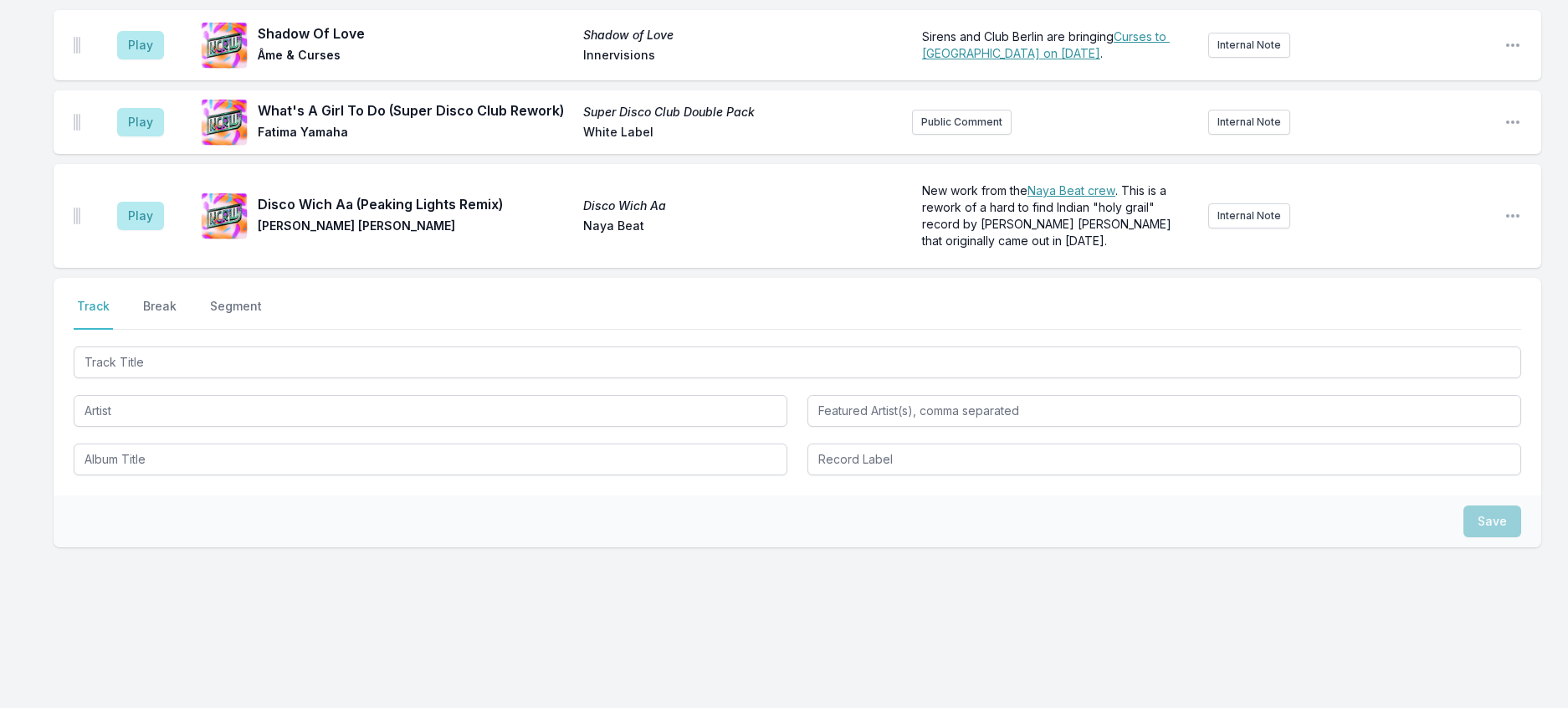
scroll to position [2451, 0]
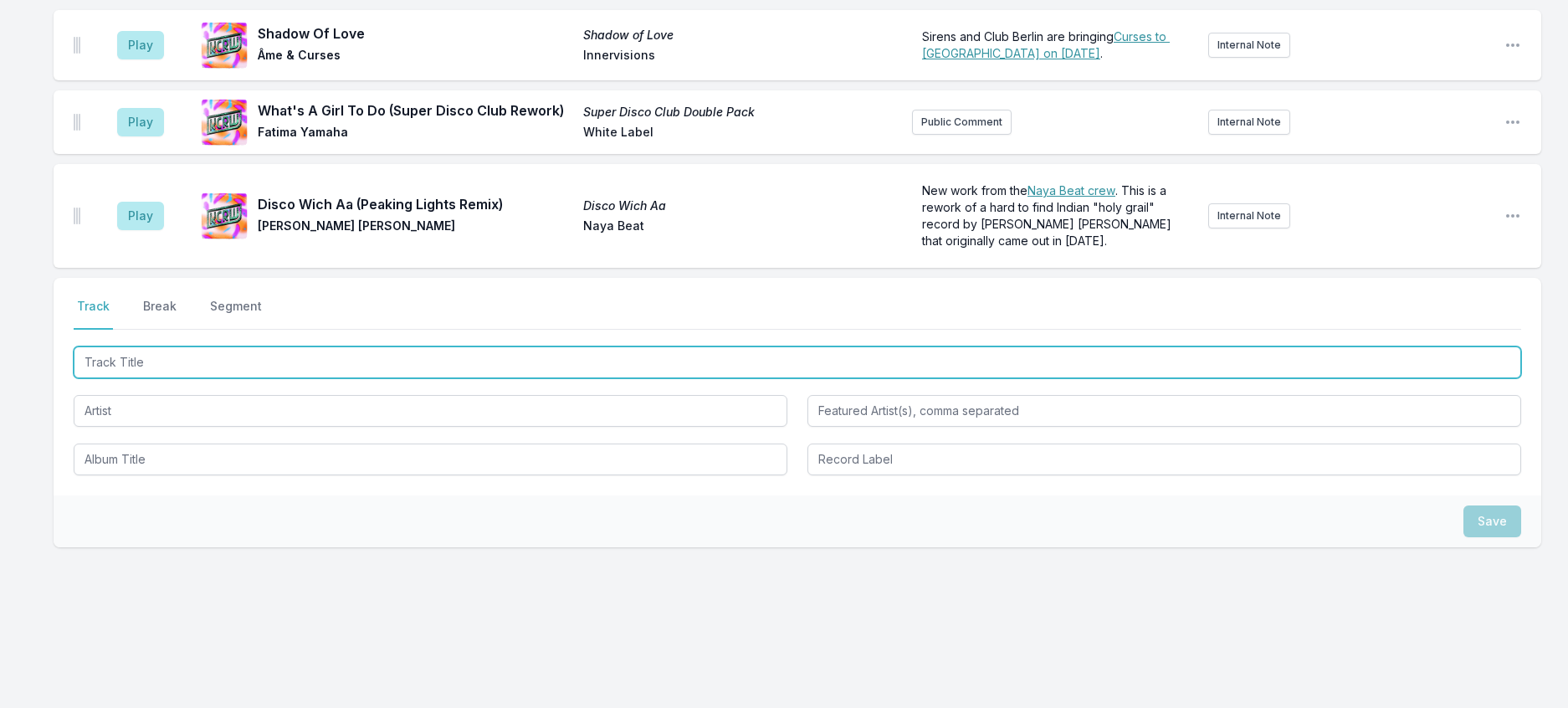
click at [149, 378] on input "Track Title" at bounding box center [797, 362] width 1447 height 31
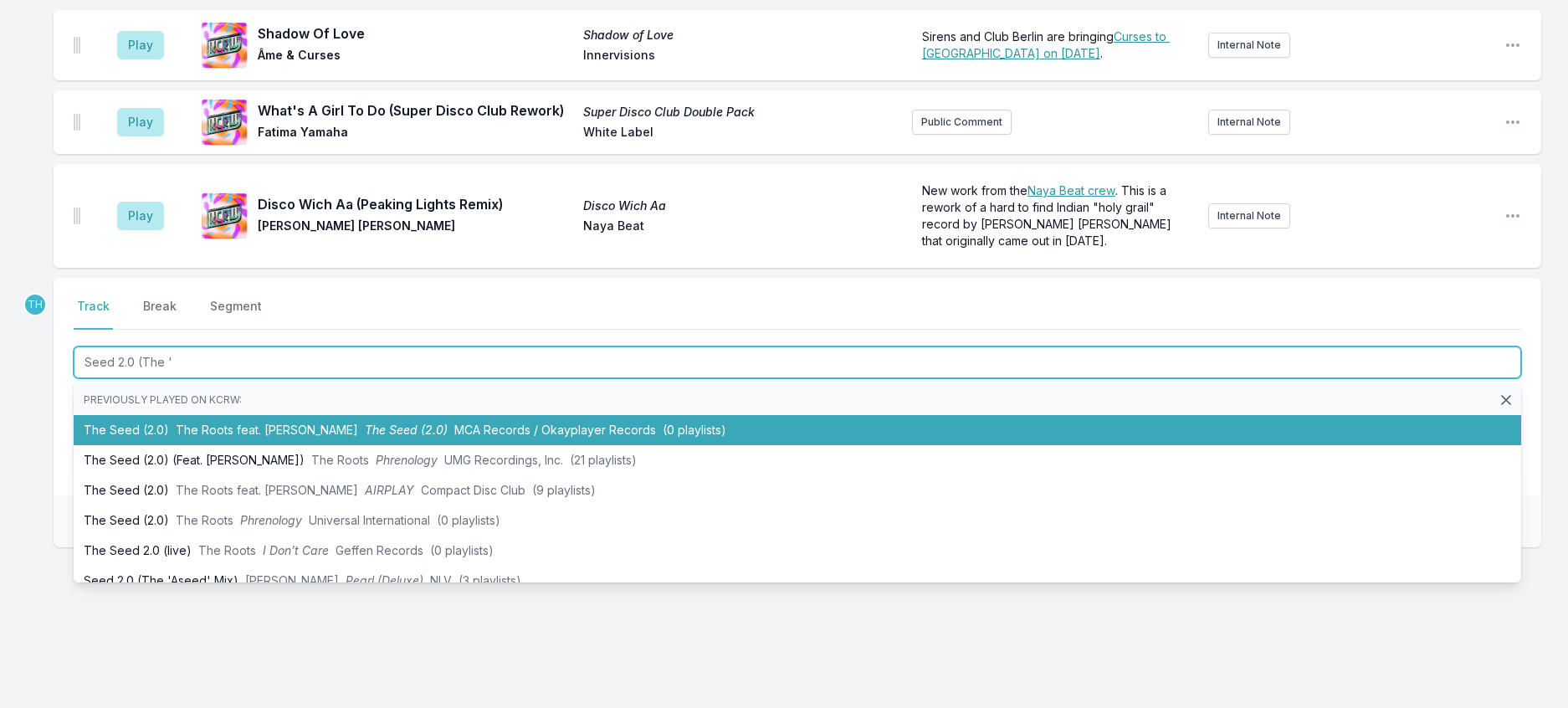
type input "Seed 2.0 (The 'A"
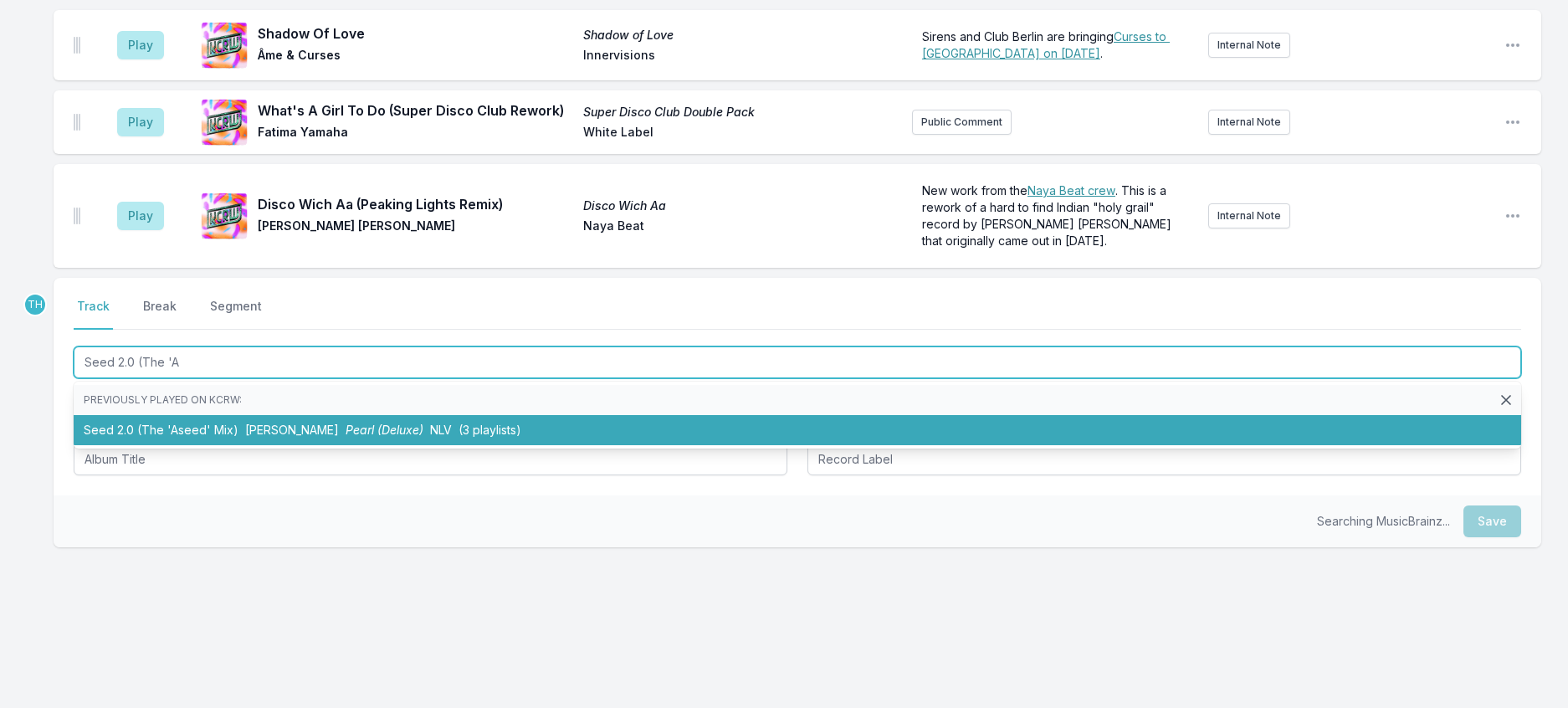
click at [234, 445] on li "Seed 2.0 (The 'Aseed' Mix) [PERSON_NAME] Pearl (Deluxe) NLV (3 playlists)" at bounding box center [797, 429] width 1447 height 30
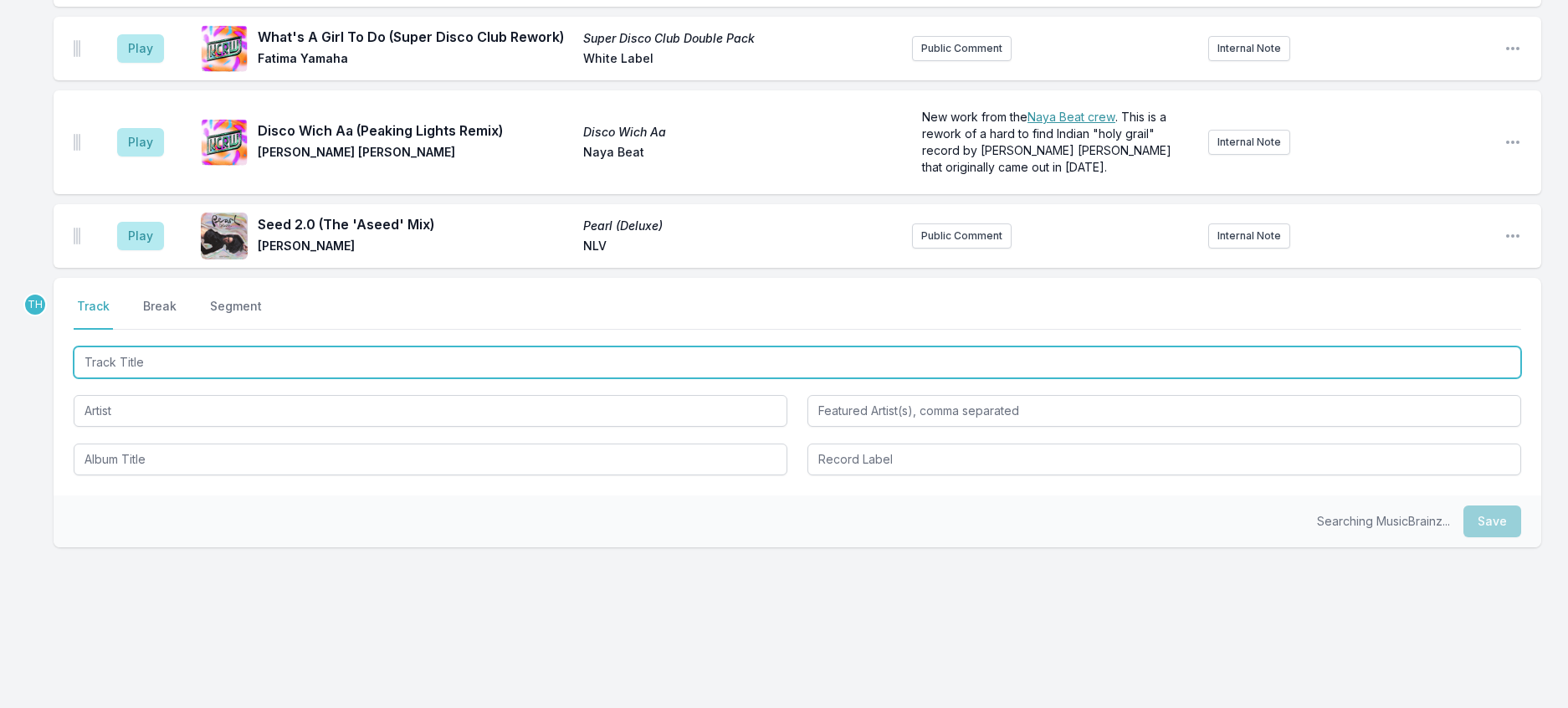
scroll to position [2534, 0]
click at [336, 378] on input "Track Title" at bounding box center [797, 362] width 1447 height 31
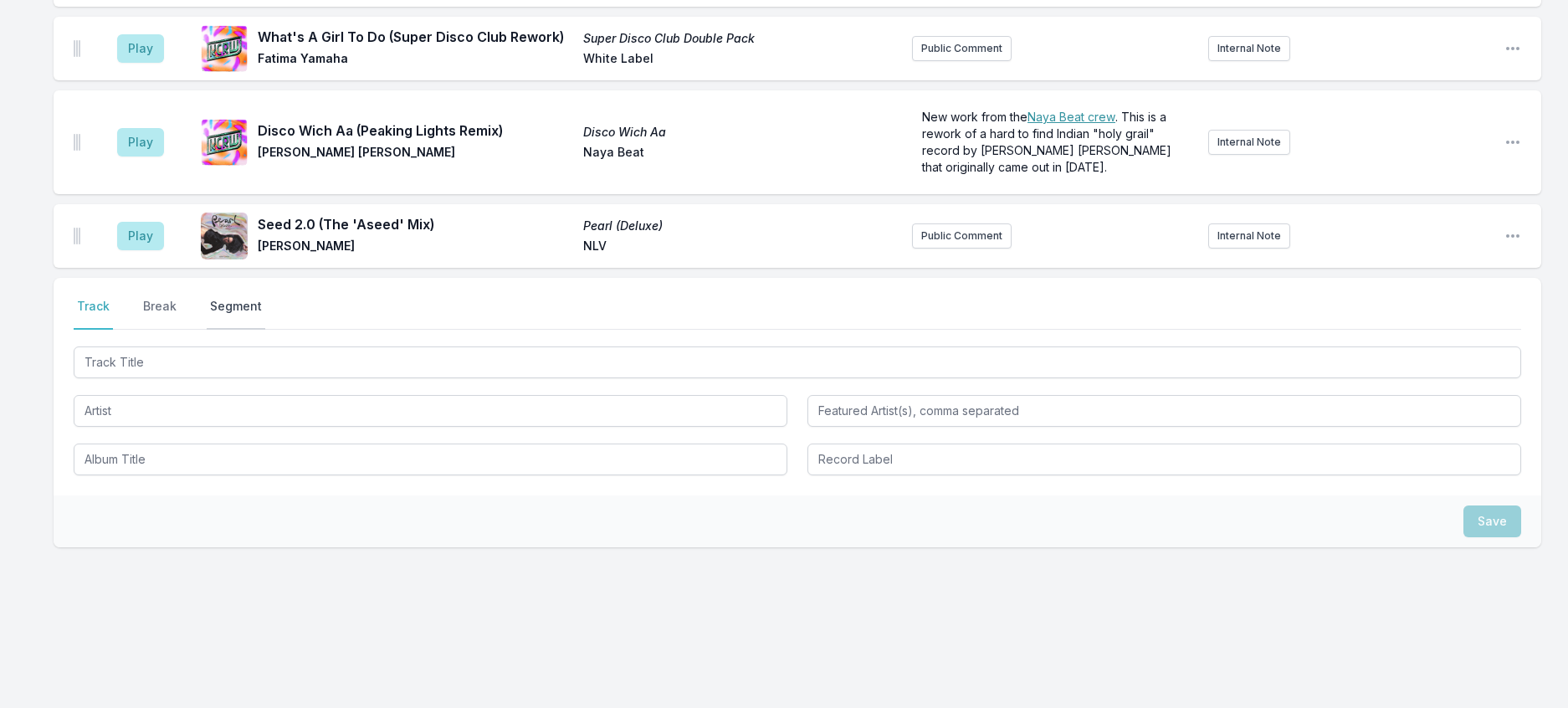
drag, startPoint x: 167, startPoint y: 458, endPoint x: 243, endPoint y: 472, distance: 77.3
click at [167, 330] on button "Break" at bounding box center [159, 313] width 40 height 31
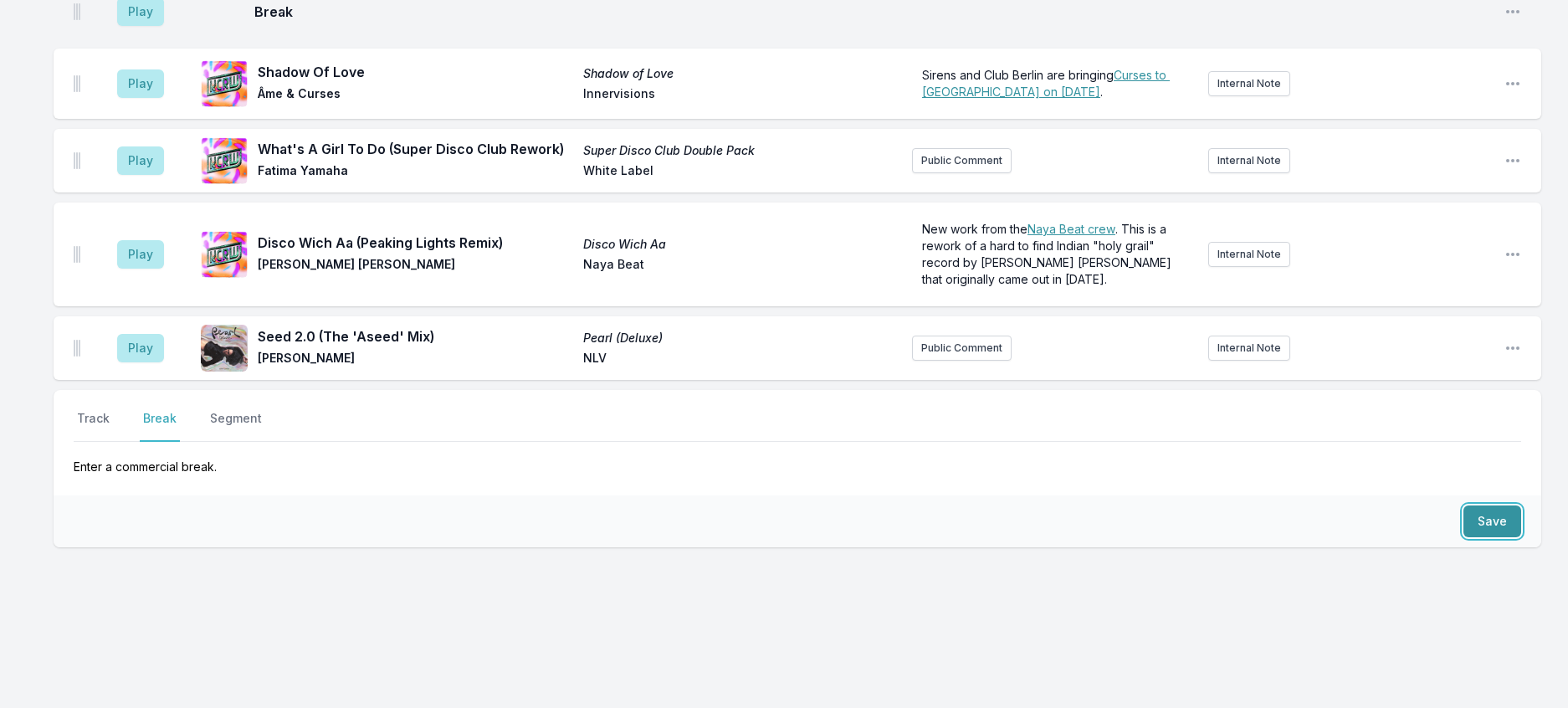
drag, startPoint x: 1469, startPoint y: 576, endPoint x: 1129, endPoint y: 502, distance: 348.0
click at [1469, 537] on button "Save" at bounding box center [1492, 521] width 58 height 31
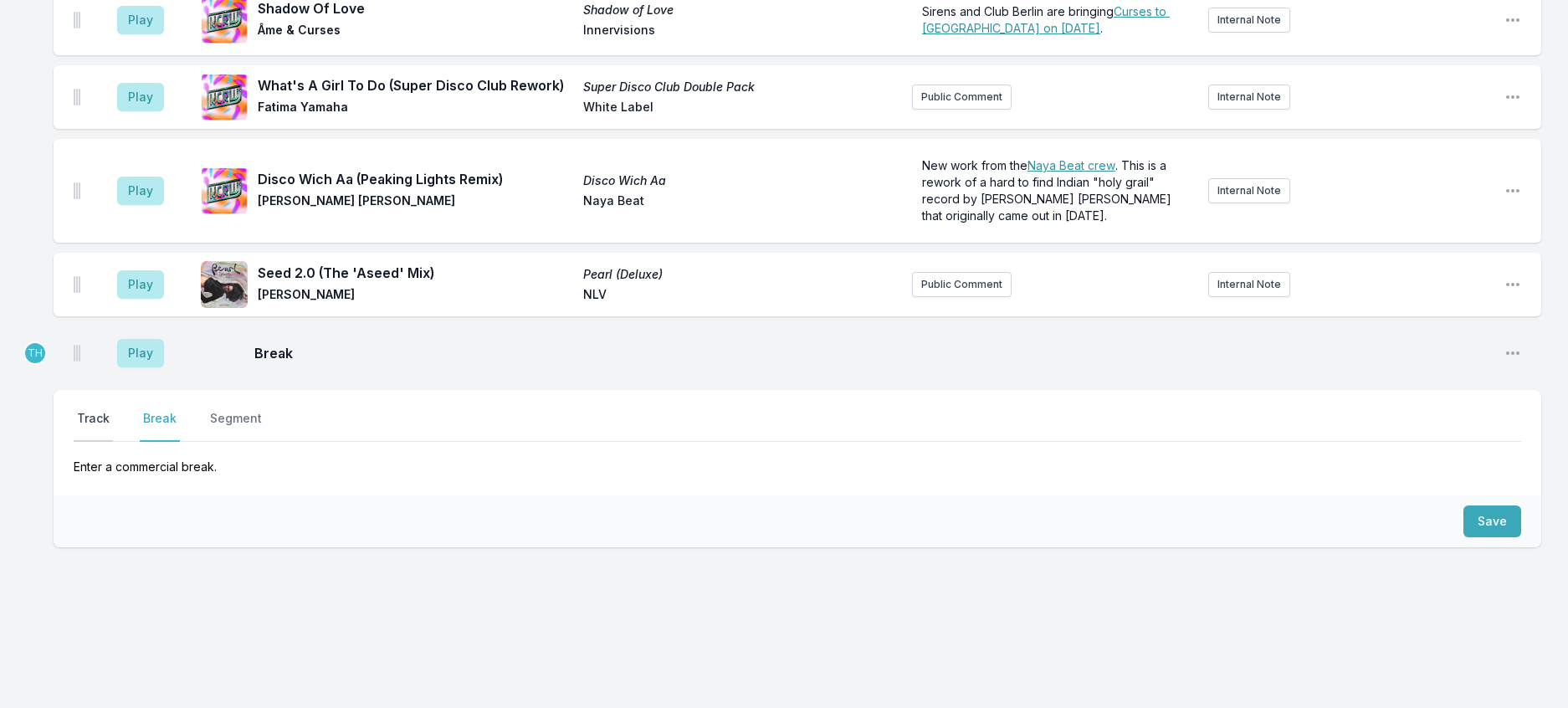
click at [104, 442] on button "Track" at bounding box center [93, 425] width 39 height 31
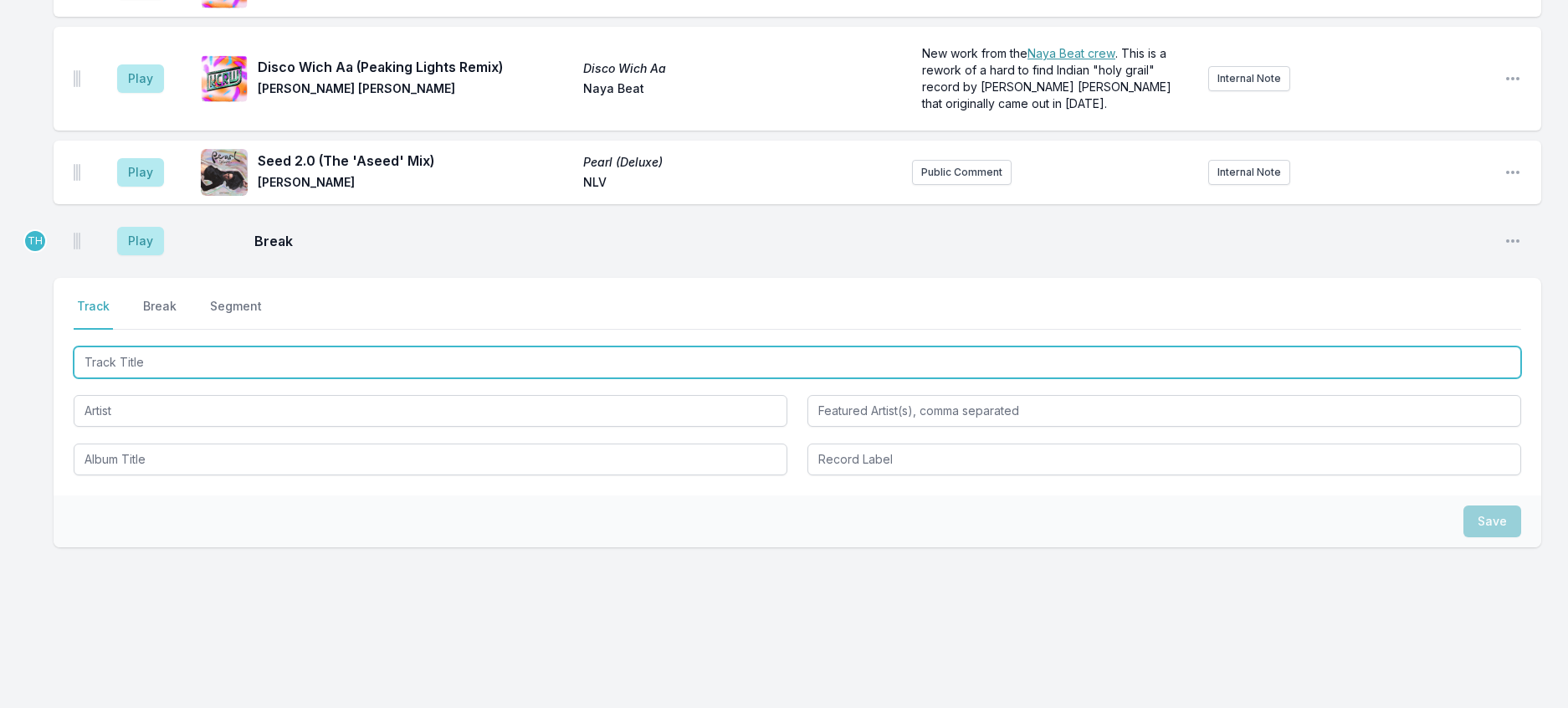
click at [136, 378] on input "Track Title" at bounding box center [797, 362] width 1447 height 31
type input "New Directive"
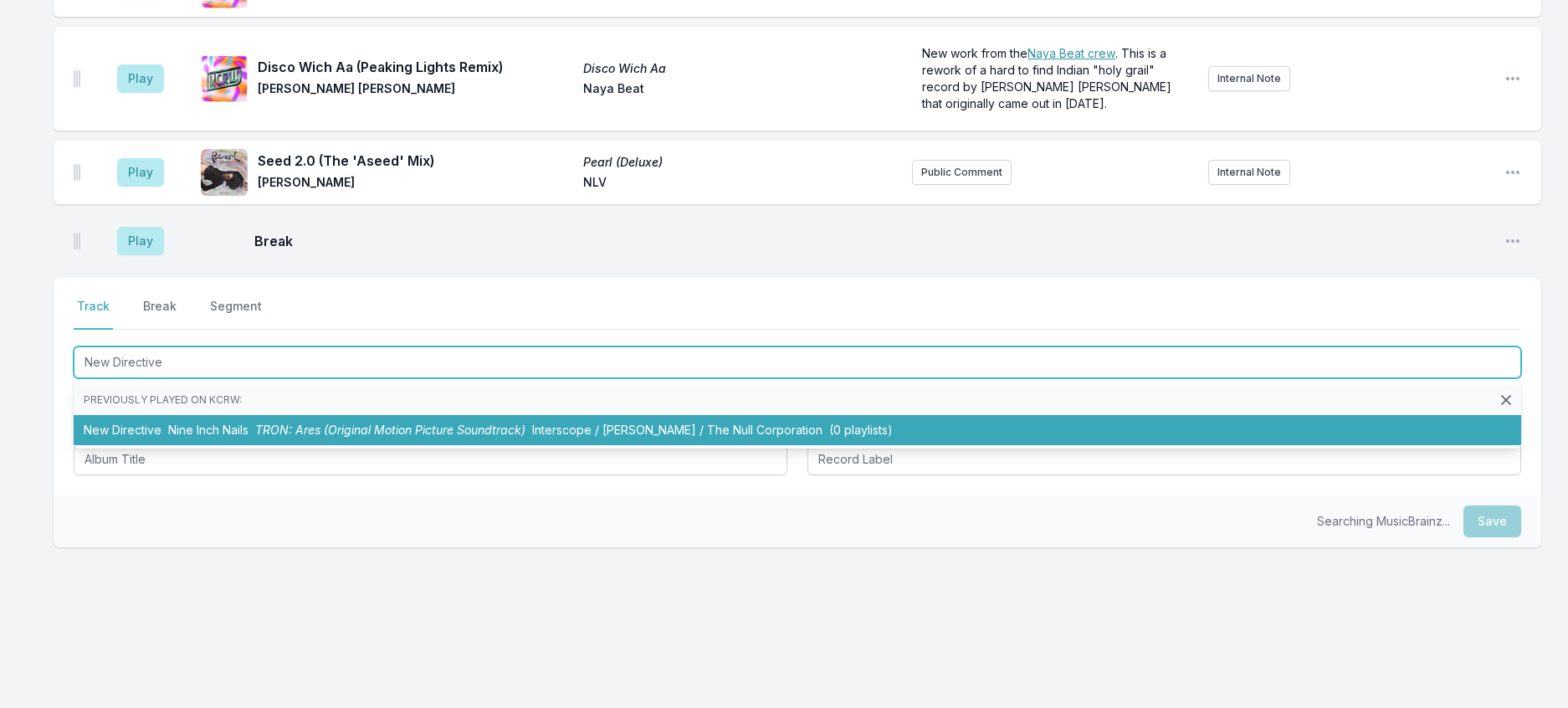
drag, startPoint x: 350, startPoint y: 595, endPoint x: 365, endPoint y: 586, distance: 17.5
click at [351, 437] on span "TRON: Ares (Original Motion Picture Soundtrack)" at bounding box center [390, 429] width 270 height 14
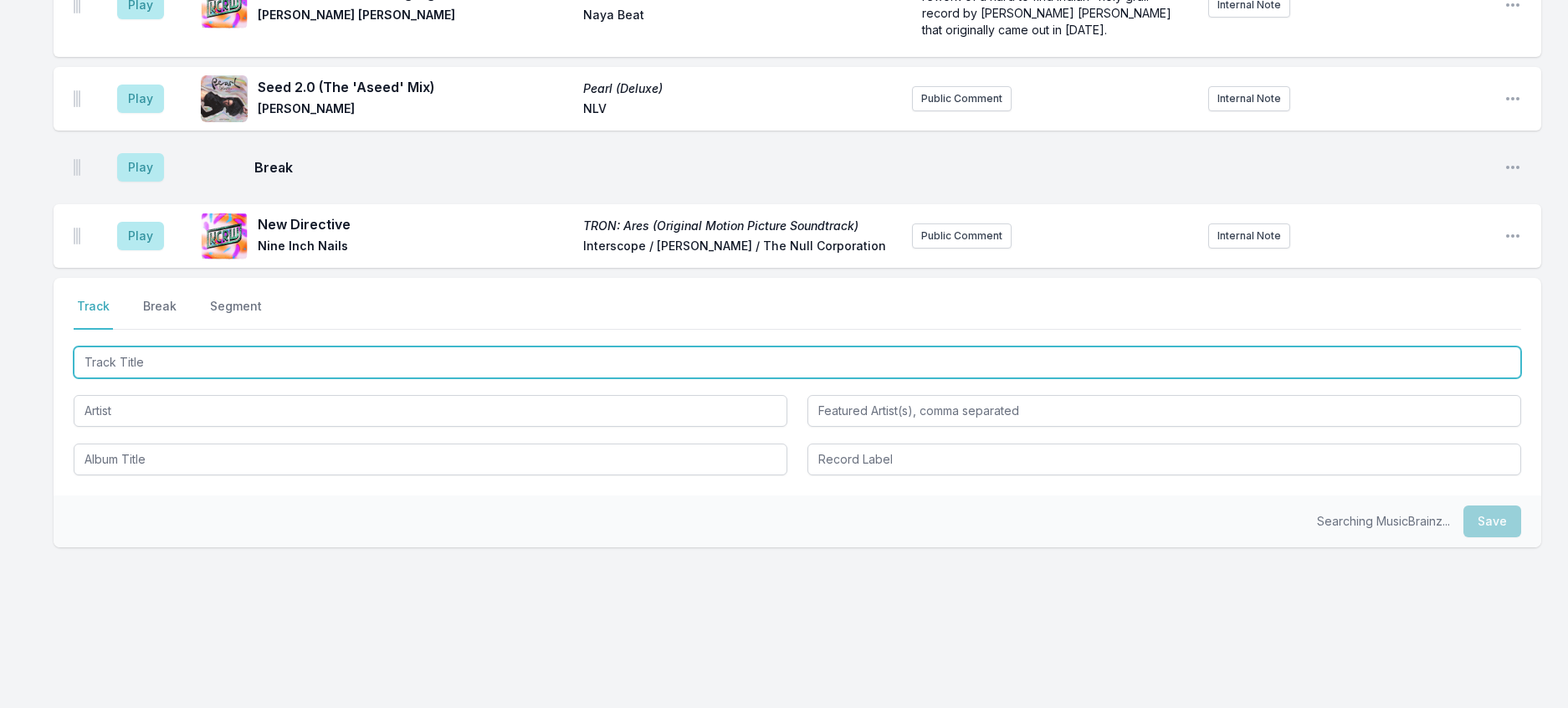
scroll to position [2692, 0]
click at [380, 378] on input "Track Title" at bounding box center [797, 362] width 1447 height 31
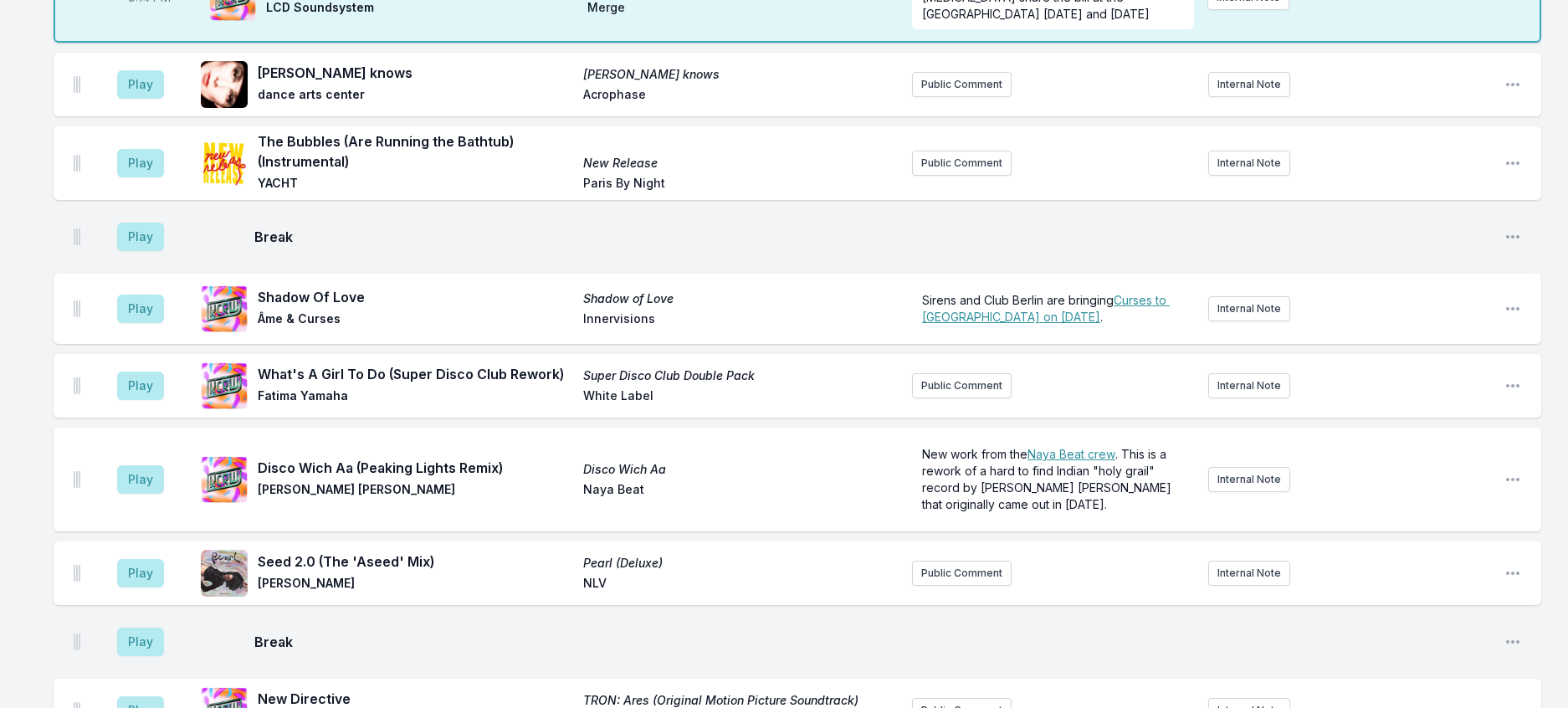
scroll to position [1939, 0]
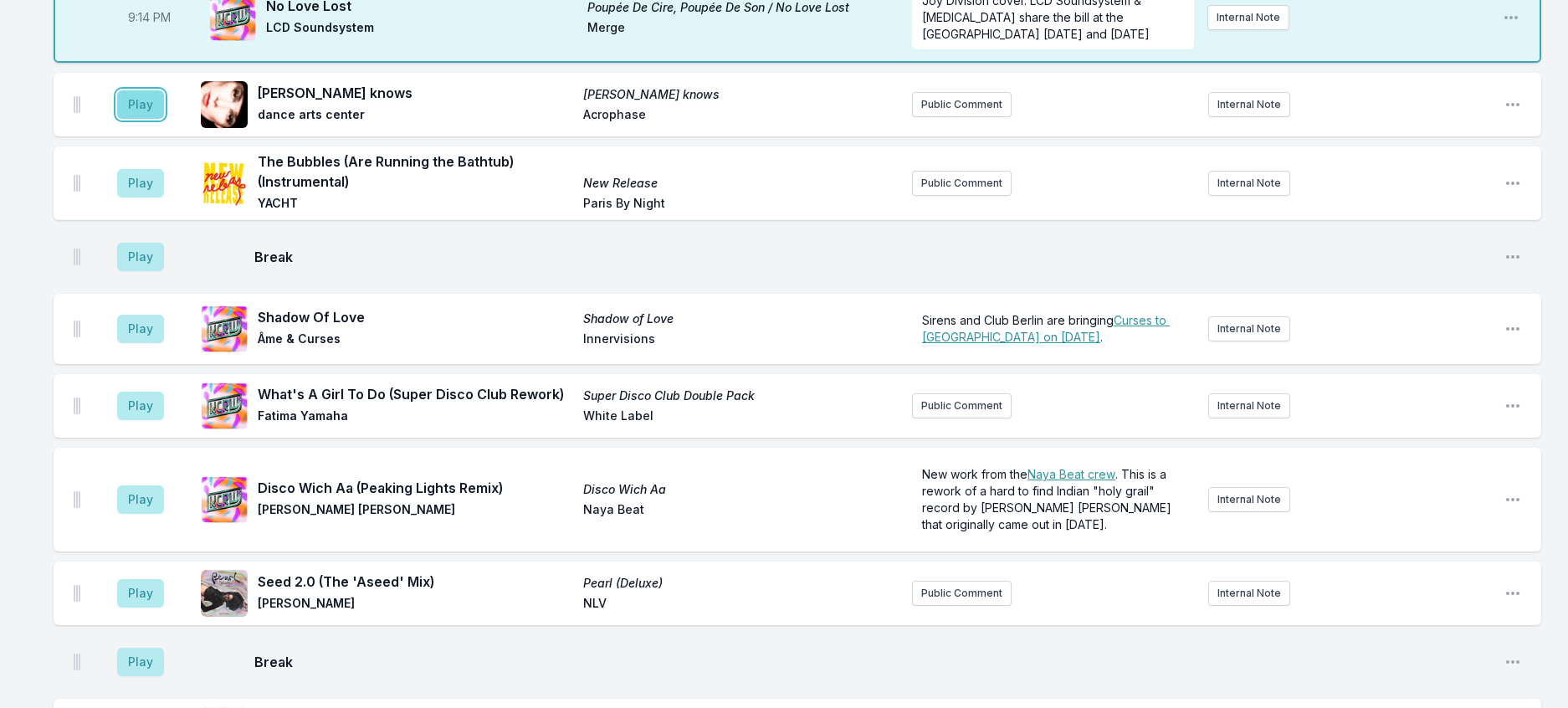
click at [141, 119] on button "Play" at bounding box center [140, 104] width 47 height 28
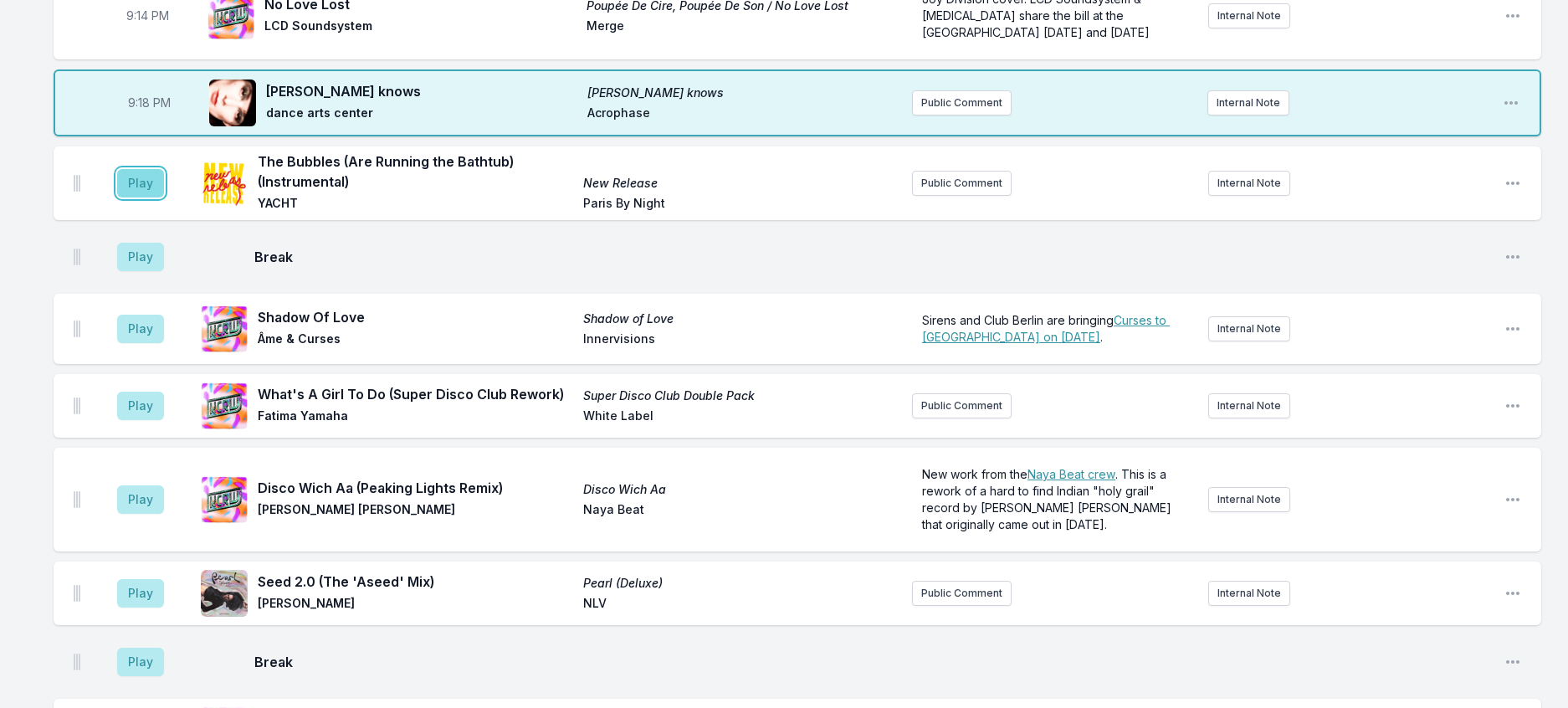
click at [143, 197] on button "Play" at bounding box center [140, 183] width 47 height 28
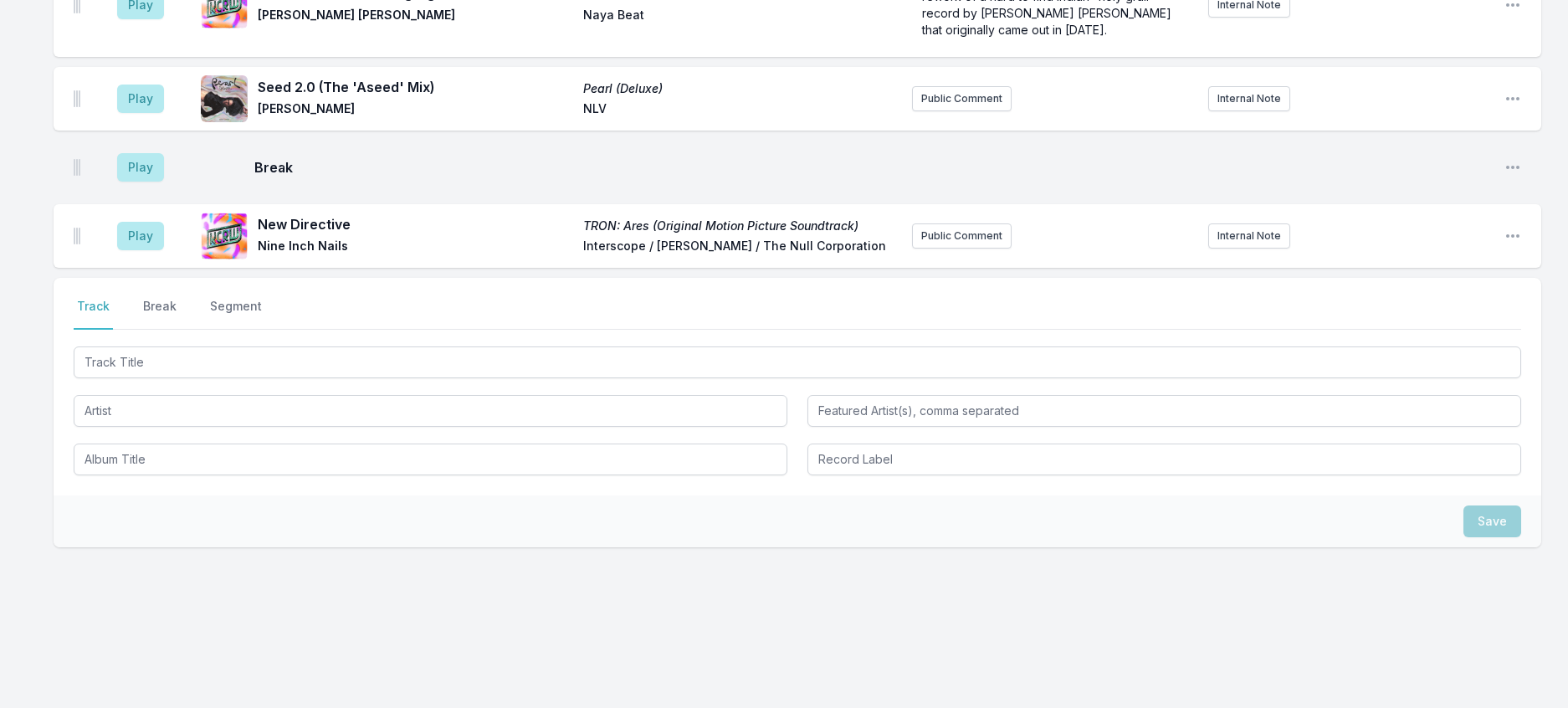
scroll to position [2247, 0]
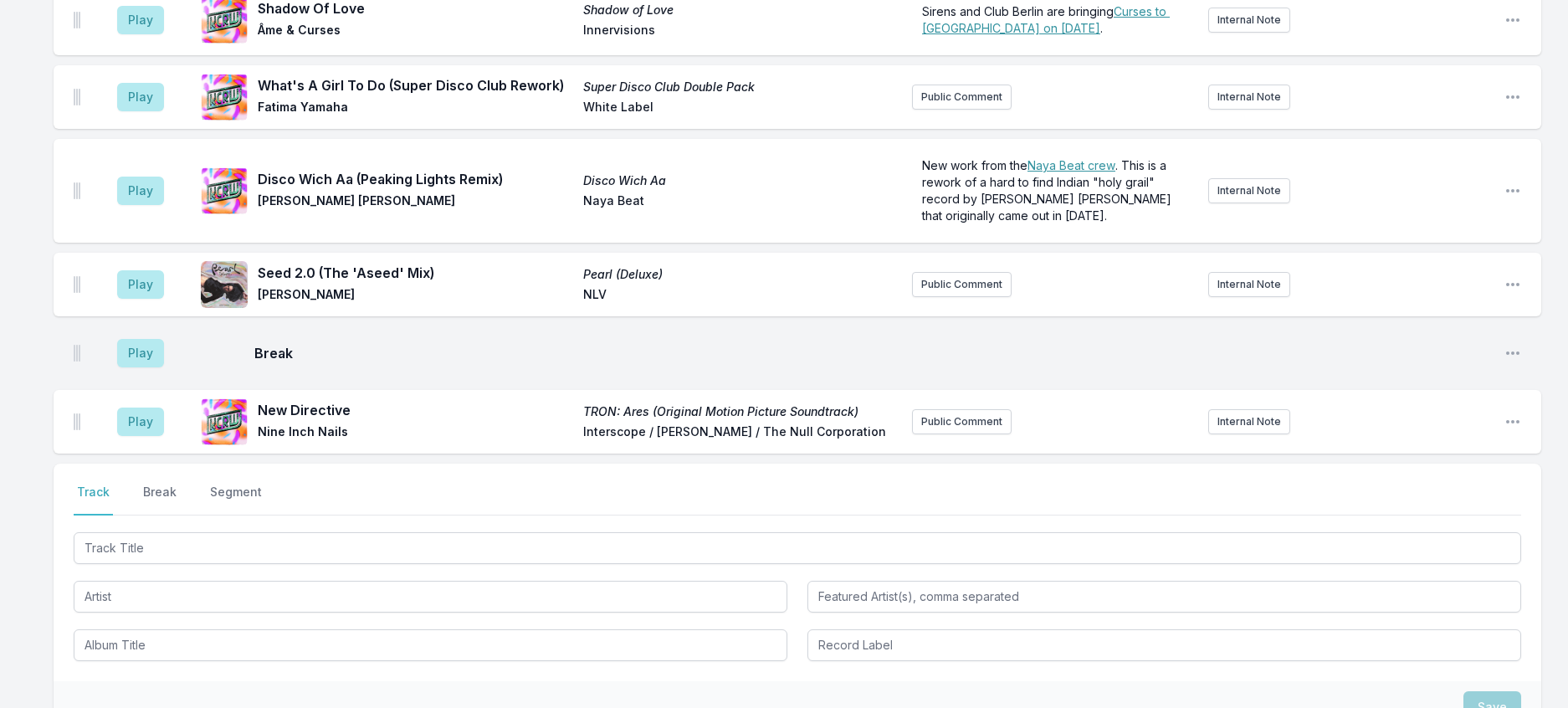
drag, startPoint x: 163, startPoint y: 279, endPoint x: 173, endPoint y: 280, distance: 10.0
click at [161, 34] on button "Play" at bounding box center [140, 20] width 47 height 28
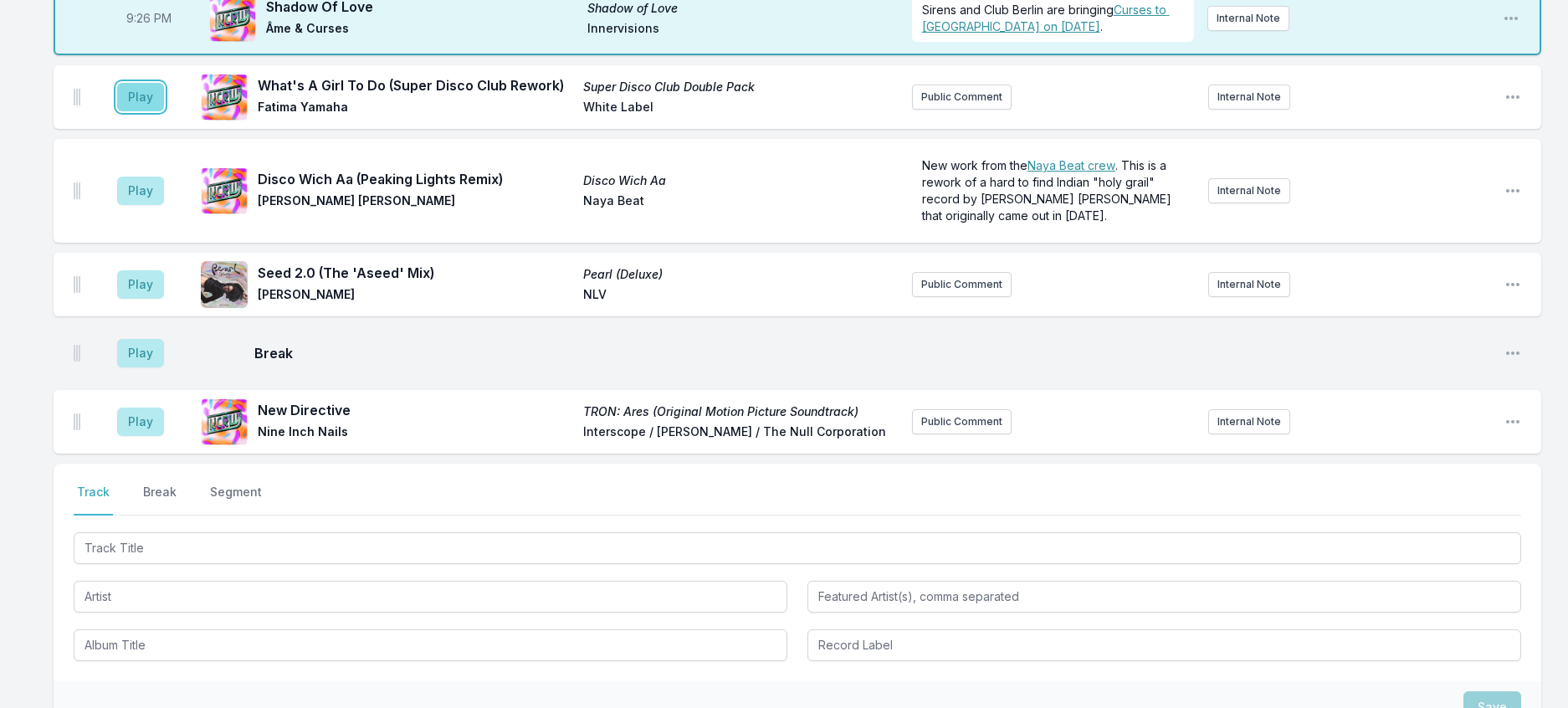
drag, startPoint x: 157, startPoint y: 448, endPoint x: 167, endPoint y: 451, distance: 10.4
click at [164, 111] on button "Play" at bounding box center [140, 96] width 47 height 28
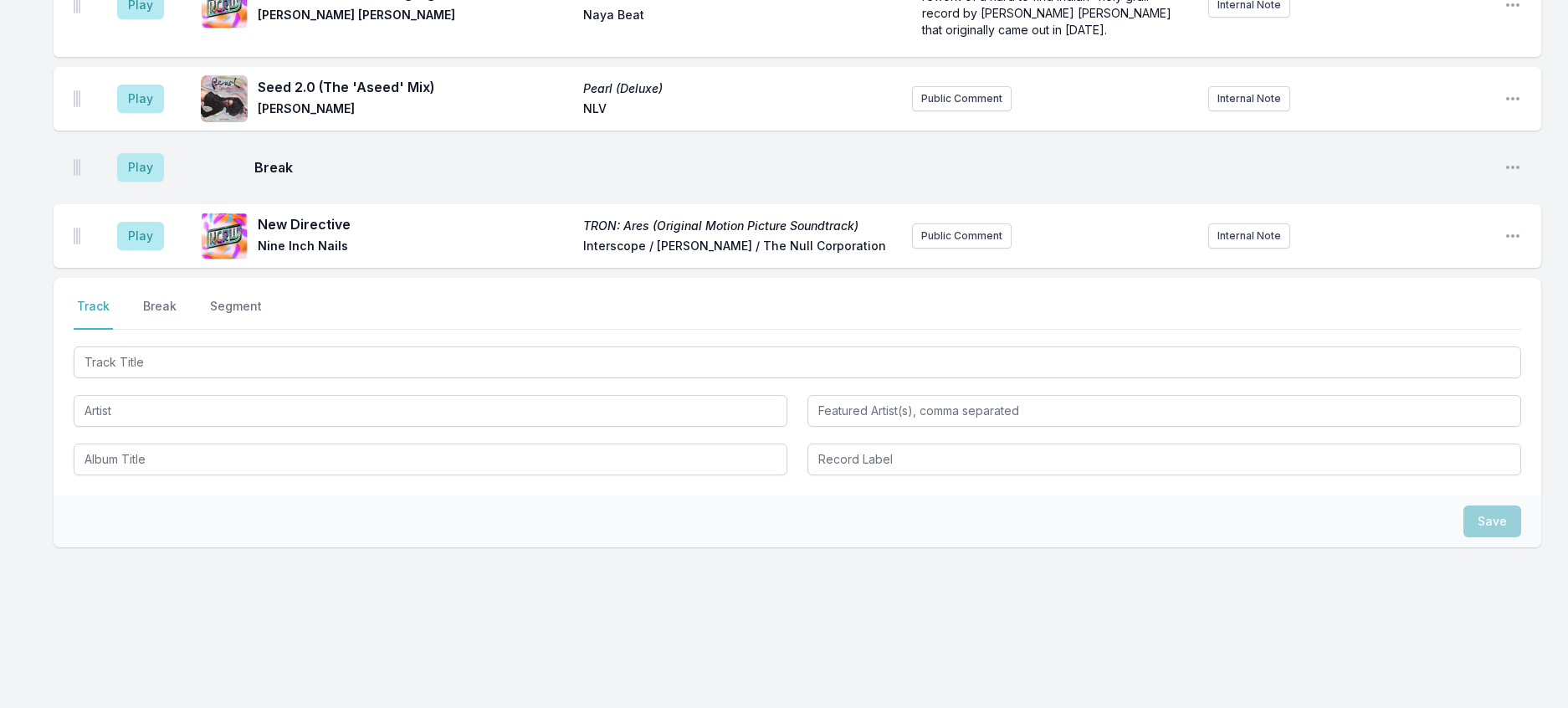
scroll to position [2833, 0]
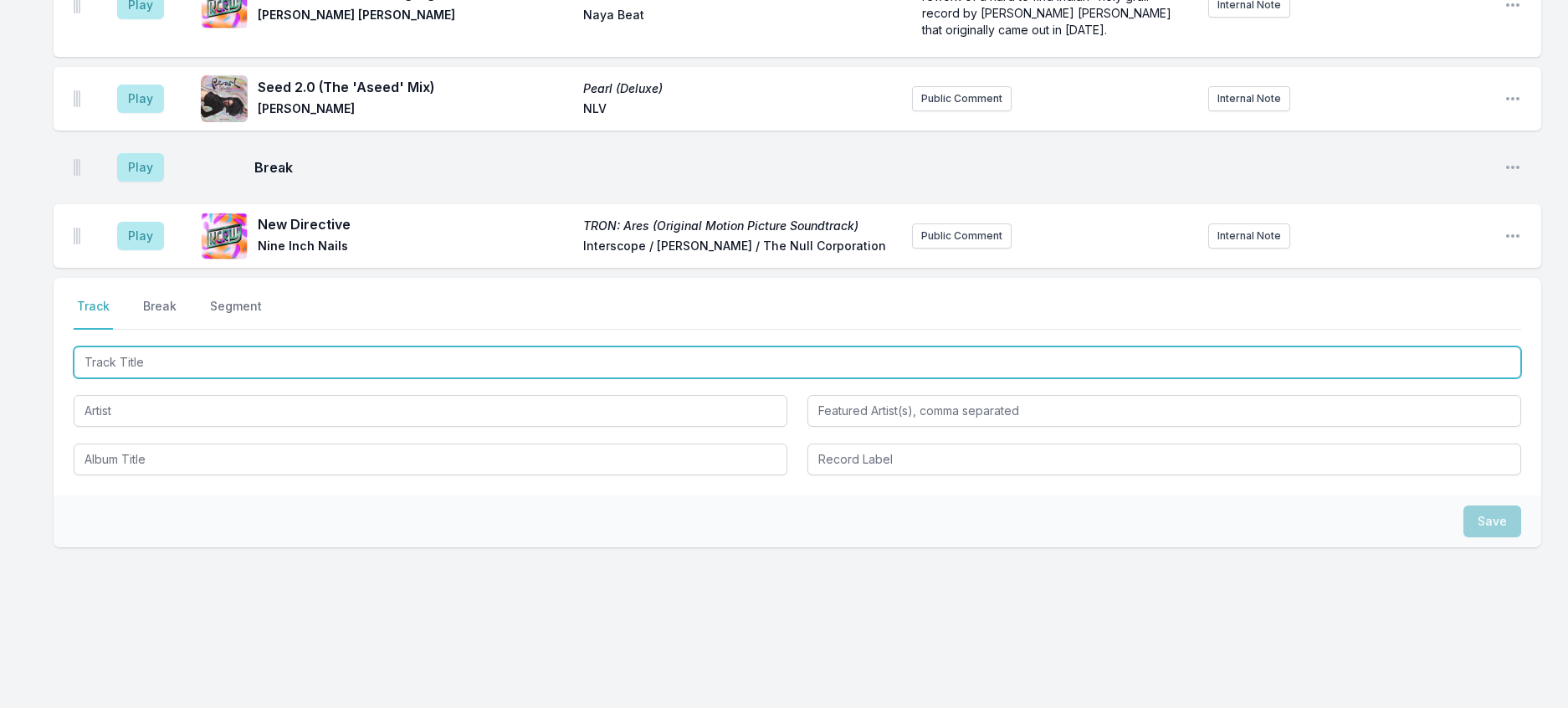
click at [251, 378] on input "Track Title" at bounding box center [797, 362] width 1447 height 31
type input "UFO"
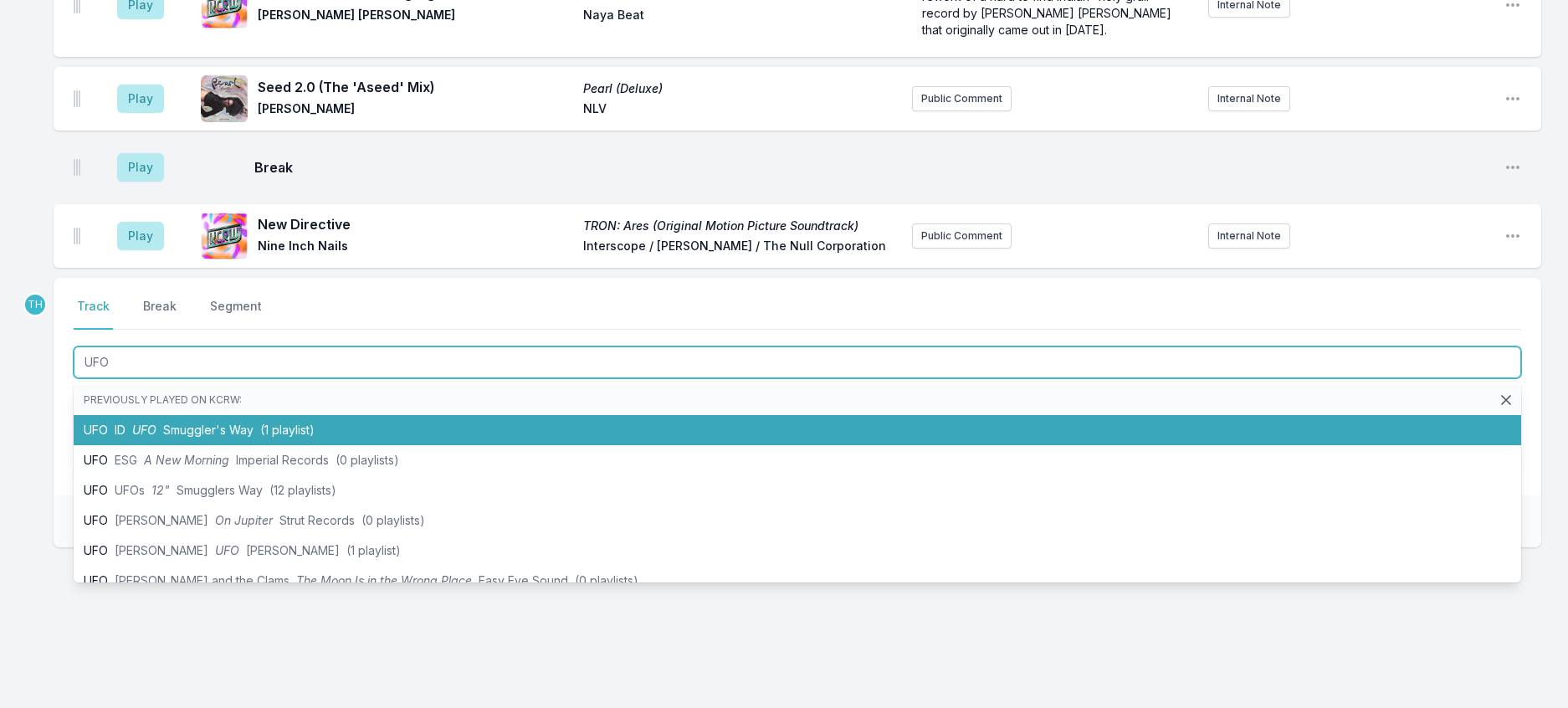
click at [253, 437] on span "Smuggler's Way" at bounding box center [208, 429] width 90 height 14
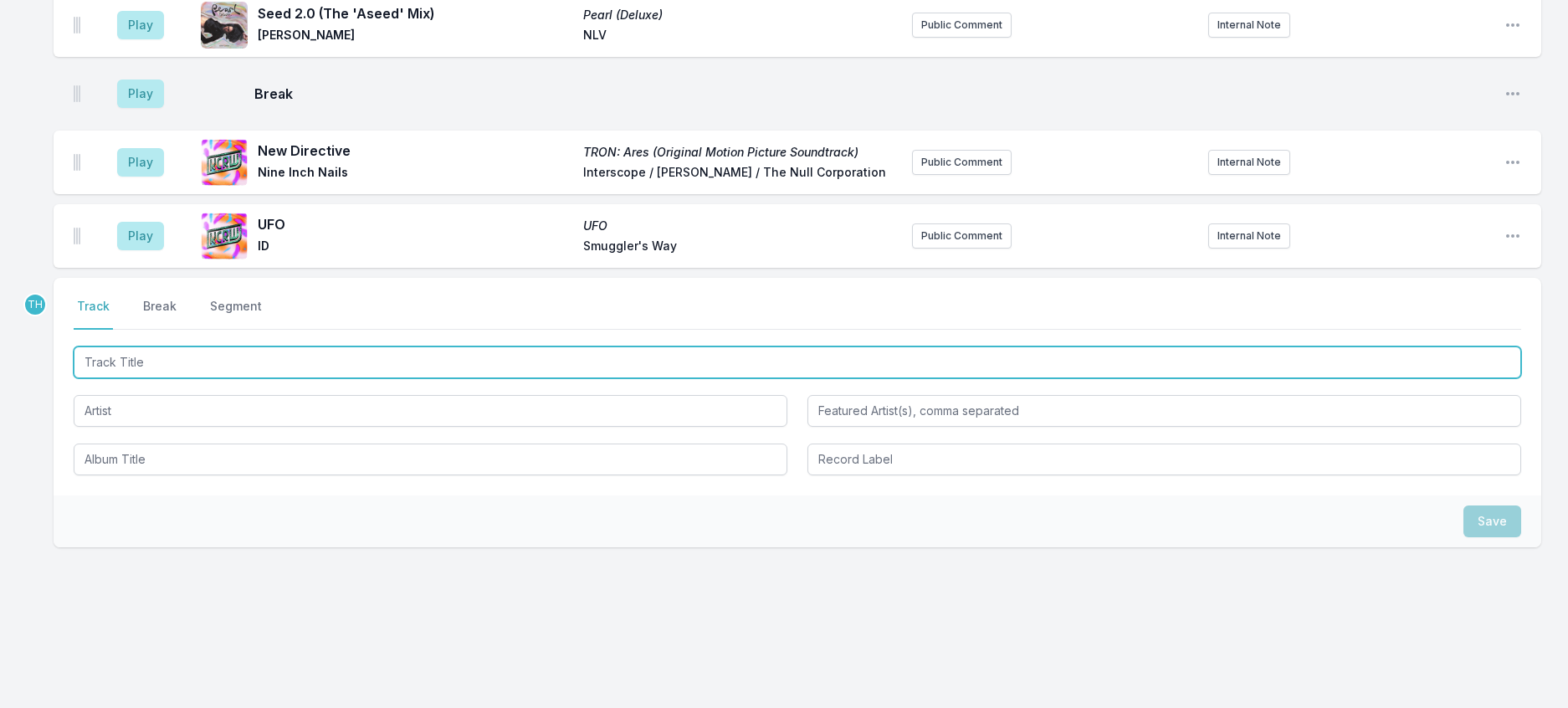
scroll to position [2916, 0]
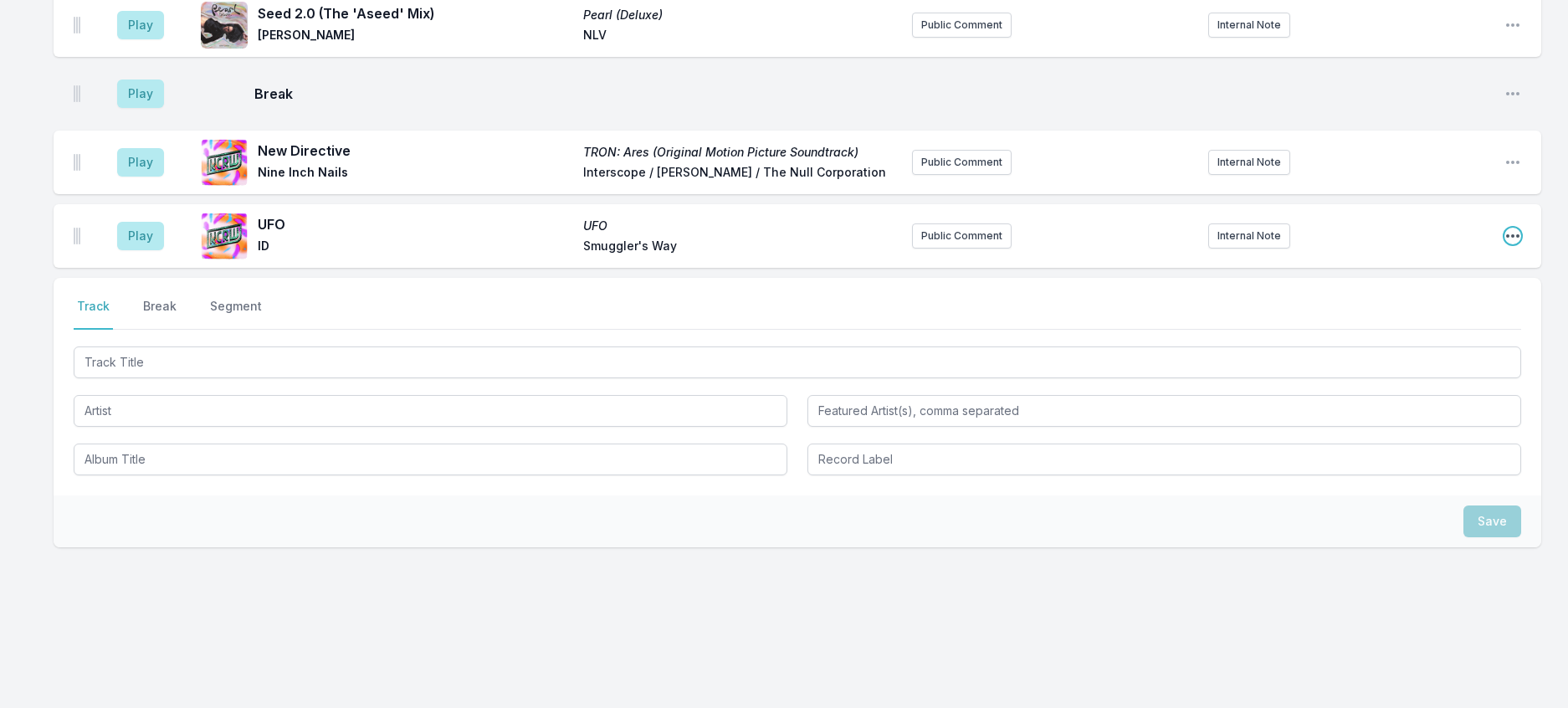
click at [1504, 242] on icon "Open playlist item options" at bounding box center [1513, 236] width 17 height 17
click at [1413, 297] on button "Edit Track Details" at bounding box center [1427, 299] width 188 height 30
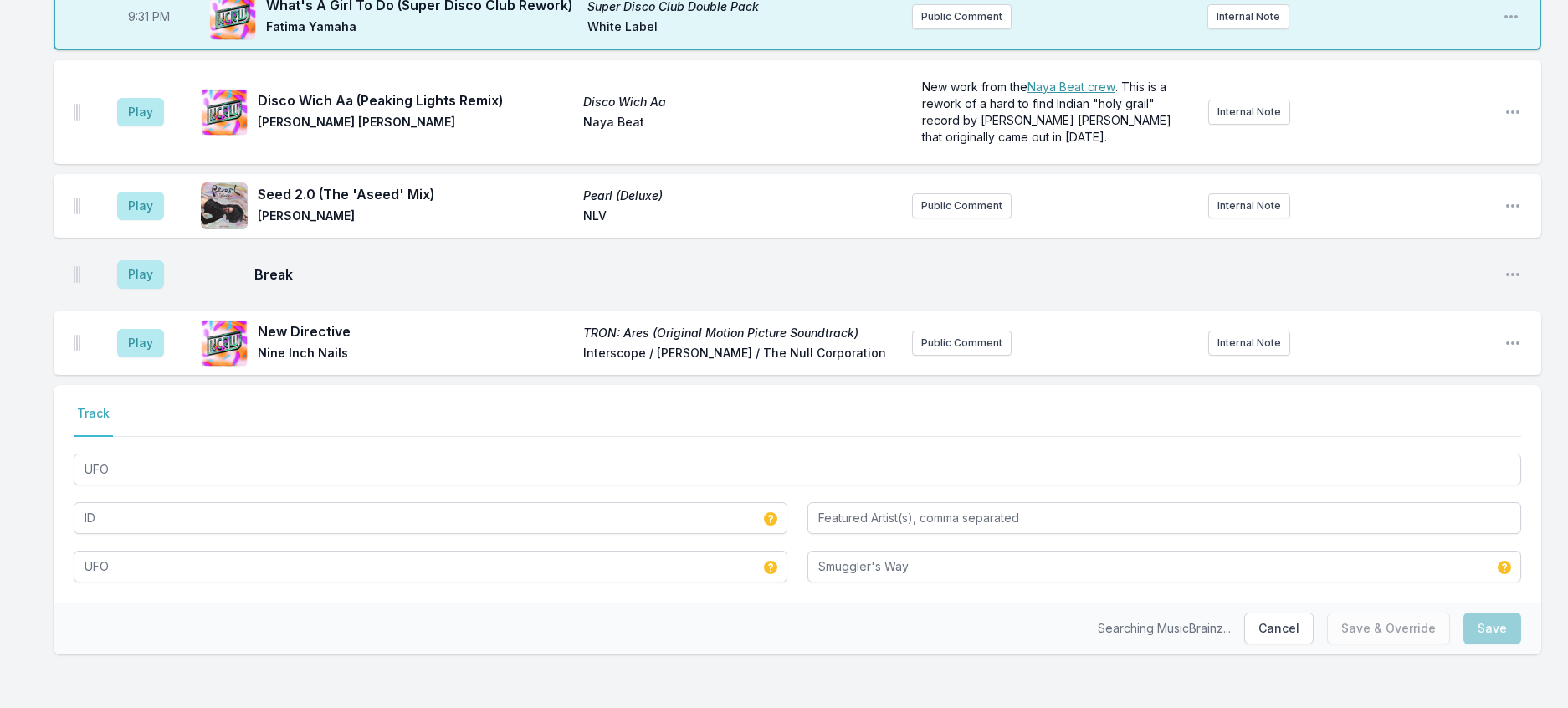
scroll to position [2776, 0]
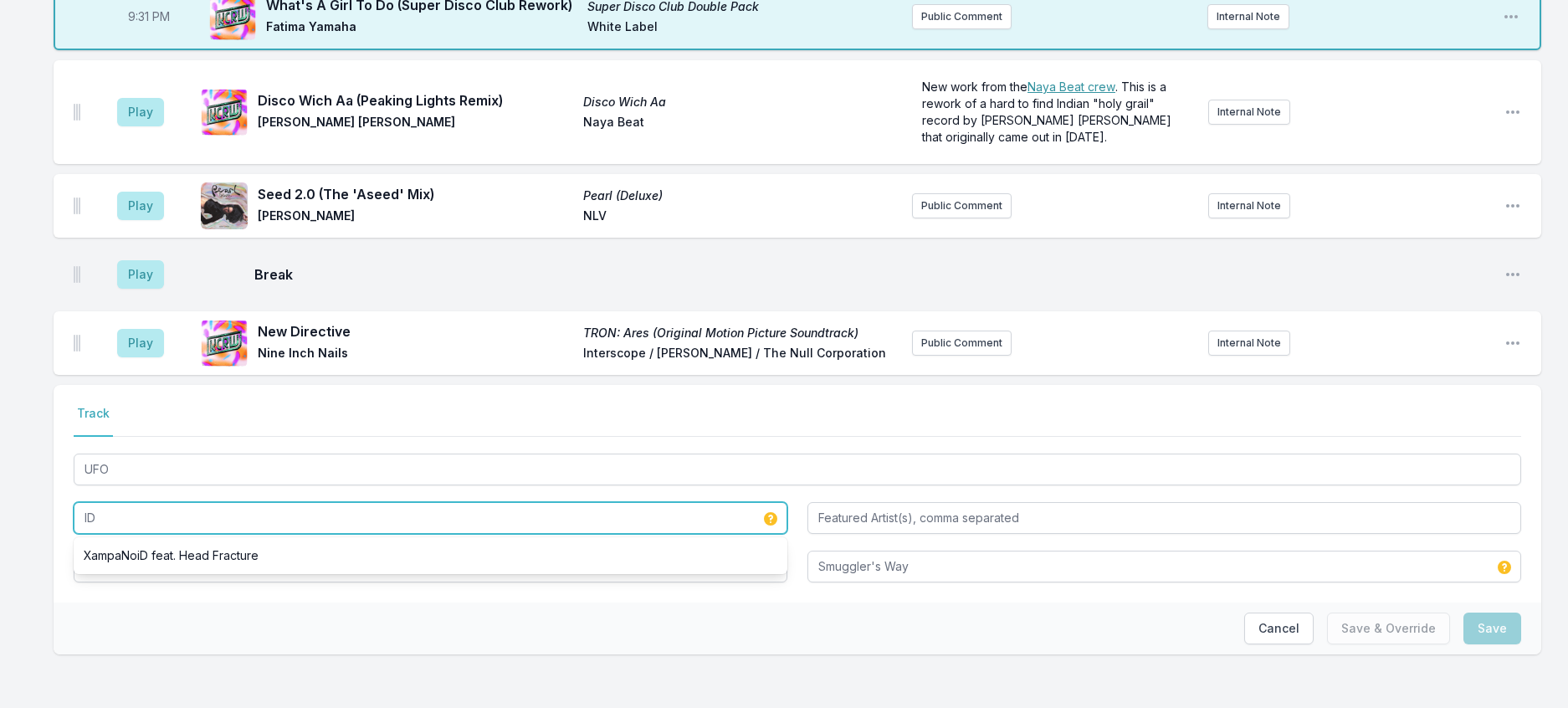
drag, startPoint x: 130, startPoint y: 501, endPoint x: 29, endPoint y: 475, distance: 104.3
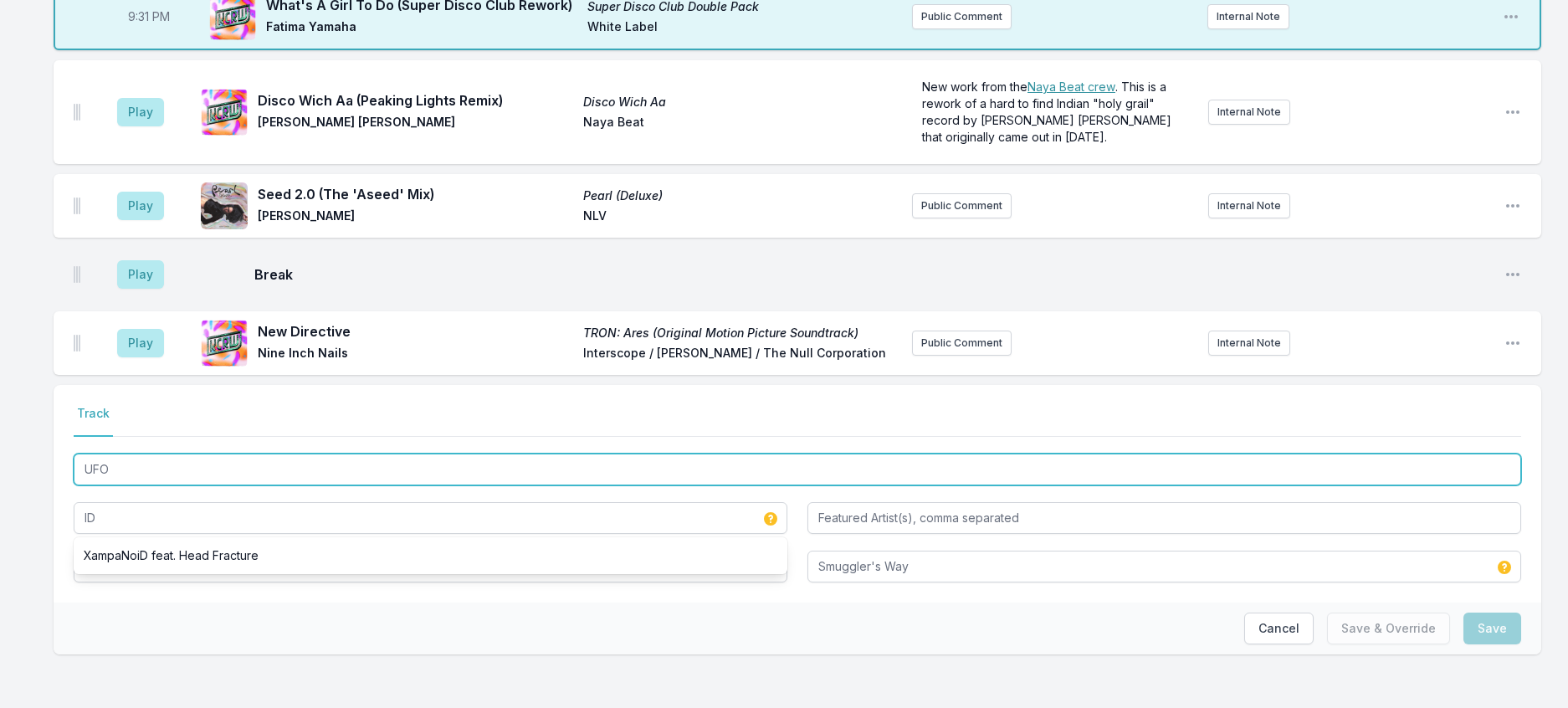
drag, startPoint x: 169, startPoint y: 440, endPoint x: -10, endPoint y: 415, distance: 180.7
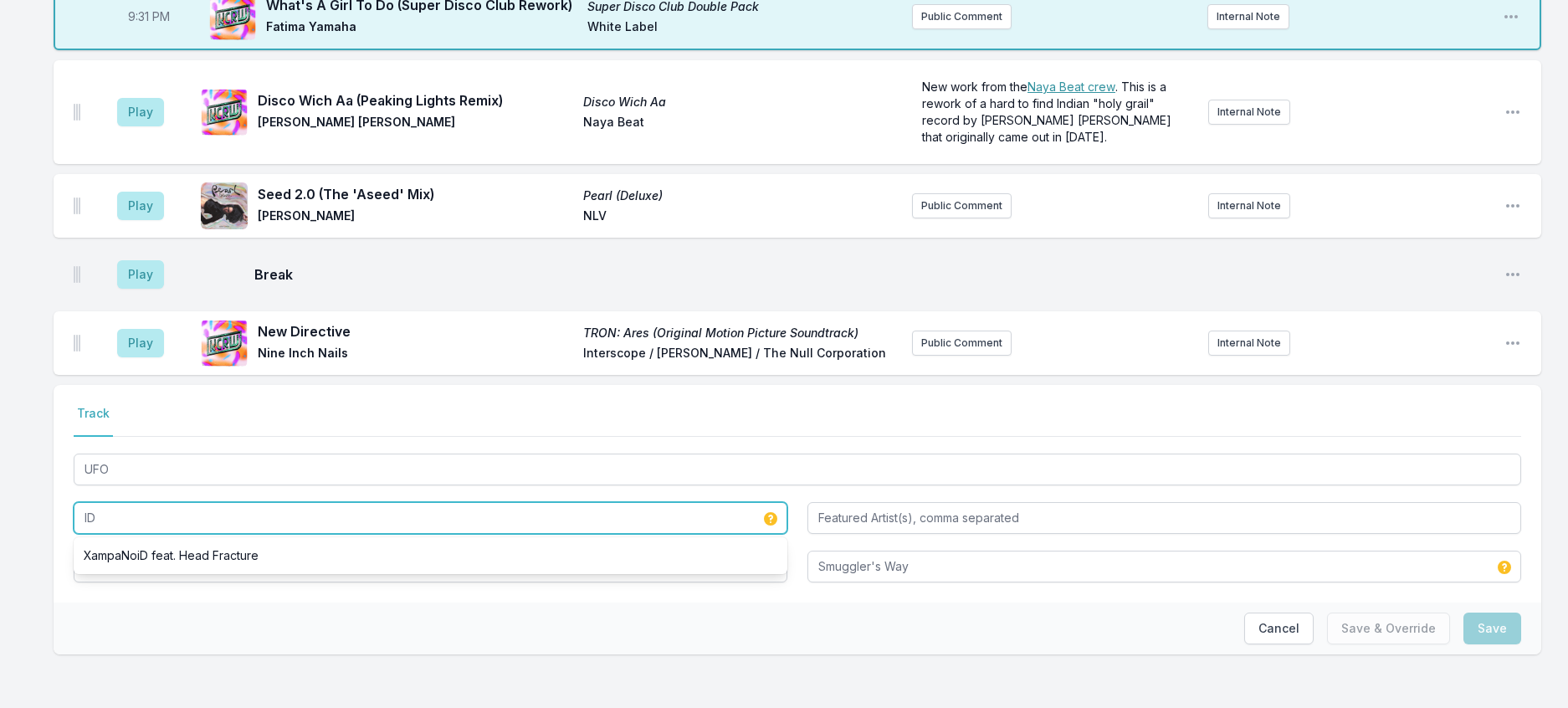
drag, startPoint x: 124, startPoint y: 496, endPoint x: -10, endPoint y: 463, distance: 138.0
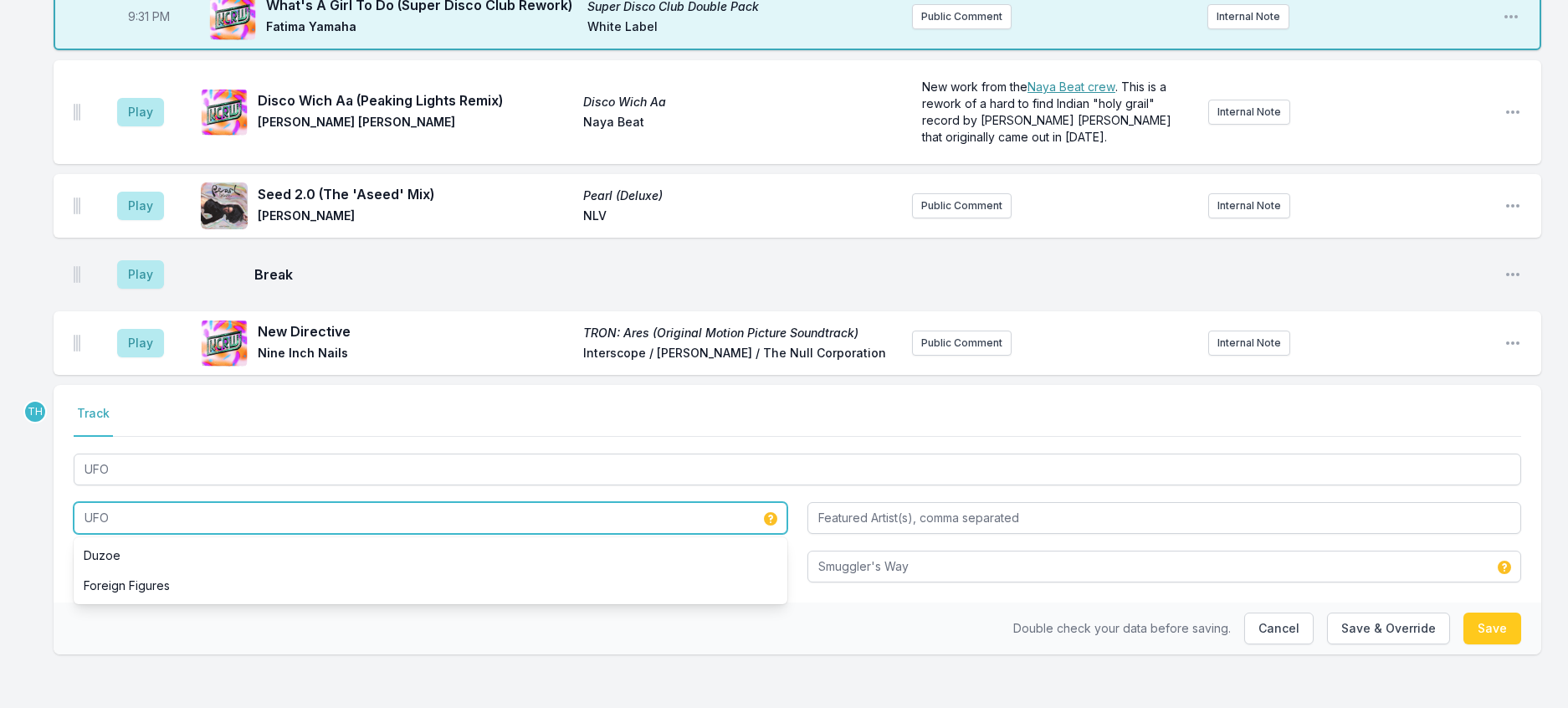
type input "UFOs"
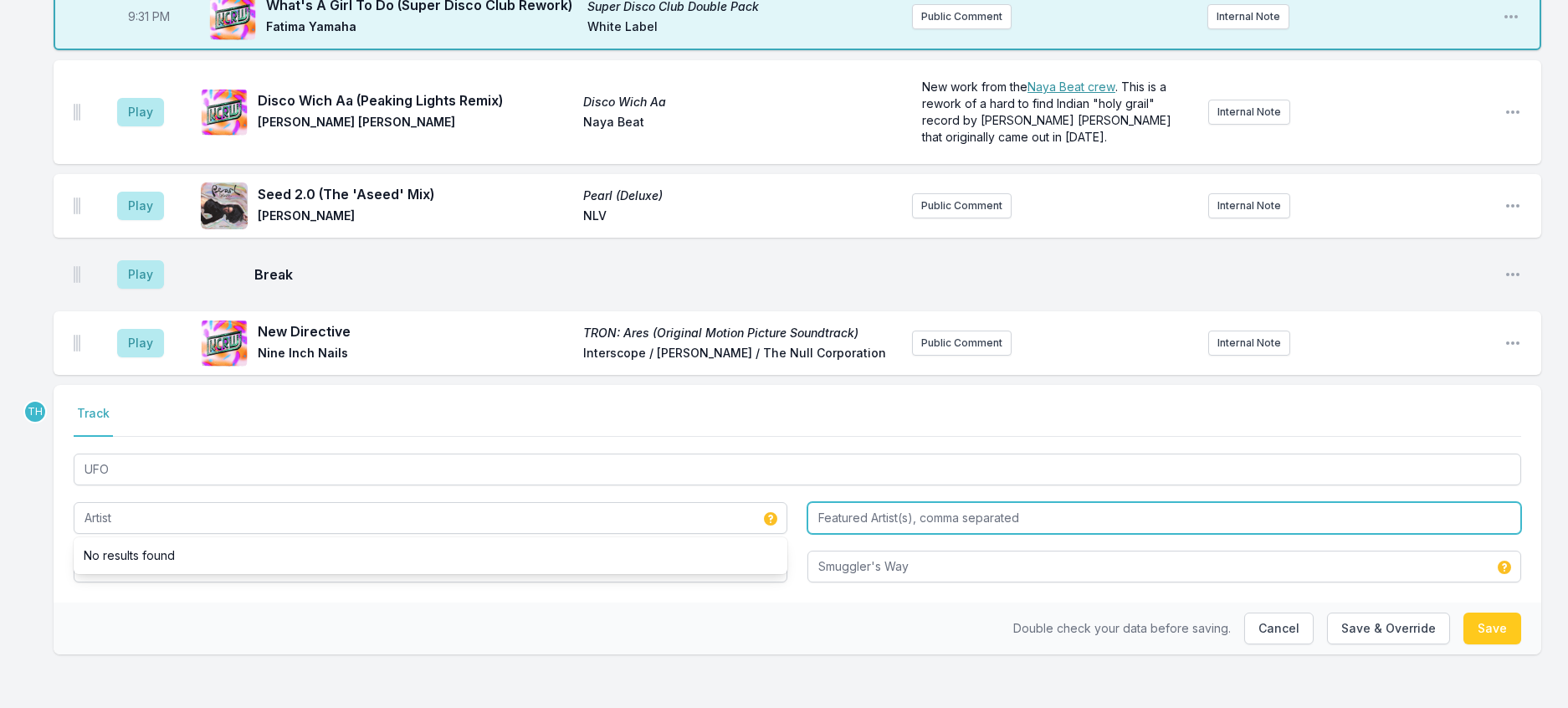
type input "UFOs"
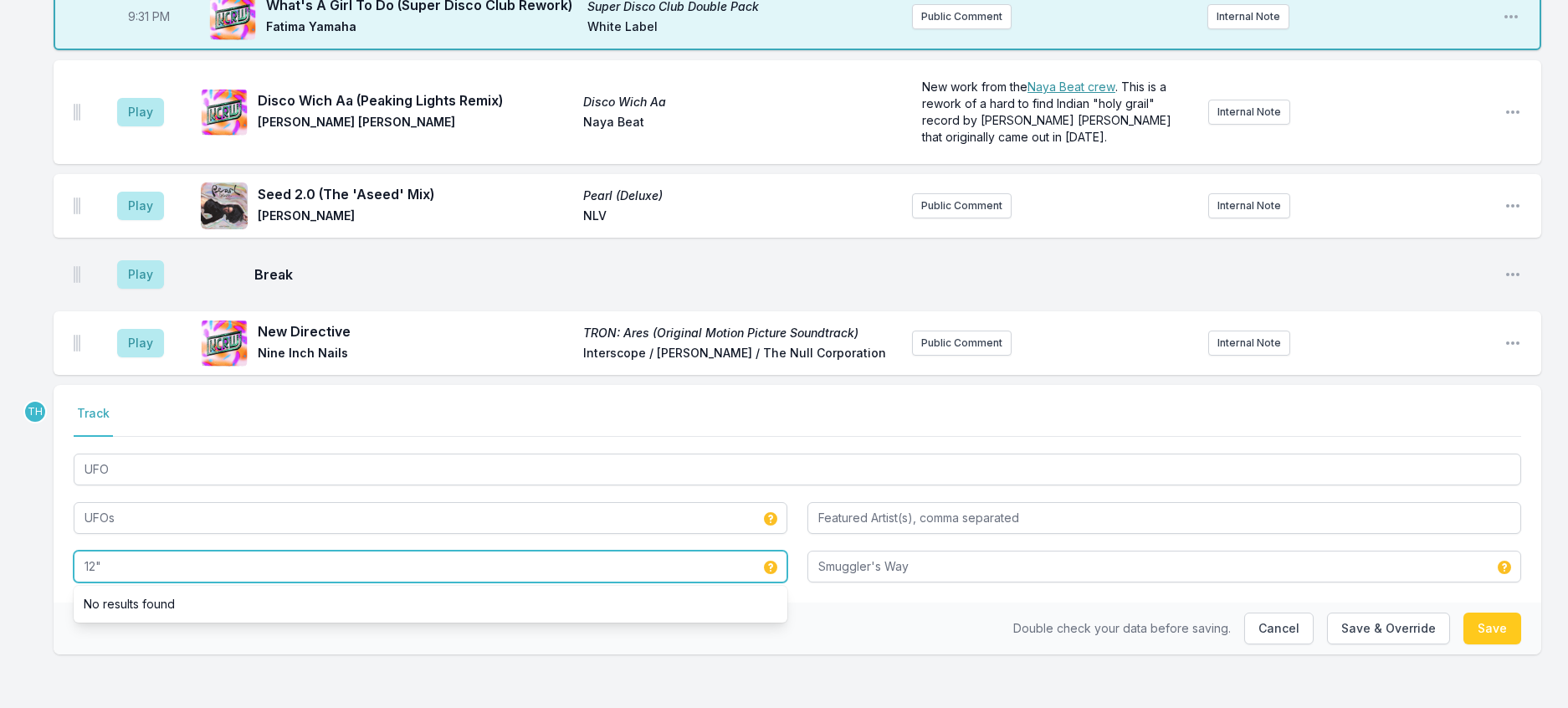
type input "12""
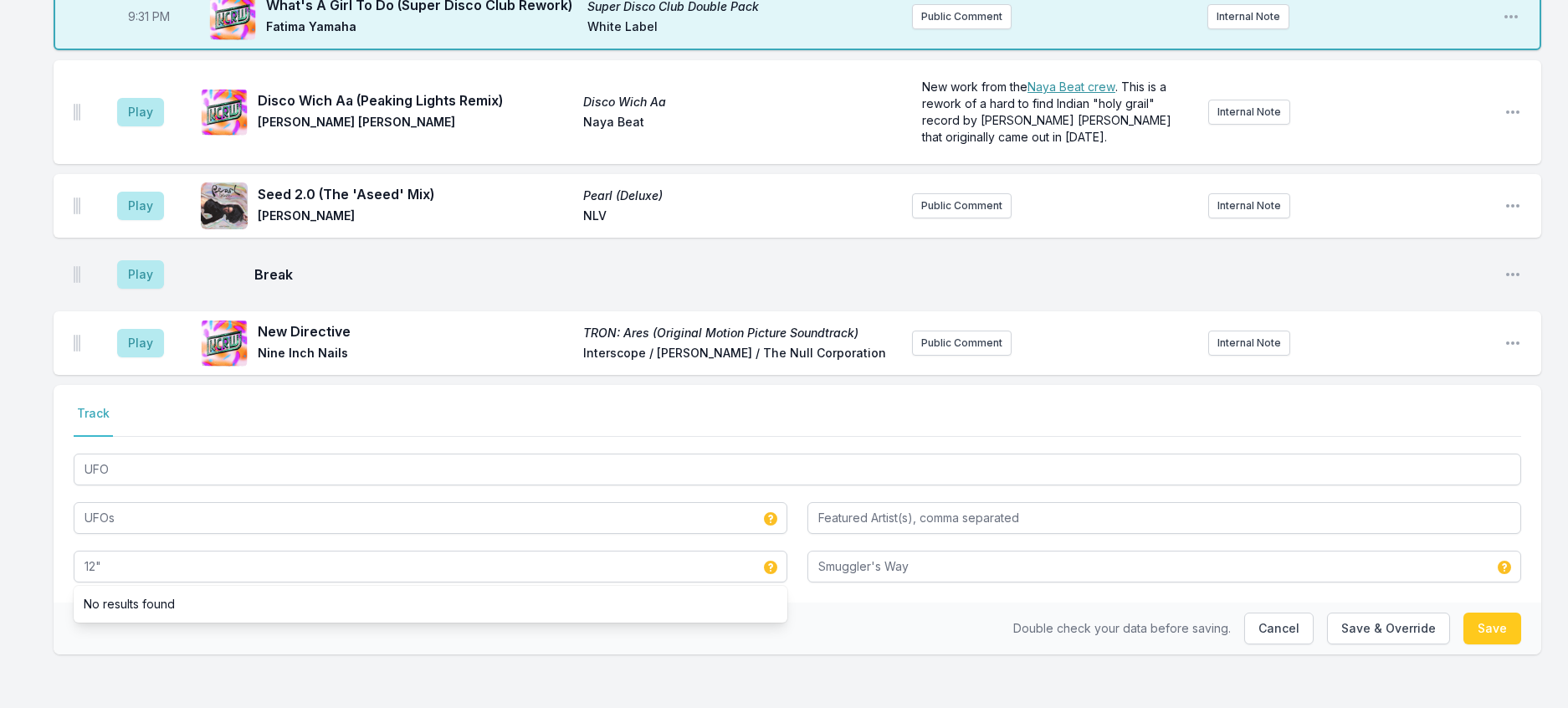
click at [75, 535] on div "Select a tab Track Track UFO UFOs 12" No results found Smuggler's Way" at bounding box center [797, 494] width 1487 height 218
click at [1354, 613] on button "Save & Override" at bounding box center [1388, 628] width 123 height 31
type input "ID"
type input "UFO"
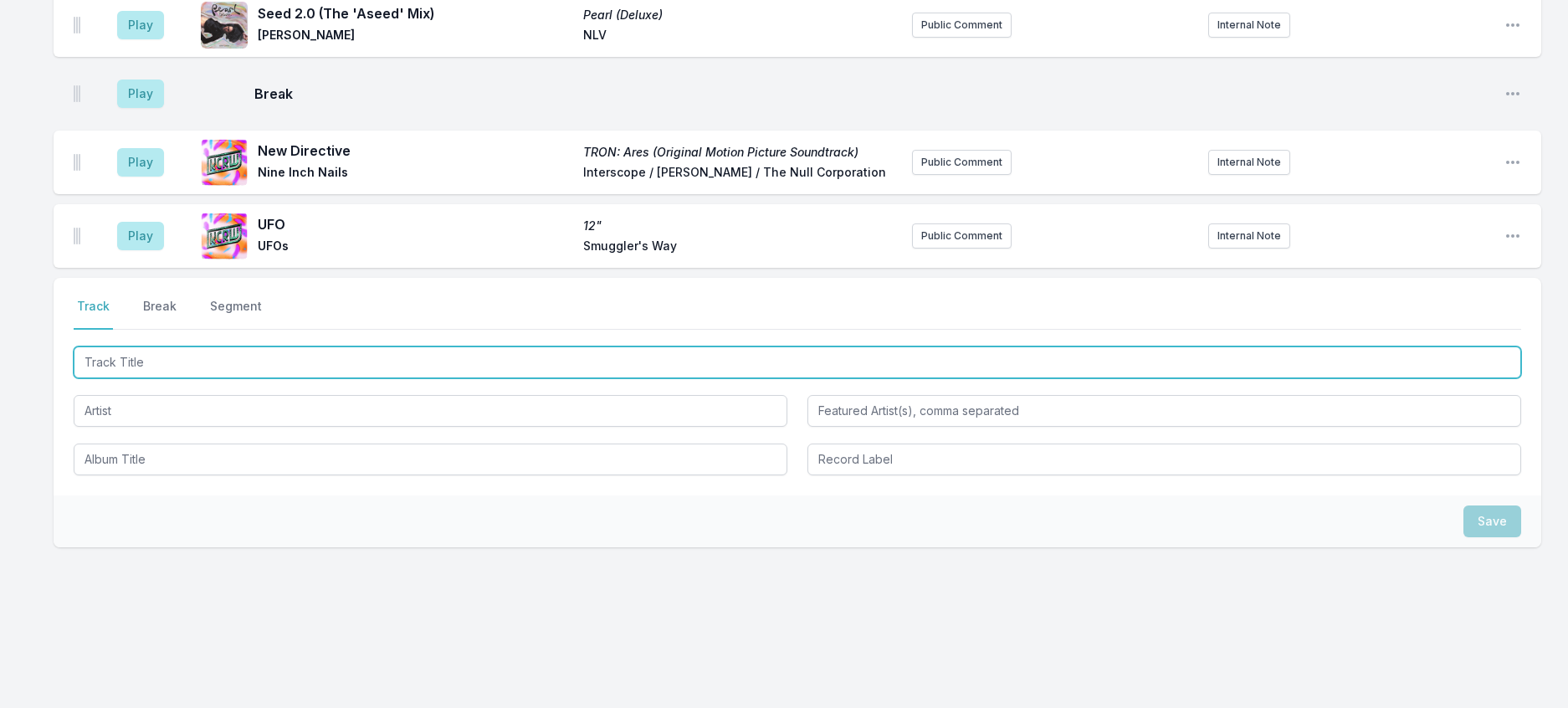
click at [290, 378] on input "Track Title" at bounding box center [797, 362] width 1447 height 31
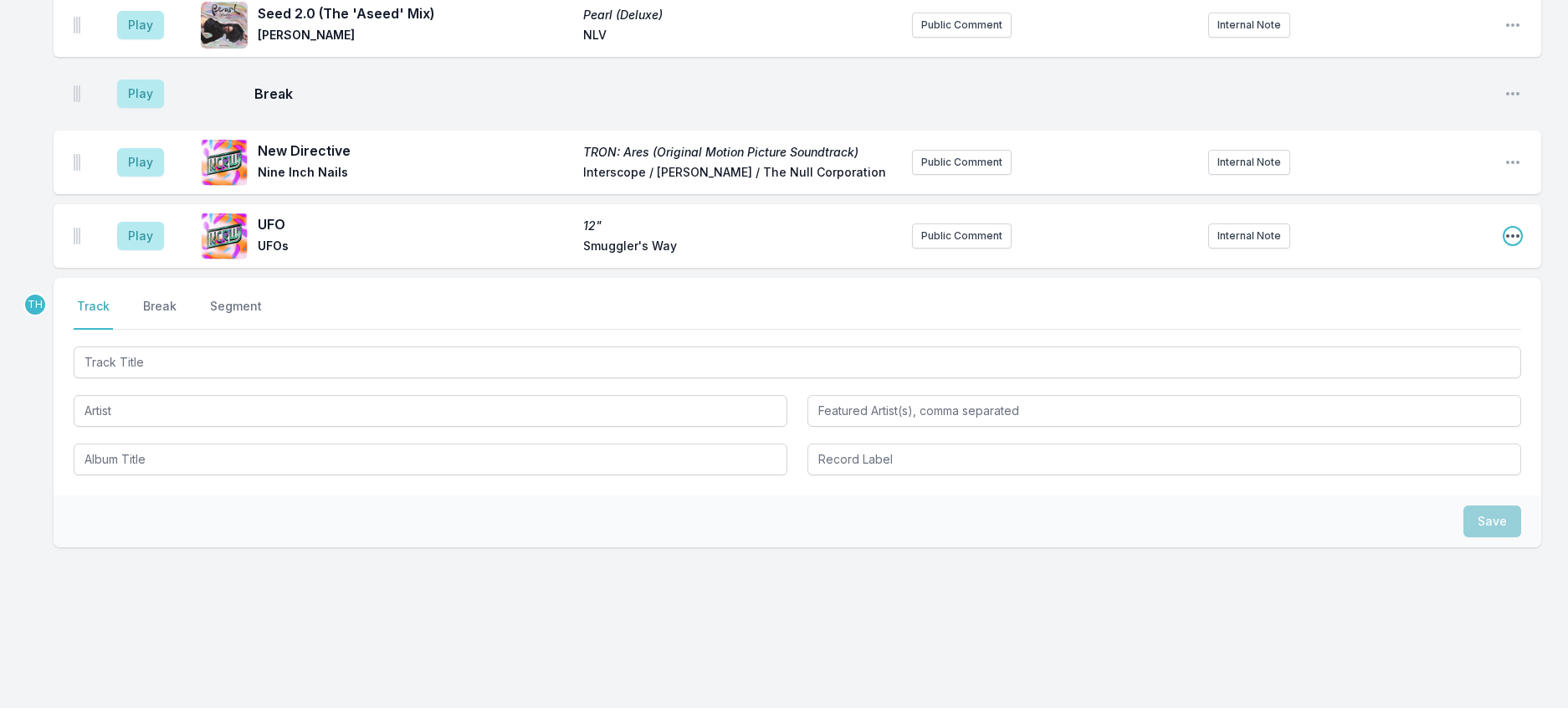
click at [1504, 244] on icon "Open playlist item options" at bounding box center [1513, 236] width 17 height 17
click at [1389, 314] on button "Edit Track Details" at bounding box center [1427, 299] width 188 height 30
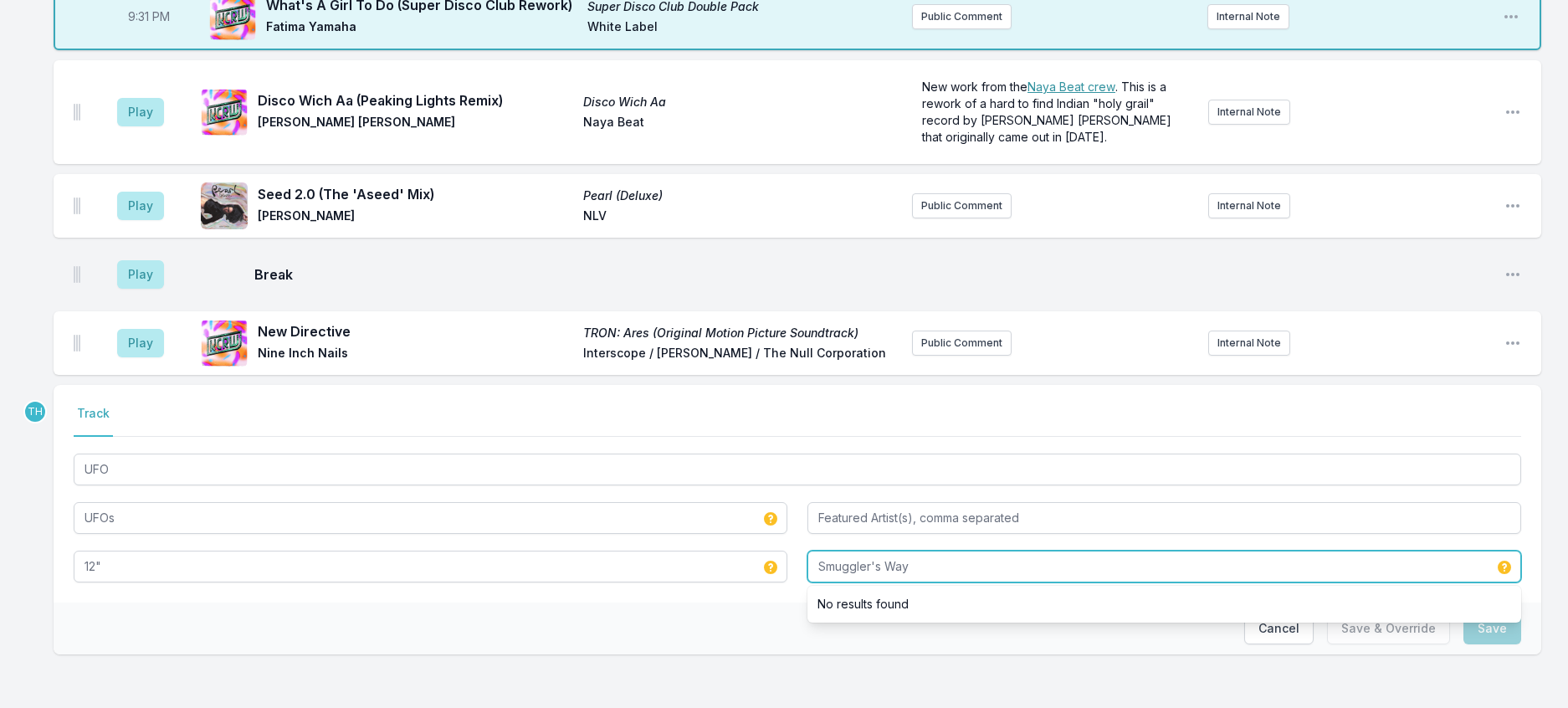
click at [884, 551] on input "Smuggler's Way" at bounding box center [1164, 566] width 714 height 31
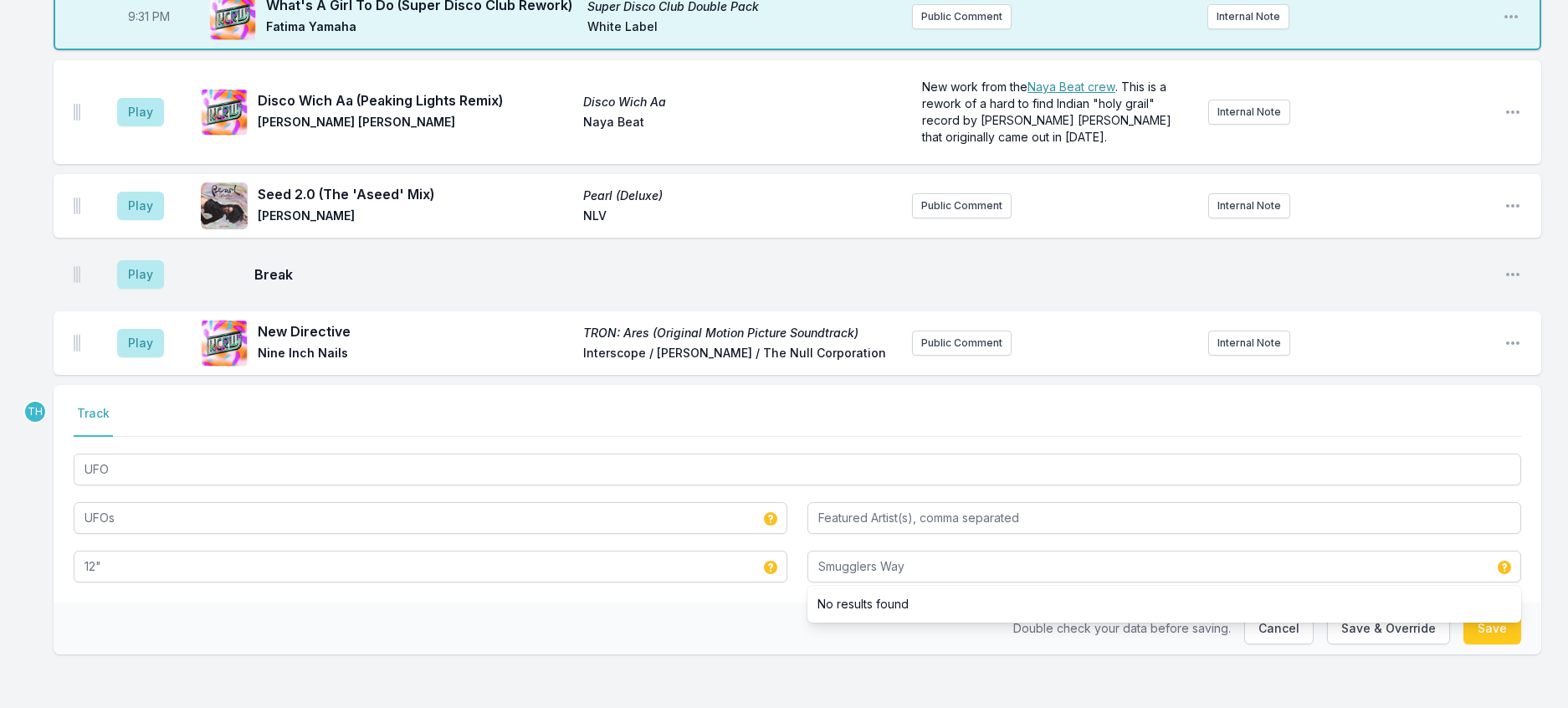
drag, startPoint x: 689, startPoint y: 599, endPoint x: 1264, endPoint y: 549, distance: 577.2
click at [692, 603] on div "Double check your data before saving. Cancel Save & Override Save" at bounding box center [797, 628] width 1487 height 52
click at [1392, 617] on button "Save & Override" at bounding box center [1388, 628] width 123 height 31
type input "Smuggler's Way"
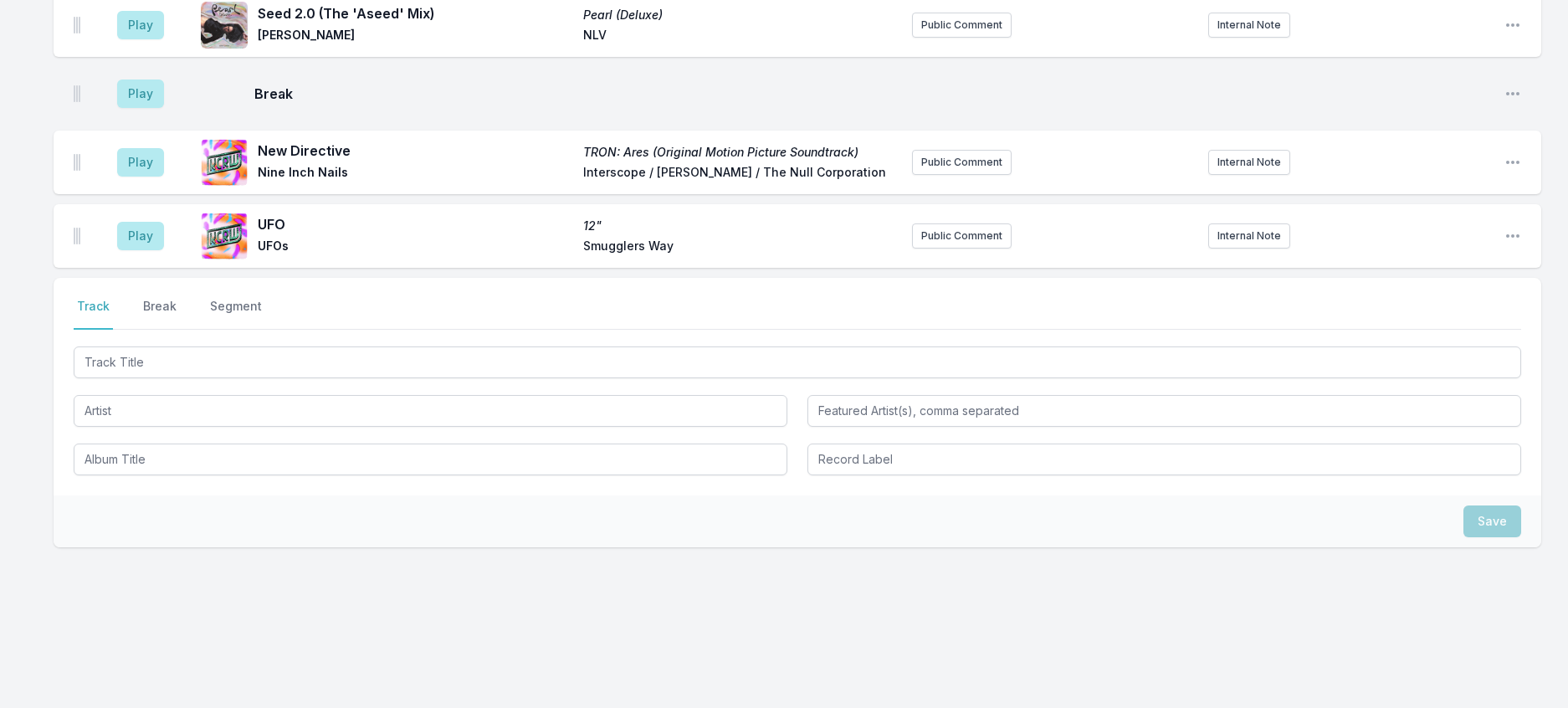
scroll to position [2608, 0]
click at [1504, 57] on div "Play Seed 2.0 (The 'Aseed' Mix) Pearl (Deluxe) [PERSON_NAME] NLV Public Comment…" at bounding box center [797, 25] width 1487 height 64
click at [1505, 33] on icon "Open playlist item options" at bounding box center [1513, 25] width 17 height 17
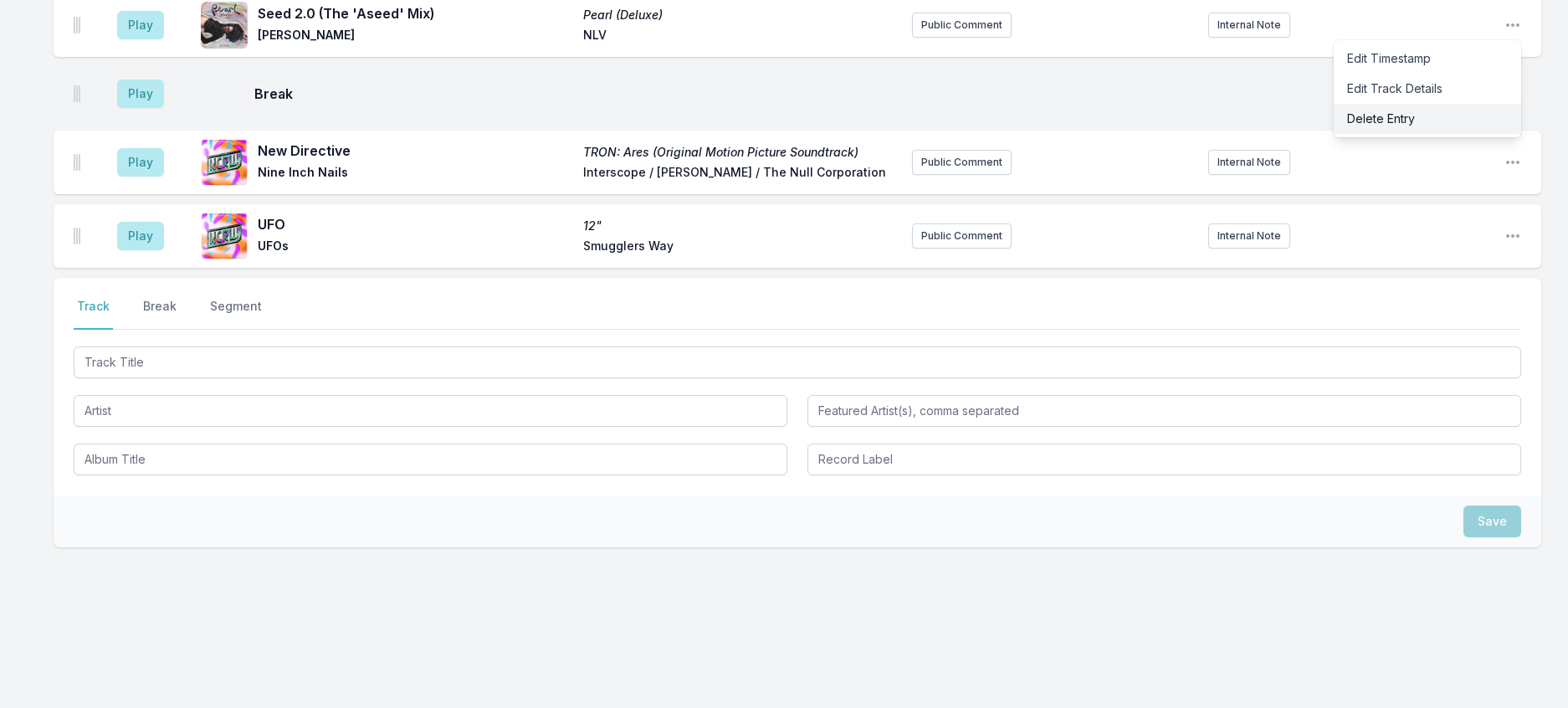
click at [1383, 134] on button "Delete Entry" at bounding box center [1427, 118] width 188 height 30
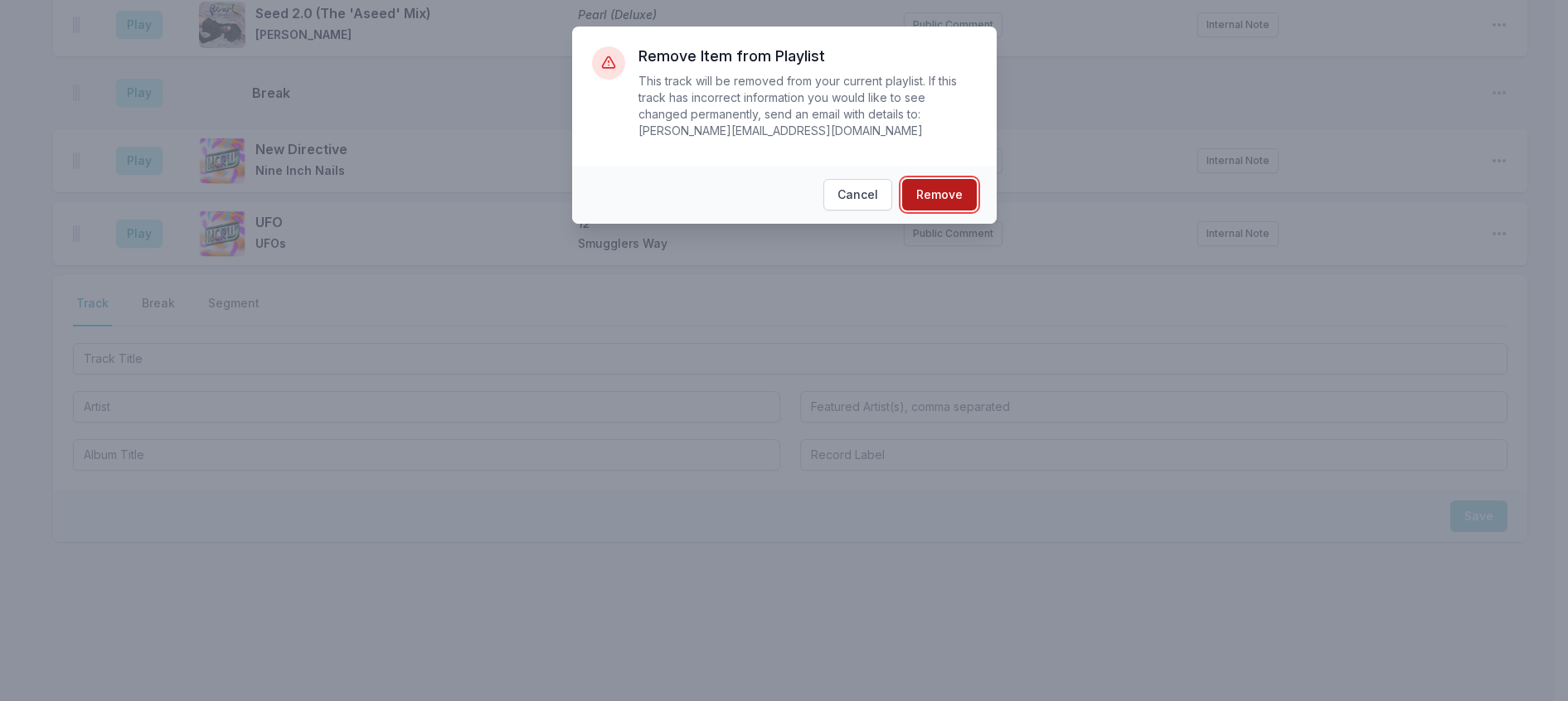
click at [968, 196] on button "Remove" at bounding box center [939, 194] width 75 height 31
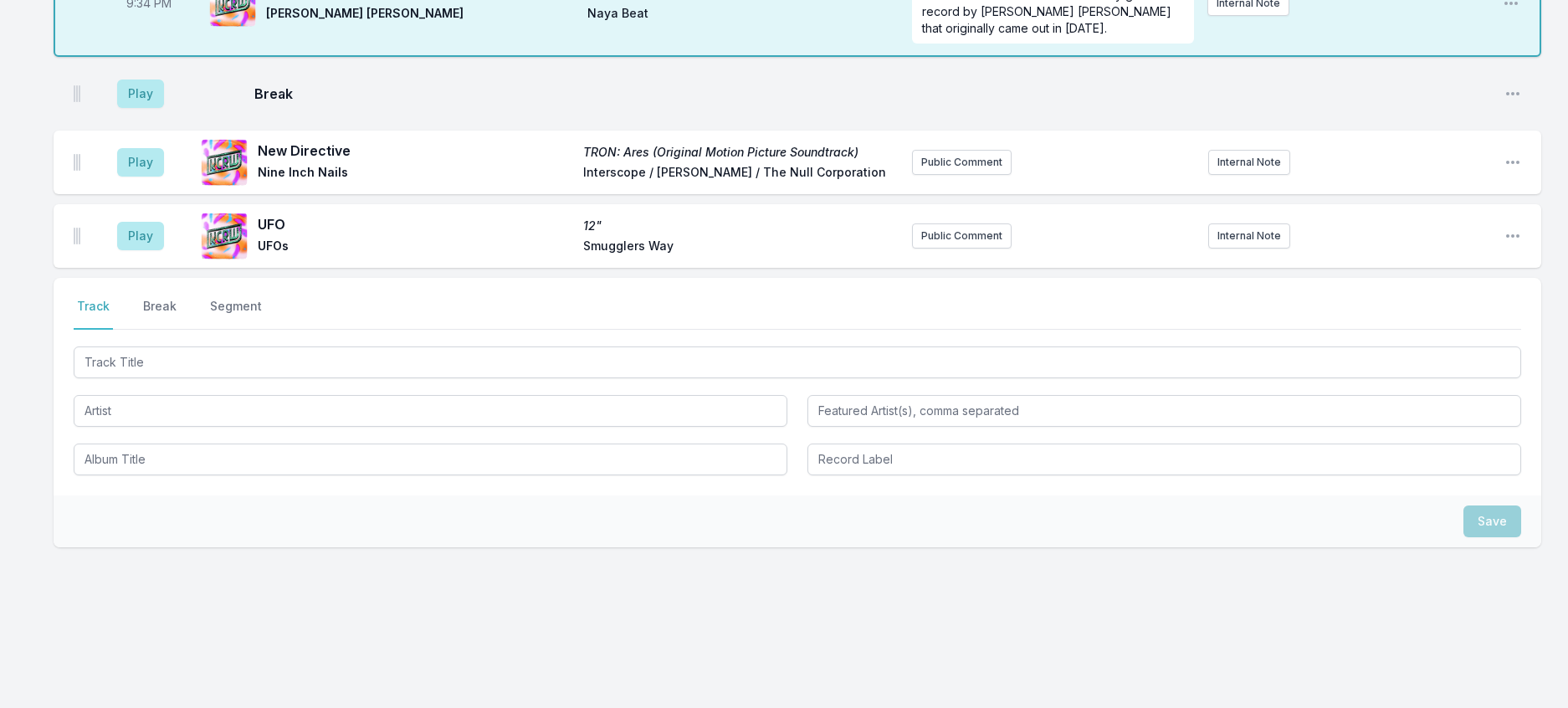
scroll to position [2776, 0]
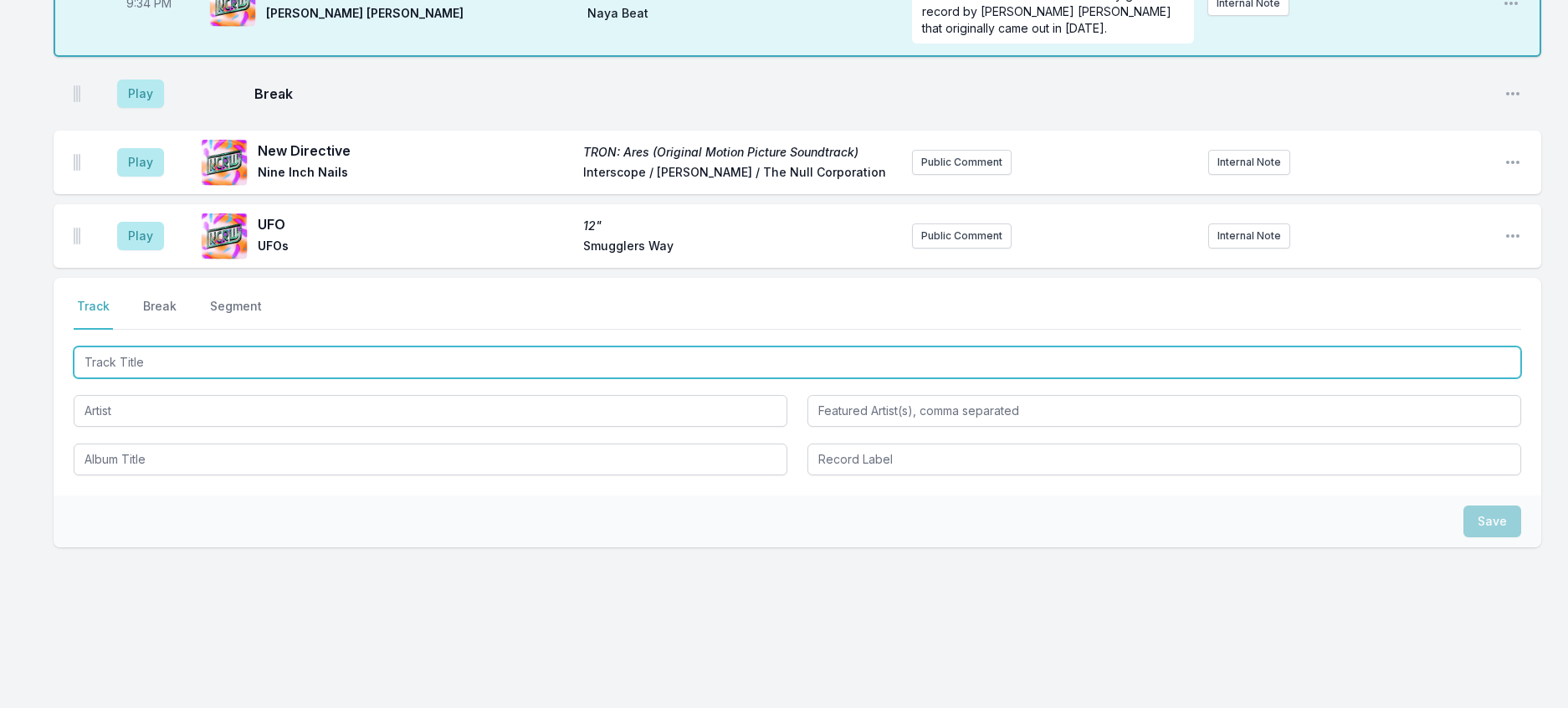
click at [258, 378] on input "Track Title" at bounding box center [797, 362] width 1447 height 31
type input "Medicine For Horses"
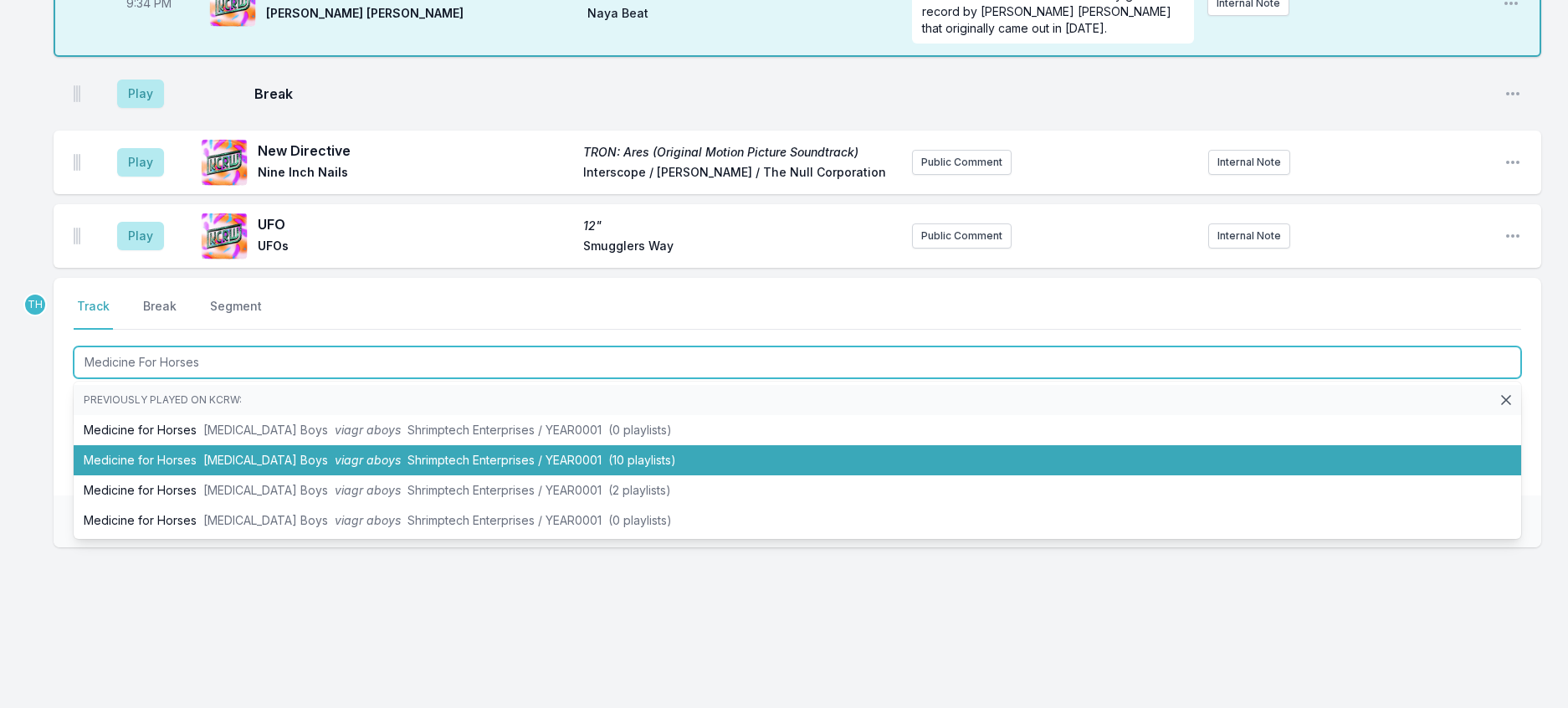
click at [659, 467] on span "(10 playlists)" at bounding box center [642, 460] width 68 height 14
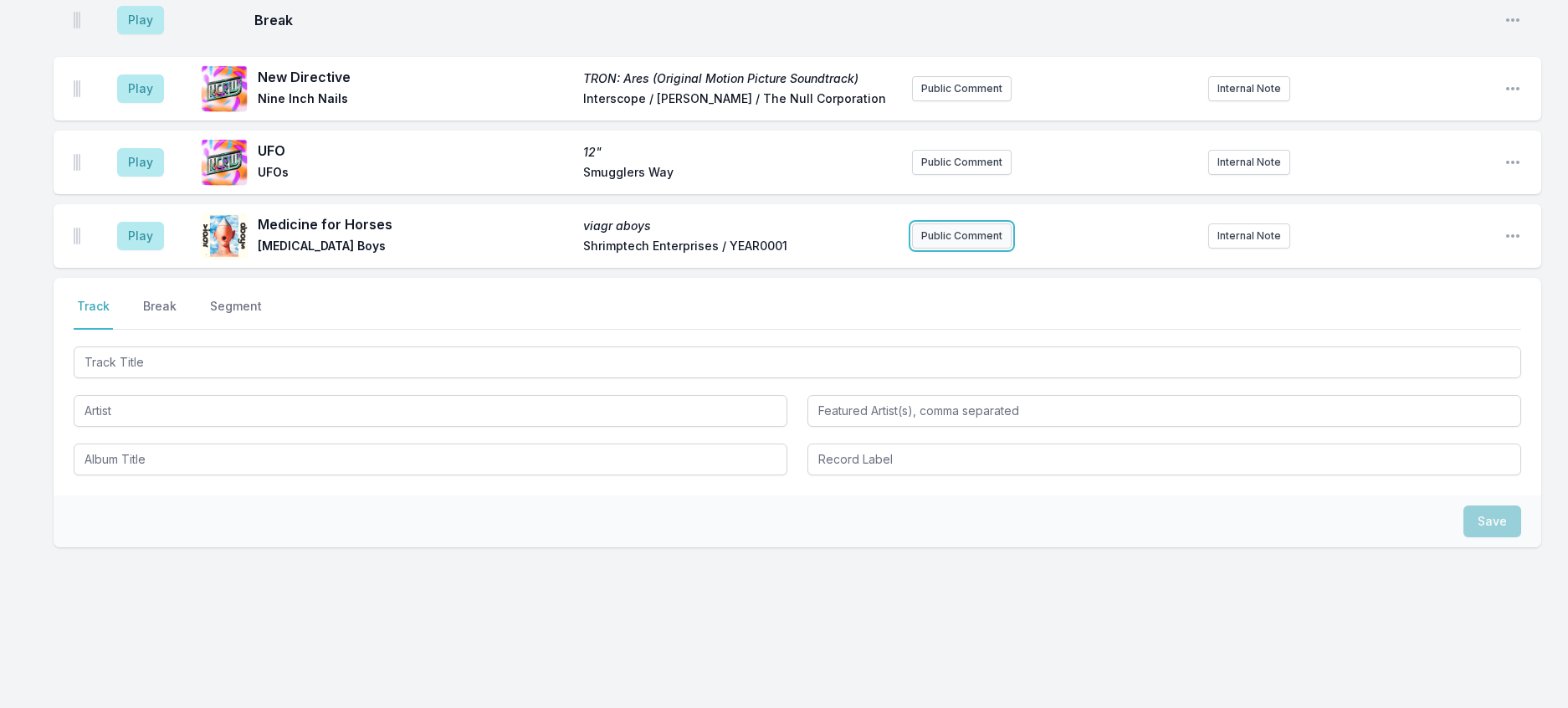
click at [969, 248] on button "Public Comment" at bounding box center [961, 236] width 99 height 25
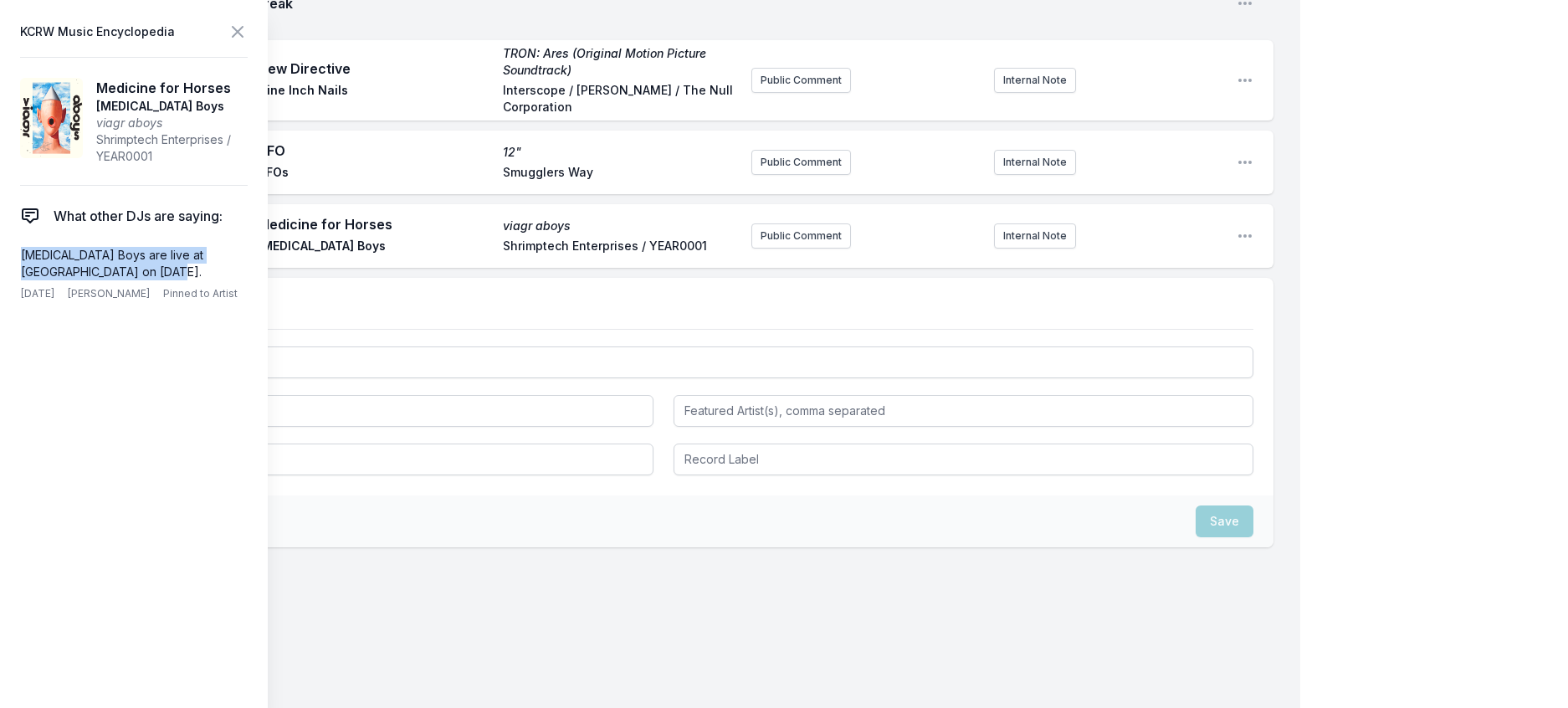
drag, startPoint x: 133, startPoint y: 305, endPoint x: 0, endPoint y: 279, distance: 135.5
click at [0, 279] on aside "KCRW Music Encyclopedia Medicine for Horses [MEDICAL_DATA] Boys viagr aboys Shr…" at bounding box center [133, 354] width 268 height 708
click at [767, 248] on button "Public Comment" at bounding box center [801, 236] width 99 height 25
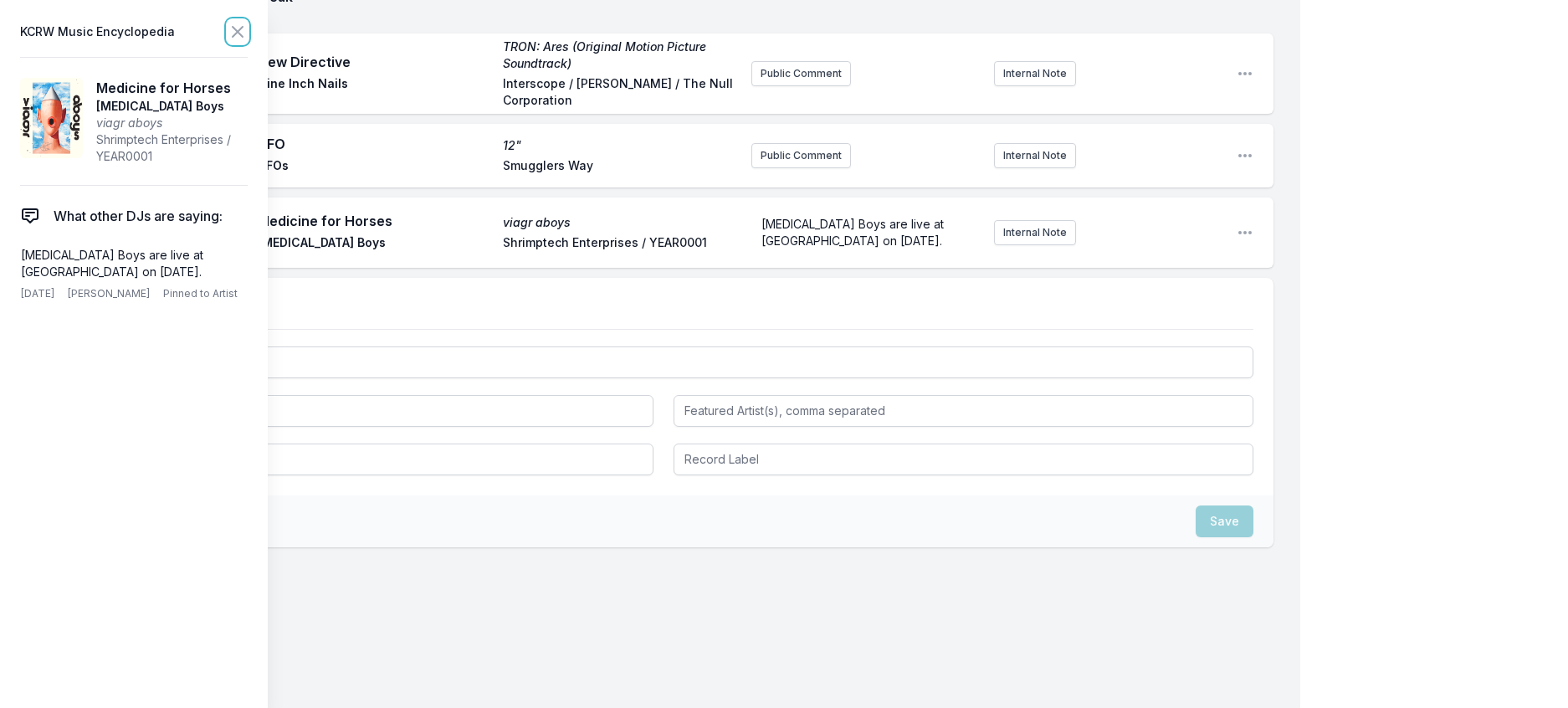
drag, startPoint x: 264, startPoint y: 40, endPoint x: 867, endPoint y: 148, distance: 612.6
click at [247, 40] on icon at bounding box center [238, 32] width 20 height 20
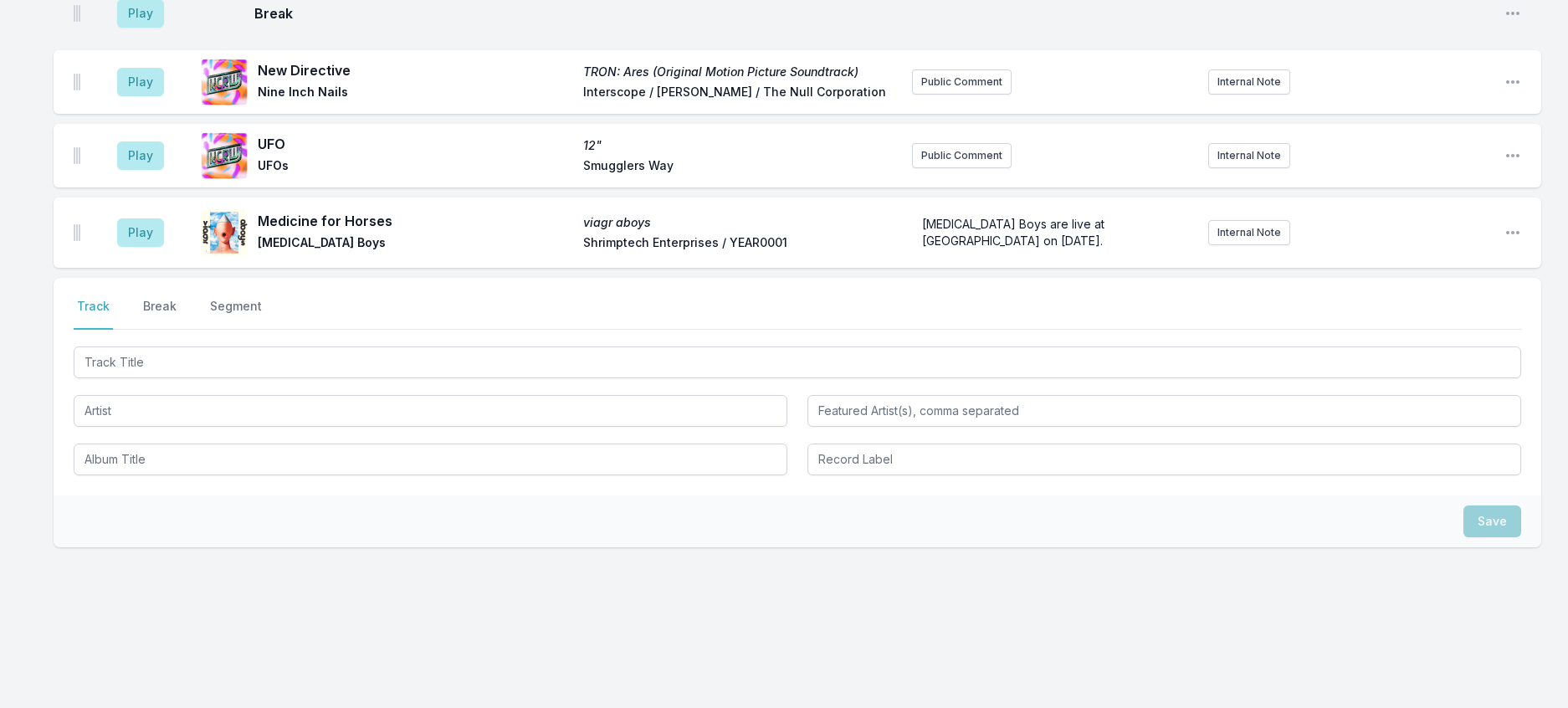
scroll to position [2735, 0]
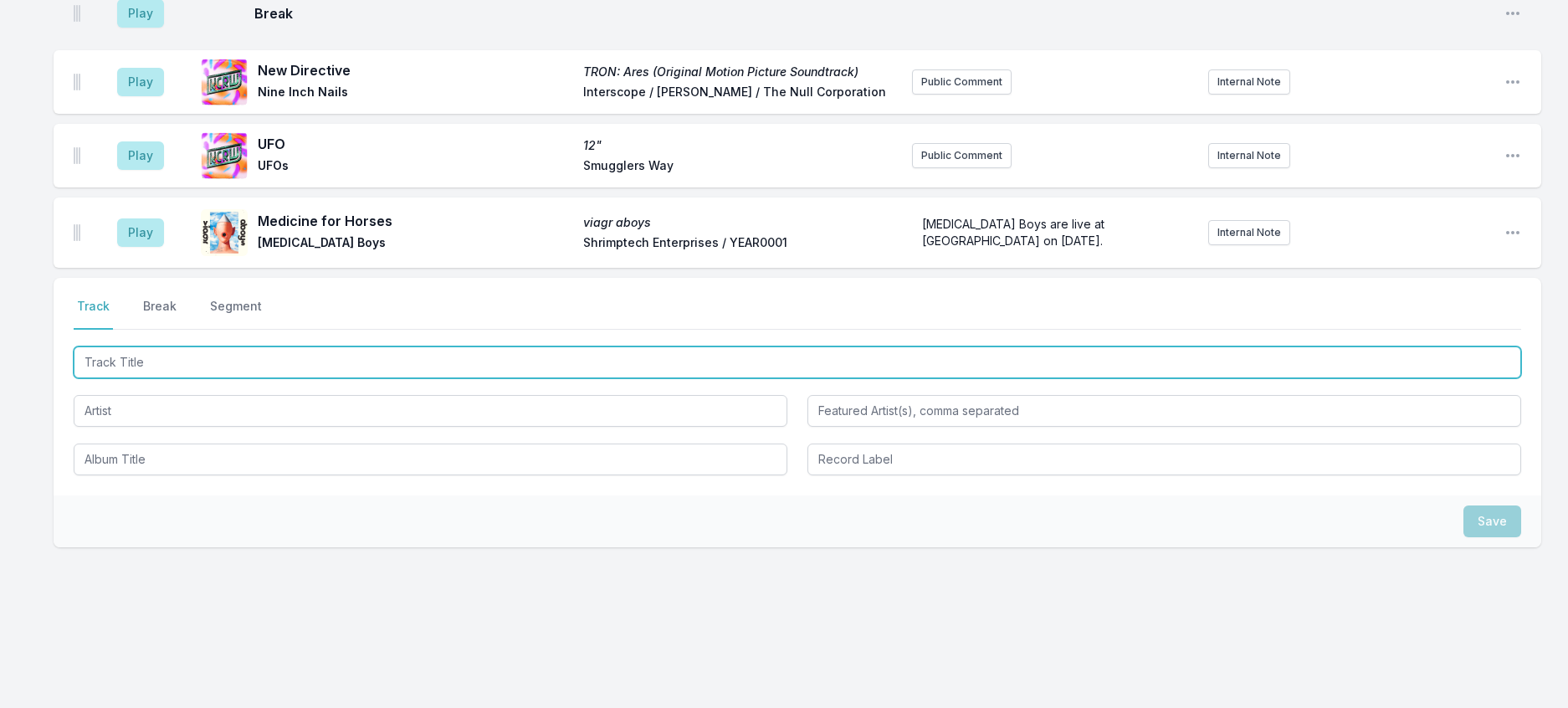
click at [274, 378] on input "Track Title" at bounding box center [797, 362] width 1447 height 31
type input "Can You Reach Me"
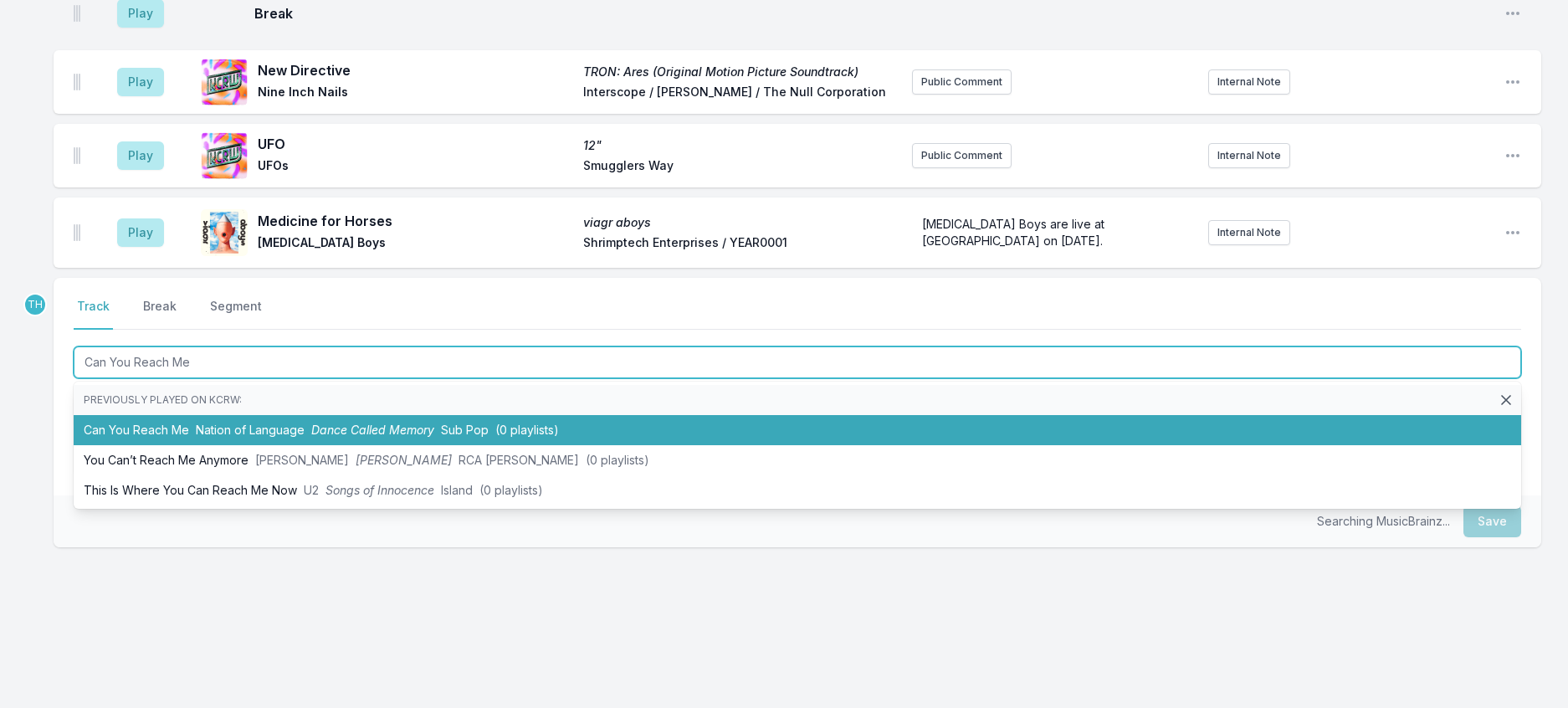
click at [359, 437] on span "Dance Called Memory" at bounding box center [372, 429] width 123 height 14
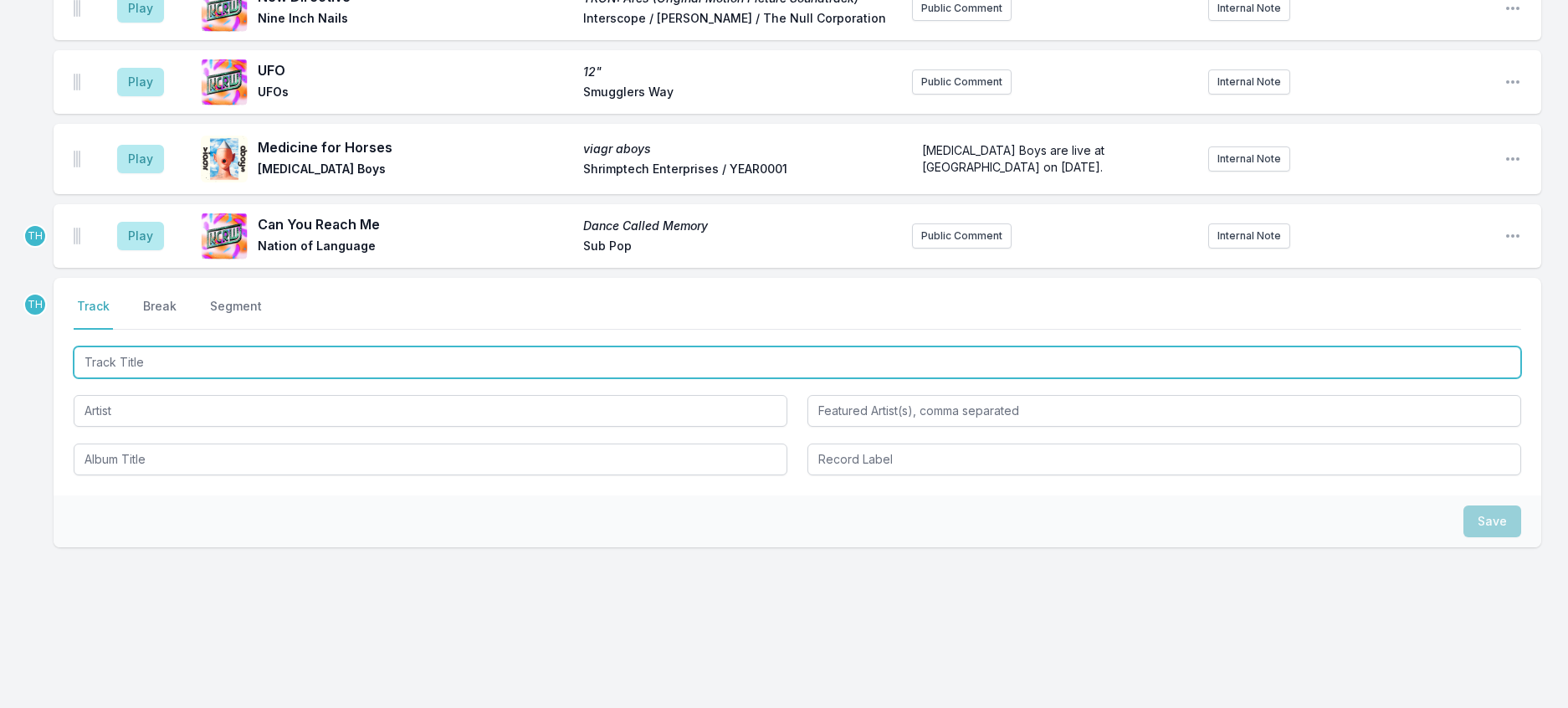
scroll to position [2987, 0]
click at [453, 378] on input "Track Title" at bounding box center [797, 362] width 1447 height 31
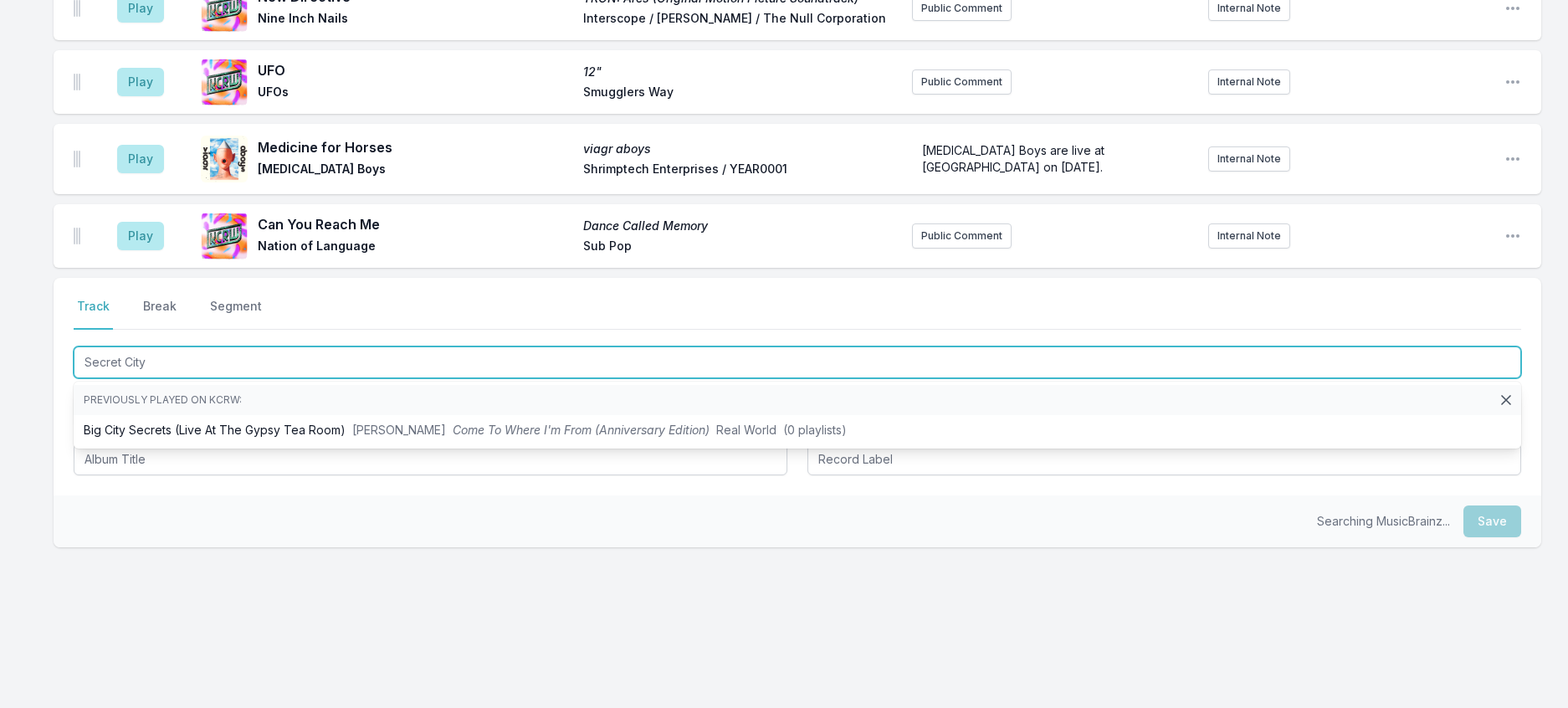
type input "Secret City"
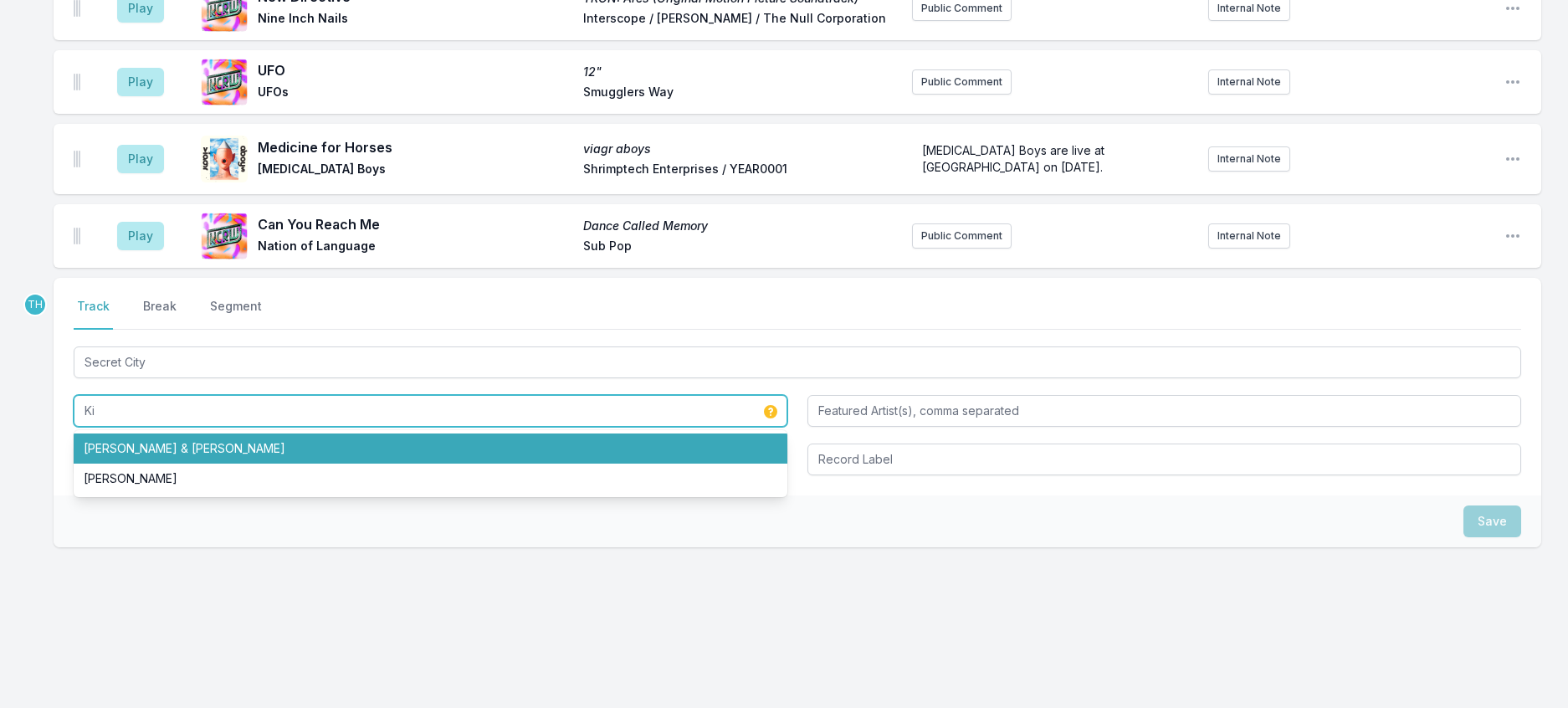
click at [242, 463] on li "[PERSON_NAME] & [PERSON_NAME]" at bounding box center [431, 448] width 714 height 30
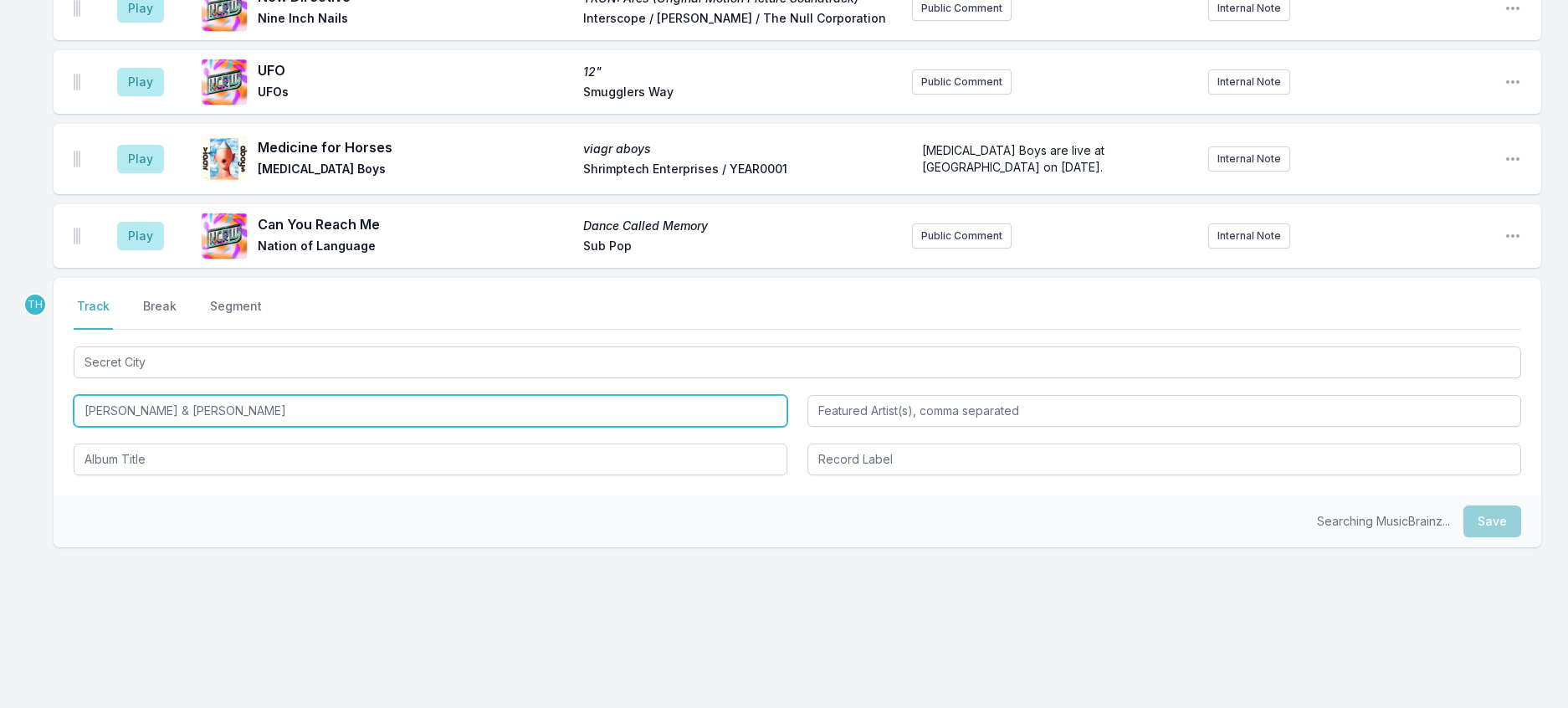
type input "[PERSON_NAME] & [PERSON_NAME]"
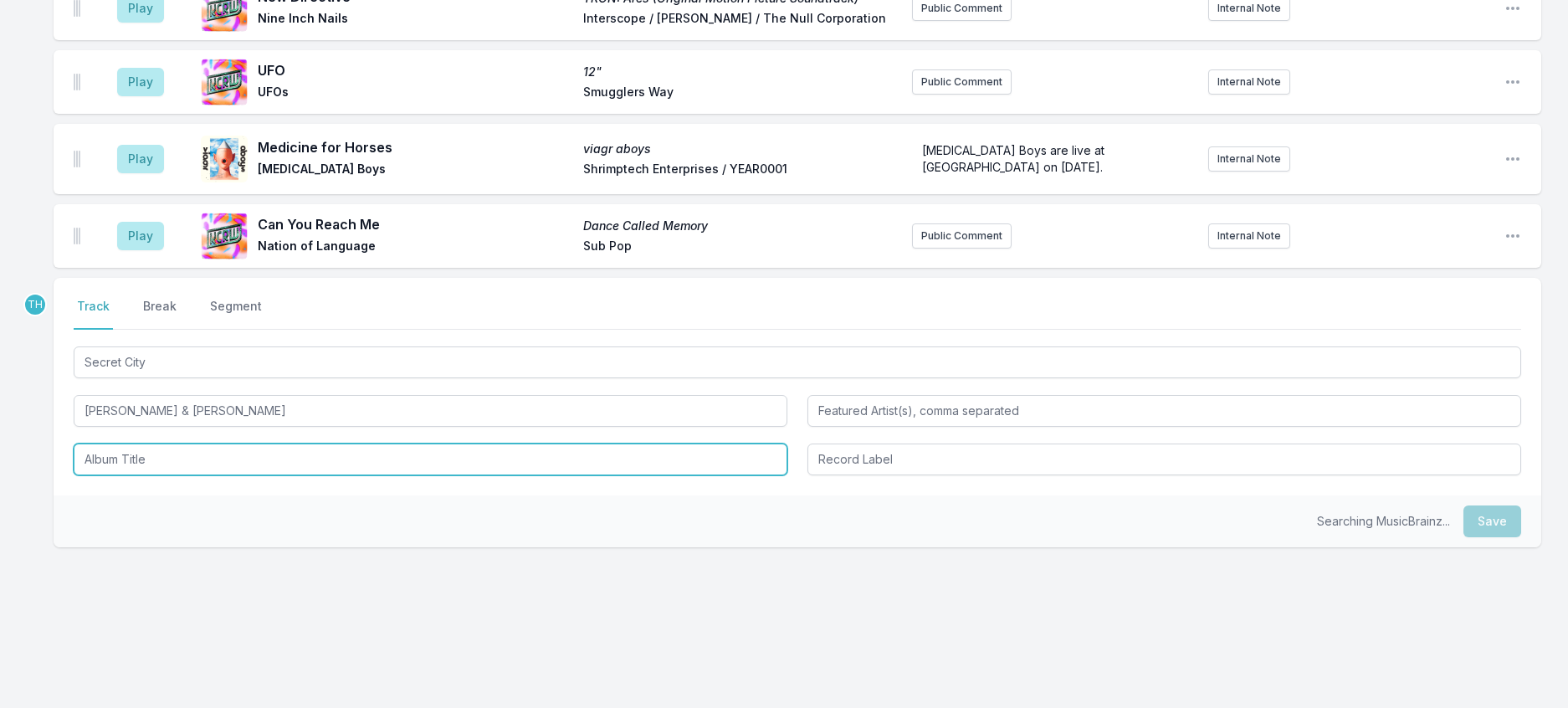
click at [224, 475] on input "Album Title" at bounding box center [431, 459] width 714 height 31
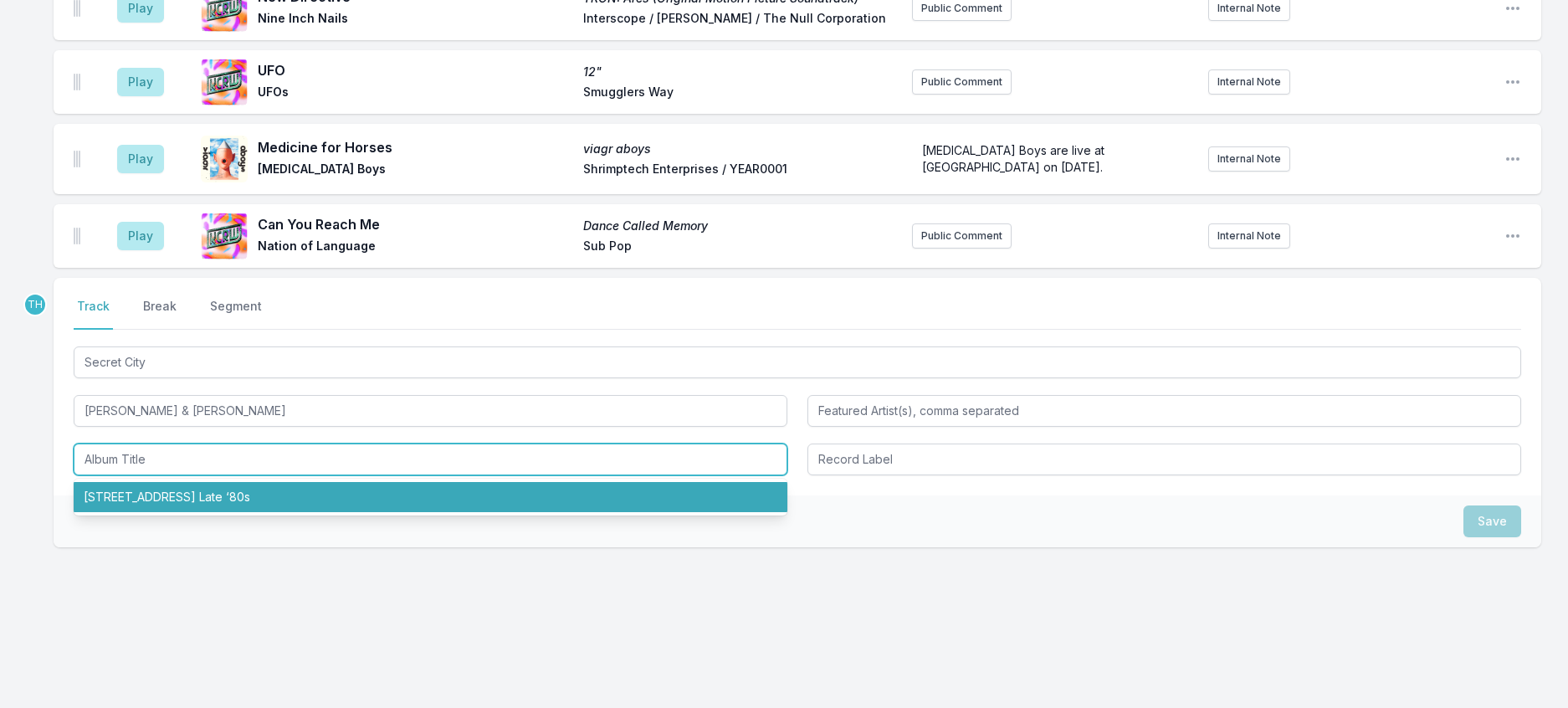
click at [207, 512] on li "[STREET_ADDRESS] Late ‘80s" at bounding box center [431, 496] width 714 height 30
type input "[STREET_ADDRESS] Late ‘80s"
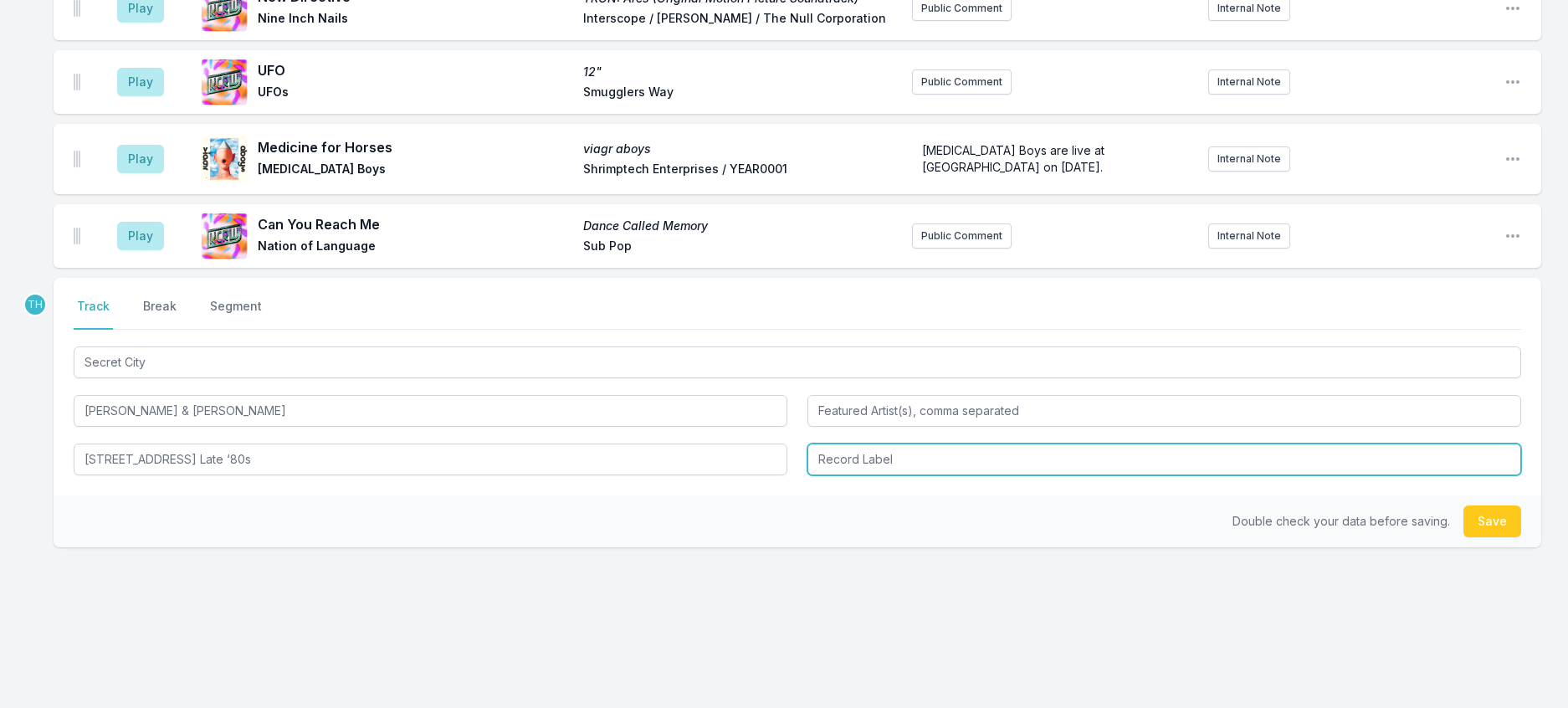
click at [860, 475] on input "Record Label" at bounding box center [1164, 459] width 714 height 31
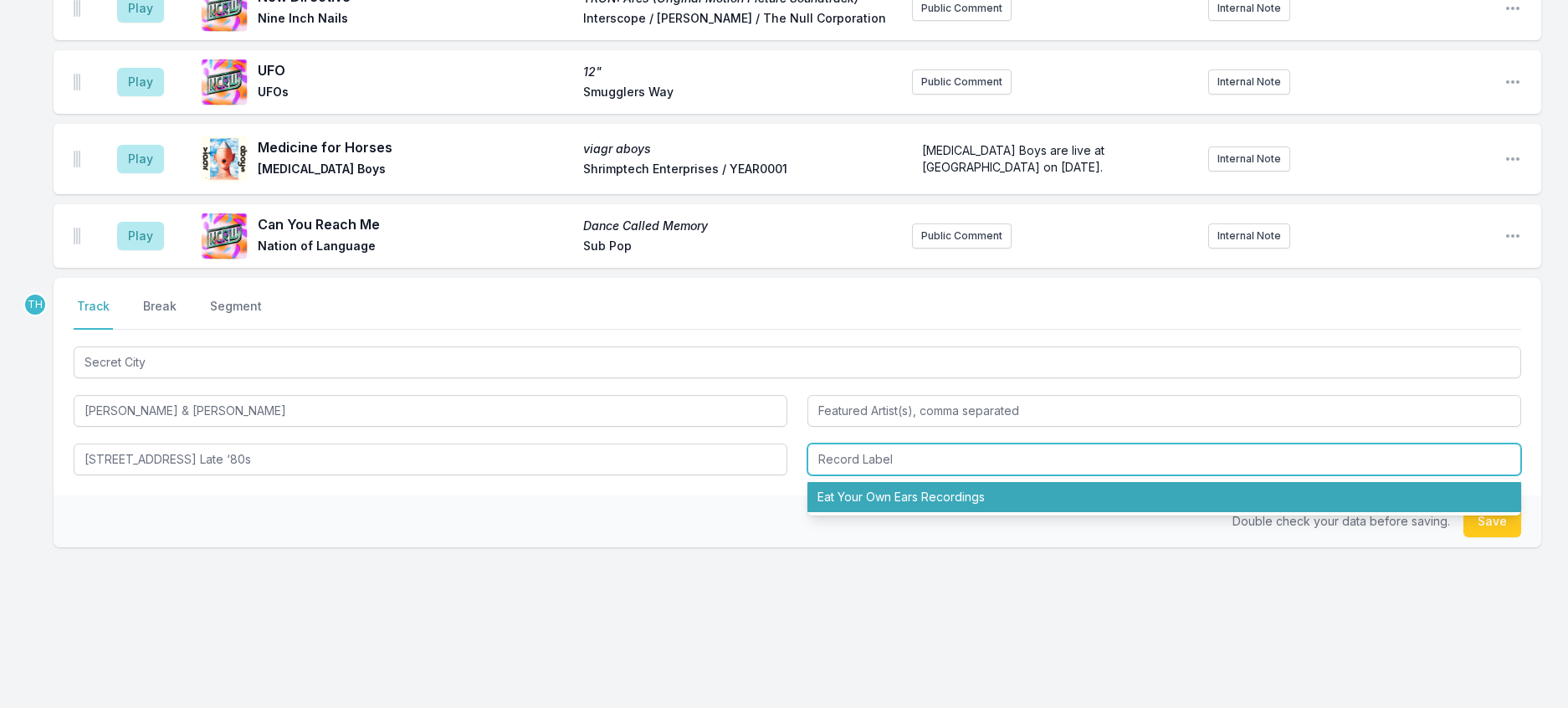
click at [874, 512] on li "Eat Your Own Ears Recordings" at bounding box center [1164, 496] width 714 height 30
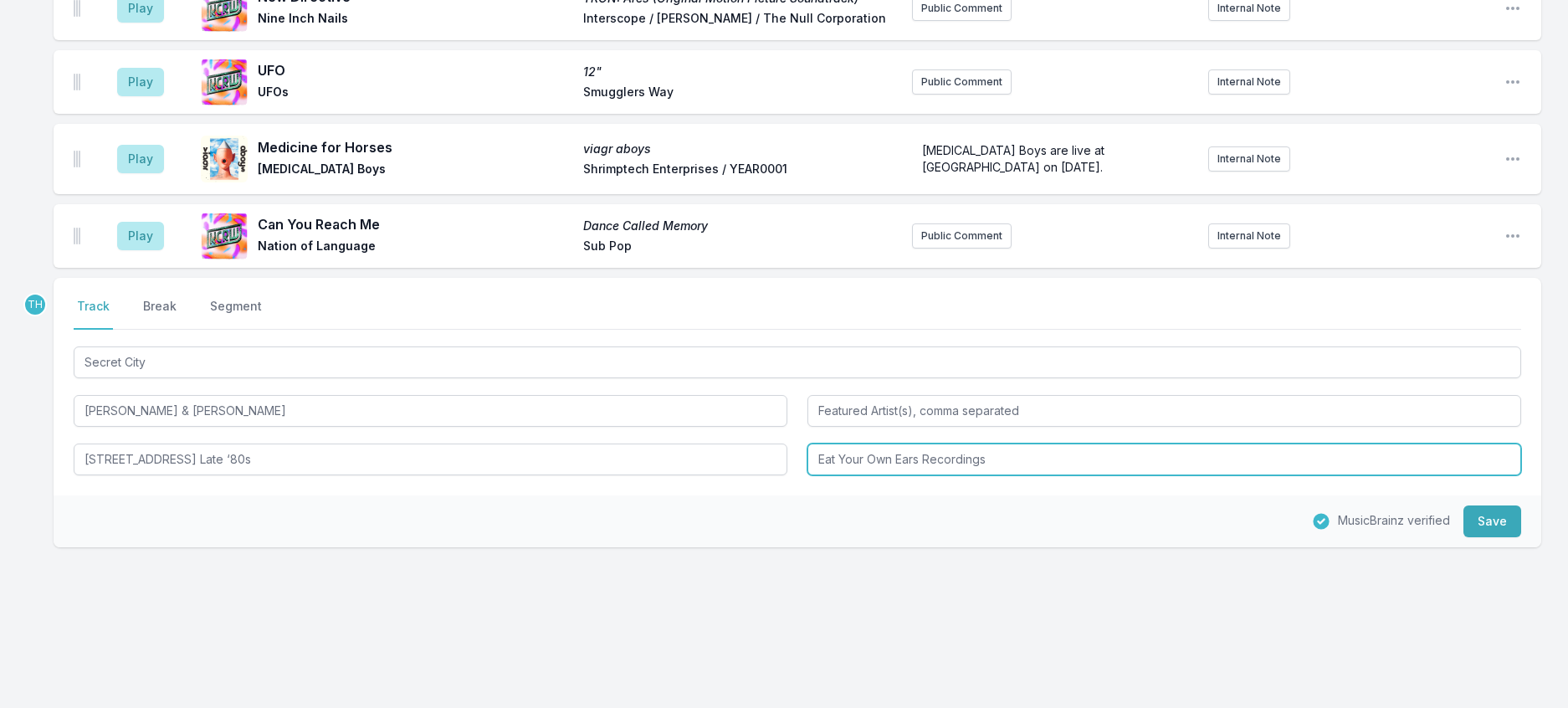
drag, startPoint x: 930, startPoint y: 507, endPoint x: 1227, endPoint y: 520, distance: 297.3
click at [1227, 475] on input "Eat Your Own Ears Recordings" at bounding box center [1164, 459] width 714 height 31
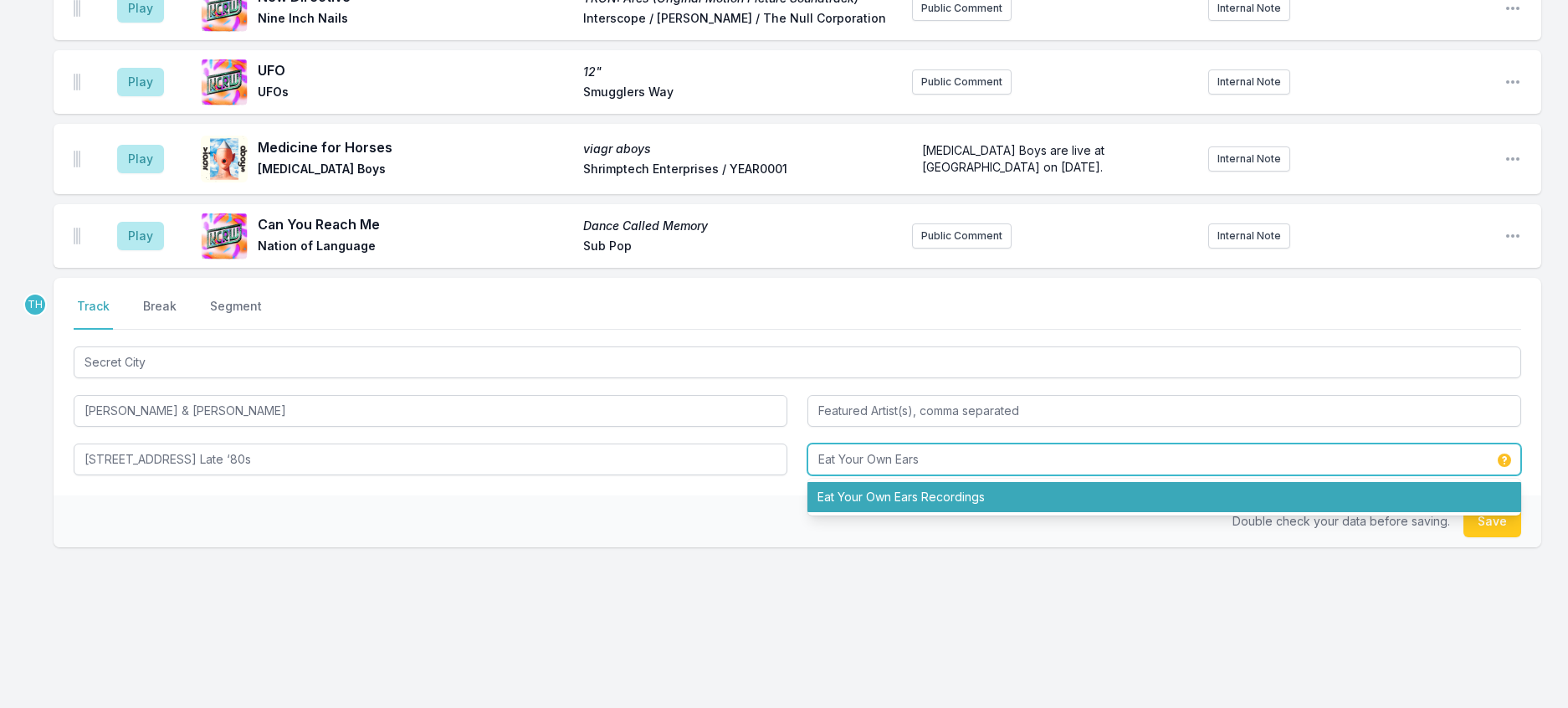
type input "Eat Your Own Ears"
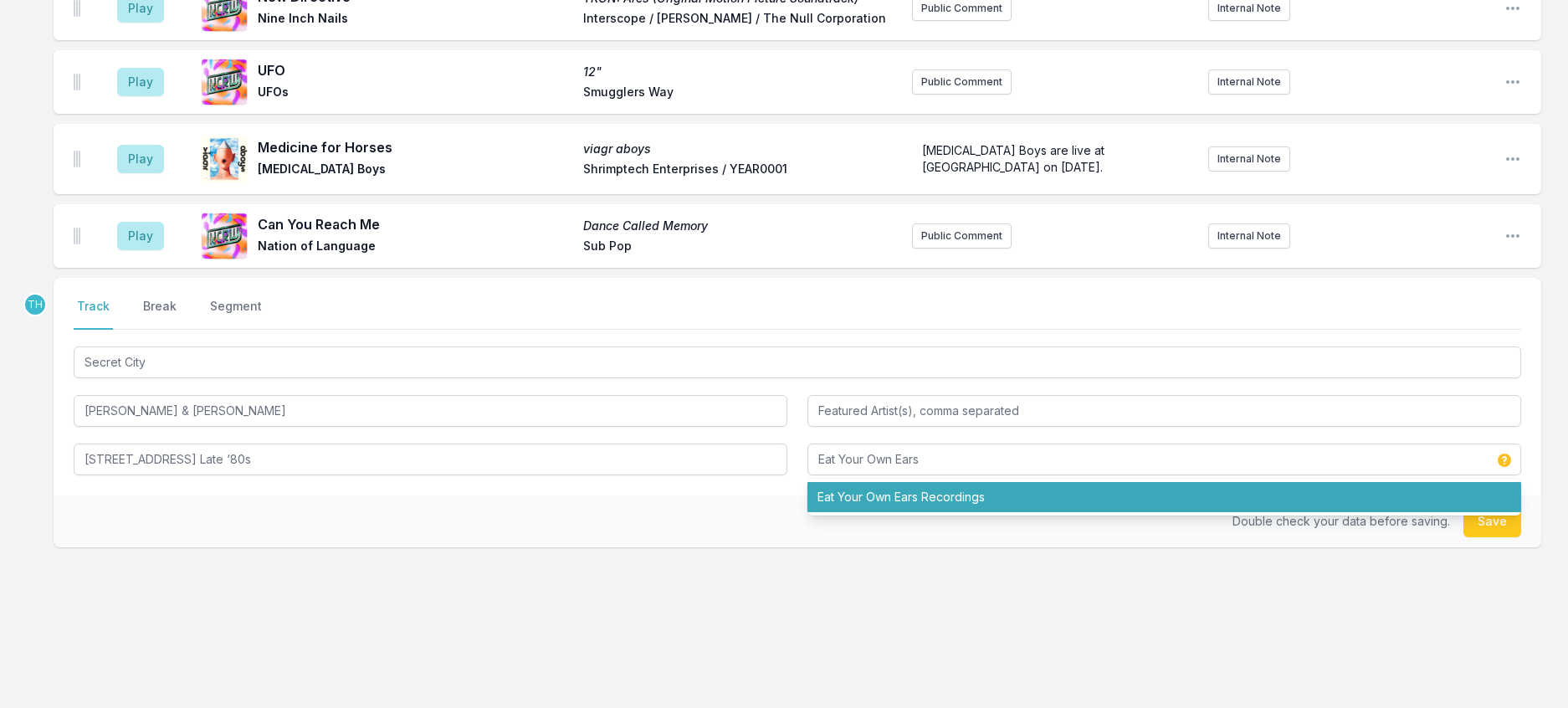
drag, startPoint x: 680, startPoint y: 566, endPoint x: 727, endPoint y: 566, distance: 47.0
click at [682, 547] on div "Double check your data before saving. Save" at bounding box center [797, 521] width 1487 height 52
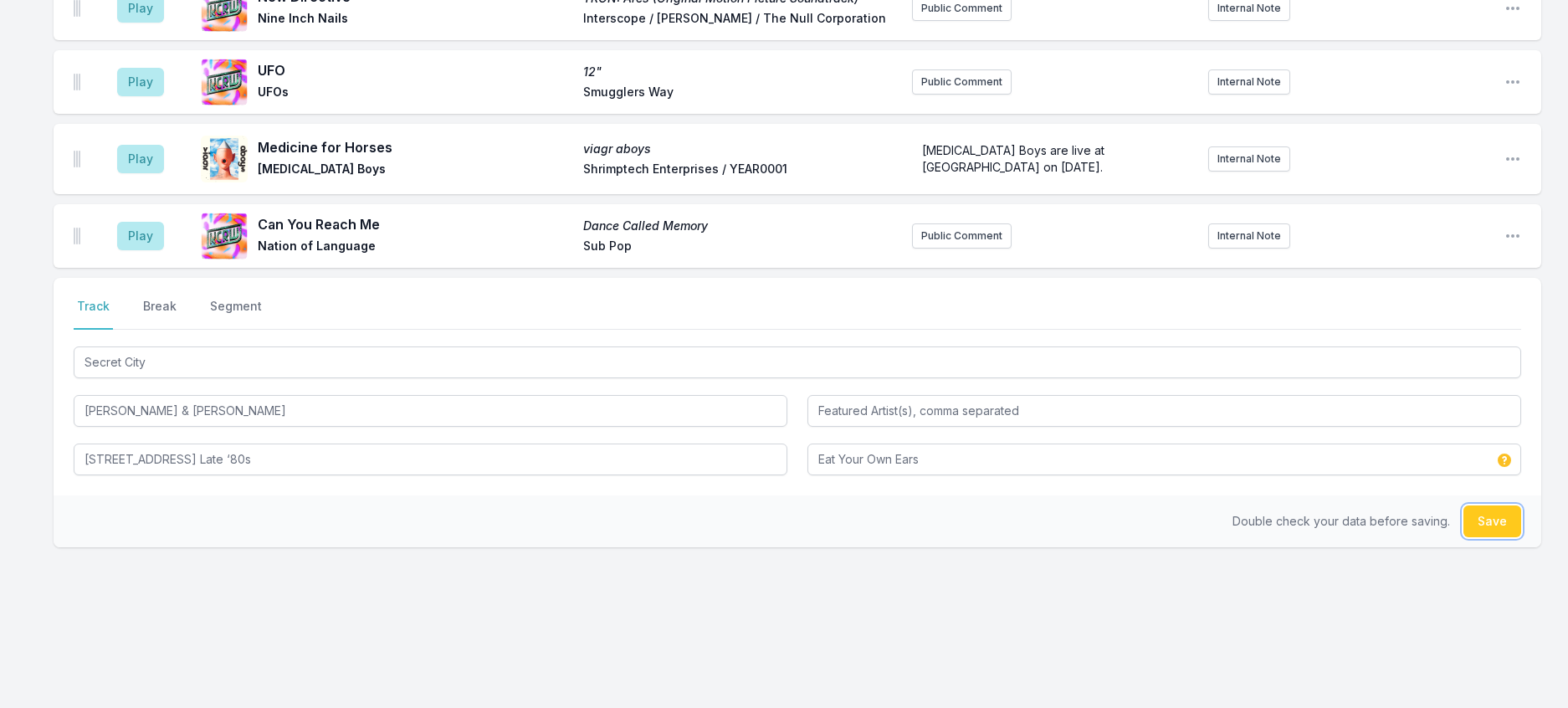
click at [1472, 537] on button "Save" at bounding box center [1492, 521] width 58 height 31
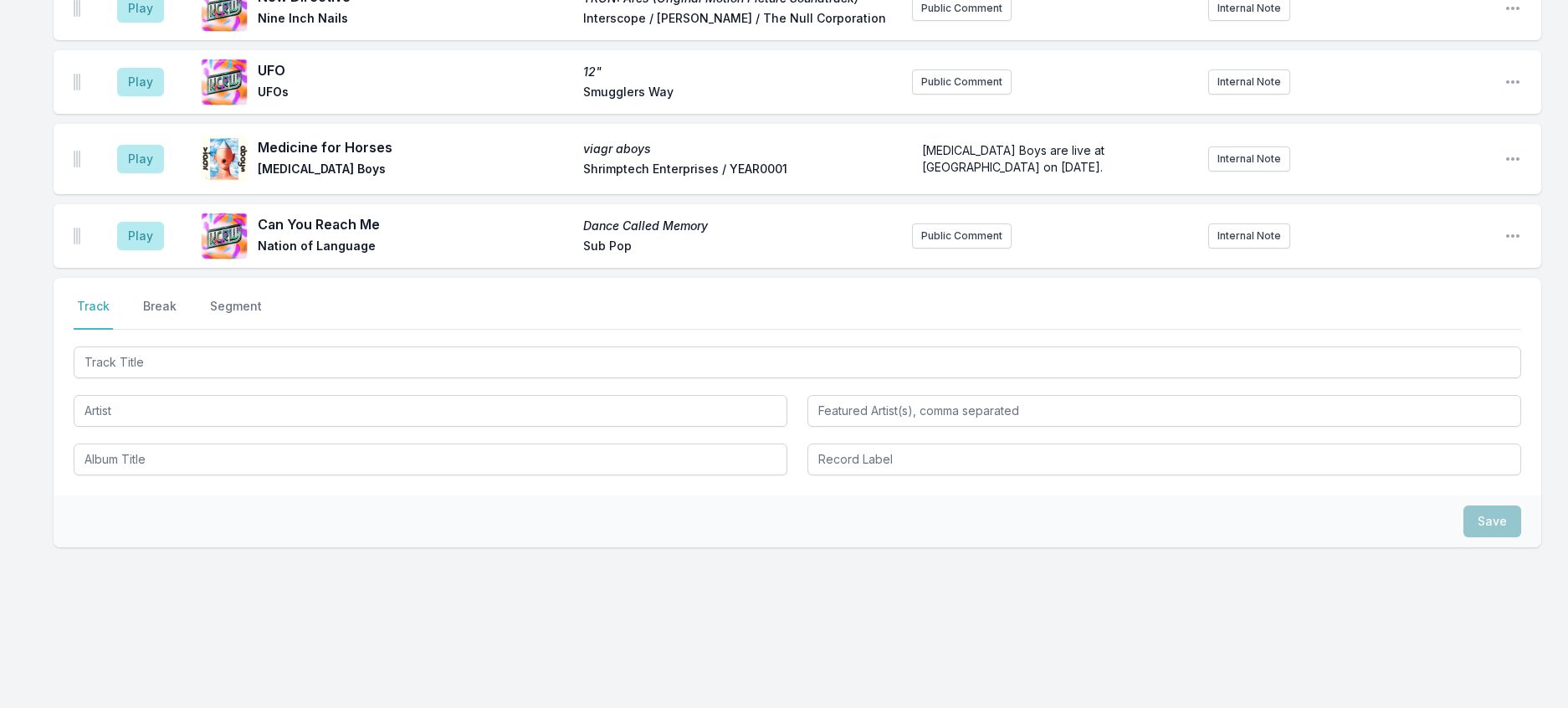
scroll to position [3069, 0]
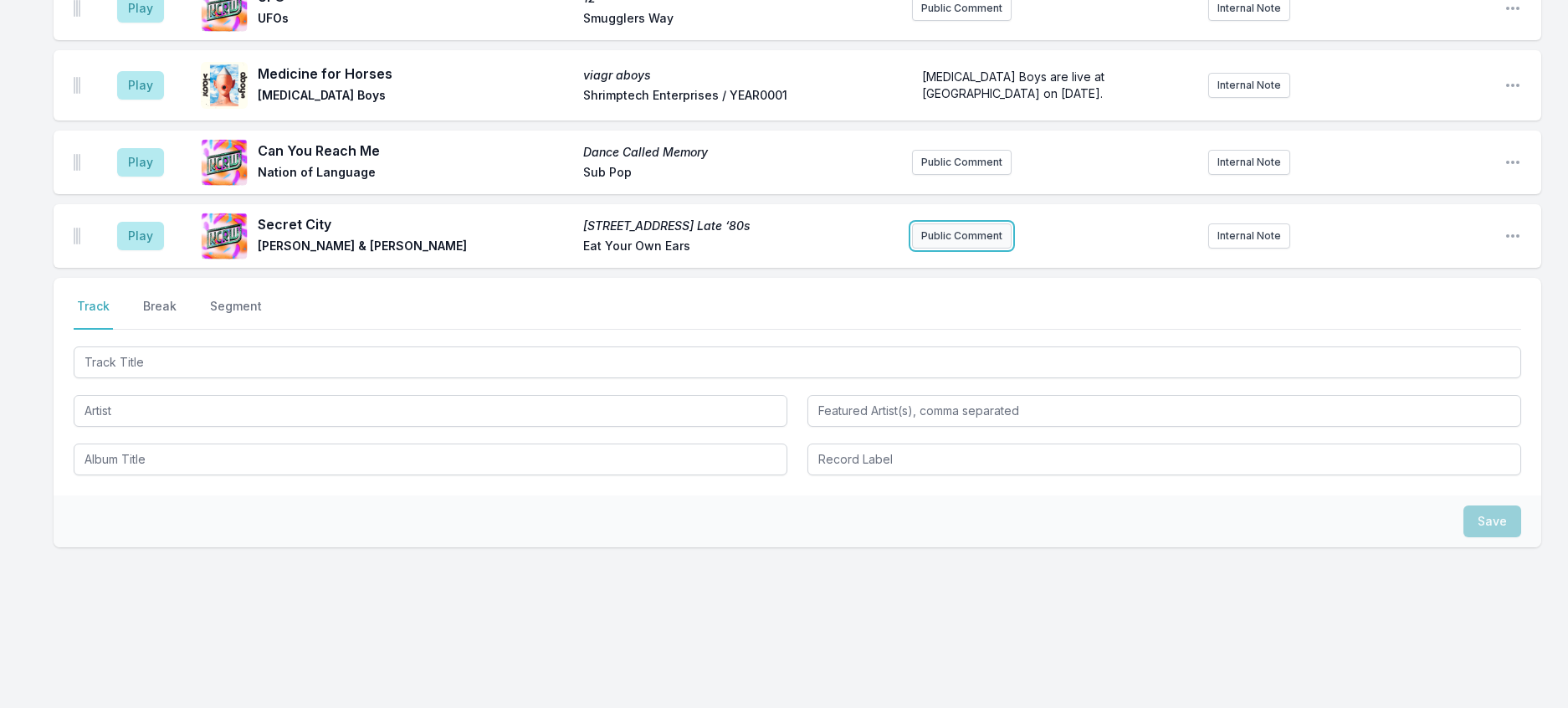
click at [990, 248] on button "Public Comment" at bounding box center [961, 236] width 99 height 25
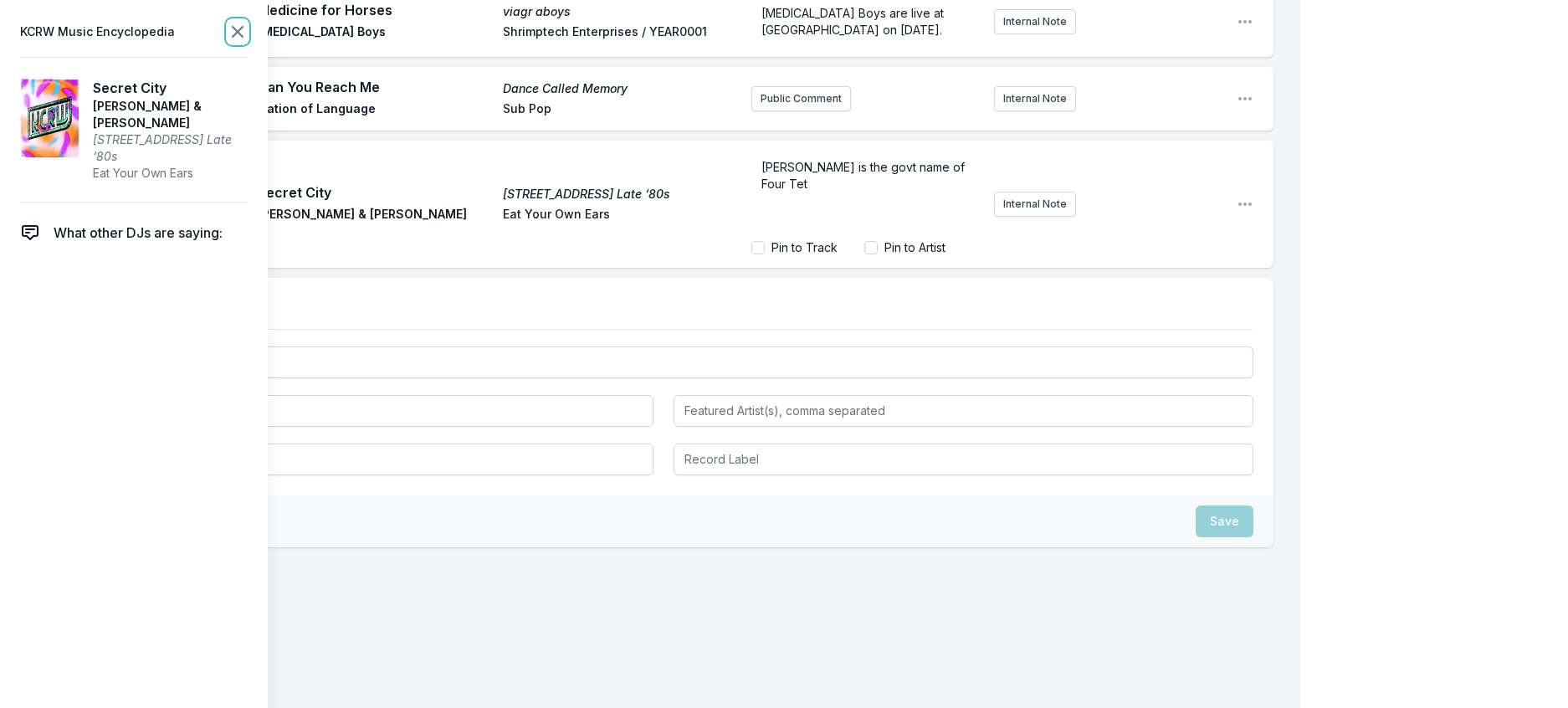
click at [247, 36] on icon at bounding box center [238, 32] width 20 height 20
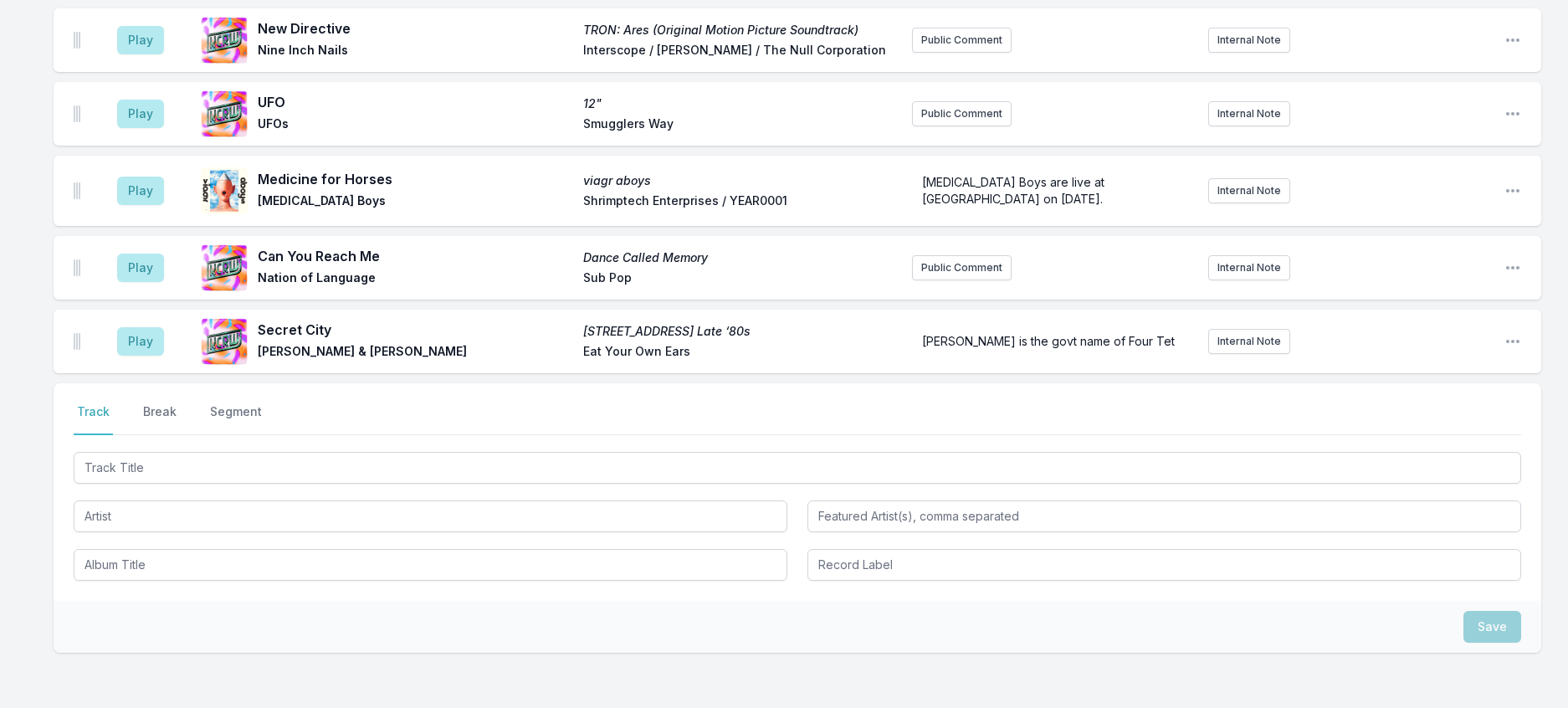
scroll to position [2659, 0]
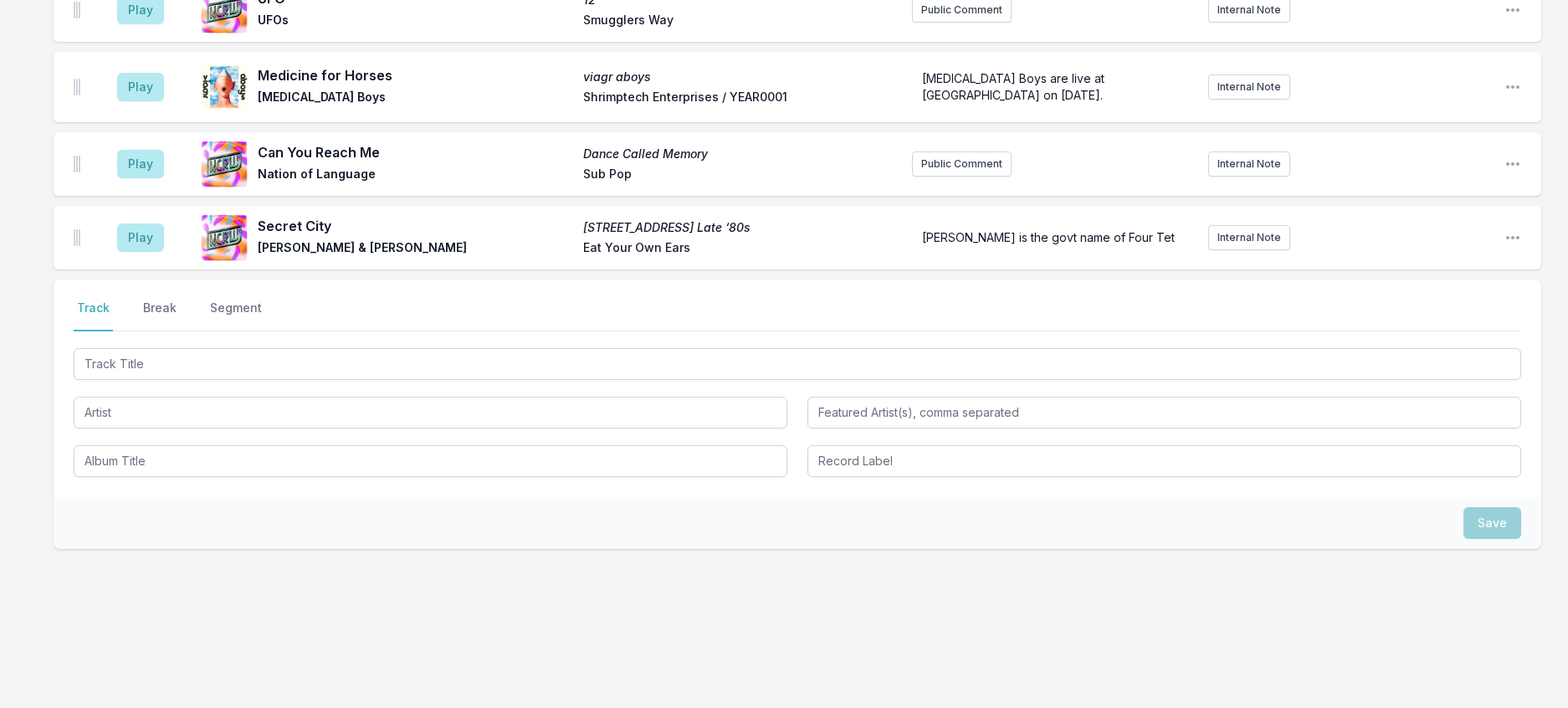
click at [137, 37] on aside "Play" at bounding box center [140, 9] width 93 height 54
click at [146, 25] on button "Play" at bounding box center [140, 9] width 47 height 28
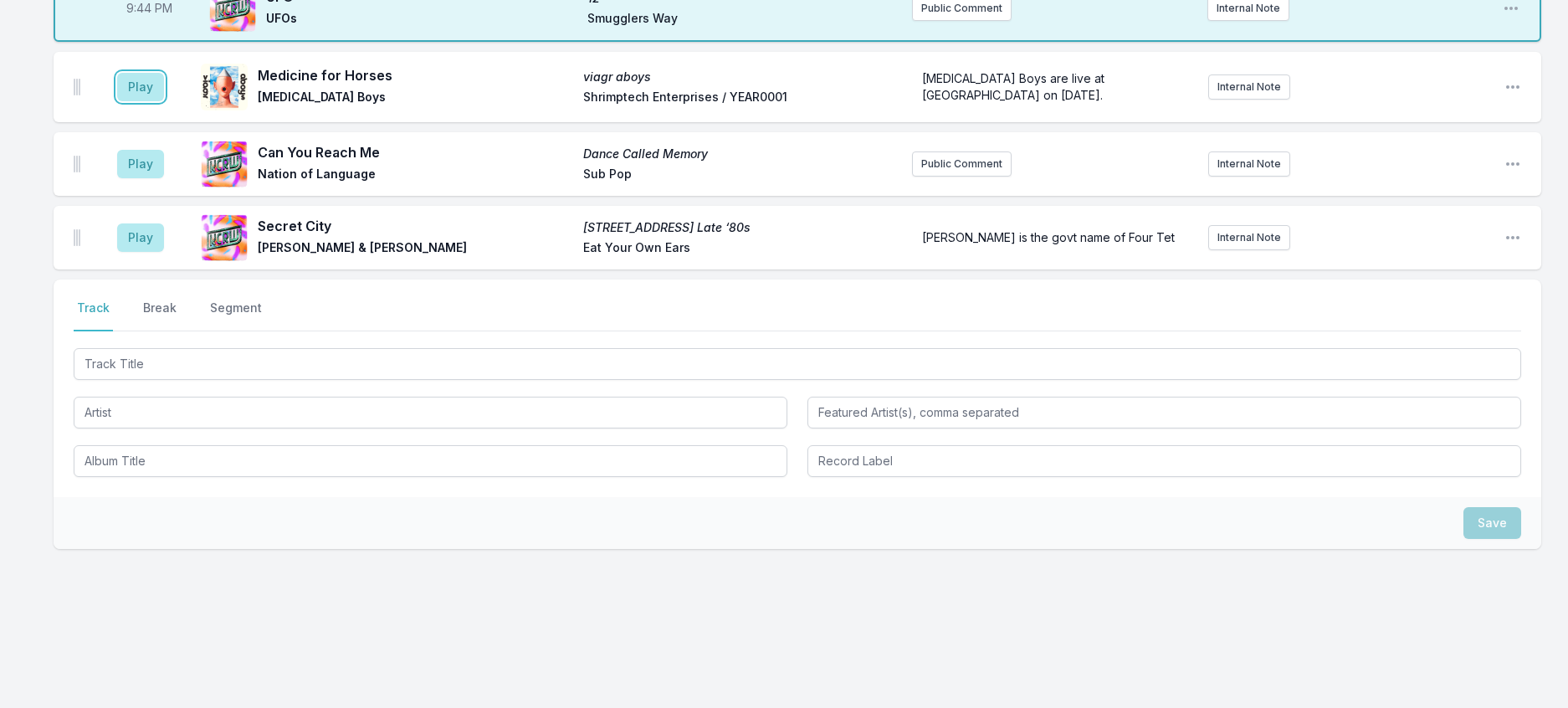
drag, startPoint x: 162, startPoint y: 501, endPoint x: 704, endPoint y: 396, distance: 552.1
click at [164, 101] on button "Play" at bounding box center [140, 87] width 47 height 28
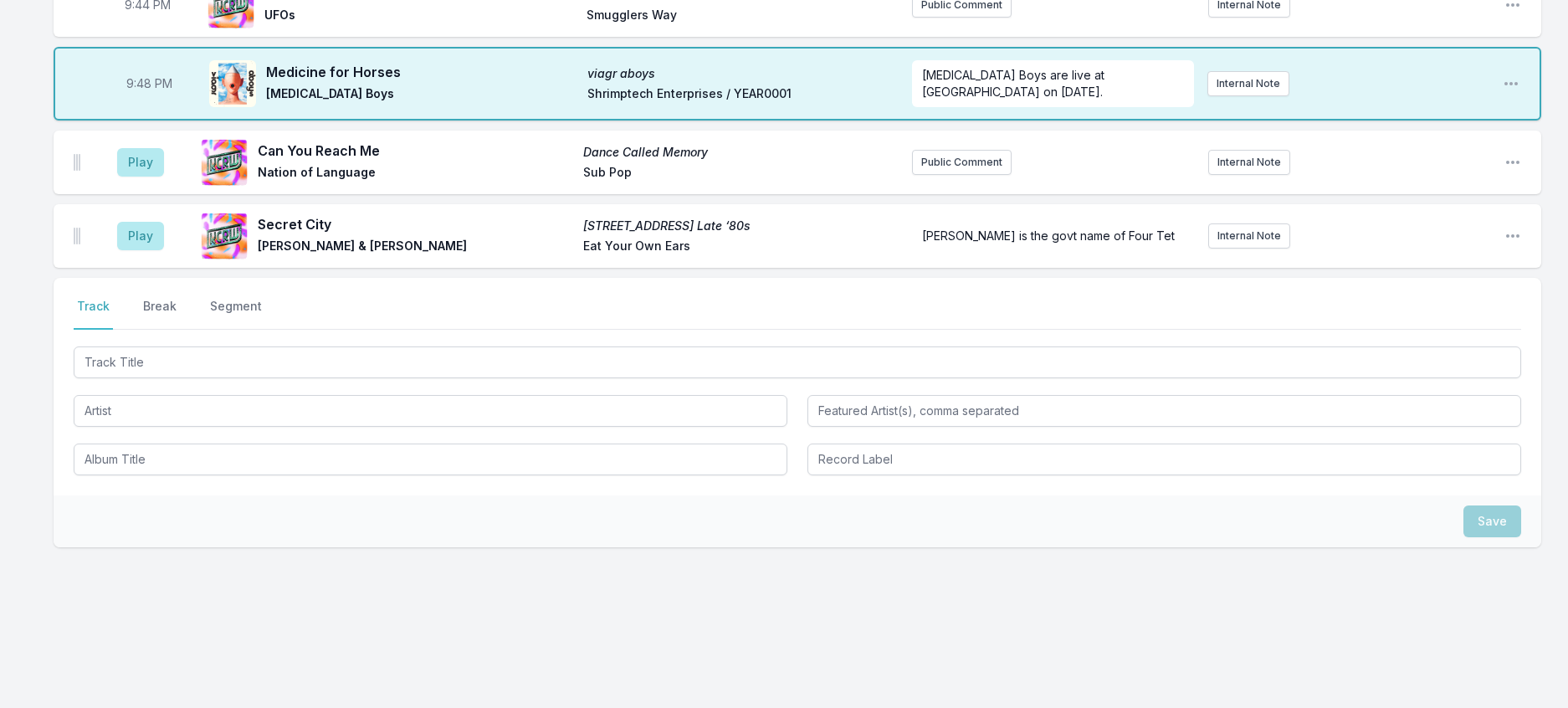
scroll to position [2743, 0]
click at [164, 177] on button "Play" at bounding box center [140, 161] width 47 height 28
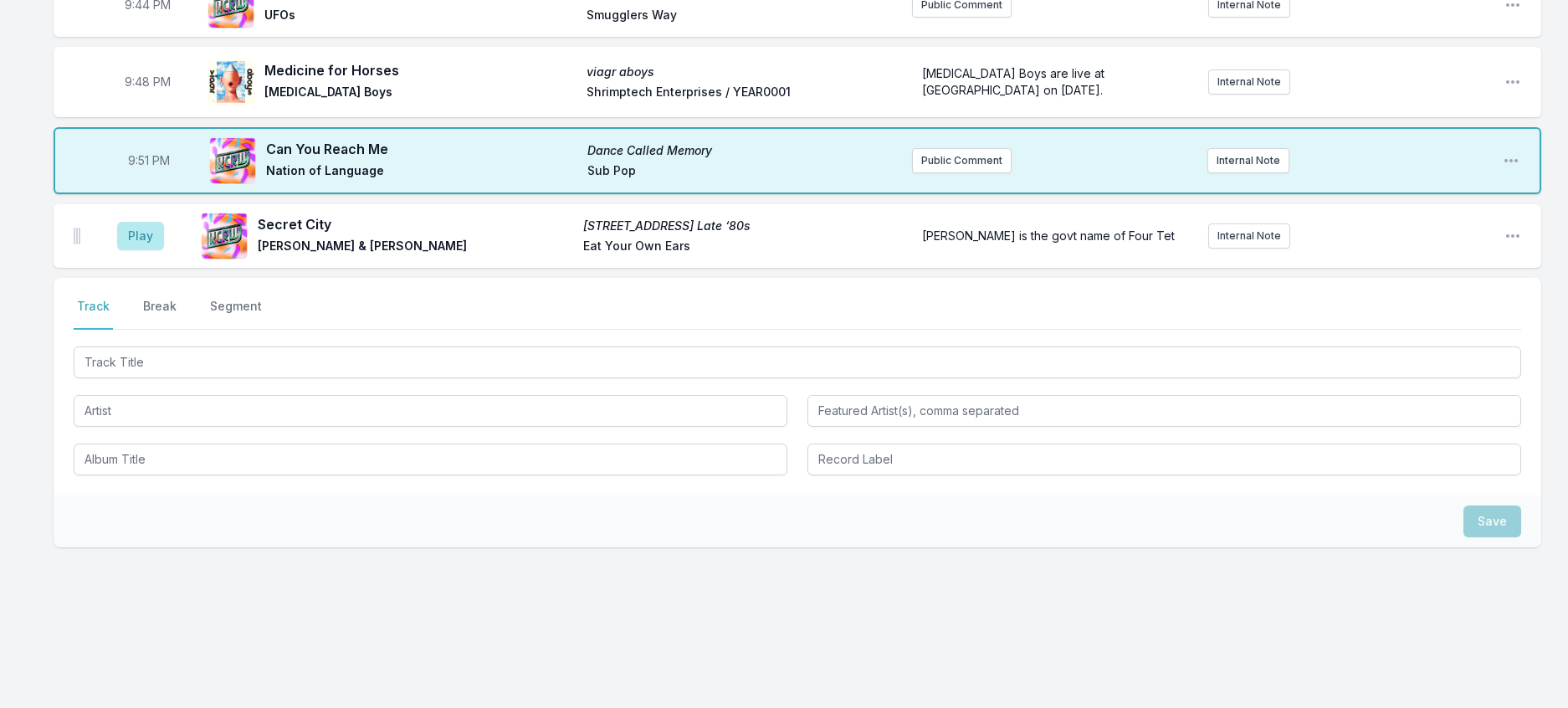
scroll to position [2910, 0]
click at [153, 250] on button "Play" at bounding box center [140, 235] width 47 height 28
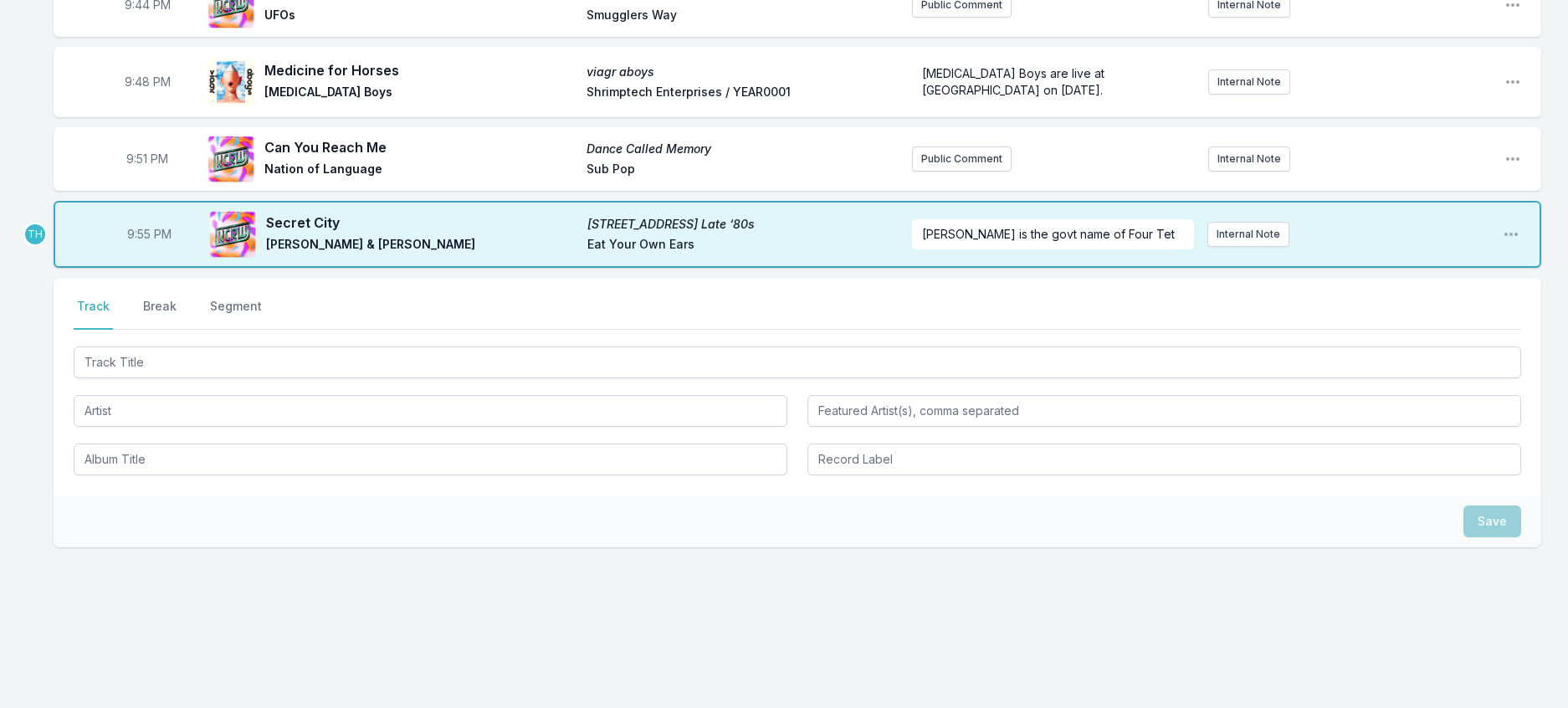
scroll to position [2743, 0]
